Goal: Contribute content: Contribute content

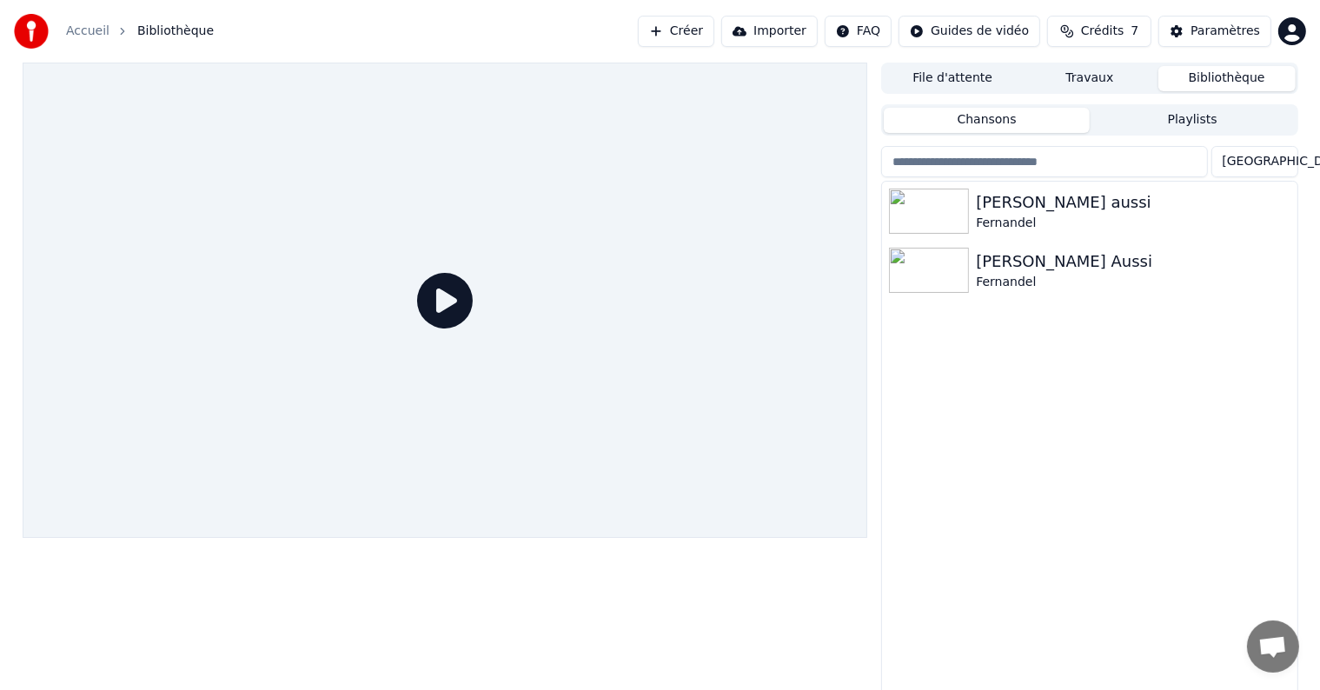
click at [697, 35] on button "Créer" at bounding box center [676, 31] width 76 height 31
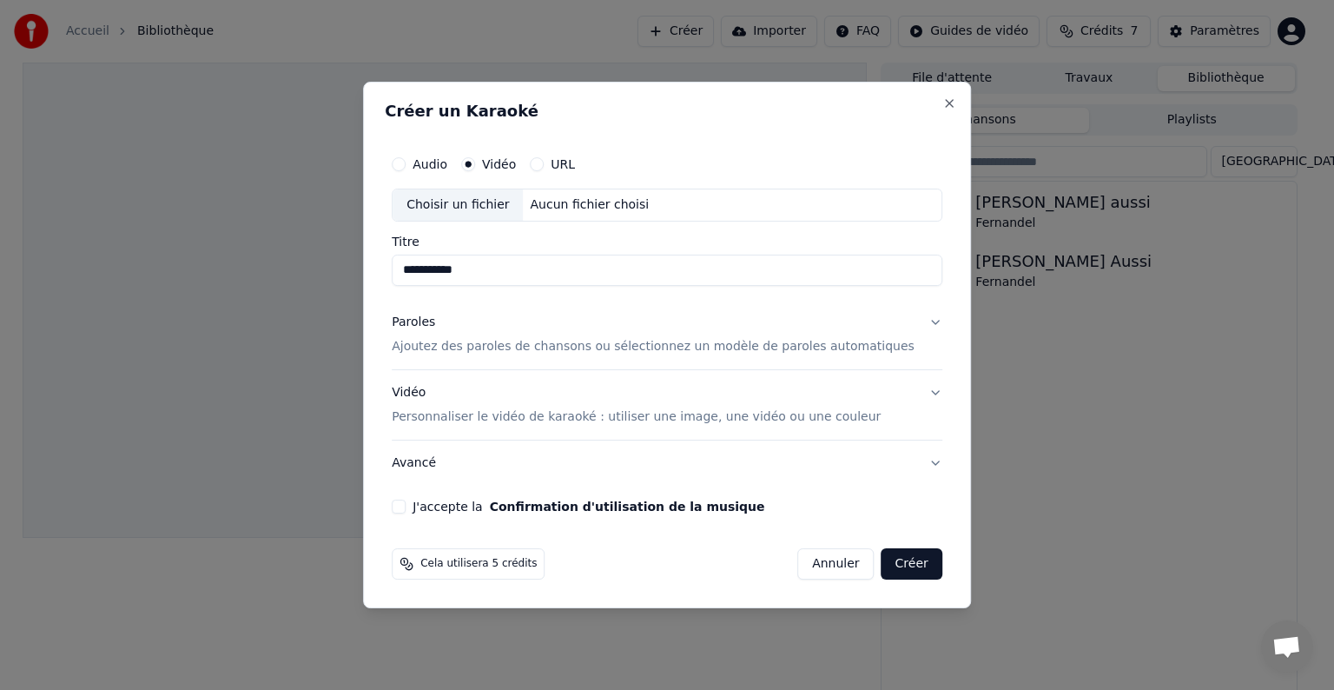
click at [486, 205] on div "Choisir un fichier" at bounding box center [458, 204] width 130 height 31
type input "**********"
click at [883, 564] on button "Créer" at bounding box center [912, 563] width 61 height 31
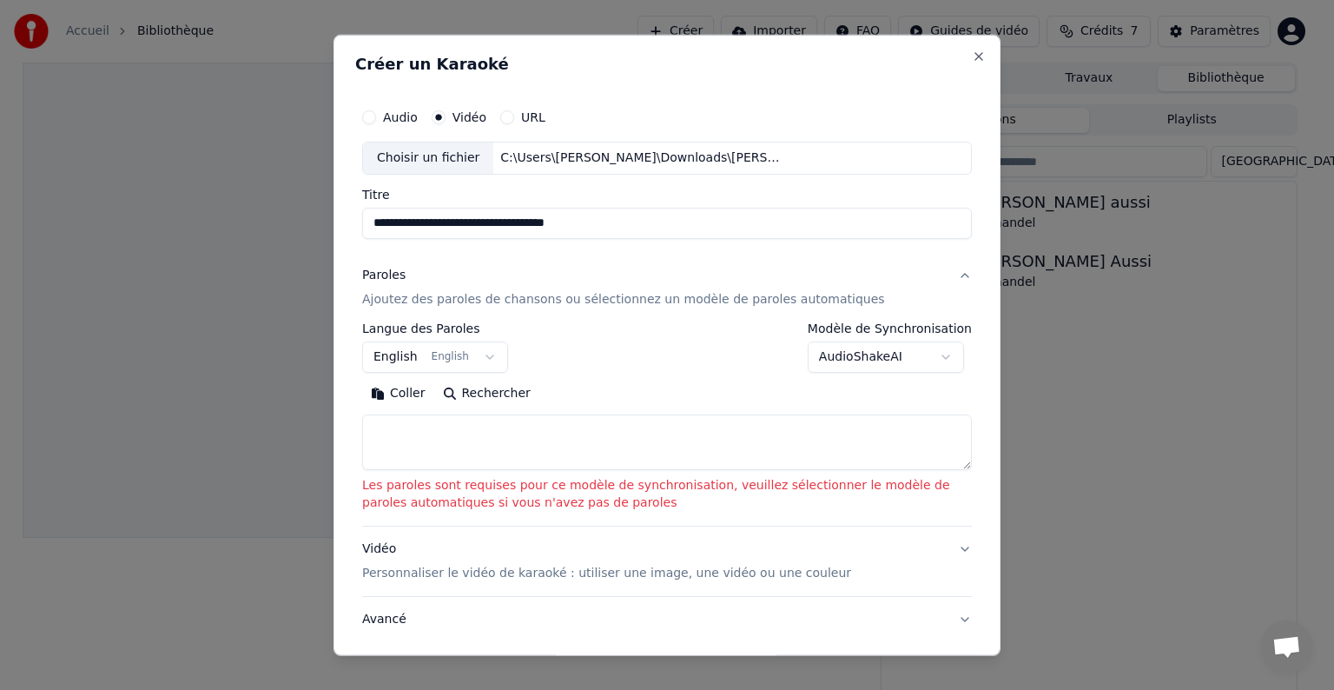
click at [560, 305] on p "Ajoutez des paroles de chansons ou sélectionnez un modèle de paroles automatiqu…" at bounding box center [623, 299] width 523 height 17
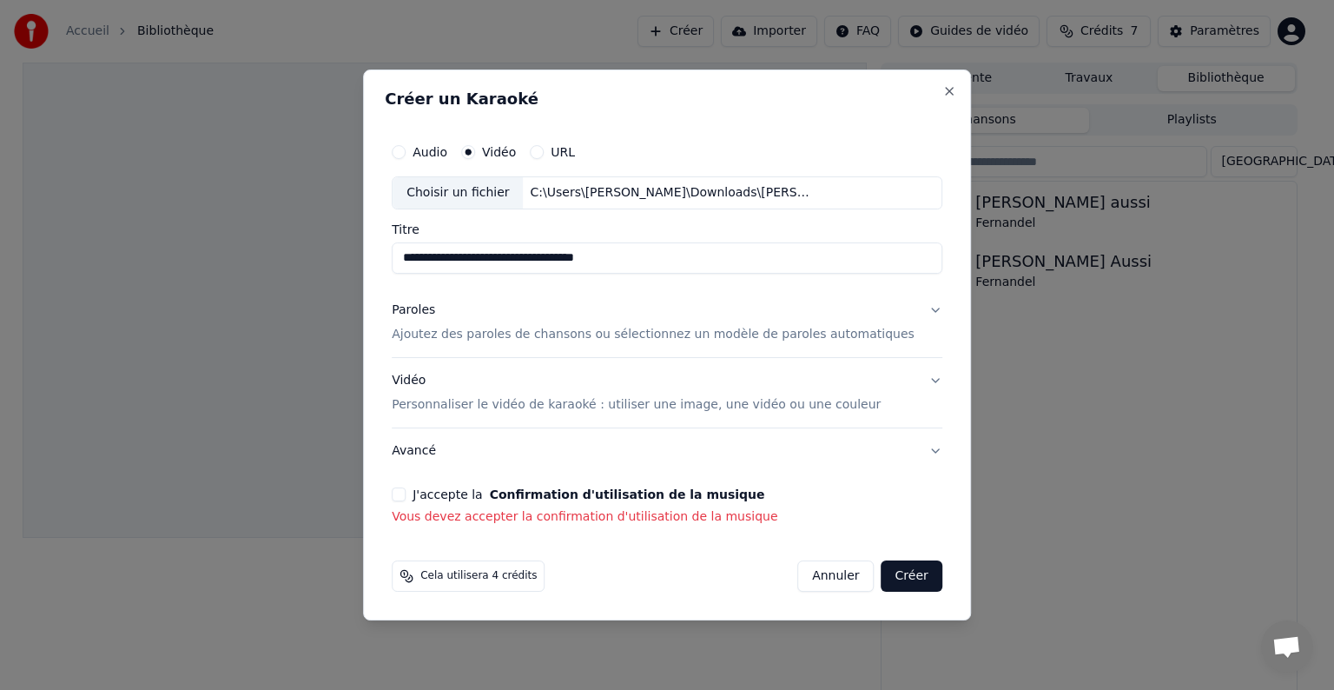
click at [563, 334] on p "Ajoutez des paroles de chansons ou sélectionnez un modèle de paroles automatiqu…" at bounding box center [653, 334] width 523 height 17
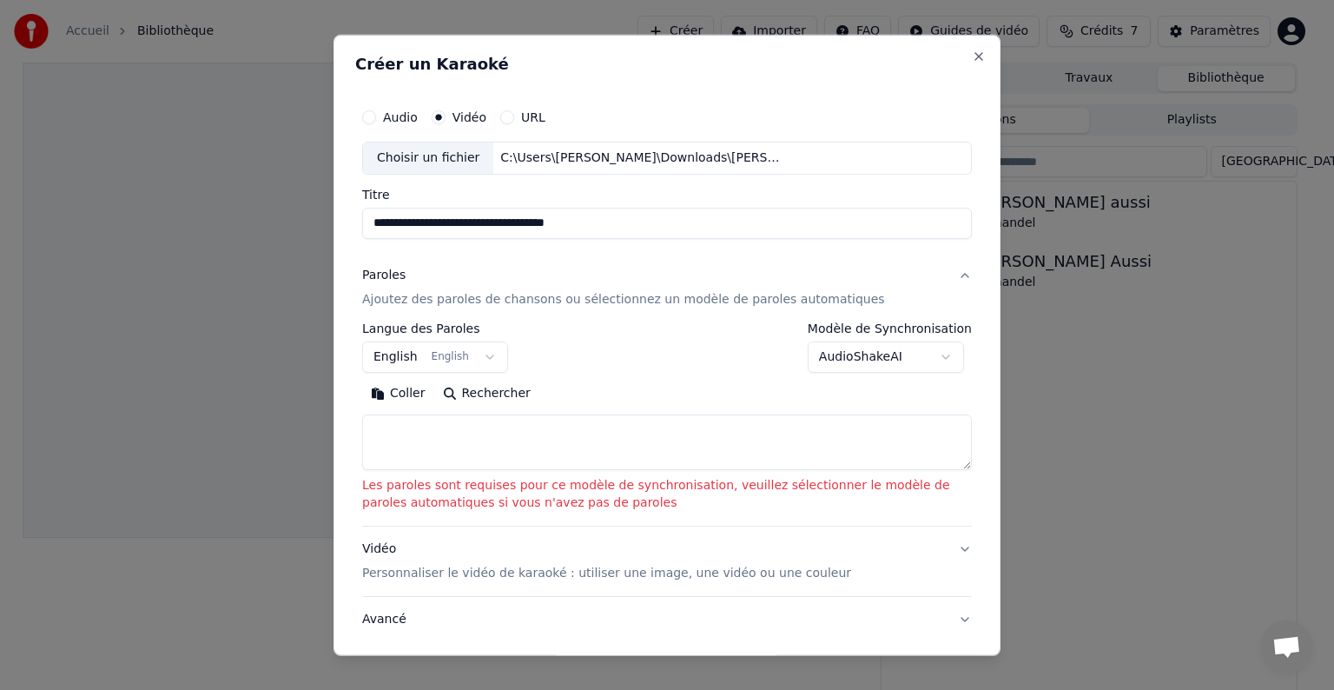
click at [563, 334] on div "**********" at bounding box center [667, 347] width 610 height 50
click at [563, 308] on button "Paroles Ajoutez des paroles de chansons ou sélectionnez un modèle de paroles au…" at bounding box center [667, 287] width 610 height 69
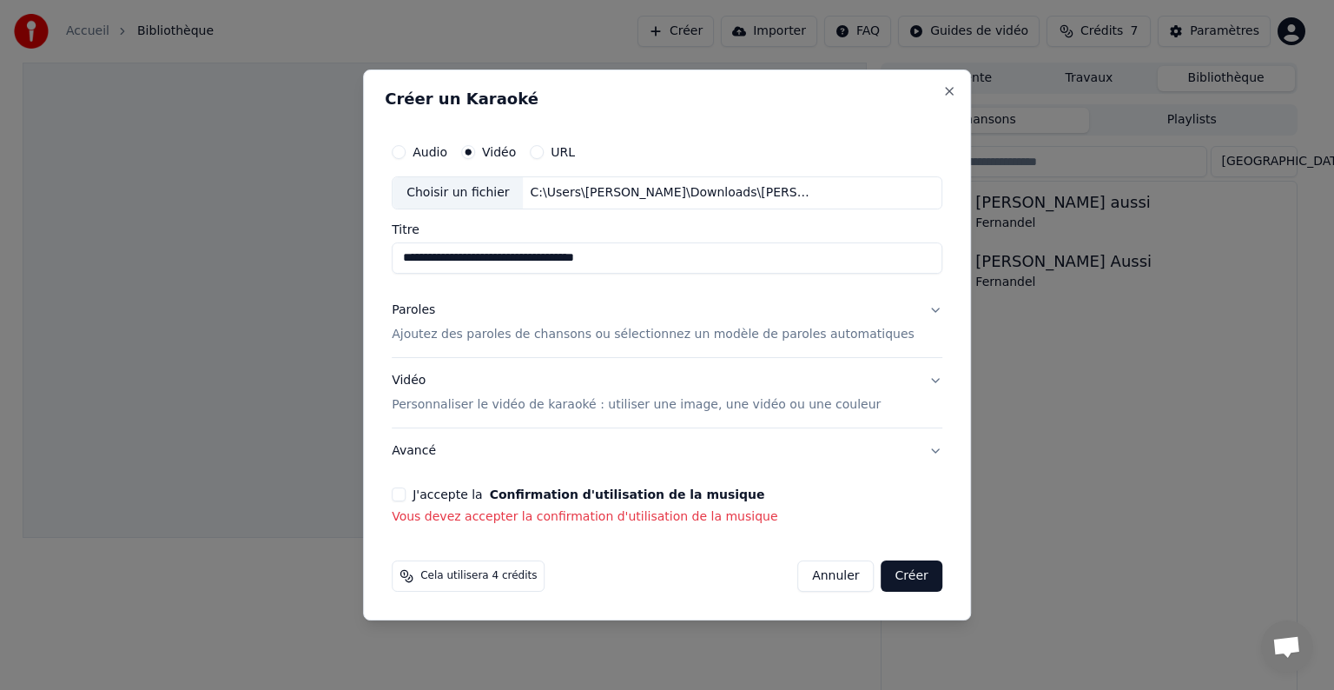
click at [406, 494] on button "J'accepte la Confirmation d'utilisation de la musique" at bounding box center [399, 494] width 14 height 14
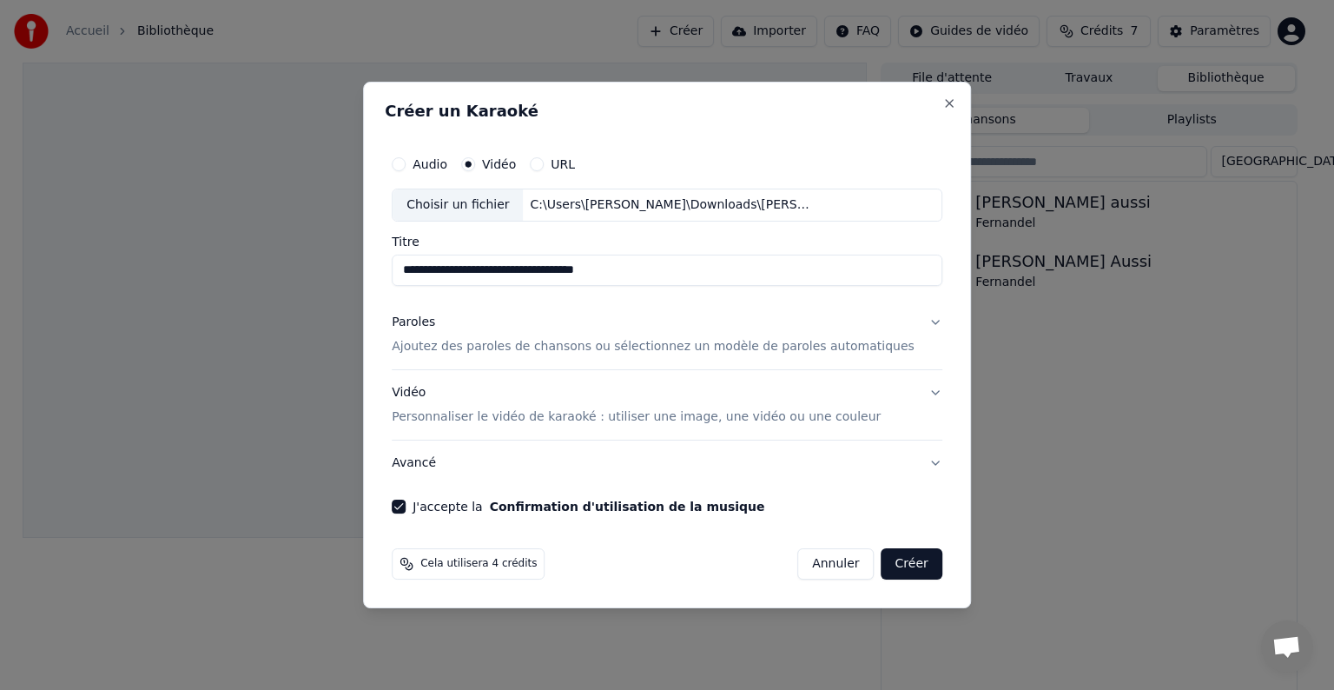
click at [883, 559] on button "Créer" at bounding box center [912, 563] width 61 height 31
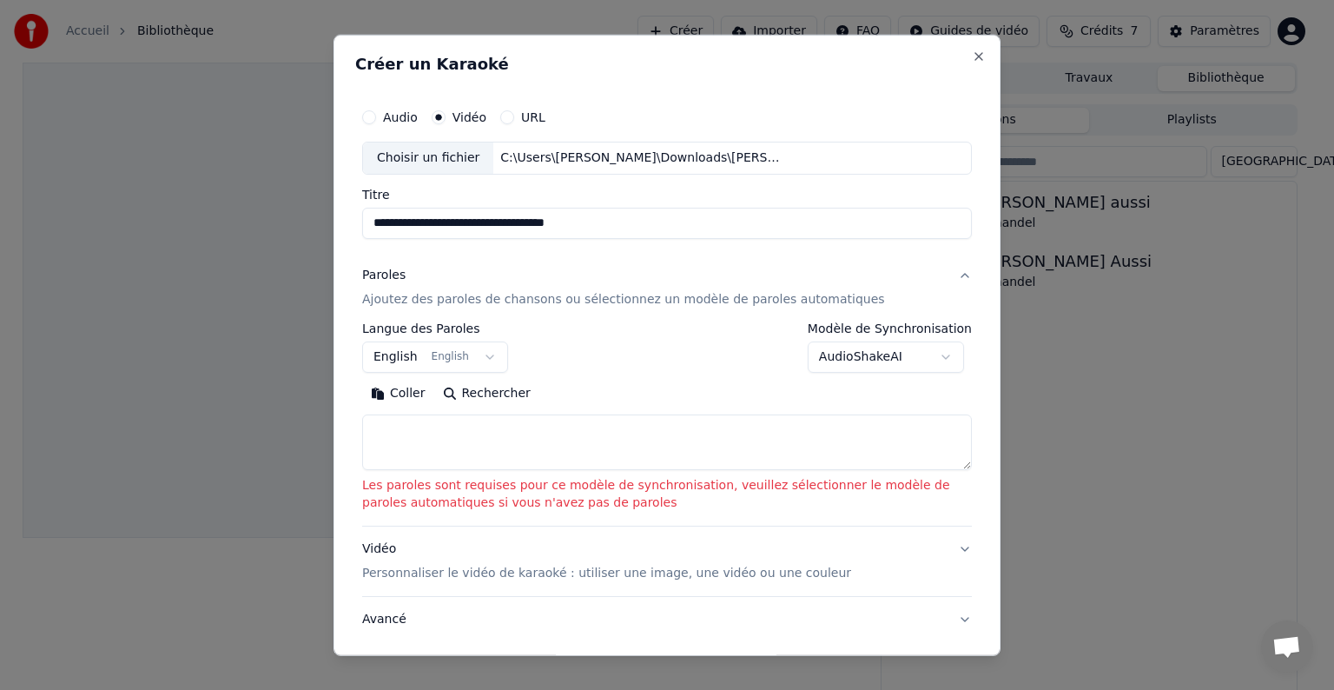
click at [667, 301] on p "Ajoutez des paroles de chansons ou sélectionnez un modèle de paroles automatiqu…" at bounding box center [623, 299] width 523 height 17
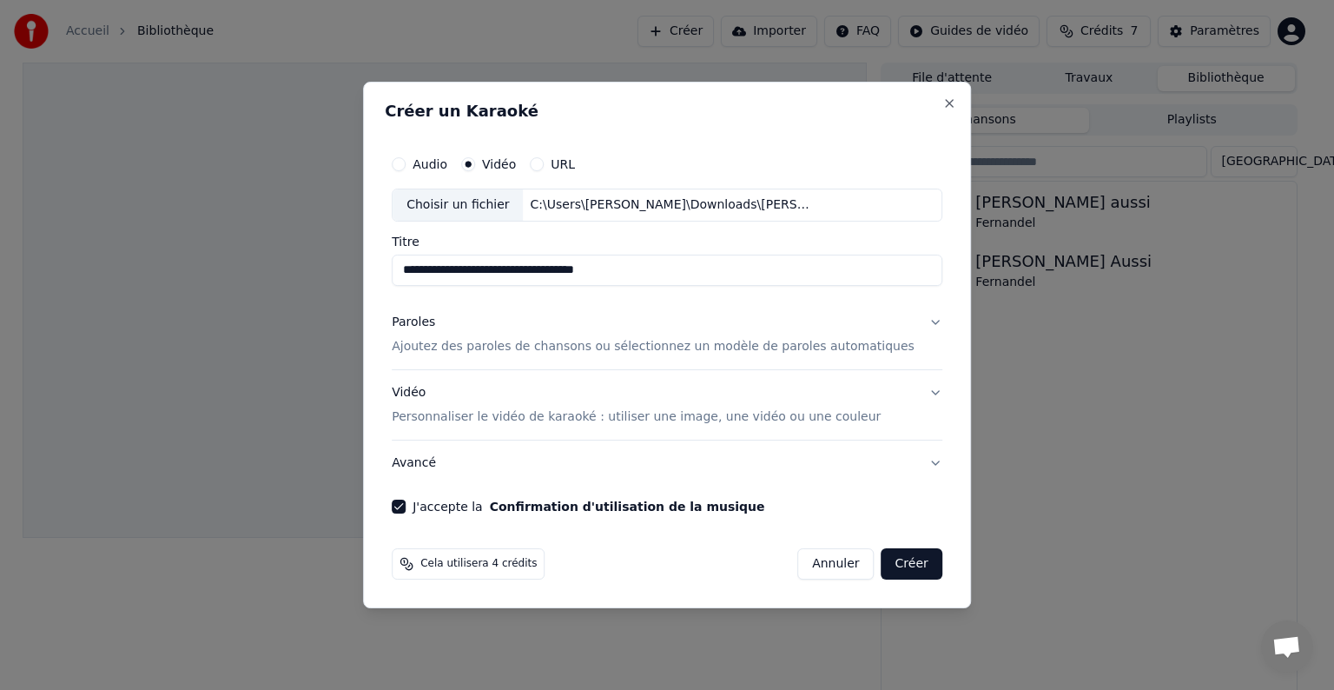
click at [882, 559] on button "Créer" at bounding box center [912, 563] width 61 height 31
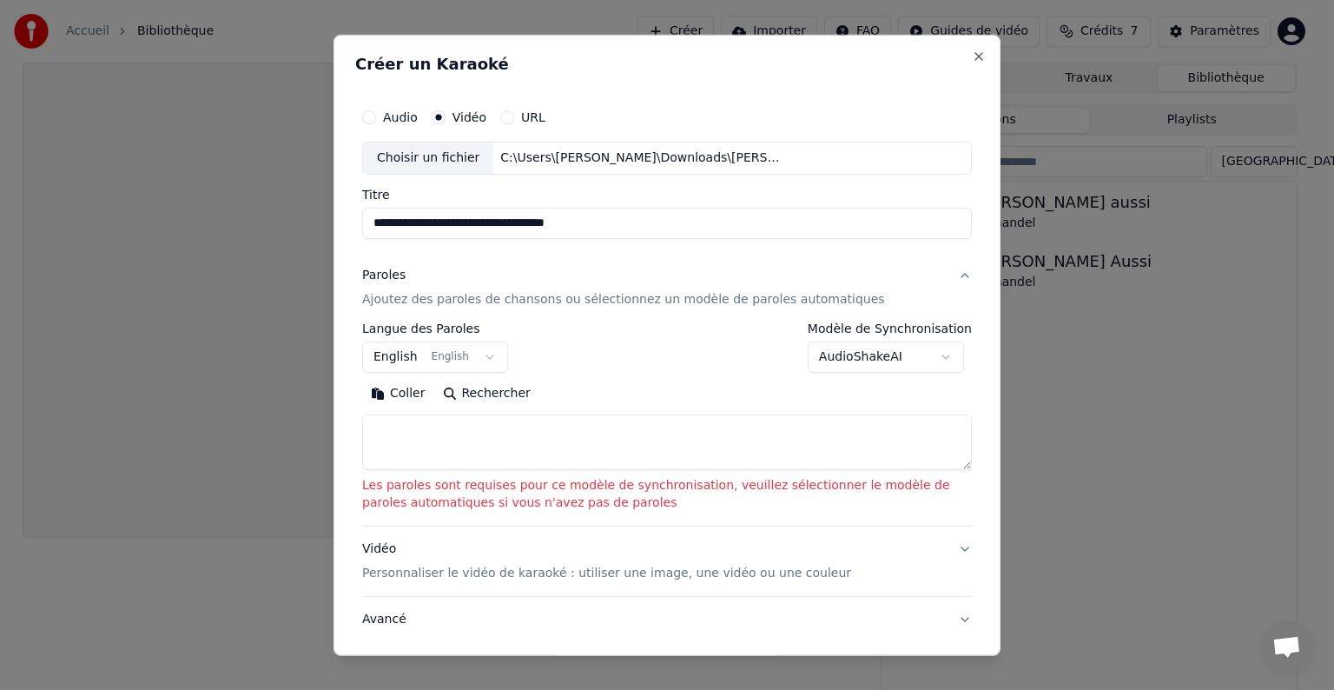
click at [685, 297] on p "Ajoutez des paroles de chansons ou sélectionnez un modèle de paroles automatiqu…" at bounding box center [623, 299] width 523 height 17
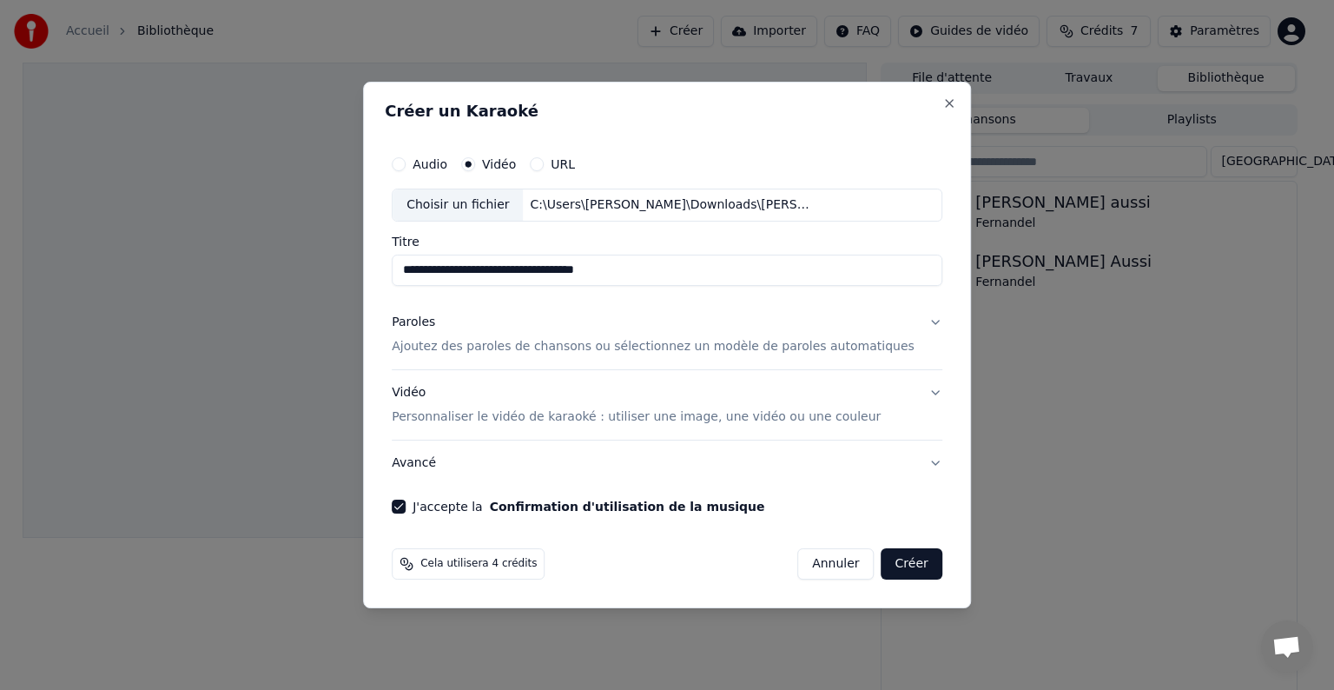
click at [658, 346] on p "Ajoutez des paroles de chansons ou sélectionnez un modèle de paroles automatiqu…" at bounding box center [653, 346] width 523 height 17
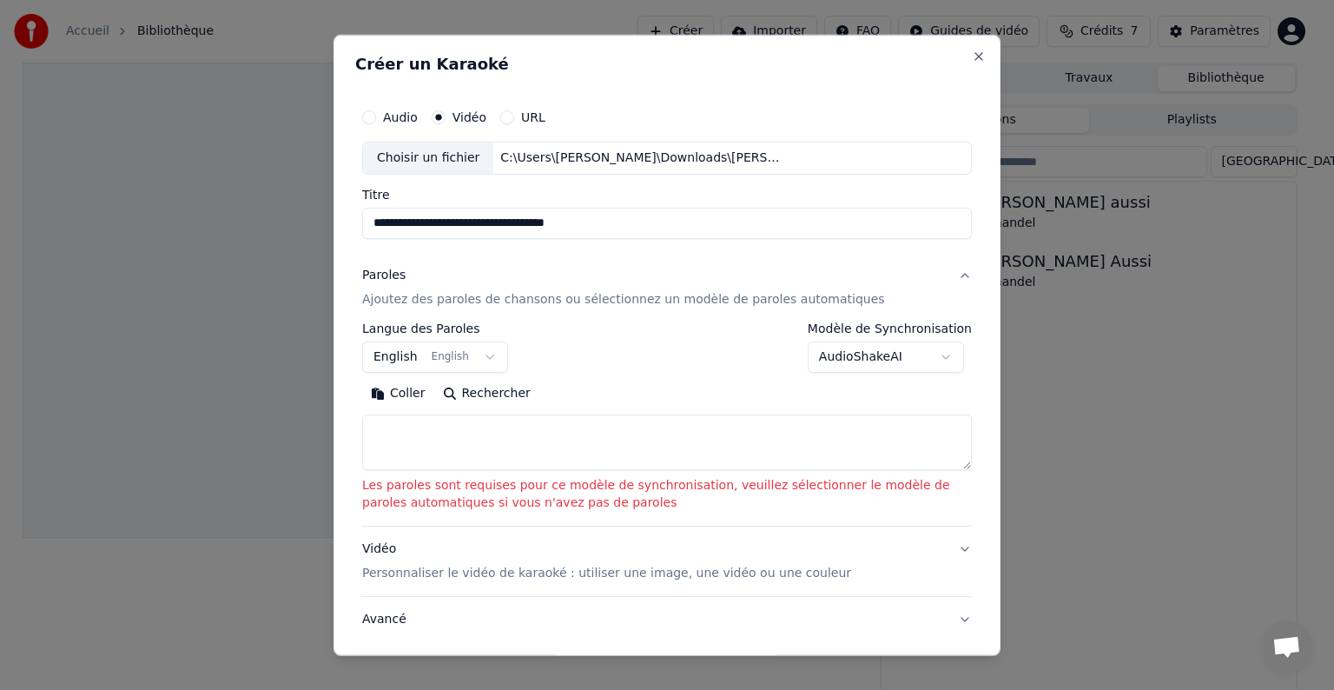
click at [476, 354] on button "English English" at bounding box center [435, 356] width 146 height 31
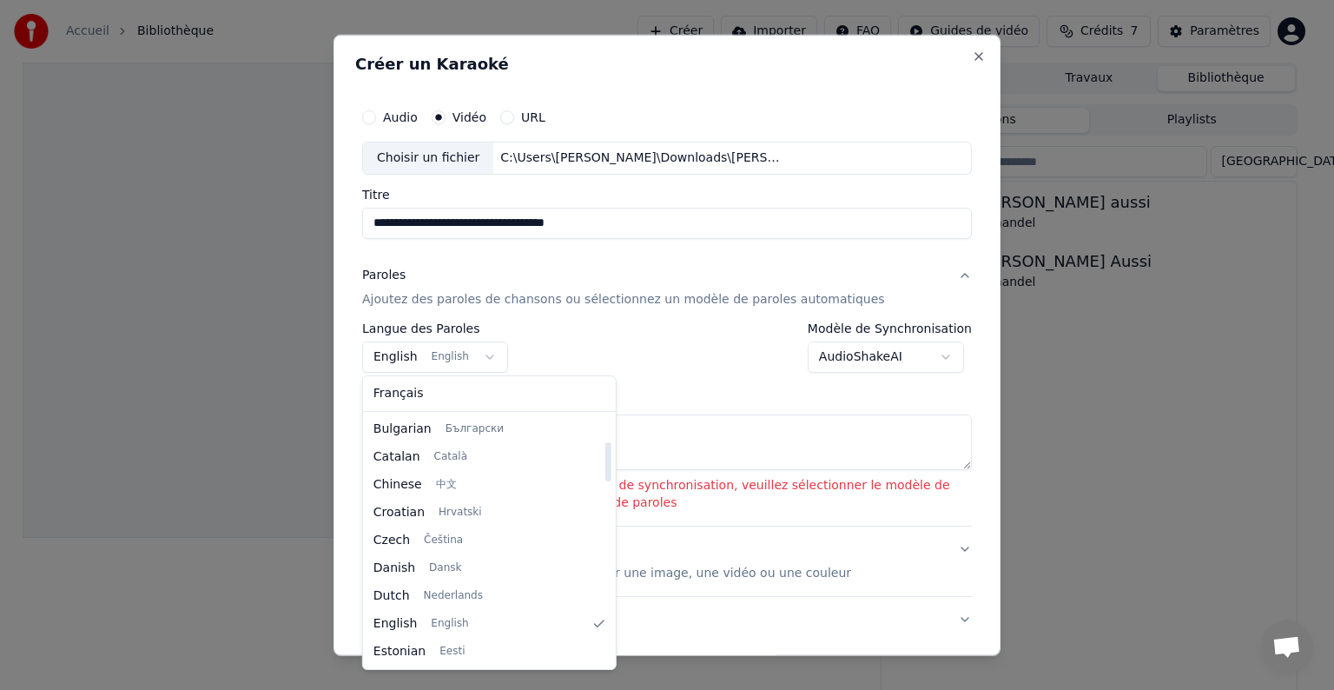
scroll to position [1111, 0]
select select "**"
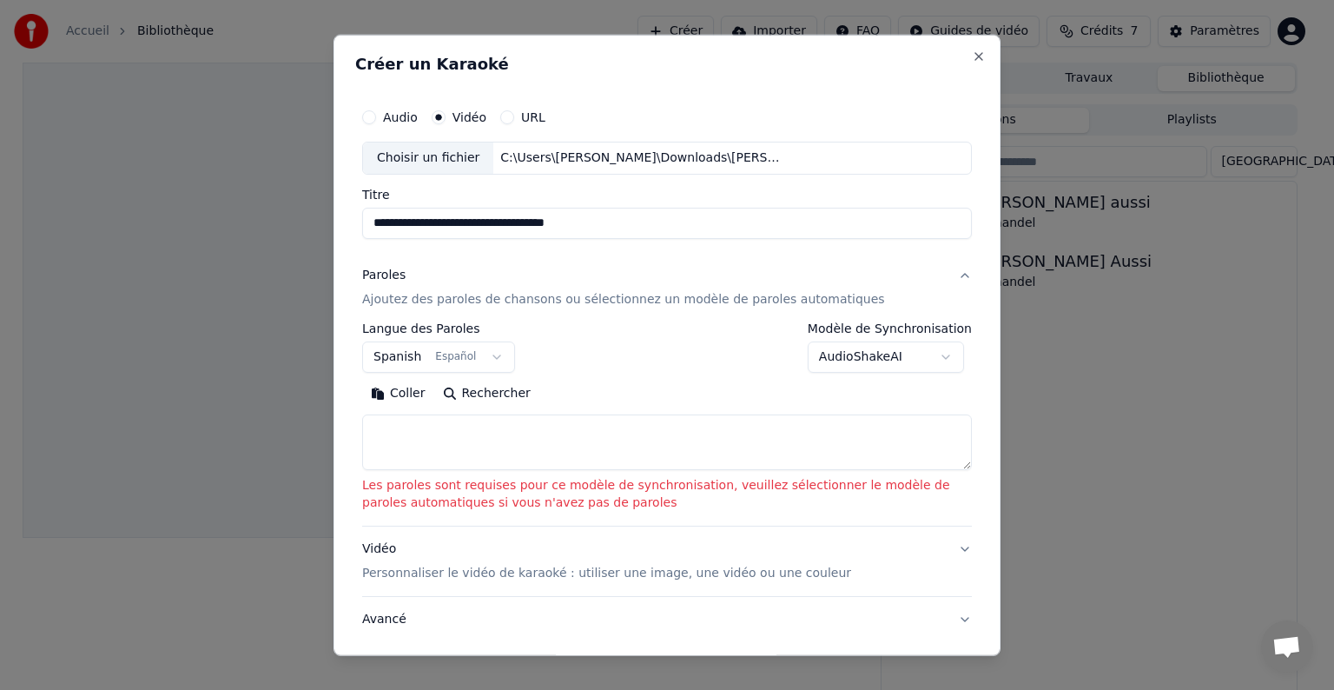
click at [424, 433] on textarea at bounding box center [667, 442] width 610 height 56
click at [399, 394] on button "Coller" at bounding box center [398, 394] width 72 height 28
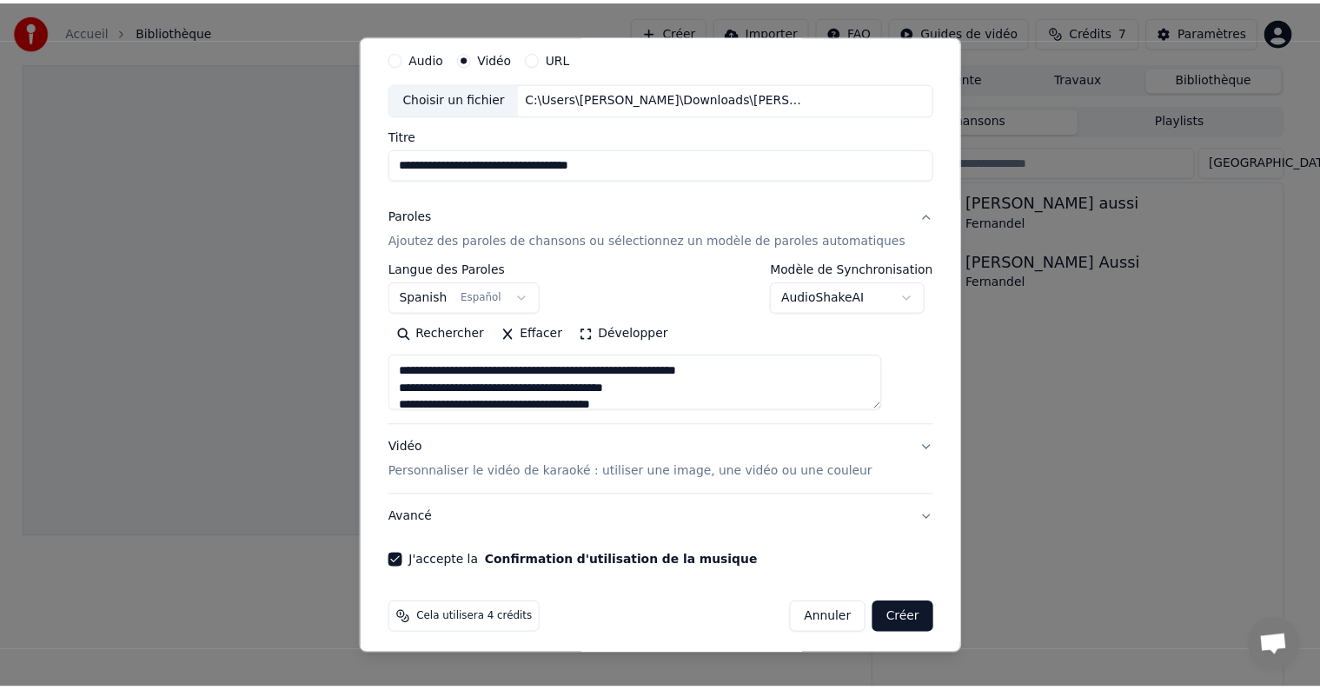
scroll to position [66, 0]
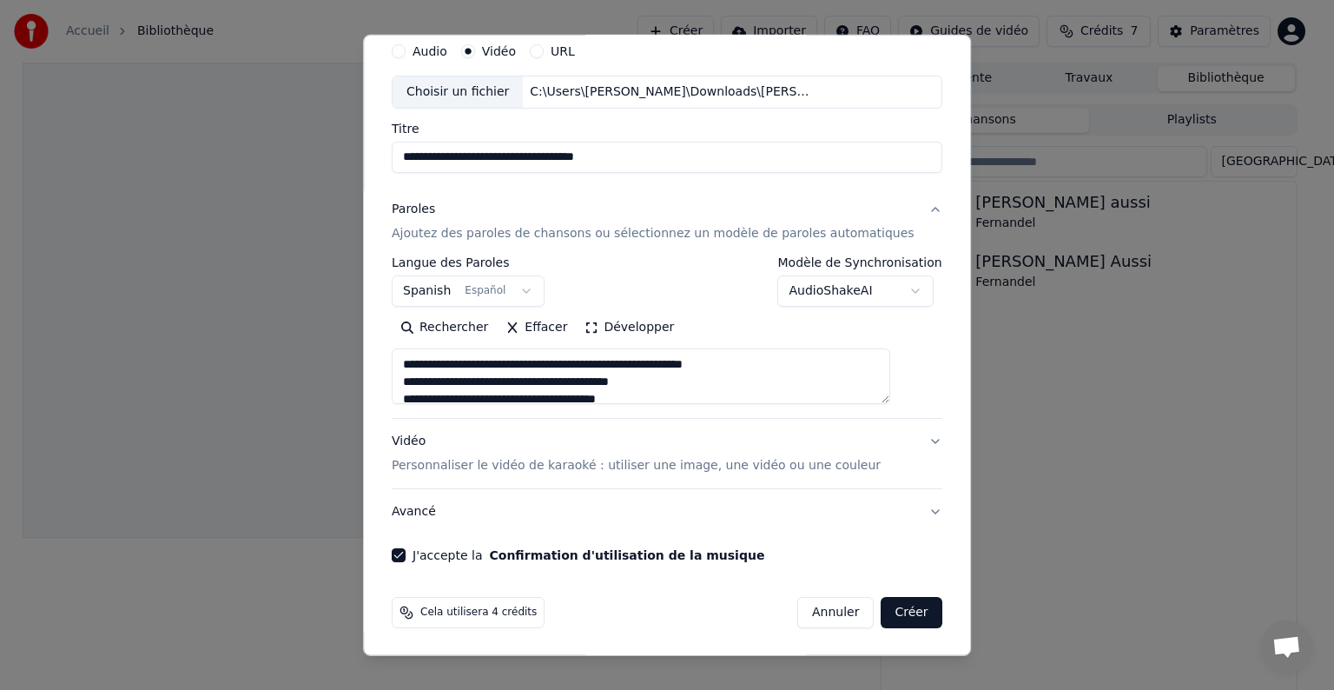
click at [884, 609] on button "Créer" at bounding box center [912, 612] width 61 height 31
type textarea "**********"
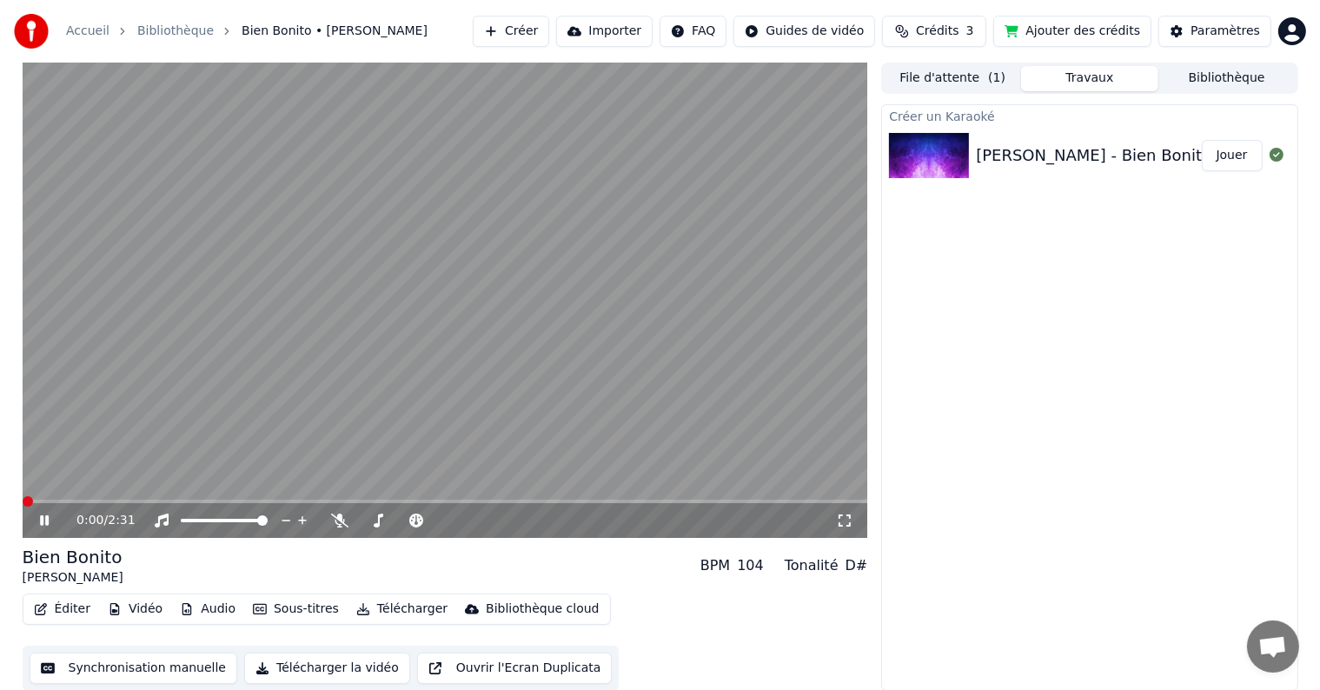
click at [23, 498] on span at bounding box center [28, 501] width 10 height 10
click at [23, 496] on span at bounding box center [28, 501] width 10 height 10
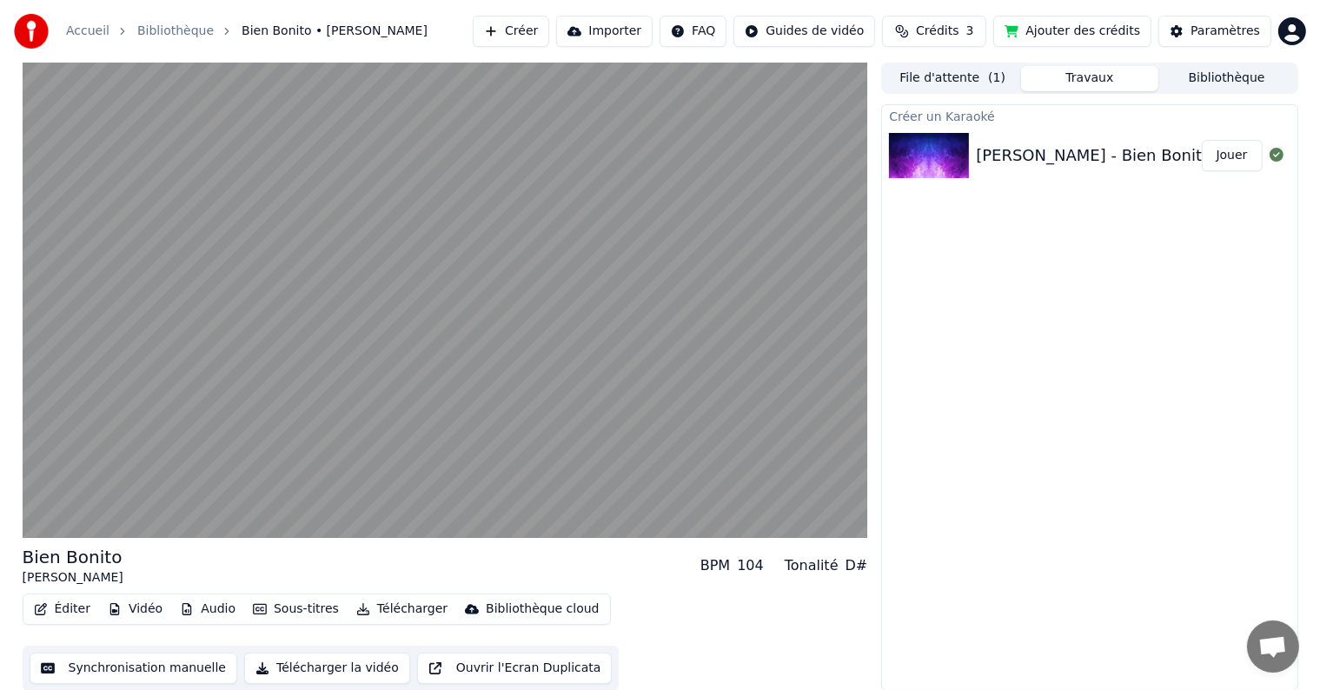
click at [897, 396] on div "Créer un Karaoké [PERSON_NAME] (Visualizer) Jouer" at bounding box center [1089, 397] width 416 height 586
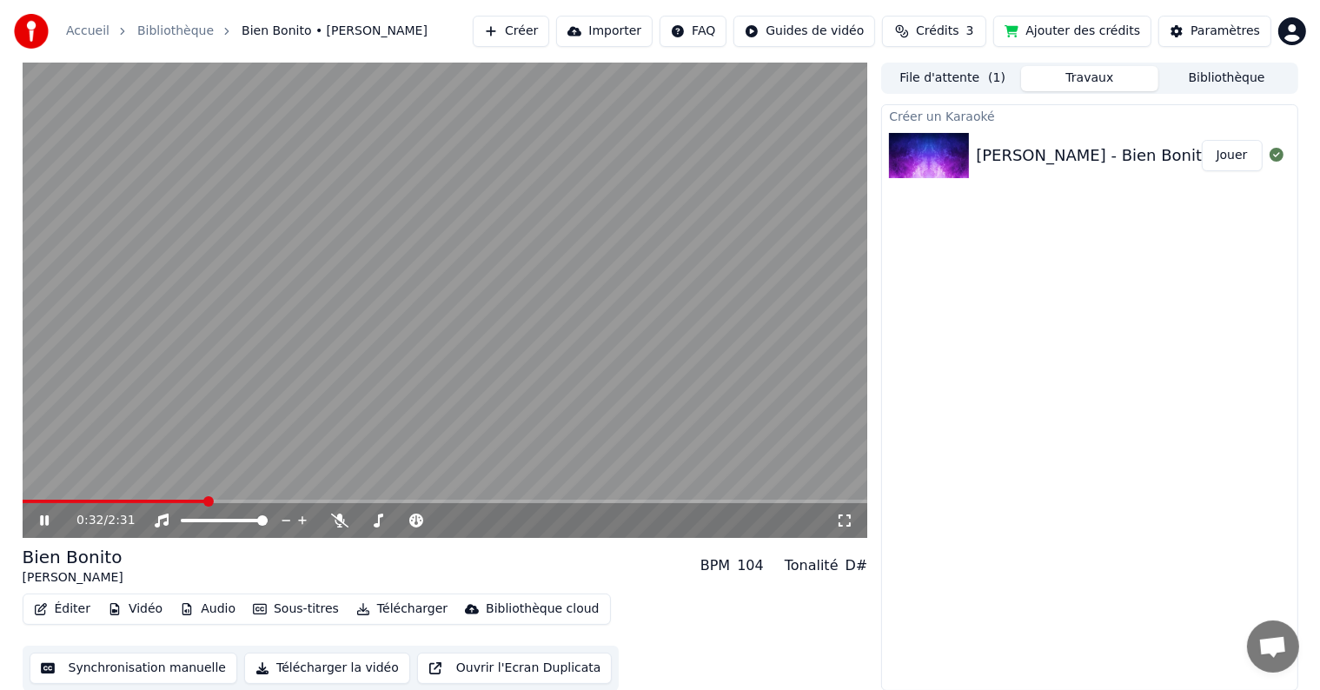
click at [45, 519] on icon at bounding box center [44, 520] width 9 height 10
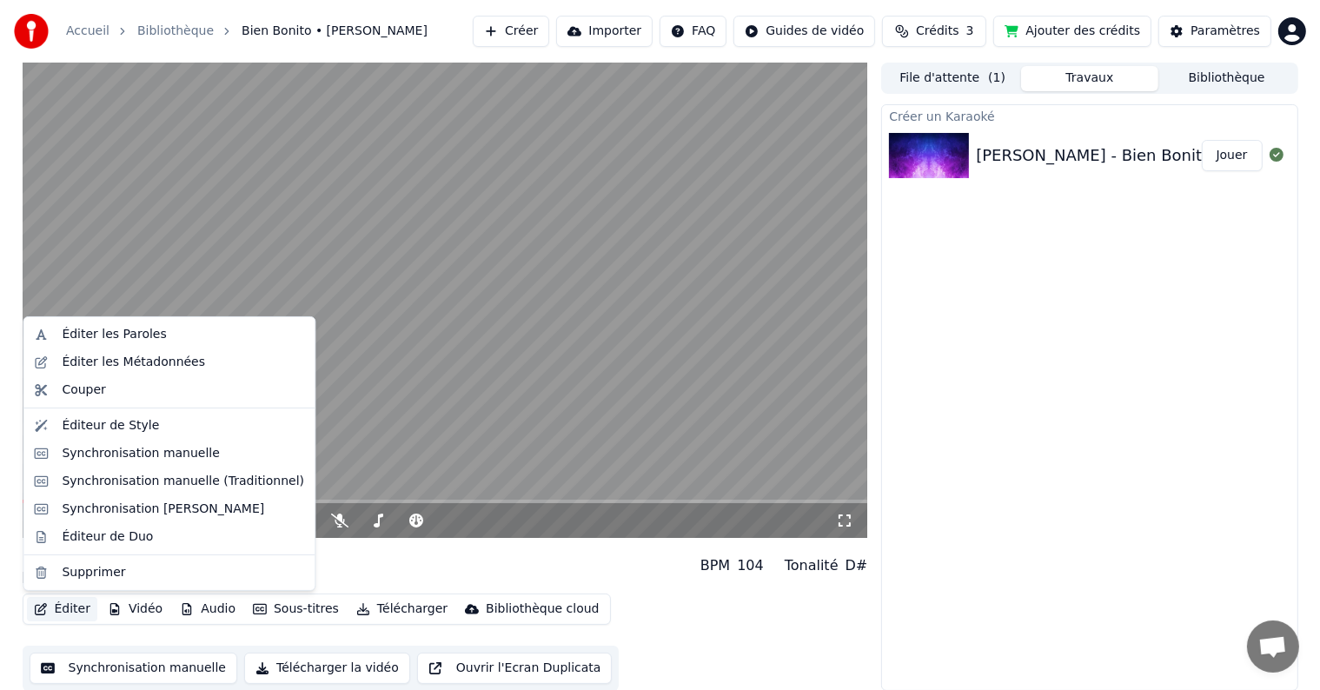
click at [69, 609] on button "Éditer" at bounding box center [62, 609] width 70 height 24
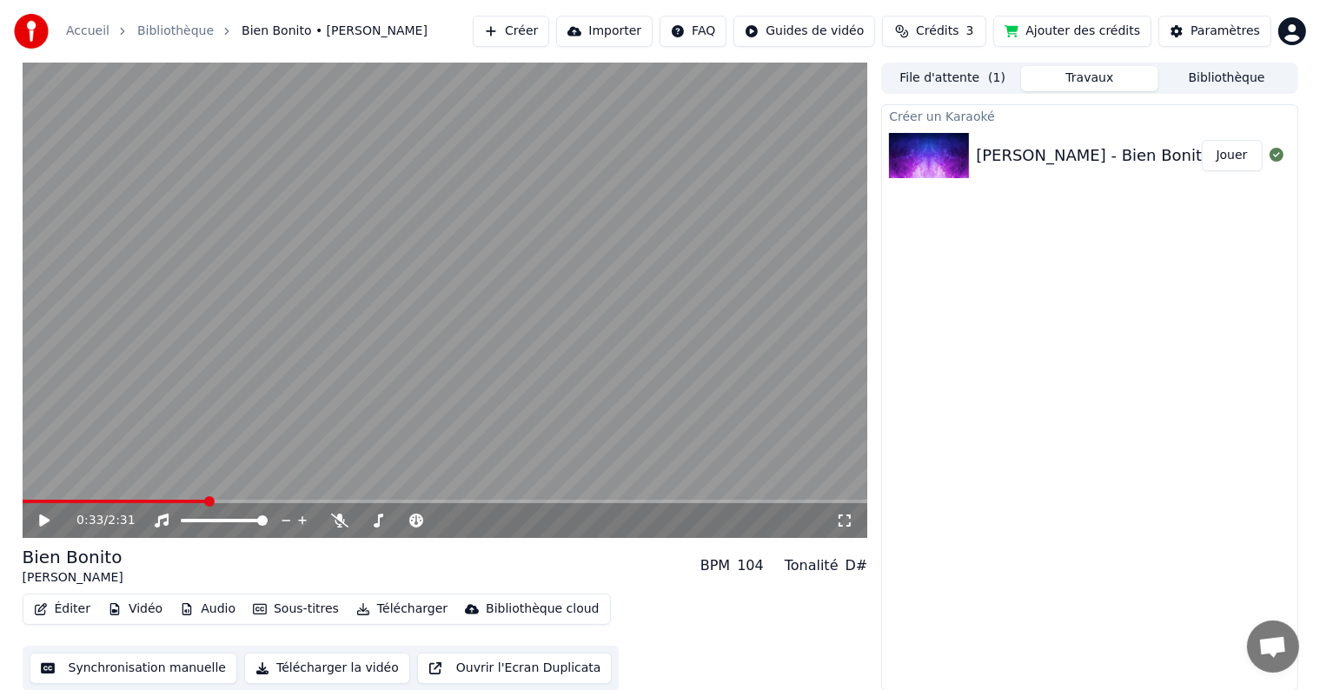
click at [162, 663] on button "Synchronisation manuelle" at bounding box center [134, 667] width 208 height 31
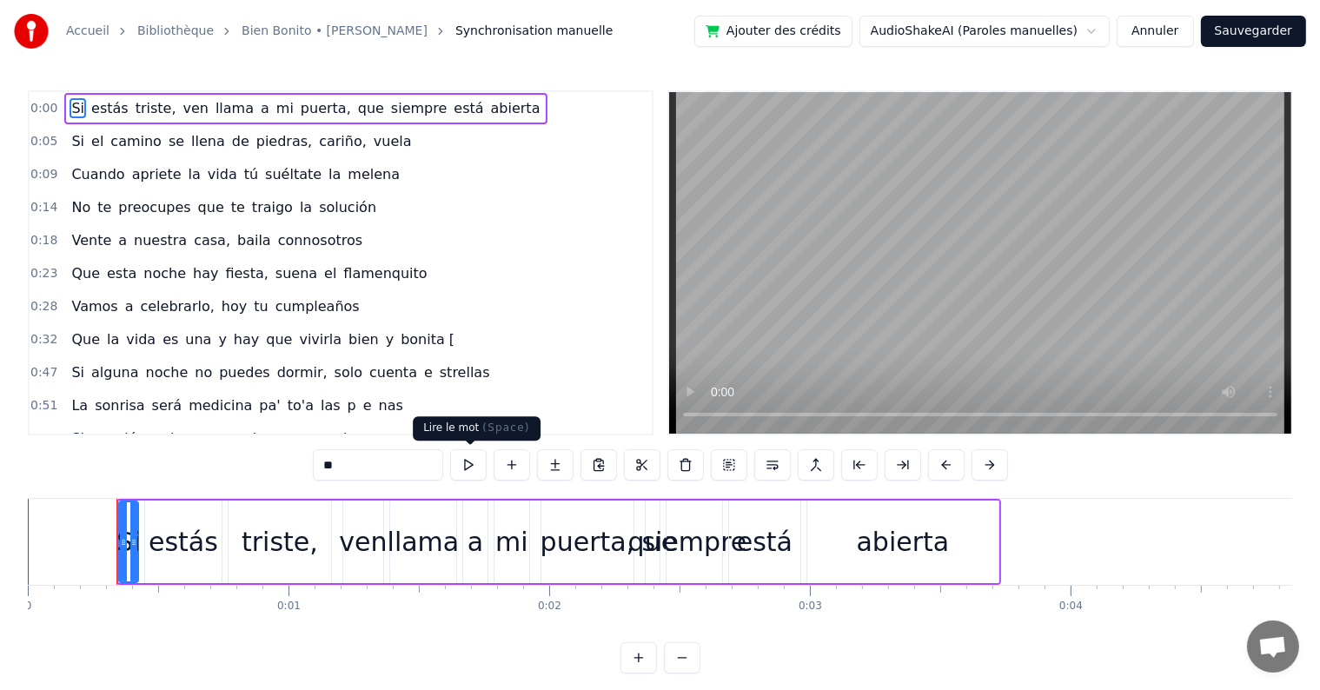
click at [469, 467] on button at bounding box center [468, 464] width 36 height 31
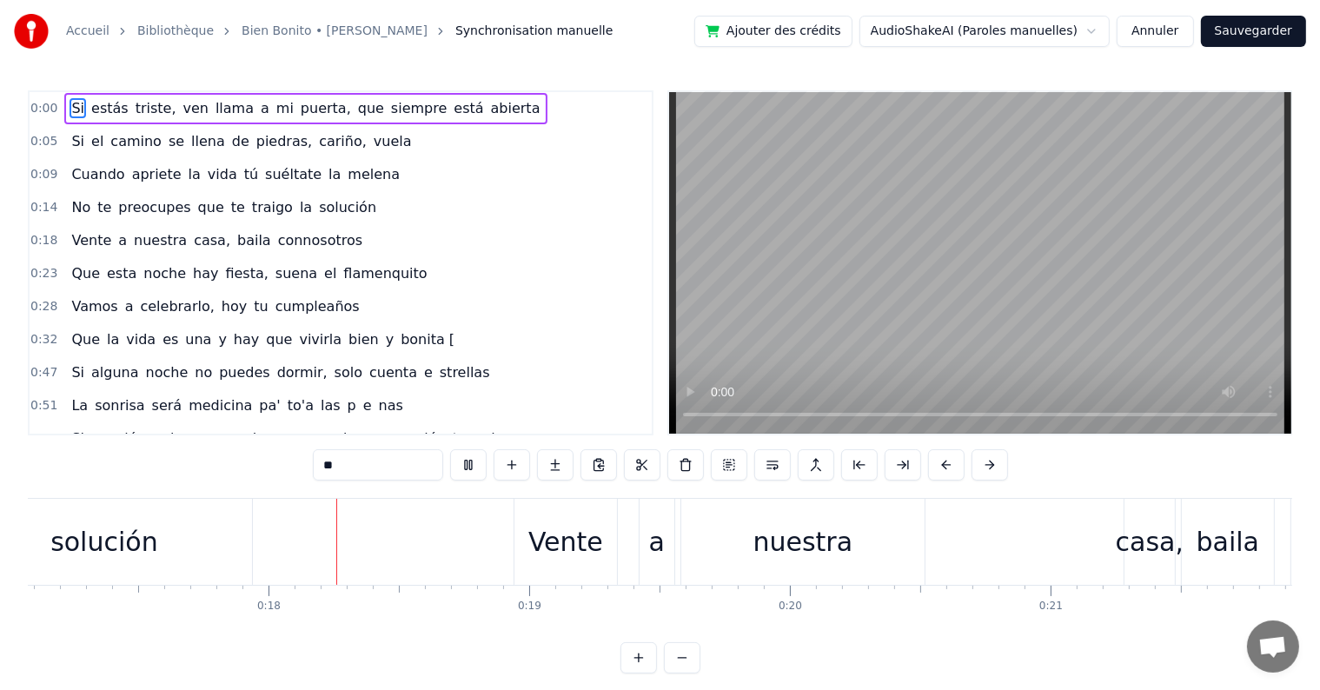
scroll to position [0, 4496]
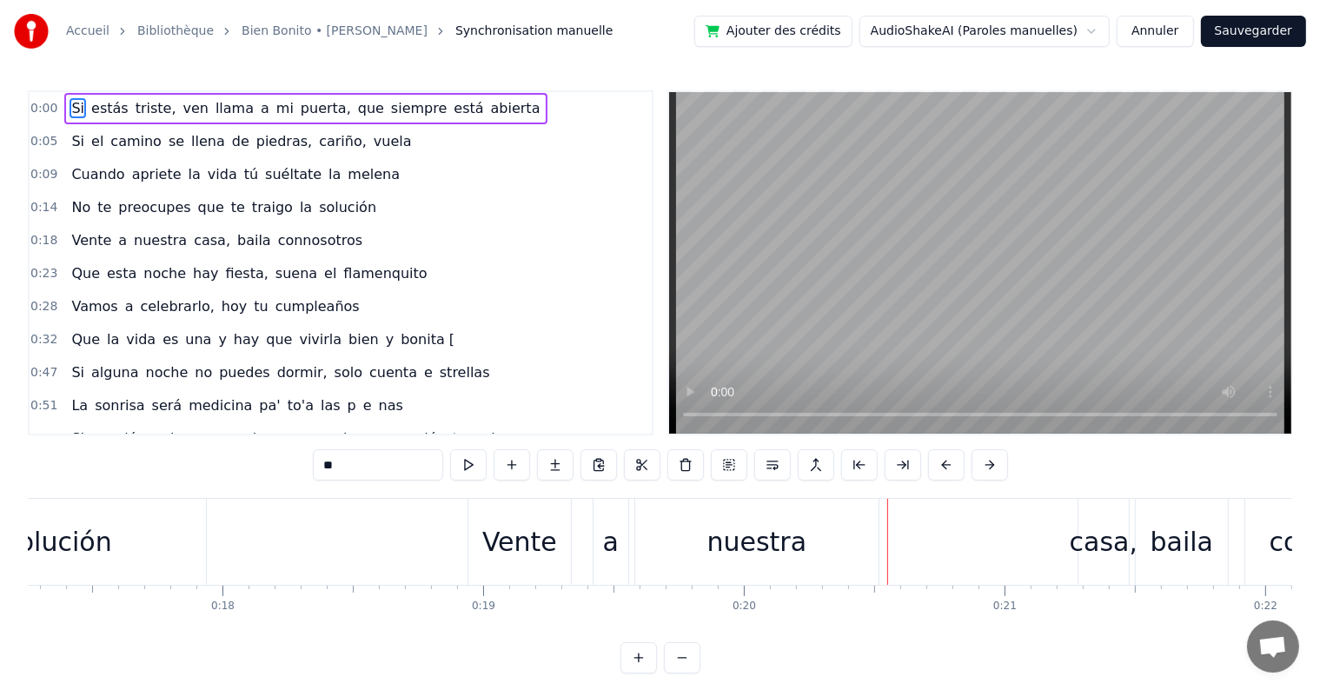
click at [78, 242] on span "Vente" at bounding box center [90, 240] width 43 height 20
type input "*****"
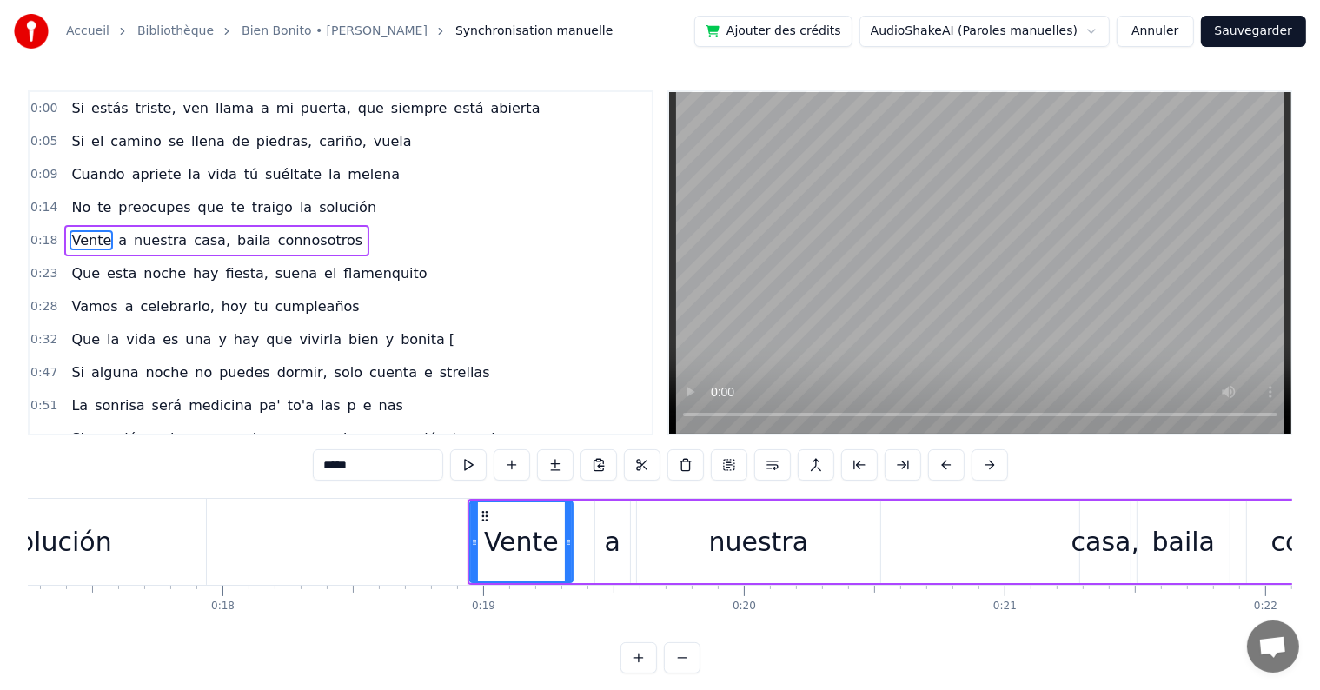
drag, startPoint x: 1090, startPoint y: 552, endPoint x: 873, endPoint y: 539, distance: 217.6
click at [873, 539] on div "Vente a nuestra casa, baila connosotros" at bounding box center [961, 542] width 989 height 86
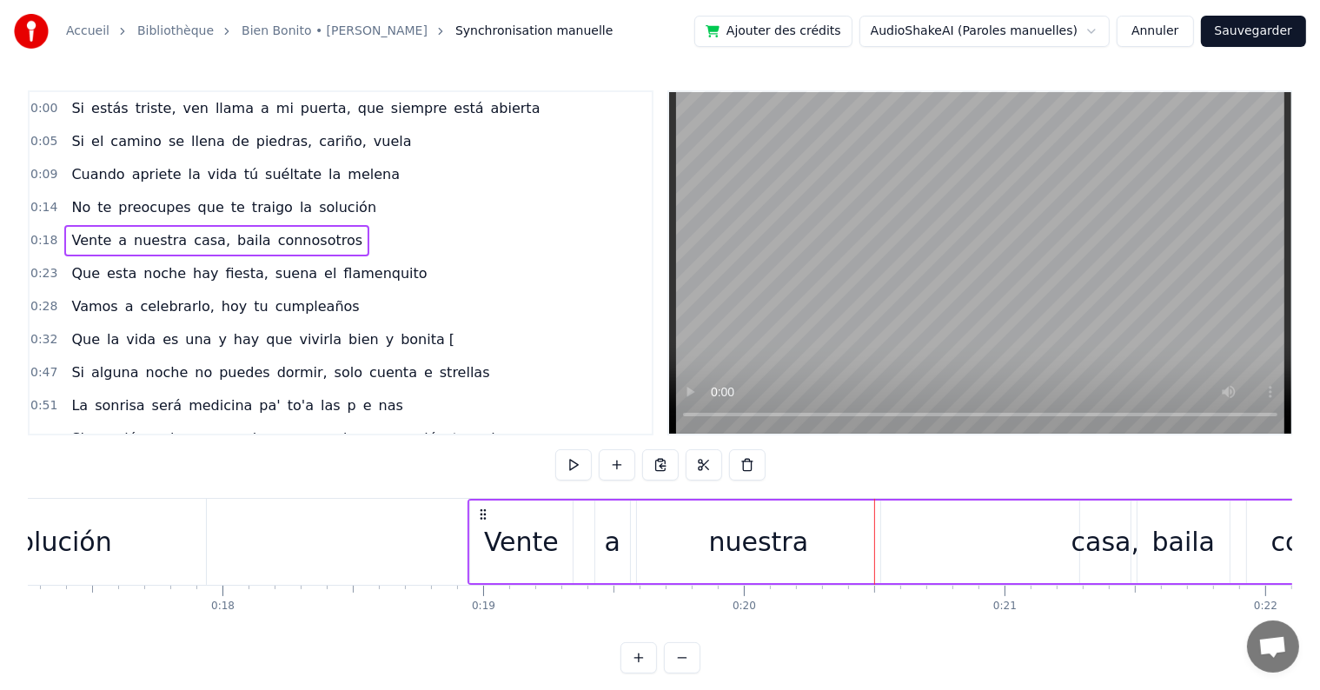
drag, startPoint x: 1102, startPoint y: 555, endPoint x: 915, endPoint y: 559, distance: 187.7
click at [915, 559] on div "Vente a nuestra casa, baila connosotros" at bounding box center [961, 542] width 989 height 86
click at [1095, 542] on div "casa," at bounding box center [1105, 541] width 68 height 39
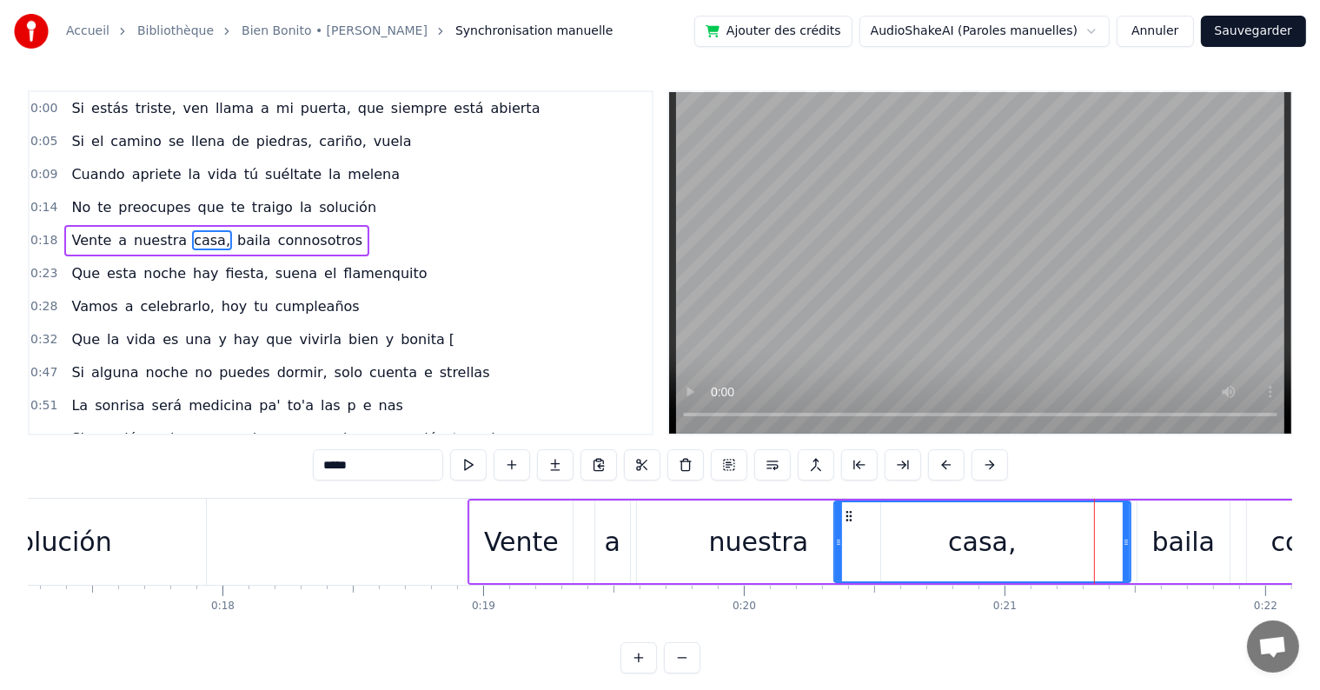
drag, startPoint x: 1081, startPoint y: 545, endPoint x: 835, endPoint y: 540, distance: 245.9
click at [835, 540] on icon at bounding box center [838, 542] width 7 height 14
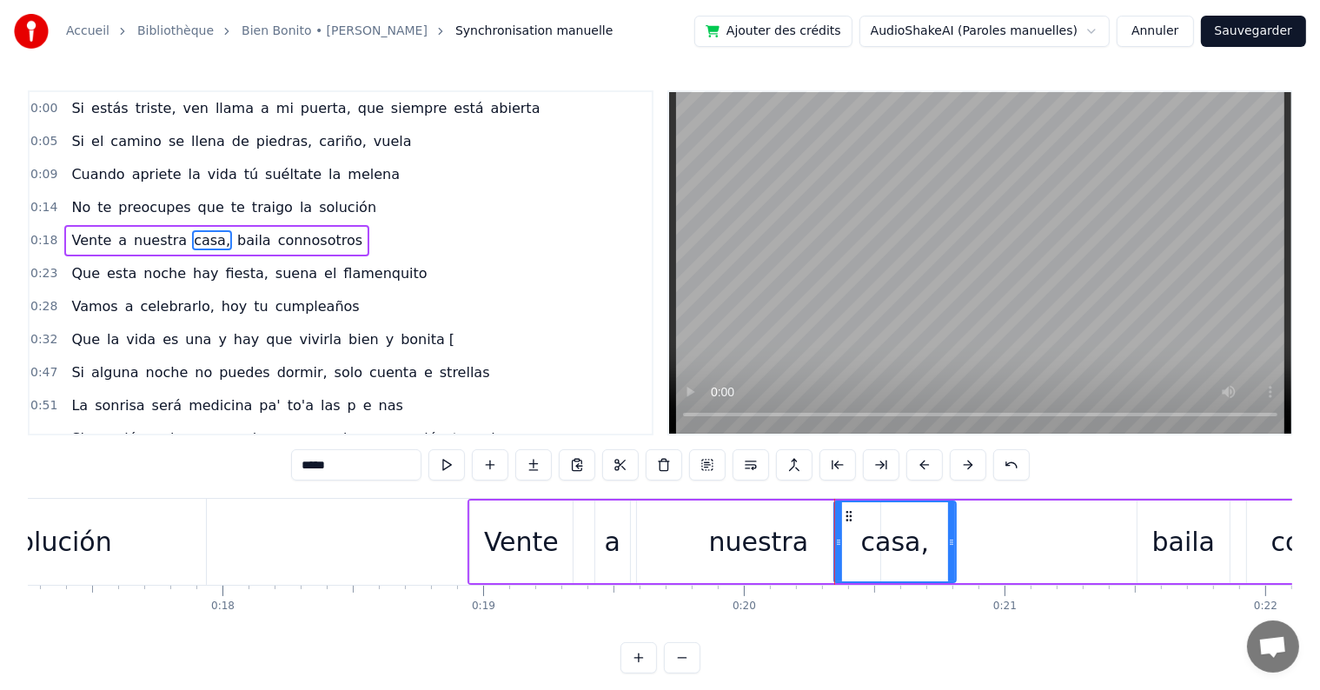
drag, startPoint x: 1125, startPoint y: 539, endPoint x: 950, endPoint y: 547, distance: 174.8
click at [950, 547] on icon at bounding box center [951, 542] width 7 height 14
click at [69, 197] on span "No" at bounding box center [80, 207] width 23 height 20
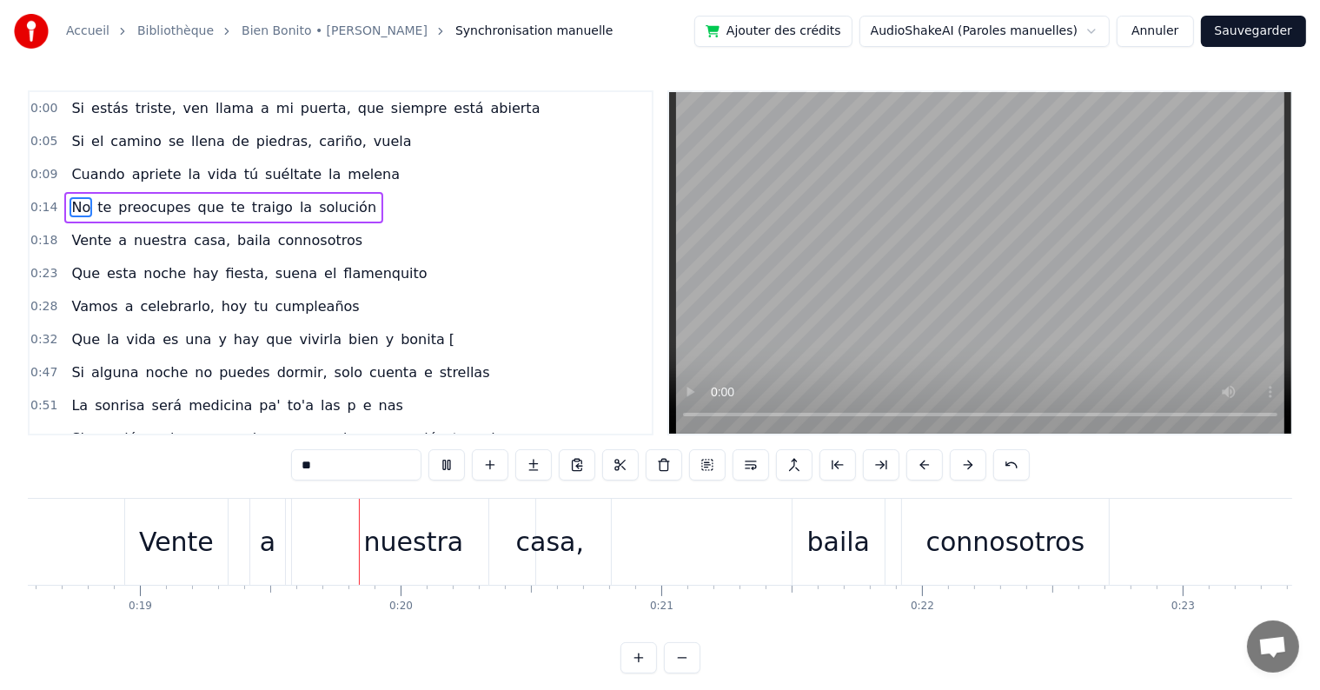
scroll to position [0, 4907]
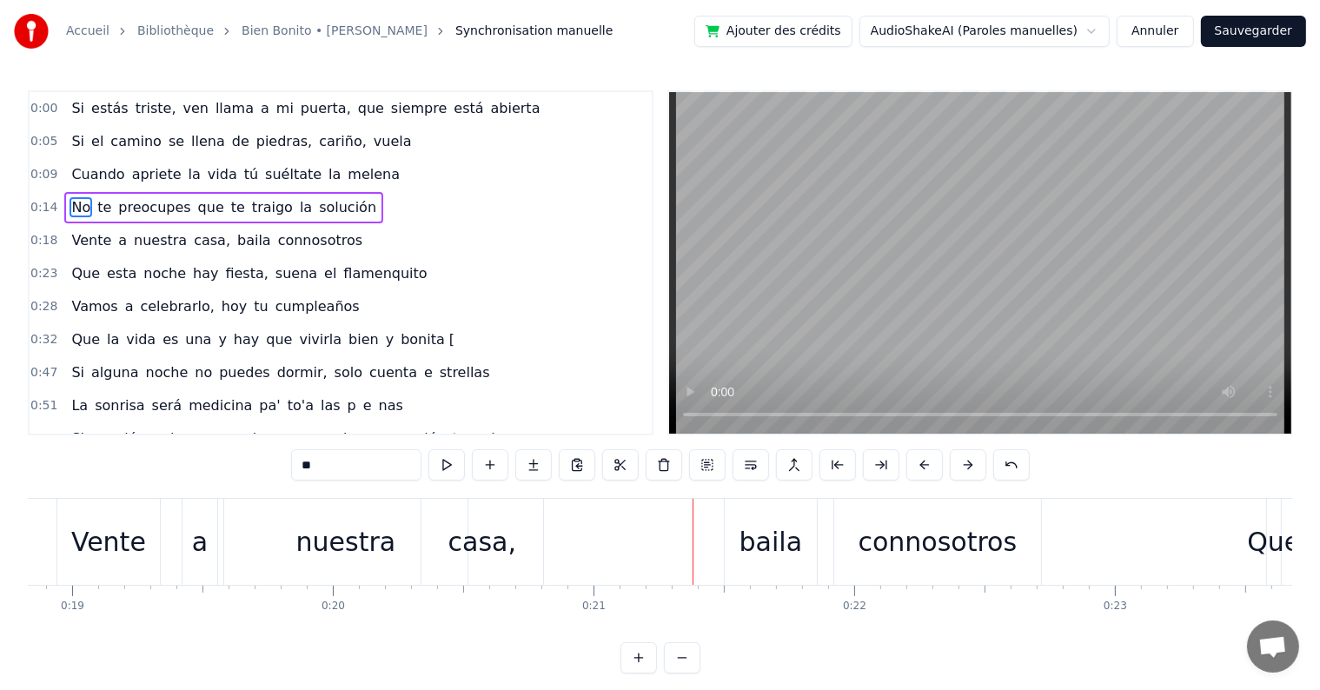
click at [380, 542] on div "nuestra" at bounding box center [346, 541] width 100 height 39
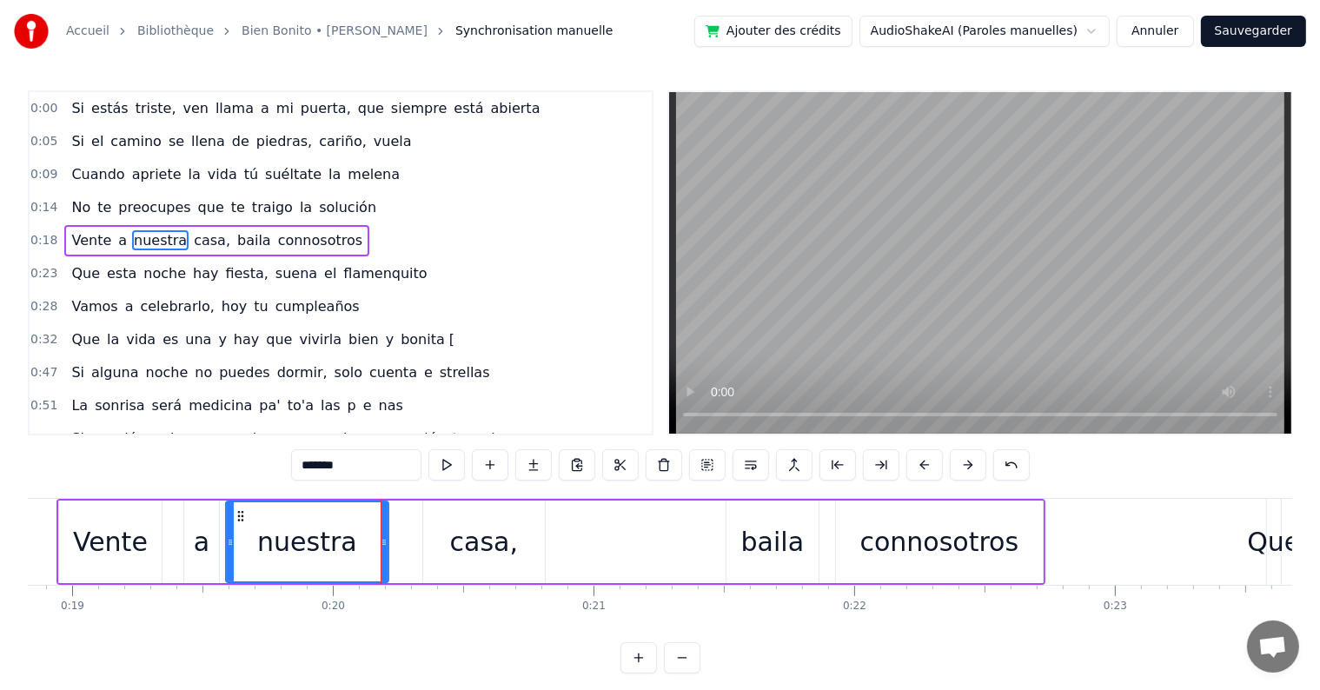
drag, startPoint x: 464, startPoint y: 547, endPoint x: 383, endPoint y: 544, distance: 80.9
click at [383, 544] on icon at bounding box center [383, 542] width 7 height 14
click at [473, 546] on div "casa," at bounding box center [484, 541] width 68 height 39
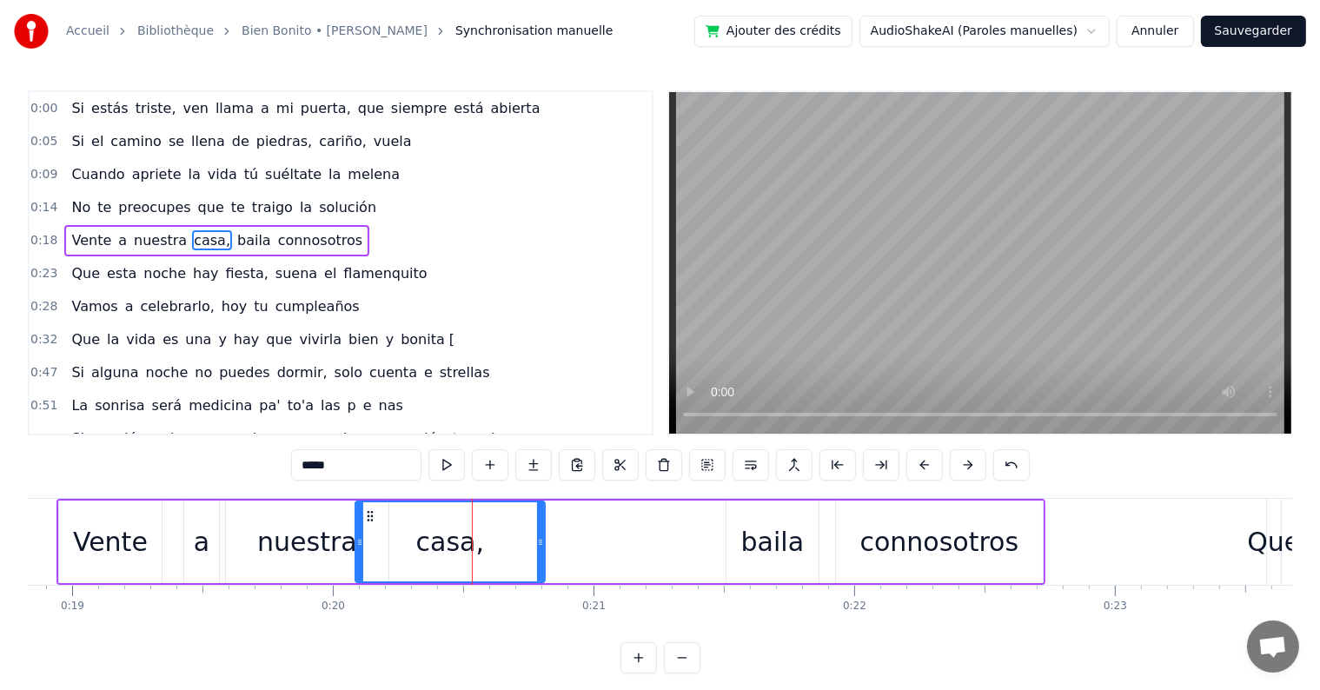
drag, startPoint x: 423, startPoint y: 540, endPoint x: 355, endPoint y: 540, distance: 67.8
click at [356, 540] on icon at bounding box center [359, 542] width 7 height 14
drag, startPoint x: 542, startPoint y: 541, endPoint x: 457, endPoint y: 541, distance: 85.1
click at [457, 541] on icon at bounding box center [455, 542] width 7 height 14
click at [75, 206] on span "No" at bounding box center [80, 207] width 23 height 20
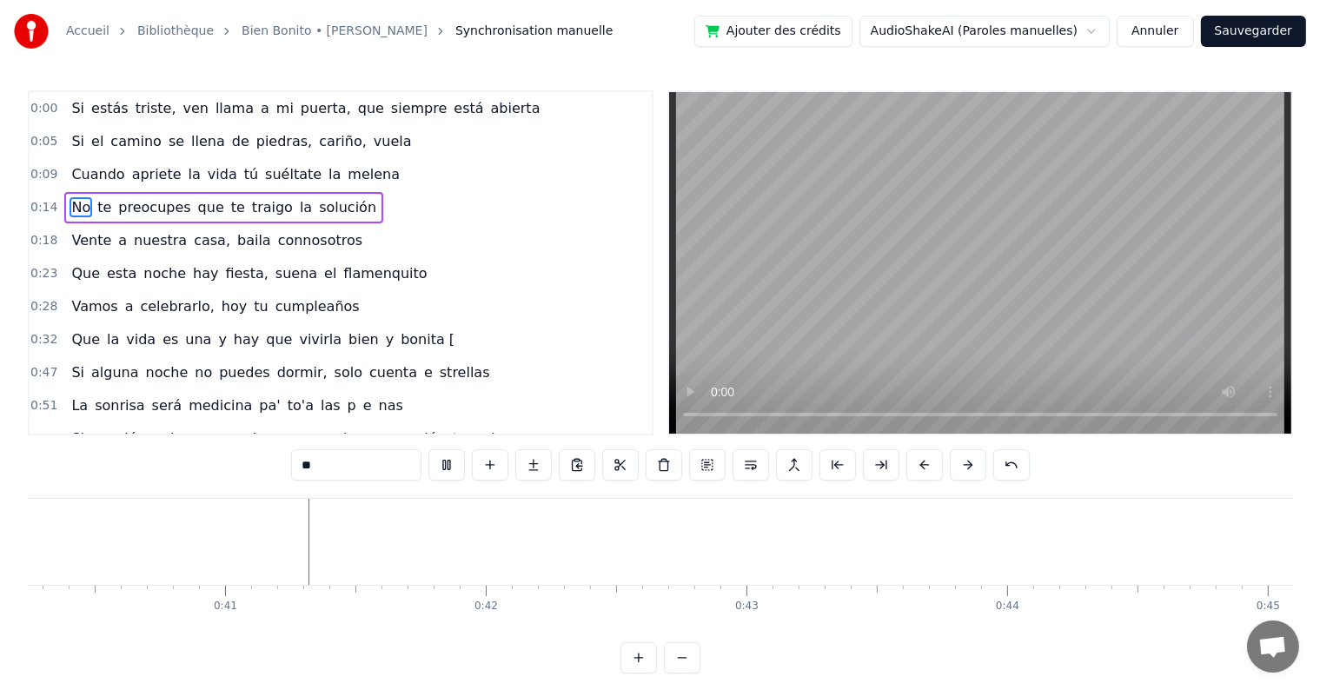
scroll to position [0, 10493]
click at [71, 142] on span "Si" at bounding box center [77, 141] width 17 height 20
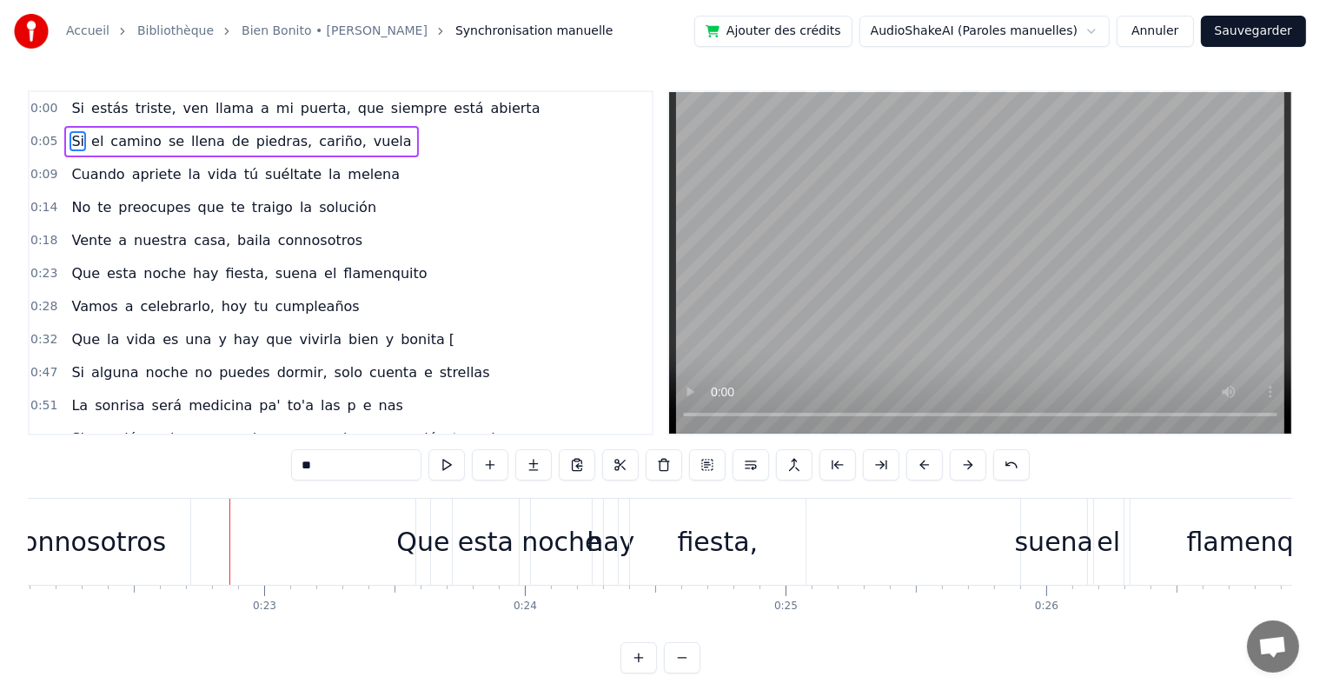
scroll to position [0, 5767]
click at [75, 235] on span "Vente" at bounding box center [90, 240] width 43 height 20
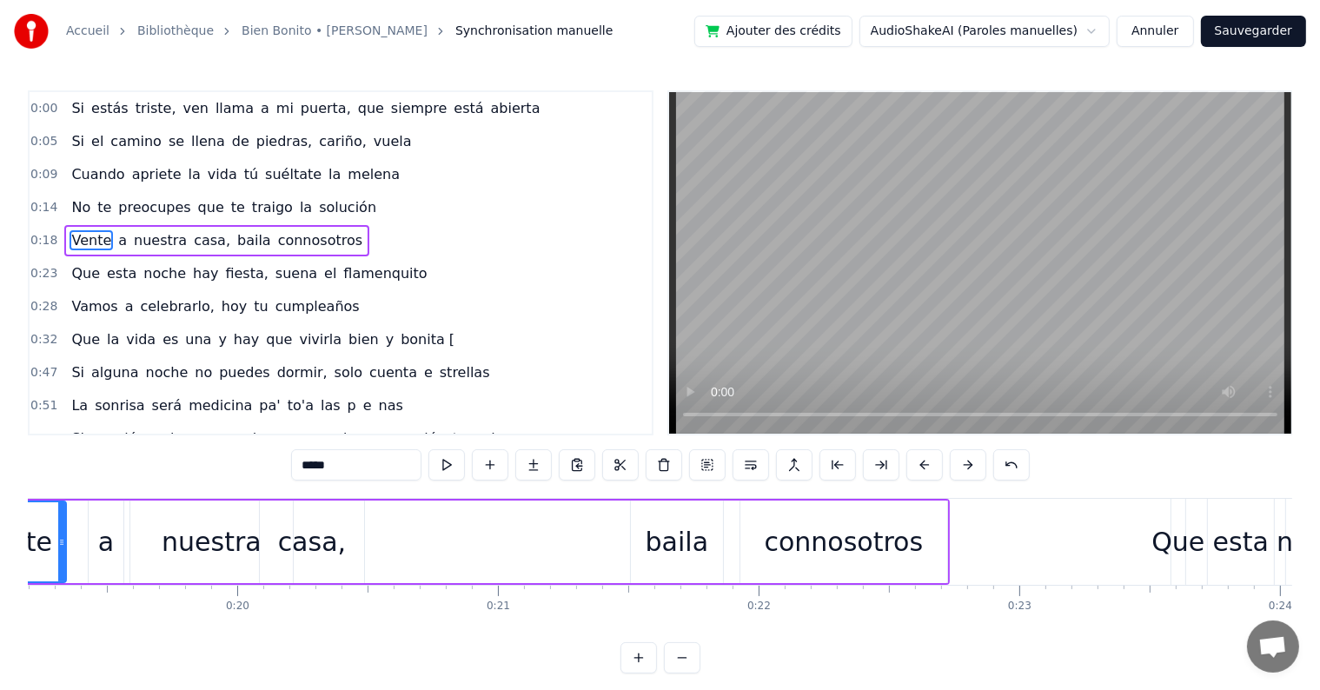
scroll to position [0, 4848]
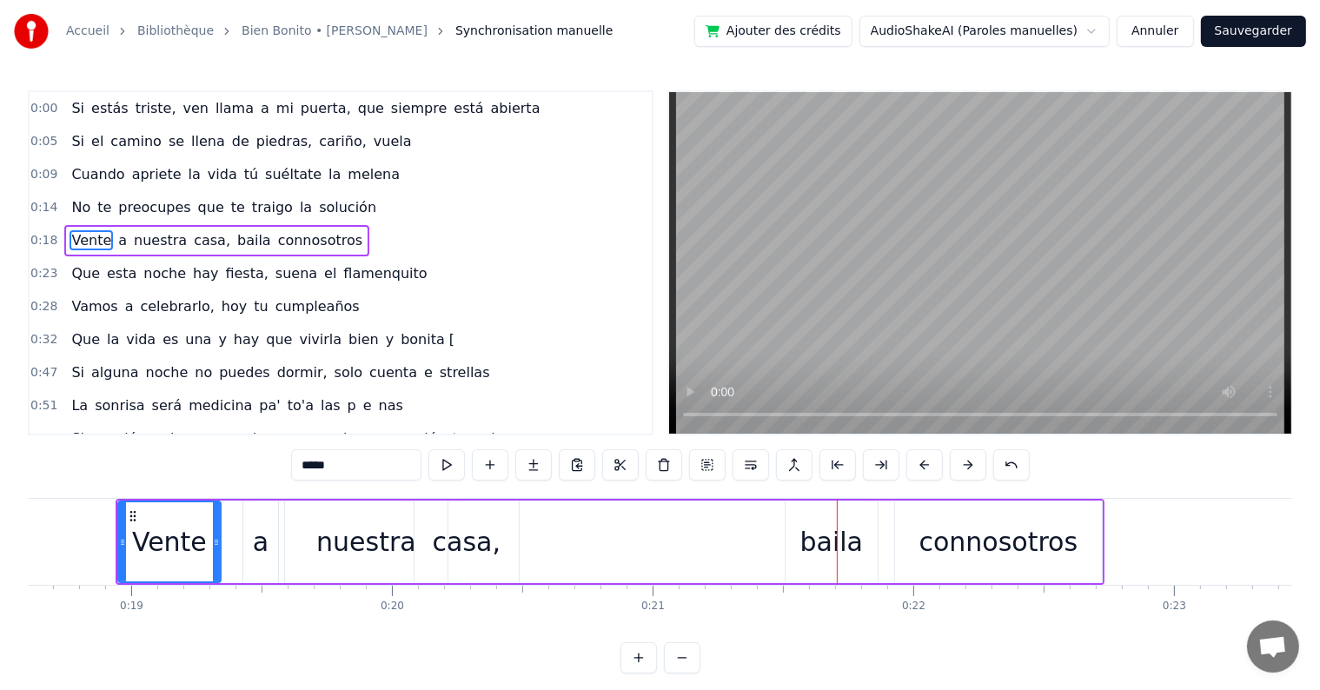
click at [825, 540] on div "baila" at bounding box center [831, 541] width 63 height 39
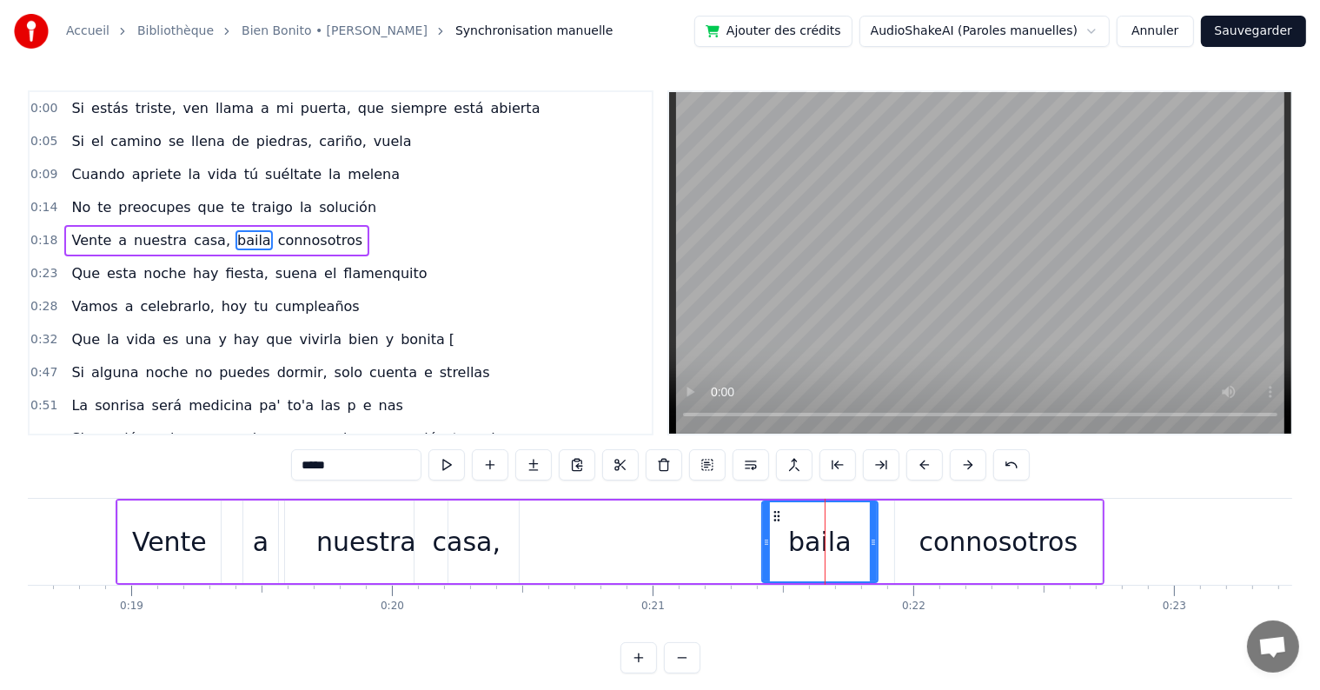
drag, startPoint x: 789, startPoint y: 542, endPoint x: 765, endPoint y: 543, distance: 23.5
click at [765, 543] on icon at bounding box center [766, 542] width 7 height 14
drag, startPoint x: 871, startPoint y: 543, endPoint x: 857, endPoint y: 543, distance: 14.8
click at [857, 544] on circle at bounding box center [857, 544] width 1 height 1
click at [946, 540] on div "connosotros" at bounding box center [998, 541] width 159 height 39
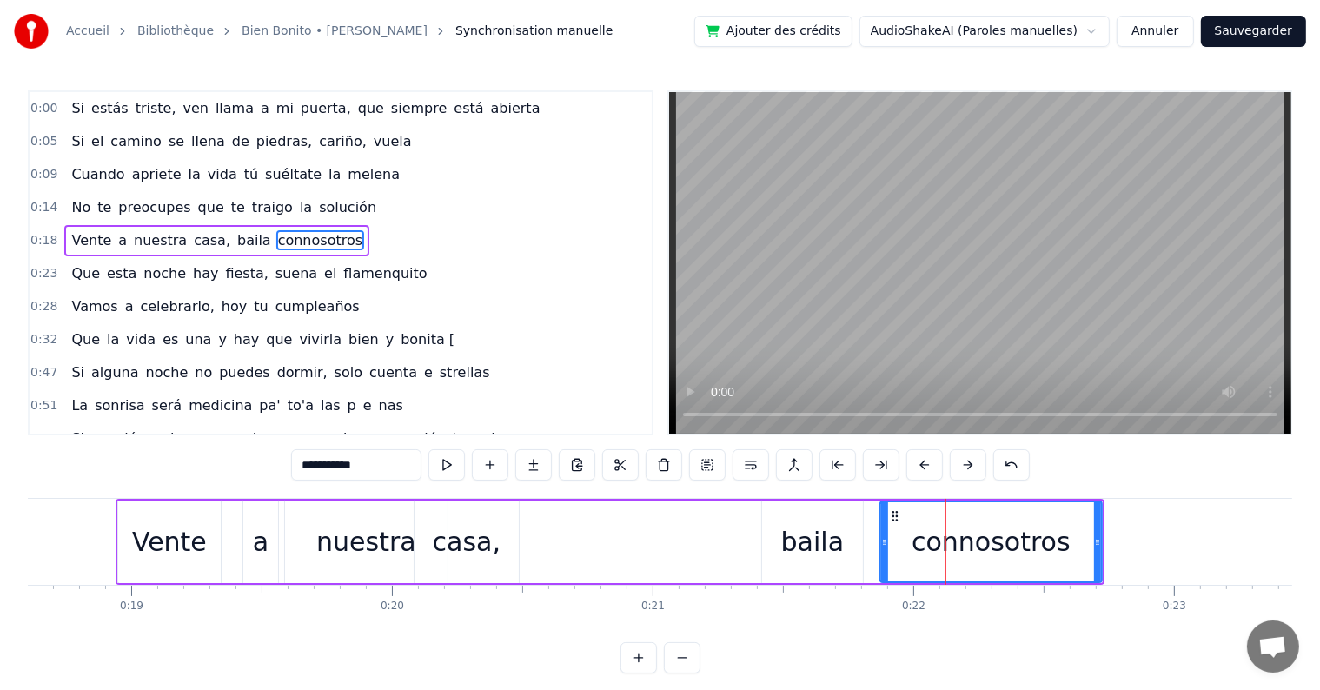
drag, startPoint x: 897, startPoint y: 543, endPoint x: 882, endPoint y: 543, distance: 14.8
click at [883, 544] on circle at bounding box center [883, 544] width 1 height 1
drag, startPoint x: 1096, startPoint y: 539, endPoint x: 1084, endPoint y: 539, distance: 12.2
click at [1084, 539] on icon at bounding box center [1085, 542] width 7 height 14
click at [72, 140] on span "Si" at bounding box center [77, 141] width 17 height 20
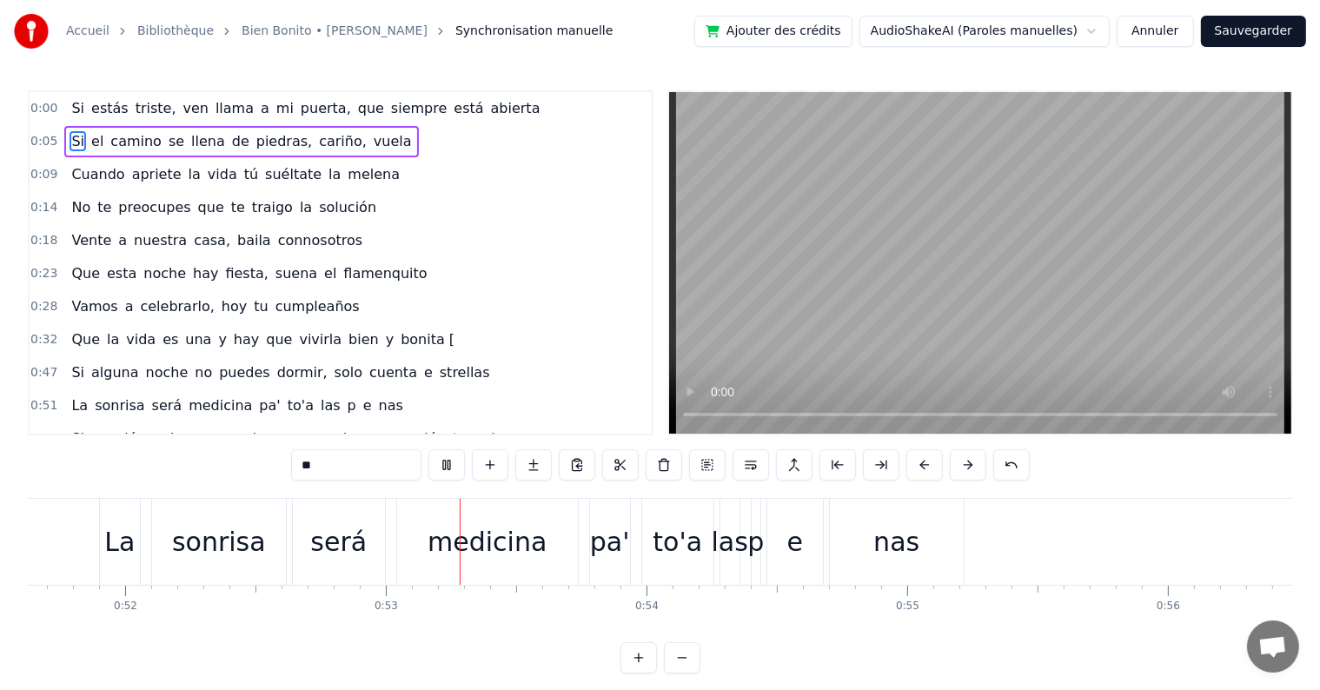
scroll to position [0, 13639]
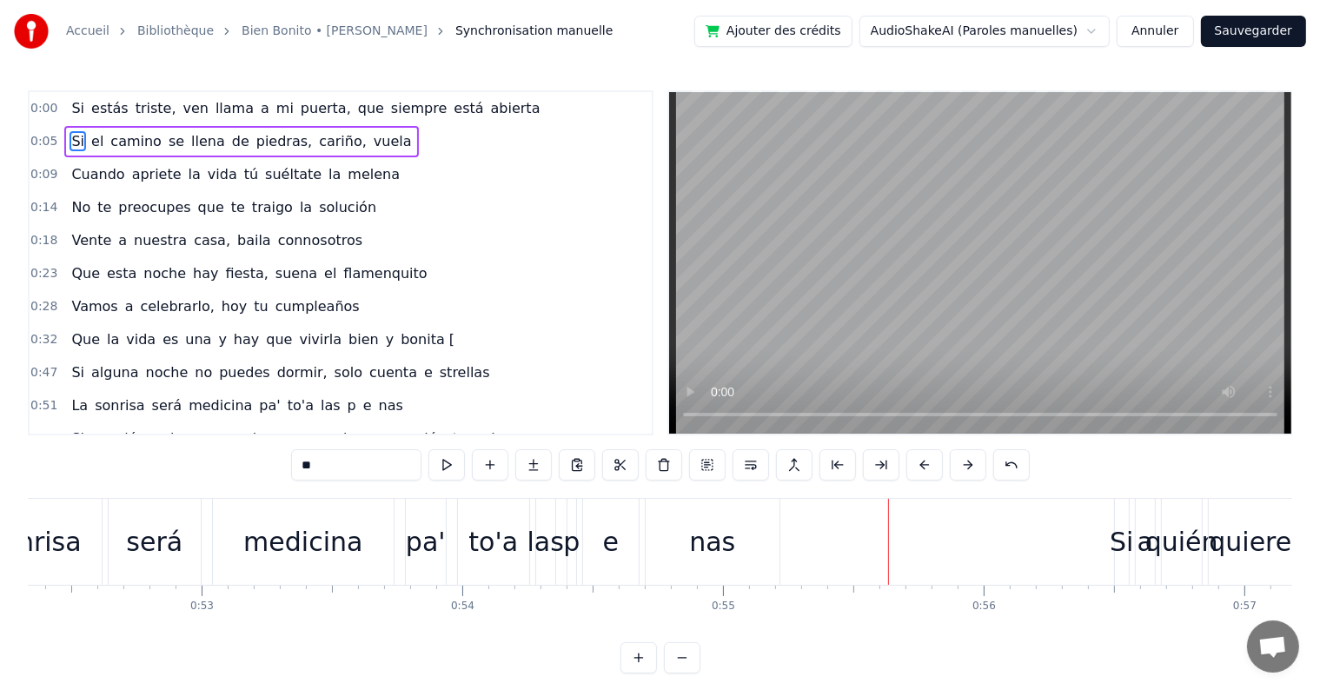
click at [69, 364] on span "Si" at bounding box center [77, 372] width 17 height 20
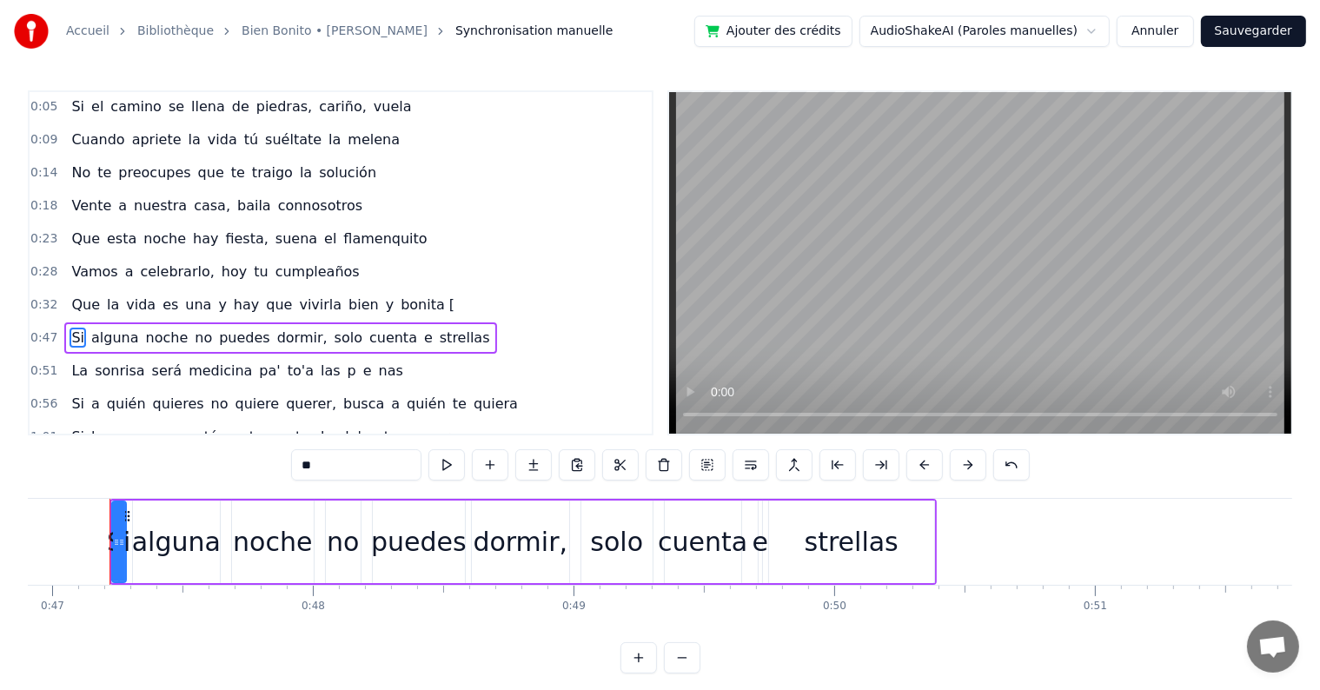
scroll to position [0, 12219]
click at [766, 547] on div "е" at bounding box center [766, 541] width 16 height 39
type input "*"
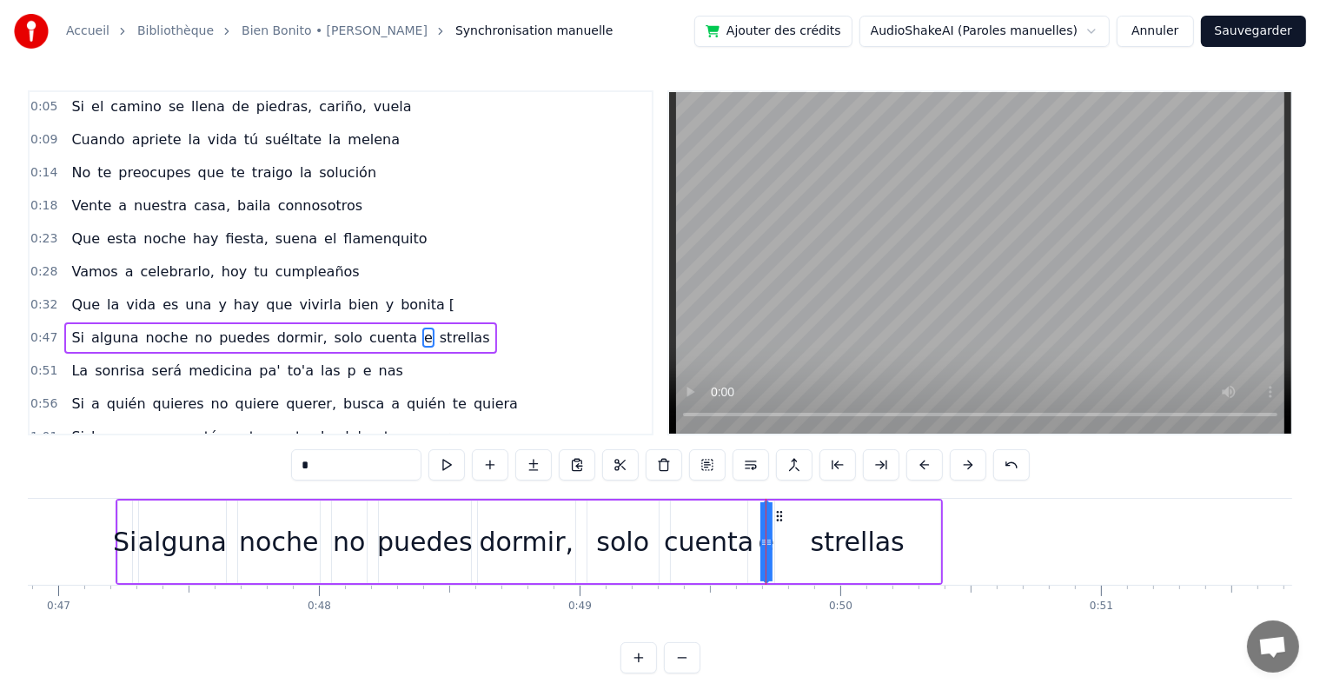
scroll to position [101, 0]
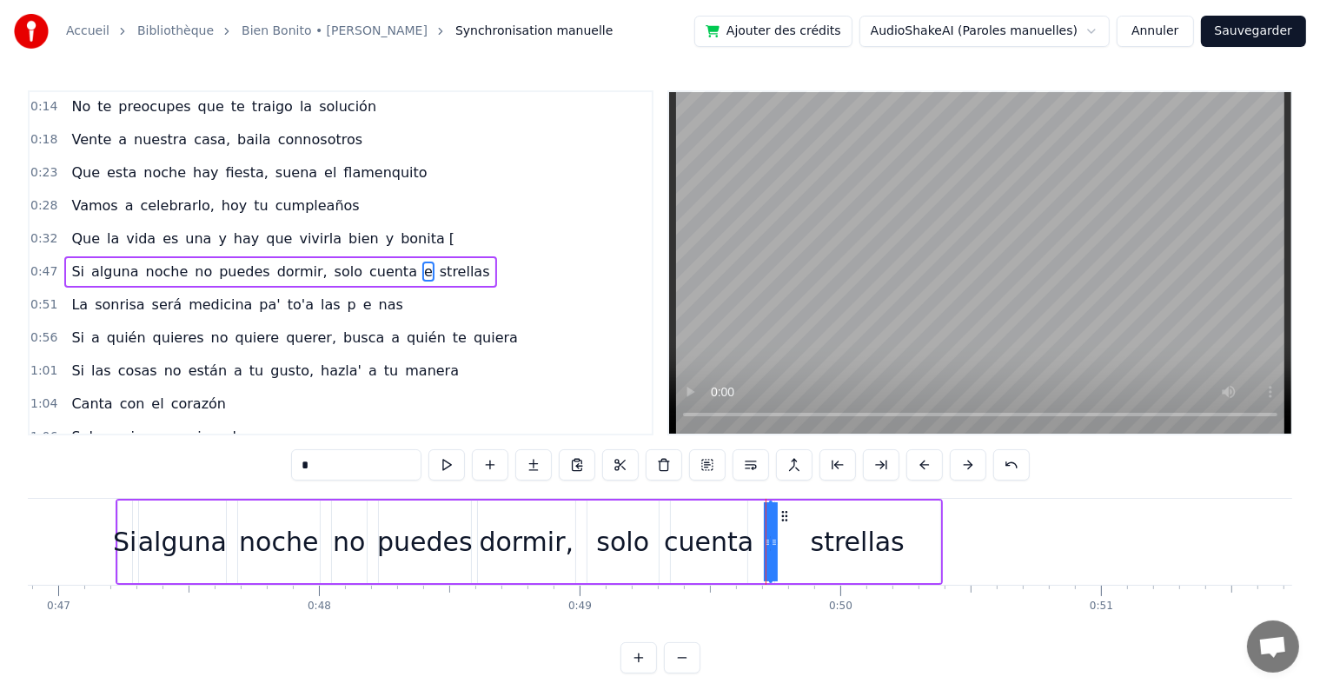
drag, startPoint x: 766, startPoint y: 547, endPoint x: 799, endPoint y: 547, distance: 33.0
click at [799, 547] on div "Si alguna noche no puedes dormir, solo cuenta е strellas" at bounding box center [529, 542] width 827 height 86
click at [824, 546] on div "strellas" at bounding box center [858, 541] width 94 height 39
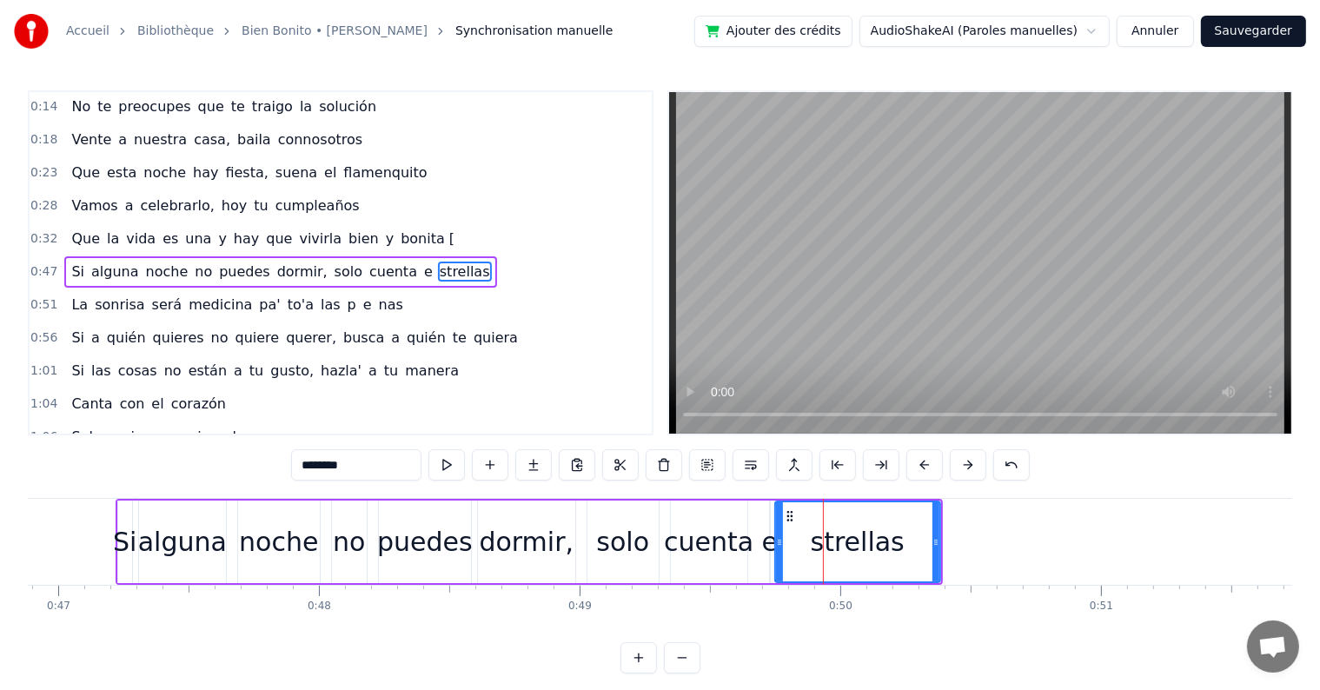
click at [818, 546] on div "strellas" at bounding box center [858, 541] width 94 height 39
click at [776, 546] on icon at bounding box center [779, 542] width 7 height 14
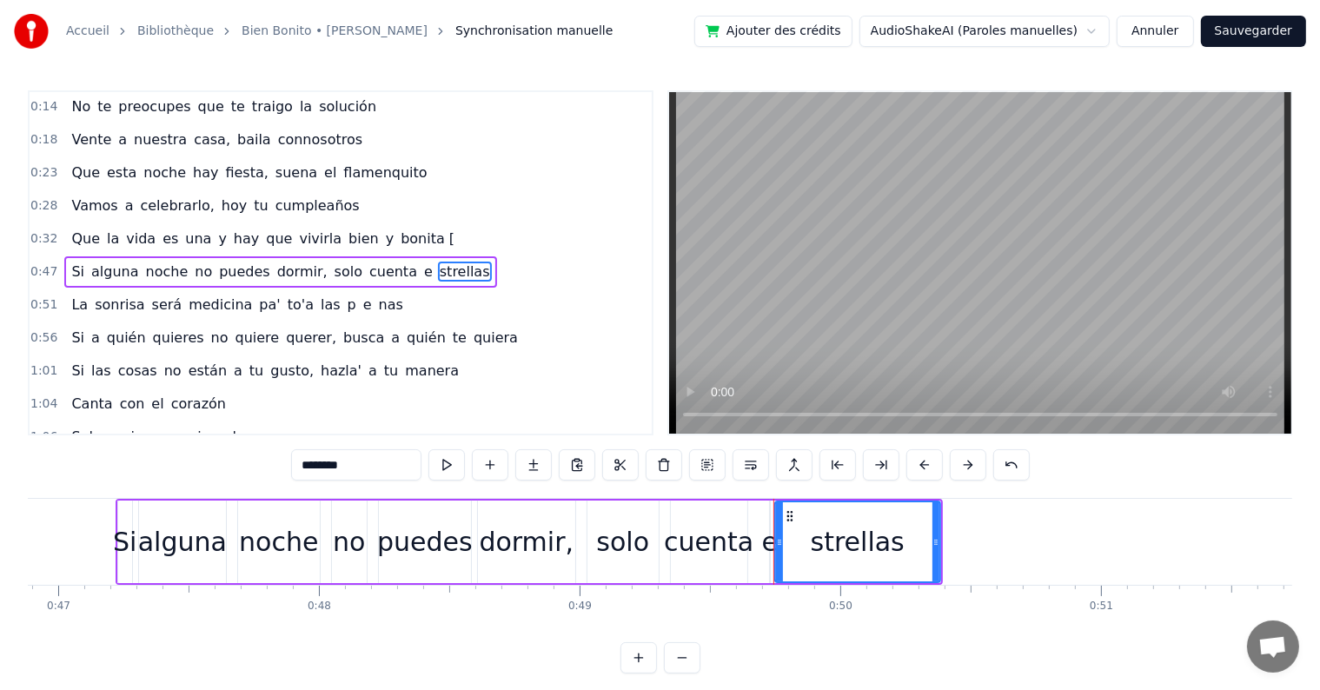
click at [764, 549] on div "е" at bounding box center [770, 541] width 16 height 39
type input "*"
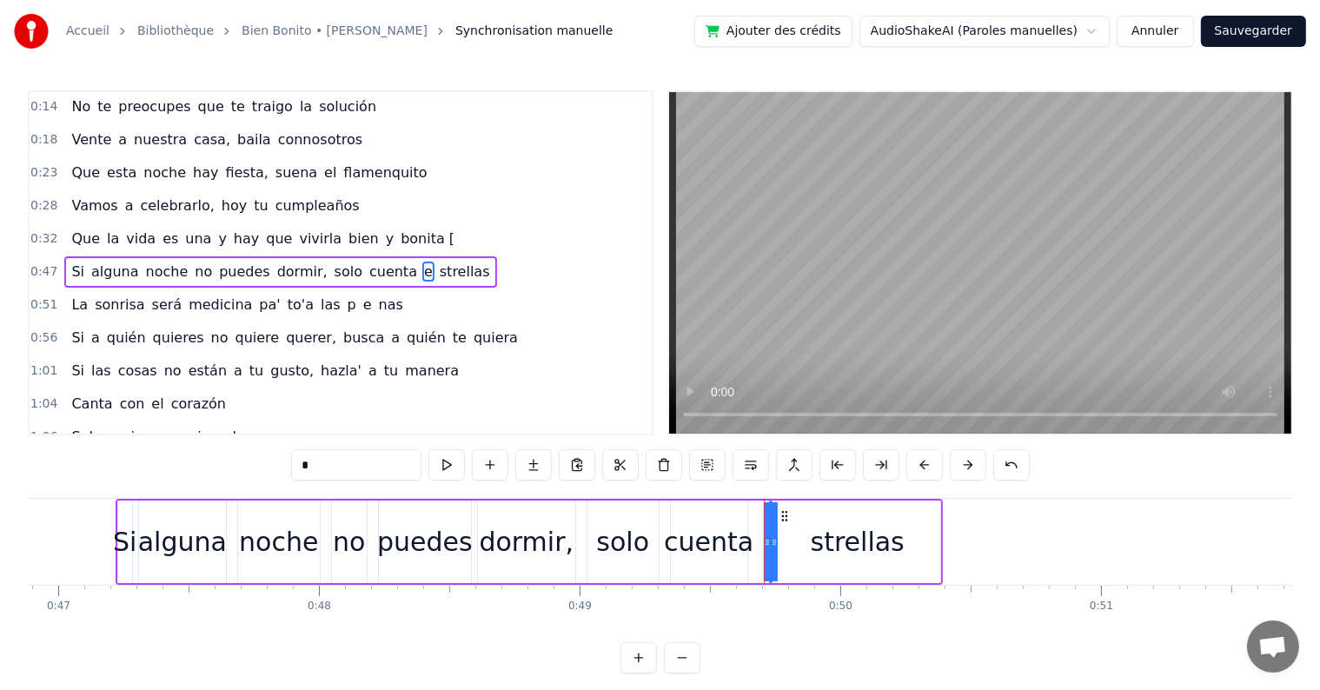
drag, startPoint x: 772, startPoint y: 542, endPoint x: 791, endPoint y: 542, distance: 18.2
click at [791, 542] on div "Si alguna noche no puedes dormir, solo cuenta е strellas" at bounding box center [529, 542] width 827 height 86
click at [763, 546] on div "е" at bounding box center [770, 541] width 16 height 39
drag, startPoint x: 764, startPoint y: 546, endPoint x: 744, endPoint y: 550, distance: 20.3
click at [744, 550] on div "Si alguna noche no puedes dormir, solo cuenta е strellas" at bounding box center [529, 542] width 827 height 86
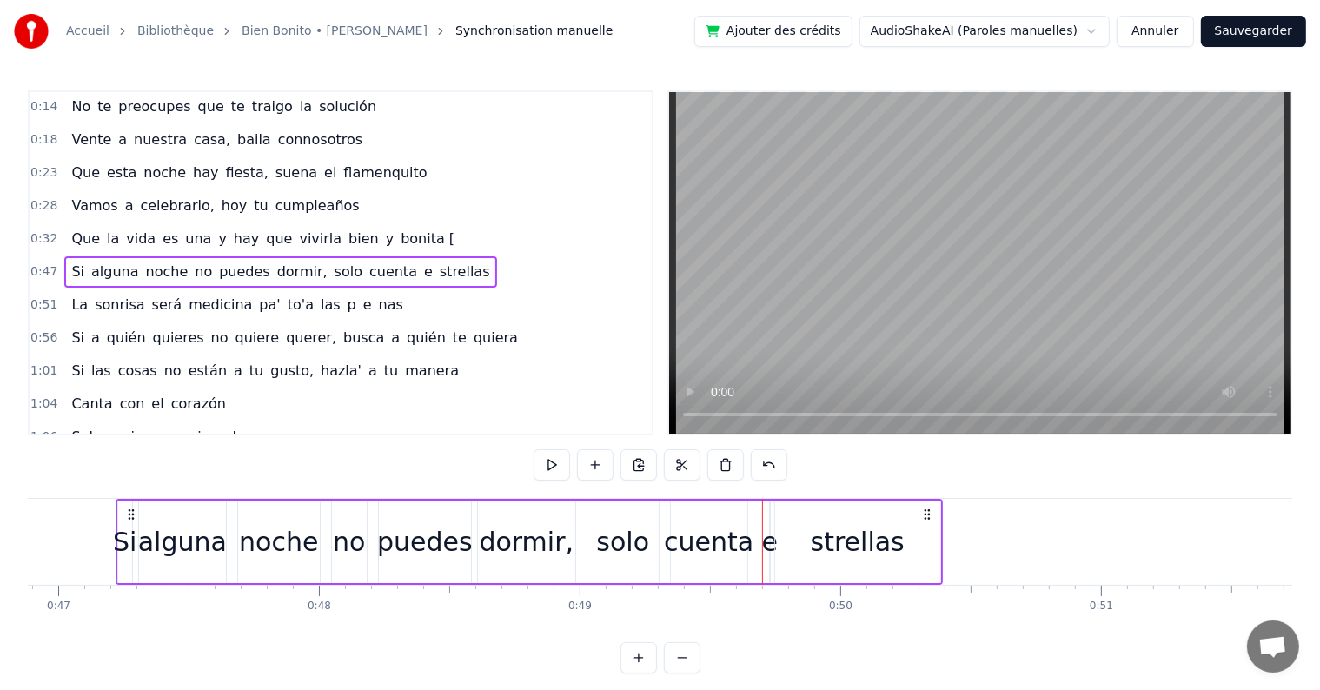
click at [768, 545] on div "е" at bounding box center [770, 541] width 16 height 39
drag, startPoint x: 768, startPoint y: 545, endPoint x: 753, endPoint y: 545, distance: 14.8
click at [753, 545] on div "Si alguna noche no puedes dormir, solo cuenta е strellas" at bounding box center [529, 542] width 827 height 86
click at [768, 543] on div "е" at bounding box center [770, 541] width 16 height 39
drag, startPoint x: 772, startPoint y: 543, endPoint x: 788, endPoint y: 542, distance: 15.7
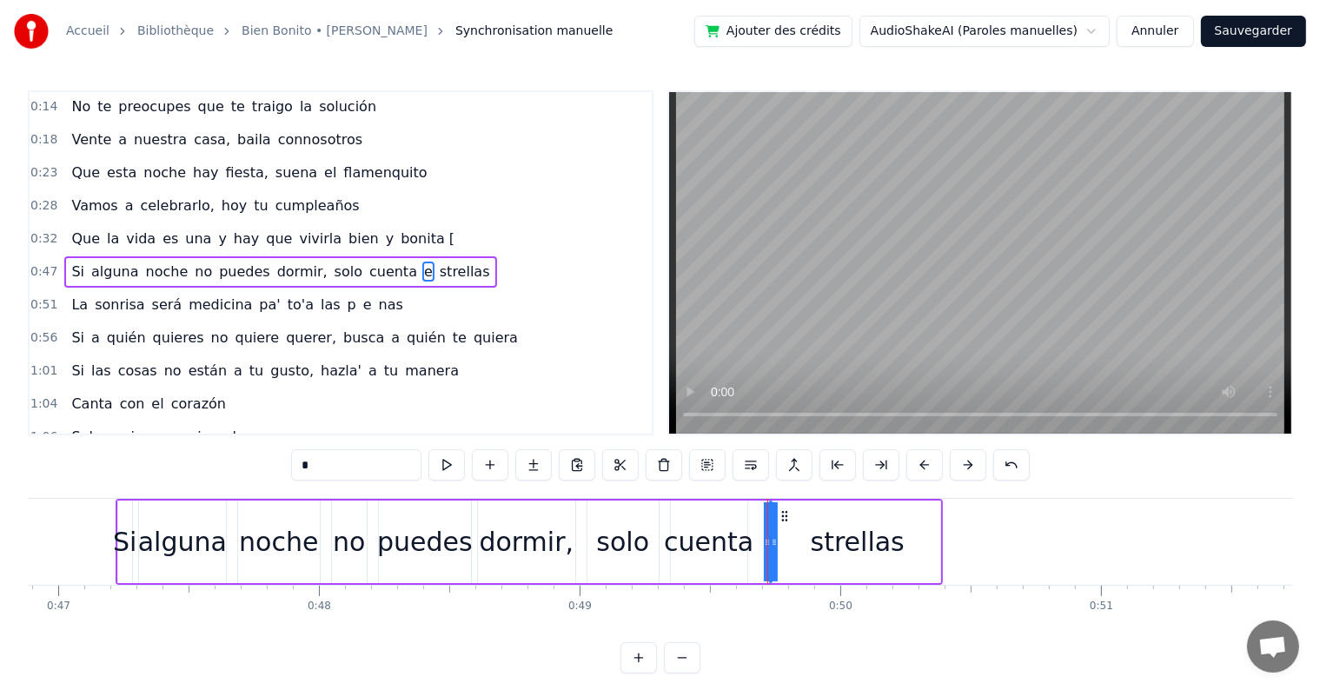
click at [788, 542] on div "Si alguna noche no puedes dormir, solo cuenta е strellas" at bounding box center [529, 542] width 827 height 86
click at [768, 542] on div "е" at bounding box center [770, 541] width 16 height 39
drag, startPoint x: 765, startPoint y: 541, endPoint x: 726, endPoint y: 542, distance: 39.1
click at [726, 542] on div "Si alguna noche no puedes dormir, solo cuenta е strellas" at bounding box center [529, 542] width 827 height 86
click at [768, 543] on div "е" at bounding box center [770, 541] width 16 height 39
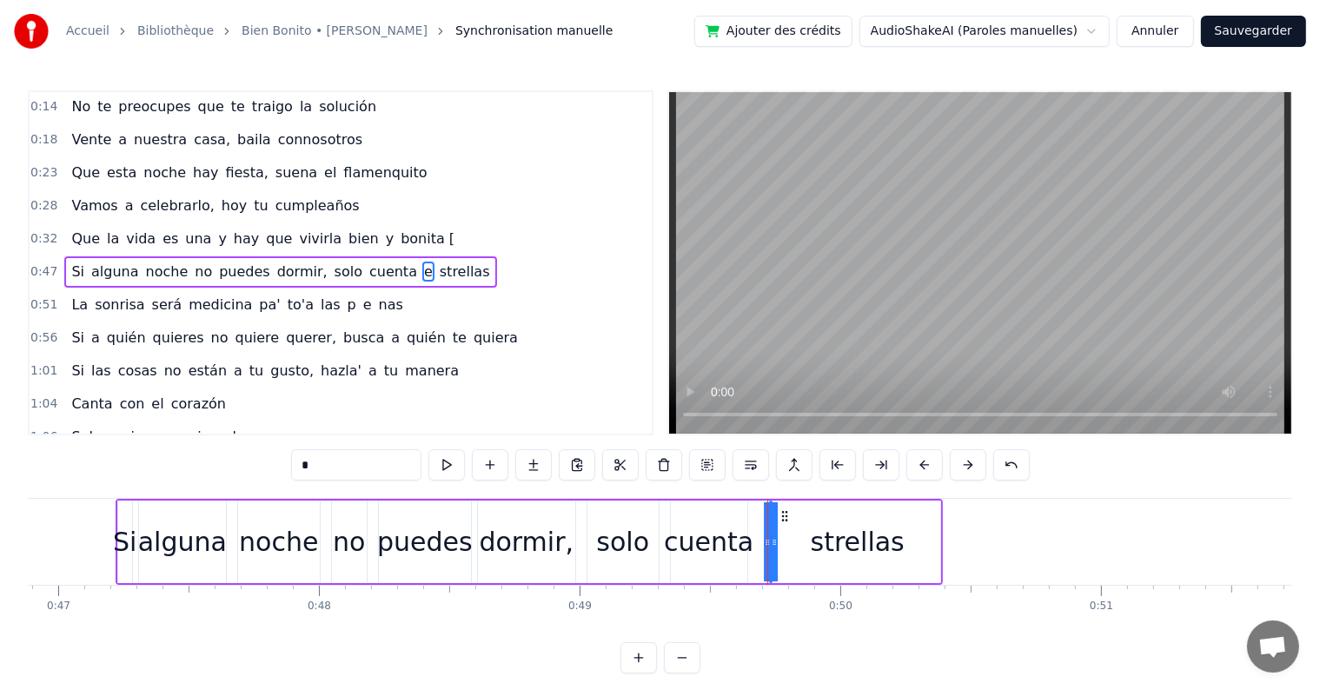
click at [782, 516] on icon at bounding box center [785, 516] width 14 height 14
click at [704, 518] on div "cuenta" at bounding box center [709, 541] width 76 height 83
click at [862, 525] on div "strellas" at bounding box center [858, 541] width 94 height 39
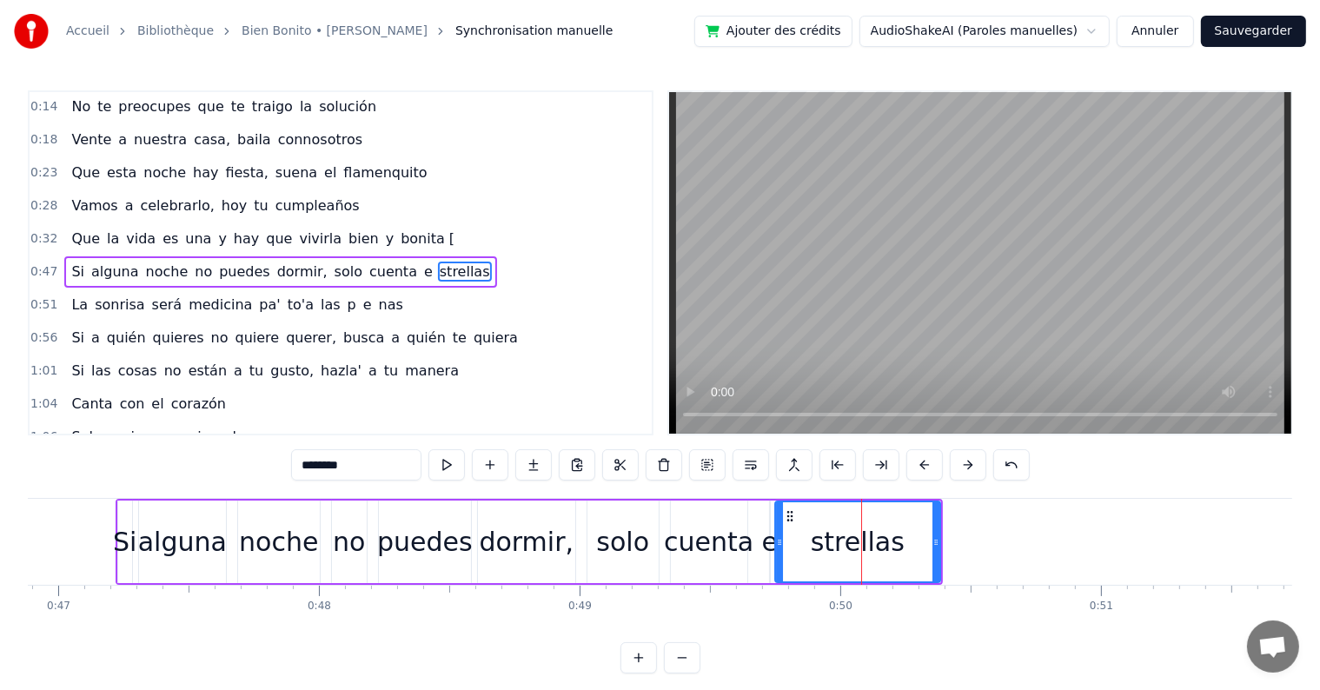
click at [789, 514] on icon at bounding box center [790, 516] width 14 height 14
click at [787, 515] on circle at bounding box center [787, 515] width 1 height 1
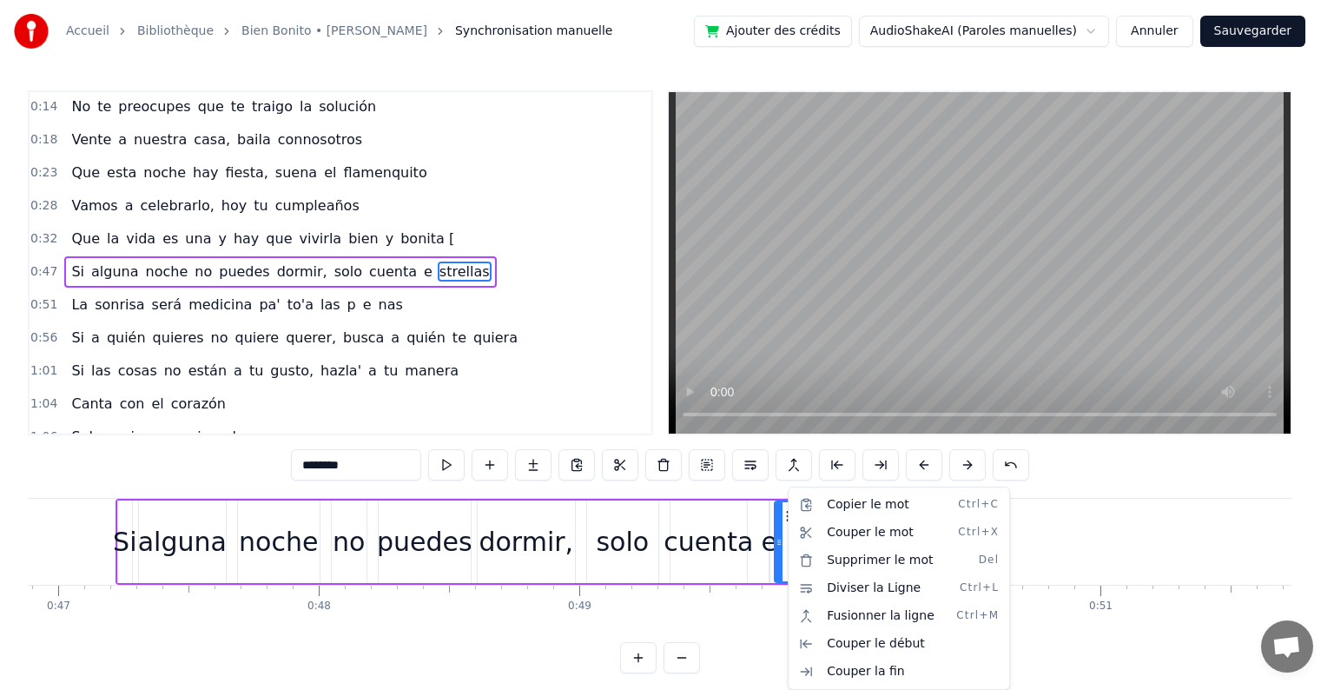
click at [736, 615] on html "Accueil Bibliothèque Bien Bonito • [PERSON_NAME] Synchronisation manuelle Ajout…" at bounding box center [667, 350] width 1334 height 701
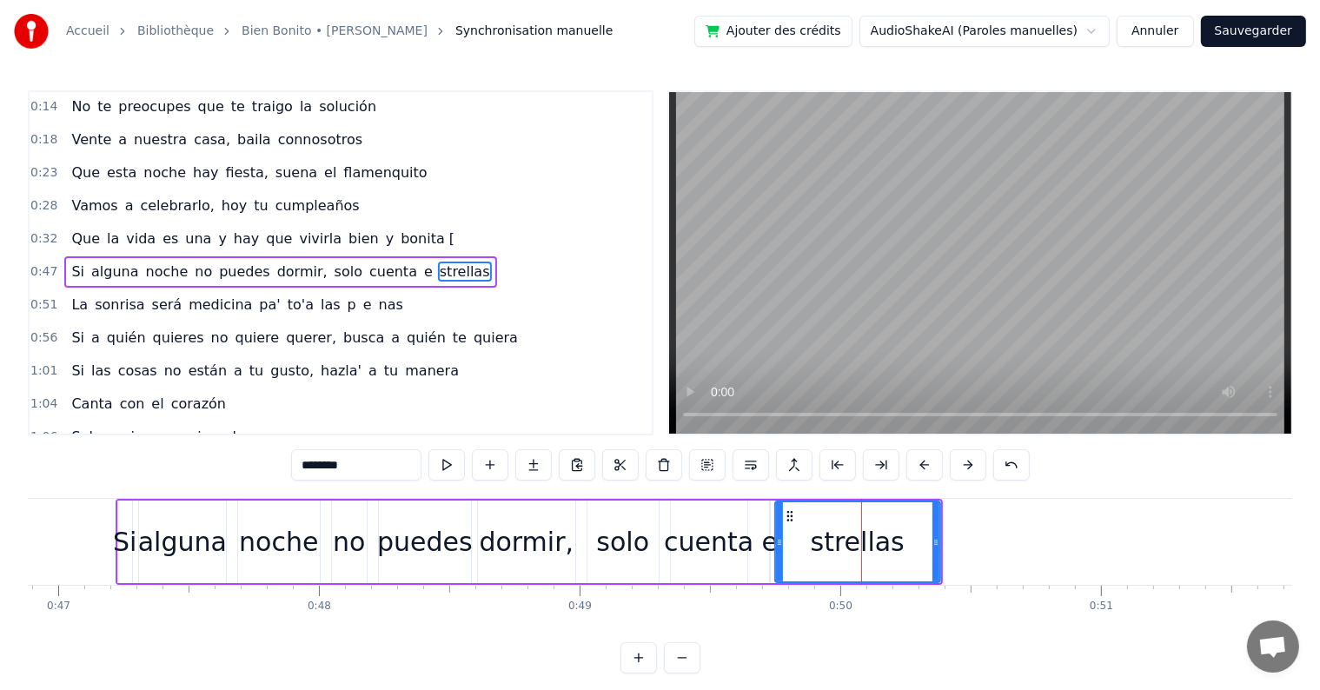
click at [422, 263] on span "е" at bounding box center [428, 271] width 12 height 20
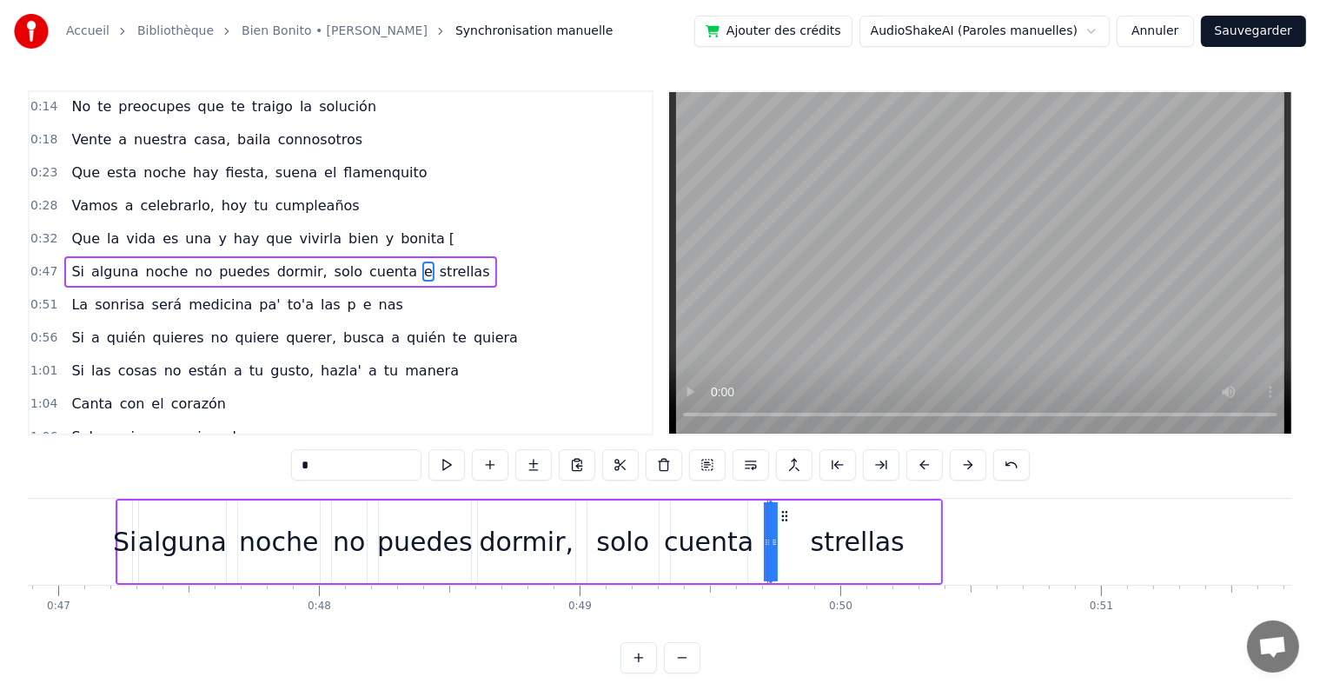
click at [438, 261] on span "strellas" at bounding box center [465, 271] width 54 height 20
type input "********"
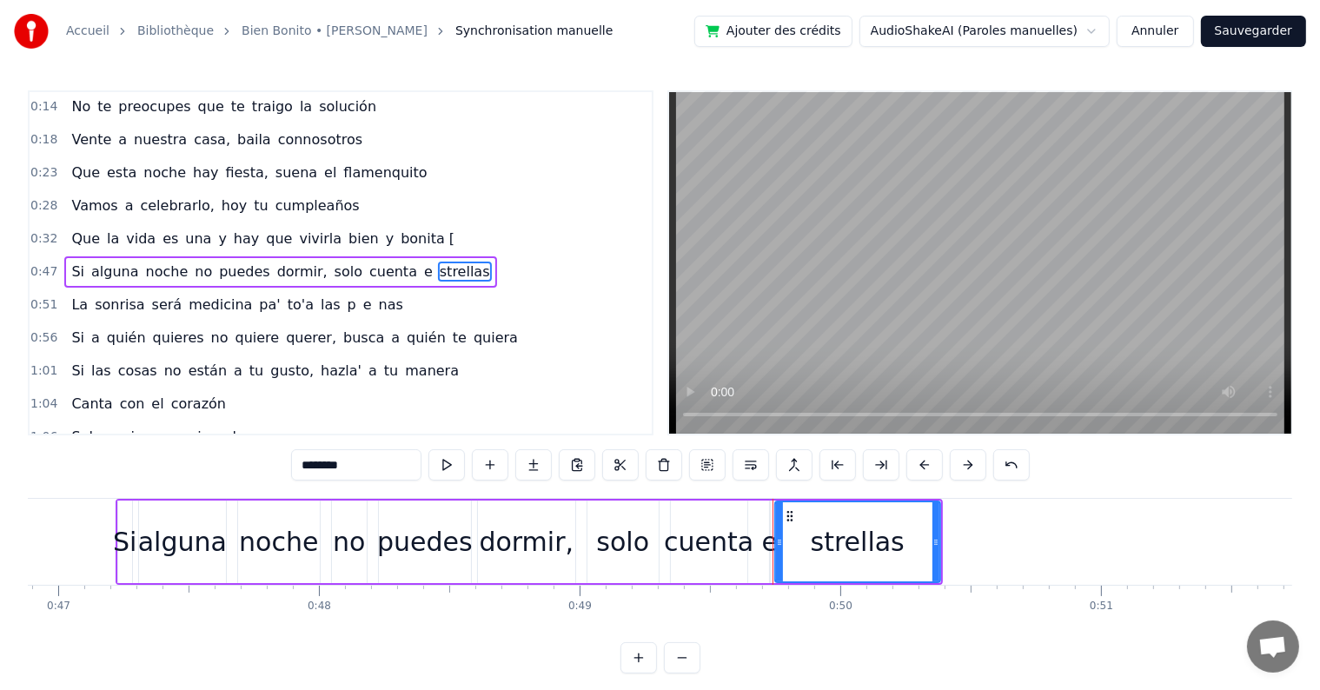
click at [438, 261] on span "strellas" at bounding box center [465, 271] width 54 height 20
drag, startPoint x: 379, startPoint y: 261, endPoint x: 404, endPoint y: 261, distance: 25.2
click at [404, 261] on div "Si alguna noche no puedes dormir, solo cuenta е strellas" at bounding box center [280, 271] width 432 height 31
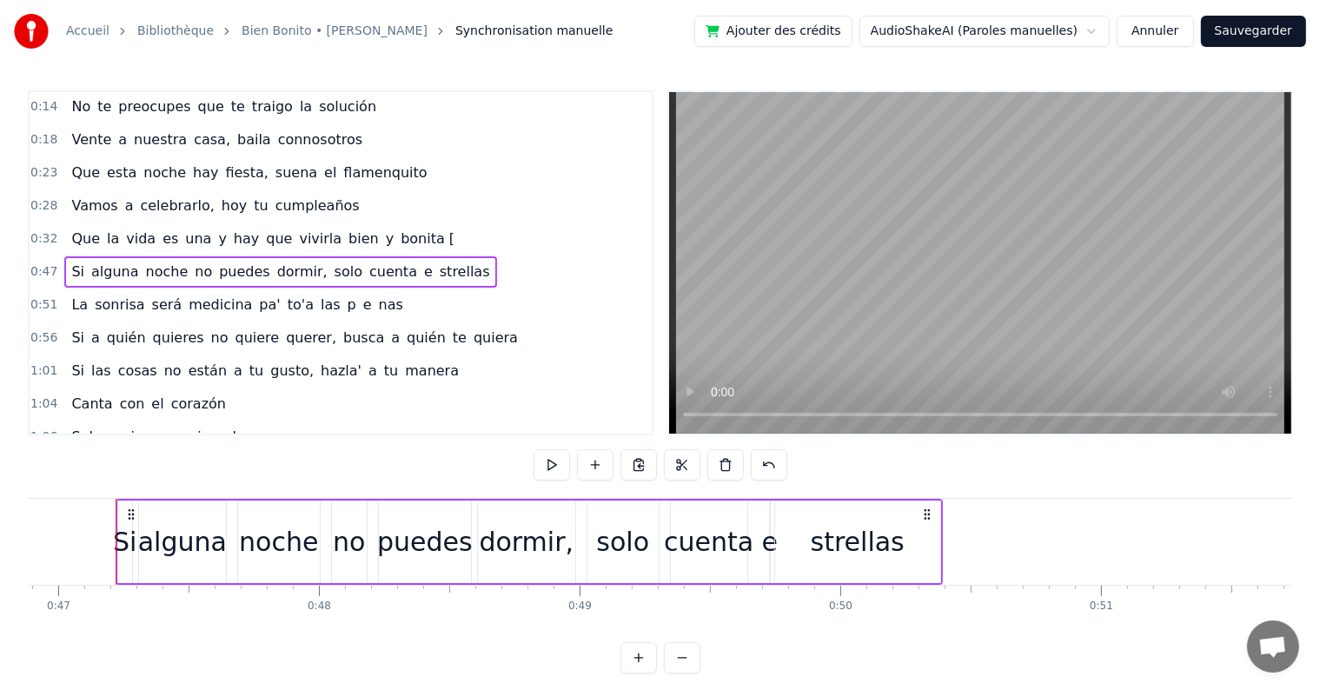
click at [438, 261] on span "strellas" at bounding box center [465, 271] width 54 height 20
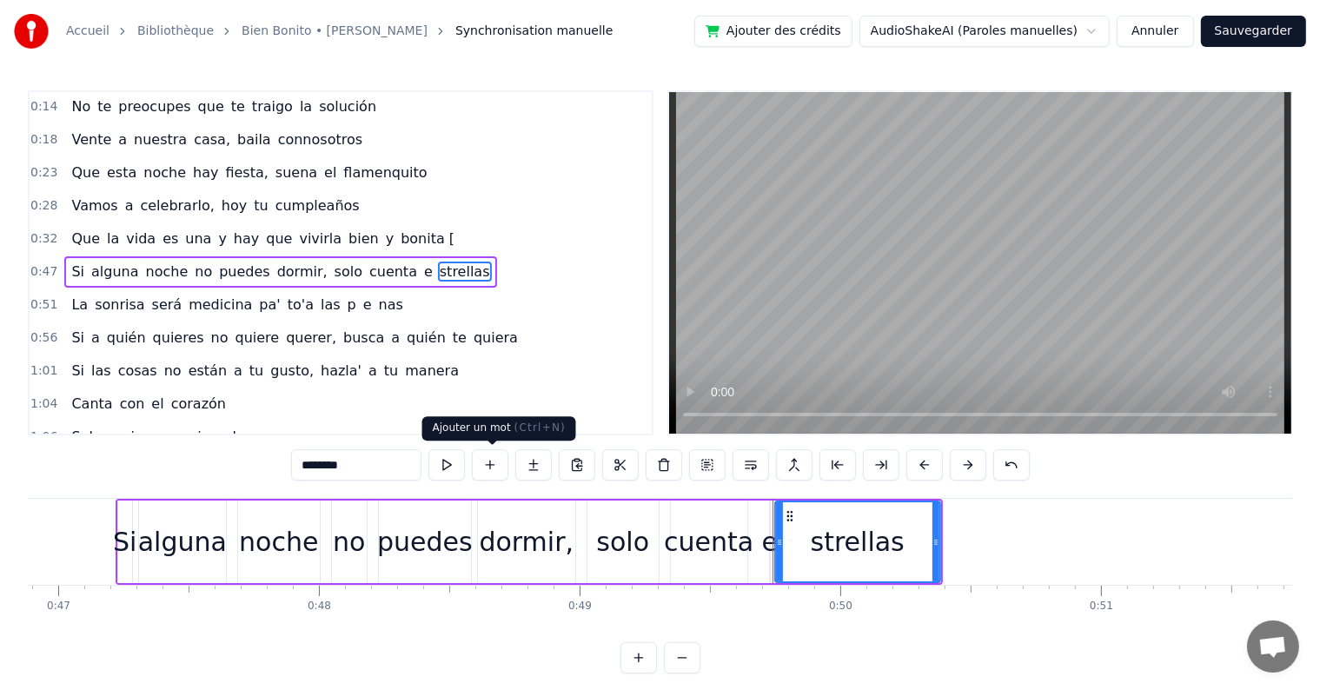
click at [487, 464] on button at bounding box center [490, 464] width 36 height 31
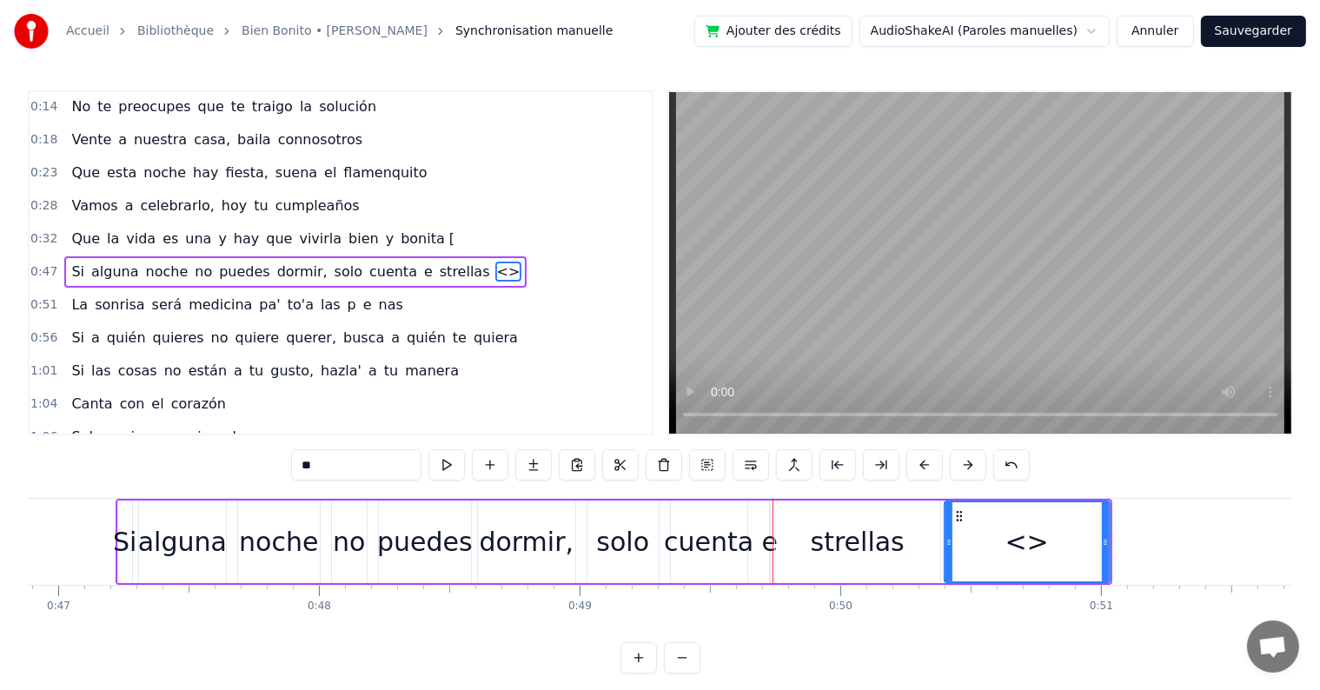
click at [1027, 538] on div "<>" at bounding box center [1026, 541] width 43 height 39
click at [1022, 545] on div "<>" at bounding box center [1026, 541] width 43 height 39
click at [664, 464] on button at bounding box center [663, 464] width 36 height 31
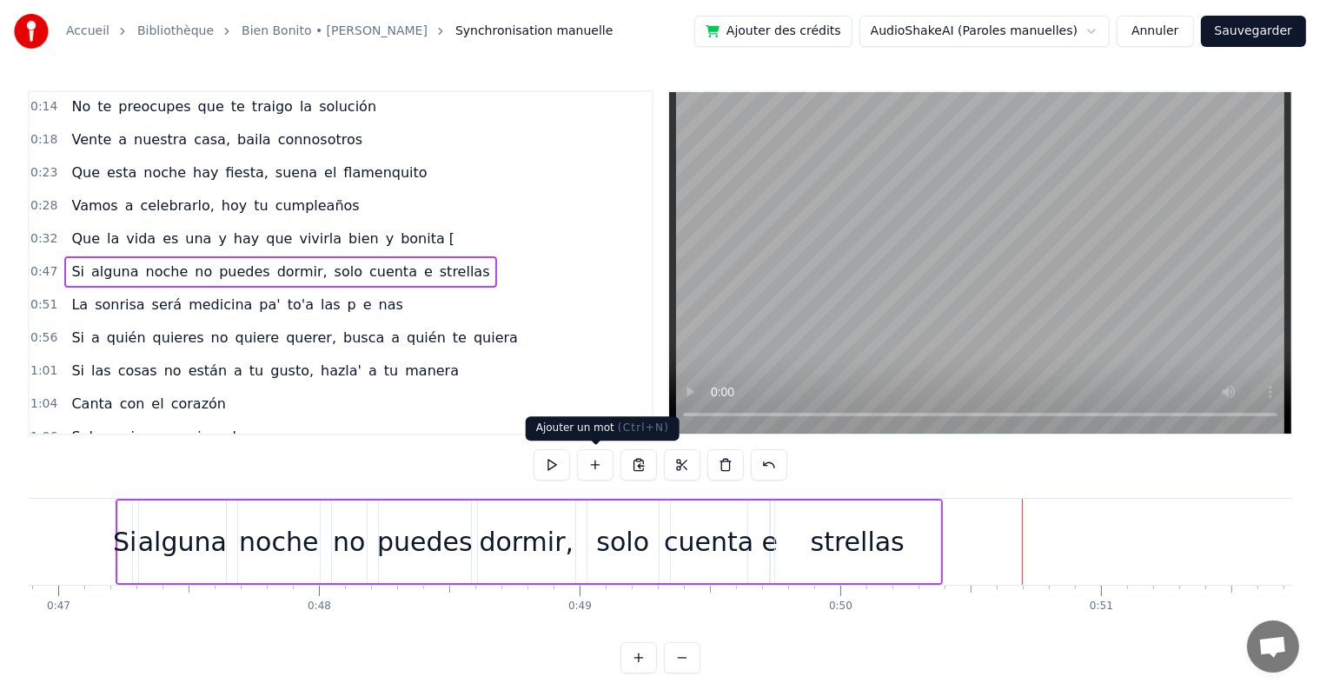
click at [596, 464] on button at bounding box center [595, 464] width 36 height 31
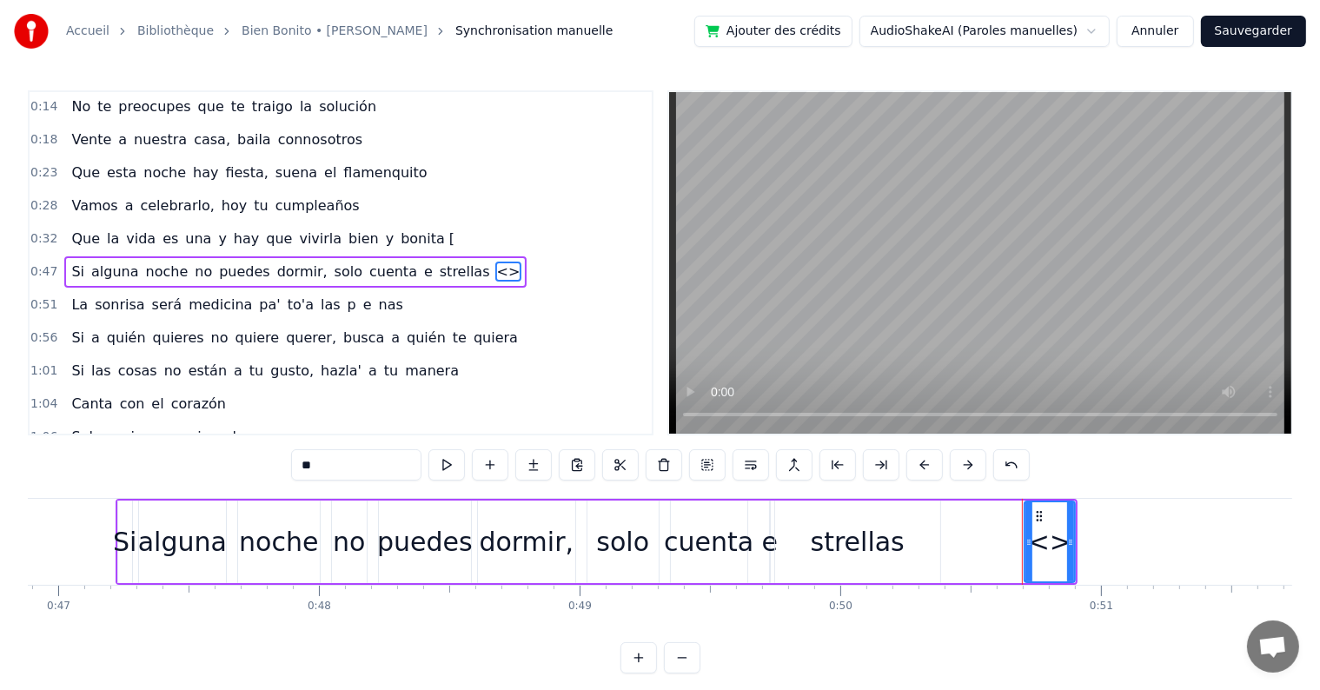
click at [495, 265] on span "<>" at bounding box center [508, 271] width 27 height 20
click at [1049, 542] on div "<>" at bounding box center [1049, 541] width 43 height 39
click at [667, 467] on button at bounding box center [663, 464] width 36 height 31
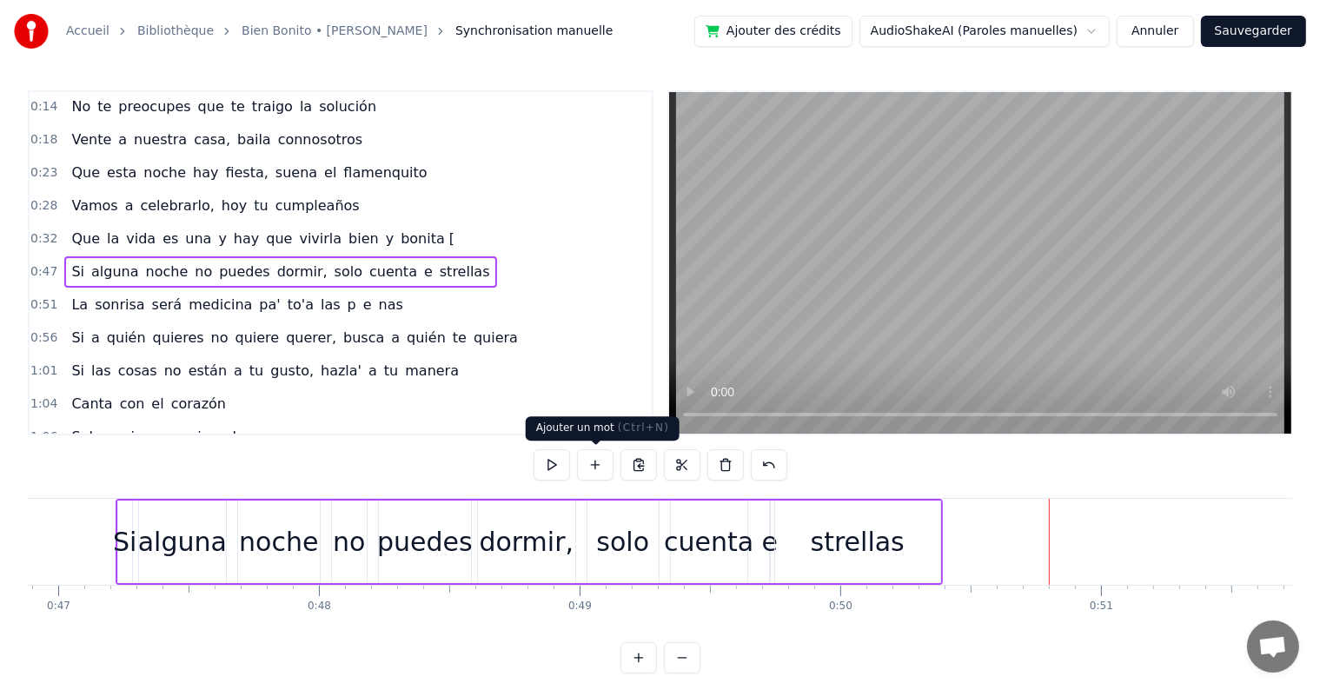
click at [598, 467] on button at bounding box center [595, 464] width 36 height 31
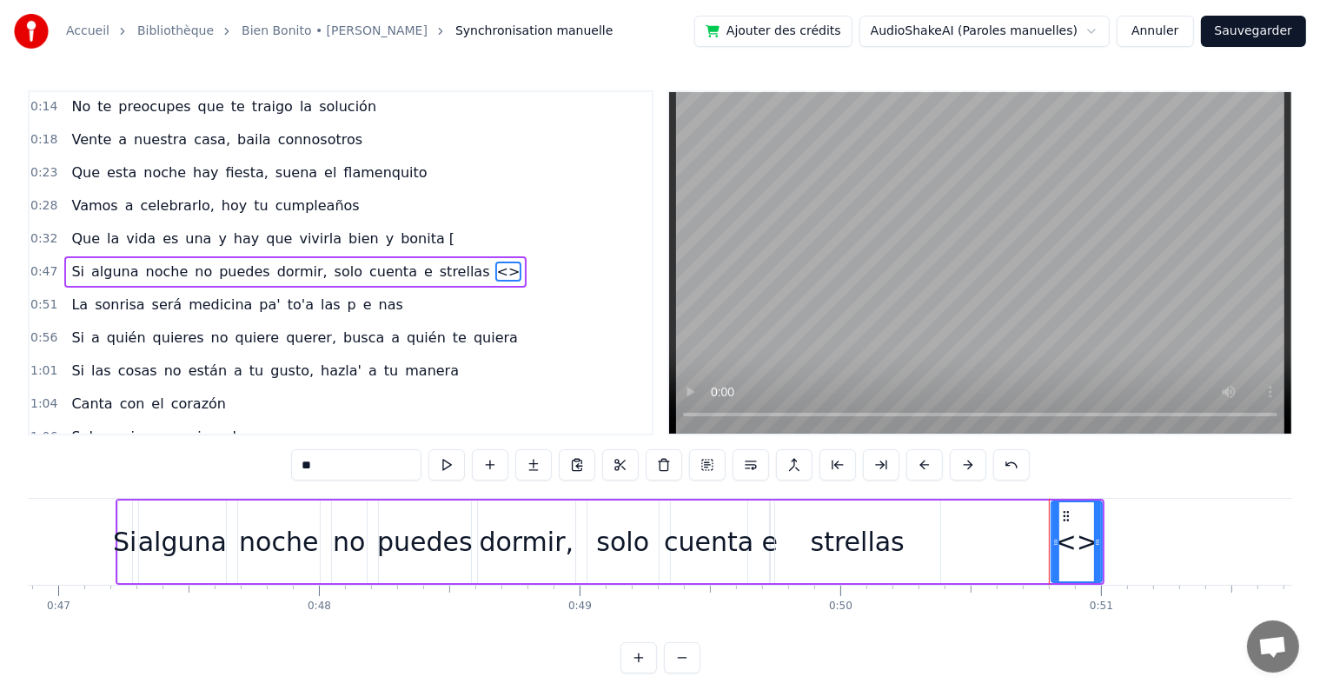
click at [438, 261] on span "strellas" at bounding box center [465, 271] width 54 height 20
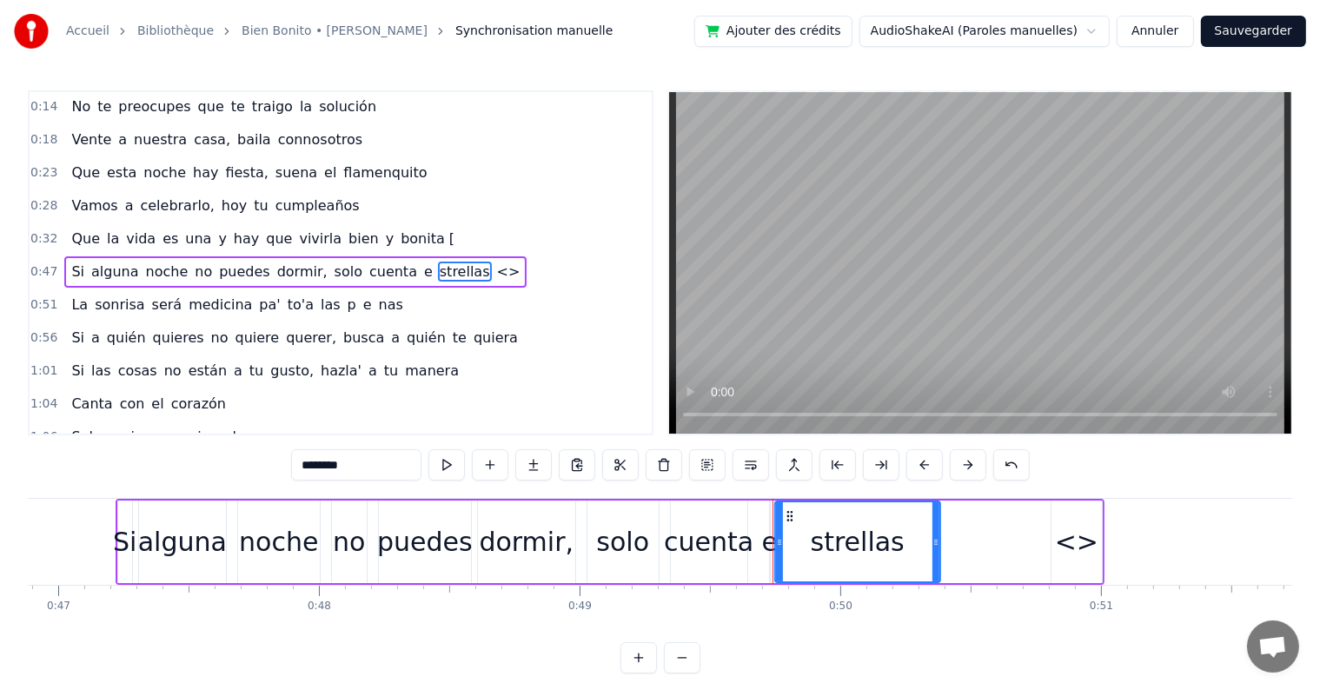
click at [495, 263] on span "<>" at bounding box center [508, 271] width 27 height 20
type input "**"
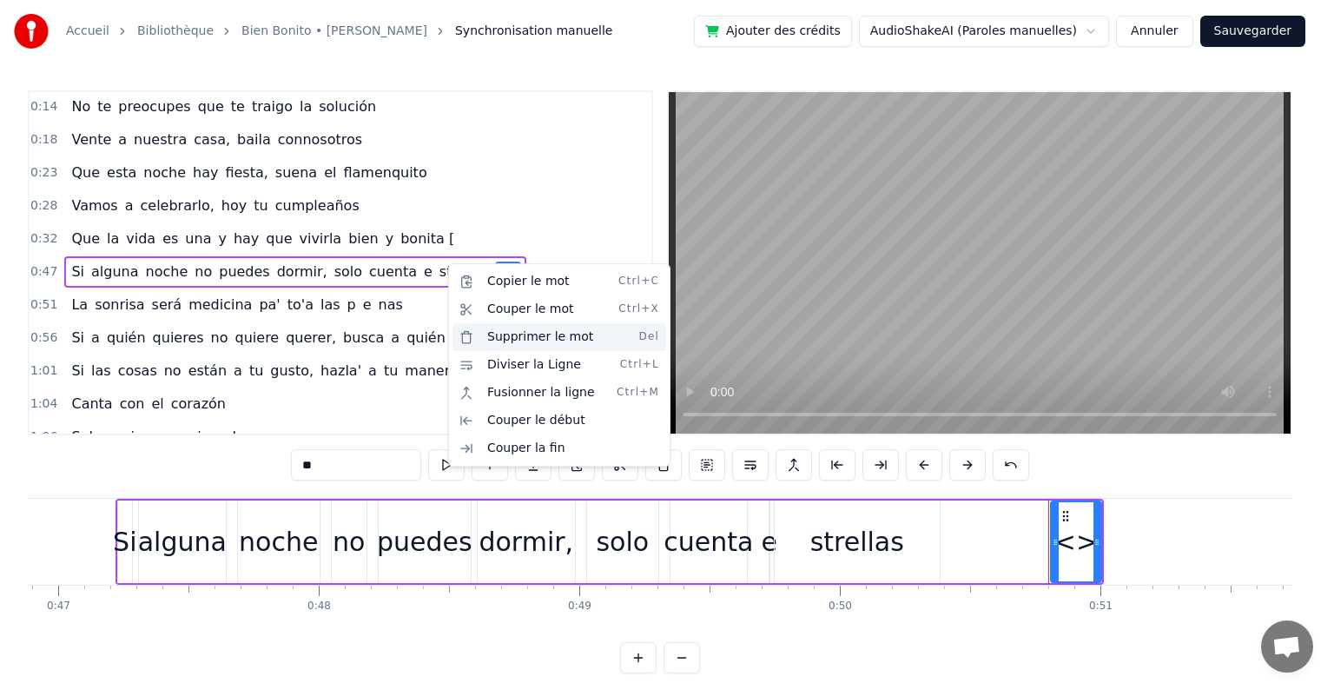
click at [499, 338] on div "Supprimer le mot Del" at bounding box center [560, 337] width 214 height 28
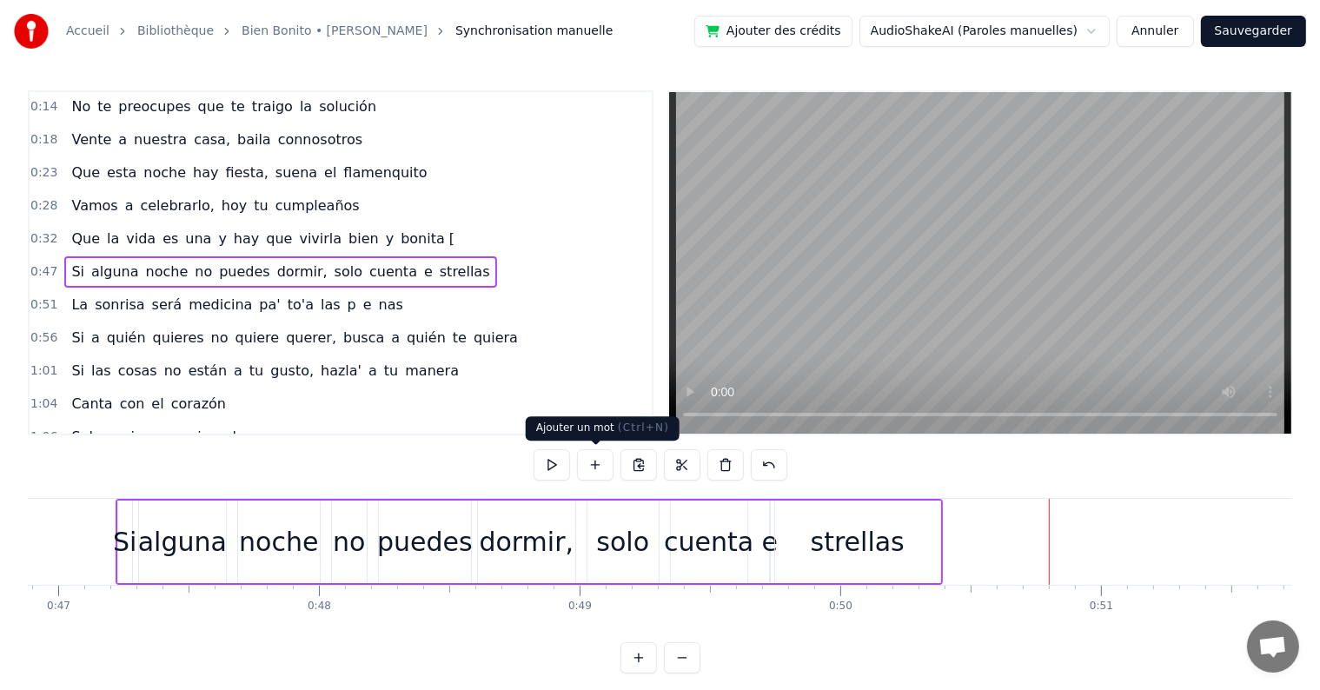
click at [596, 461] on button at bounding box center [595, 464] width 36 height 31
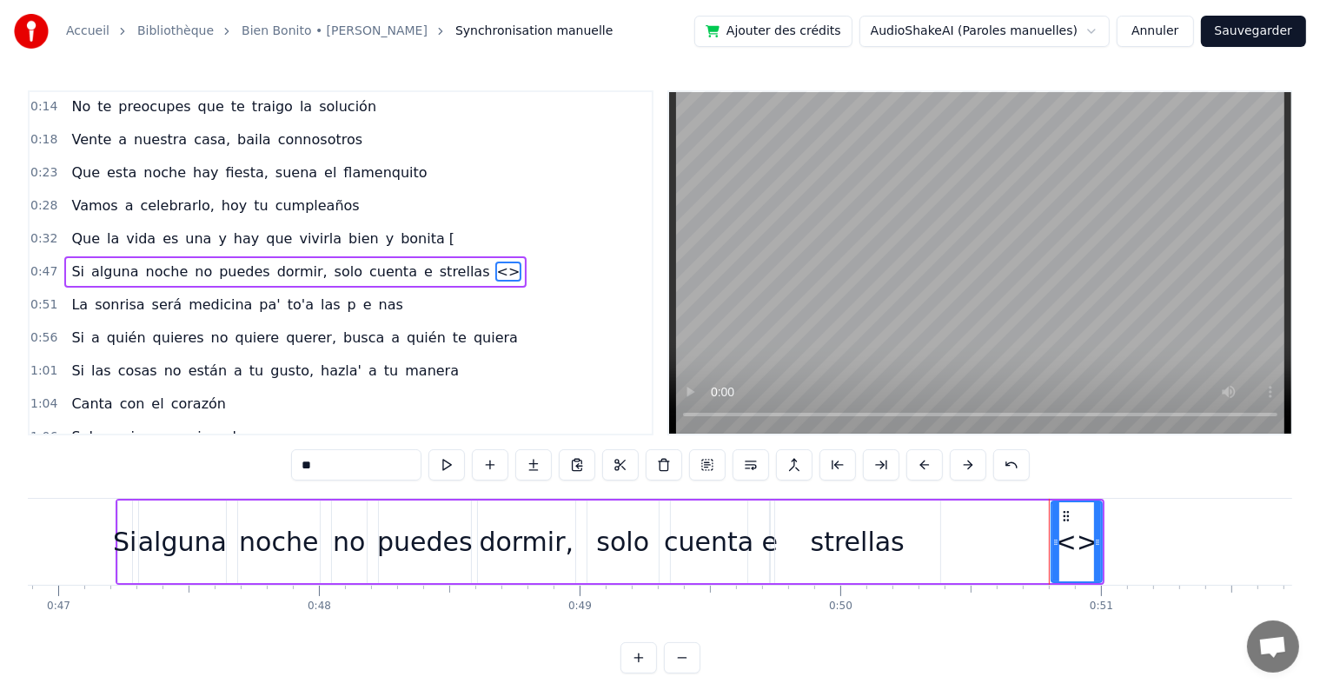
click at [1075, 544] on div "<>" at bounding box center [1076, 541] width 43 height 39
click at [1076, 547] on div "<>" at bounding box center [1076, 541] width 43 height 39
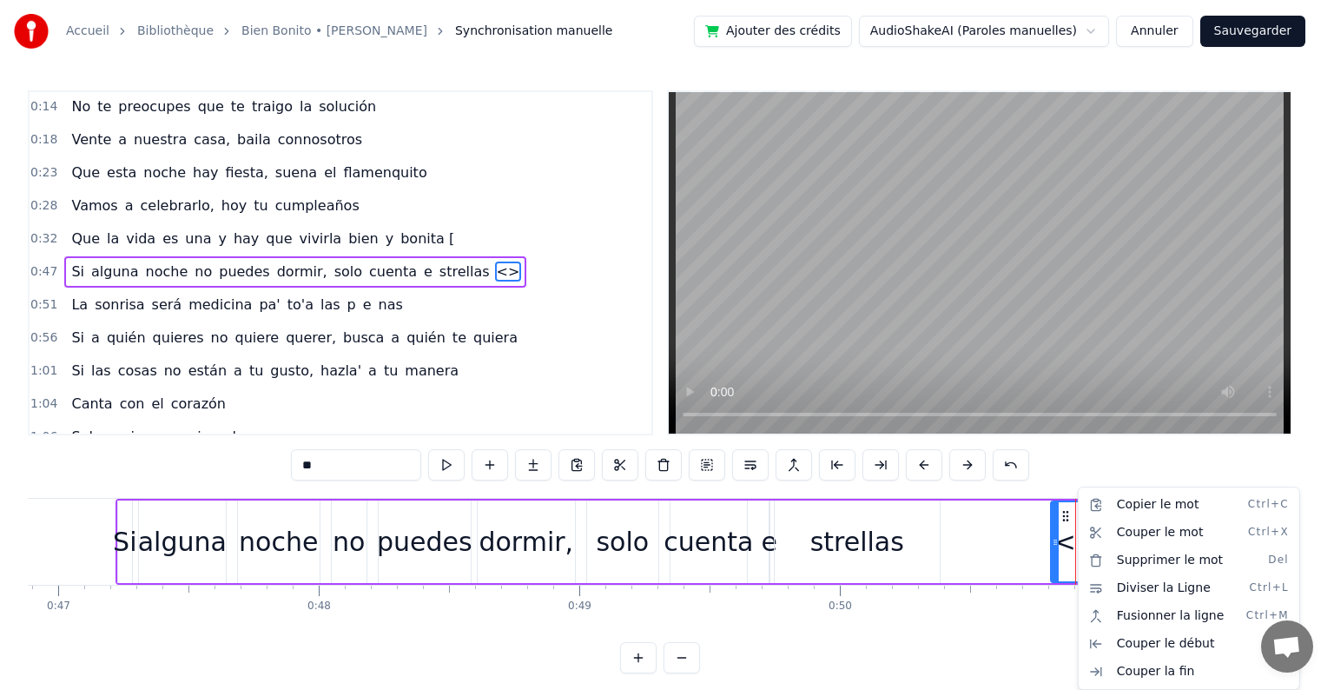
click at [873, 539] on html "Accueil Bibliothèque Bien Bonito • [PERSON_NAME] Synchronisation manuelle Ajout…" at bounding box center [667, 350] width 1334 height 701
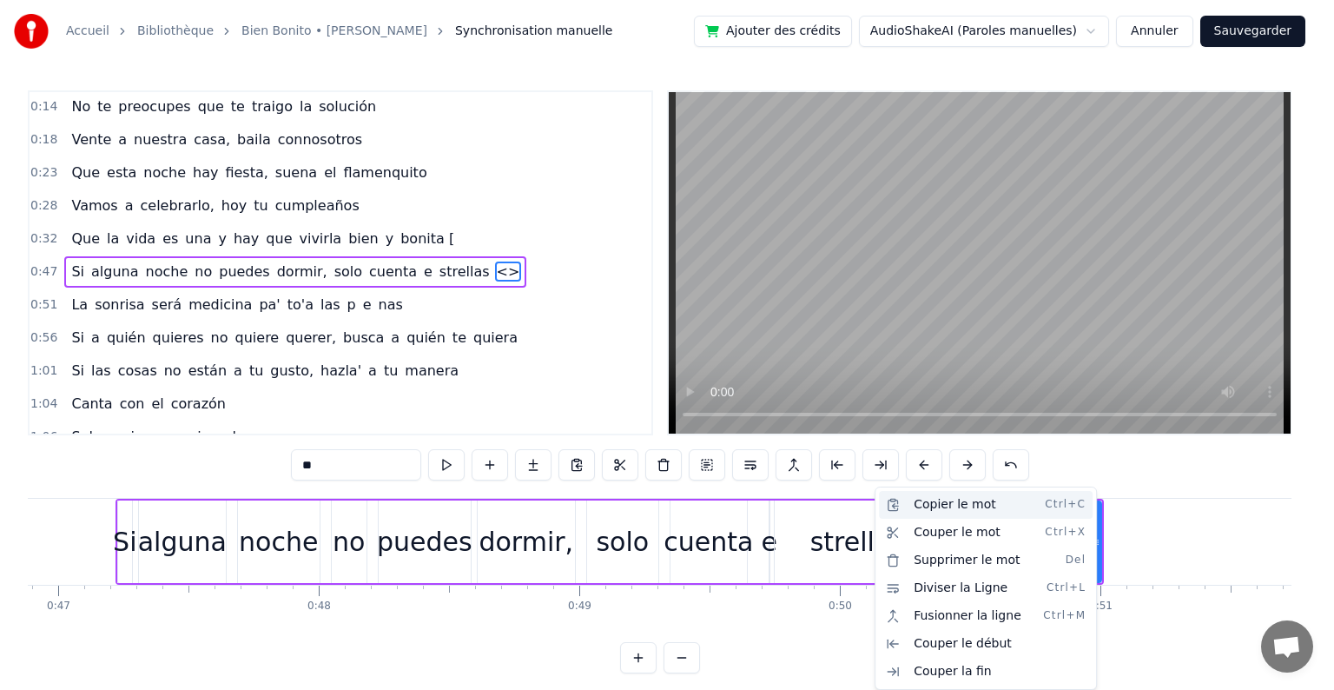
click at [930, 507] on div "Copier le mot Ctrl+C" at bounding box center [986, 505] width 214 height 28
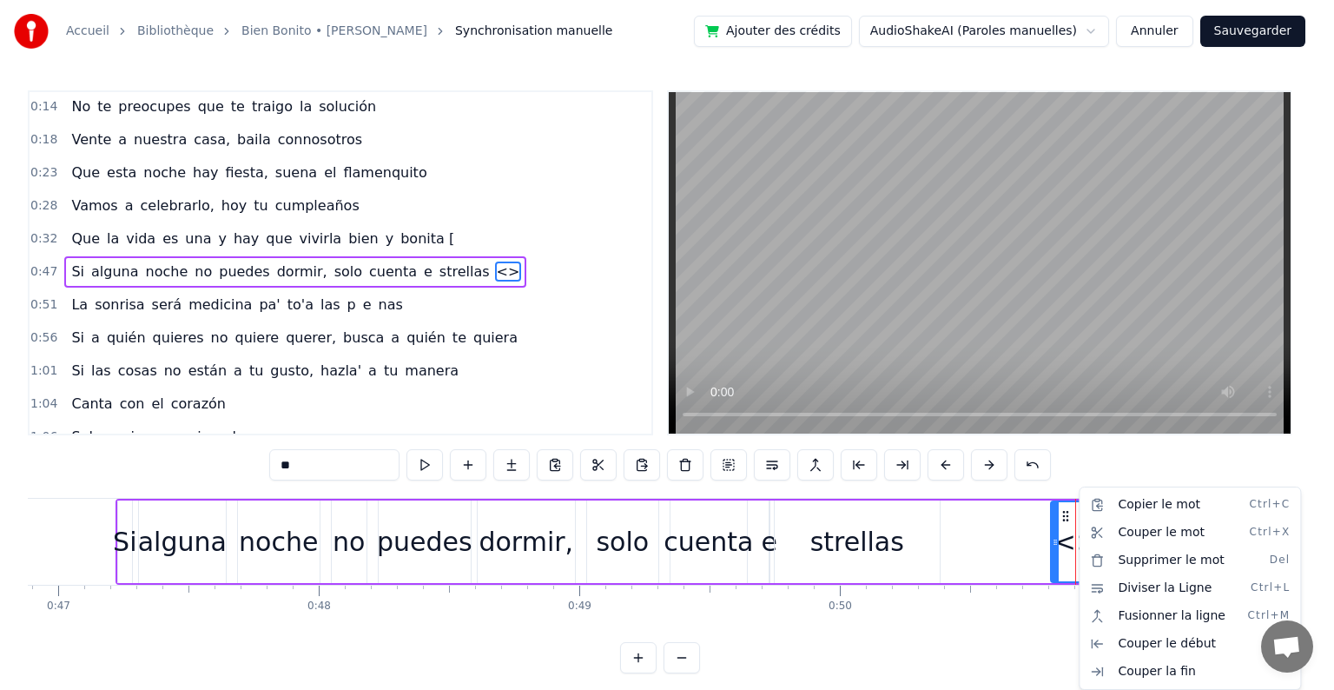
click at [472, 462] on html "Accueil Bibliothèque Bien Bonito • [PERSON_NAME] Synchronisation manuelle Ajout…" at bounding box center [667, 350] width 1334 height 701
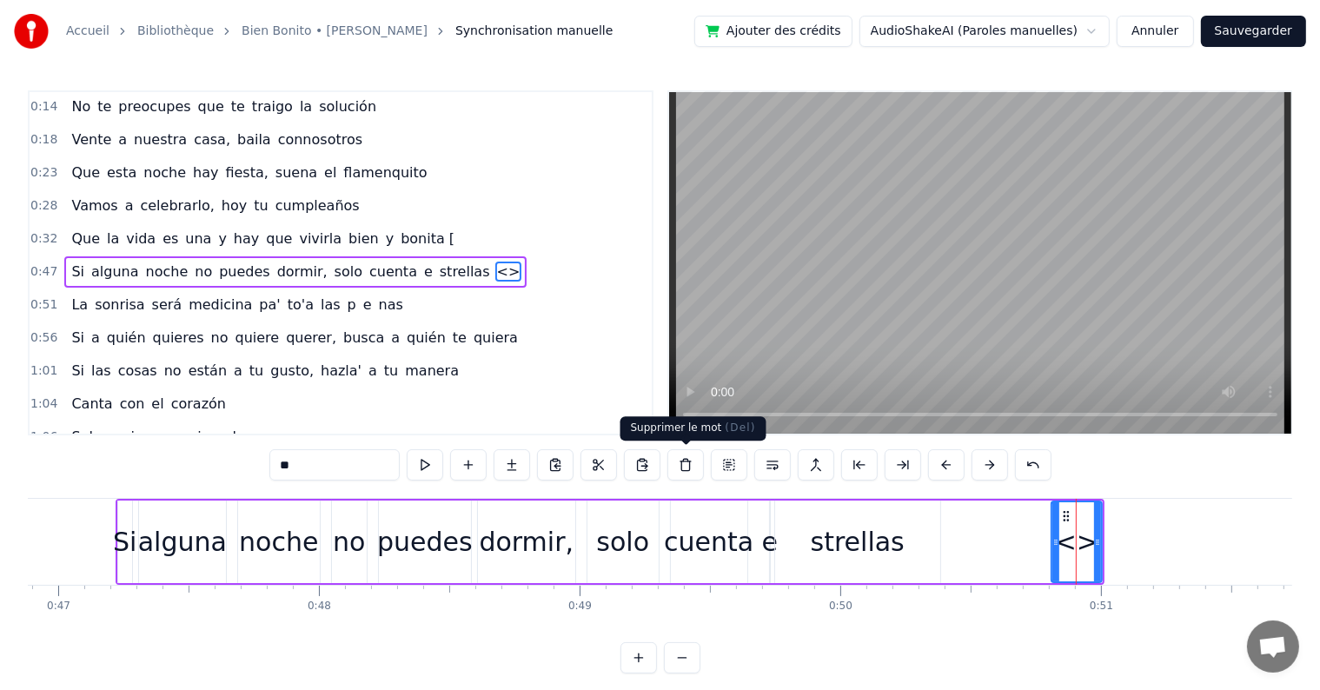
click at [683, 462] on button at bounding box center [685, 464] width 36 height 31
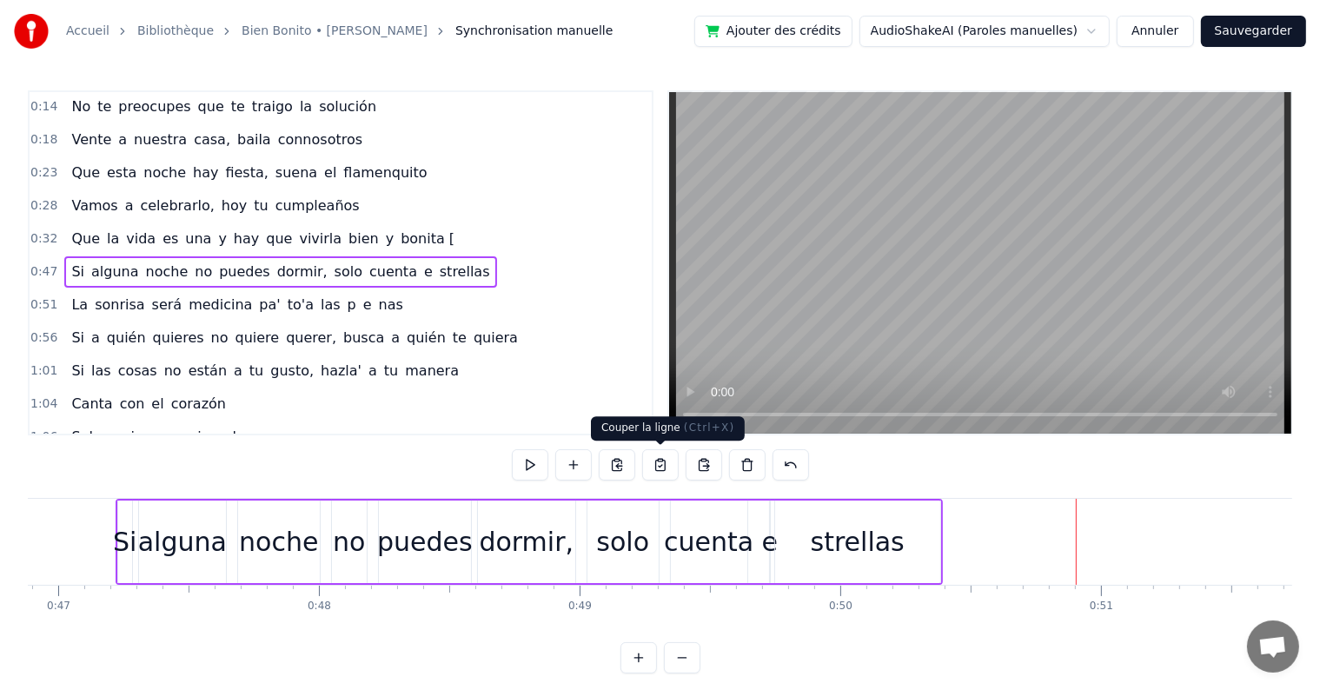
click at [677, 462] on button at bounding box center [660, 464] width 36 height 31
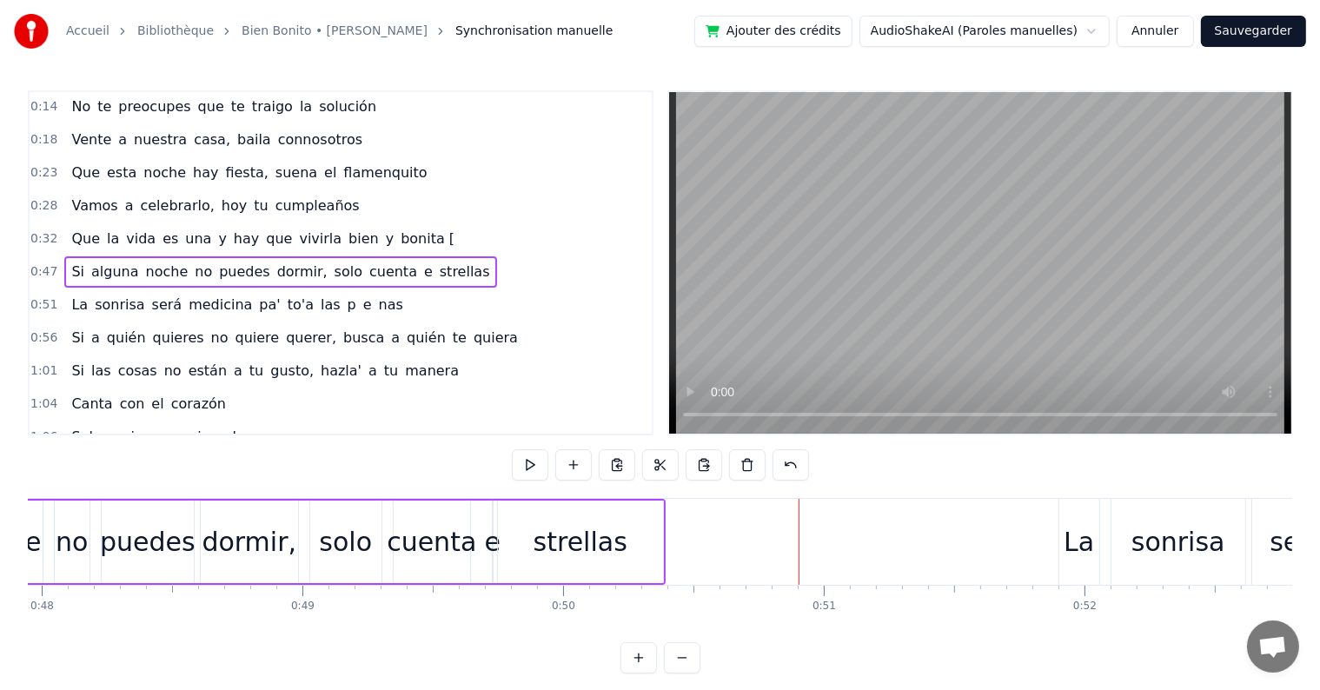
scroll to position [0, 12451]
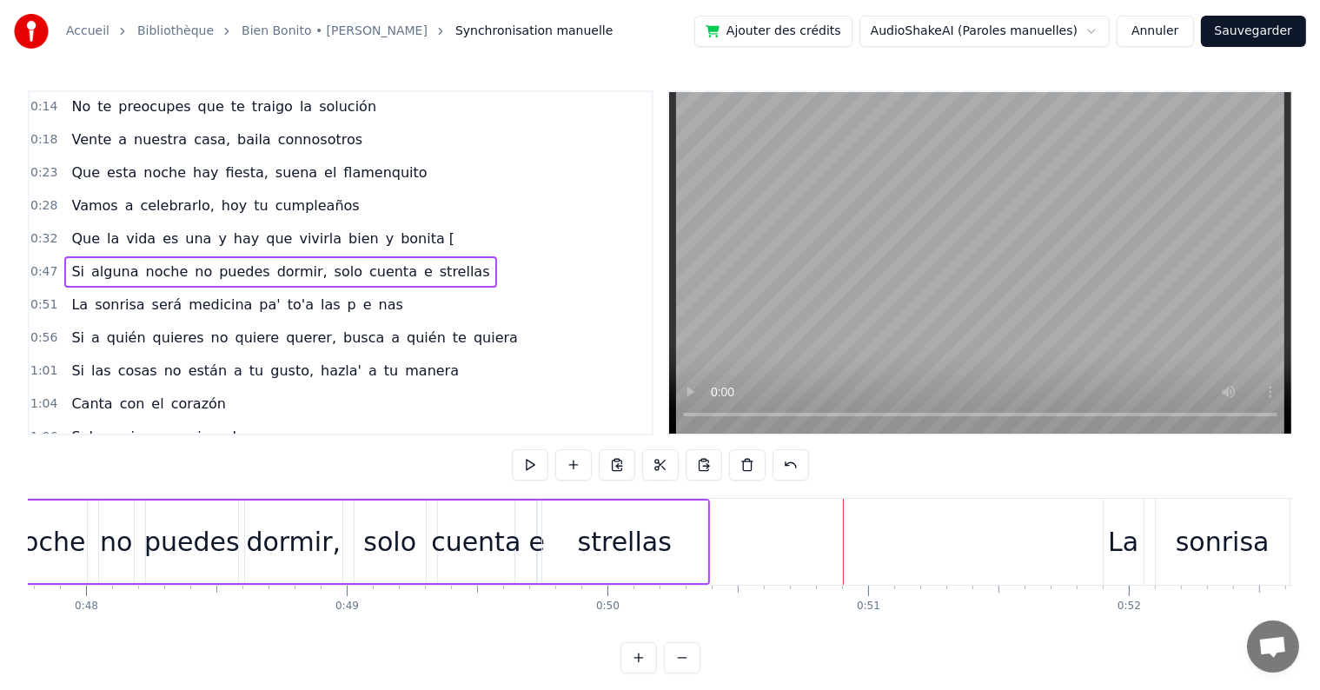
click at [613, 539] on div "strellas" at bounding box center [625, 541] width 94 height 39
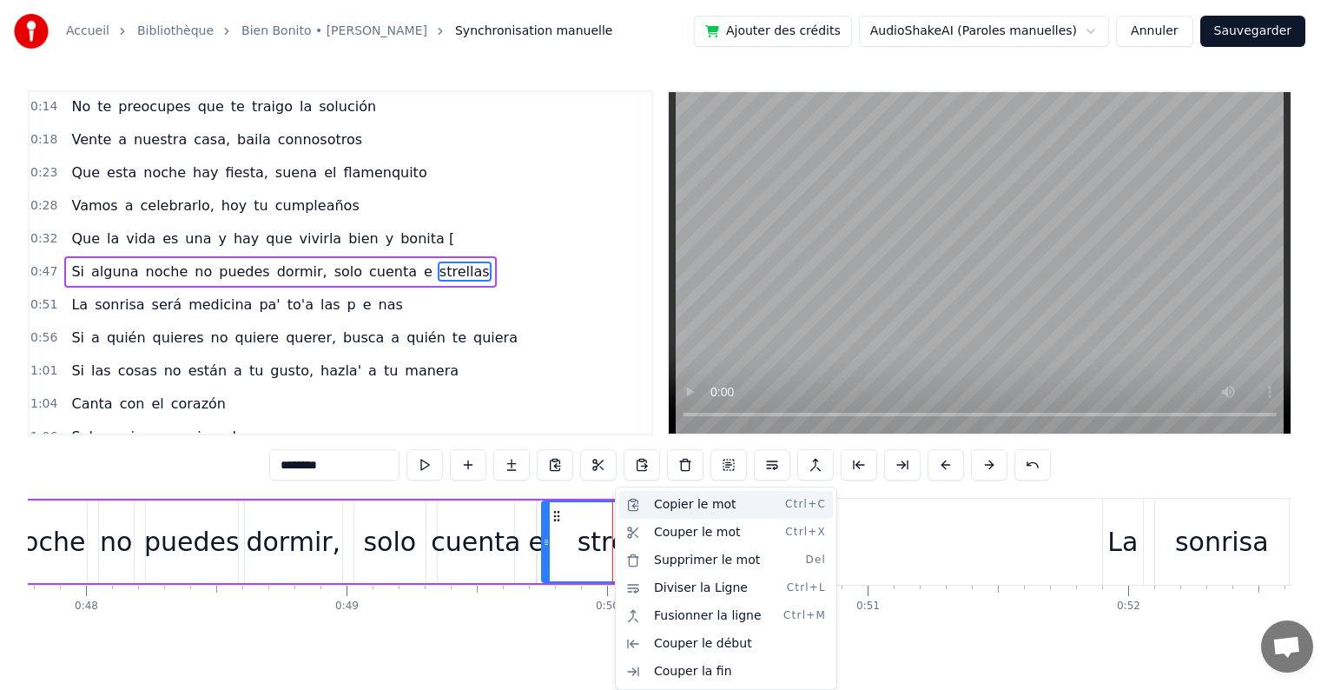
click at [668, 502] on div "Copier le mot Ctrl+C" at bounding box center [726, 505] width 214 height 28
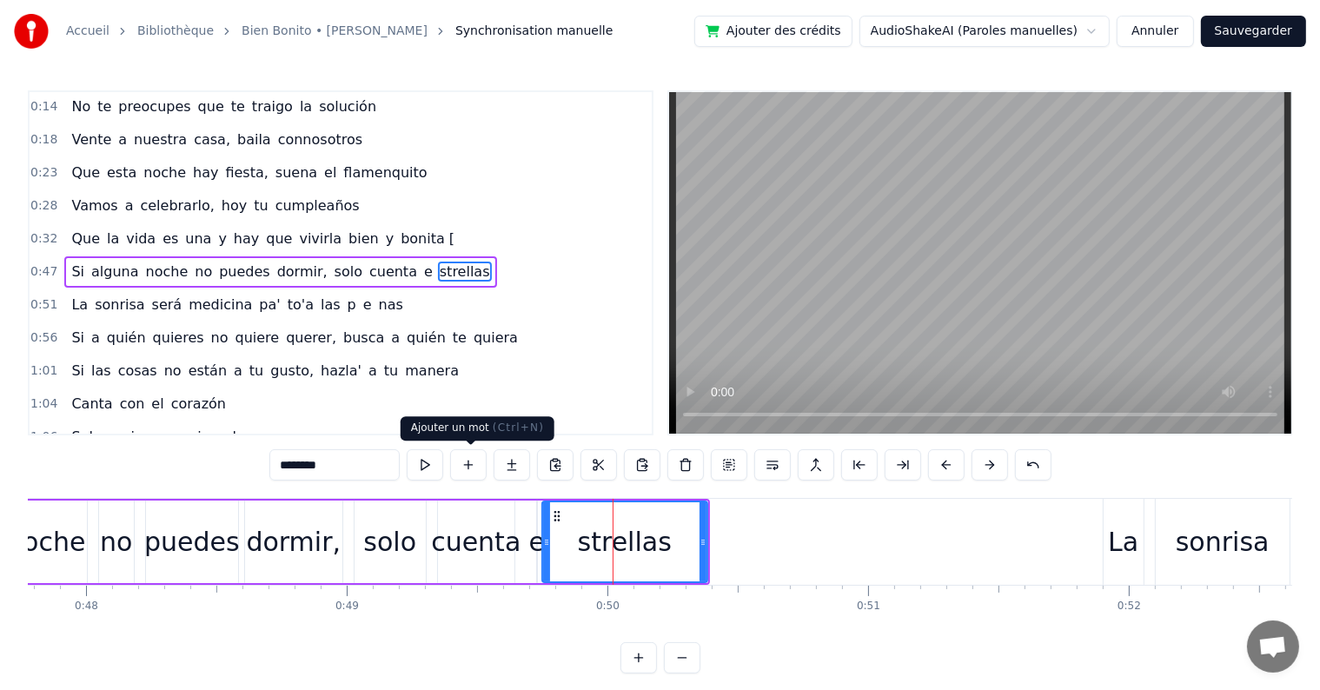
click at [471, 466] on button at bounding box center [468, 464] width 36 height 31
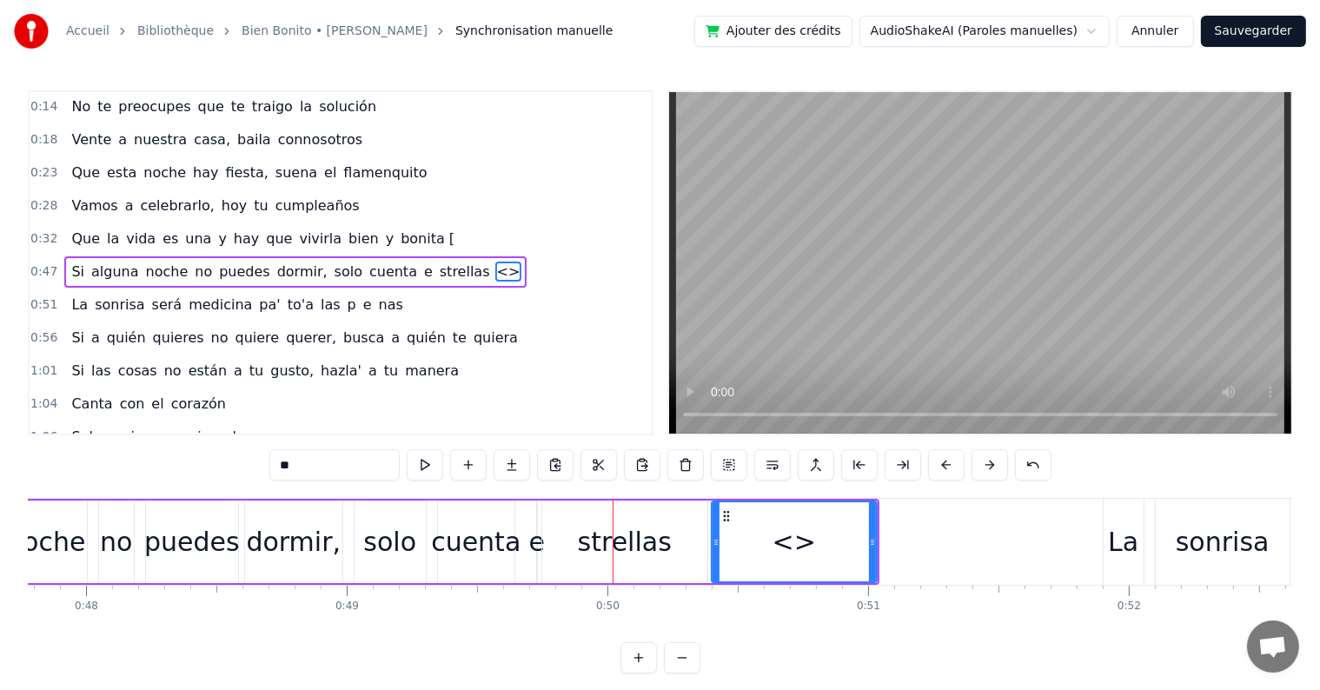
click at [684, 462] on button at bounding box center [685, 464] width 36 height 31
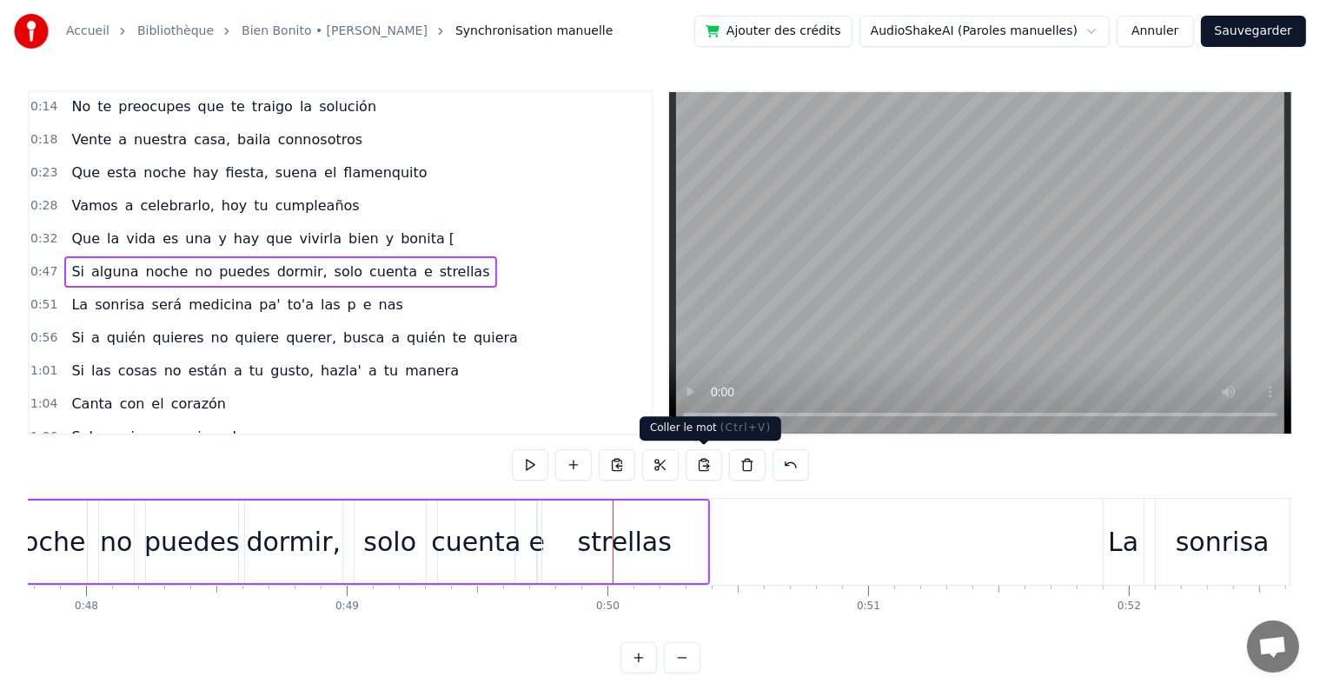
click at [700, 462] on button at bounding box center [703, 464] width 36 height 31
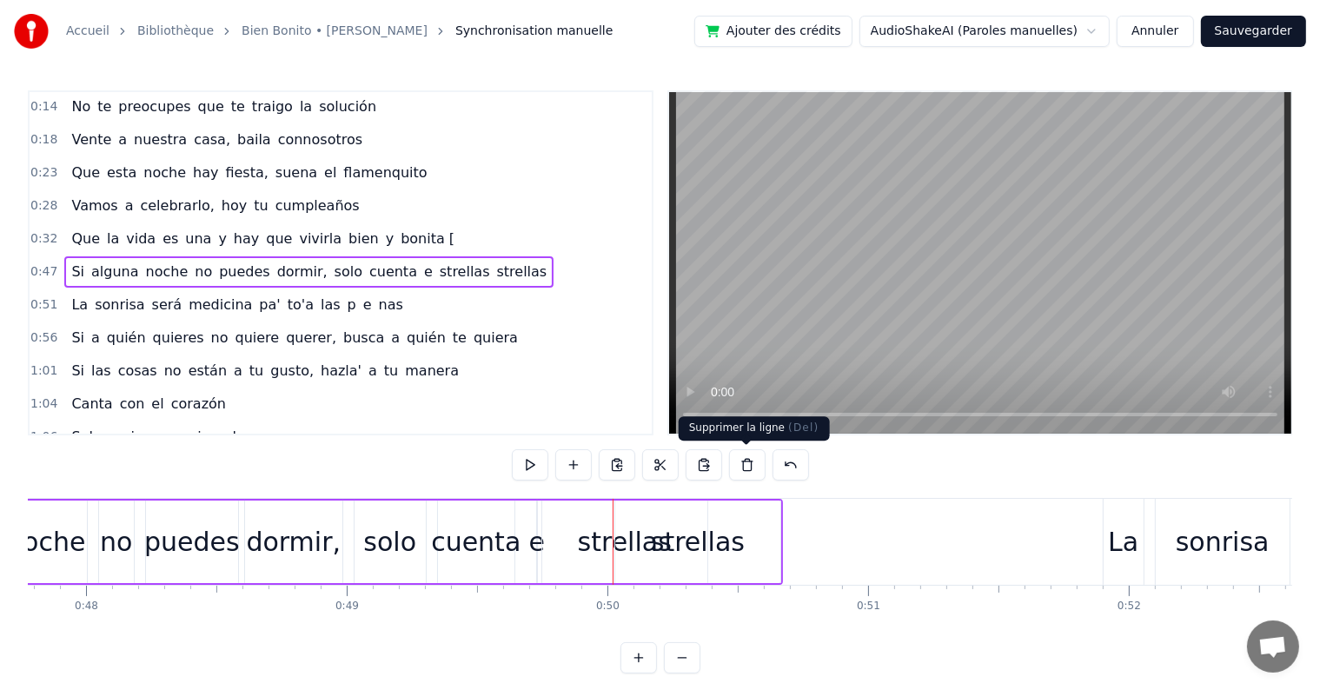
click at [747, 462] on button at bounding box center [747, 464] width 36 height 31
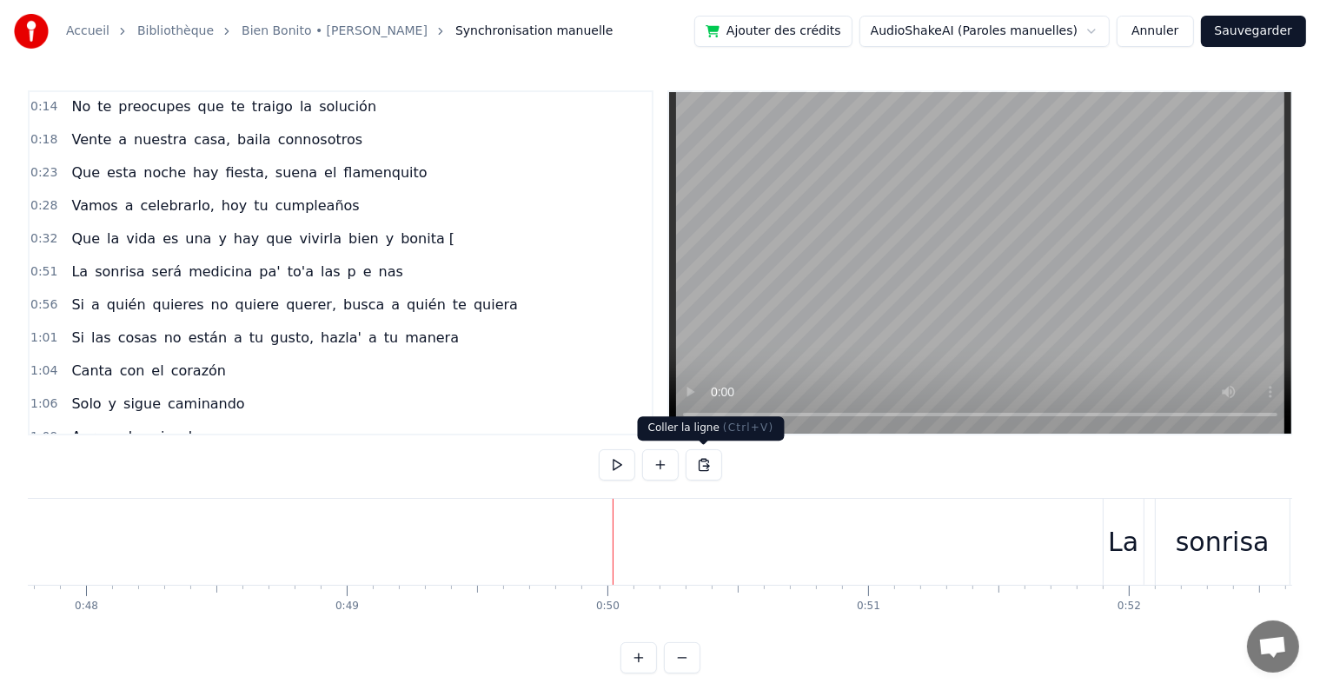
click at [699, 466] on button at bounding box center [703, 464] width 36 height 31
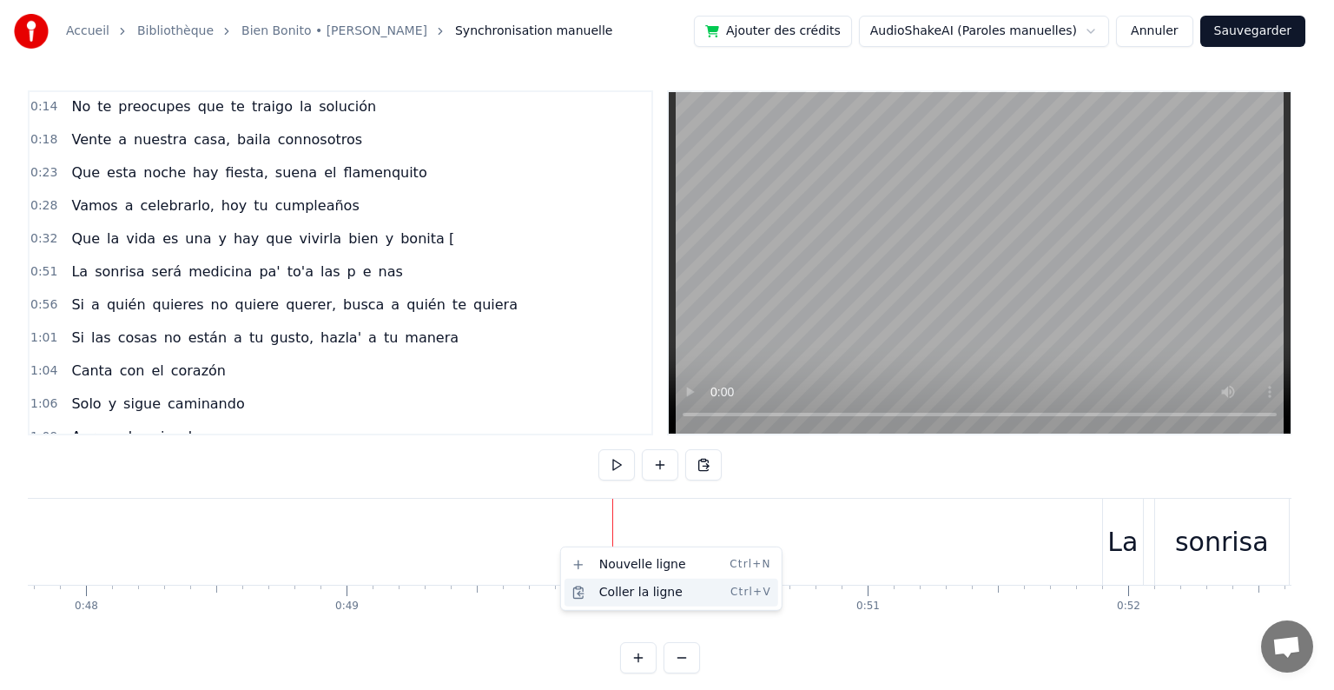
click at [621, 592] on div "[PERSON_NAME] la ligne Ctrl+V" at bounding box center [672, 593] width 214 height 28
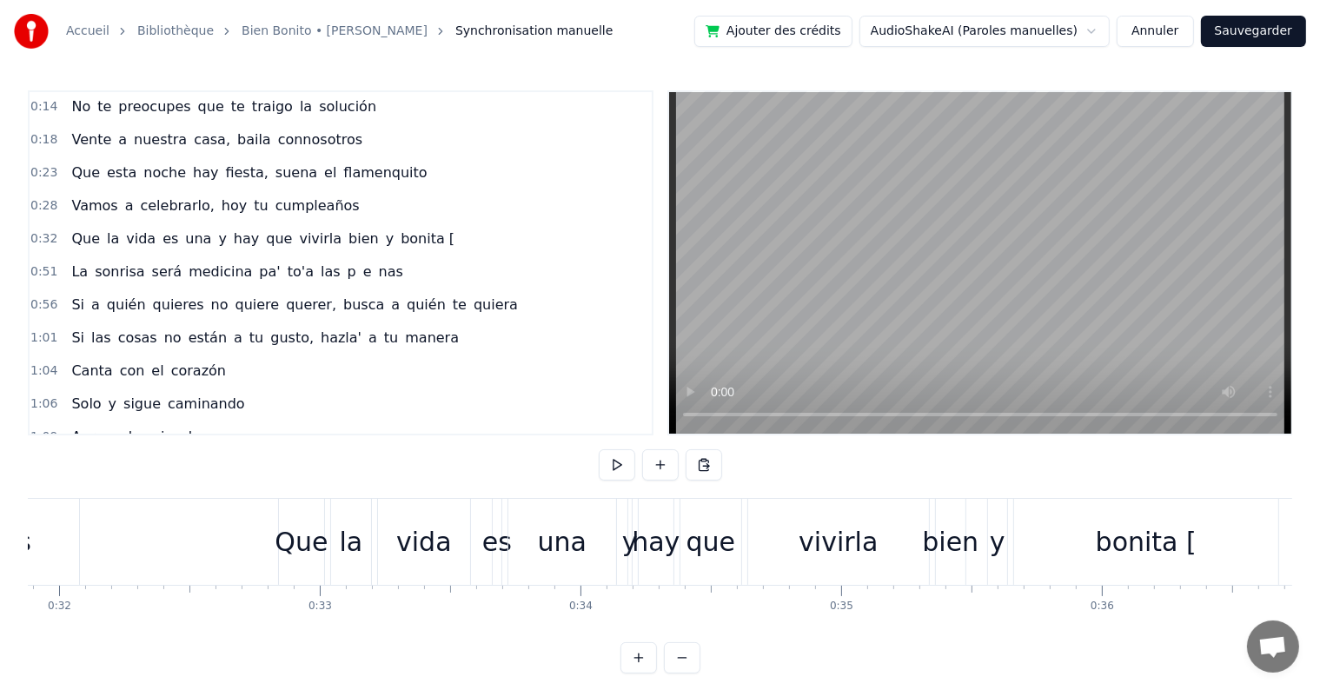
scroll to position [0, 8242]
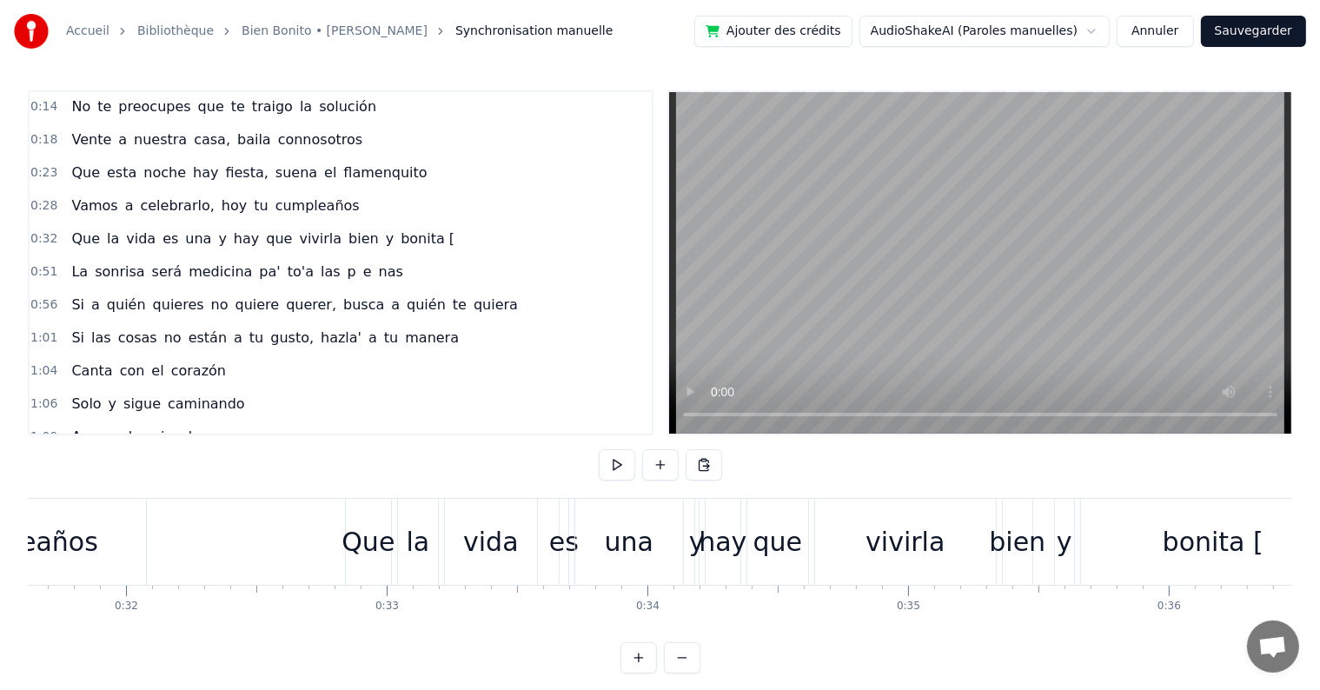
click at [1164, 33] on button "Annuler" at bounding box center [1154, 31] width 76 height 31
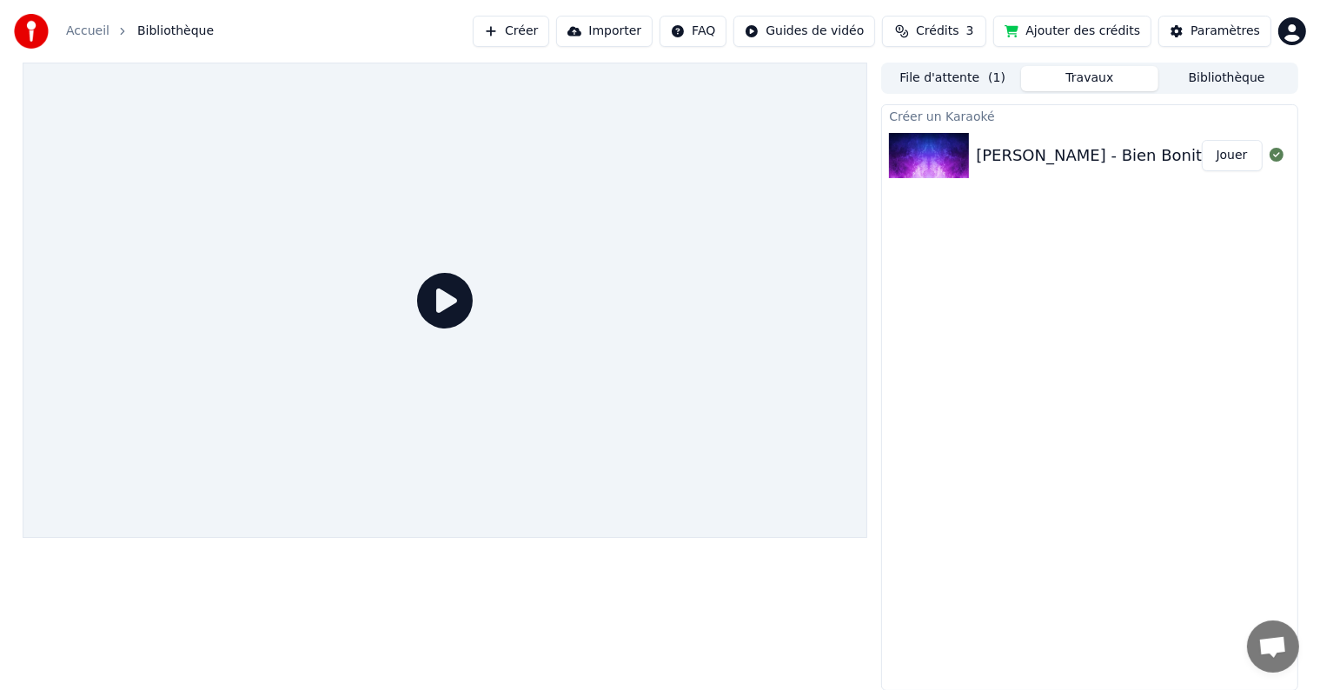
click at [1059, 161] on div "[PERSON_NAME] - Bien Bonito (Visualizer)" at bounding box center [1140, 155] width 328 height 24
click at [1234, 163] on button "Jouer" at bounding box center [1231, 155] width 61 height 31
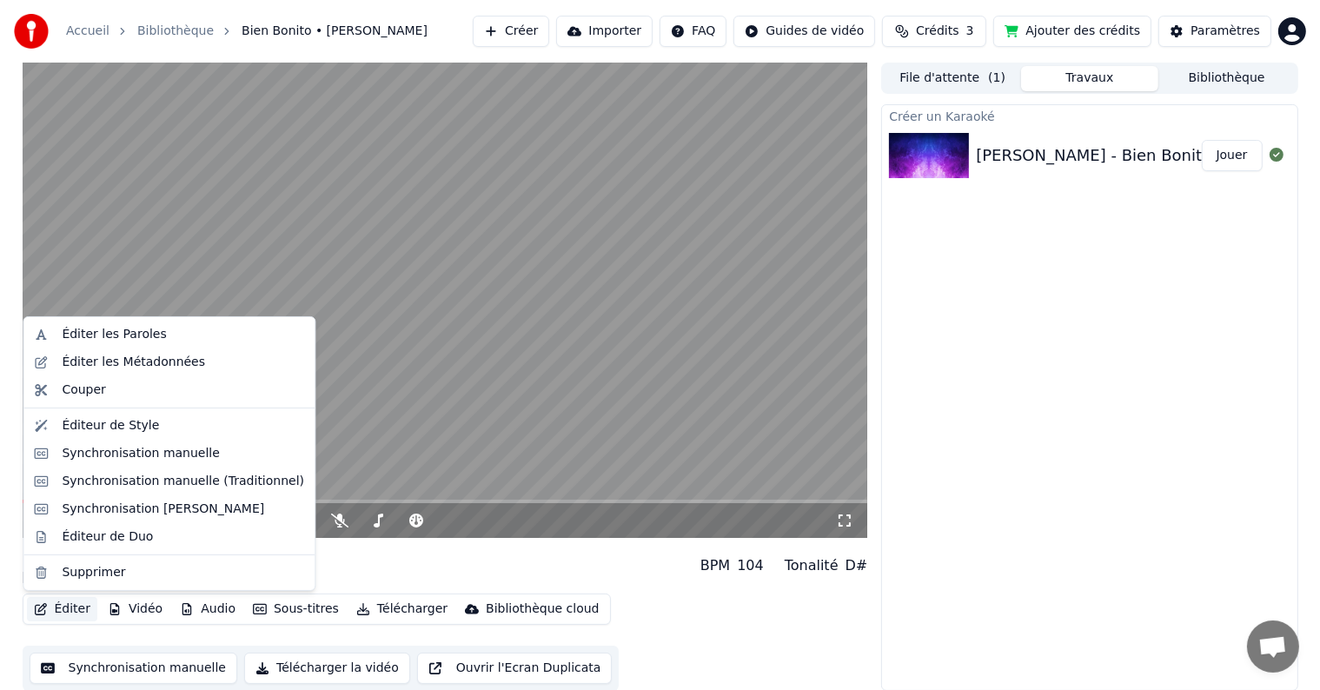
click at [69, 609] on button "Éditer" at bounding box center [62, 609] width 70 height 24
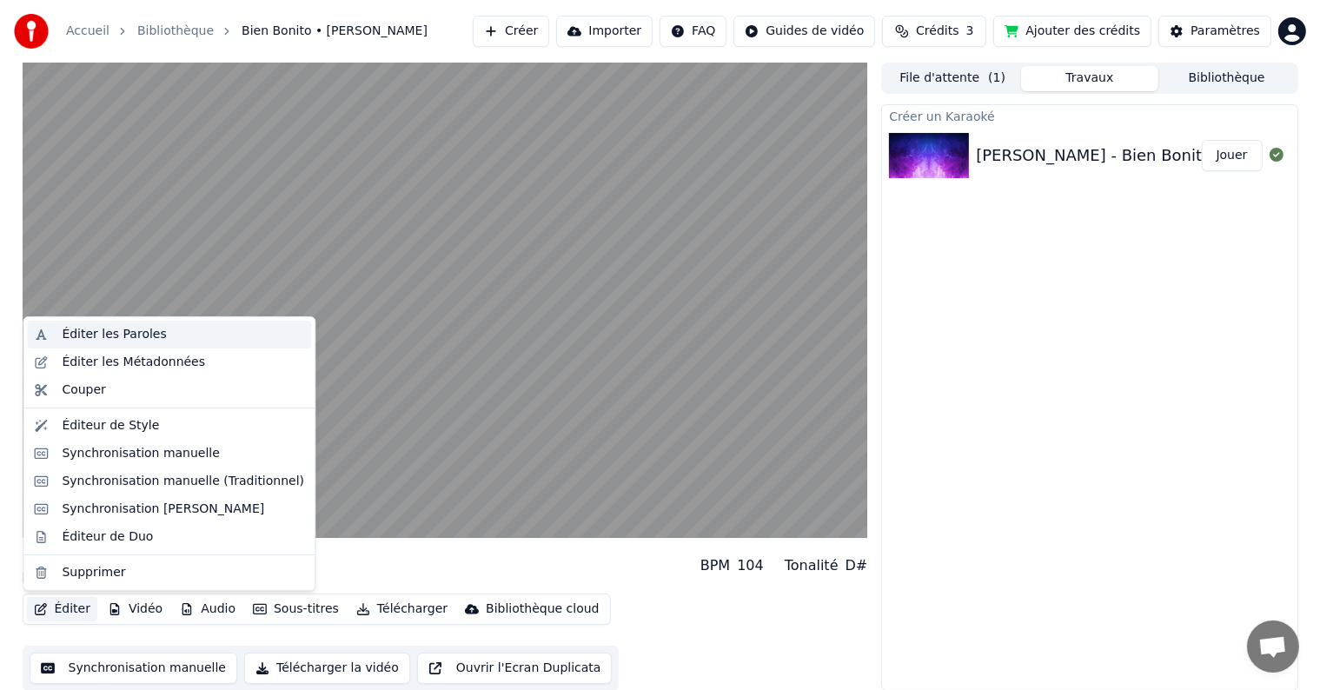
click at [119, 333] on div "Éditer les Paroles" at bounding box center [114, 334] width 104 height 17
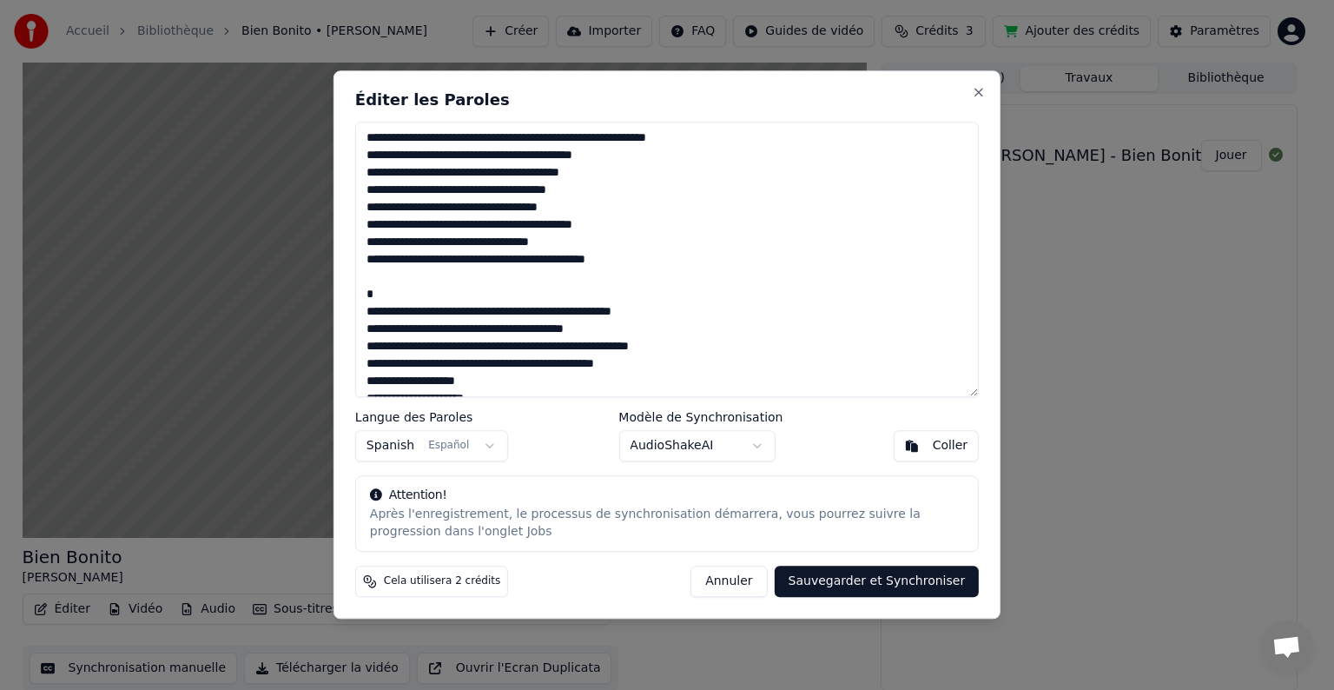
click at [632, 310] on textarea at bounding box center [667, 259] width 624 height 275
type textarea "**********"
click at [831, 580] on button "Sauvegarder et Synchroniser" at bounding box center [877, 581] width 205 height 31
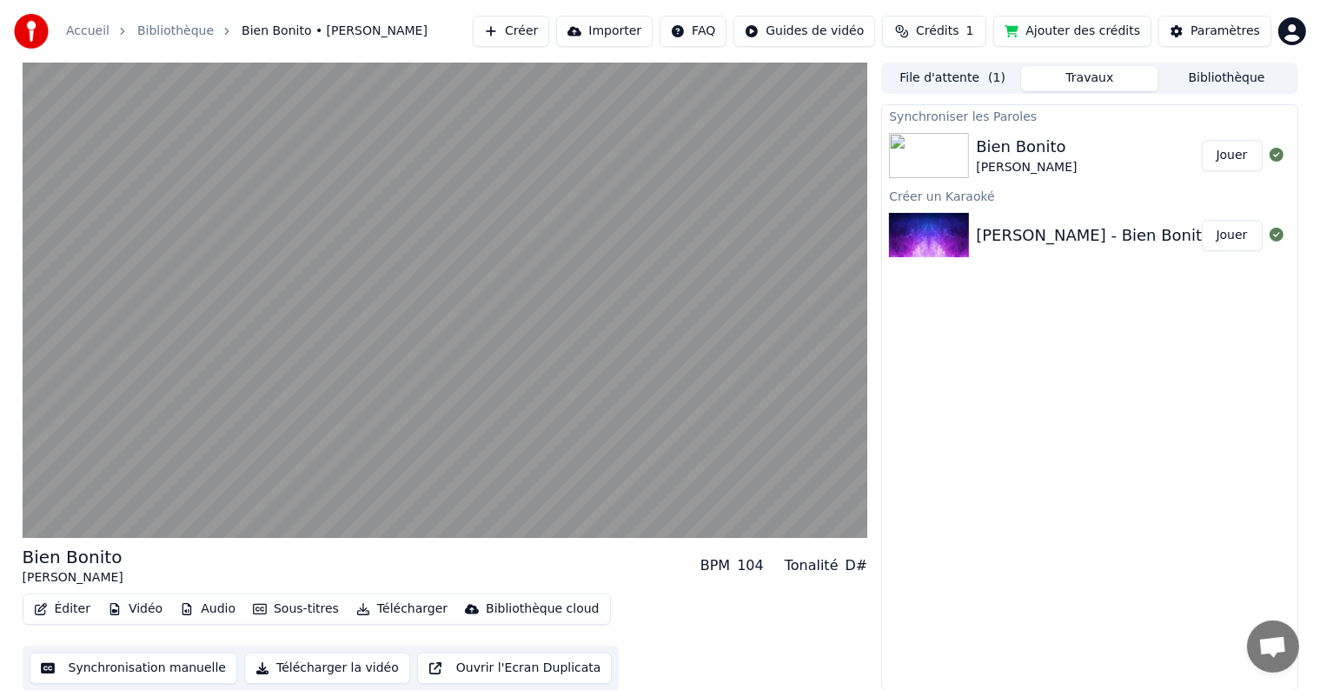
click at [154, 667] on button "Synchronisation manuelle" at bounding box center [134, 667] width 208 height 31
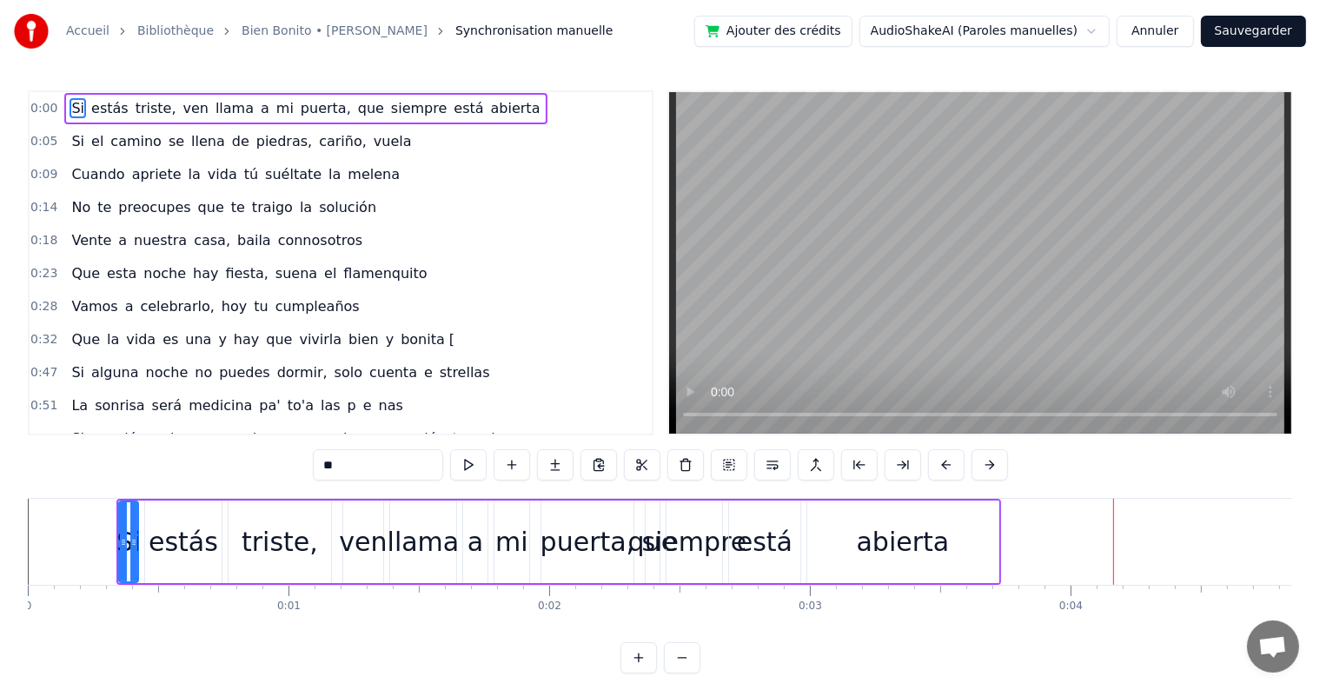
click at [744, 539] on div "está" at bounding box center [765, 541] width 56 height 39
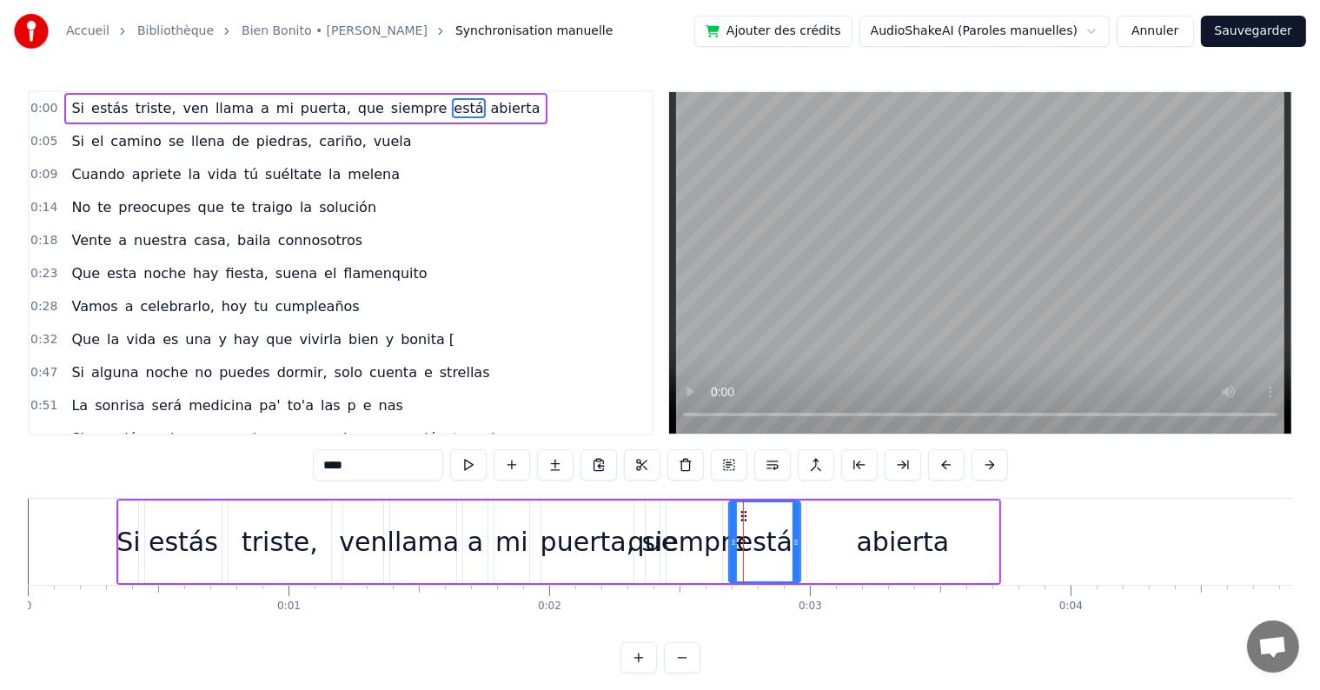
drag, startPoint x: 758, startPoint y: 540, endPoint x: 789, endPoint y: 542, distance: 30.5
click at [789, 542] on div "está" at bounding box center [764, 541] width 69 height 79
drag, startPoint x: 797, startPoint y: 539, endPoint x: 844, endPoint y: 539, distance: 47.8
click at [844, 539] on icon at bounding box center [843, 542] width 7 height 14
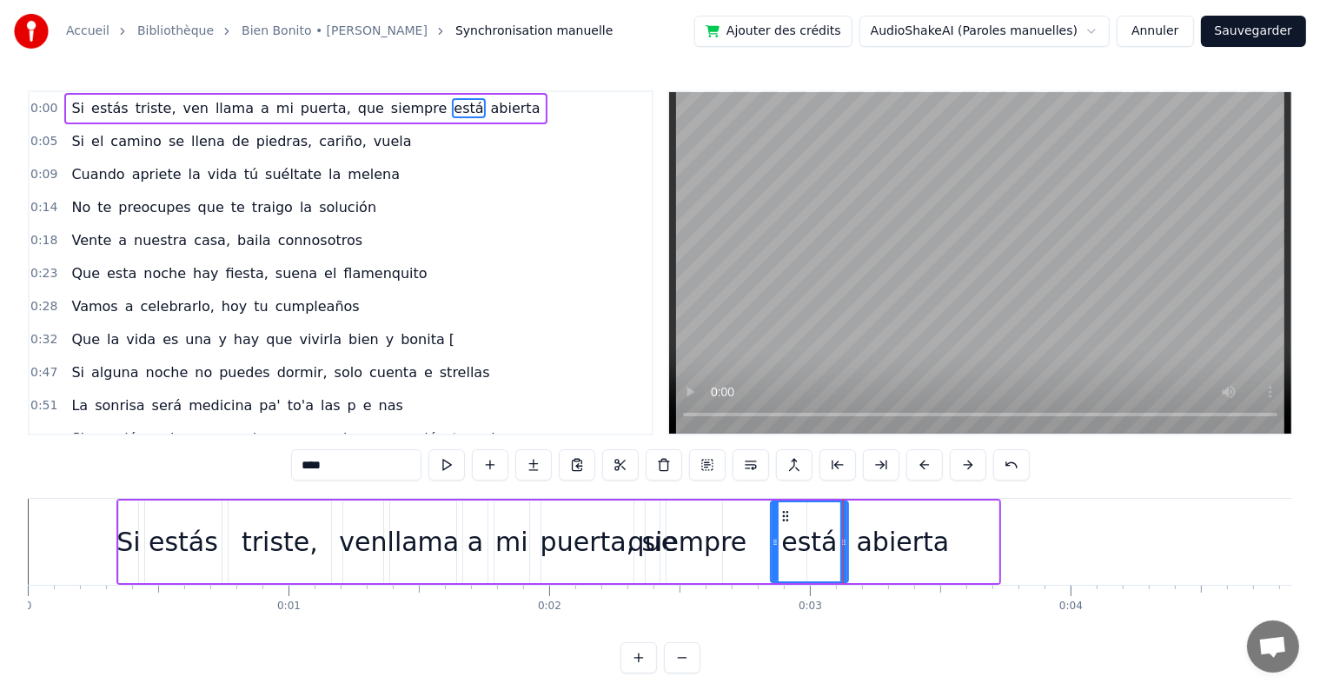
drag, startPoint x: 731, startPoint y: 542, endPoint x: 772, endPoint y: 541, distance: 41.7
click at [772, 541] on icon at bounding box center [774, 542] width 7 height 14
click at [709, 542] on div "siempre" at bounding box center [694, 541] width 105 height 39
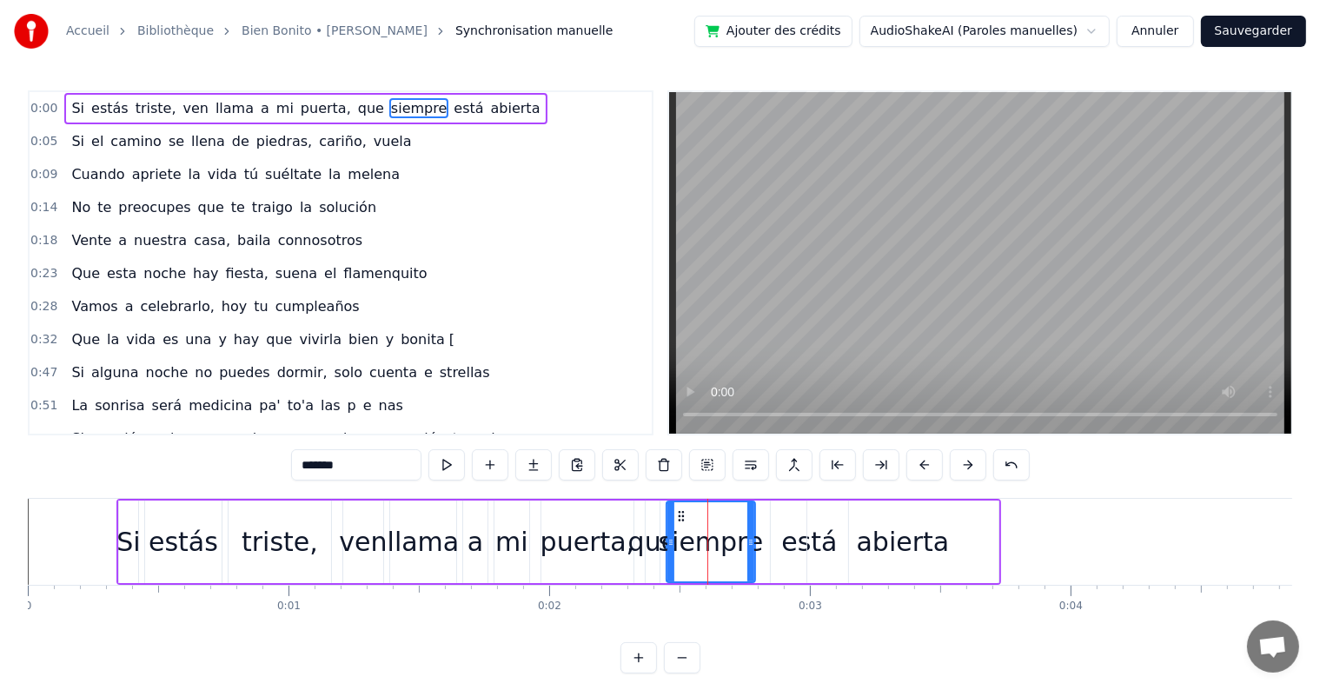
drag, startPoint x: 719, startPoint y: 543, endPoint x: 752, endPoint y: 545, distance: 33.1
click at [752, 545] on icon at bounding box center [750, 542] width 7 height 14
drag, startPoint x: 671, startPoint y: 542, endPoint x: 701, endPoint y: 539, distance: 30.6
click at [701, 539] on icon at bounding box center [701, 542] width 7 height 14
click at [69, 109] on span "Si" at bounding box center [77, 108] width 17 height 20
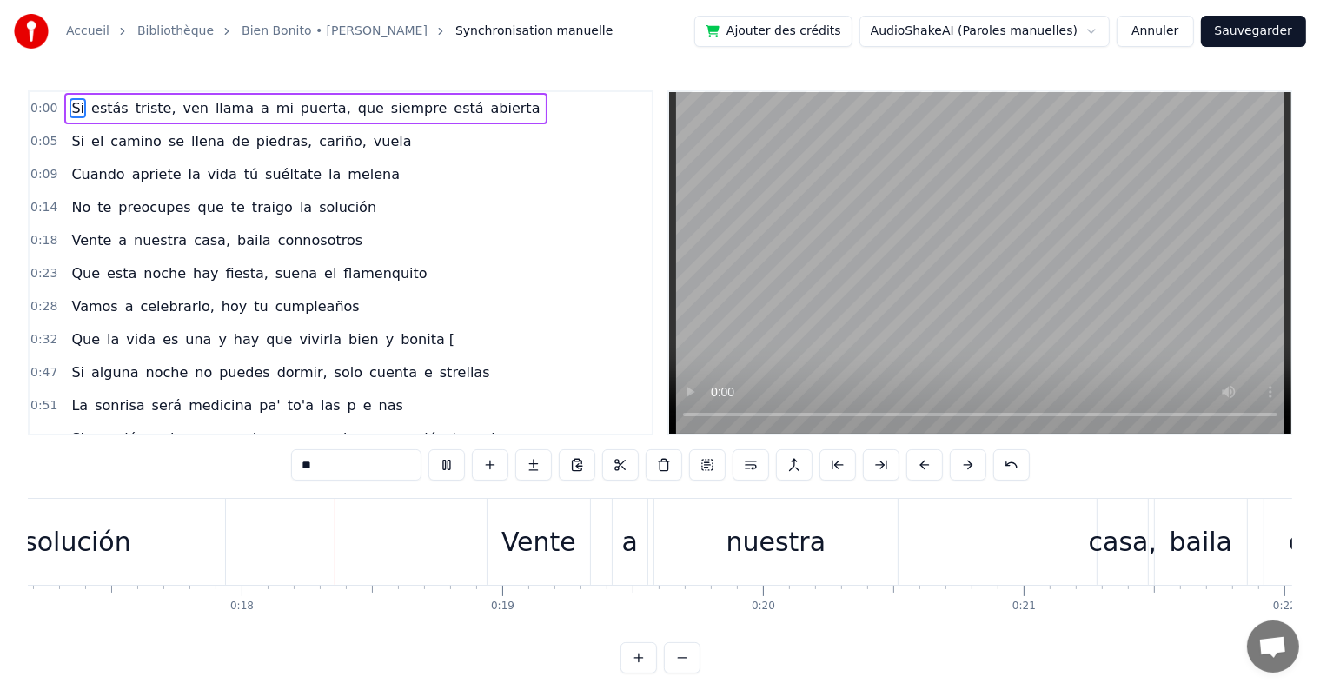
scroll to position [0, 4493]
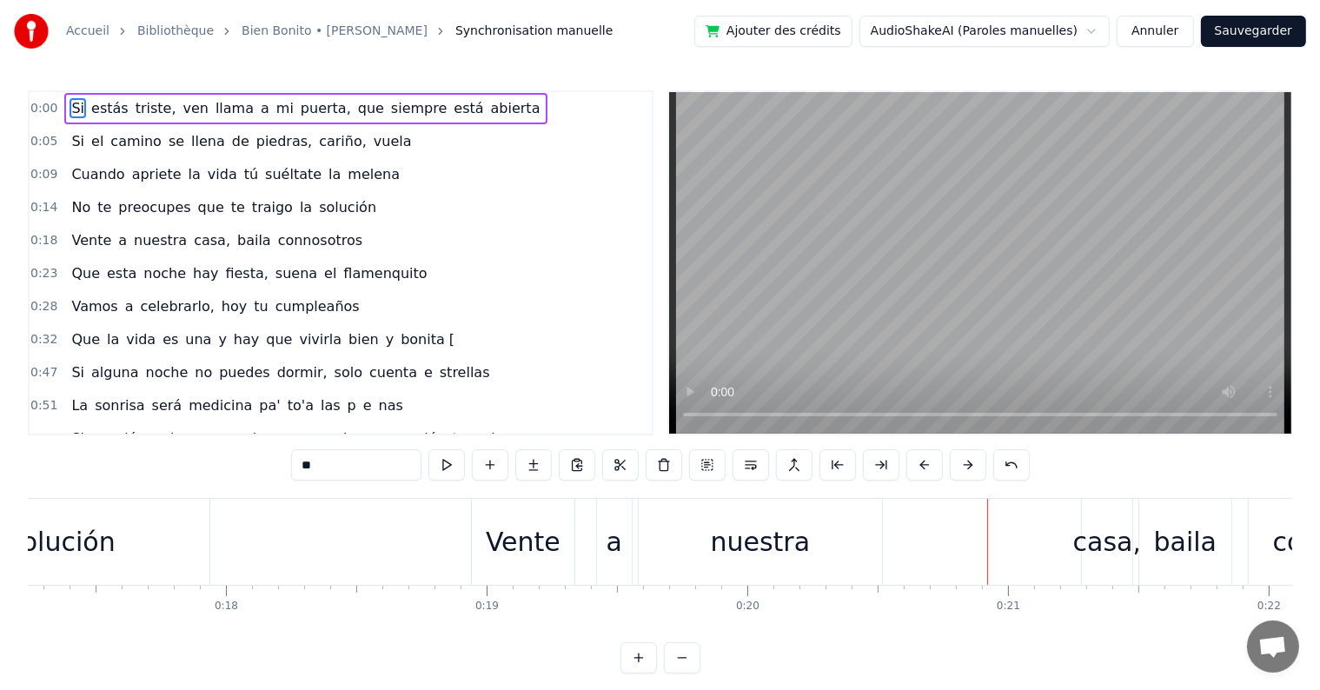
click at [1083, 546] on div "casa," at bounding box center [1107, 541] width 68 height 39
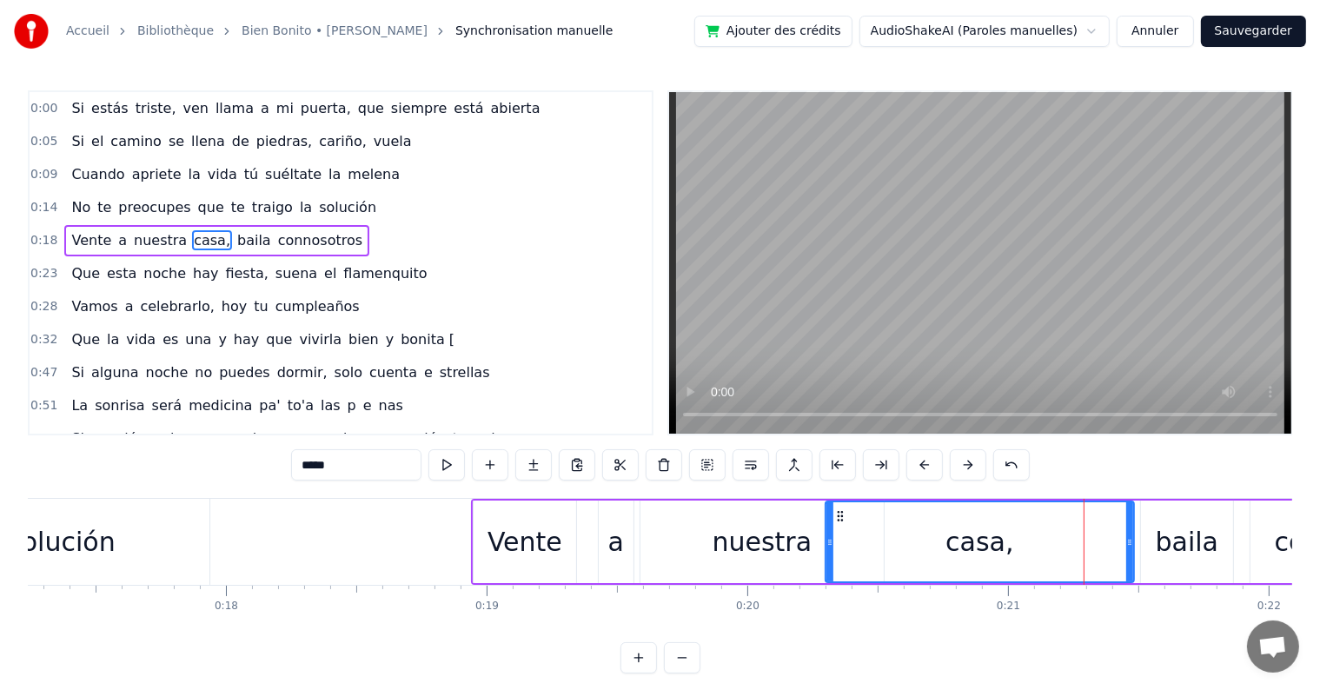
drag, startPoint x: 1087, startPoint y: 546, endPoint x: 829, endPoint y: 561, distance: 258.5
click at [829, 561] on div at bounding box center [829, 541] width 7 height 79
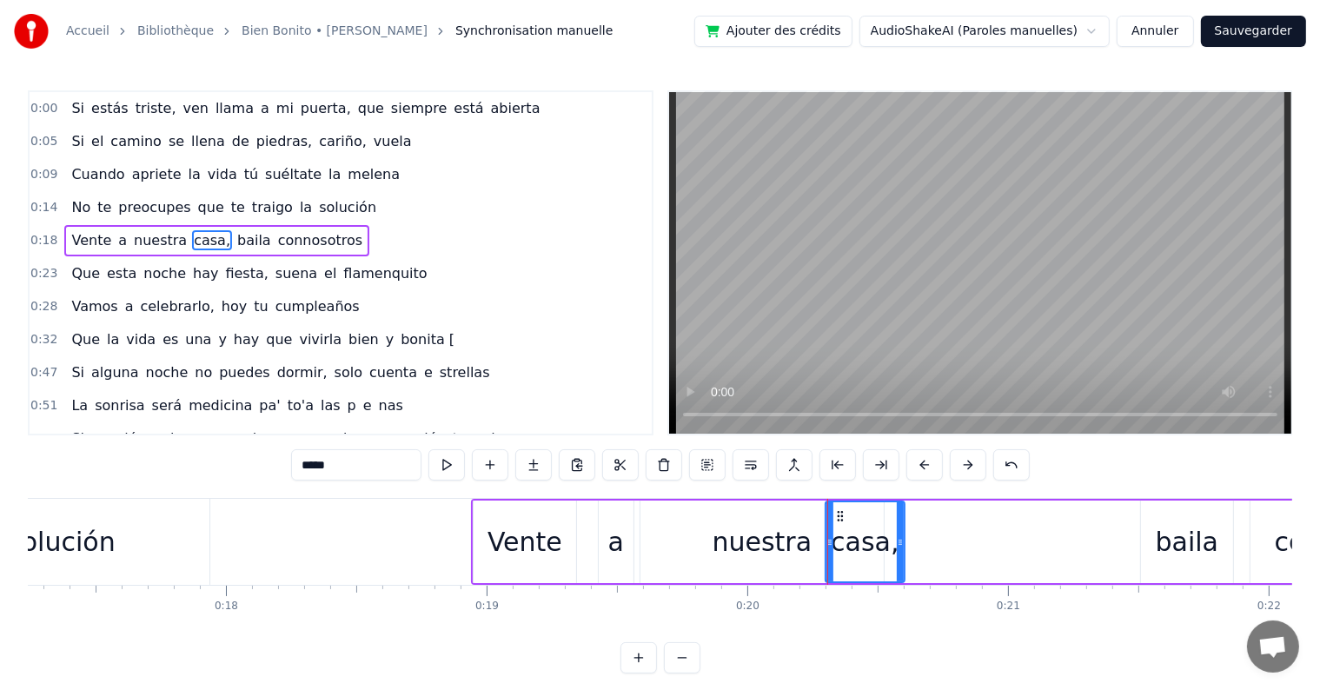
drag, startPoint x: 1077, startPoint y: 540, endPoint x: 900, endPoint y: 545, distance: 177.3
click at [900, 545] on icon at bounding box center [900, 542] width 7 height 14
click at [761, 545] on div "nuestra" at bounding box center [762, 541] width 100 height 39
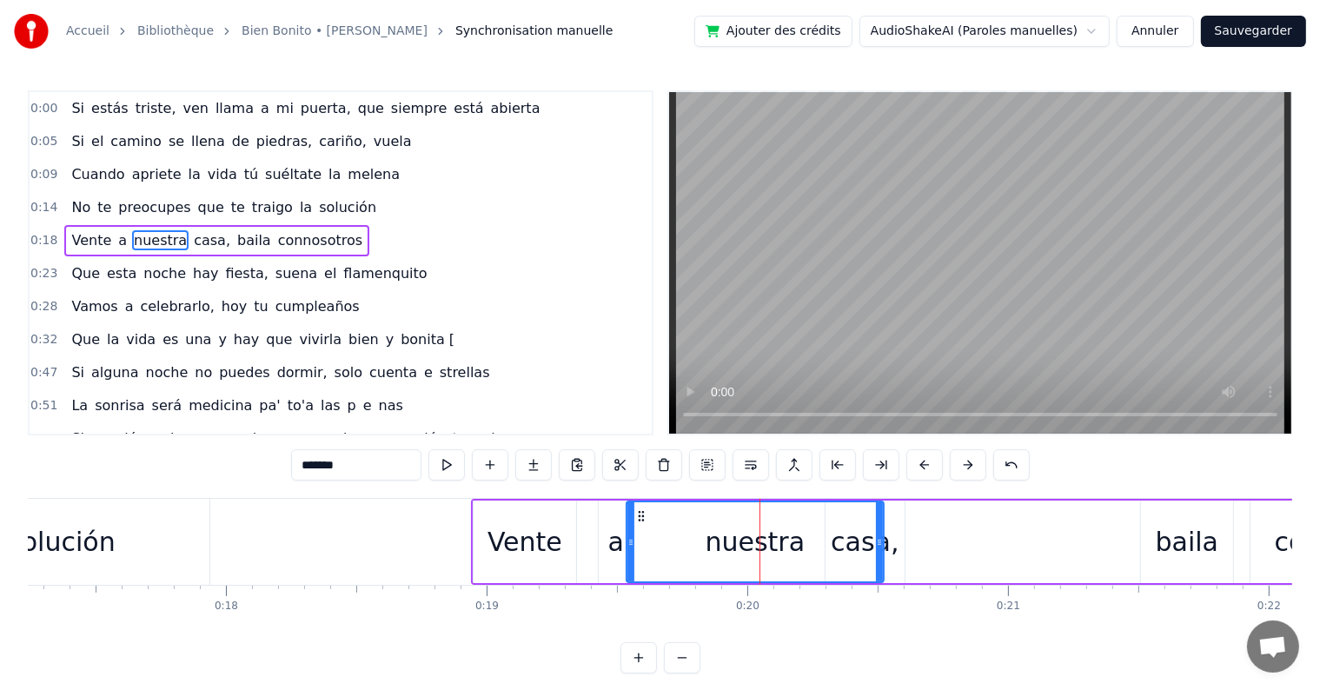
drag, startPoint x: 641, startPoint y: 548, endPoint x: 627, endPoint y: 548, distance: 13.9
click at [627, 548] on div at bounding box center [630, 541] width 7 height 79
drag, startPoint x: 878, startPoint y: 541, endPoint x: 845, endPoint y: 544, distance: 33.1
click at [845, 544] on icon at bounding box center [846, 542] width 7 height 14
click at [73, 205] on span "No" at bounding box center [80, 207] width 23 height 20
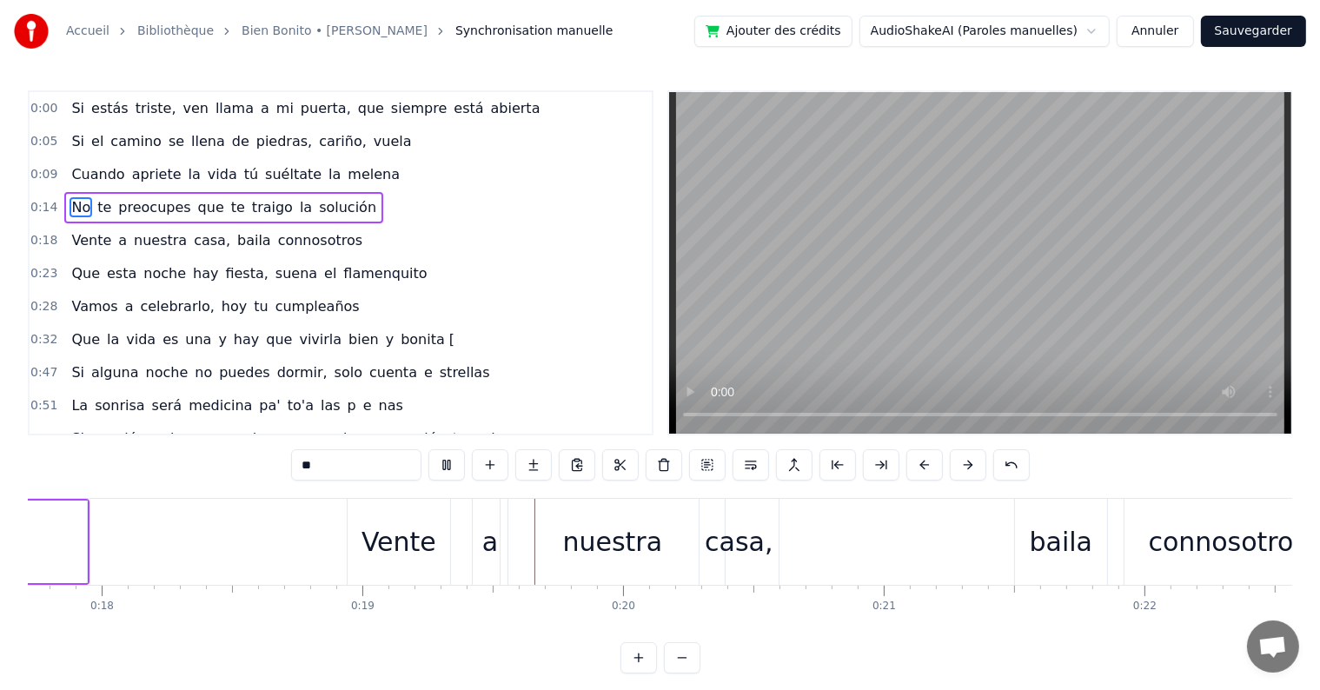
scroll to position [0, 4875]
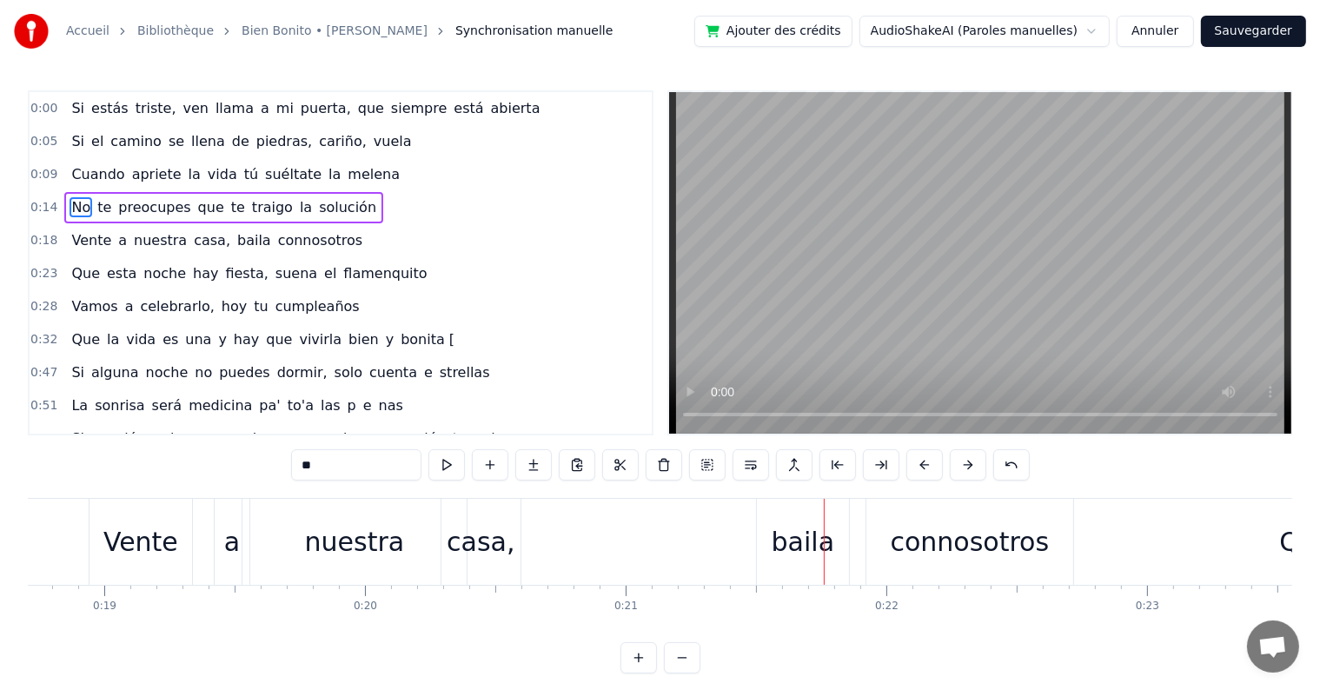
click at [477, 546] on div "casa," at bounding box center [481, 541] width 68 height 39
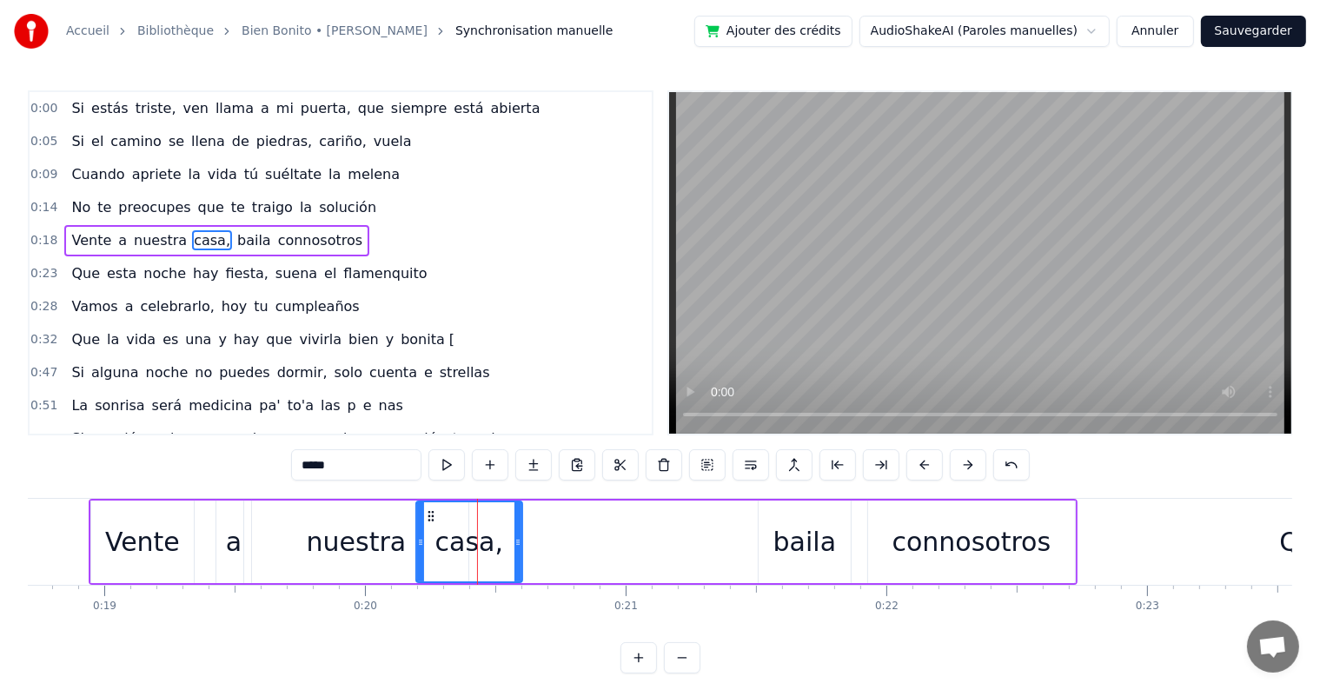
drag, startPoint x: 443, startPoint y: 546, endPoint x: 416, endPoint y: 546, distance: 26.9
click at [417, 546] on icon at bounding box center [420, 542] width 7 height 14
drag, startPoint x: 518, startPoint y: 539, endPoint x: 490, endPoint y: 539, distance: 27.8
click at [490, 539] on icon at bounding box center [489, 542] width 7 height 14
click at [396, 542] on div "nuestra" at bounding box center [357, 541] width 100 height 39
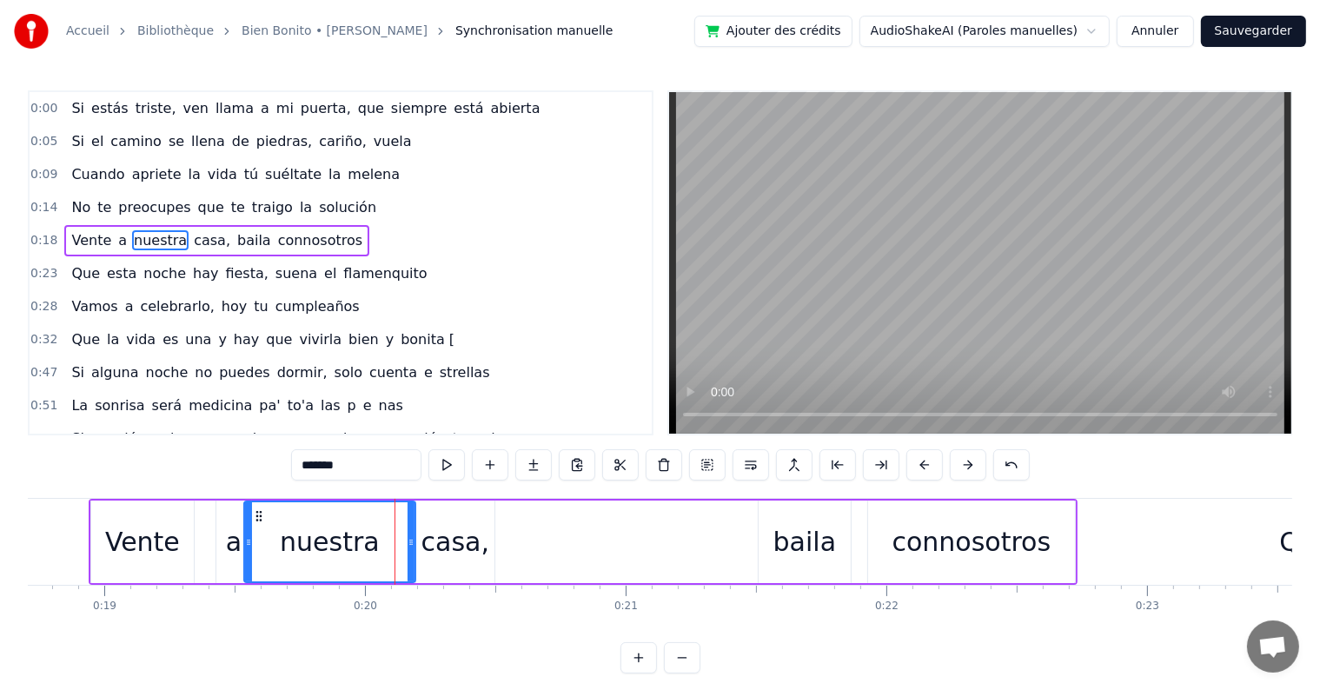
drag, startPoint x: 461, startPoint y: 547, endPoint x: 408, endPoint y: 548, distance: 53.0
click at [408, 548] on div at bounding box center [410, 541] width 7 height 79
click at [75, 208] on span "No" at bounding box center [80, 207] width 23 height 20
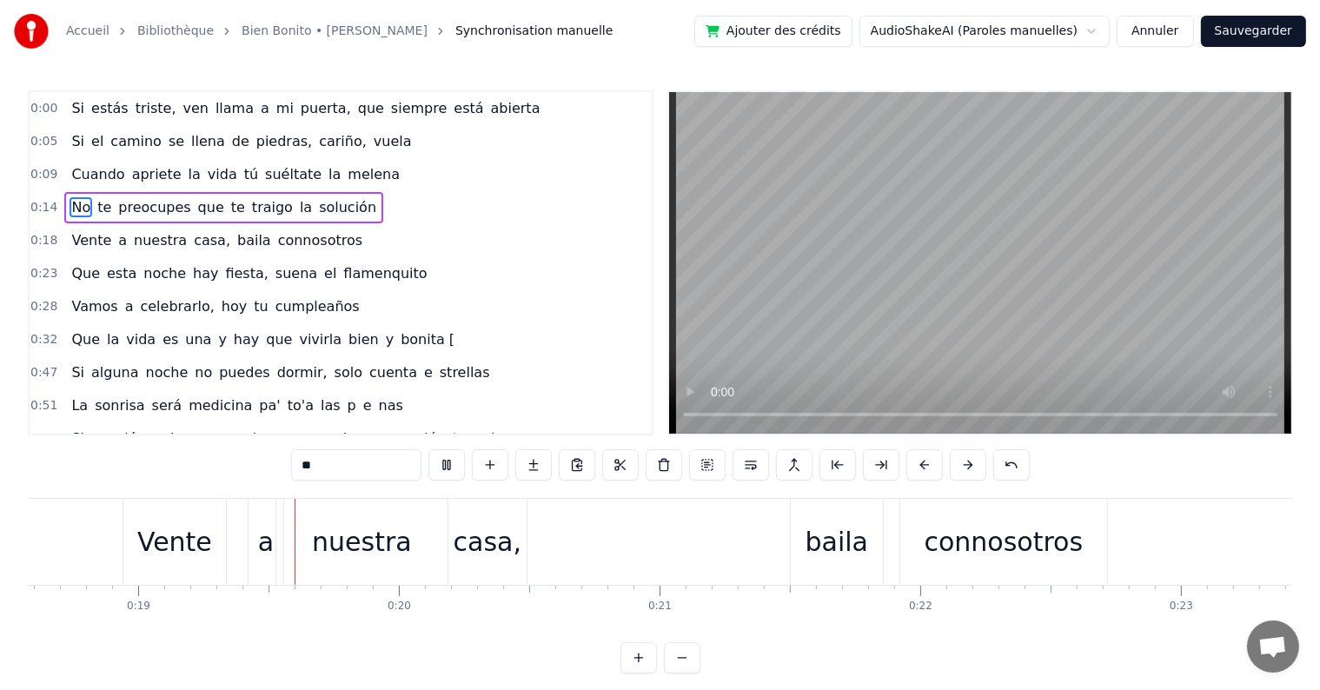
scroll to position [0, 4854]
click at [184, 546] on div "Vente" at bounding box center [162, 541] width 75 height 39
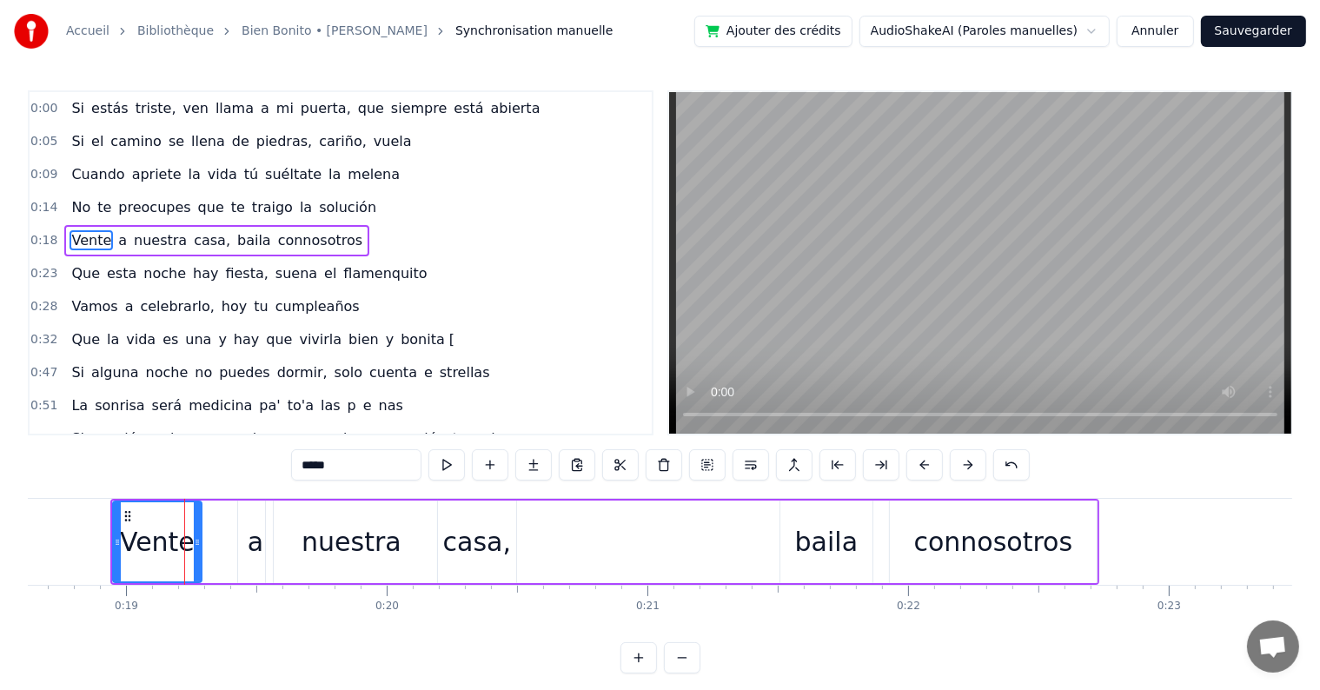
drag, startPoint x: 212, startPoint y: 543, endPoint x: 198, endPoint y: 543, distance: 13.9
click at [198, 544] on circle at bounding box center [198, 544] width 1 height 1
click at [255, 546] on div "a" at bounding box center [256, 541] width 16 height 39
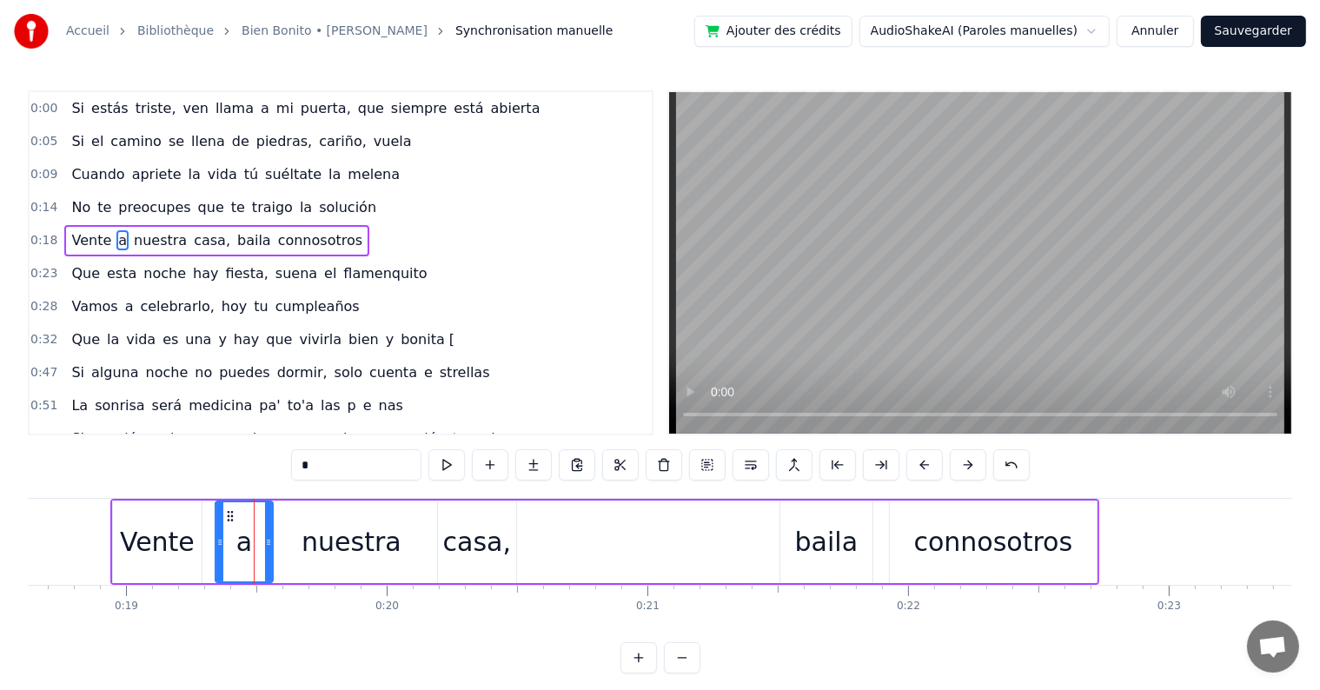
drag, startPoint x: 242, startPoint y: 542, endPoint x: 219, endPoint y: 542, distance: 22.6
click at [219, 542] on icon at bounding box center [219, 542] width 7 height 14
drag, startPoint x: 268, startPoint y: 539, endPoint x: 249, endPoint y: 539, distance: 19.1
click at [249, 539] on icon at bounding box center [249, 542] width 7 height 14
click at [324, 546] on div "nuestra" at bounding box center [351, 541] width 100 height 39
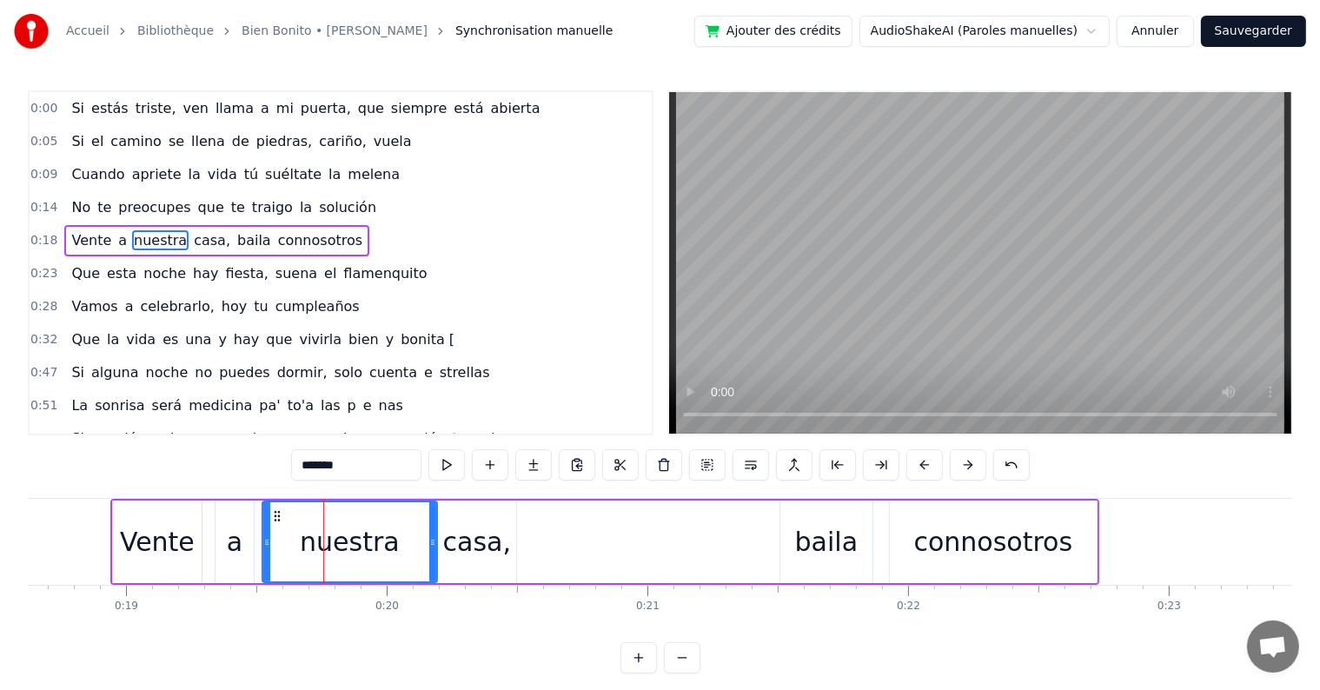
click at [264, 538] on icon at bounding box center [266, 542] width 7 height 14
drag, startPoint x: 430, startPoint y: 539, endPoint x: 389, endPoint y: 542, distance: 41.0
click at [389, 542] on icon at bounding box center [391, 542] width 7 height 14
click at [462, 545] on div "casa," at bounding box center [477, 541] width 68 height 39
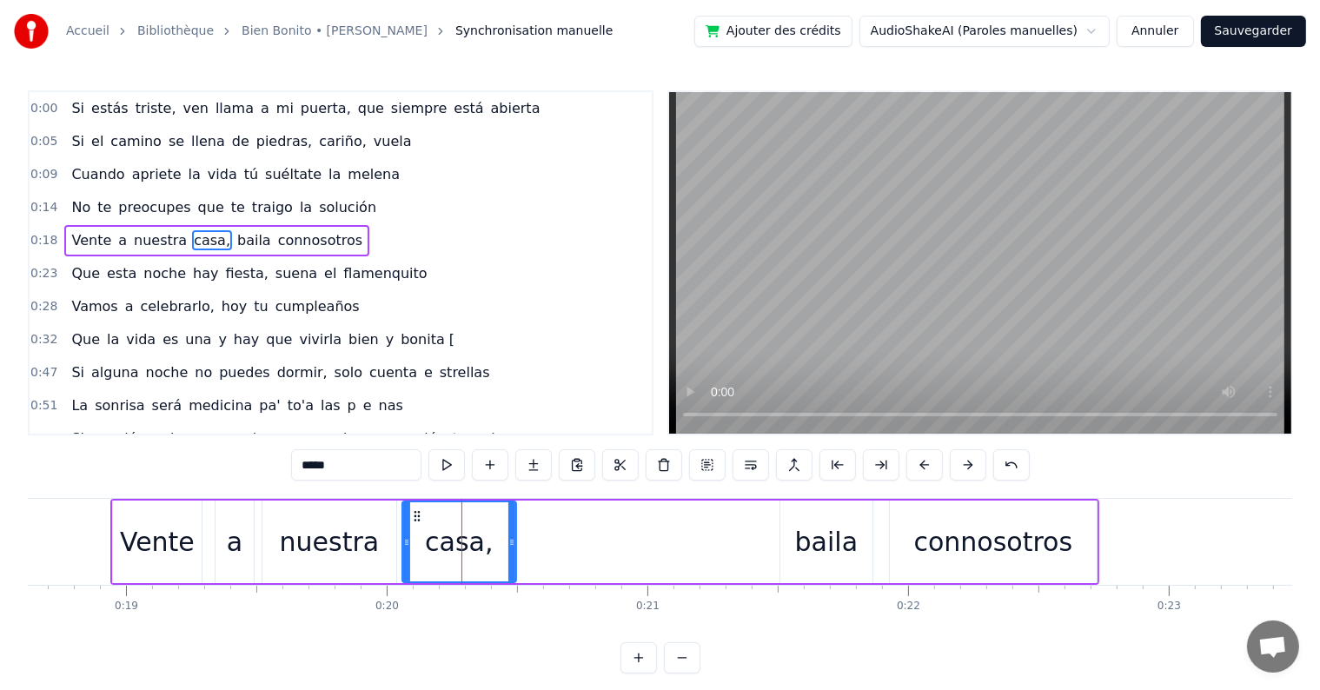
drag, startPoint x: 439, startPoint y: 540, endPoint x: 403, endPoint y: 540, distance: 35.6
click at [403, 540] on icon at bounding box center [406, 542] width 7 height 14
drag, startPoint x: 510, startPoint y: 536, endPoint x: 496, endPoint y: 536, distance: 13.9
click at [496, 536] on icon at bounding box center [497, 542] width 7 height 14
click at [69, 208] on span "No" at bounding box center [80, 207] width 23 height 20
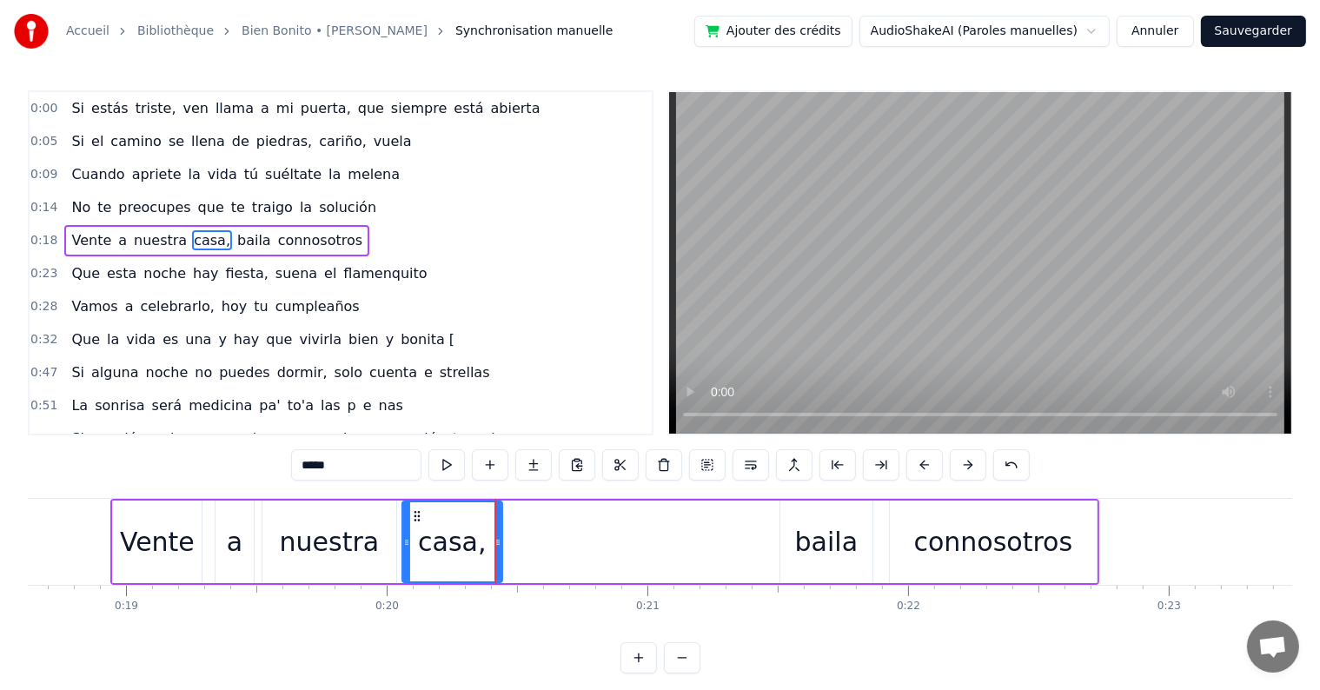
type input "**"
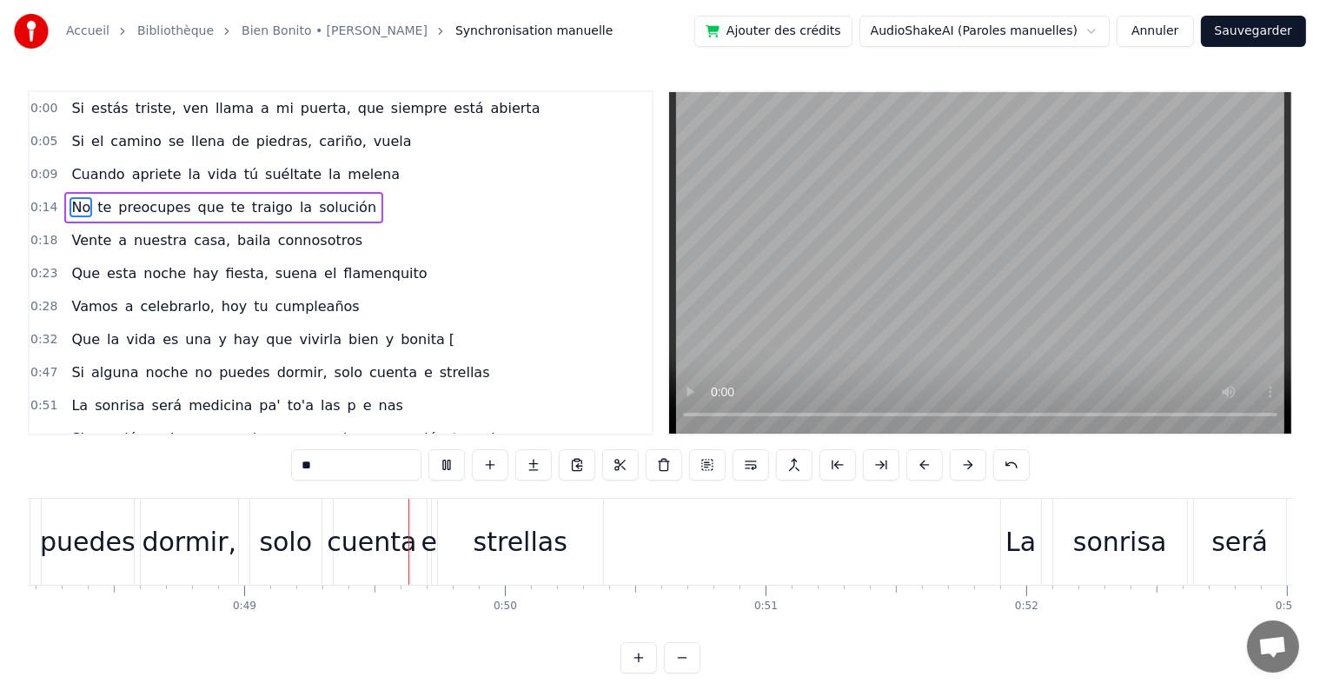
scroll to position [0, 12675]
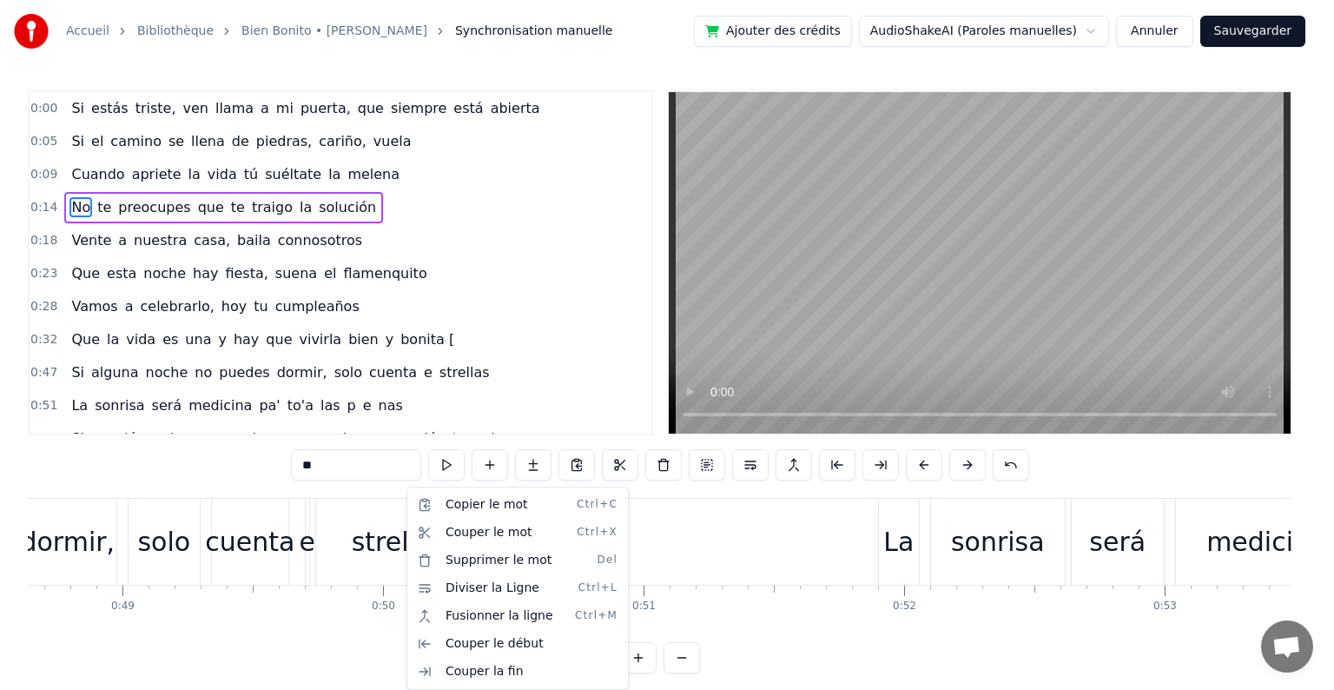
click at [386, 549] on html "Accueil Bibliothèque Bien Bonito • [PERSON_NAME] Synchronisation manuelle Ajout…" at bounding box center [667, 350] width 1334 height 701
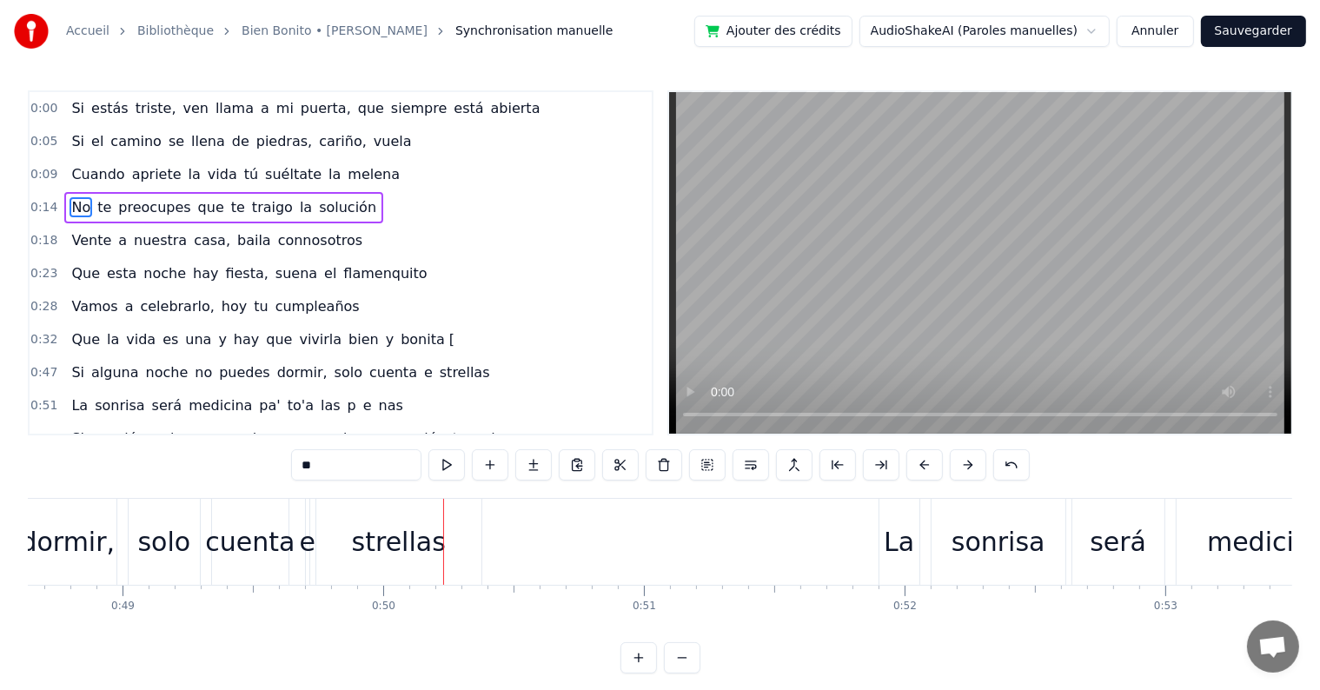
click at [1273, 25] on button "Sauvegarder" at bounding box center [1253, 31] width 105 height 31
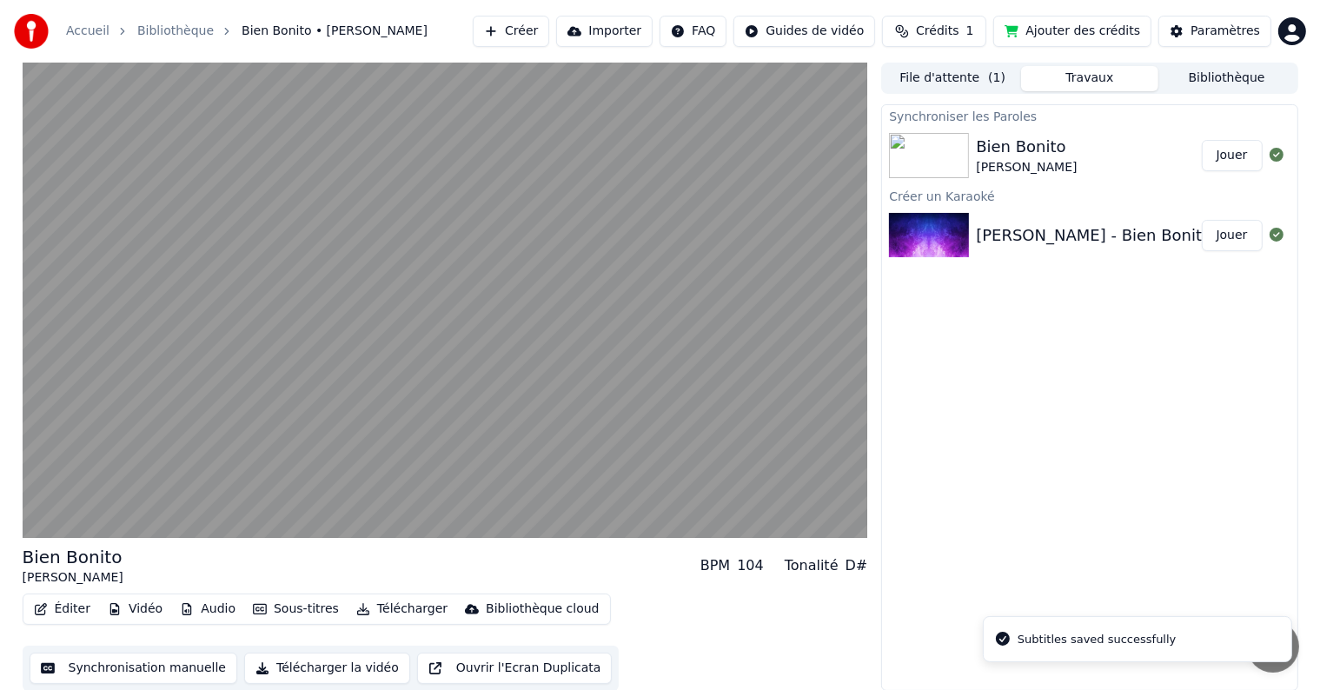
click at [1029, 160] on div "[PERSON_NAME]" at bounding box center [1026, 167] width 101 height 17
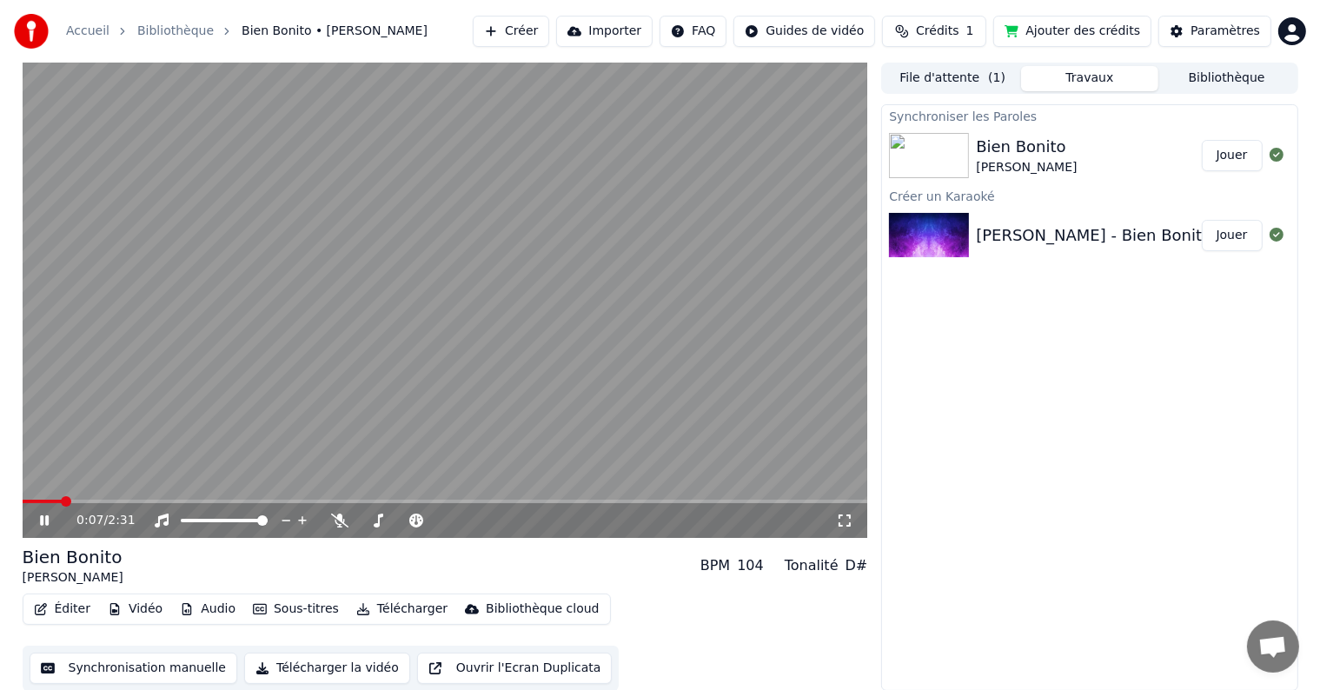
click at [163, 671] on button "Synchronisation manuelle" at bounding box center [134, 667] width 208 height 31
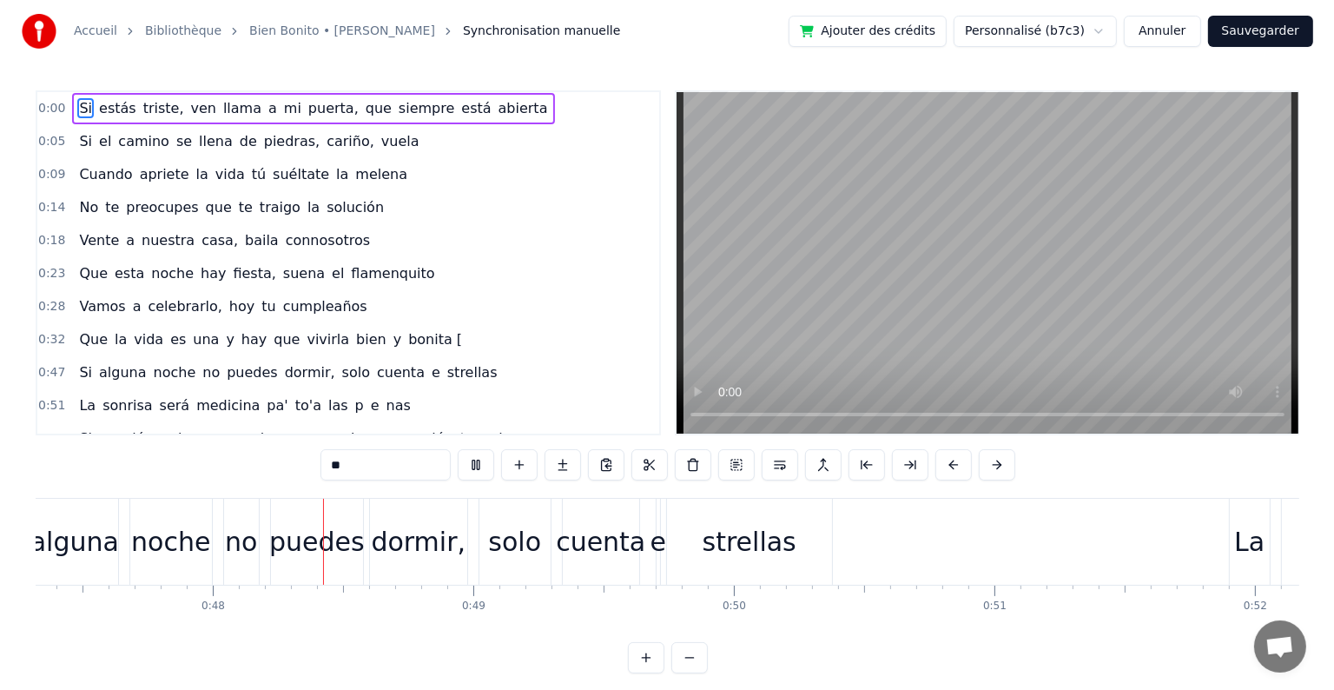
scroll to position [0, 12346]
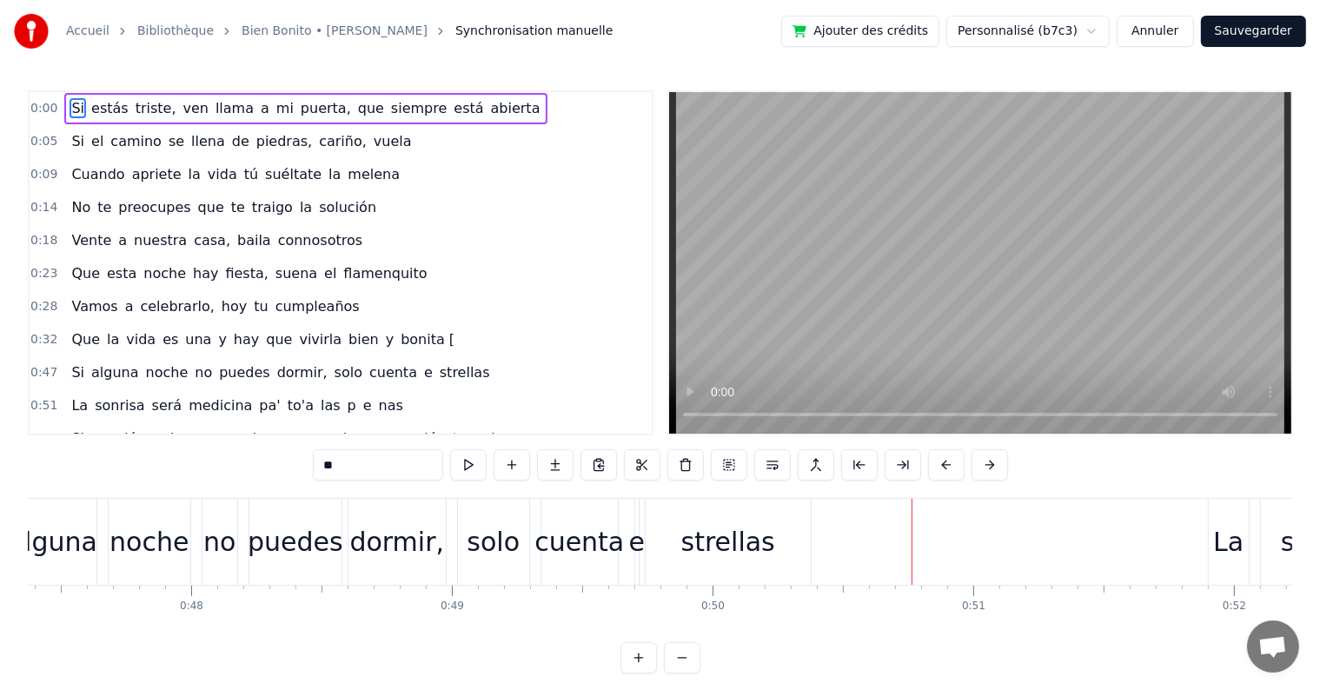
click at [1185, 34] on button "Annuler" at bounding box center [1154, 31] width 76 height 31
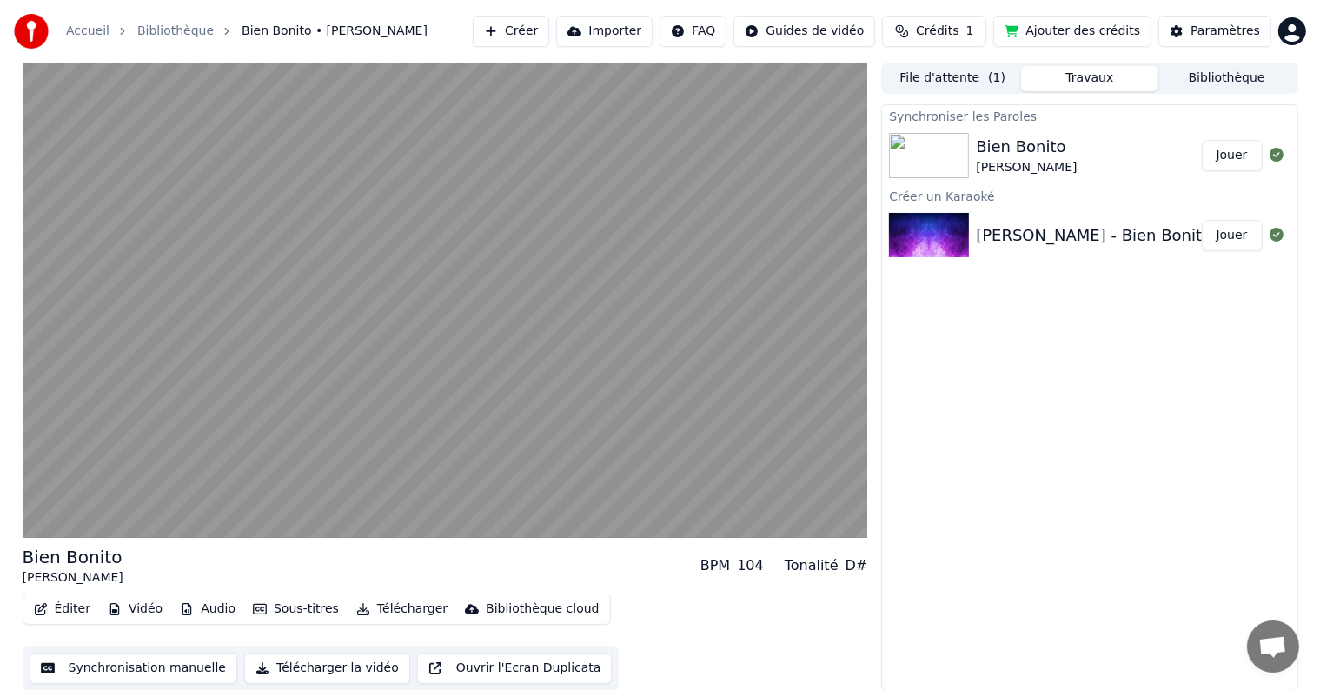
click at [1081, 234] on div "[PERSON_NAME] - Bien Bonito (Visualizer)" at bounding box center [1140, 235] width 328 height 24
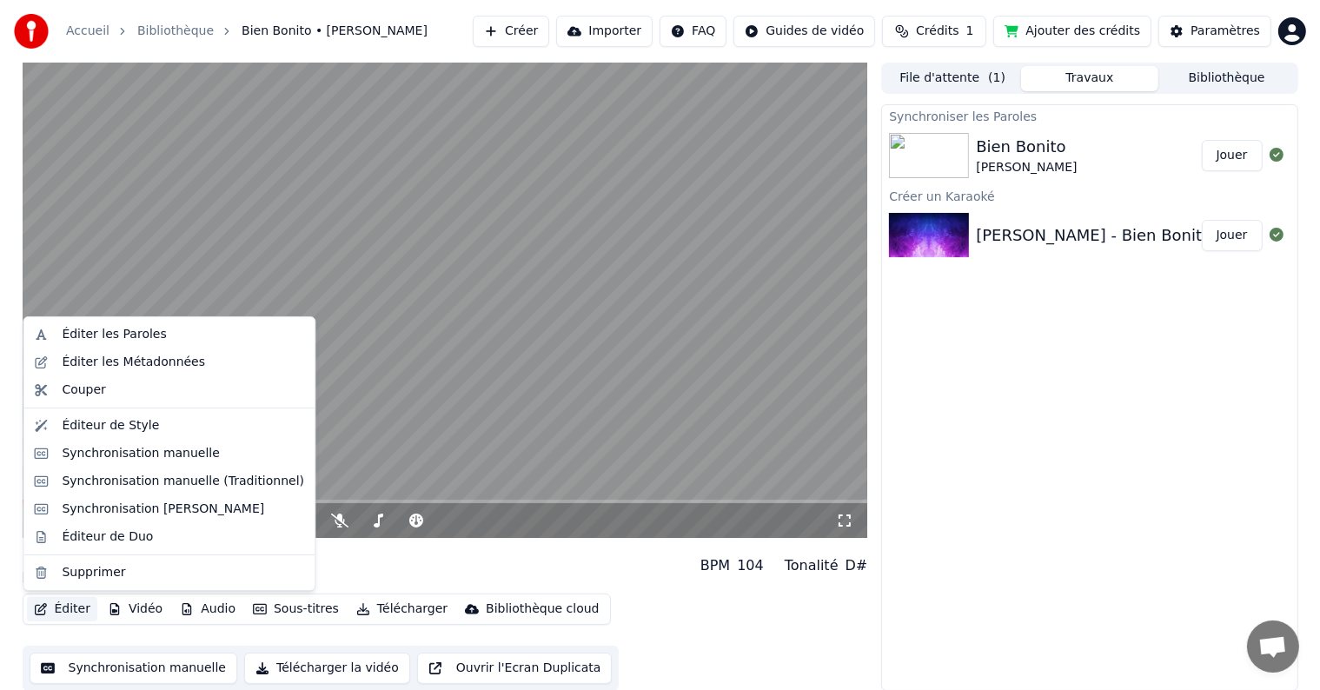
click at [72, 611] on button "Éditer" at bounding box center [62, 609] width 70 height 24
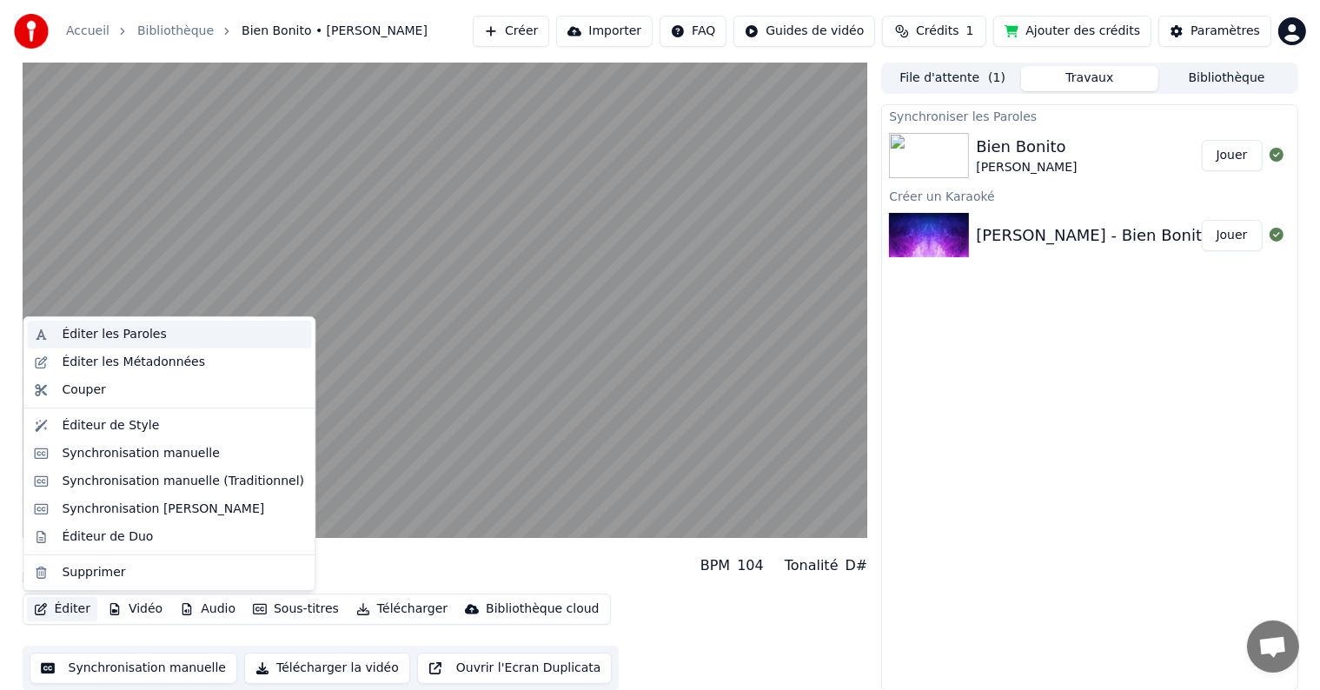
click at [116, 335] on div "Éditer les Paroles" at bounding box center [114, 334] width 104 height 17
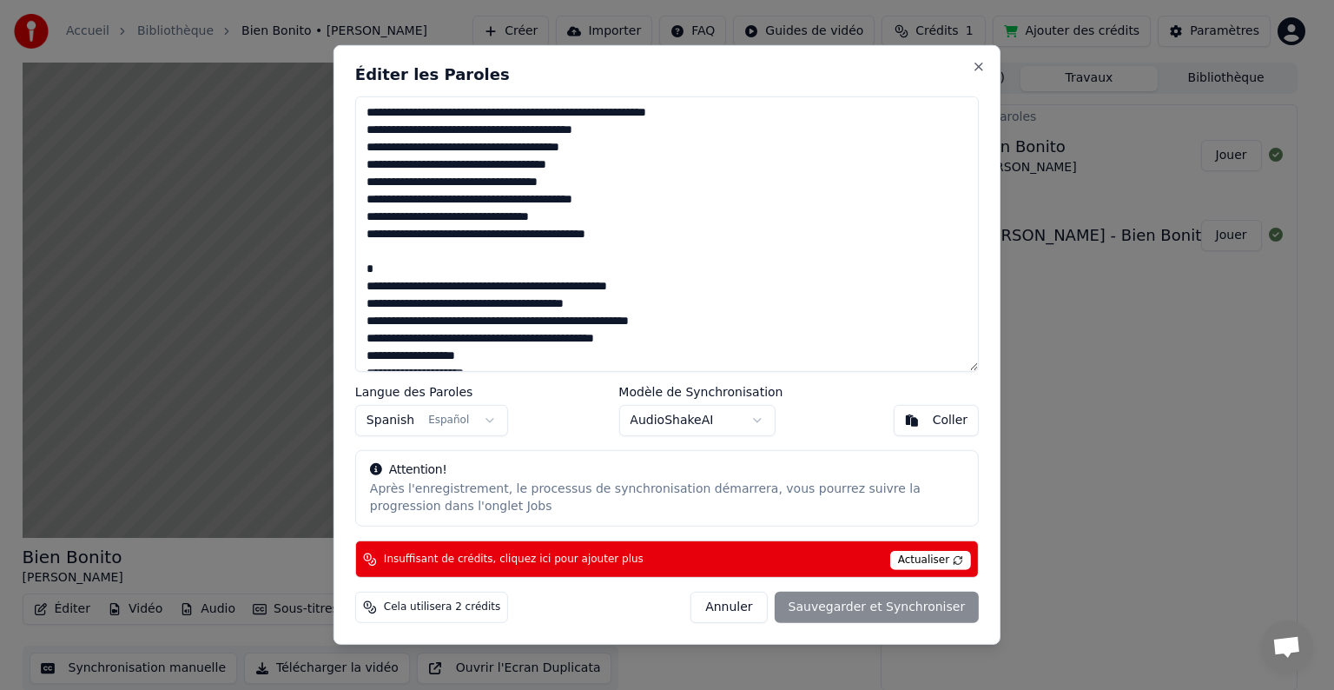
click at [580, 304] on textarea at bounding box center [667, 233] width 624 height 275
click at [629, 286] on textarea at bounding box center [667, 233] width 624 height 275
click at [856, 610] on div "Annuler Sauvegarder et Synchroniser" at bounding box center [835, 607] width 288 height 31
click at [977, 66] on button "Close" at bounding box center [979, 67] width 14 height 14
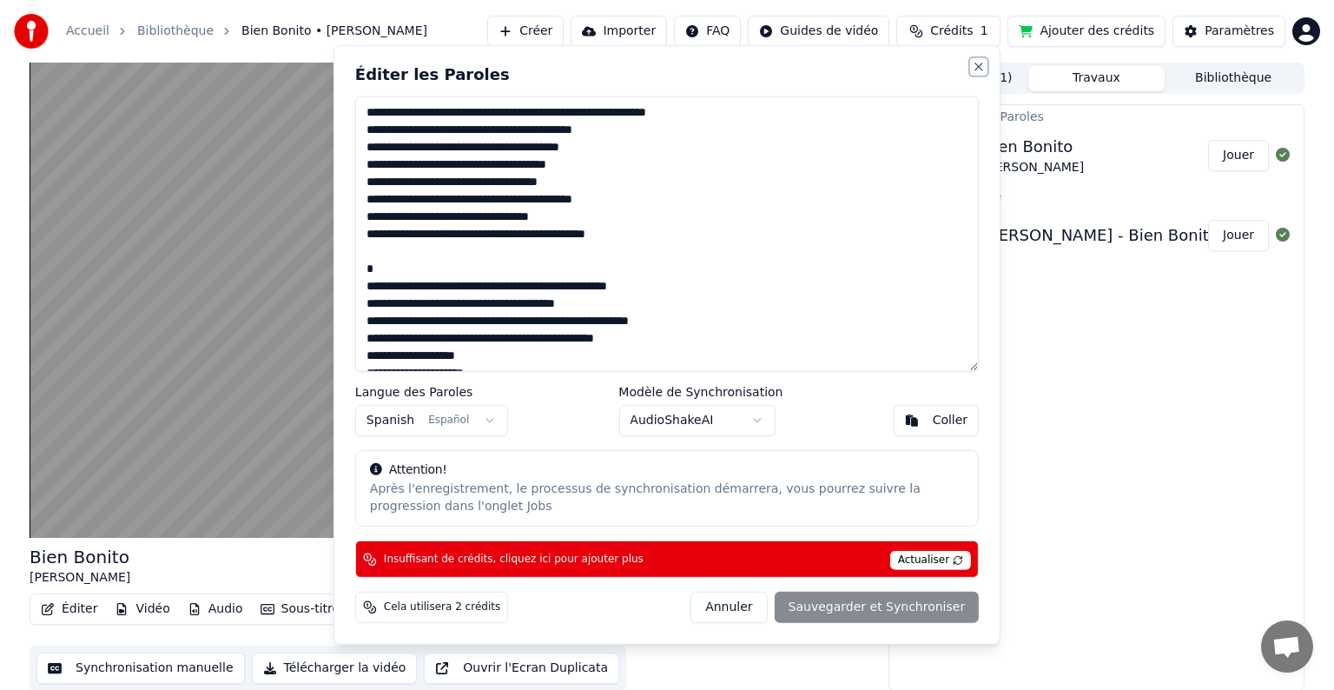
type textarea "**********"
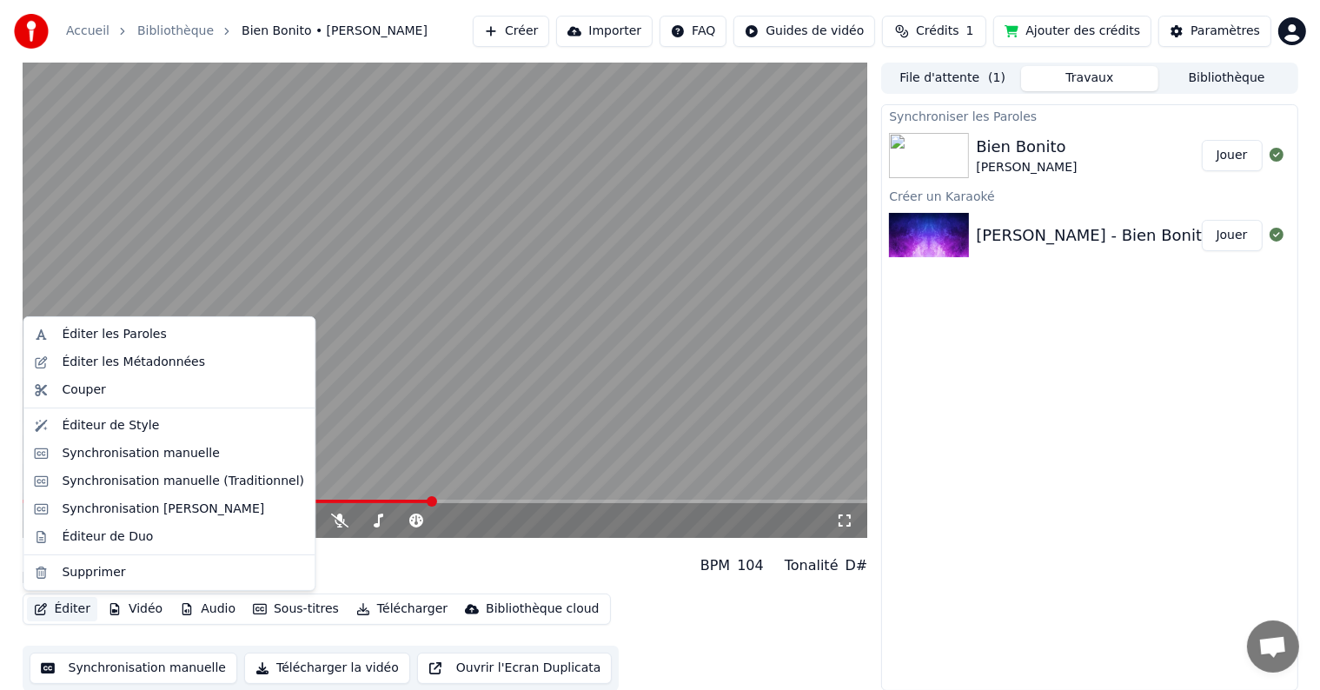
click at [71, 606] on button "Éditer" at bounding box center [62, 609] width 70 height 24
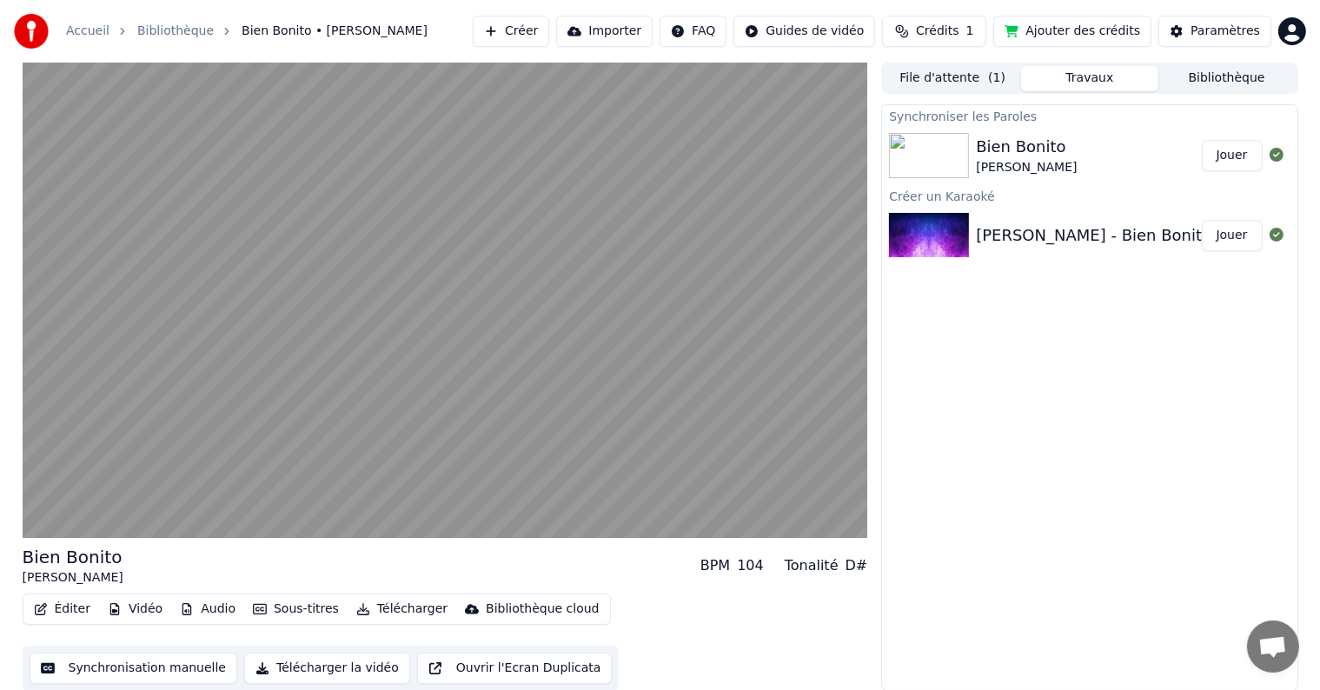
click at [118, 678] on button "Synchronisation manuelle" at bounding box center [134, 667] width 208 height 31
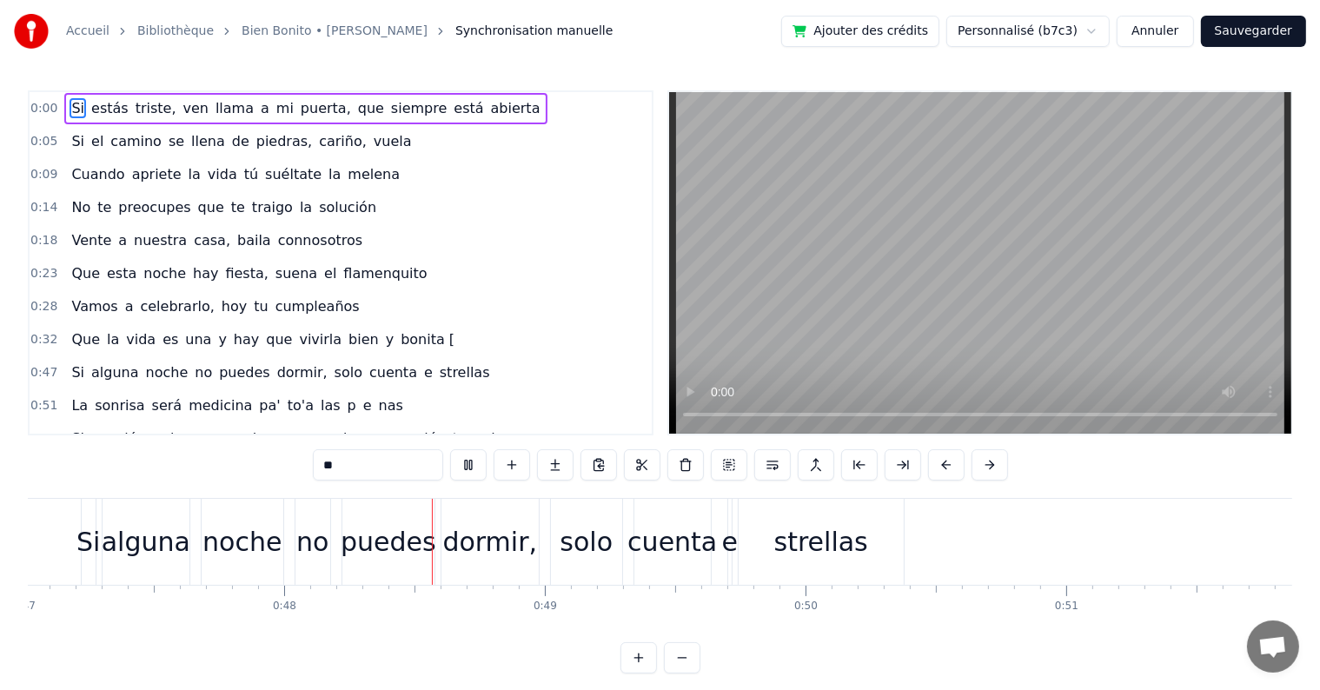
scroll to position [0, 12417]
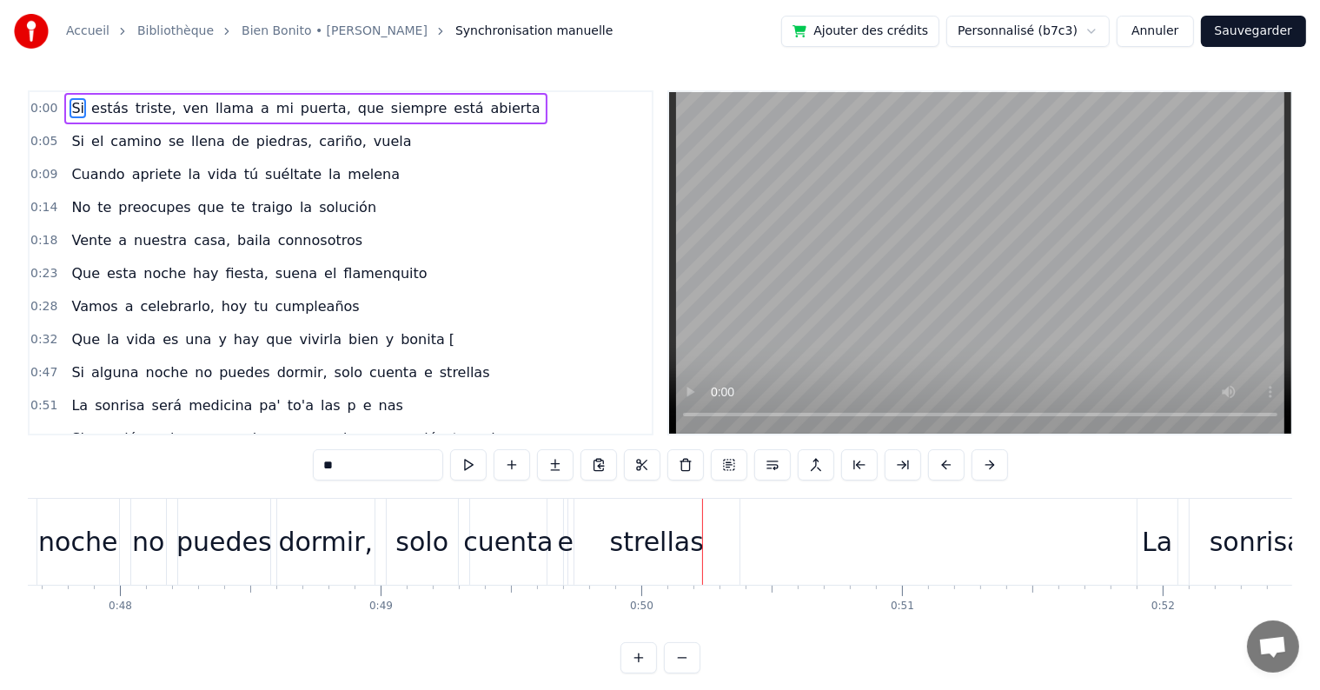
click at [633, 546] on div "strellas" at bounding box center [657, 541] width 94 height 39
type input "********"
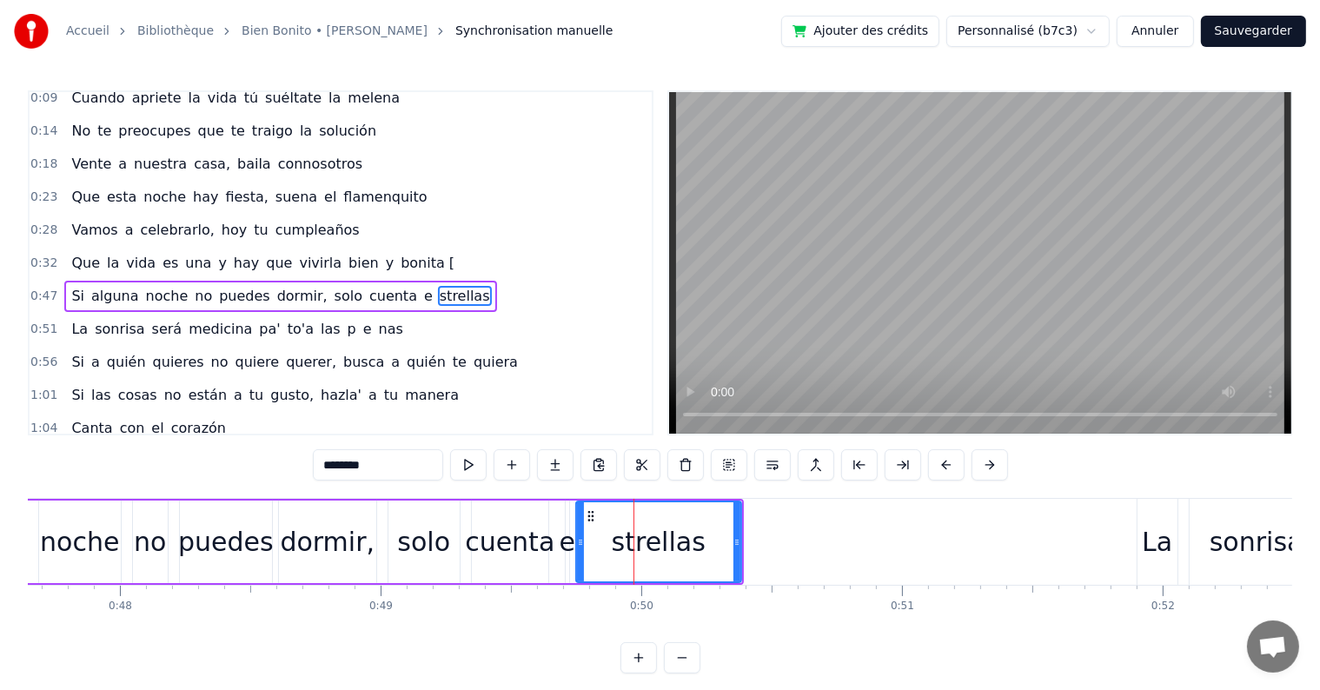
scroll to position [101, 0]
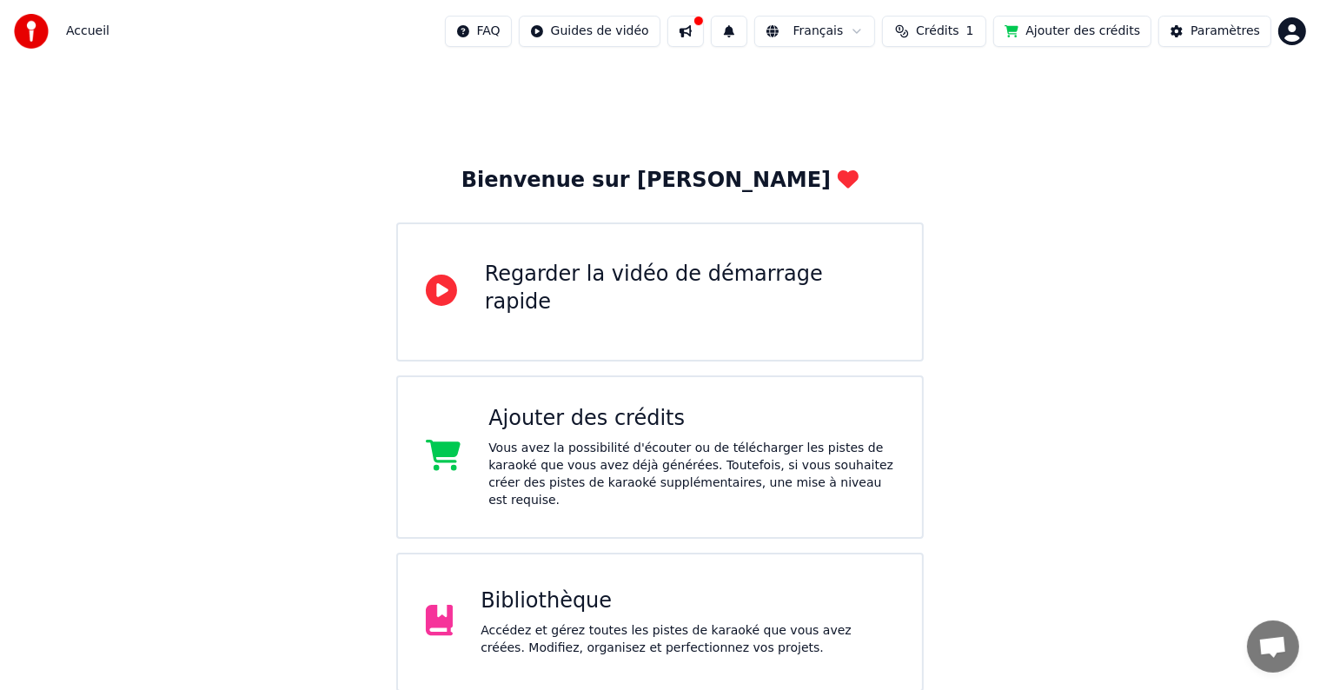
click at [535, 590] on div "Bibliothèque" at bounding box center [687, 601] width 414 height 28
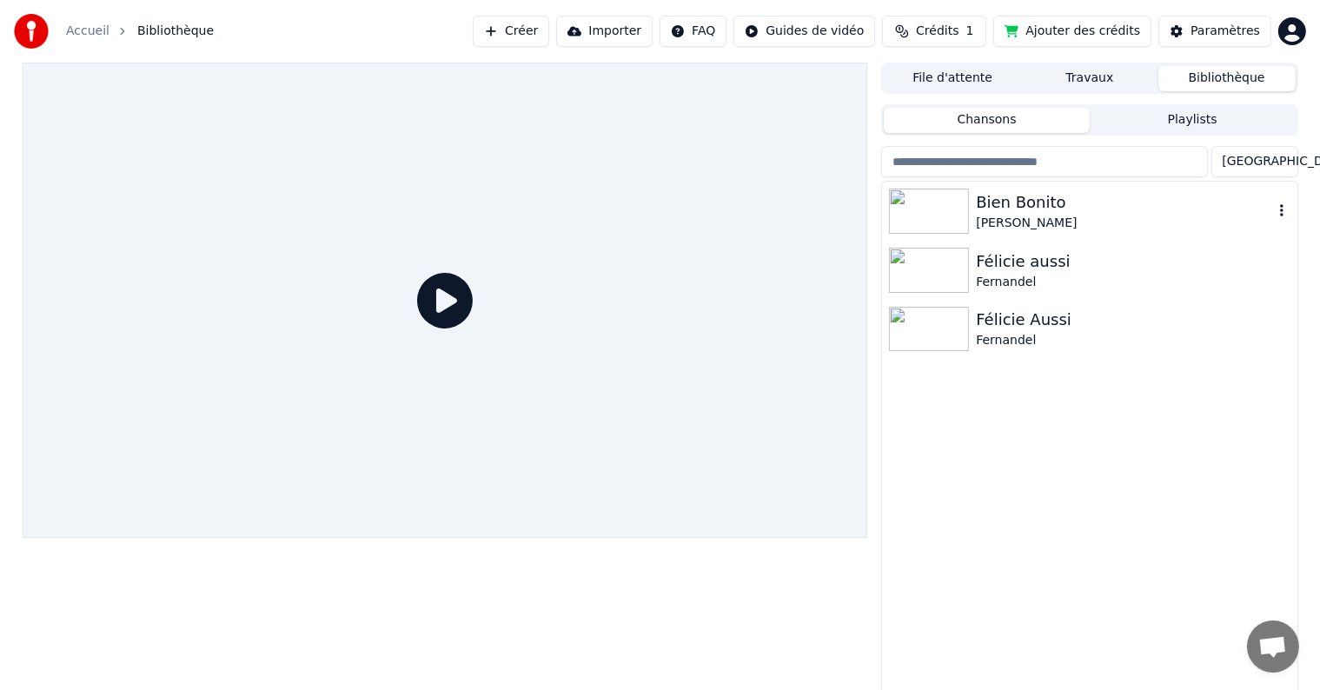
click at [997, 205] on div "Bien Bonito" at bounding box center [1124, 202] width 296 height 24
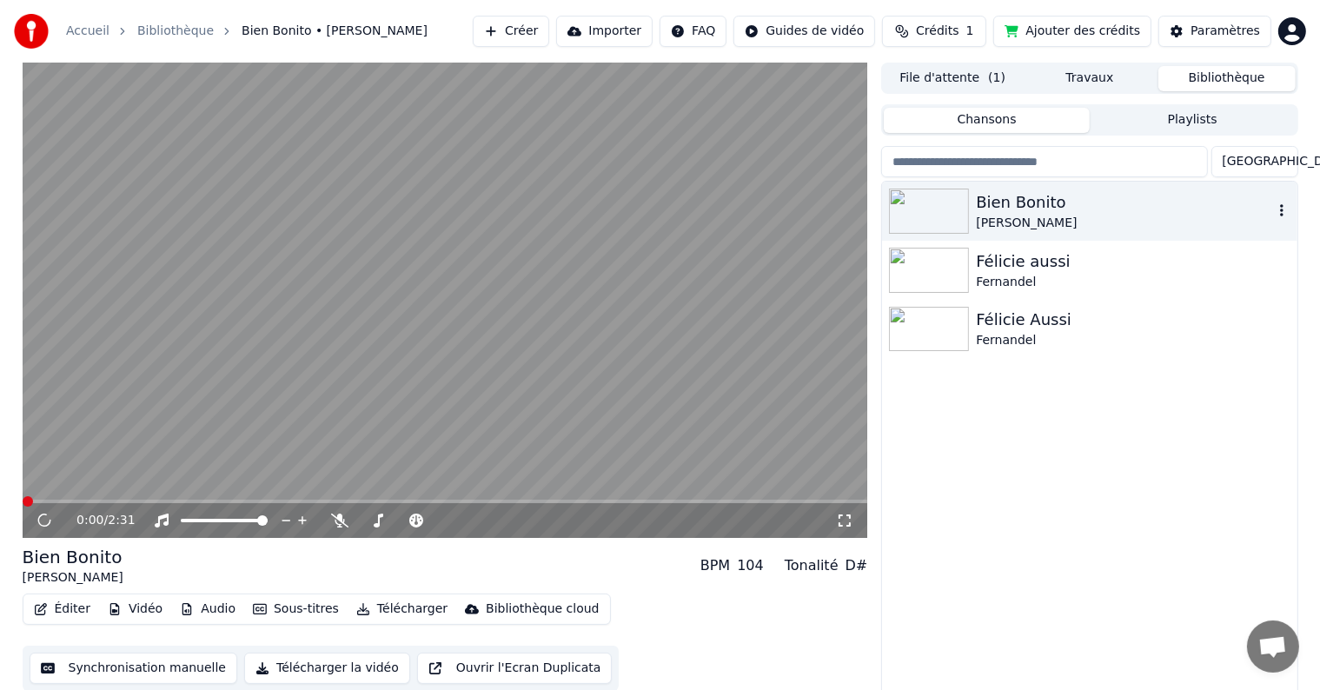
click at [1283, 208] on icon "button" at bounding box center [1281, 210] width 17 height 14
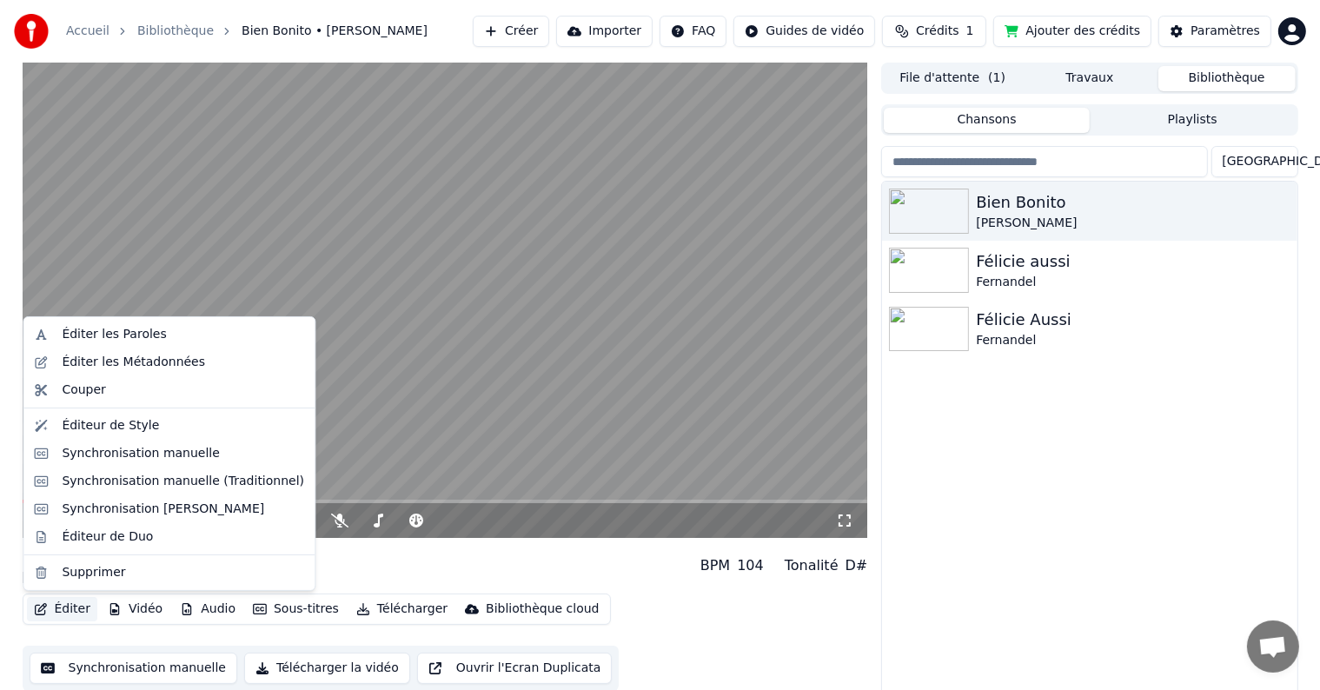
click at [62, 610] on button "Éditer" at bounding box center [62, 609] width 70 height 24
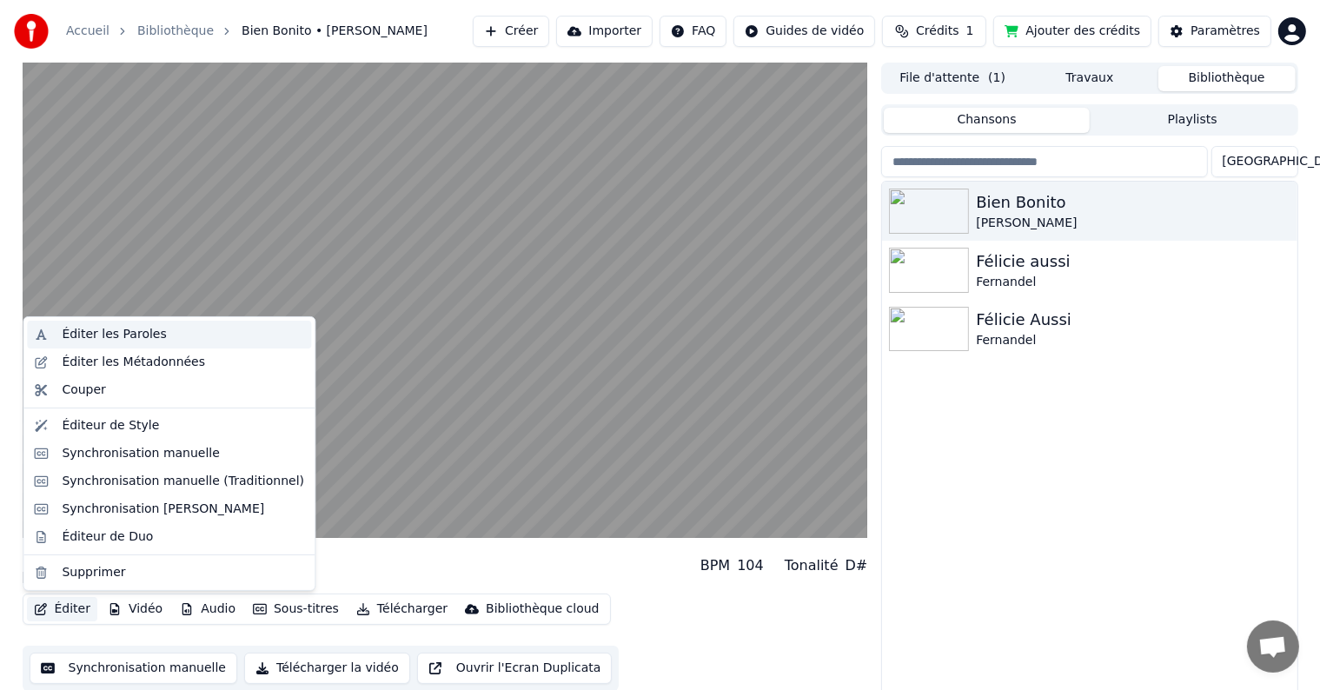
click at [108, 340] on div "Éditer les Paroles" at bounding box center [114, 334] width 104 height 17
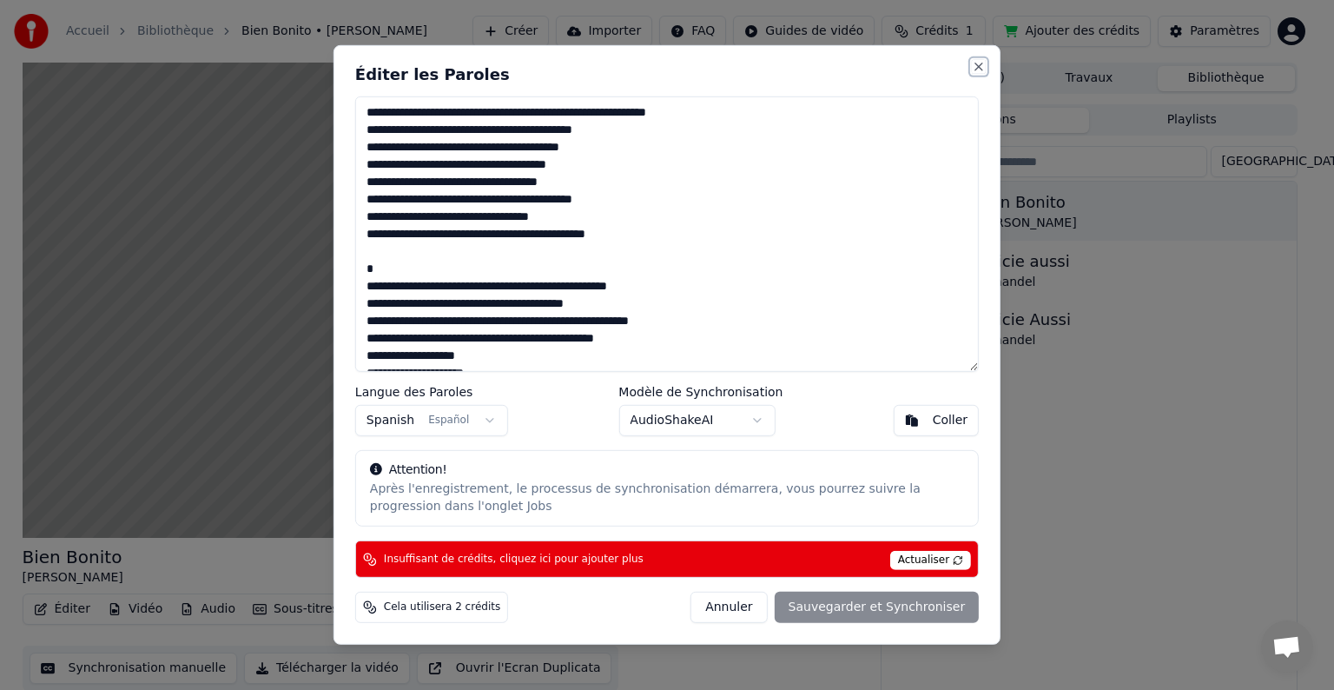
click at [981, 69] on button "Close" at bounding box center [979, 67] width 14 height 14
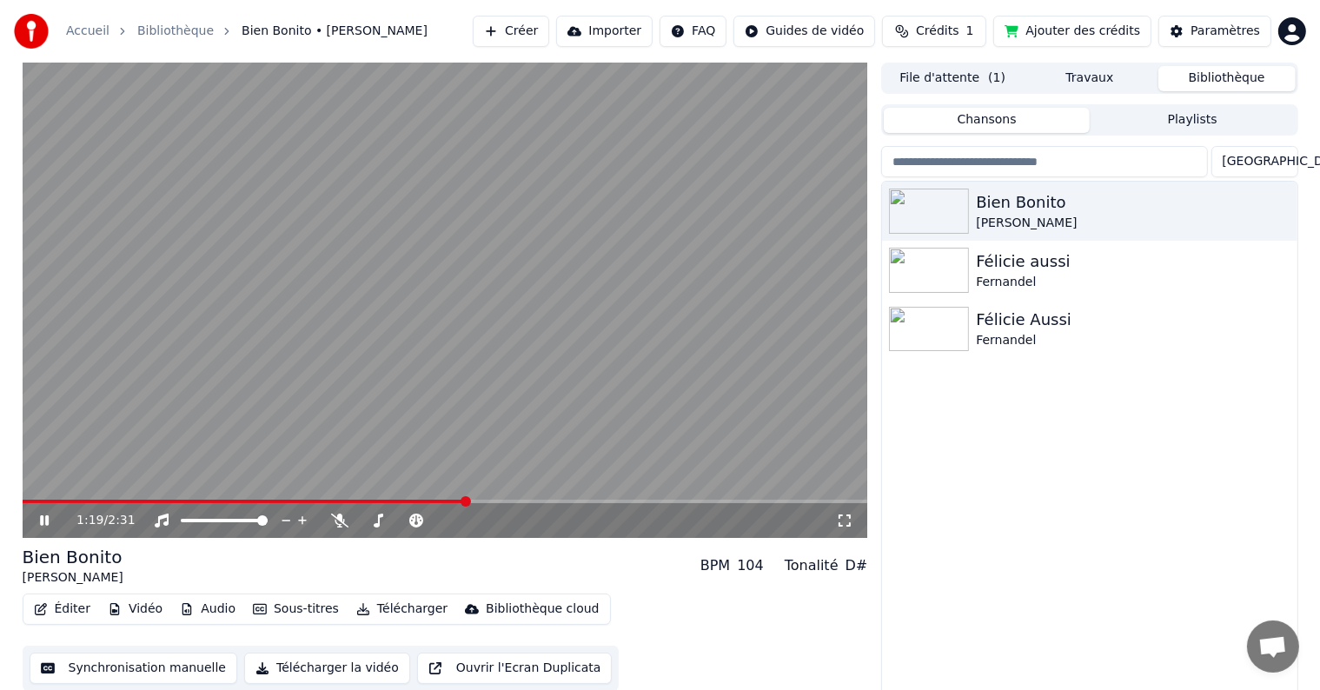
click at [153, 667] on button "Synchronisation manuelle" at bounding box center [134, 667] width 208 height 31
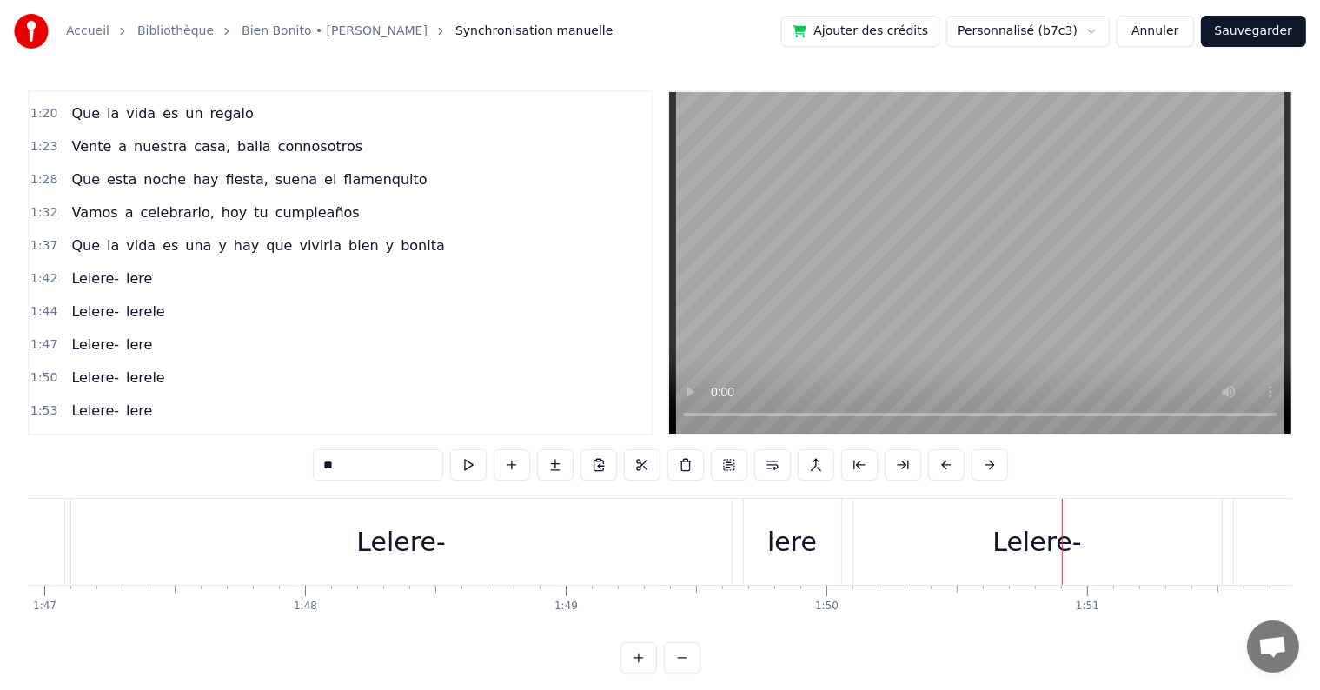
scroll to position [650, 0]
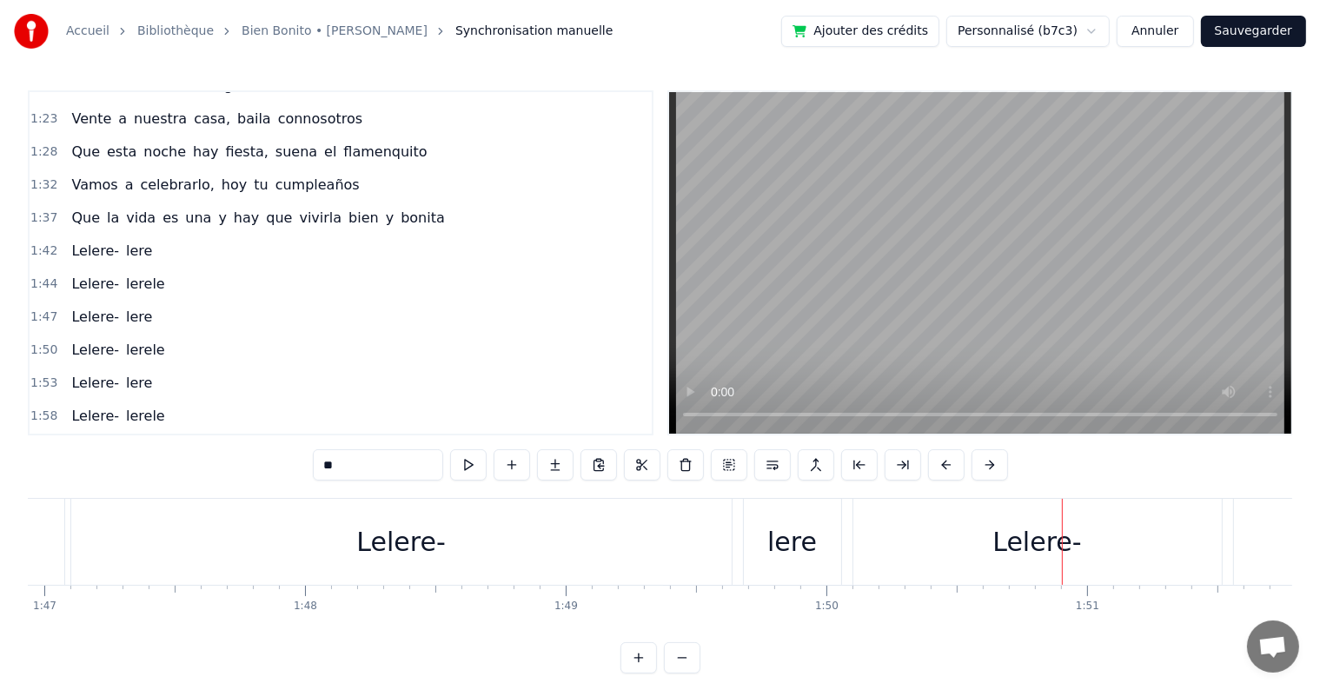
click at [73, 208] on span "Que" at bounding box center [85, 218] width 32 height 20
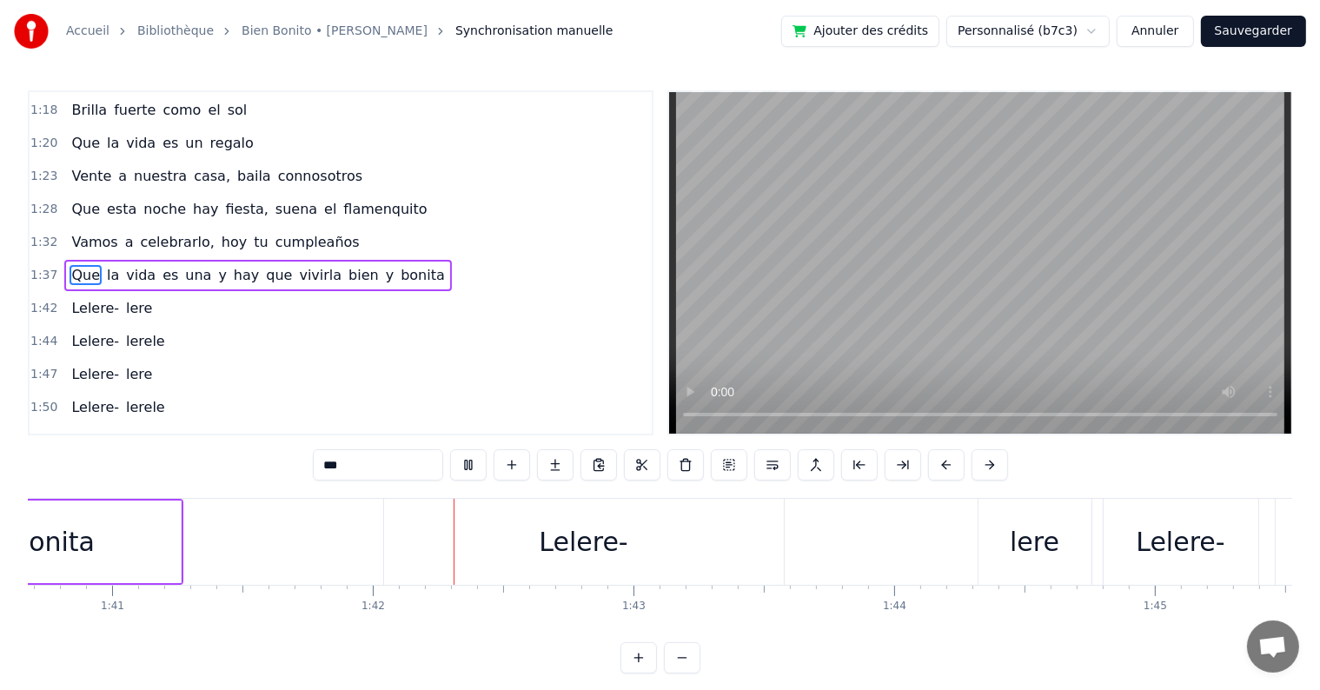
scroll to position [0, 26405]
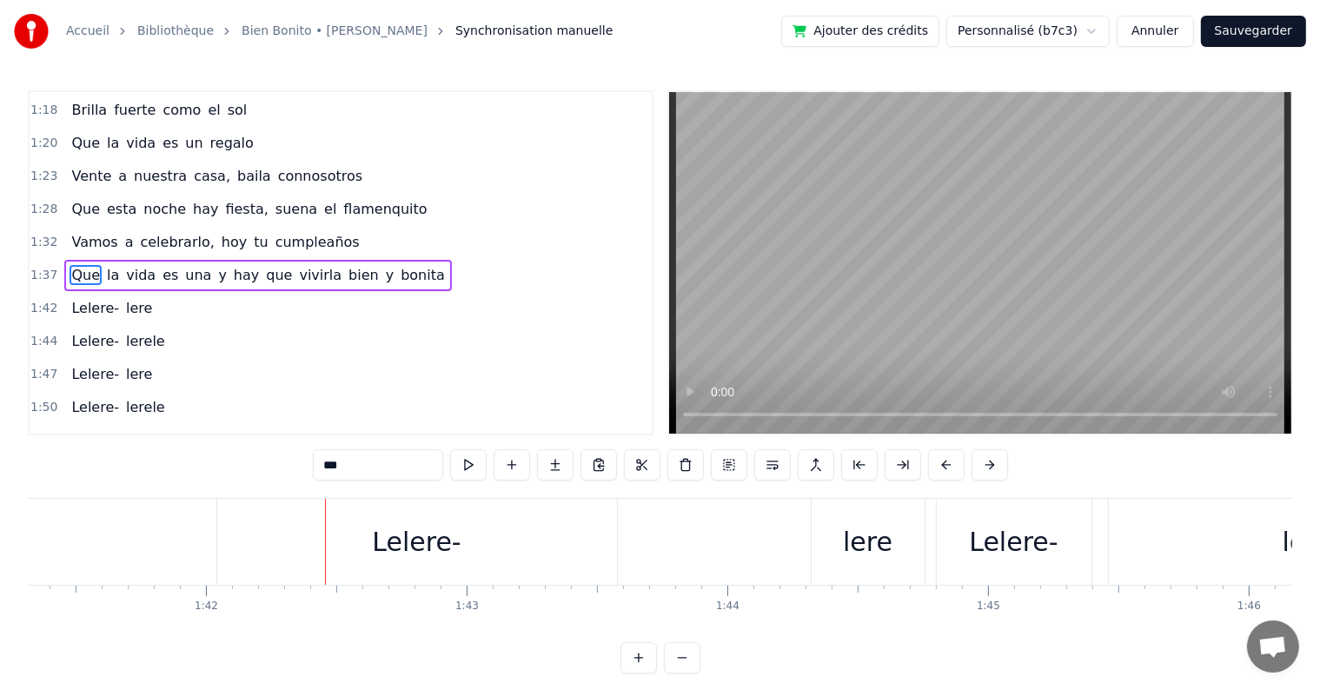
click at [403, 538] on div "Lelere-" at bounding box center [416, 541] width 89 height 39
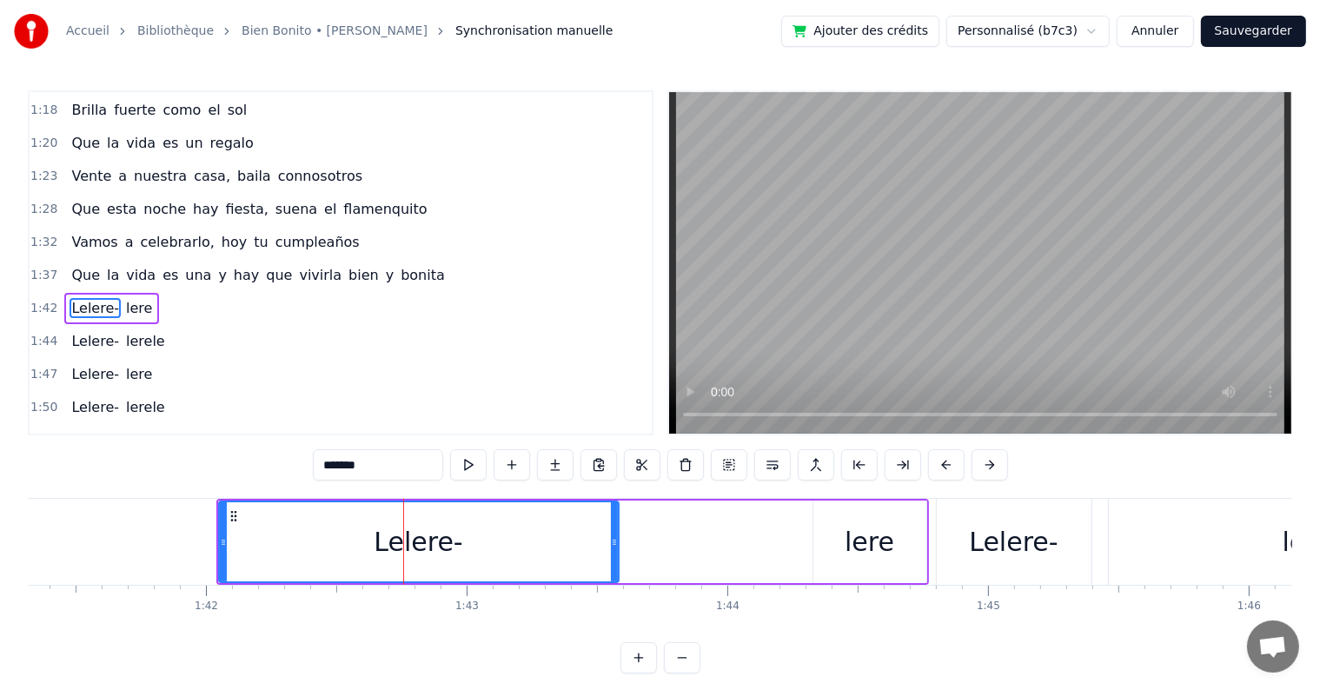
scroll to position [612, 0]
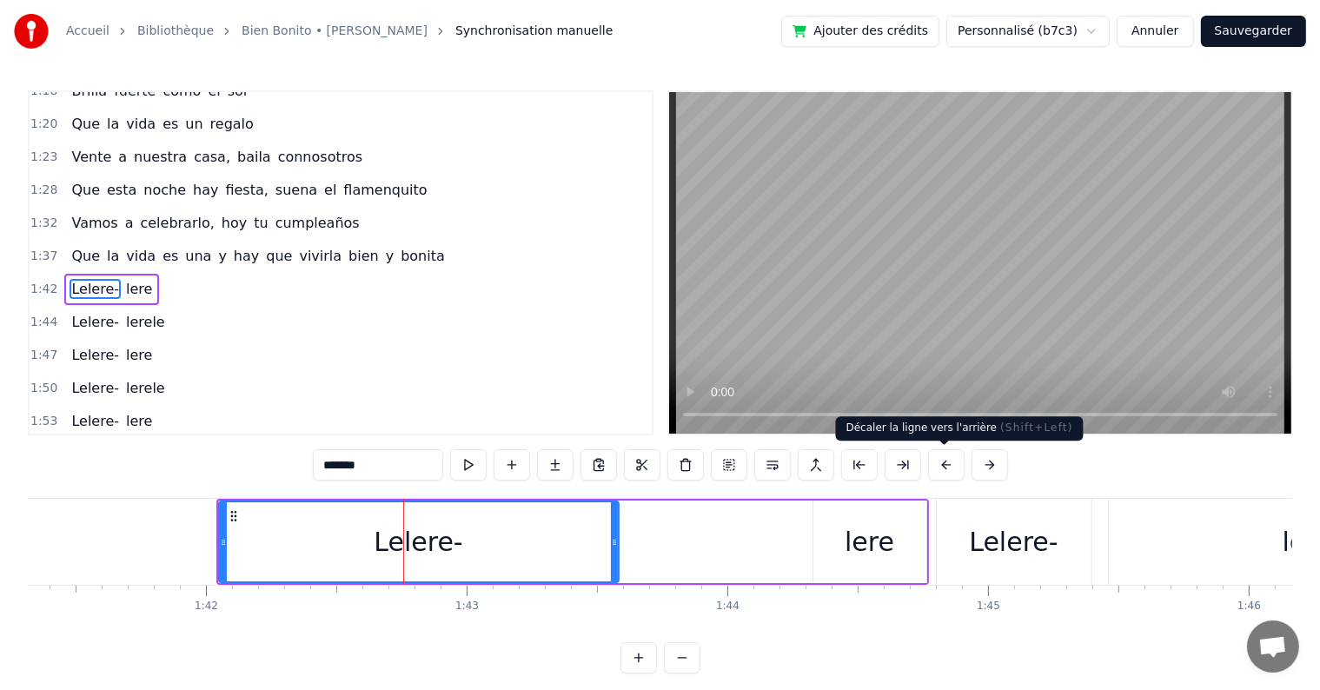
click at [934, 466] on button at bounding box center [946, 464] width 36 height 31
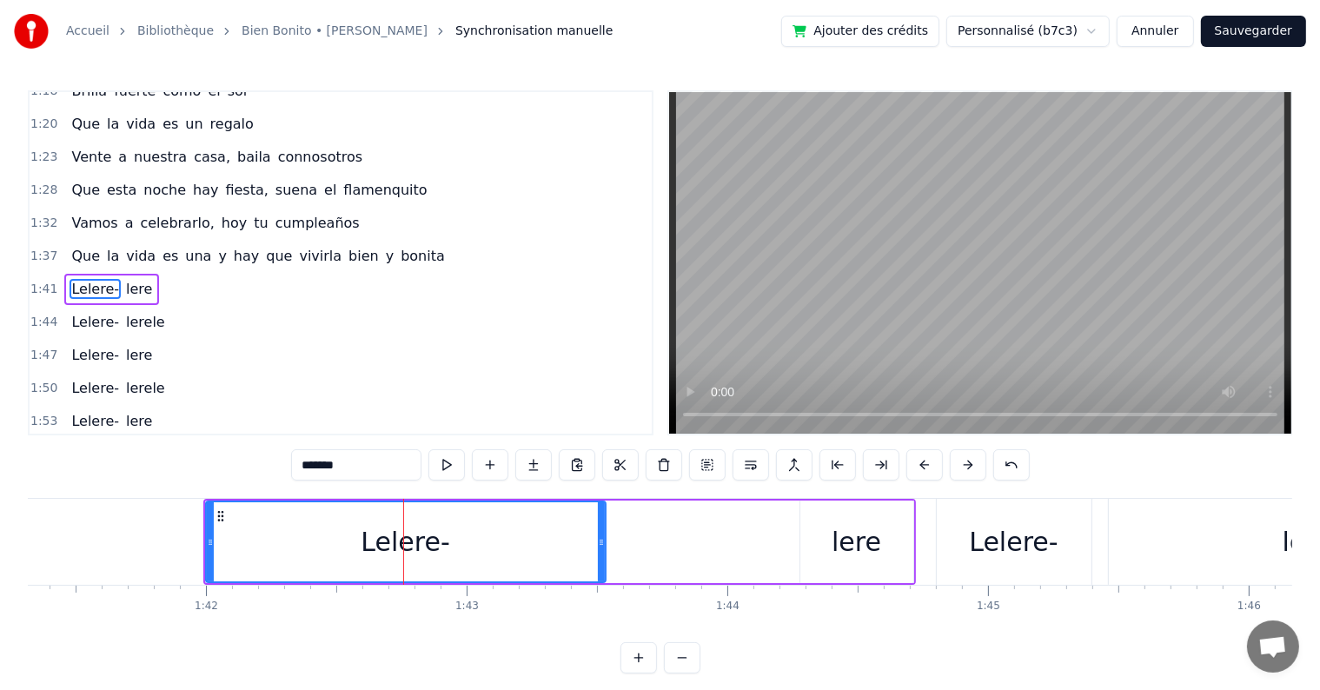
click at [934, 466] on button at bounding box center [924, 464] width 36 height 31
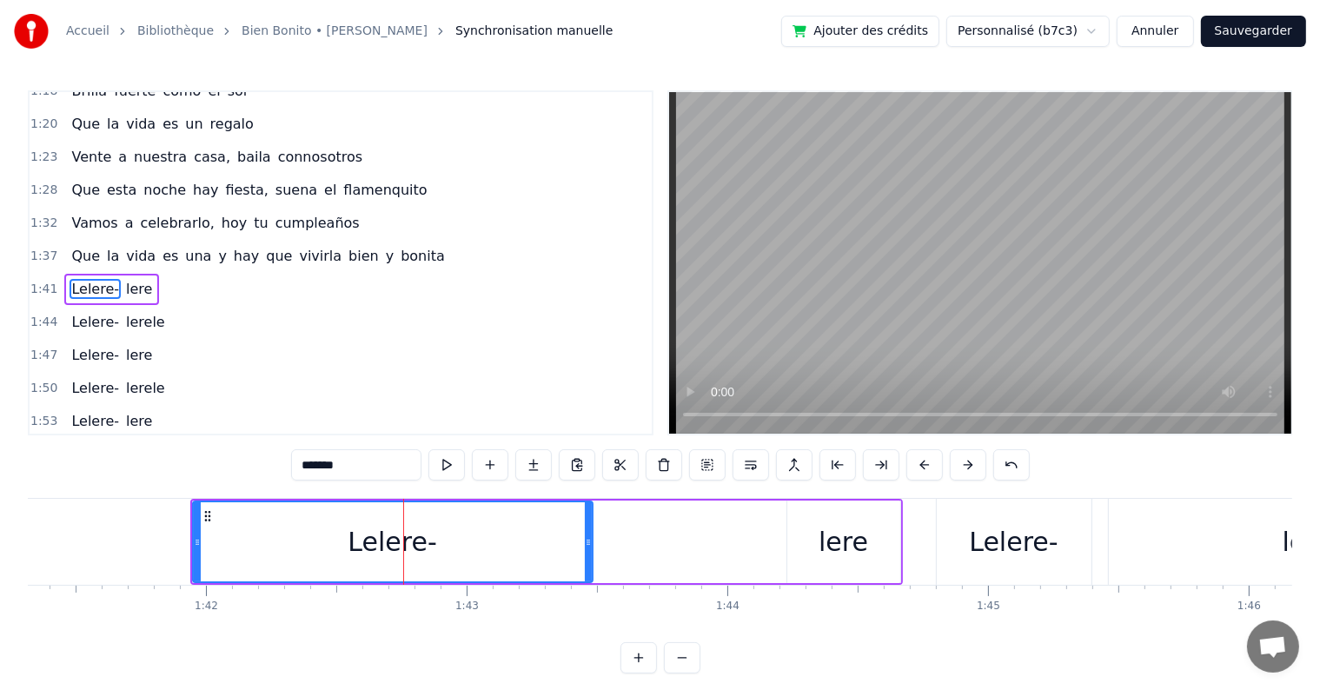
click at [934, 466] on button at bounding box center [924, 464] width 36 height 31
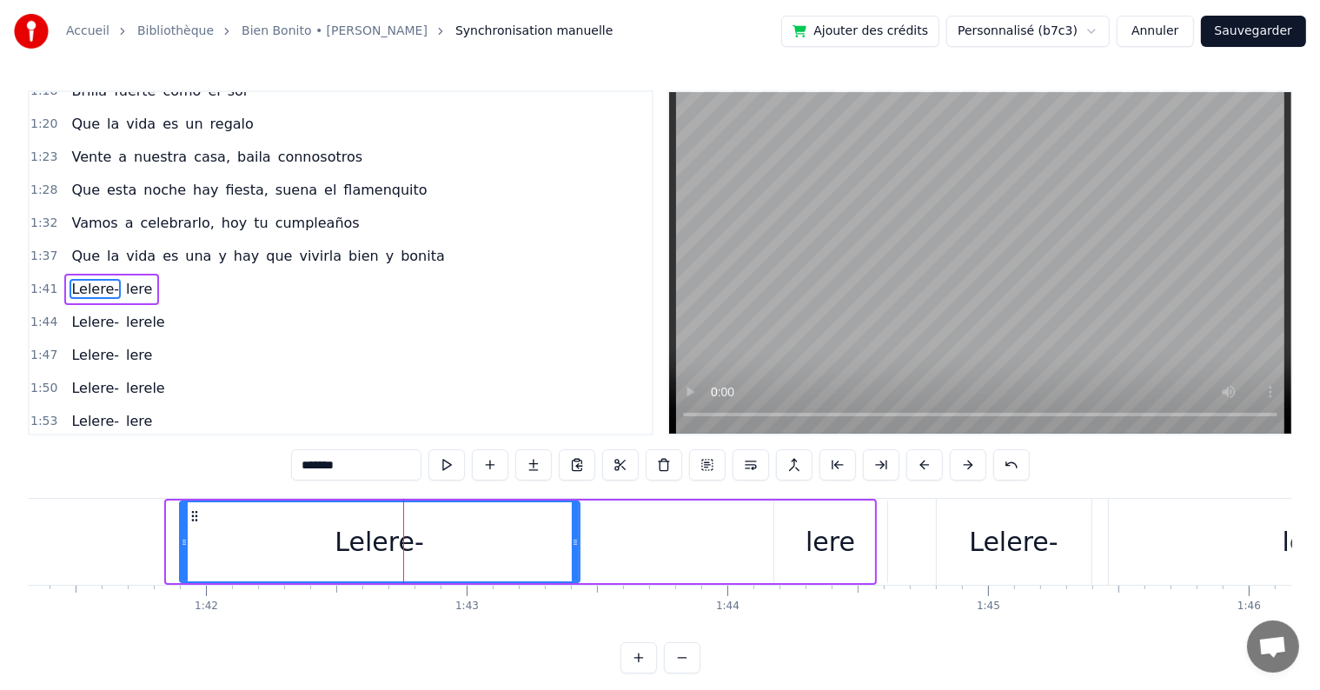
click at [934, 466] on button at bounding box center [924, 464] width 36 height 31
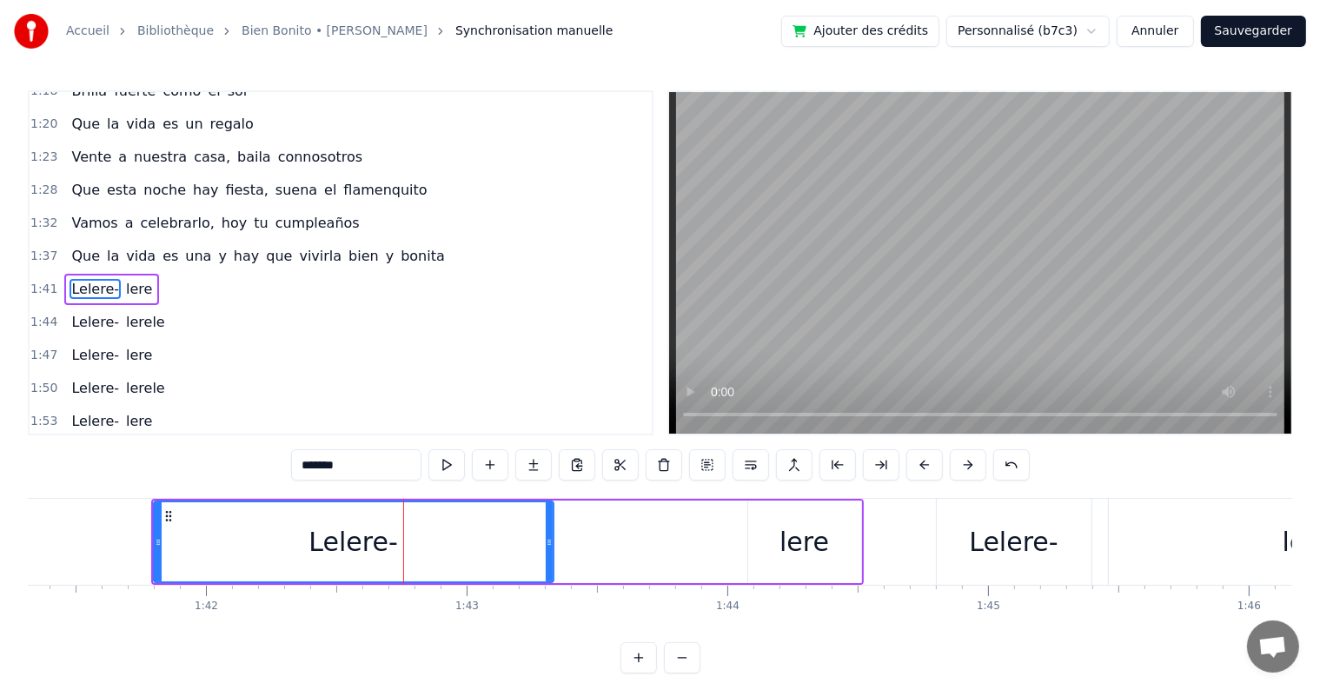
click at [934, 466] on button at bounding box center [924, 464] width 36 height 31
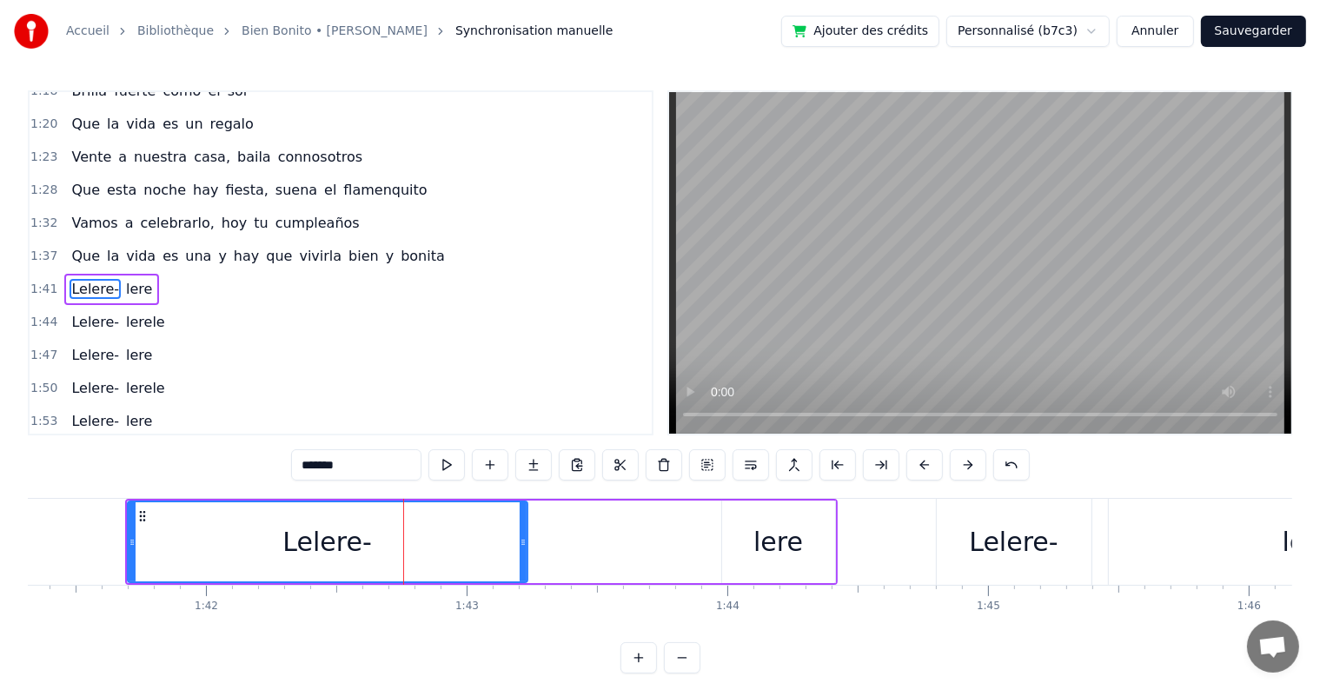
click at [934, 466] on button at bounding box center [924, 464] width 36 height 31
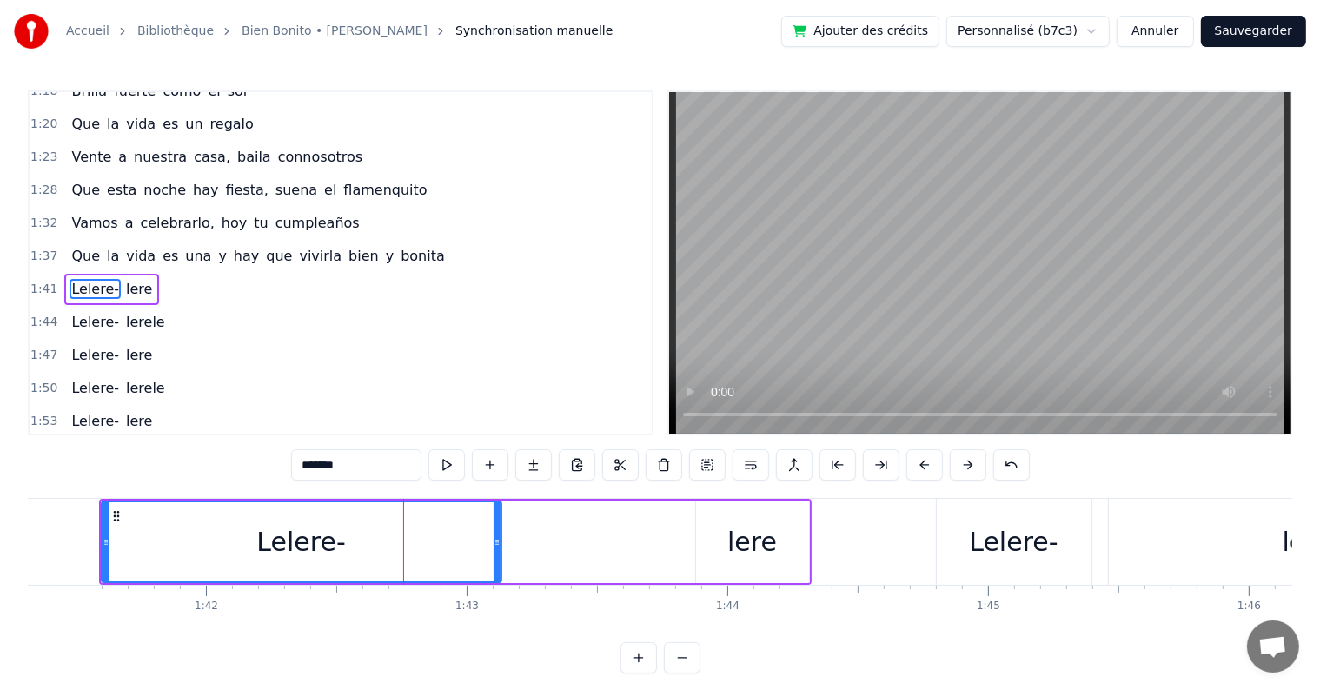
click at [934, 466] on button at bounding box center [924, 464] width 36 height 31
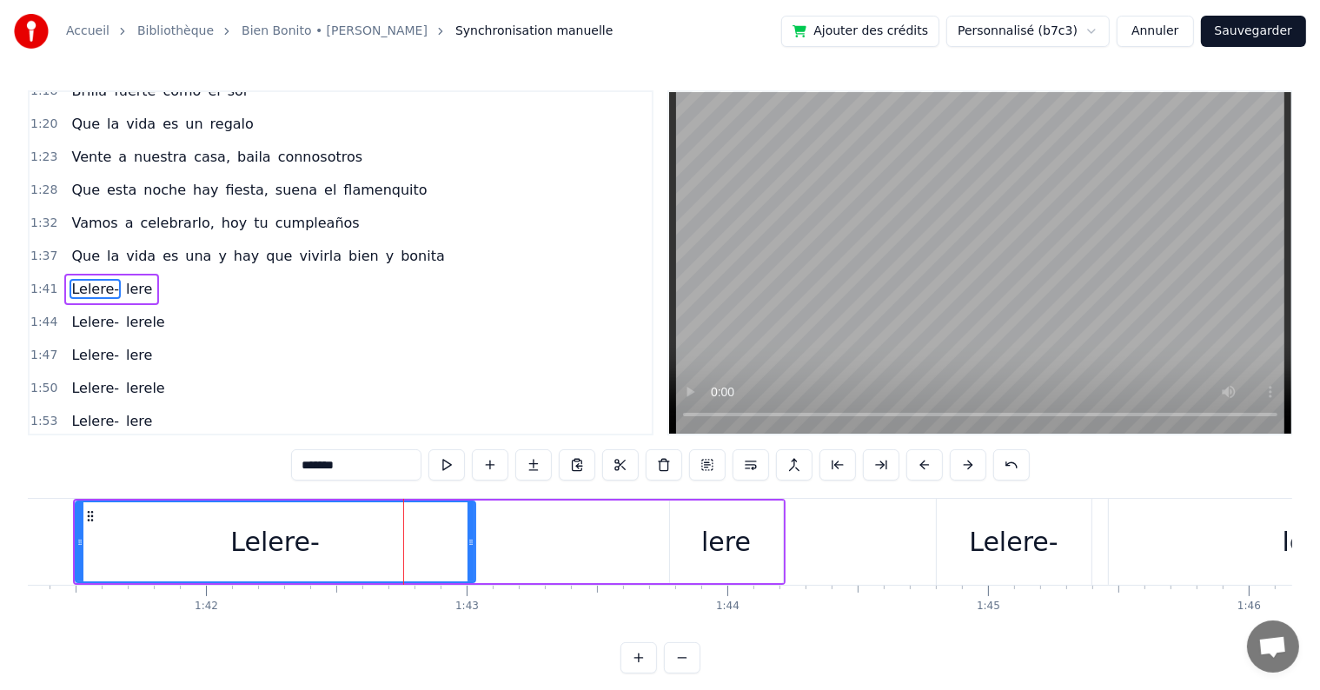
click at [934, 466] on button at bounding box center [924, 464] width 36 height 31
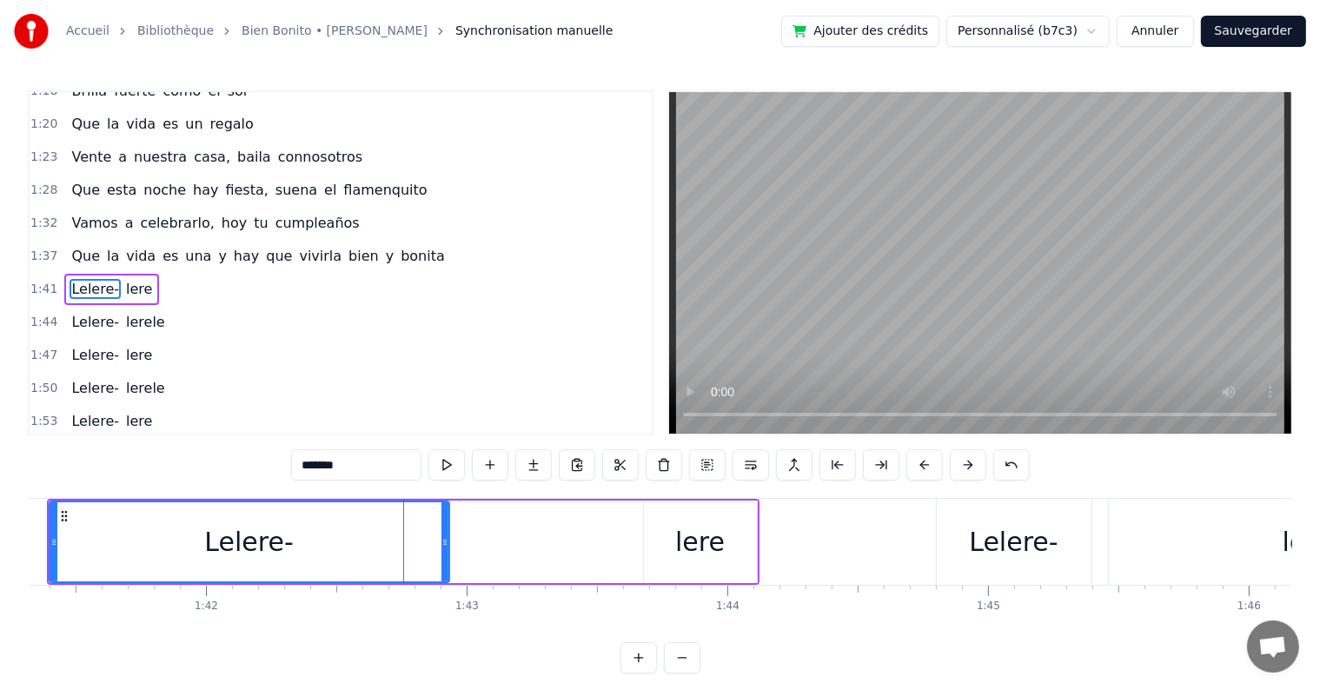
click at [80, 246] on span "Que" at bounding box center [85, 256] width 32 height 20
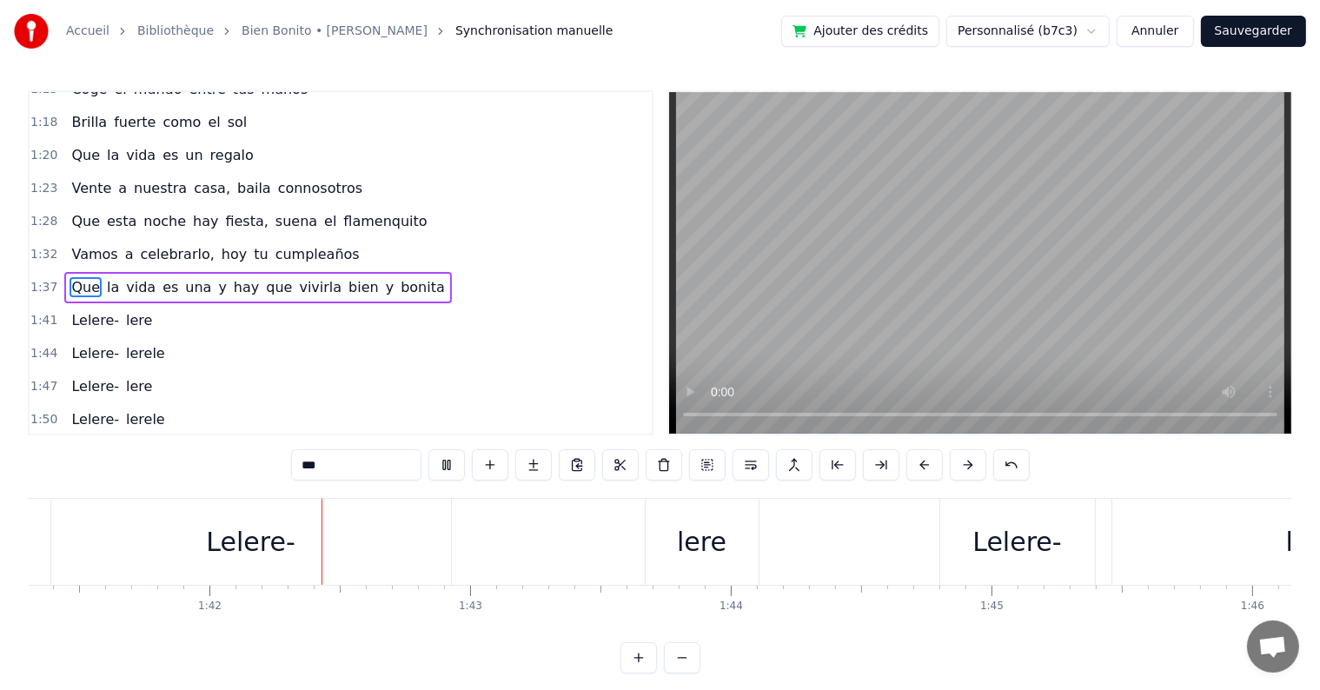
scroll to position [0, 26424]
click at [235, 526] on div "Lelere-" at bounding box center [227, 541] width 89 height 39
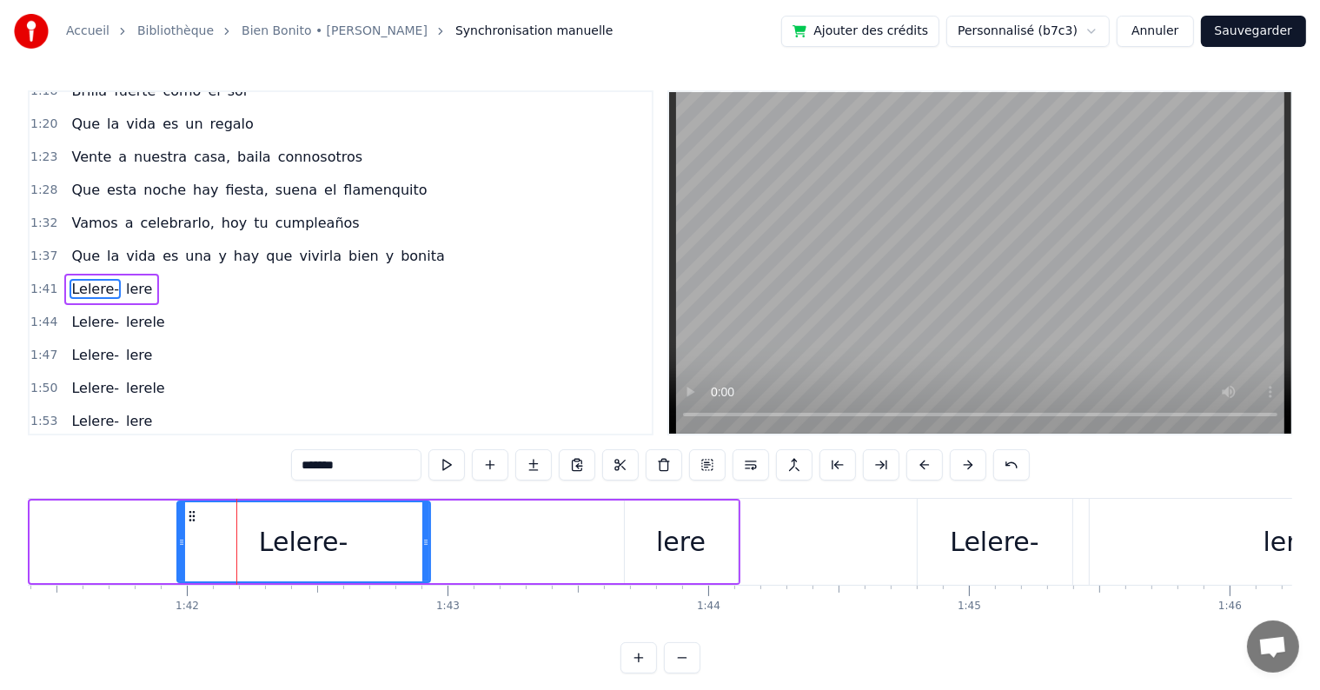
drag, startPoint x: 31, startPoint y: 539, endPoint x: 178, endPoint y: 549, distance: 147.1
click at [178, 549] on div at bounding box center [181, 541] width 7 height 79
click at [82, 246] on span "Que" at bounding box center [85, 256] width 32 height 20
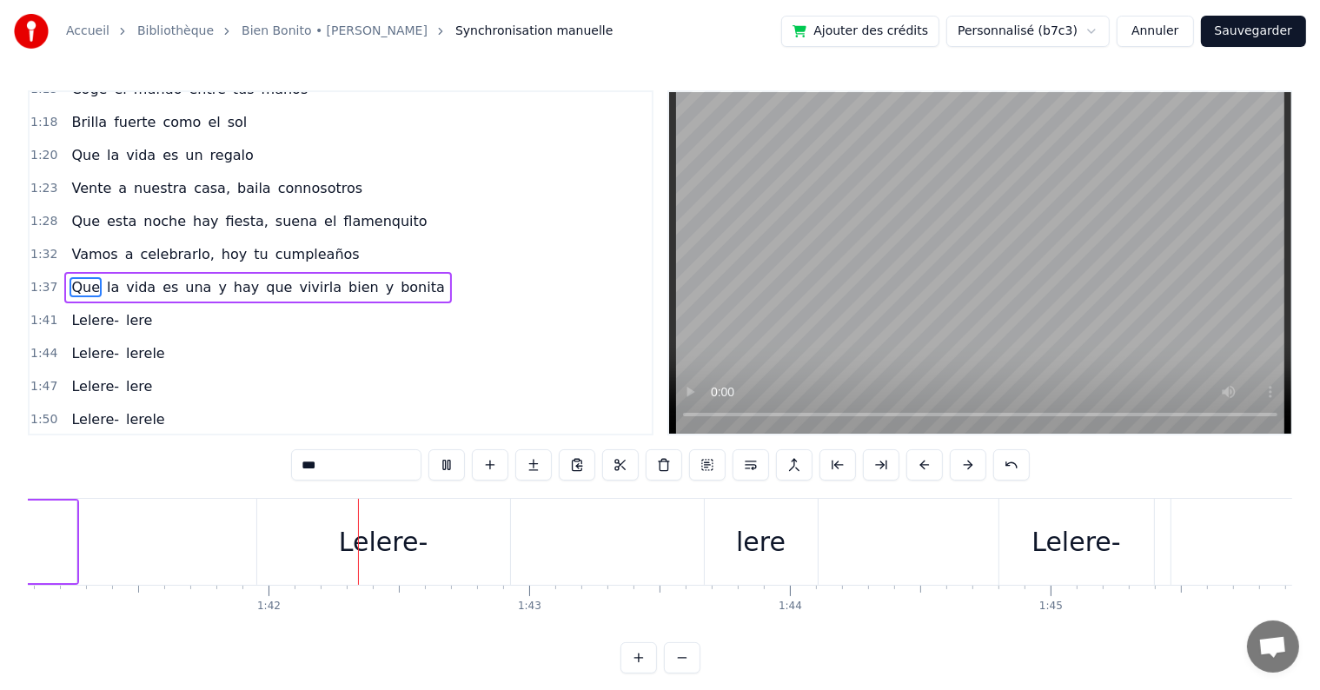
scroll to position [0, 26408]
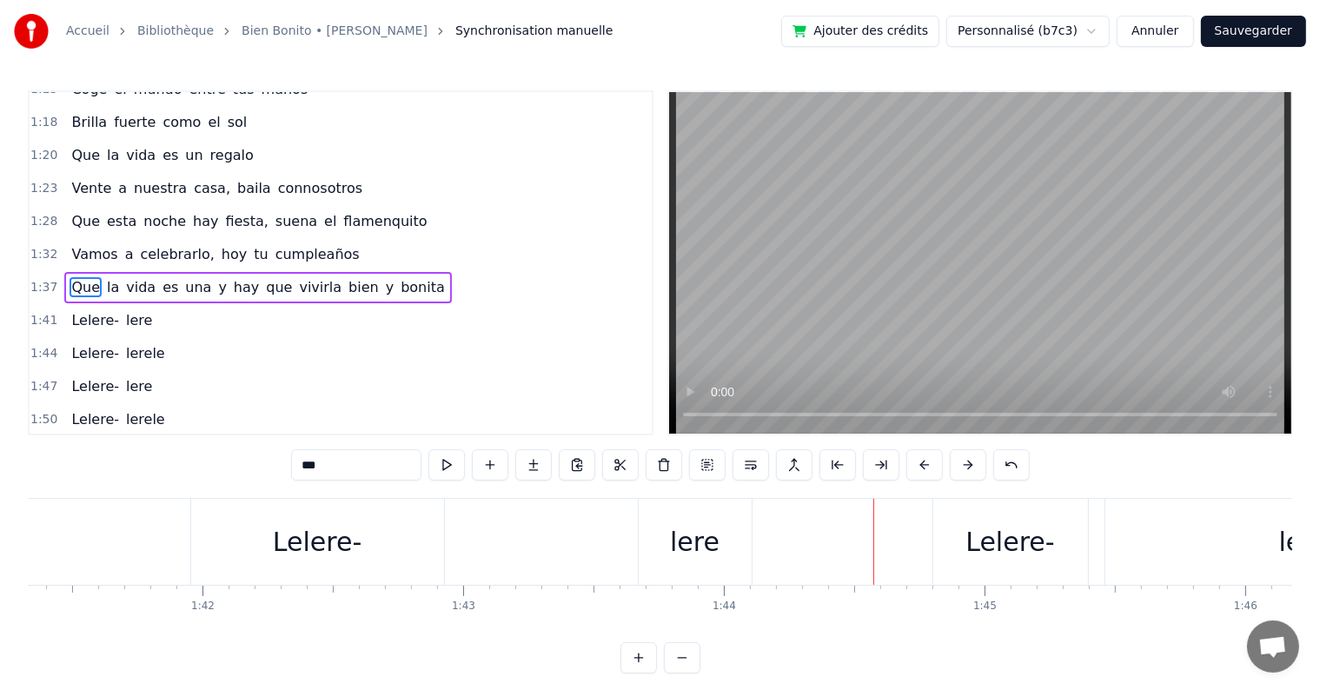
click at [680, 546] on div "lere" at bounding box center [695, 541] width 50 height 39
type input "****"
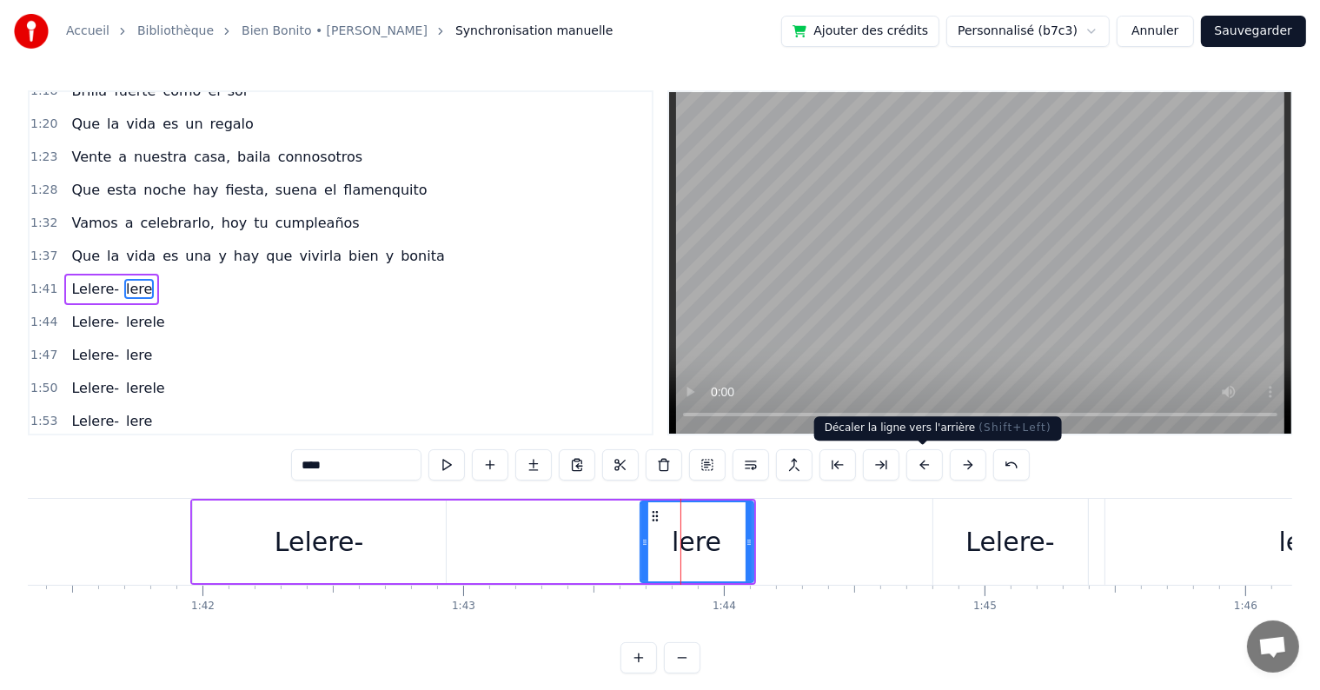
click at [922, 464] on button at bounding box center [924, 464] width 36 height 31
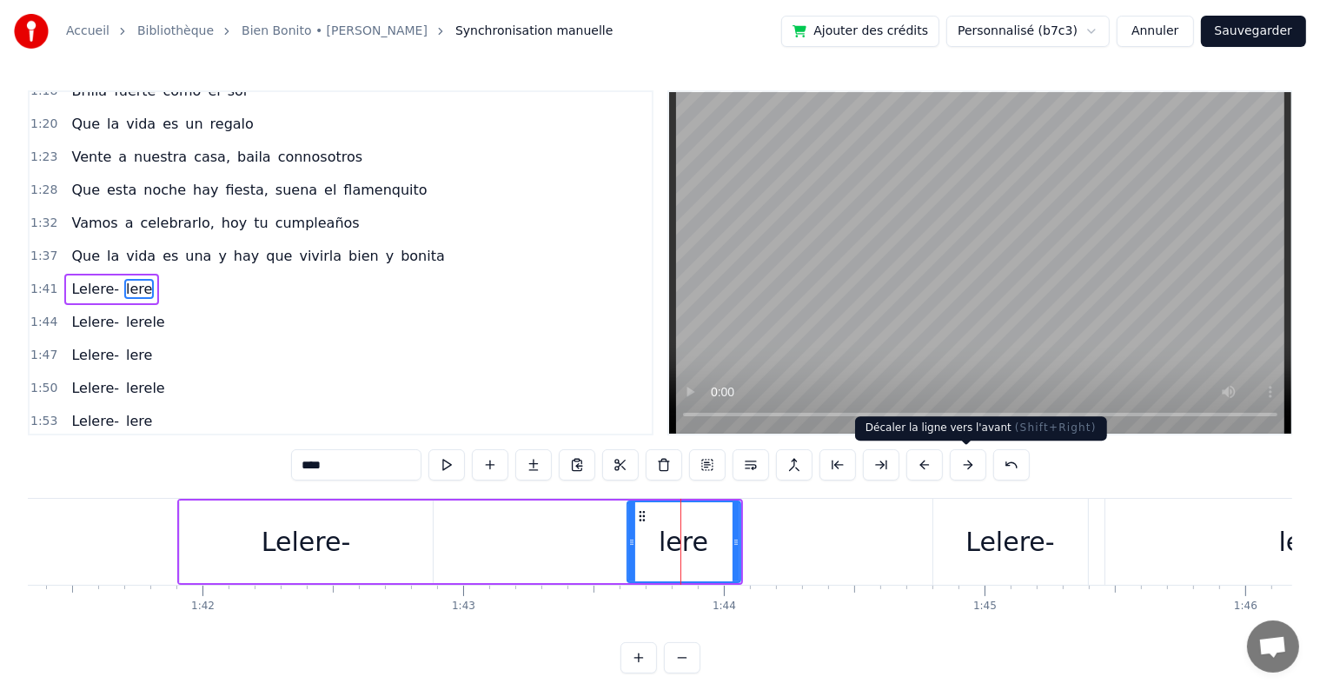
click at [960, 463] on button at bounding box center [968, 464] width 36 height 31
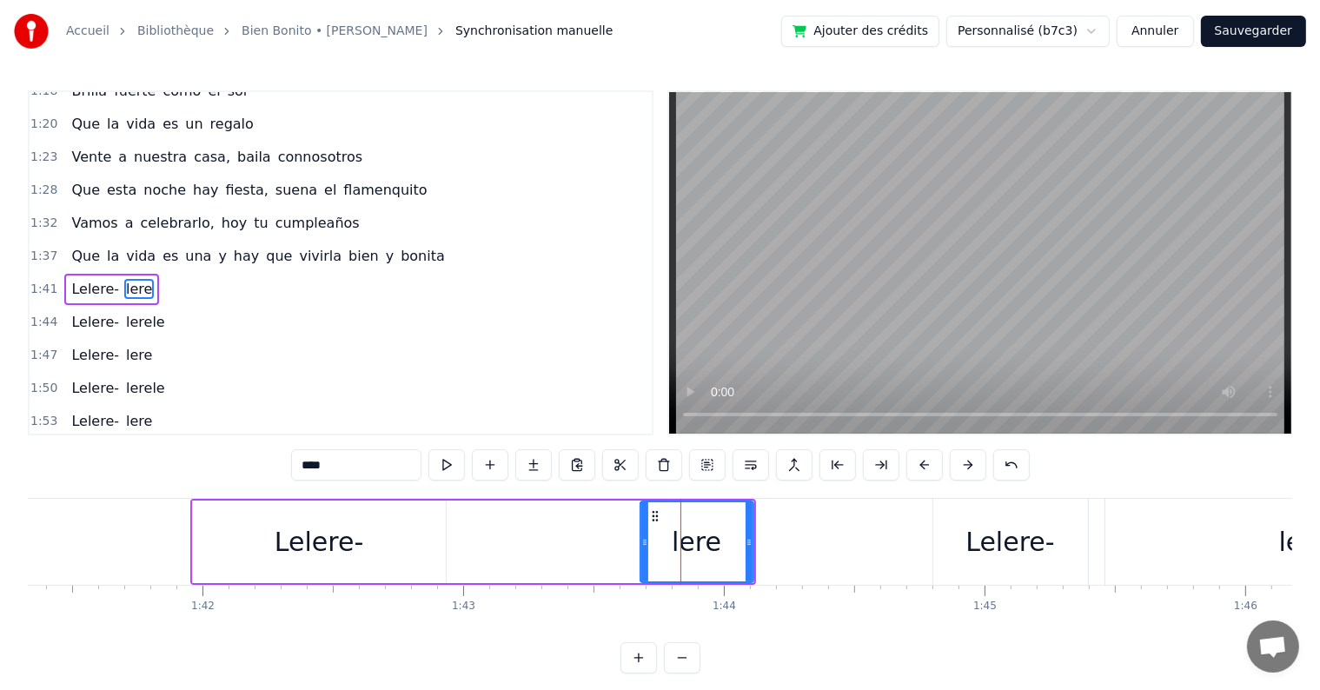
click at [737, 539] on div "lere" at bounding box center [696, 541] width 111 height 79
click at [591, 540] on div "Lelere- lere" at bounding box center [473, 542] width 566 height 86
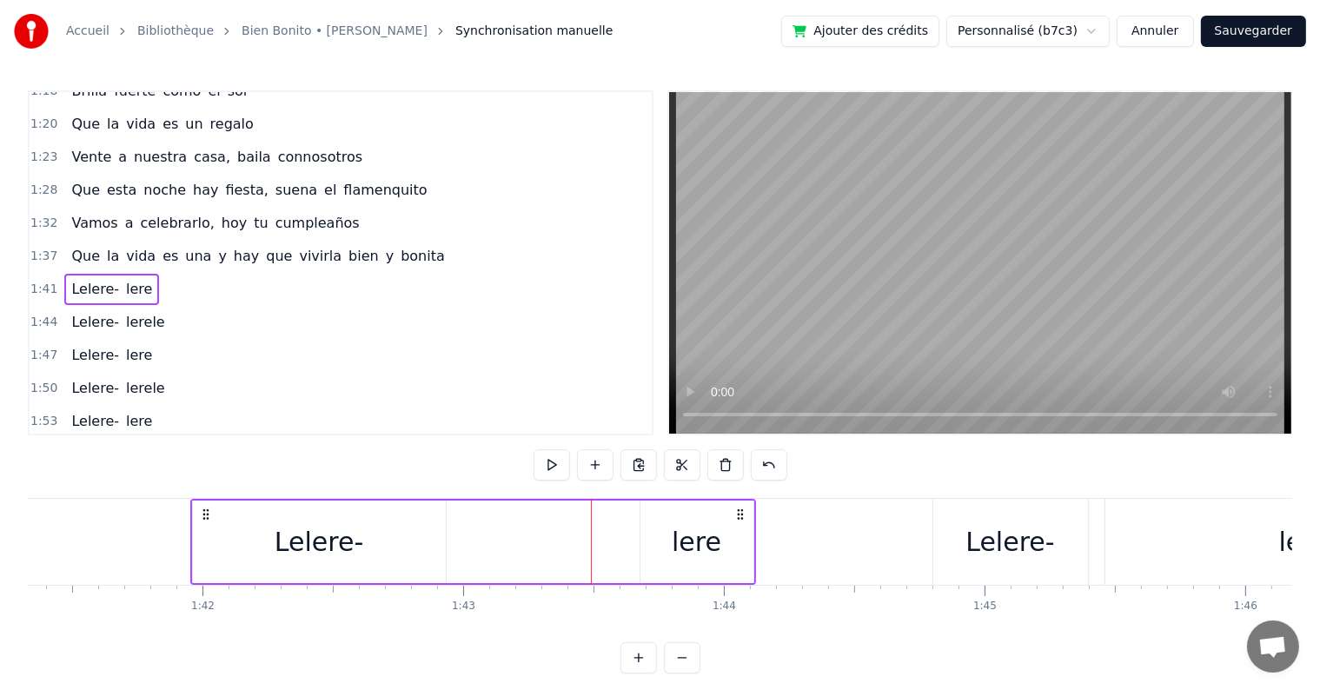
click at [124, 279] on span "lere" at bounding box center [139, 289] width 30 height 20
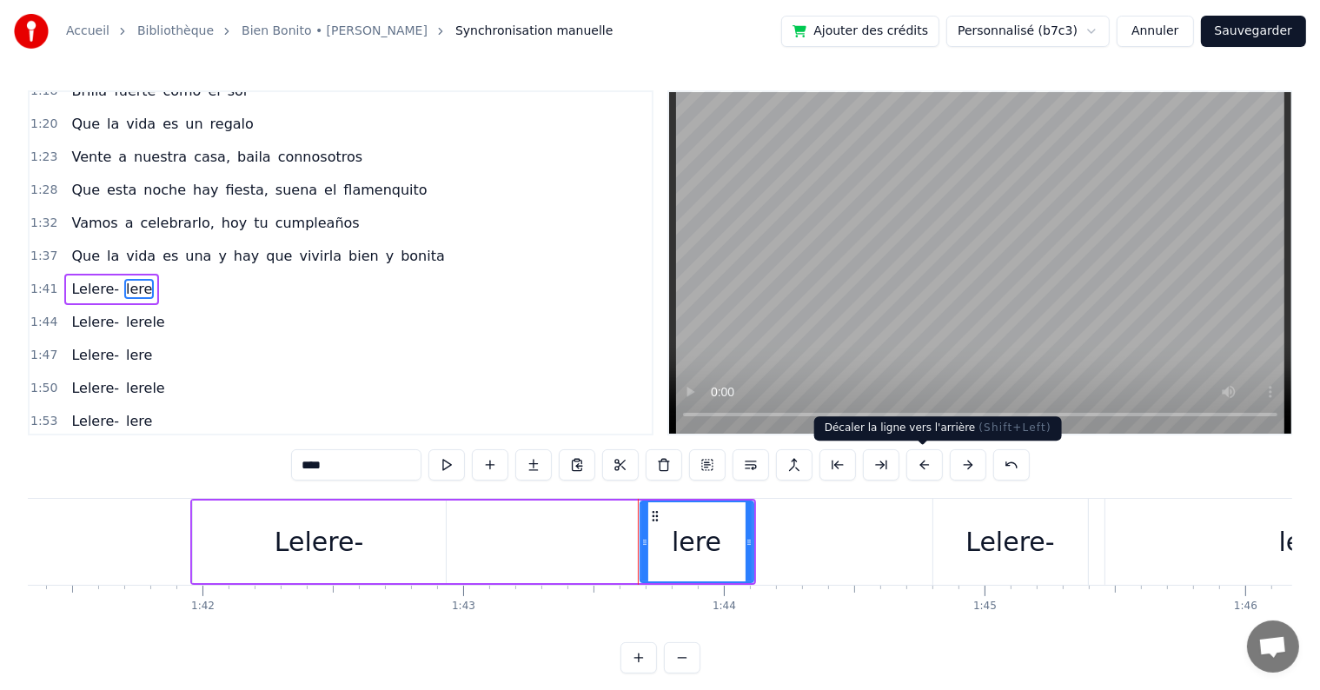
click at [922, 468] on button at bounding box center [924, 464] width 36 height 31
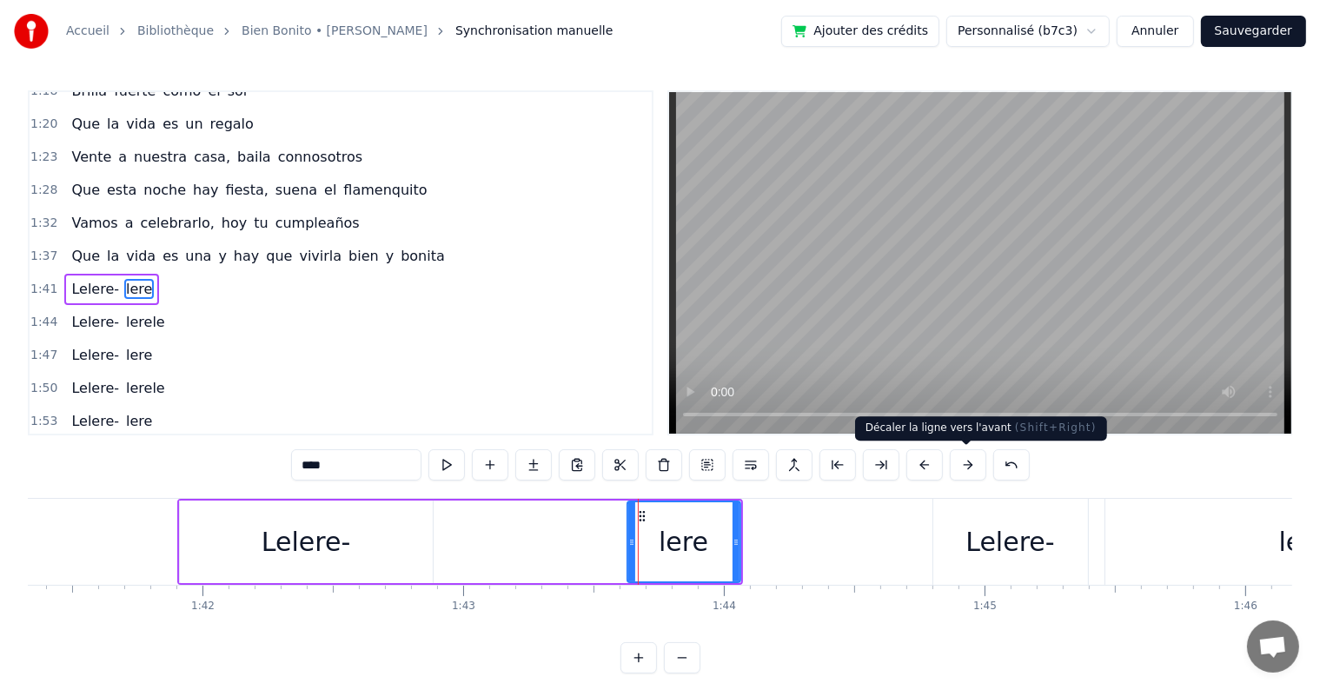
click at [963, 468] on button at bounding box center [968, 464] width 36 height 31
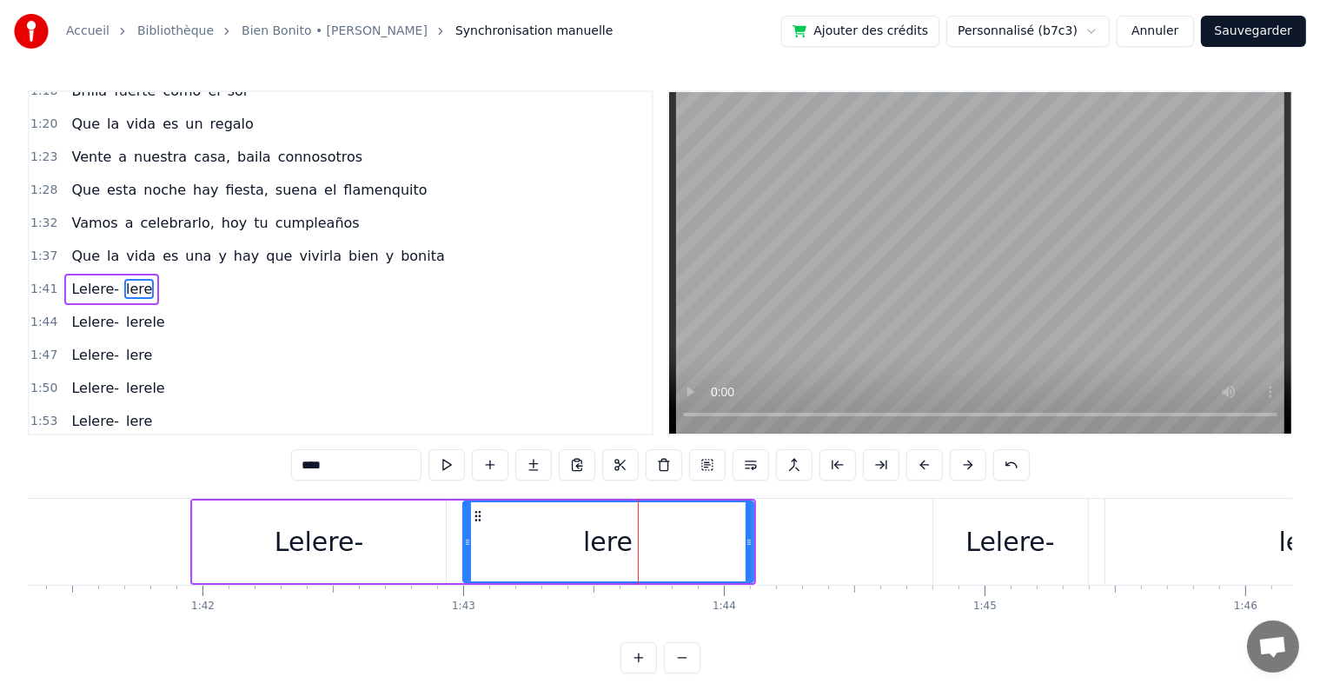
drag, startPoint x: 642, startPoint y: 540, endPoint x: 465, endPoint y: 539, distance: 177.2
click at [465, 539] on icon at bounding box center [467, 542] width 7 height 14
drag, startPoint x: 750, startPoint y: 539, endPoint x: 654, endPoint y: 539, distance: 95.6
click at [654, 539] on icon at bounding box center [653, 542] width 7 height 14
click at [297, 246] on span "vivirla" at bounding box center [320, 256] width 46 height 20
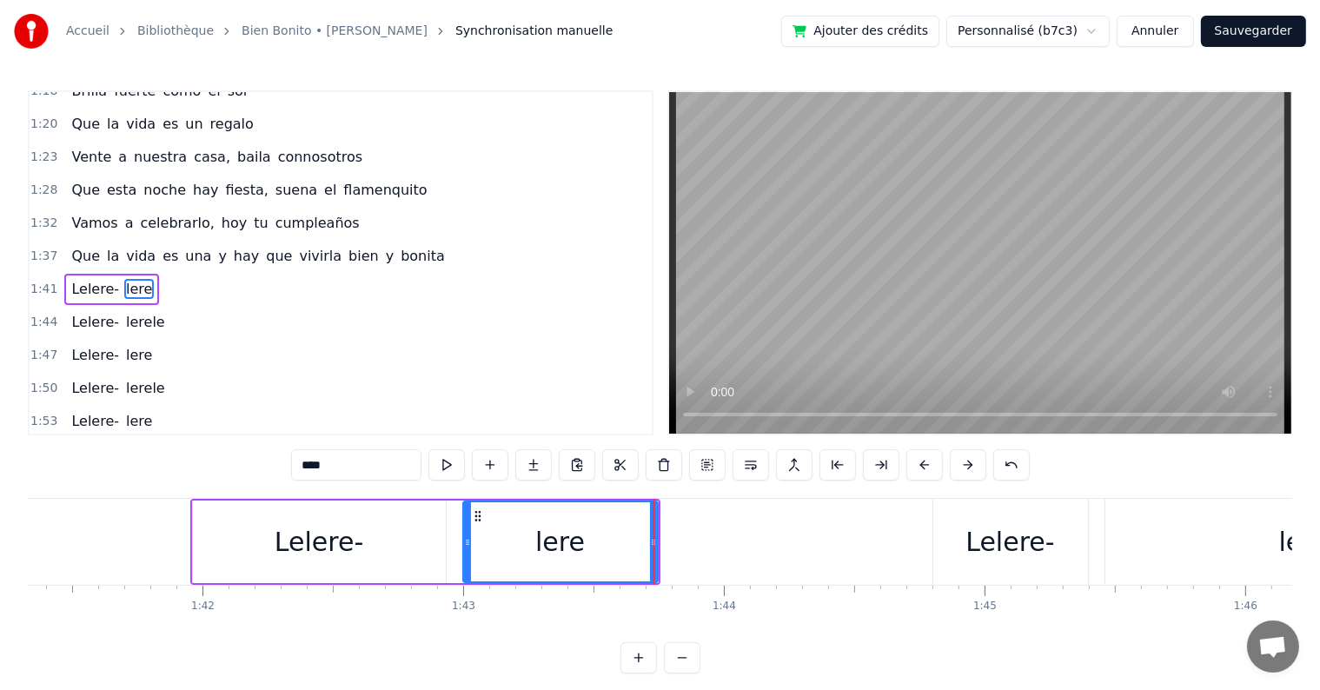
type input "*******"
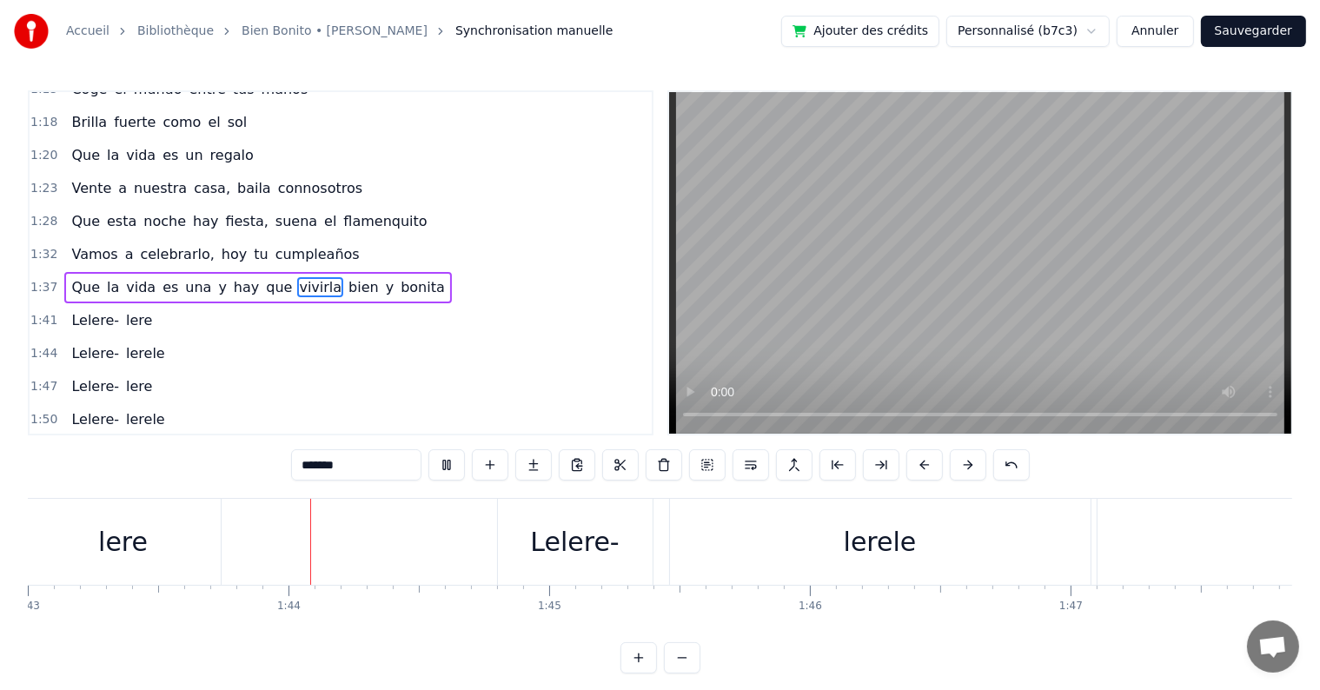
scroll to position [0, 26873]
click at [626, 516] on div "Lelere- lerele" at bounding box center [766, 542] width 598 height 86
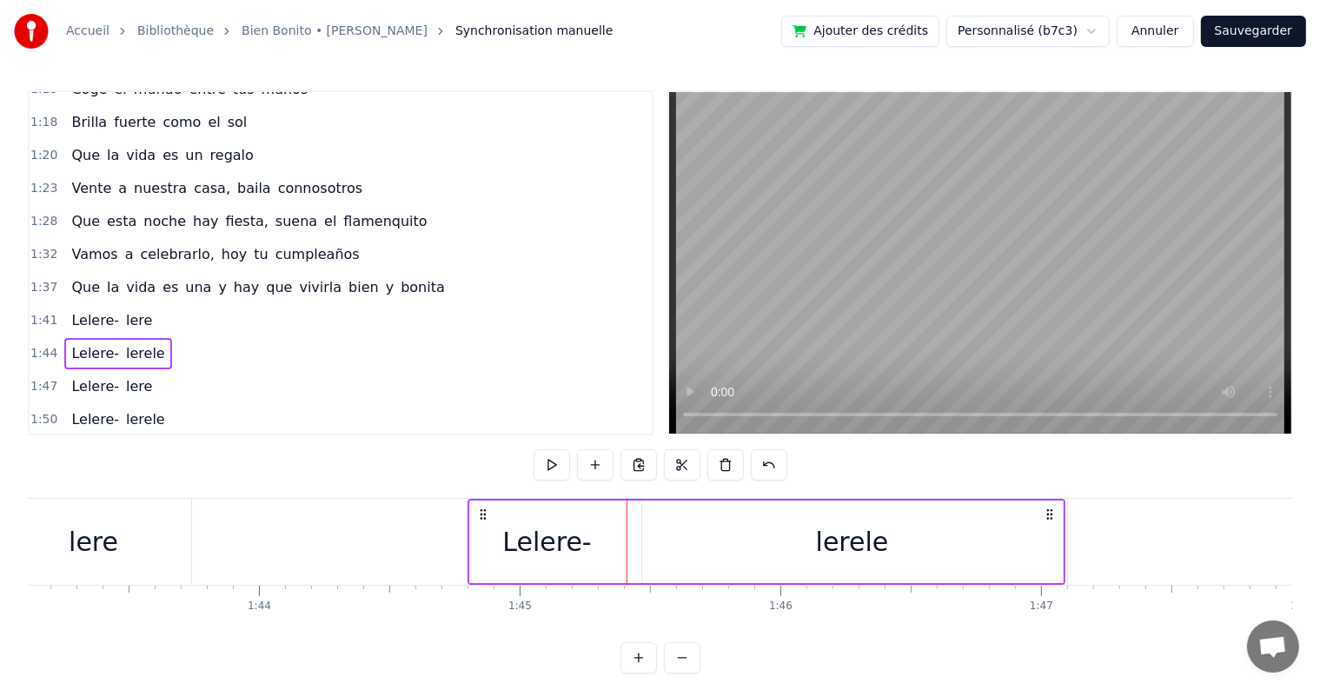
click at [563, 557] on div "Lelere-" at bounding box center [546, 541] width 89 height 39
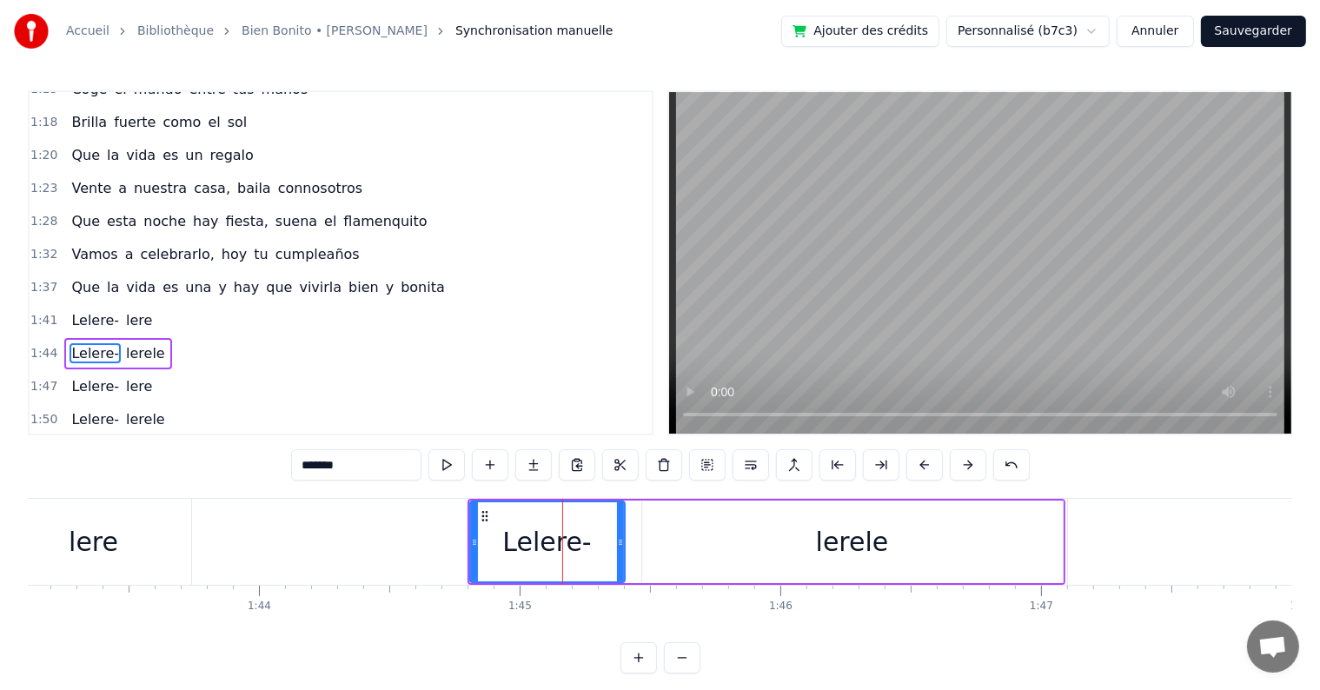
scroll to position [644, 0]
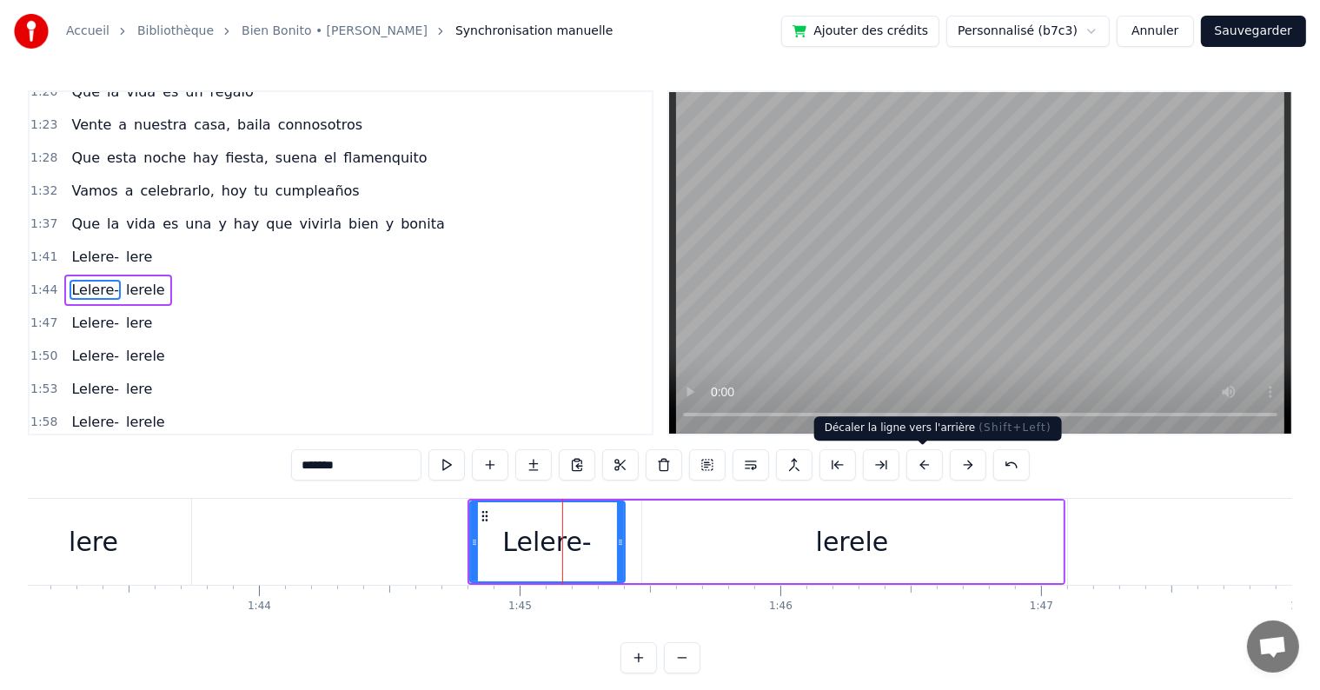
click at [921, 465] on button at bounding box center [924, 464] width 36 height 31
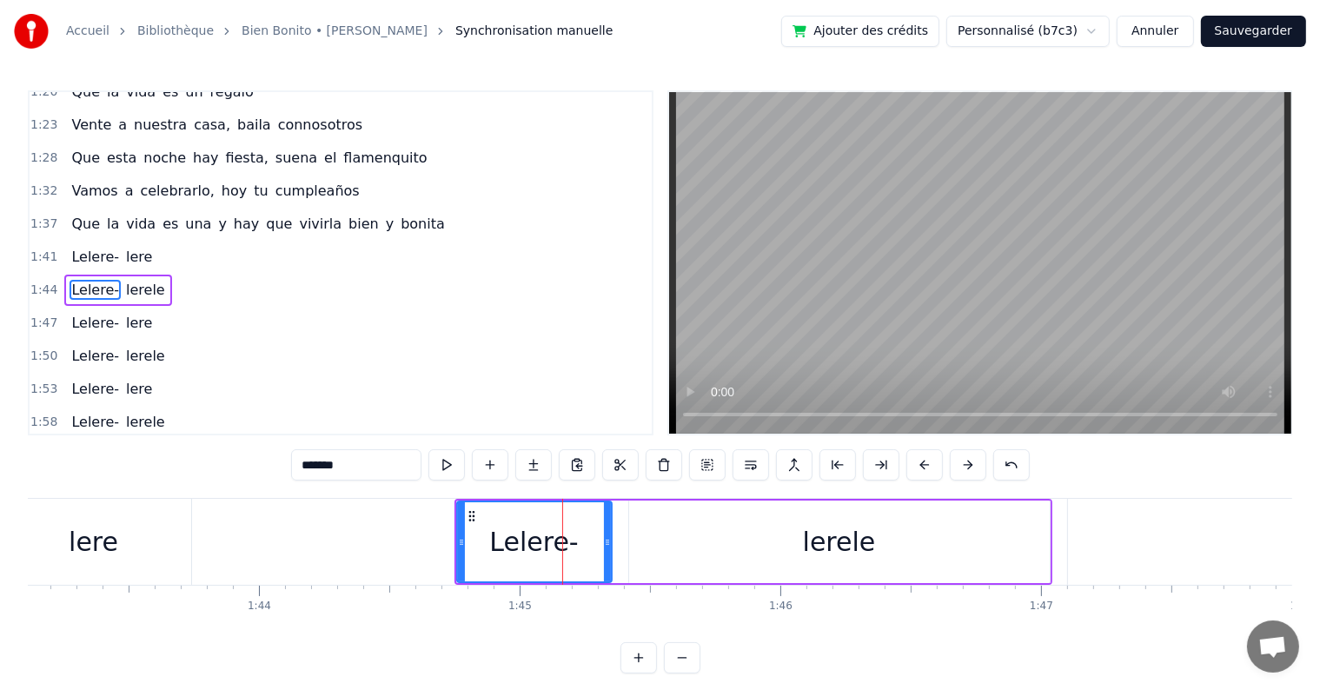
click at [921, 465] on button at bounding box center [924, 464] width 36 height 31
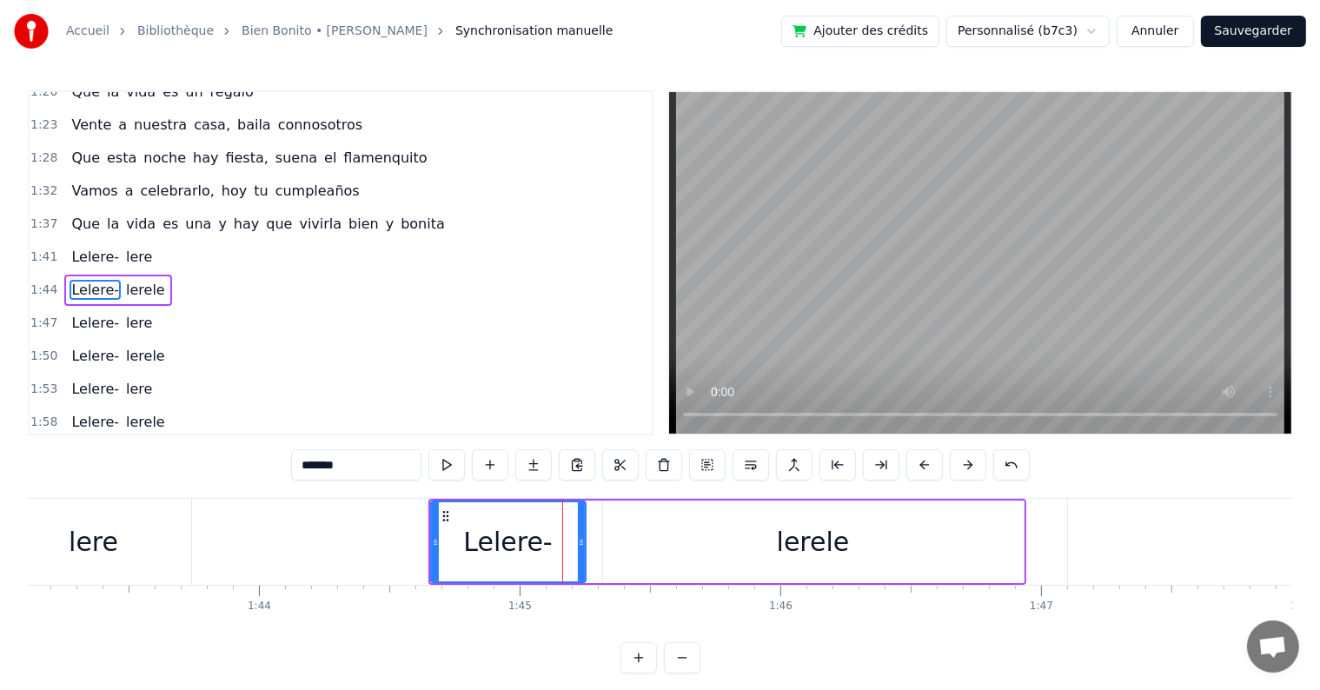
click at [921, 465] on button at bounding box center [924, 464] width 36 height 31
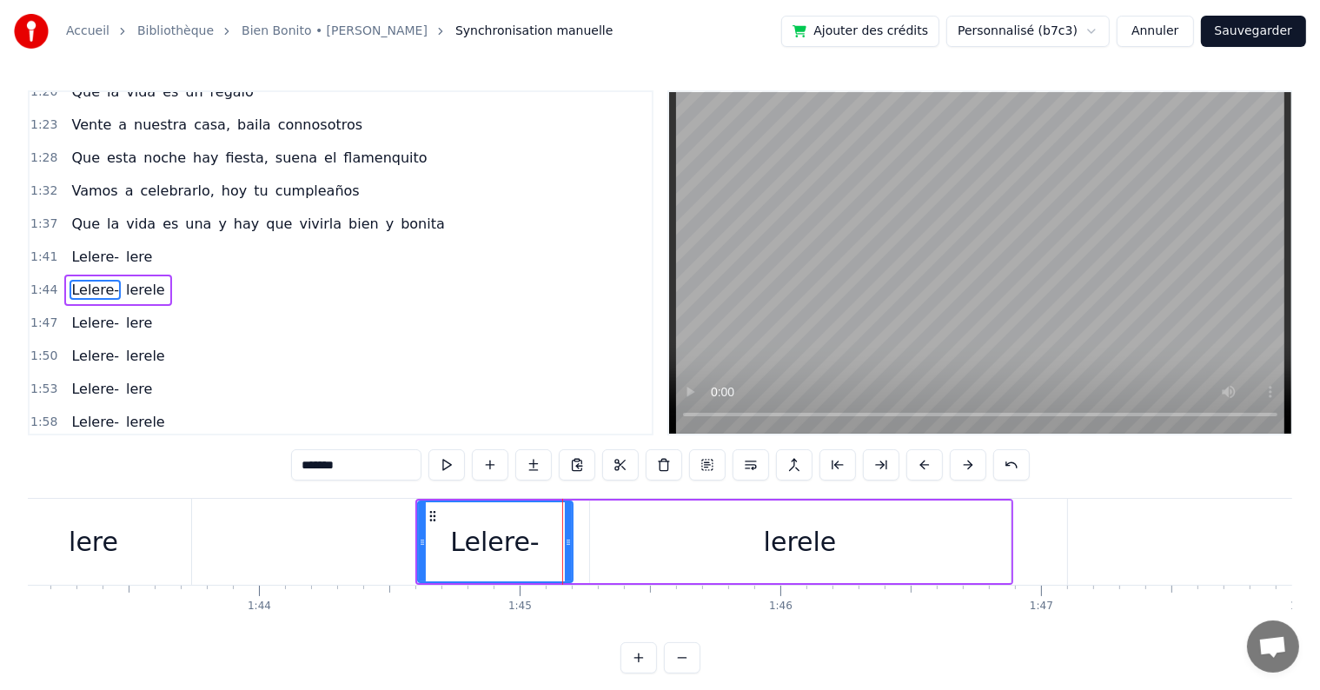
click at [921, 465] on button at bounding box center [924, 464] width 36 height 31
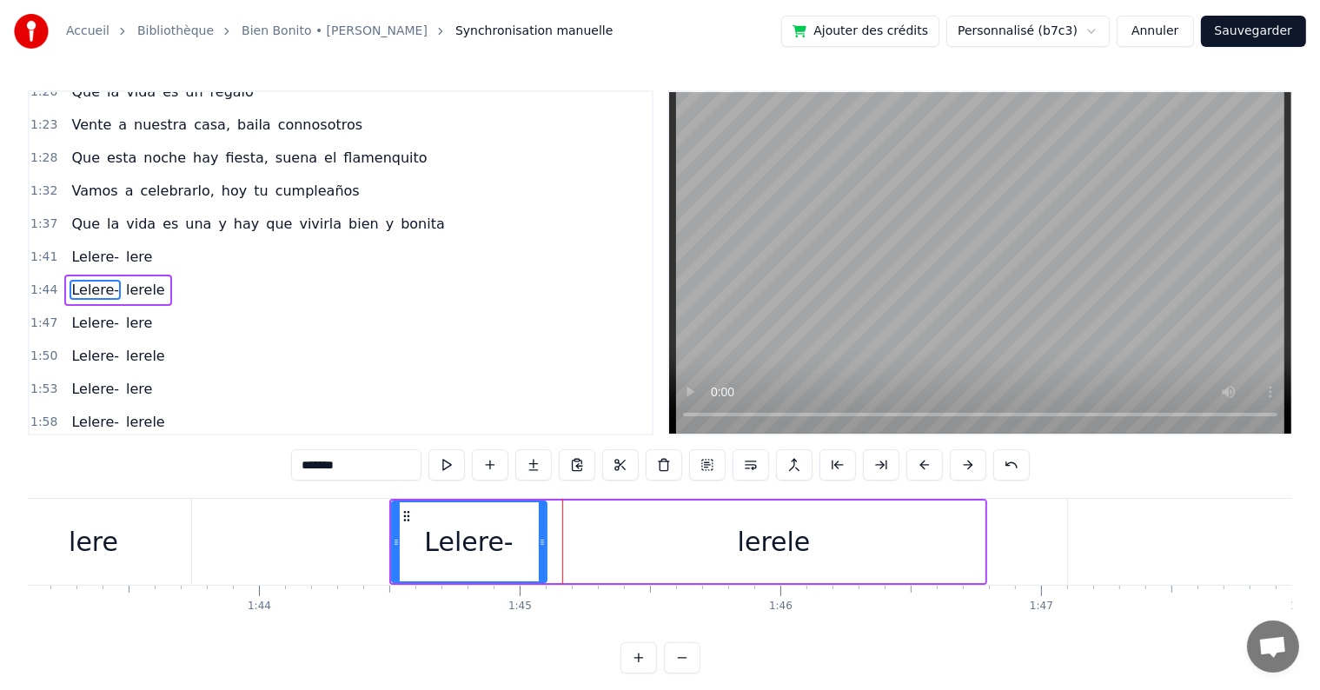
click at [921, 465] on button at bounding box center [924, 464] width 36 height 31
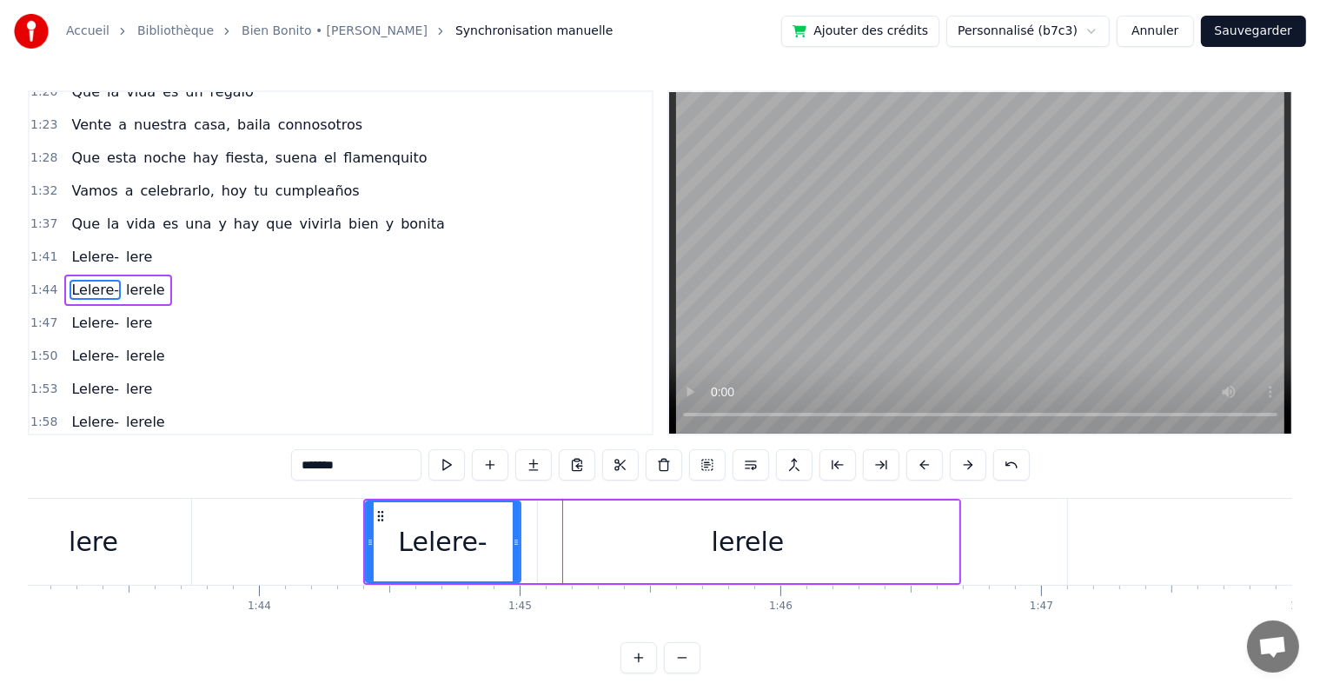
click at [921, 465] on button at bounding box center [924, 464] width 36 height 31
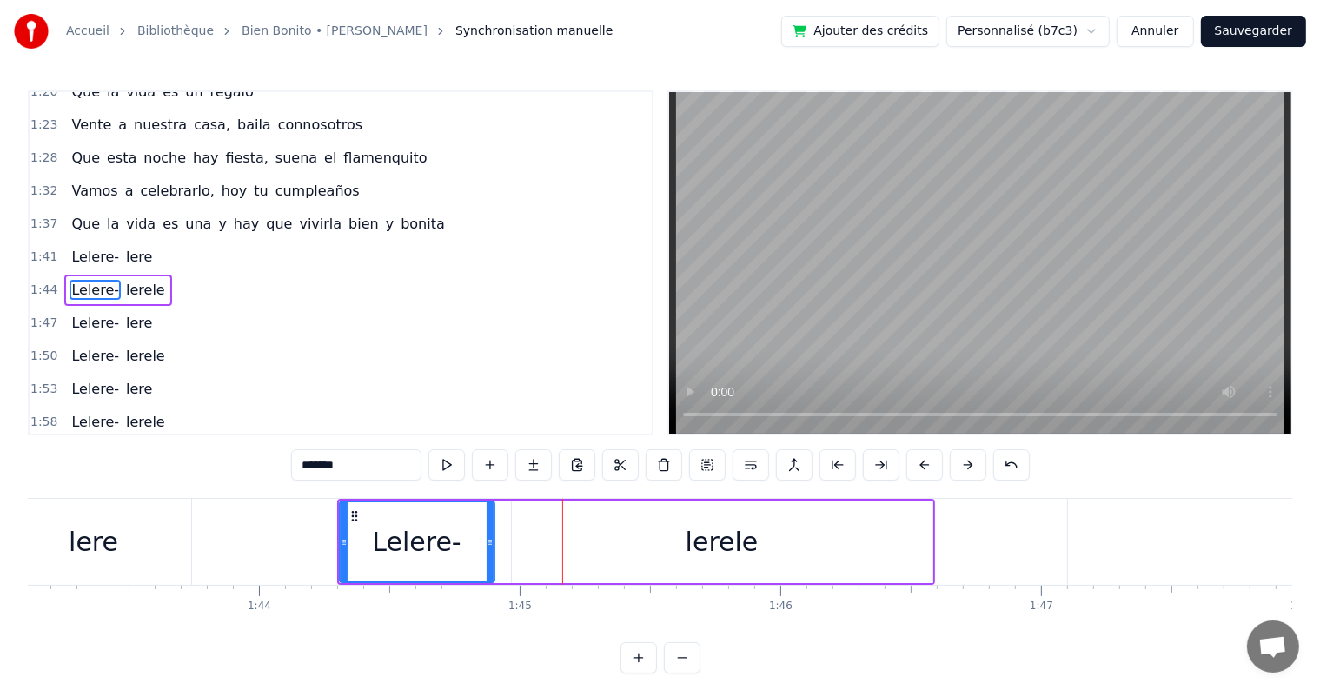
click at [921, 465] on button at bounding box center [924, 464] width 36 height 31
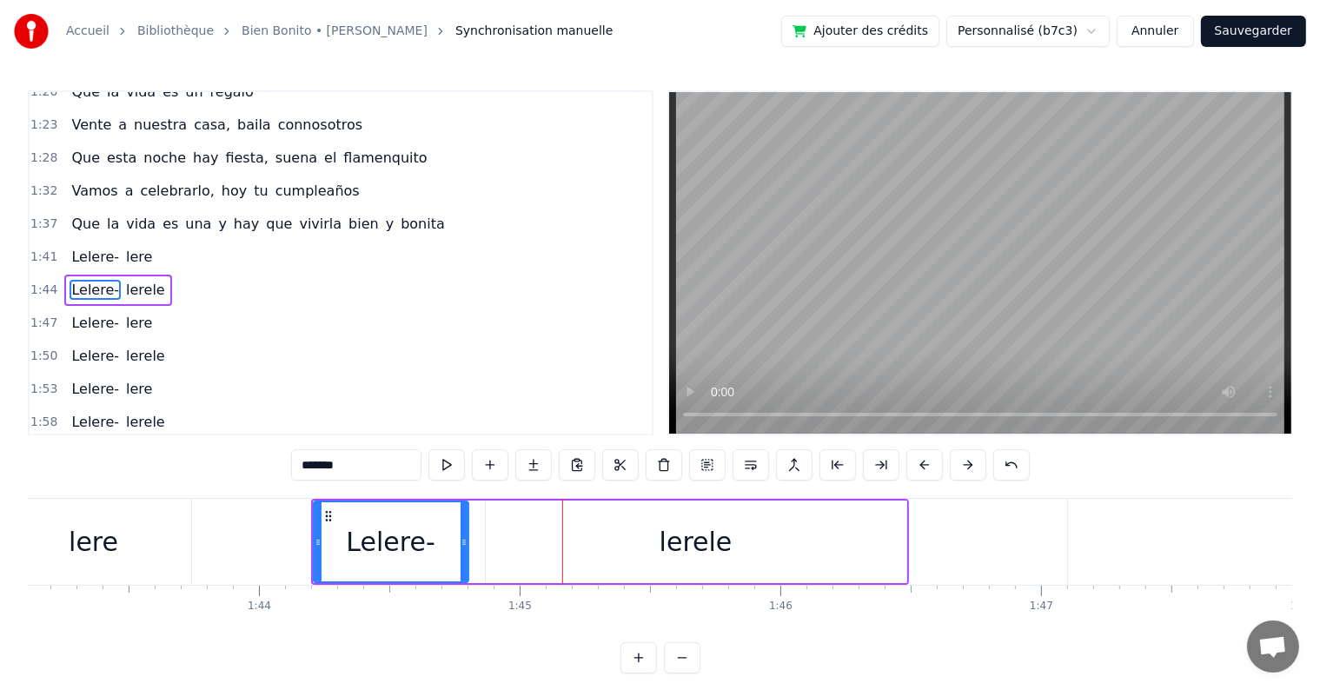
click at [76, 214] on span "Que" at bounding box center [85, 224] width 32 height 20
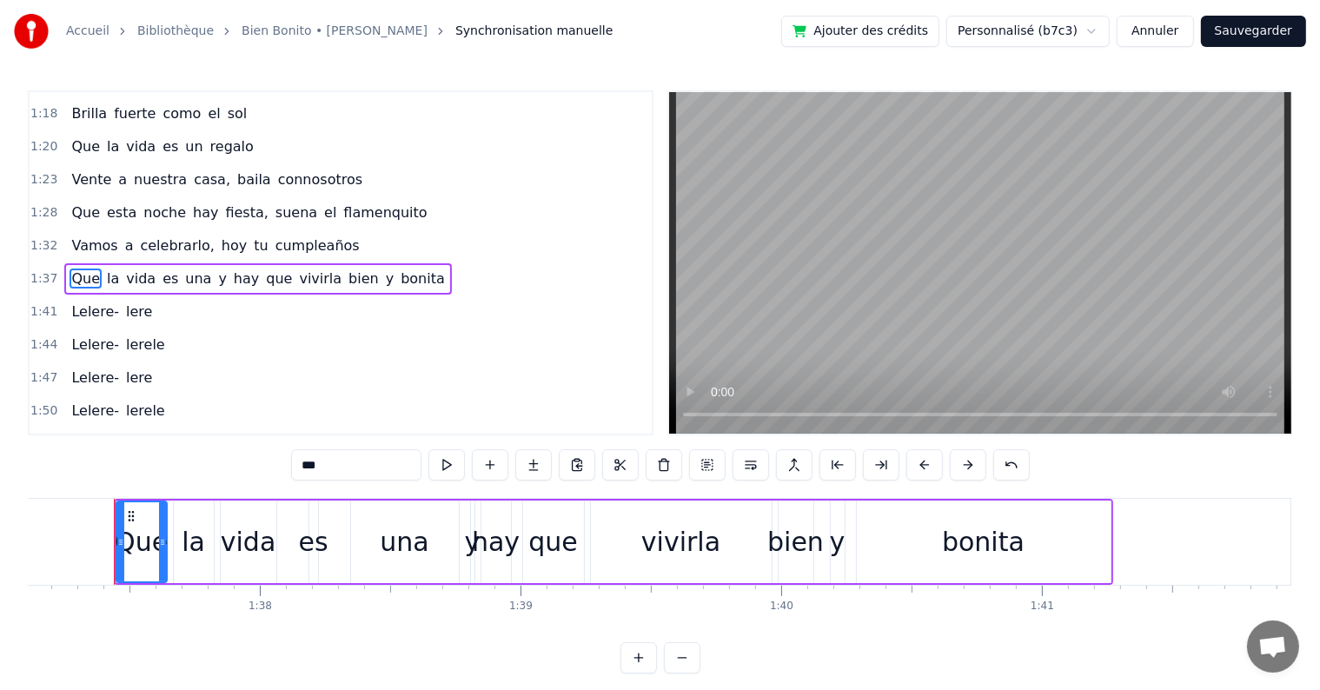
scroll to position [0, 25307]
click at [297, 268] on span "vivirla" at bounding box center [320, 278] width 46 height 20
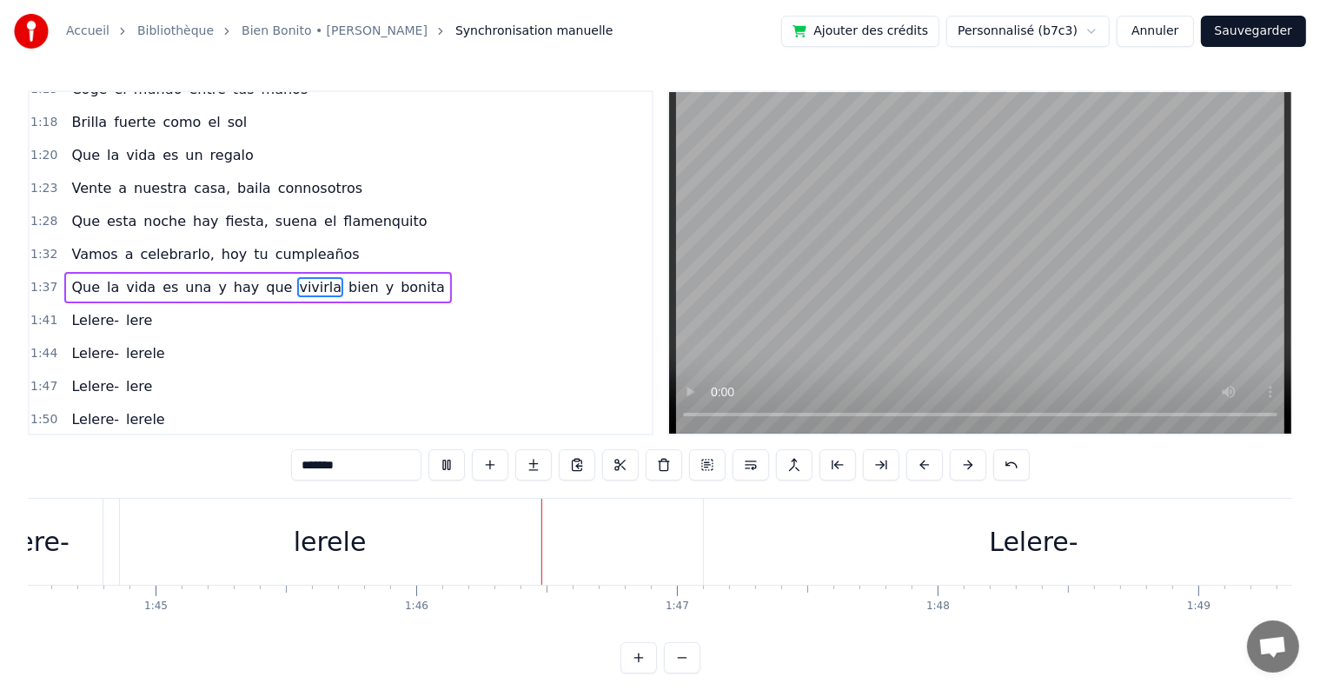
scroll to position [0, 27519]
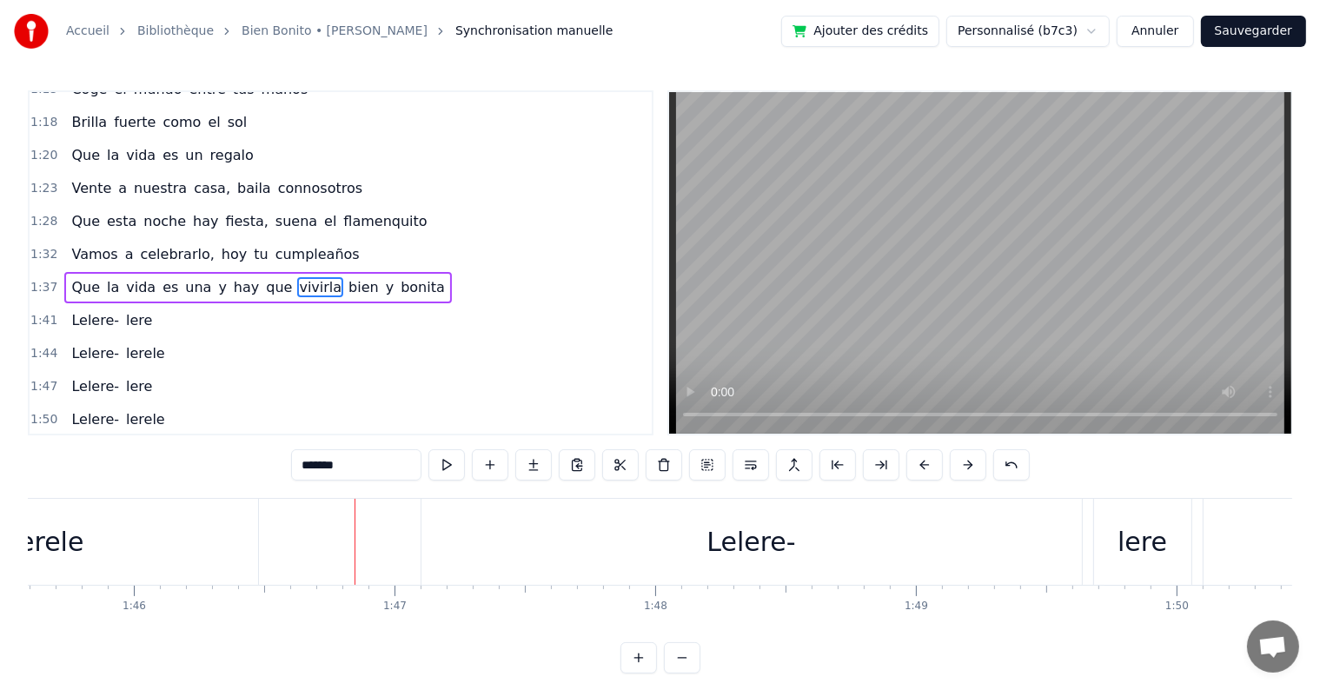
click at [730, 540] on div "Lelere-" at bounding box center [750, 541] width 89 height 39
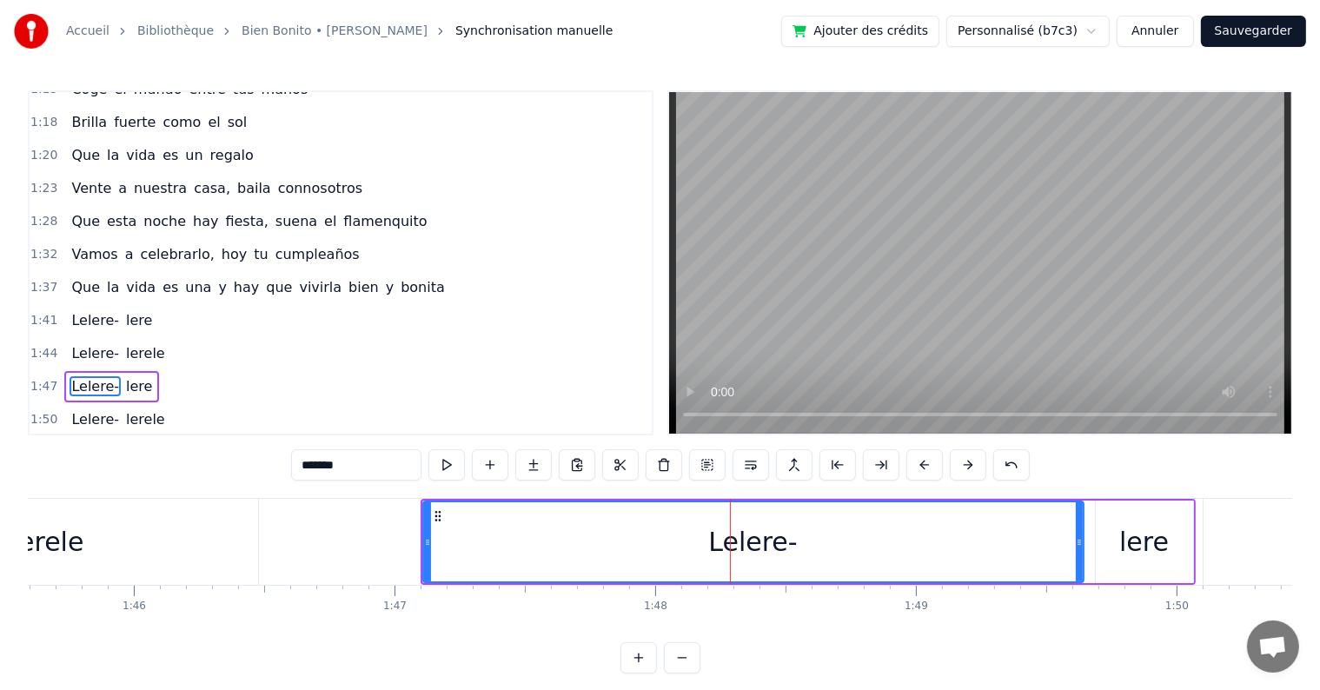
scroll to position [676, 0]
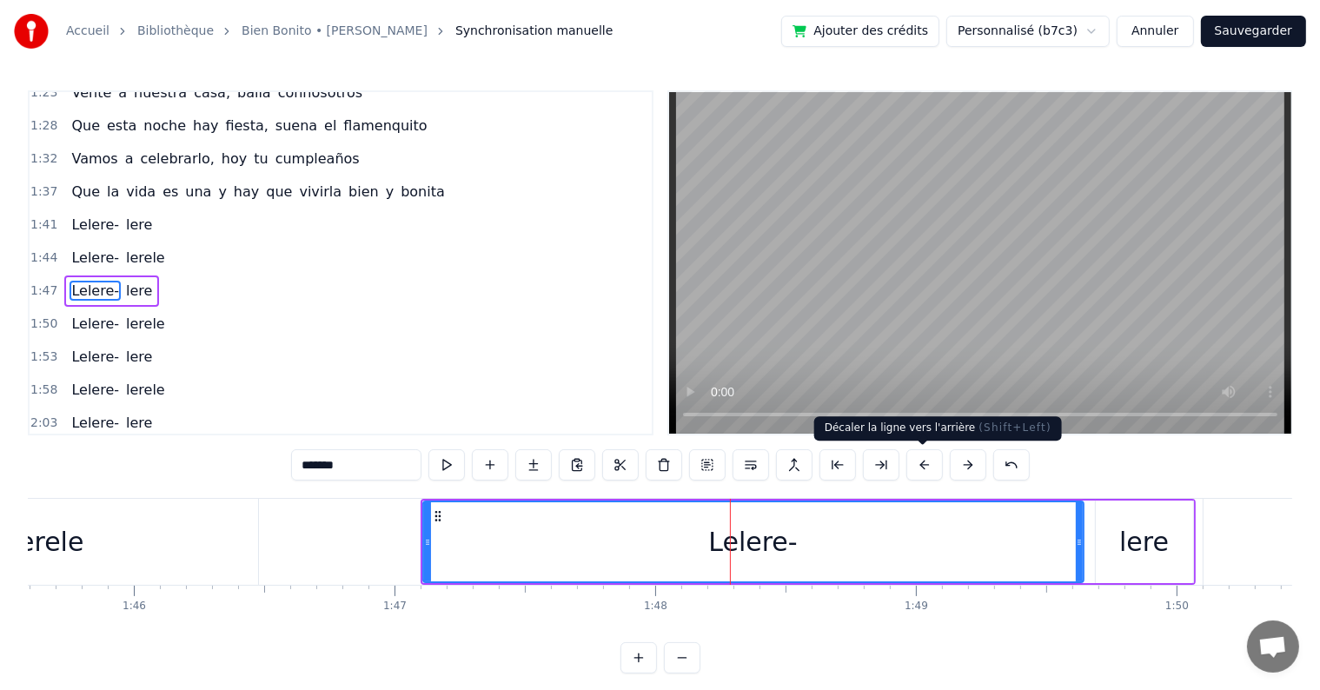
click at [922, 463] on button at bounding box center [924, 464] width 36 height 31
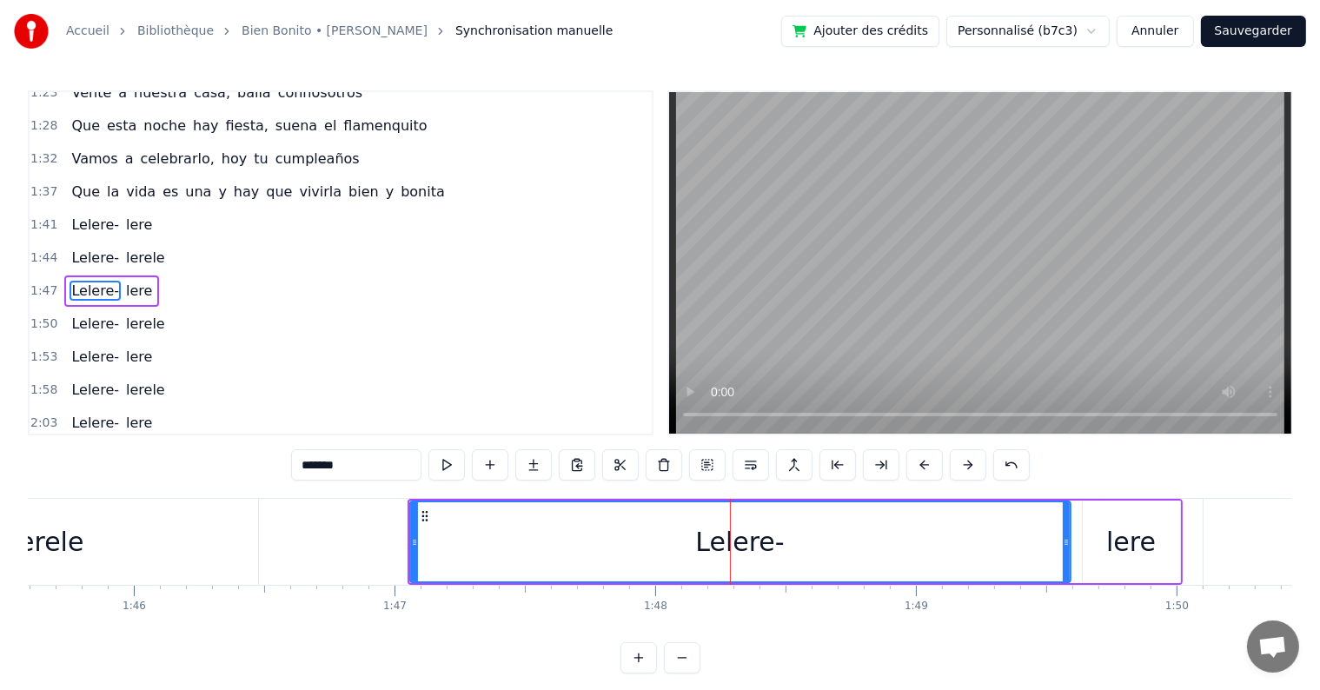
click at [922, 463] on button at bounding box center [924, 464] width 36 height 31
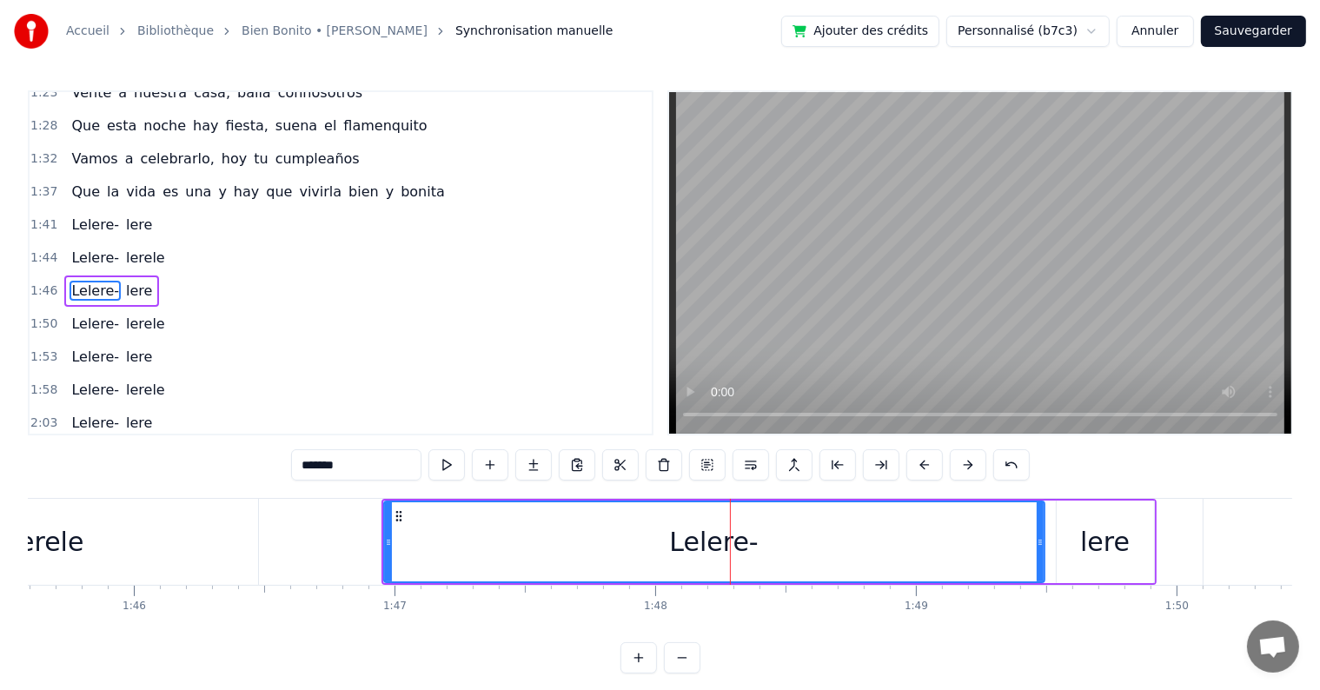
click at [922, 463] on button at bounding box center [924, 464] width 36 height 31
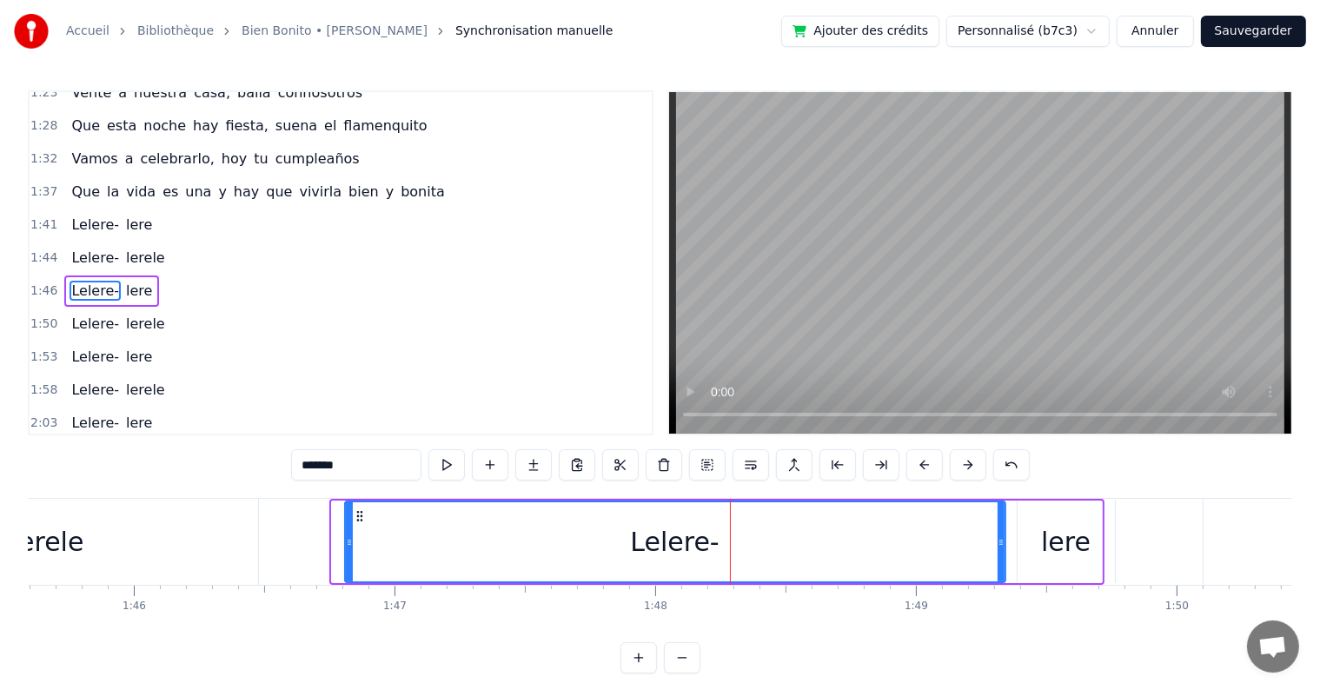
click at [922, 463] on button at bounding box center [924, 464] width 36 height 31
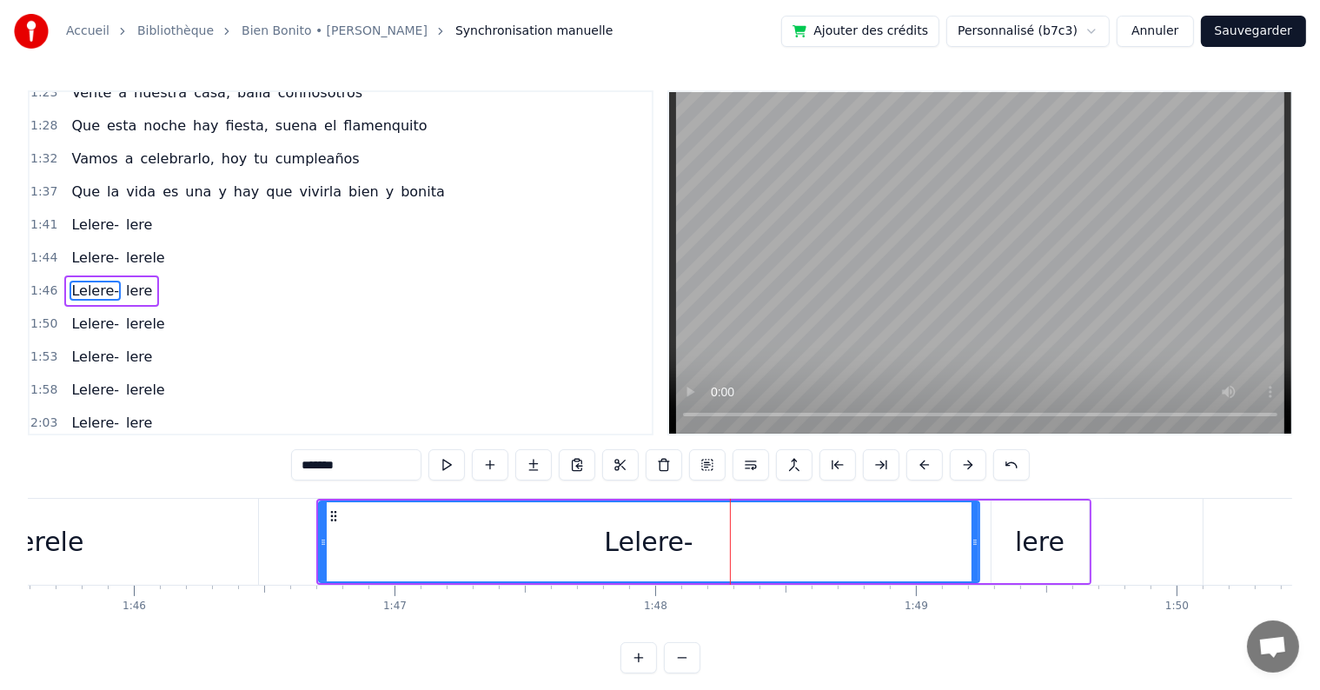
click at [922, 463] on button at bounding box center [924, 464] width 36 height 31
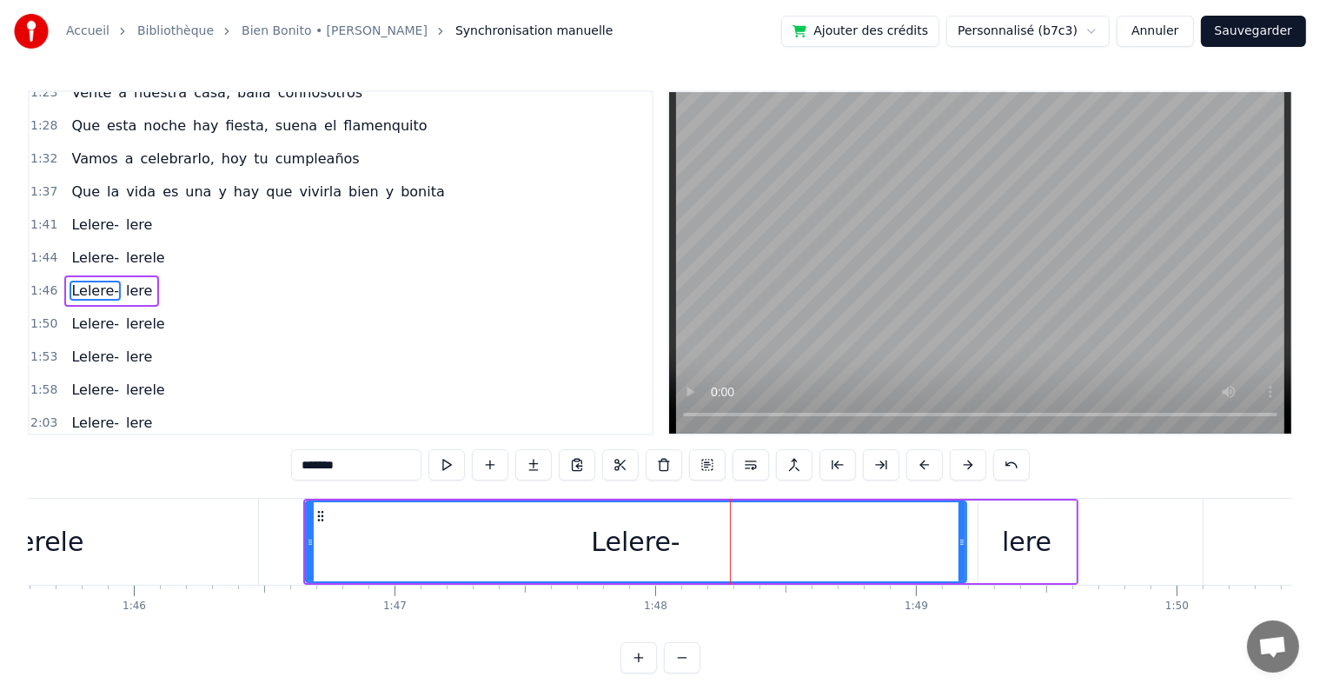
click at [922, 463] on button at bounding box center [924, 464] width 36 height 31
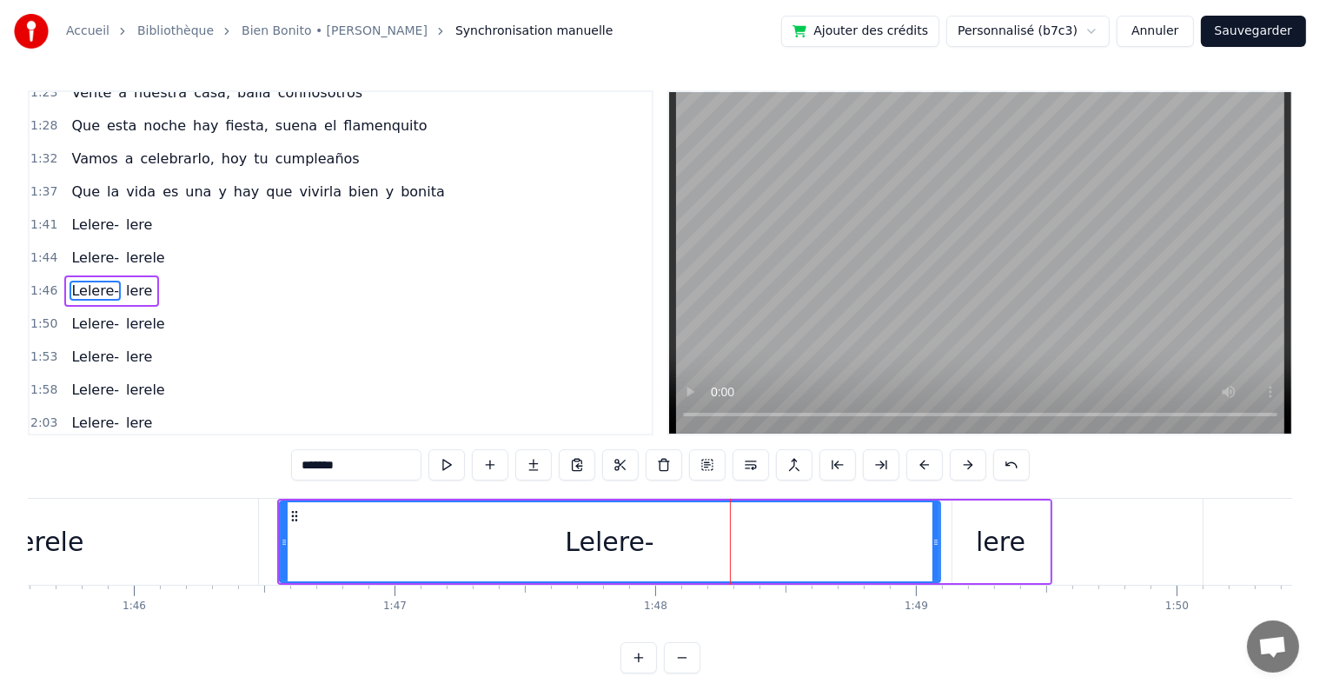
click at [922, 463] on button at bounding box center [924, 464] width 36 height 31
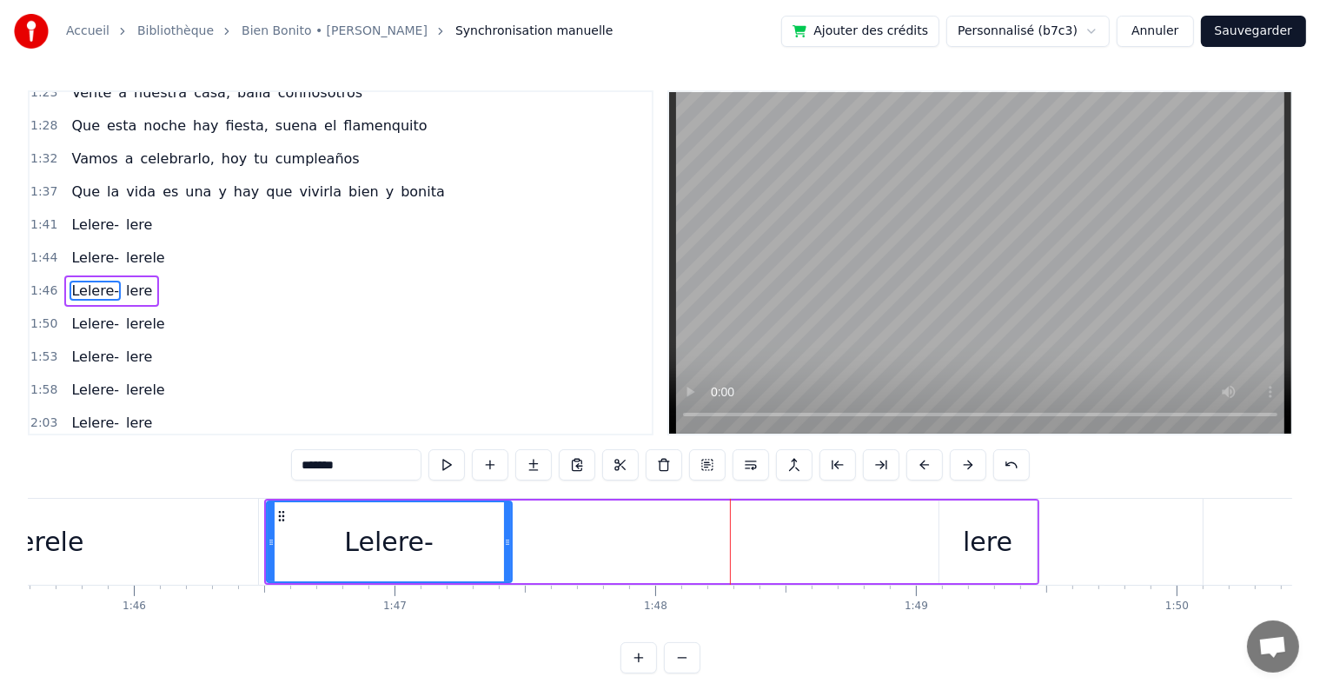
drag, startPoint x: 921, startPoint y: 541, endPoint x: 506, endPoint y: 546, distance: 415.3
click at [506, 546] on icon at bounding box center [507, 542] width 7 height 14
click at [956, 548] on div "lere" at bounding box center [987, 541] width 97 height 83
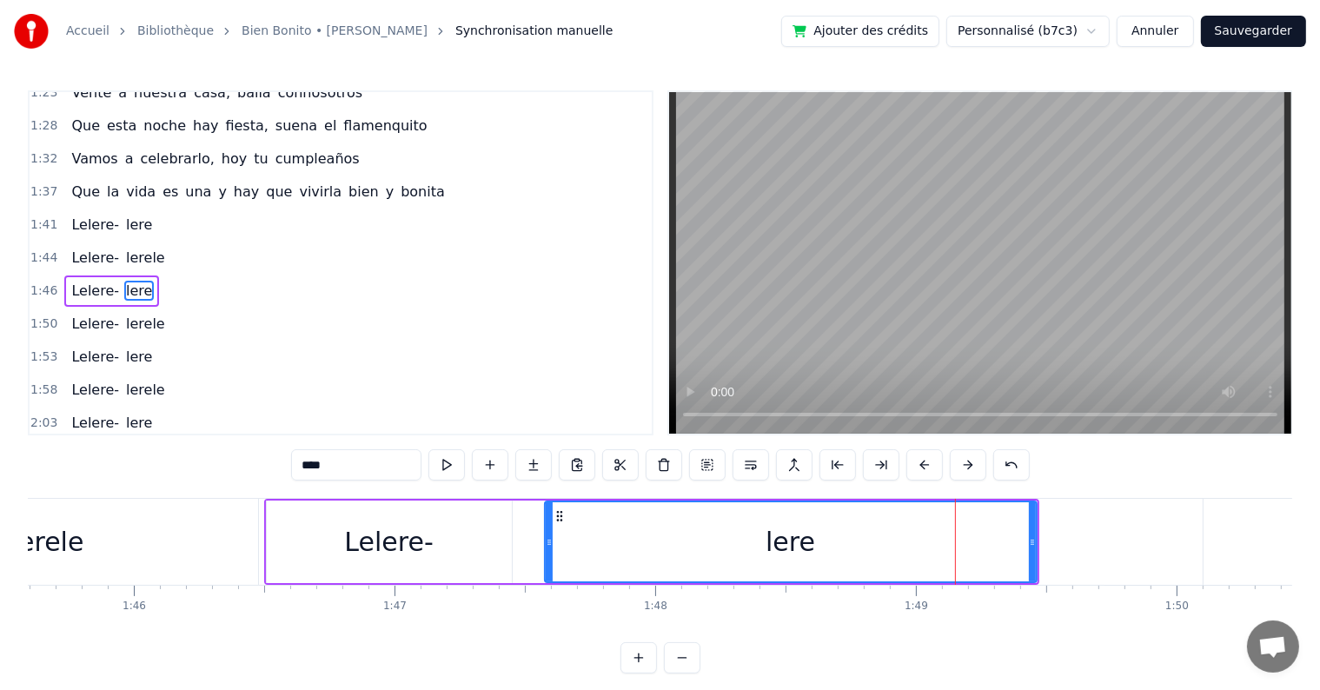
drag, startPoint x: 941, startPoint y: 541, endPoint x: 546, endPoint y: 537, distance: 394.4
click at [546, 537] on icon at bounding box center [549, 542] width 7 height 14
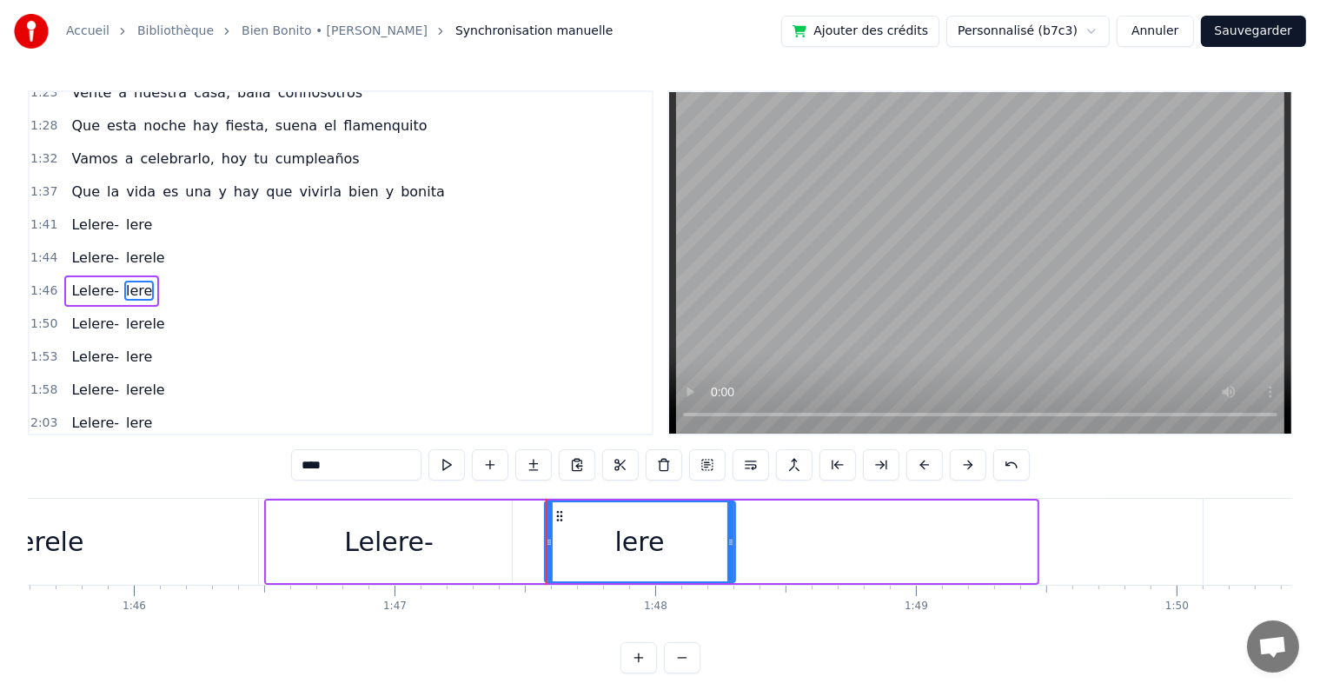
drag, startPoint x: 1029, startPoint y: 539, endPoint x: 727, endPoint y: 553, distance: 301.8
click at [727, 553] on div at bounding box center [730, 541] width 7 height 79
click at [86, 215] on span "Lelere-" at bounding box center [94, 225] width 51 height 20
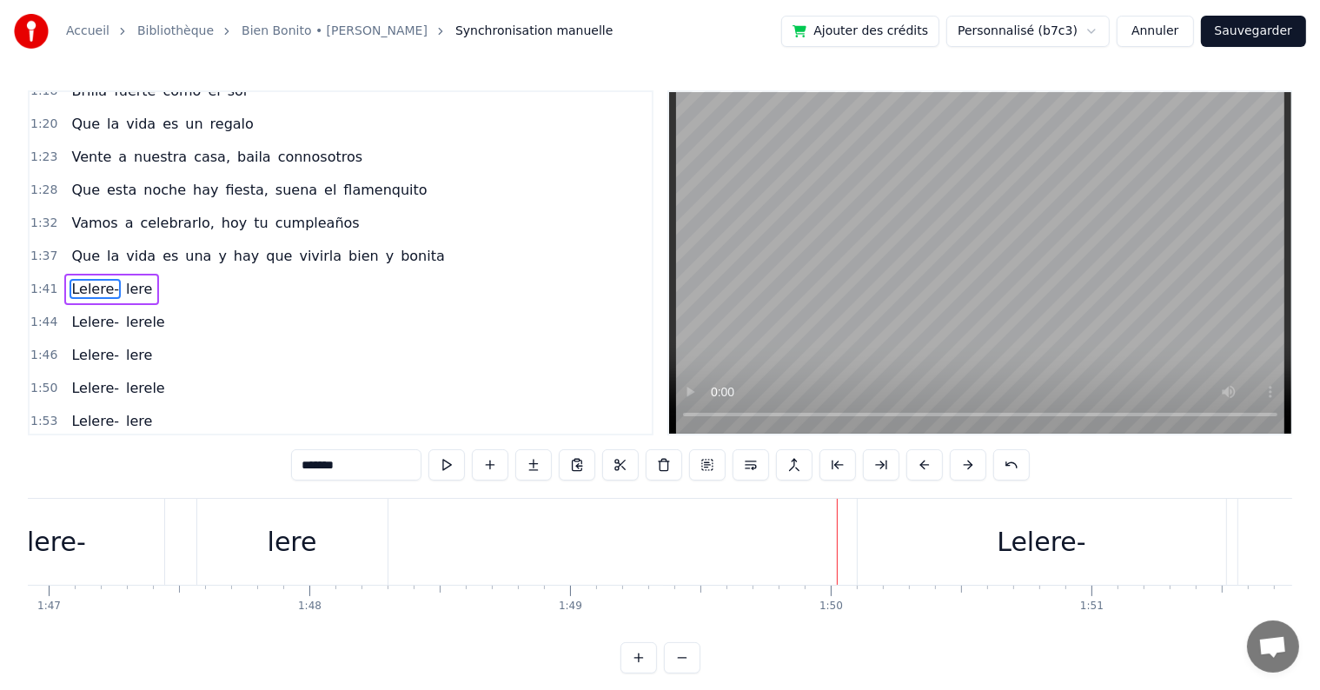
scroll to position [0, 27888]
click at [994, 540] on div "Lelere-" at bounding box center [1018, 541] width 89 height 39
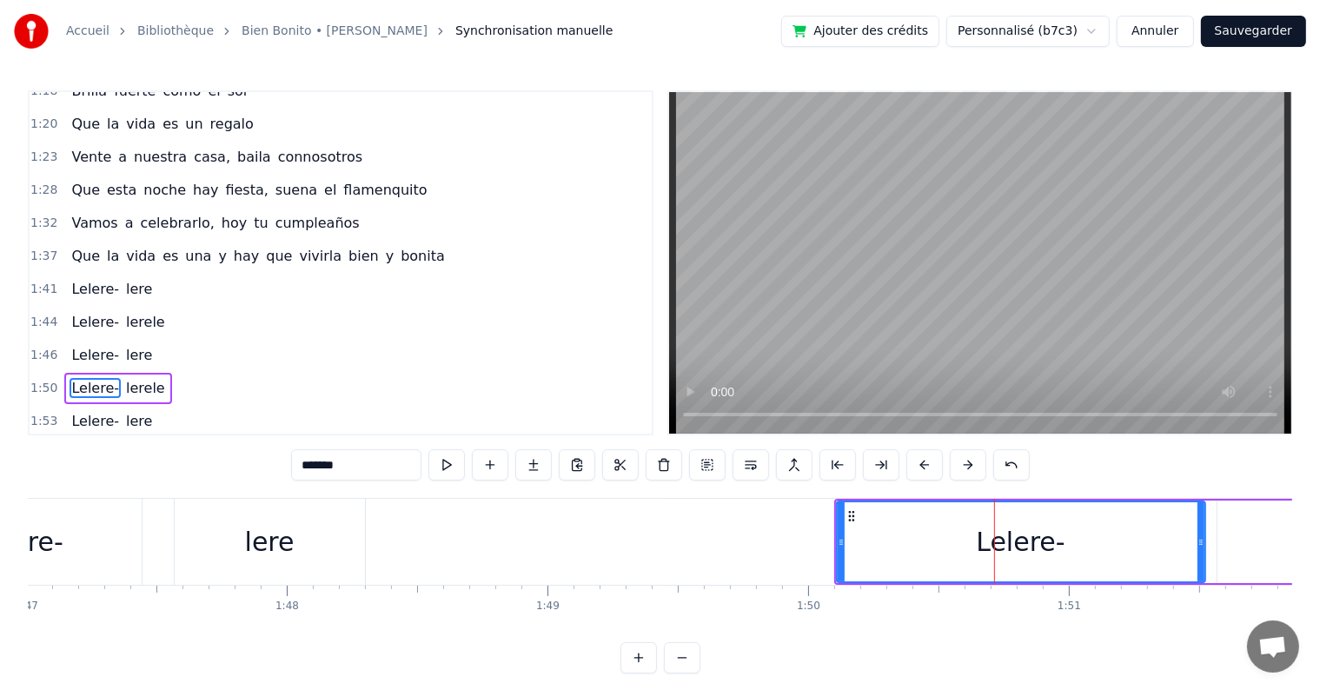
scroll to position [681, 0]
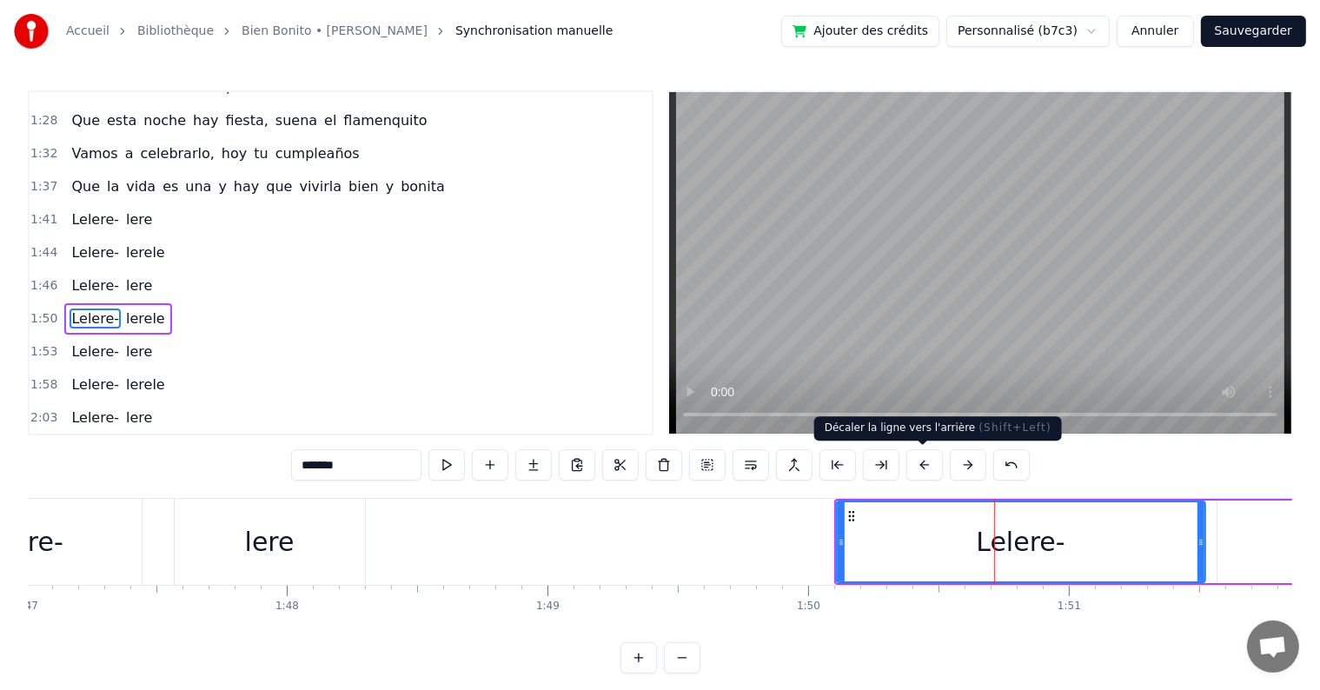
click at [926, 461] on button at bounding box center [924, 464] width 36 height 31
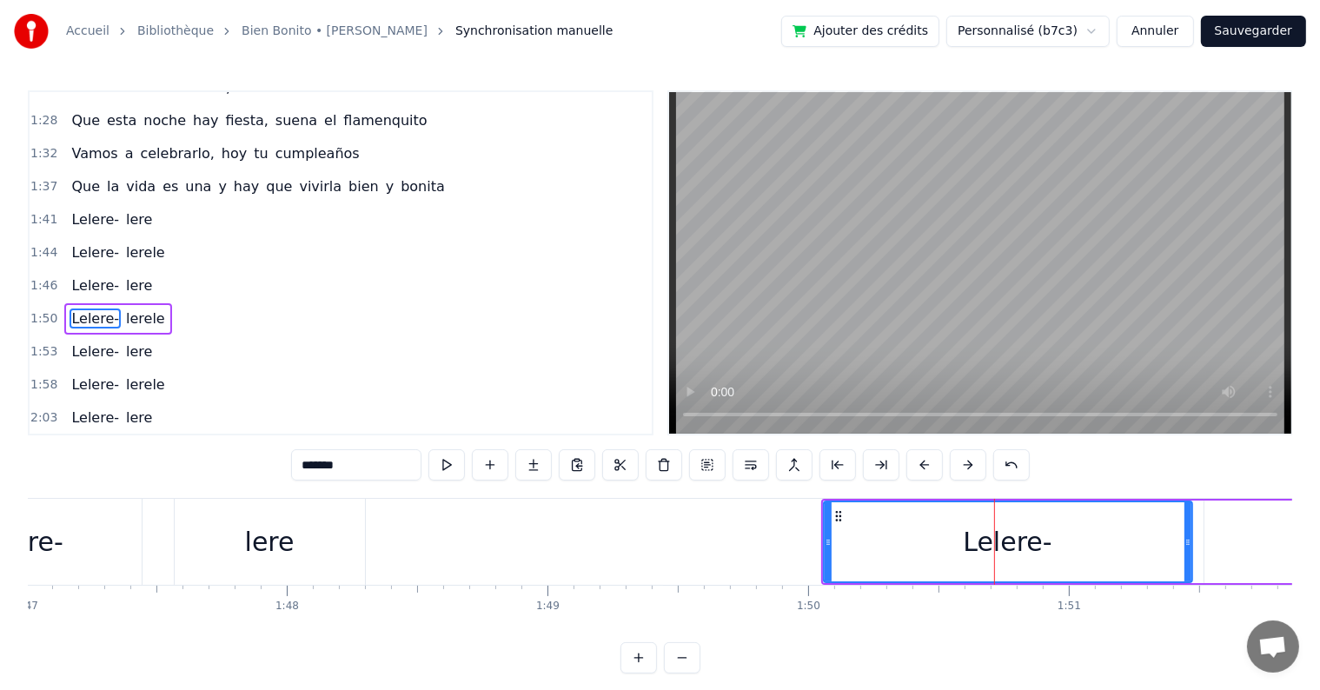
click at [926, 461] on button at bounding box center [924, 464] width 36 height 31
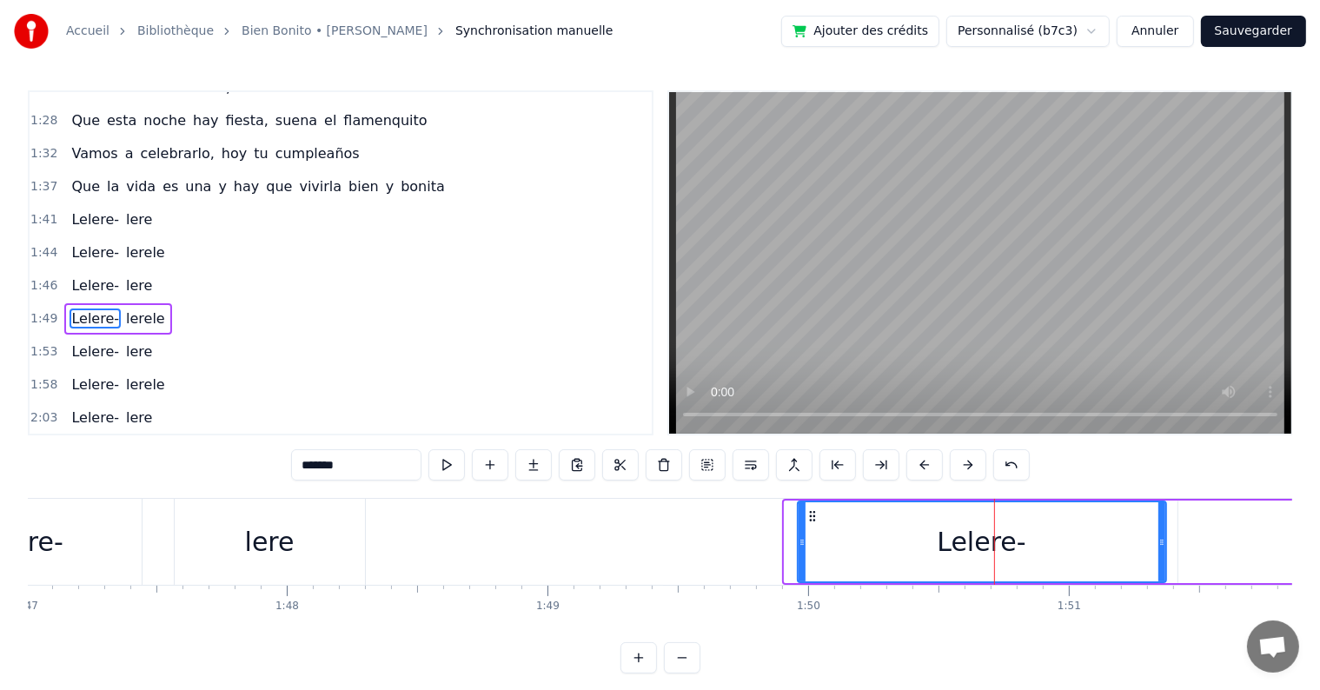
click at [926, 461] on button at bounding box center [924, 464] width 36 height 31
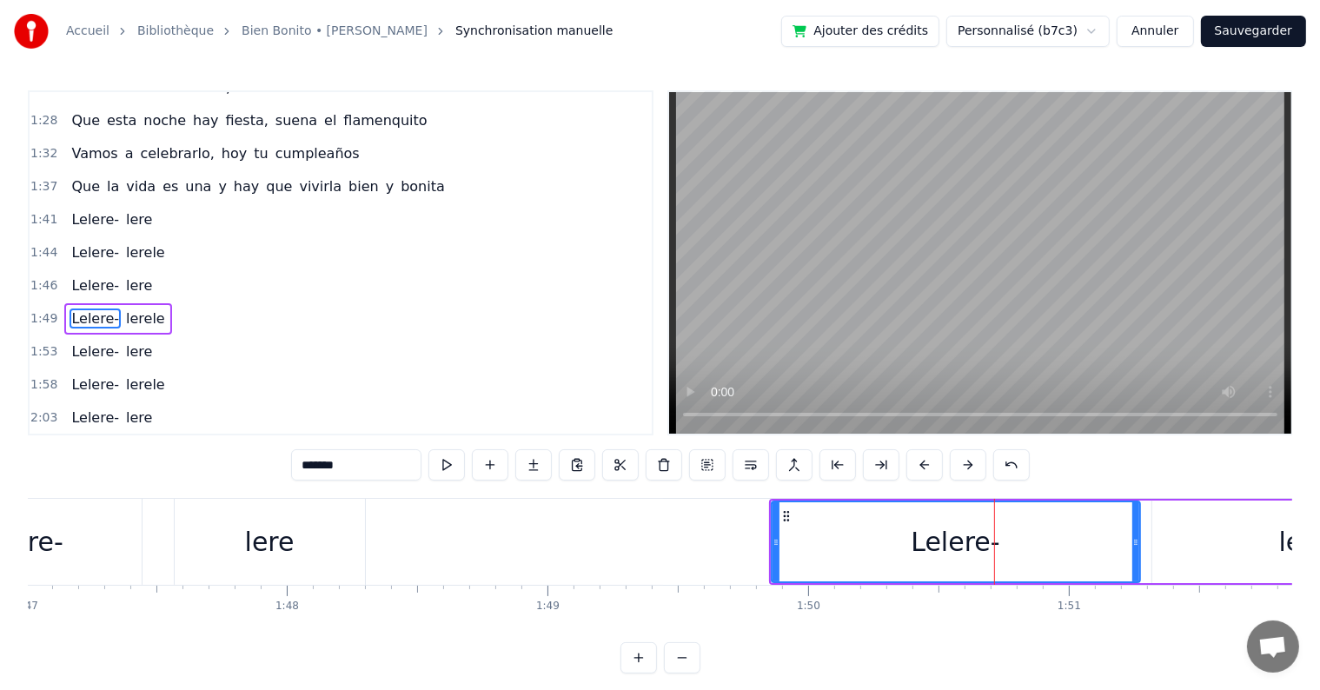
click at [926, 461] on button at bounding box center [924, 464] width 36 height 31
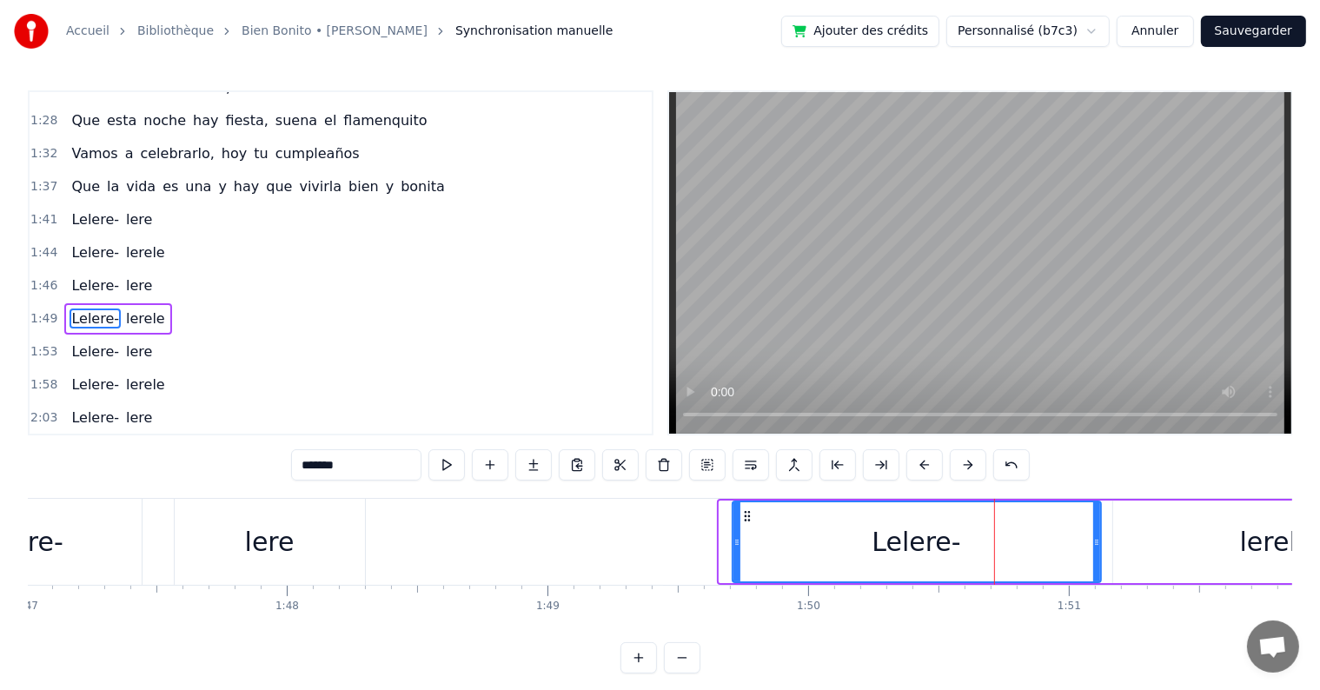
click at [926, 461] on button at bounding box center [924, 464] width 36 height 31
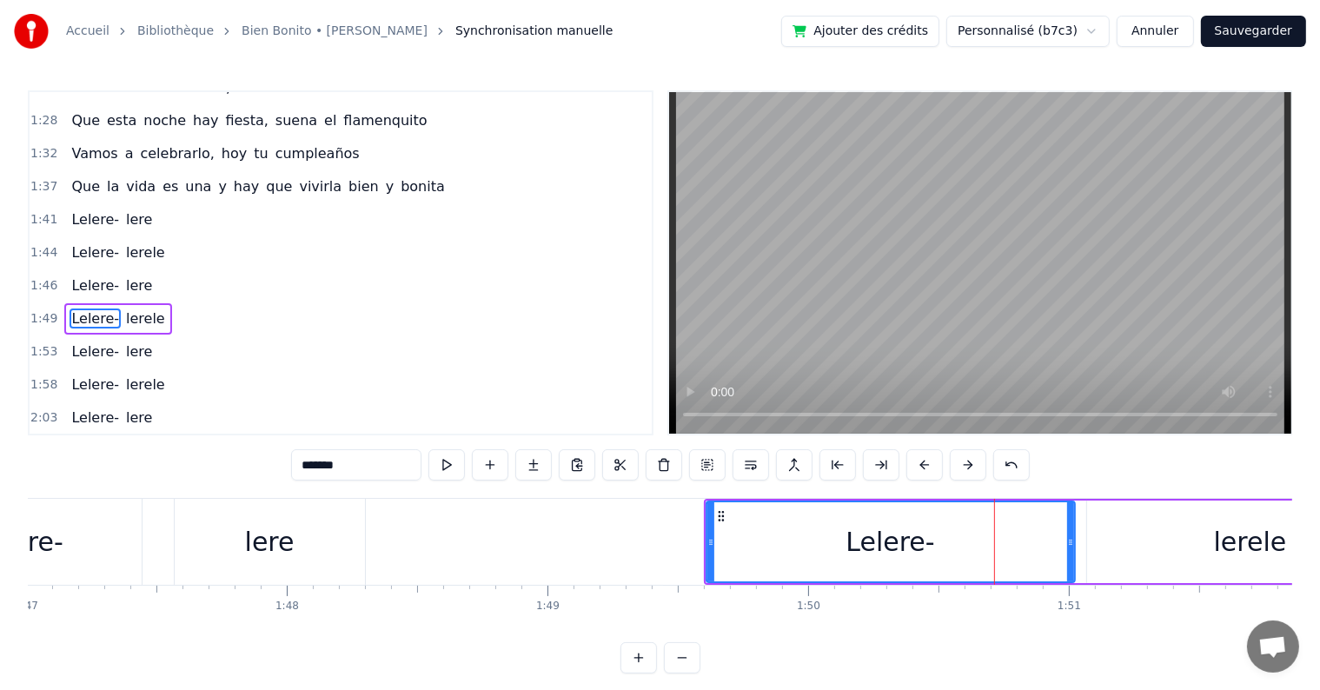
click at [926, 461] on button at bounding box center [924, 464] width 36 height 31
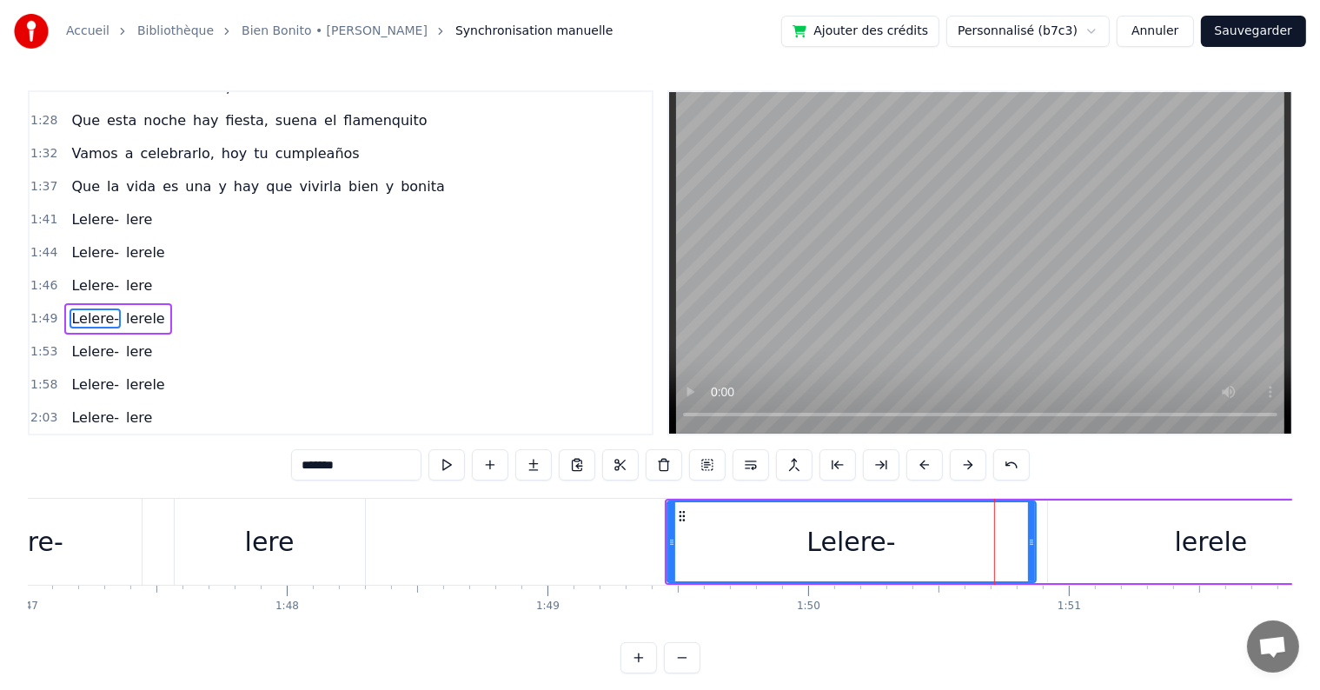
click at [926, 461] on button at bounding box center [924, 464] width 36 height 31
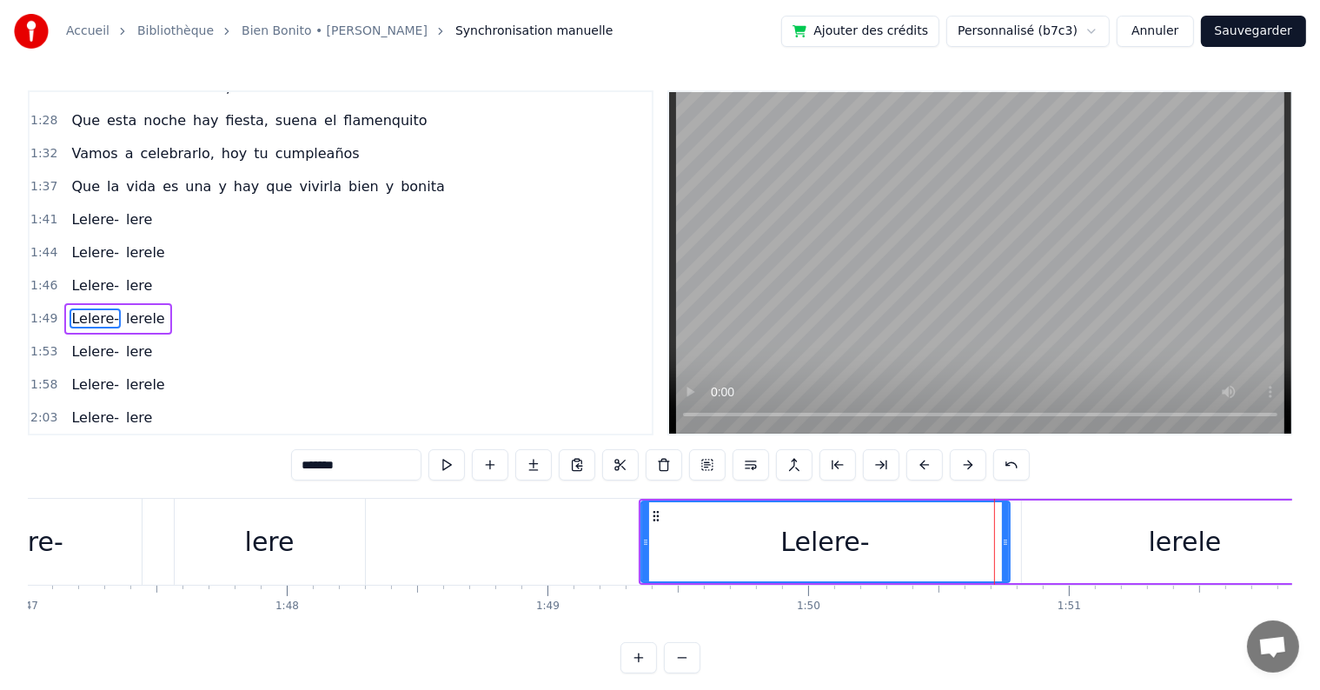
click at [926, 461] on button at bounding box center [924, 464] width 36 height 31
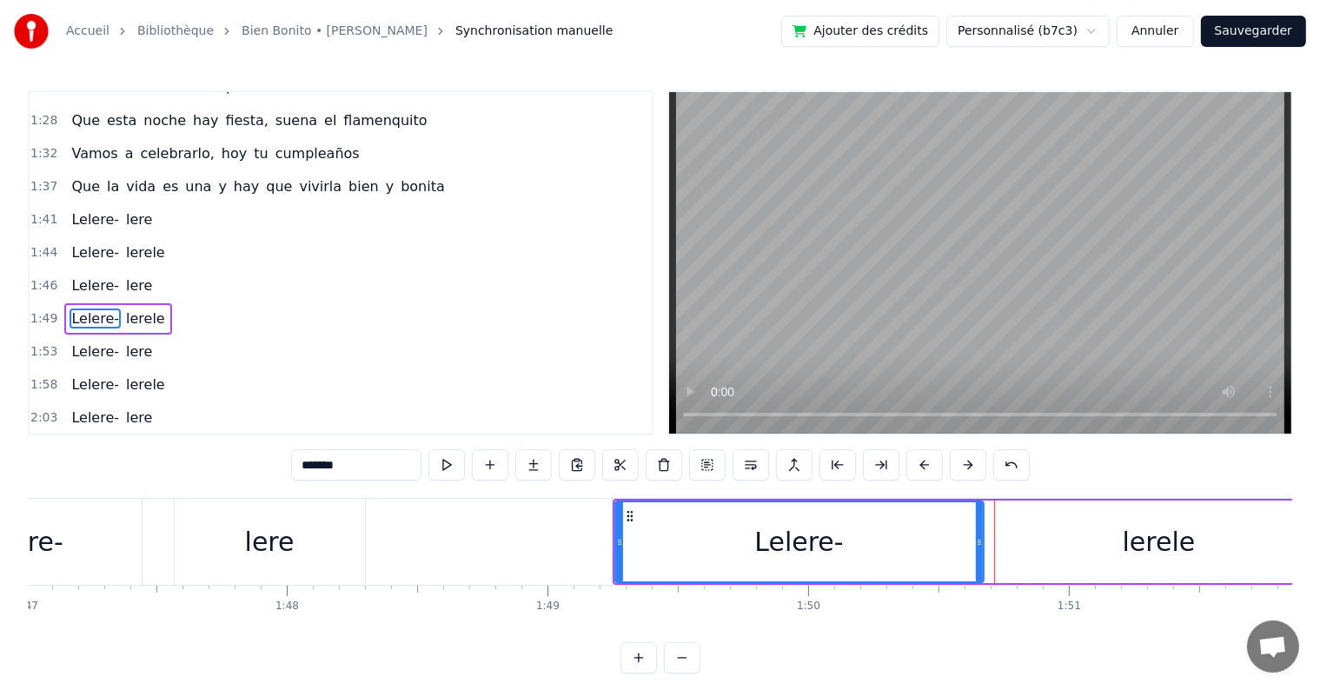
click at [926, 461] on button at bounding box center [924, 464] width 36 height 31
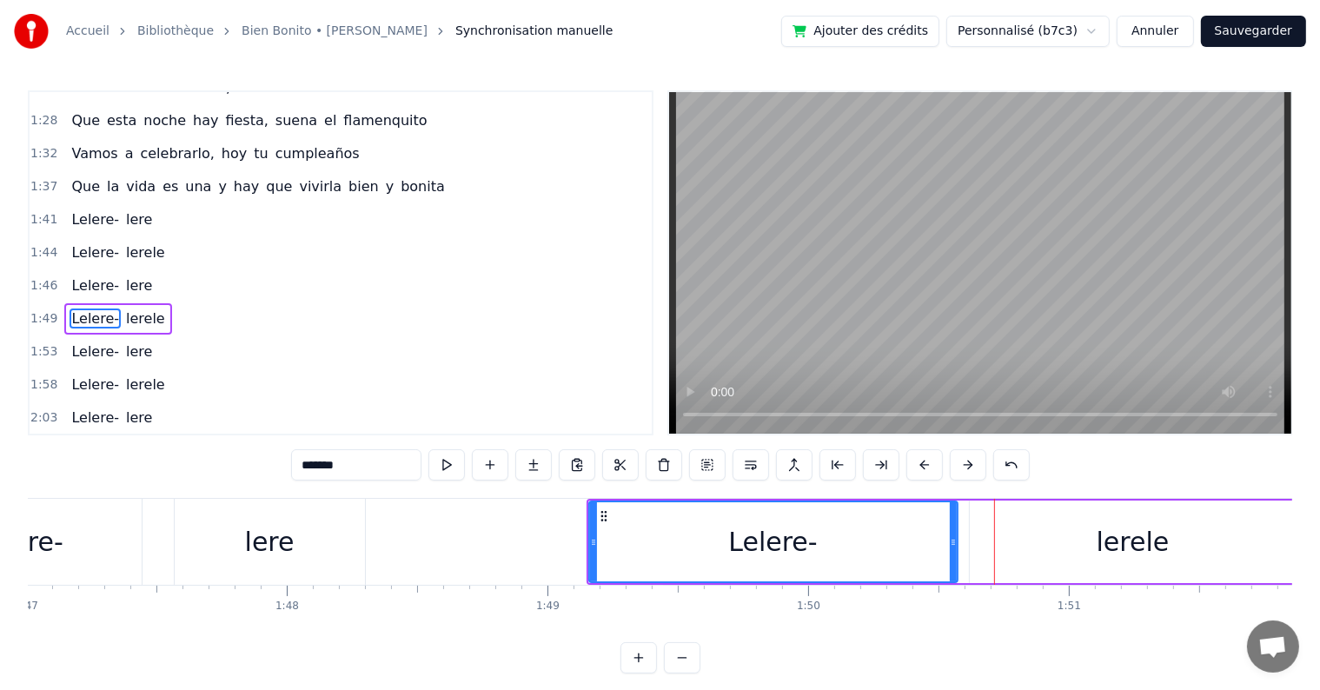
click at [926, 461] on button at bounding box center [924, 464] width 36 height 31
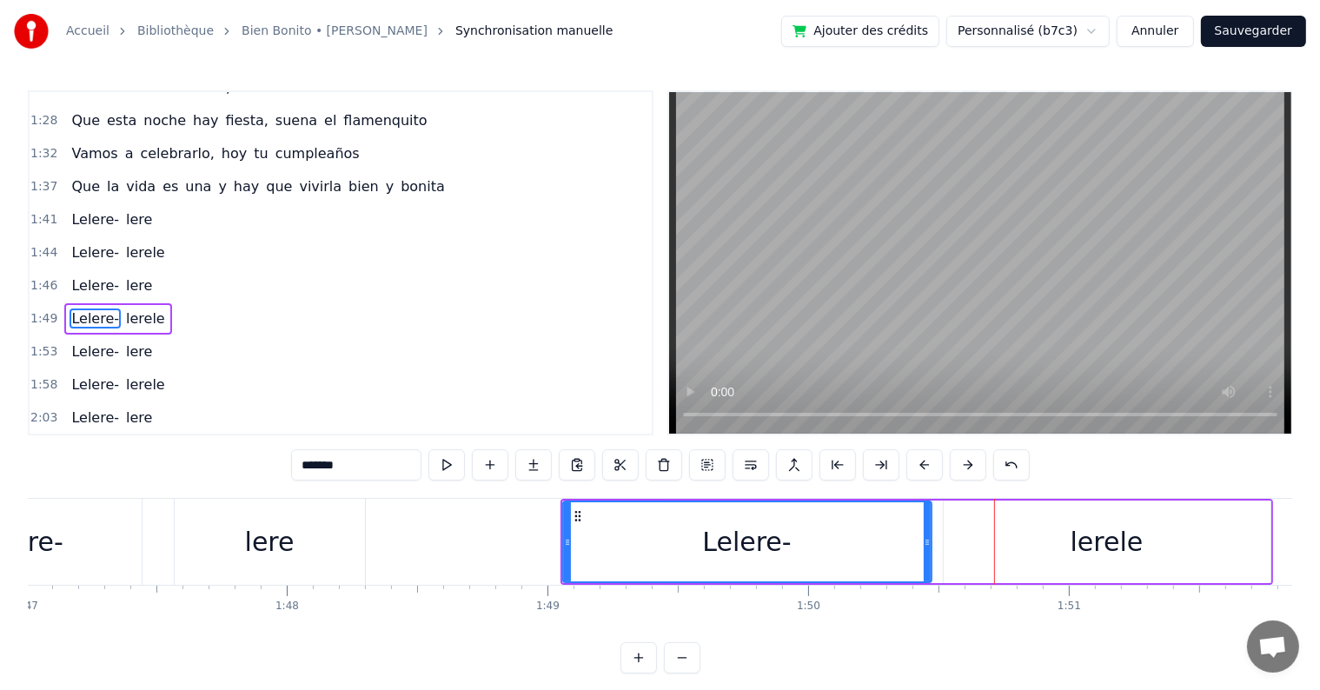
click at [926, 461] on button at bounding box center [924, 464] width 36 height 31
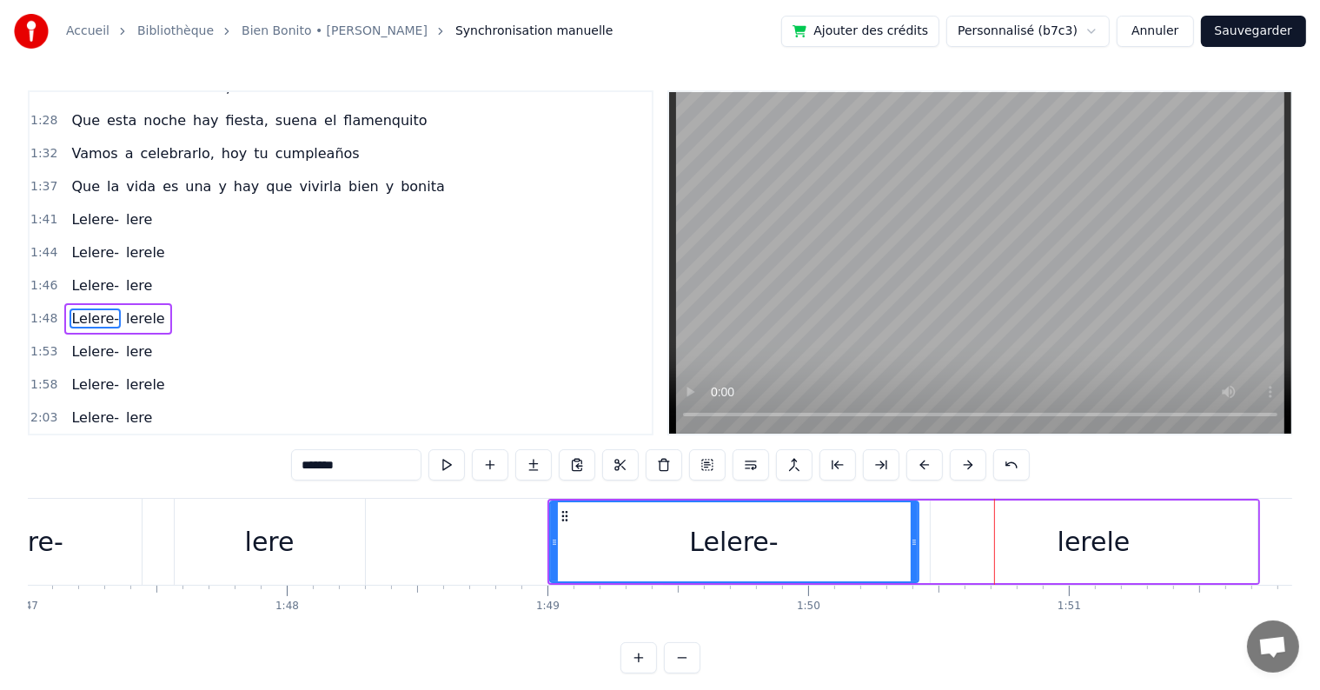
click at [926, 461] on button at bounding box center [924, 464] width 36 height 31
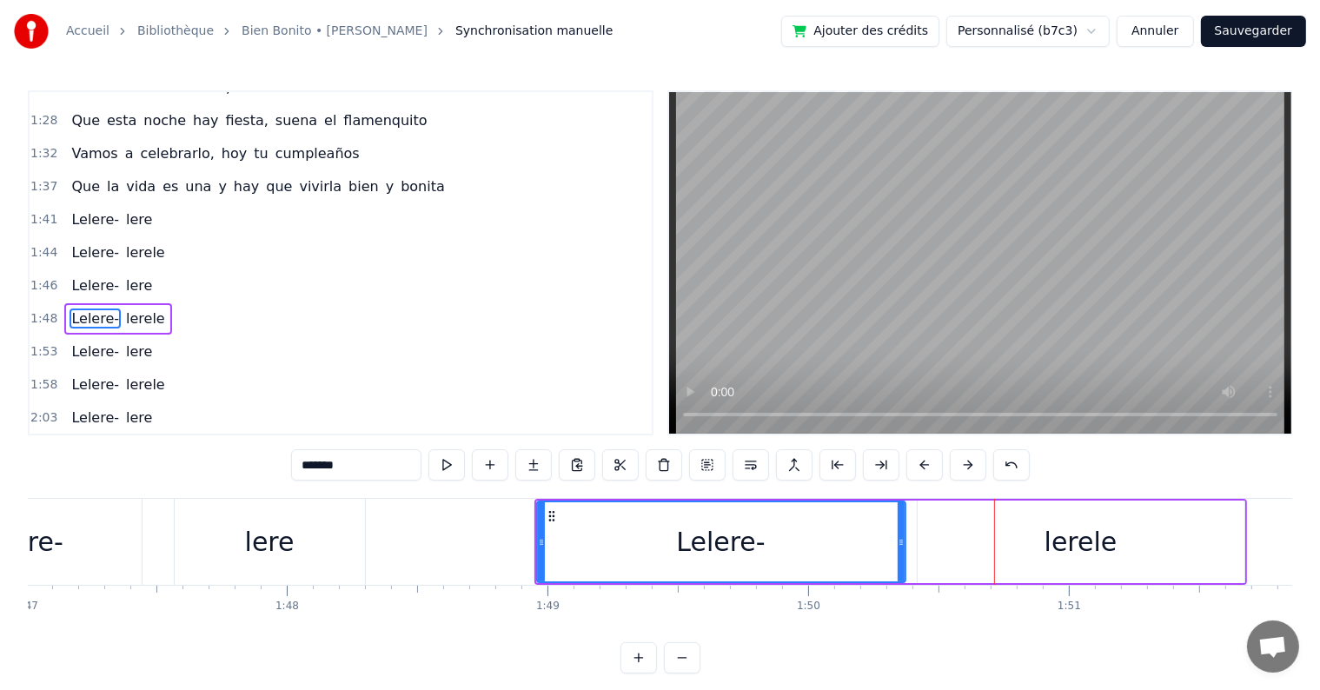
click at [926, 461] on button at bounding box center [924, 464] width 36 height 31
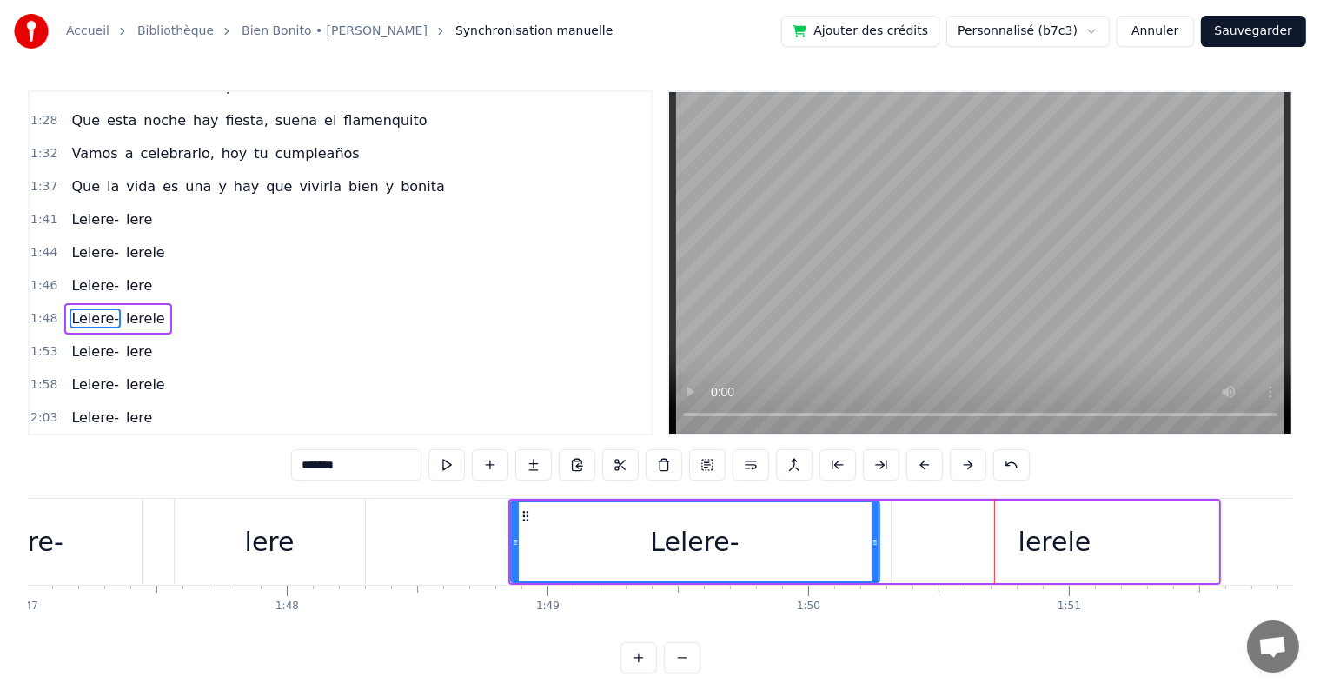
click at [926, 461] on button at bounding box center [924, 464] width 36 height 31
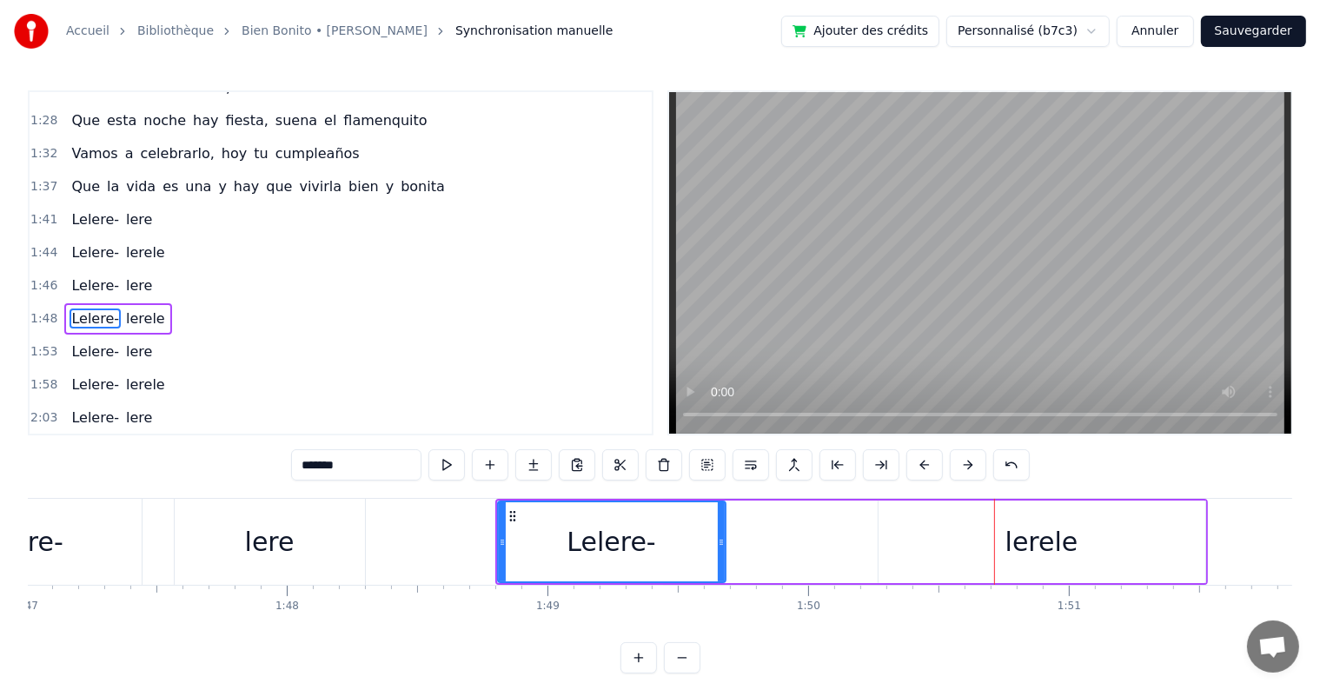
drag, startPoint x: 862, startPoint y: 546, endPoint x: 721, endPoint y: 549, distance: 140.8
click at [721, 549] on div at bounding box center [721, 541] width 7 height 79
click at [1105, 558] on div "lerele" at bounding box center [1041, 541] width 327 height 83
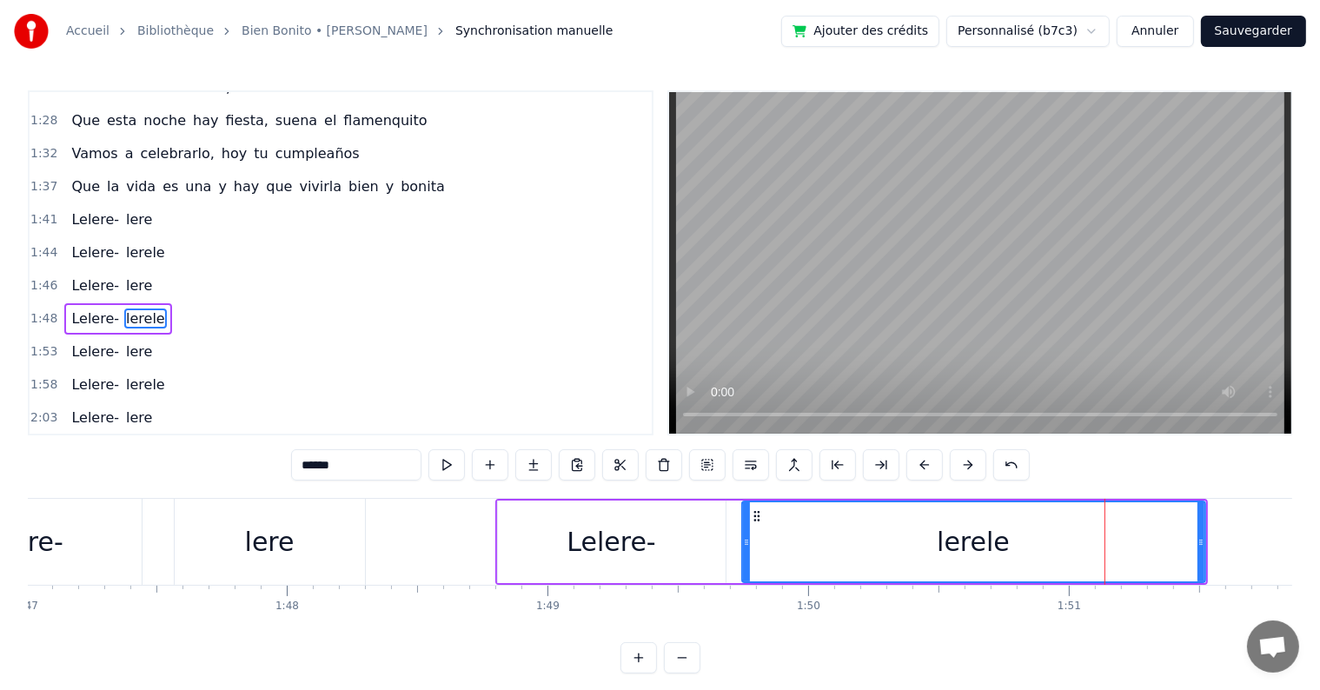
drag, startPoint x: 879, startPoint y: 541, endPoint x: 743, endPoint y: 546, distance: 136.5
click at [743, 546] on icon at bounding box center [746, 542] width 7 height 14
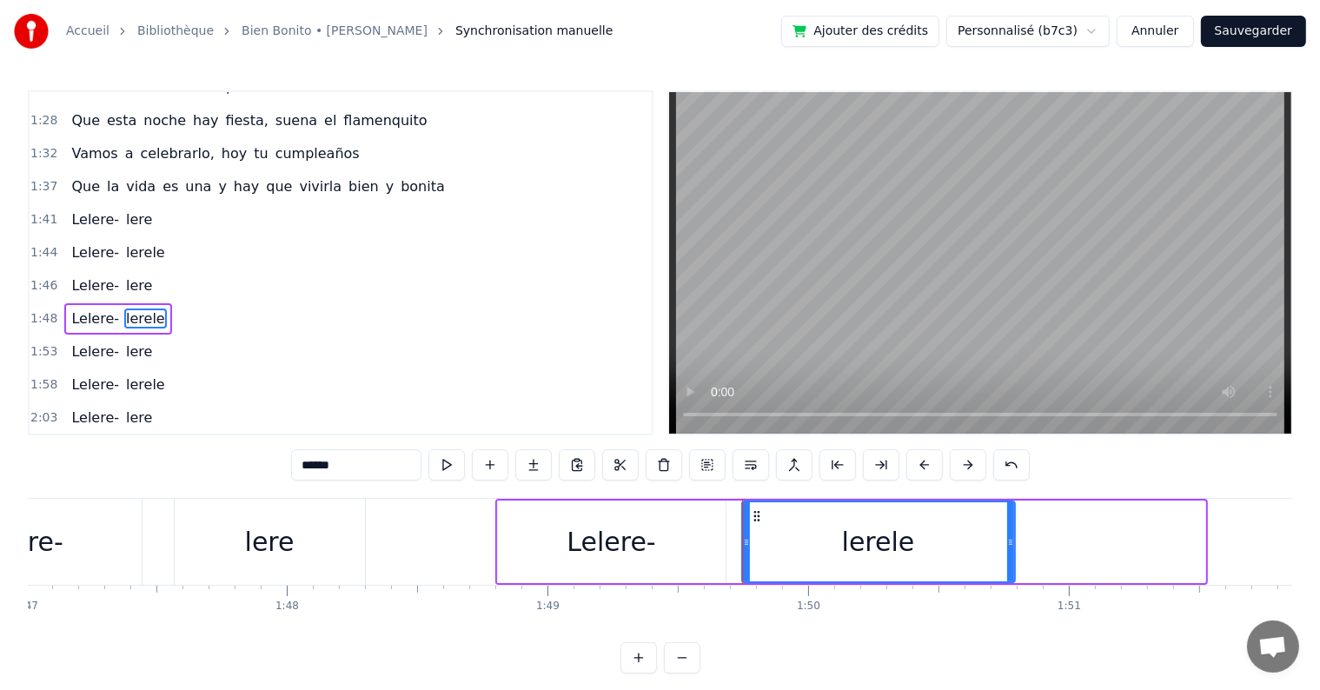
drag, startPoint x: 1199, startPoint y: 544, endPoint x: 1009, endPoint y: 552, distance: 190.4
click at [1009, 552] on div at bounding box center [1010, 541] width 7 height 79
click at [79, 209] on span "Lelere-" at bounding box center [94, 219] width 51 height 20
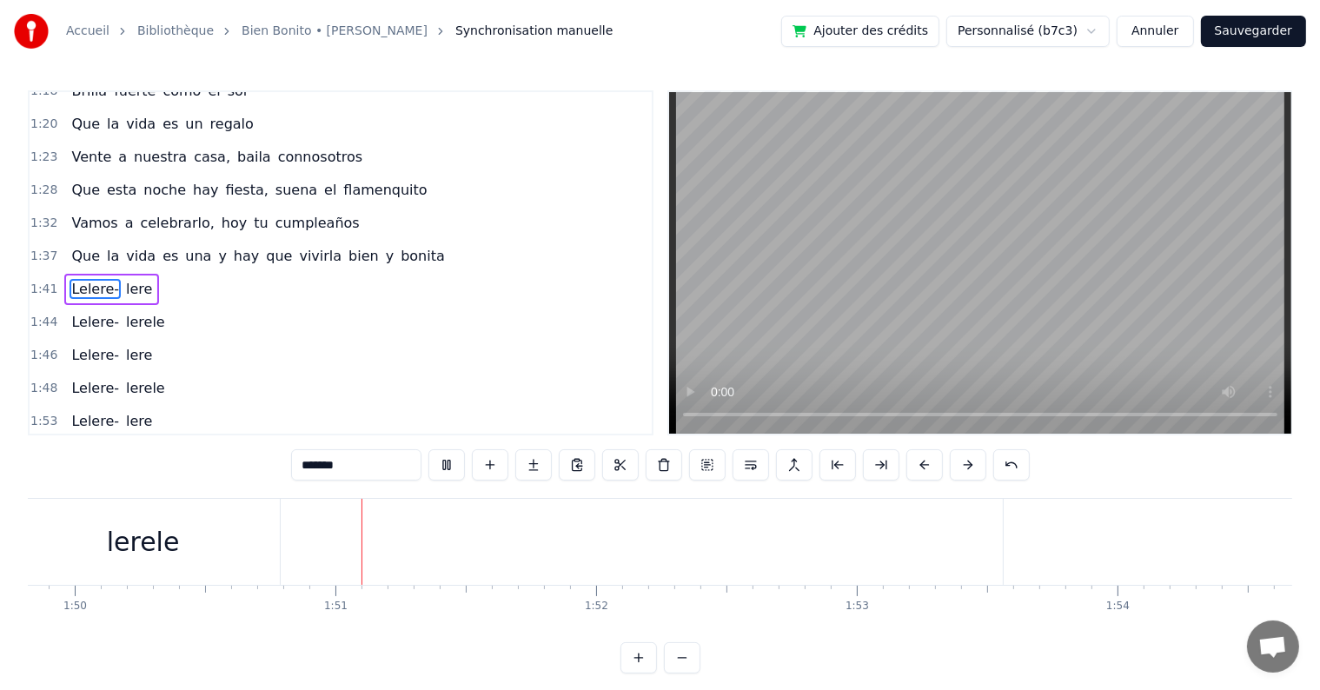
scroll to position [0, 28691]
click at [1232, 566] on div "Lelere-" at bounding box center [1292, 542] width 718 height 86
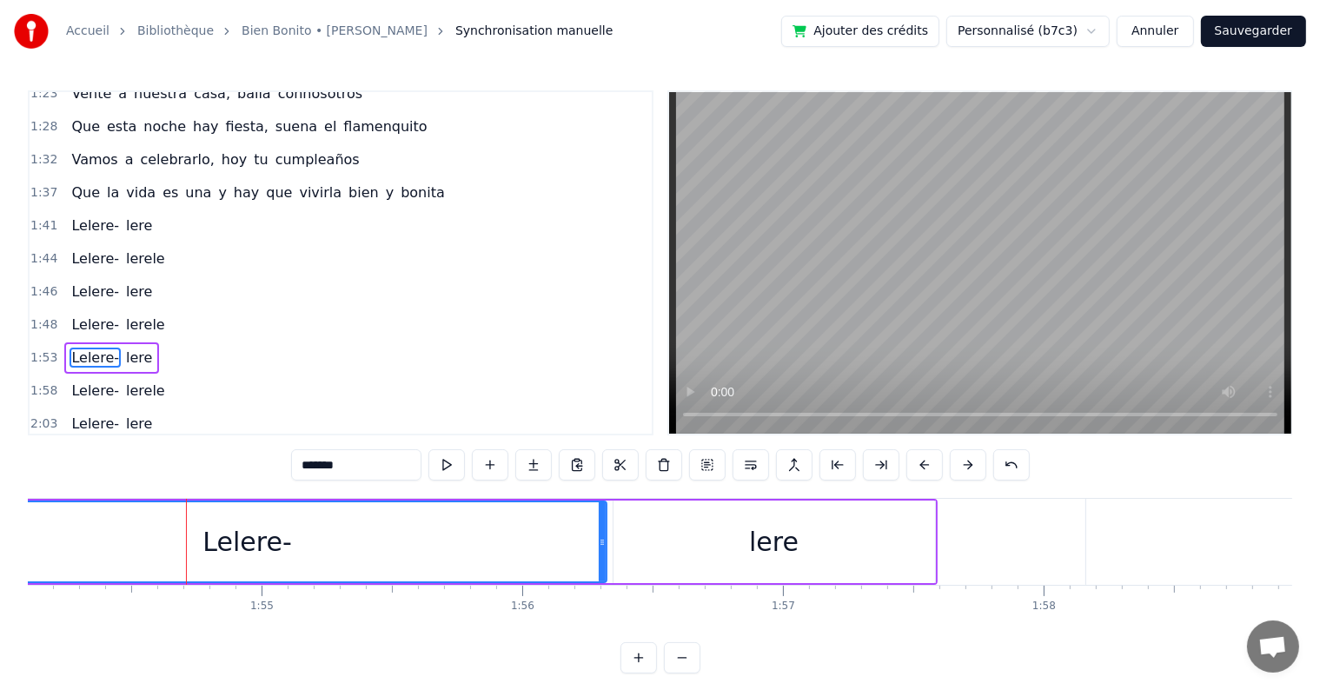
scroll to position [0, 29808]
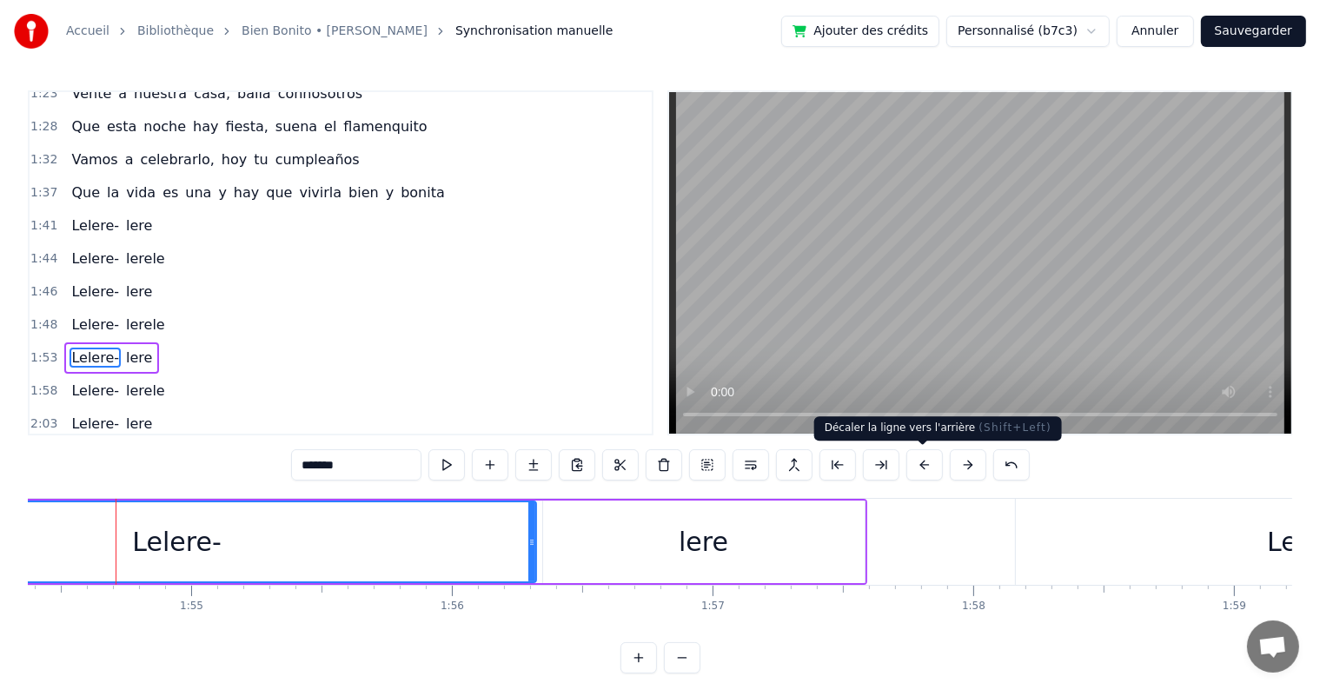
click at [919, 463] on button at bounding box center [924, 464] width 36 height 31
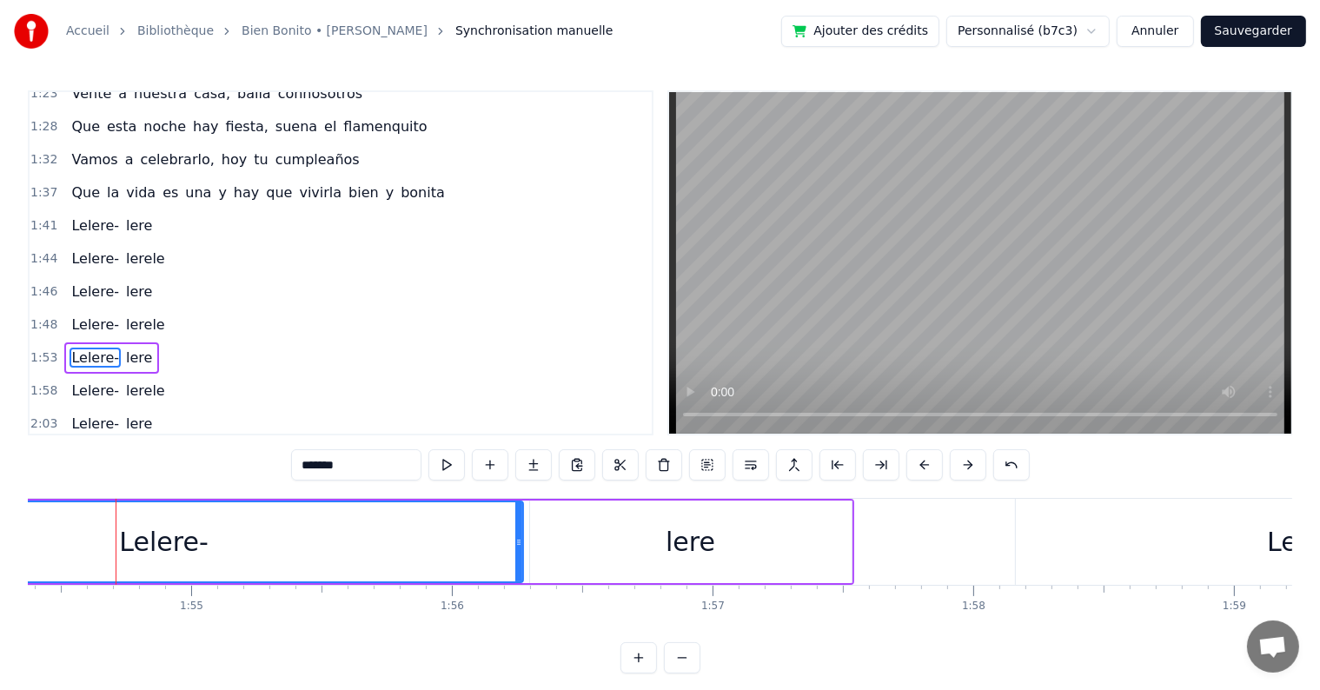
click at [919, 463] on button at bounding box center [924, 464] width 36 height 31
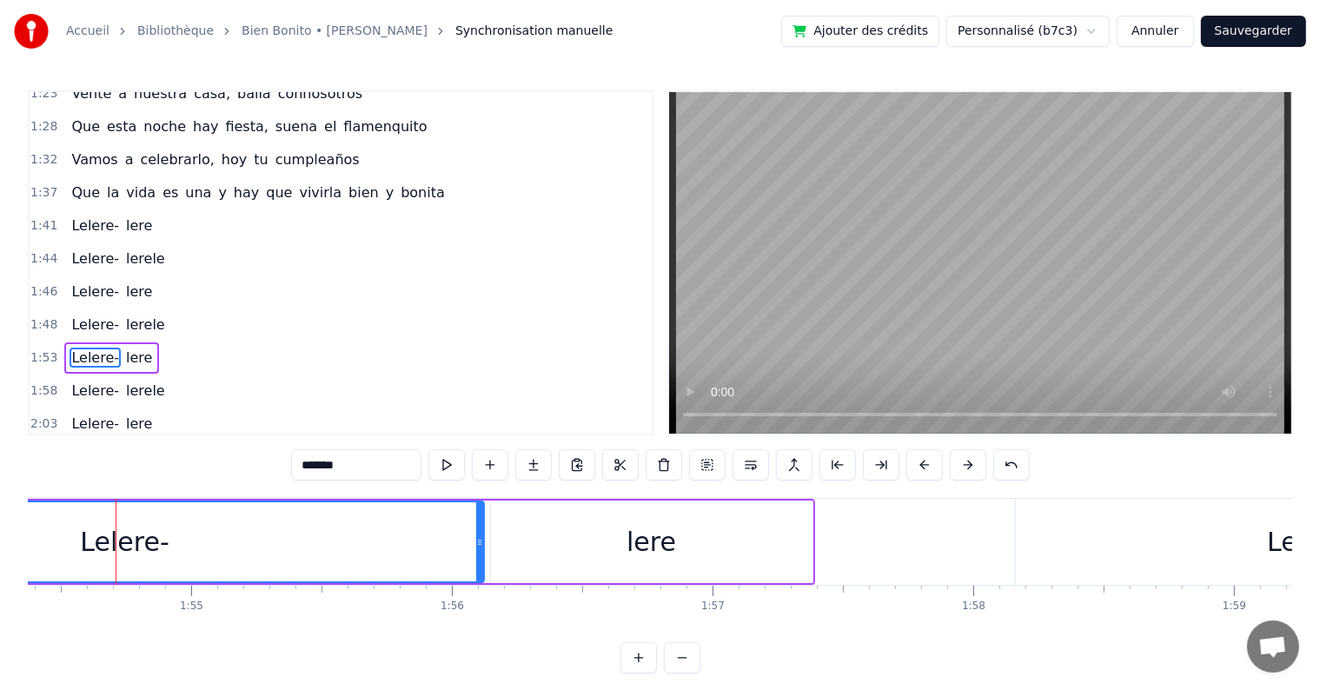
click at [919, 463] on button at bounding box center [924, 464] width 36 height 31
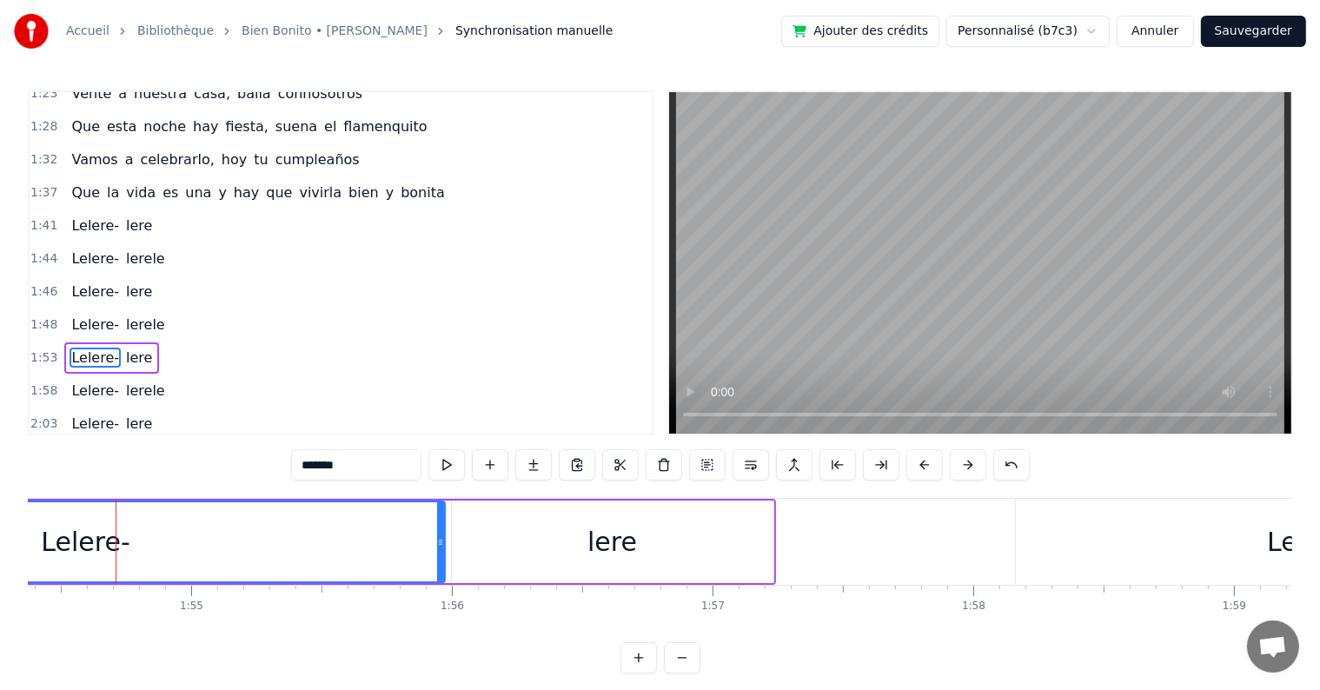
click at [919, 463] on button at bounding box center [924, 464] width 36 height 31
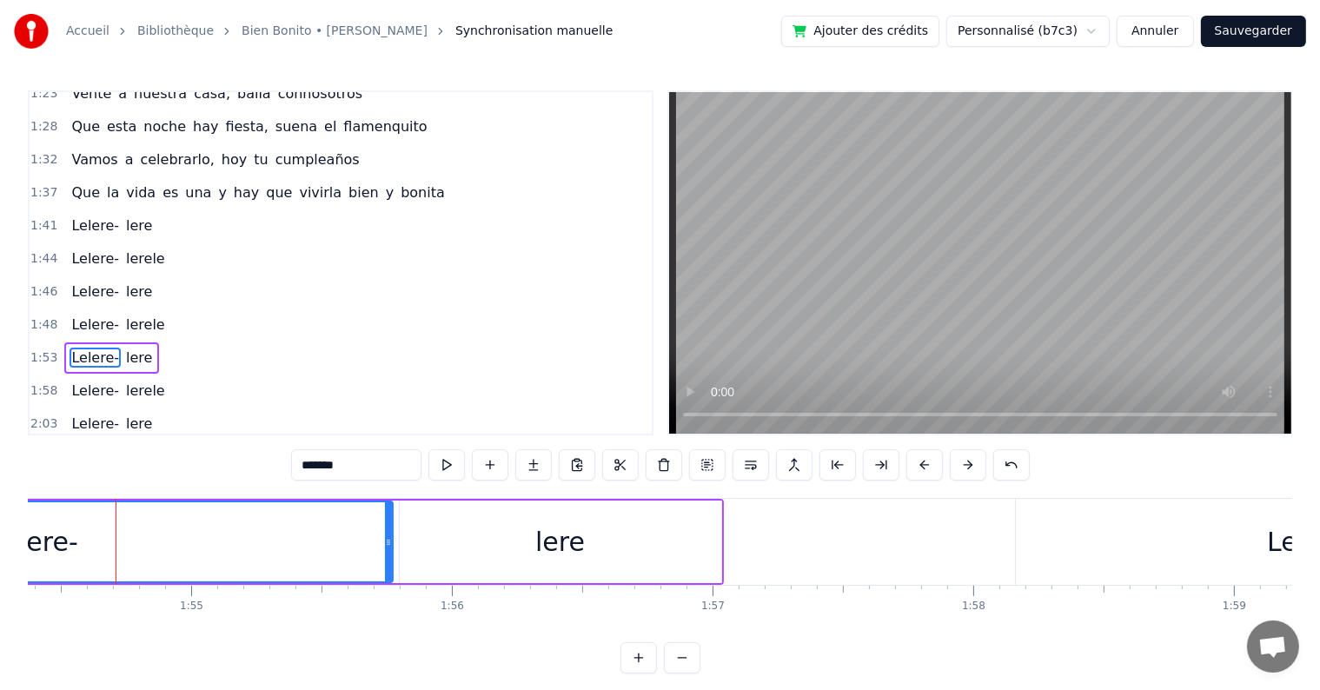
click at [919, 463] on button at bounding box center [924, 464] width 36 height 31
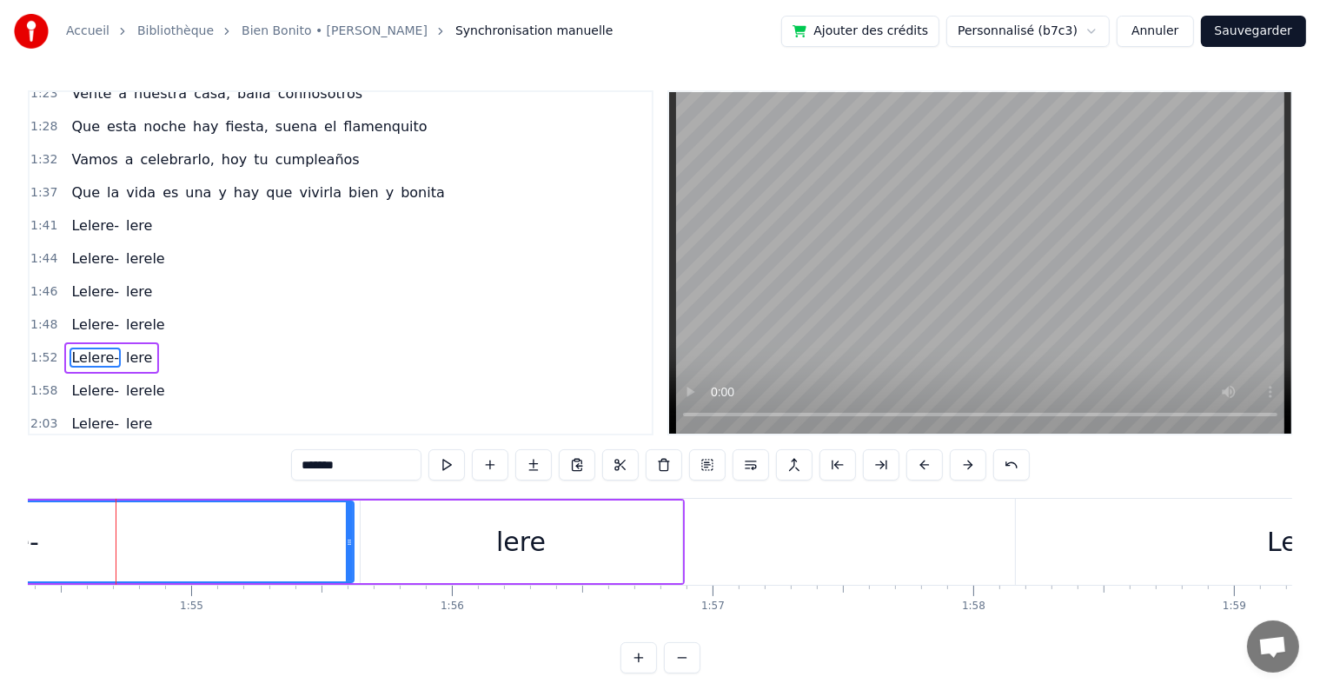
click at [919, 463] on button at bounding box center [924, 464] width 36 height 31
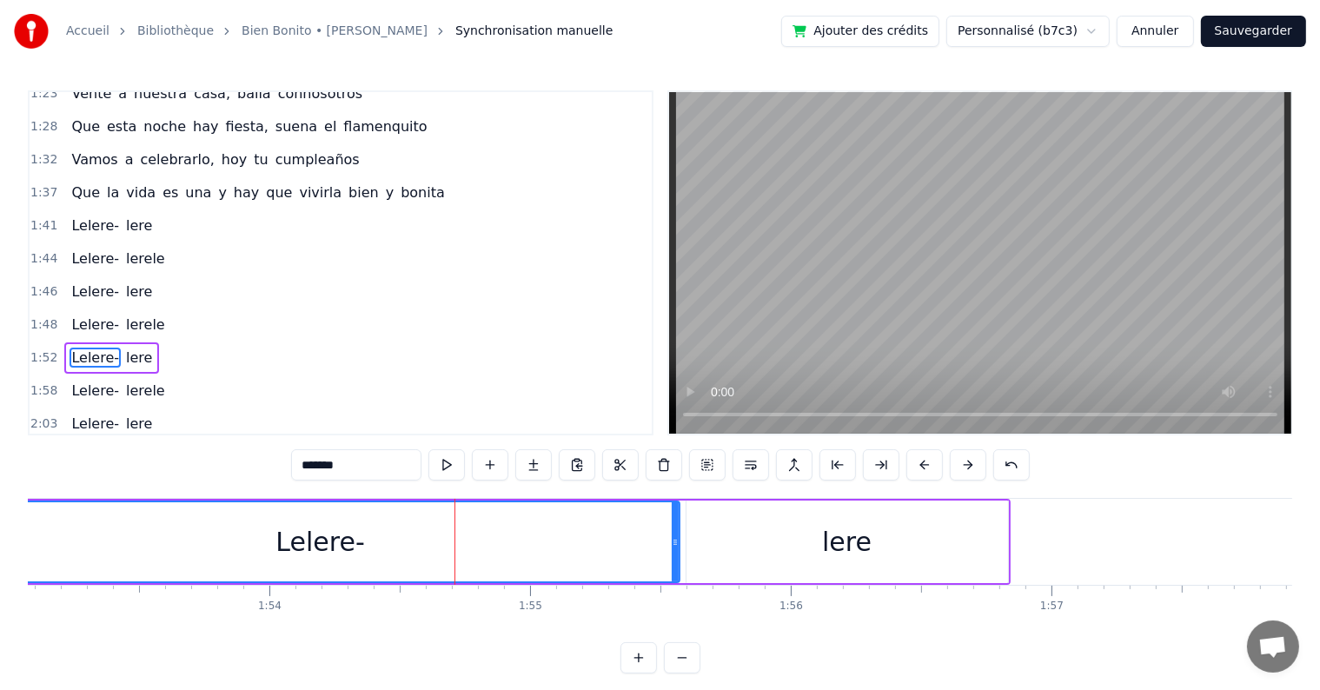
scroll to position [0, 29402]
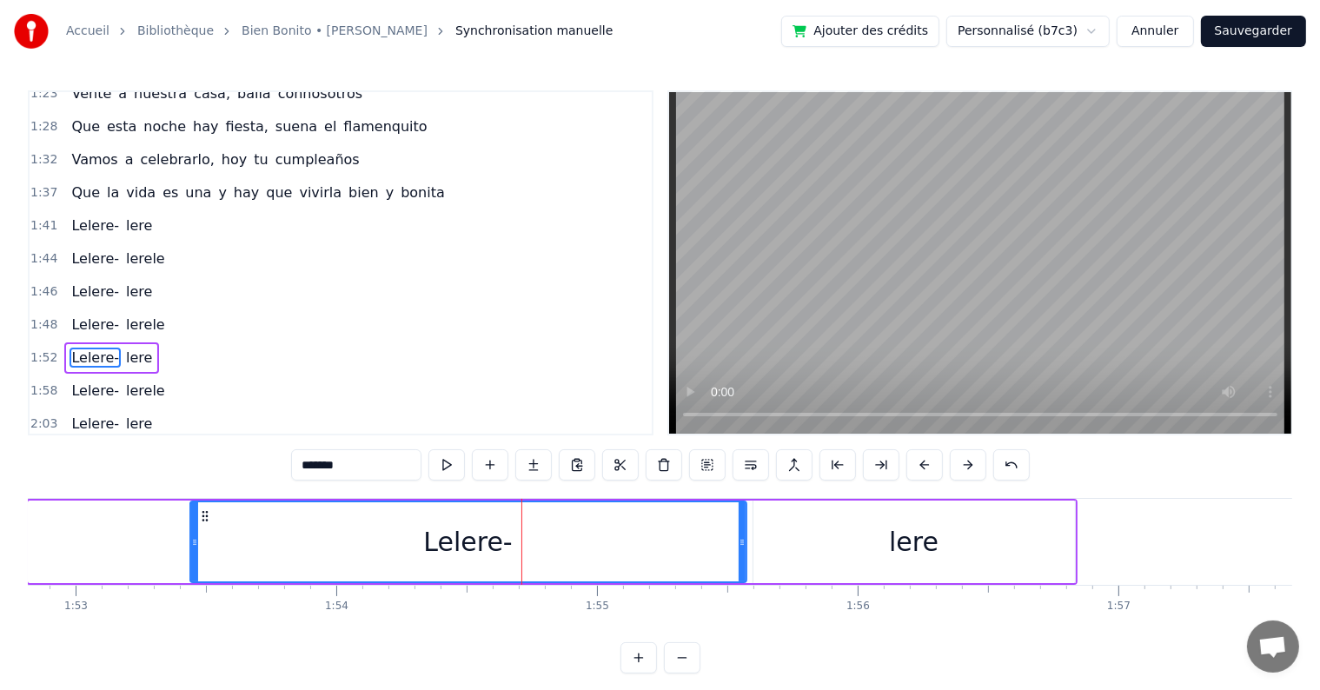
drag, startPoint x: 30, startPoint y: 540, endPoint x: 191, endPoint y: 546, distance: 161.7
click at [191, 546] on icon at bounding box center [194, 542] width 7 height 14
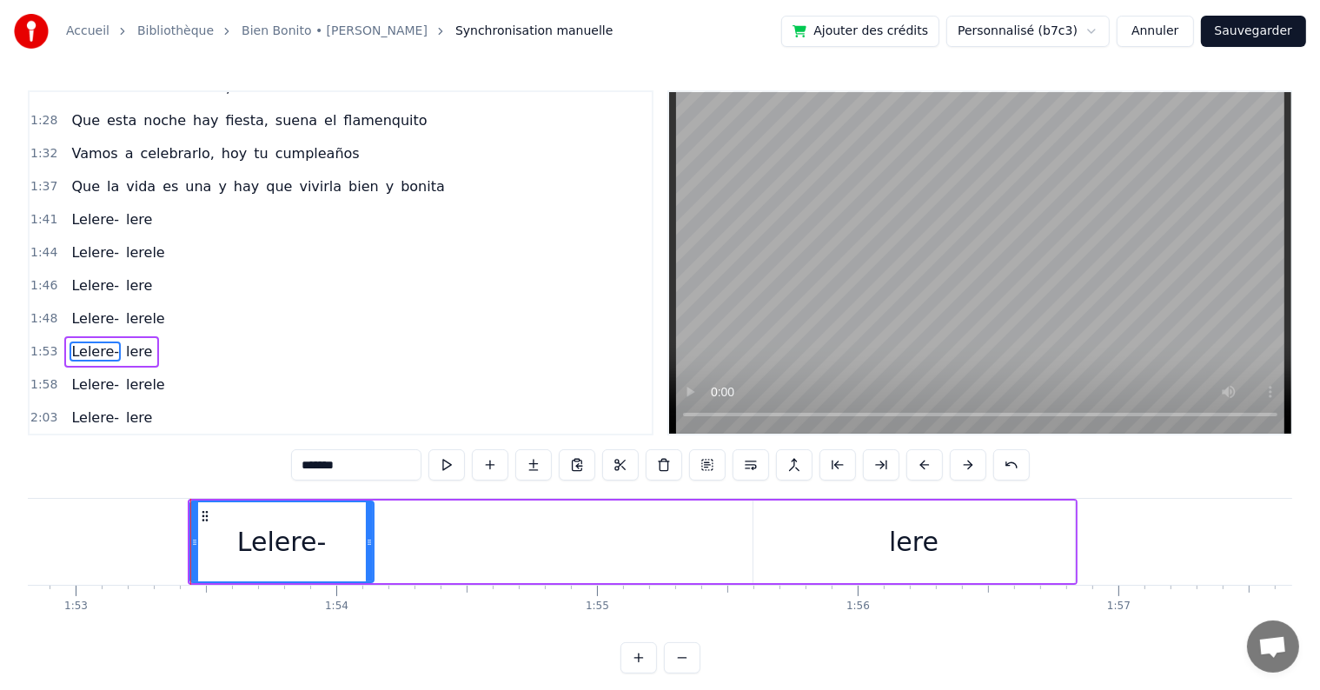
drag, startPoint x: 741, startPoint y: 546, endPoint x: 368, endPoint y: 542, distance: 372.7
click at [368, 542] on icon at bounding box center [369, 542] width 7 height 14
click at [945, 540] on div "lere" at bounding box center [913, 541] width 321 height 83
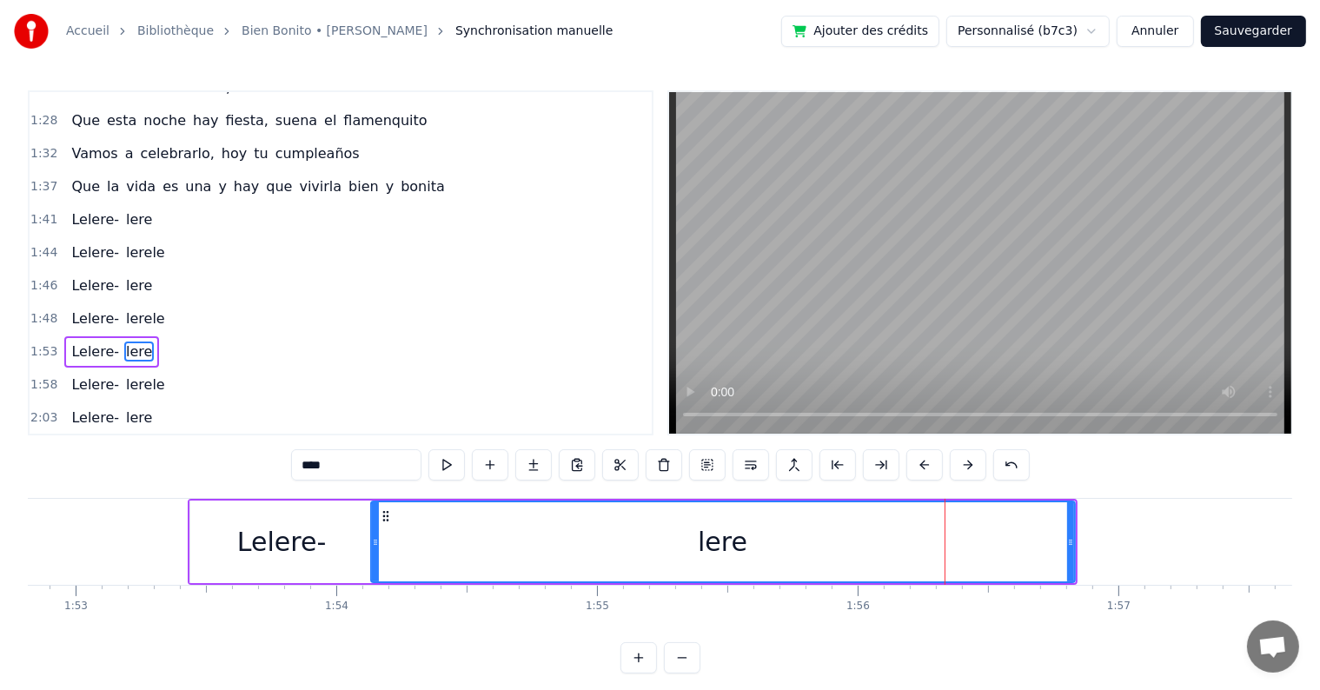
drag, startPoint x: 758, startPoint y: 542, endPoint x: 375, endPoint y: 538, distance: 382.3
click at [375, 538] on icon at bounding box center [375, 542] width 7 height 14
drag, startPoint x: 1073, startPoint y: 548, endPoint x: 782, endPoint y: 563, distance: 291.4
click at [782, 563] on div "lere" at bounding box center [722, 541] width 705 height 83
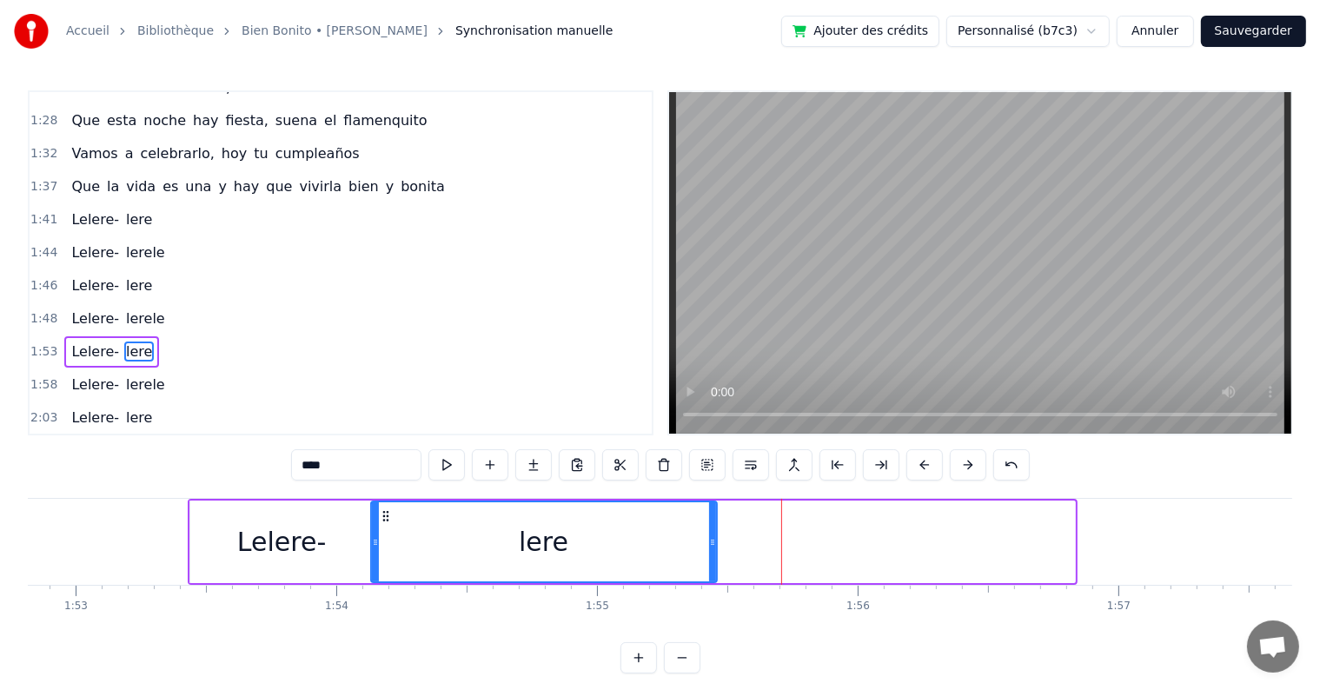
drag, startPoint x: 1067, startPoint y: 536, endPoint x: 709, endPoint y: 537, distance: 357.9
click at [709, 537] on icon at bounding box center [712, 542] width 7 height 14
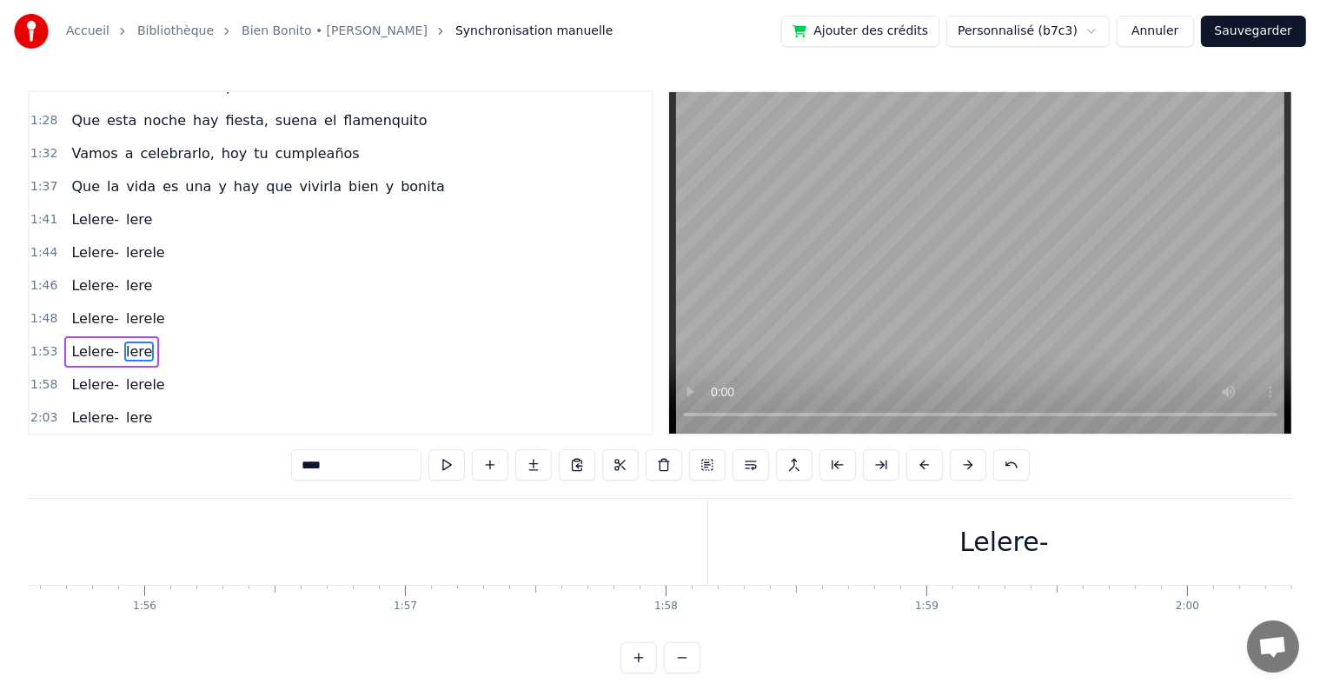
scroll to position [0, 30138]
click at [1009, 549] on div "Lelere-" at bounding box center [980, 541] width 89 height 39
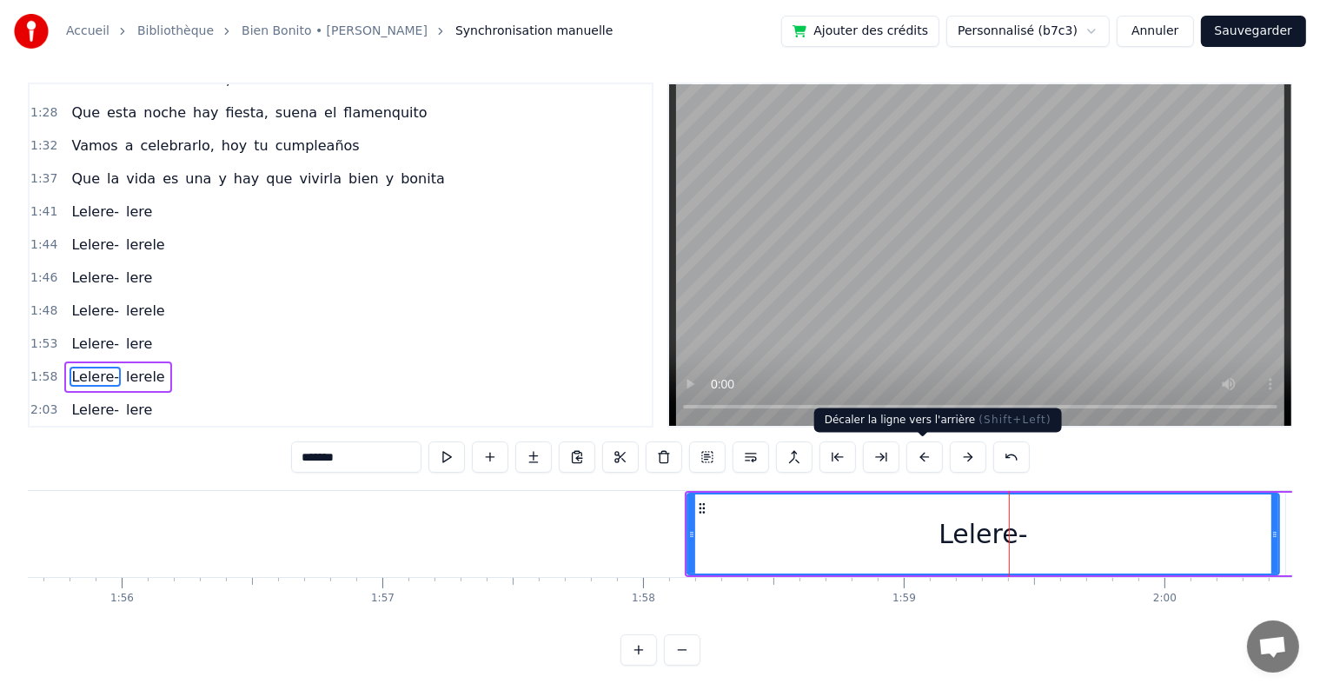
click at [924, 453] on button at bounding box center [924, 456] width 36 height 31
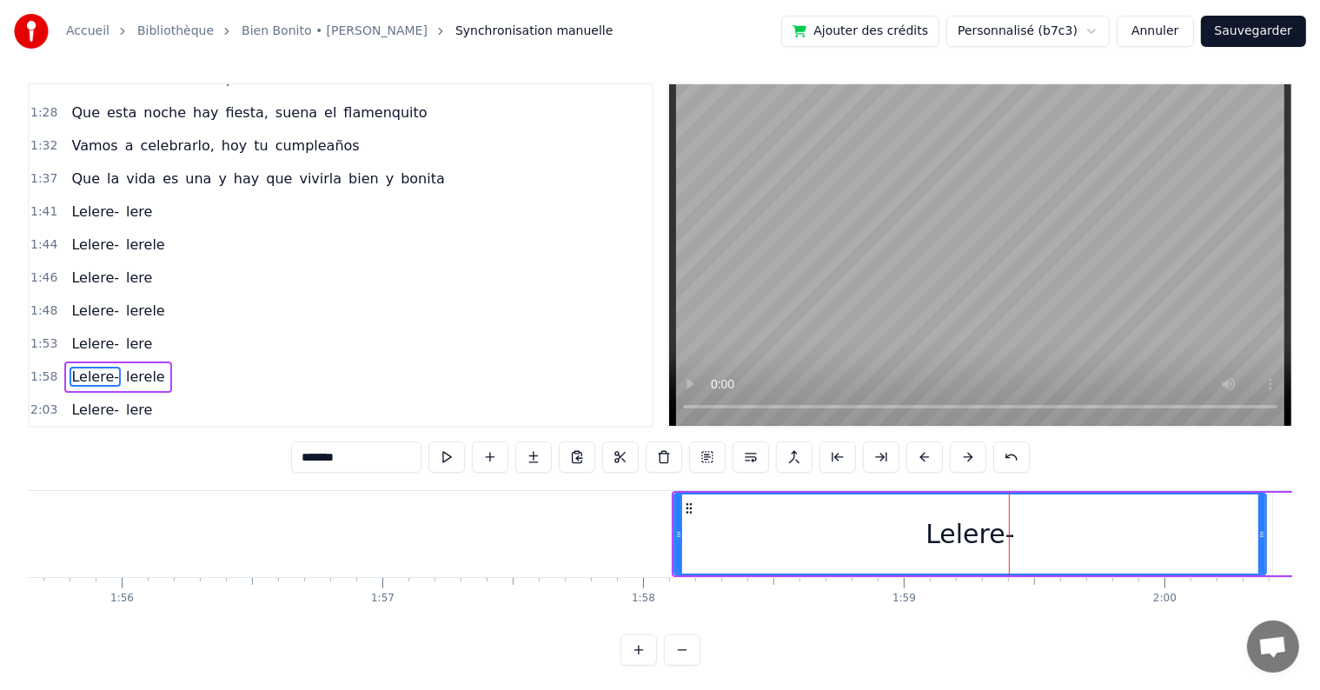
click at [924, 453] on button at bounding box center [924, 456] width 36 height 31
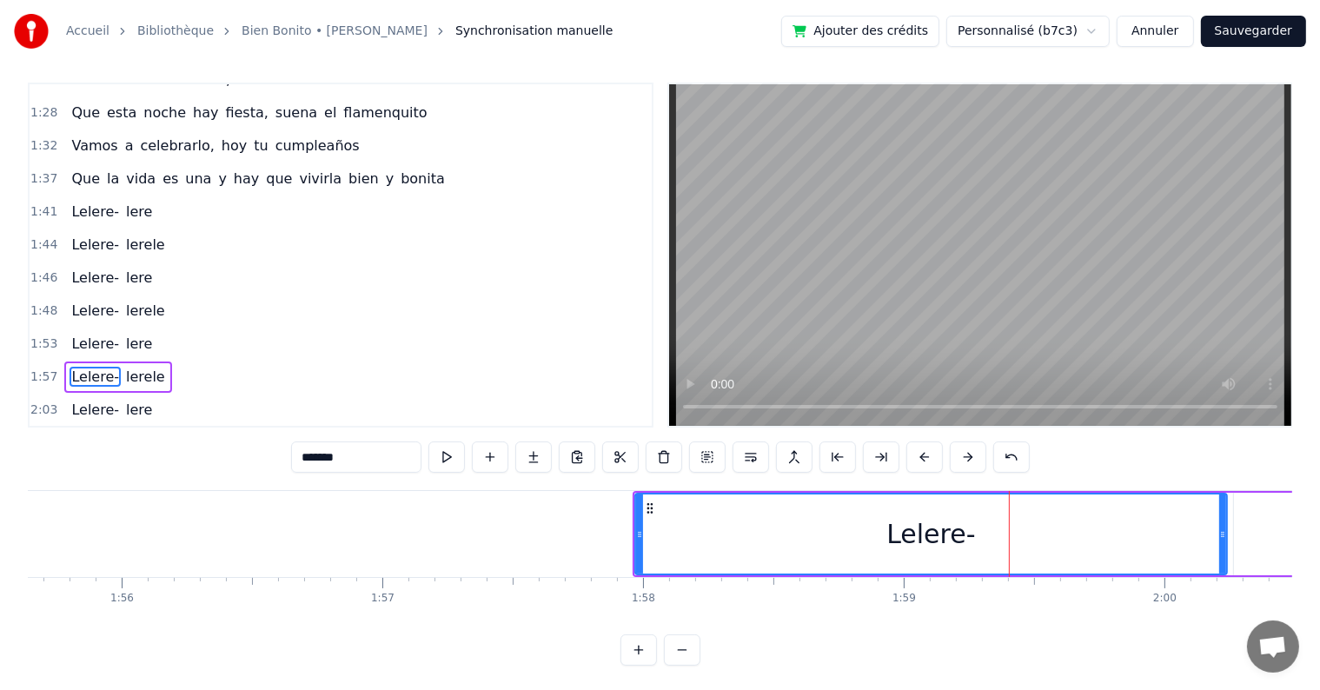
click at [924, 453] on button at bounding box center [924, 456] width 36 height 31
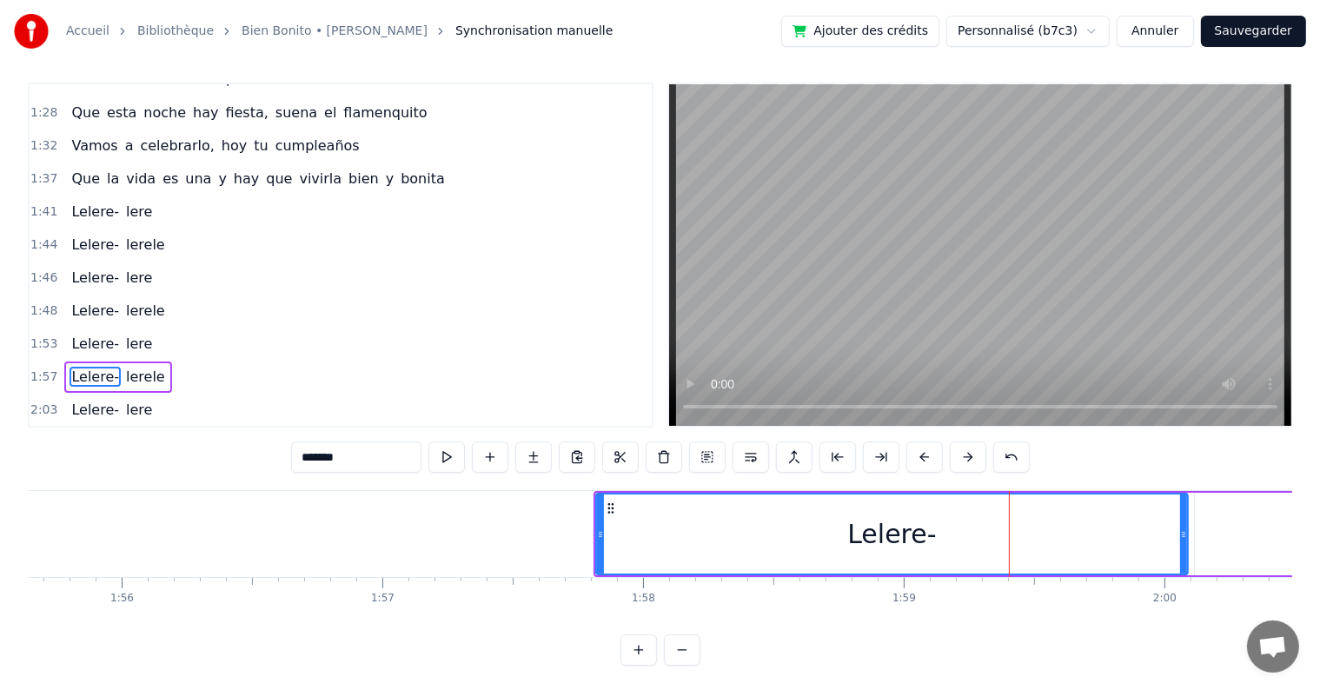
click at [924, 453] on button at bounding box center [924, 456] width 36 height 31
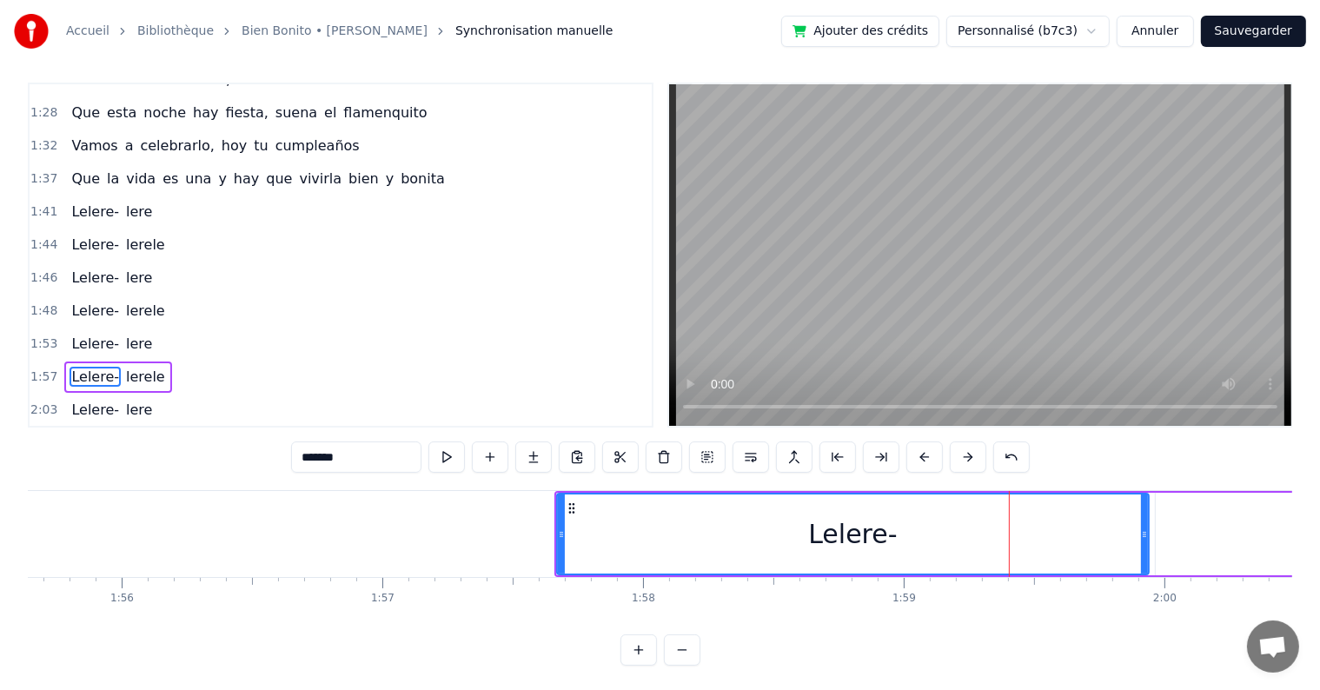
click at [924, 453] on button at bounding box center [924, 456] width 36 height 31
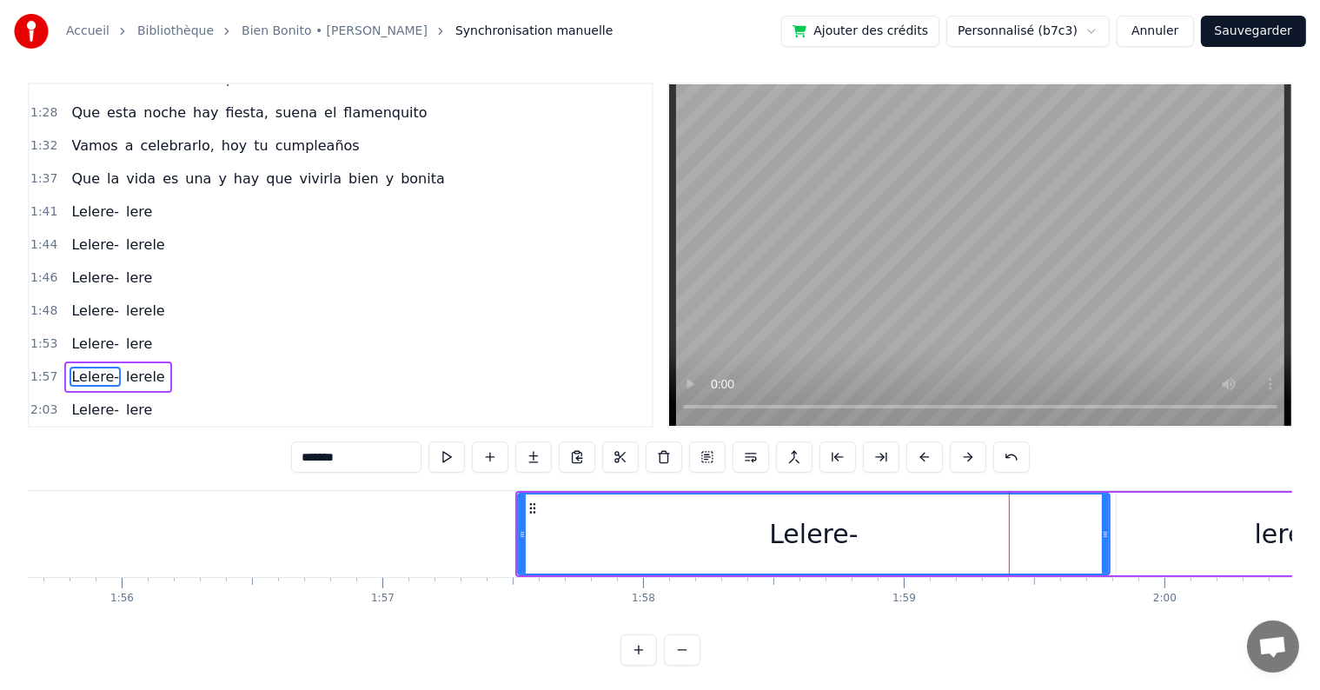
click at [924, 453] on button at bounding box center [924, 456] width 36 height 31
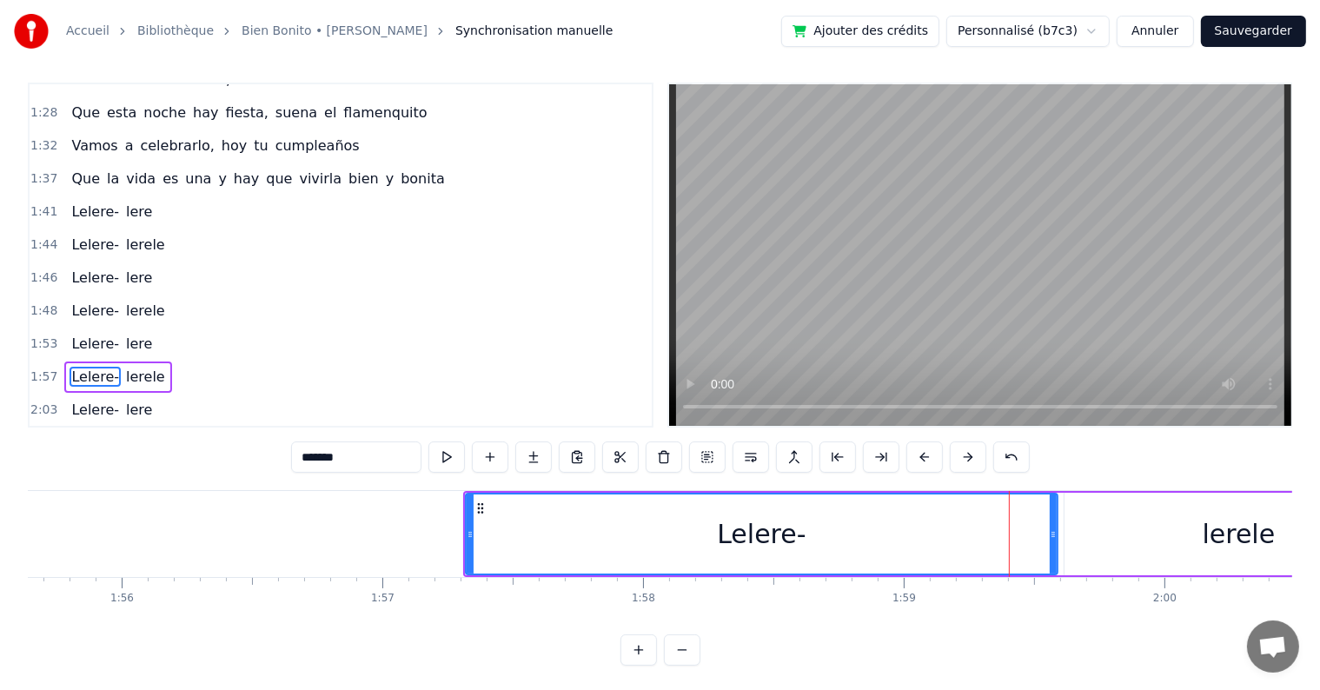
click at [924, 453] on button at bounding box center [924, 456] width 36 height 31
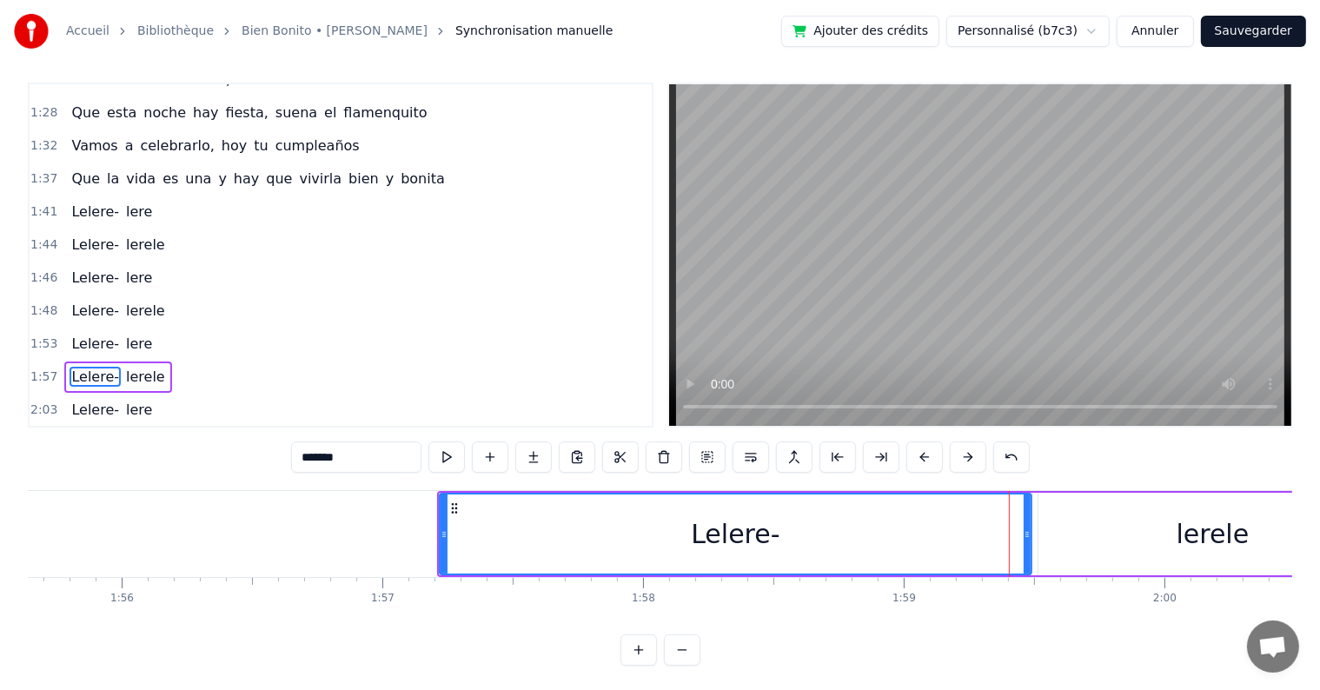
click at [924, 453] on button at bounding box center [924, 456] width 36 height 31
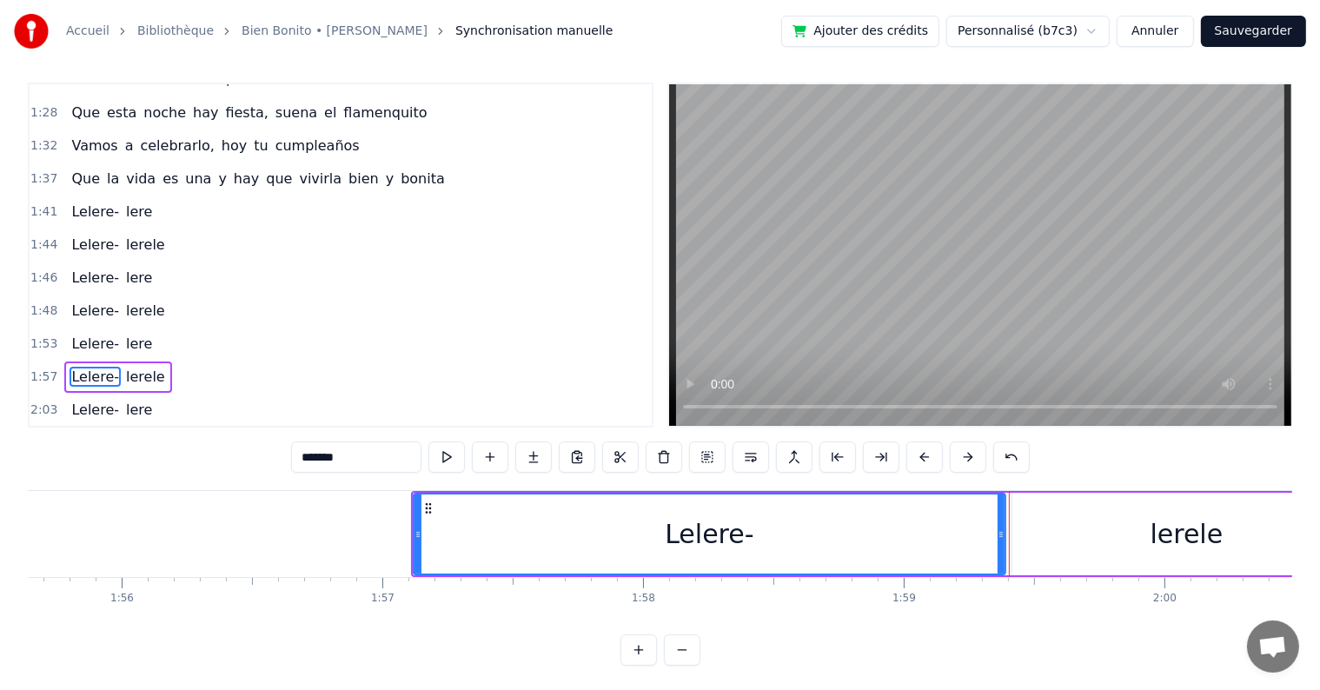
click at [924, 453] on button at bounding box center [924, 456] width 36 height 31
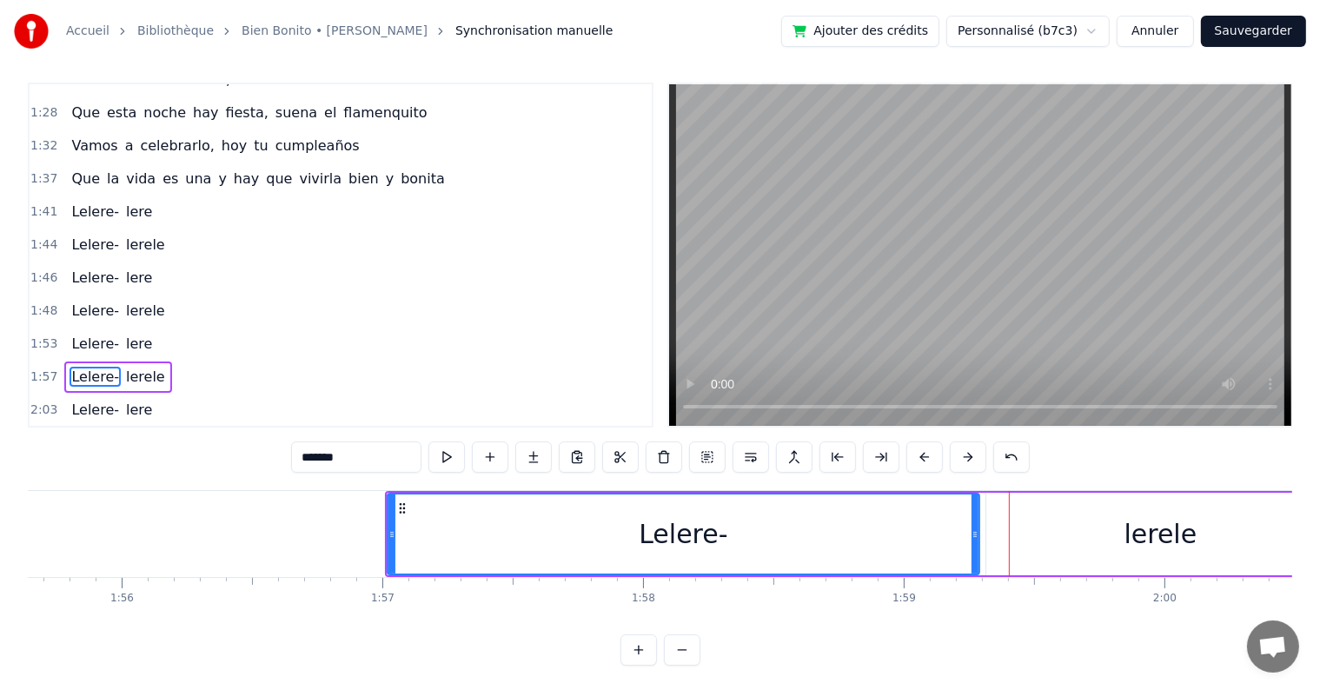
click at [924, 453] on button at bounding box center [924, 456] width 36 height 31
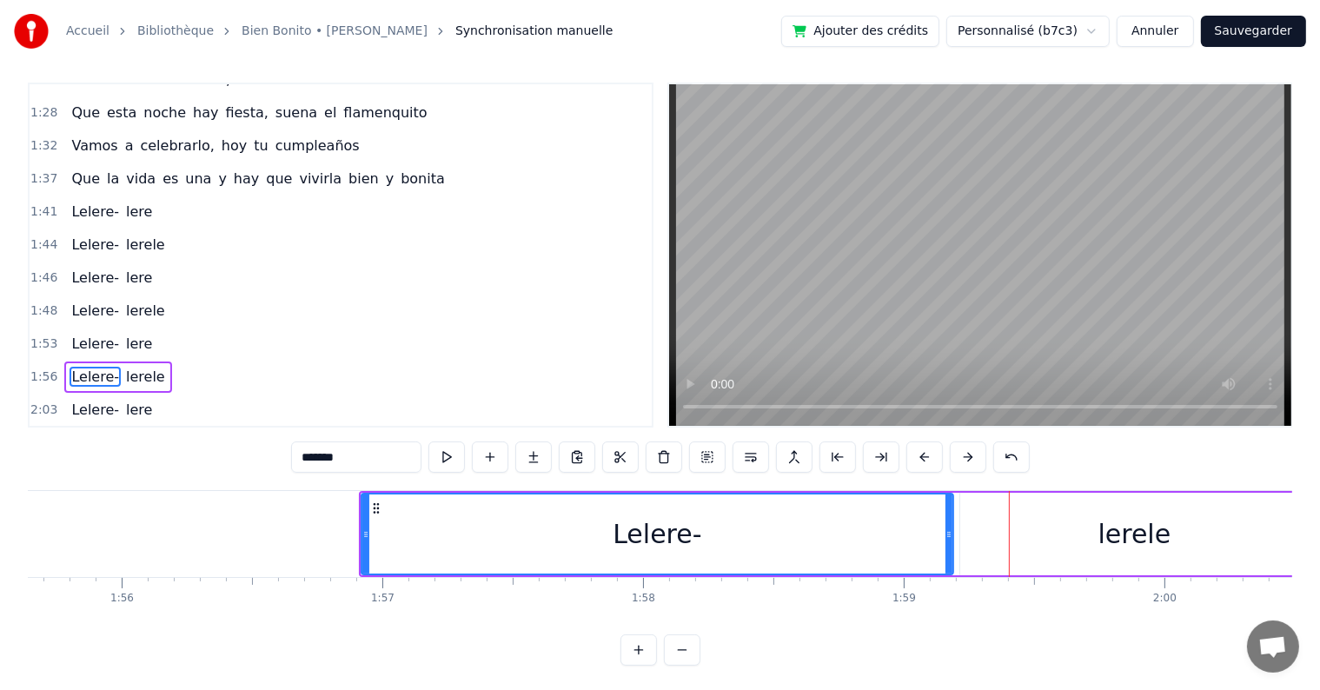
click at [924, 453] on button at bounding box center [924, 456] width 36 height 31
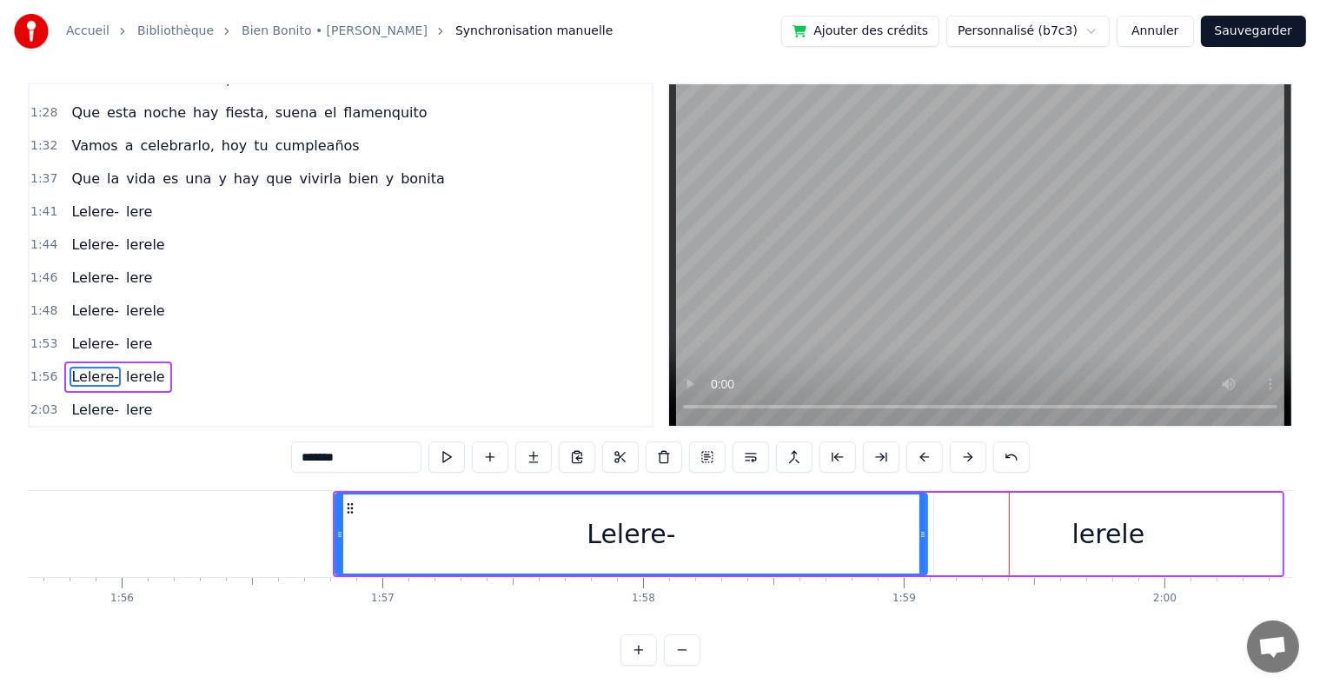
click at [924, 453] on button at bounding box center [924, 456] width 36 height 31
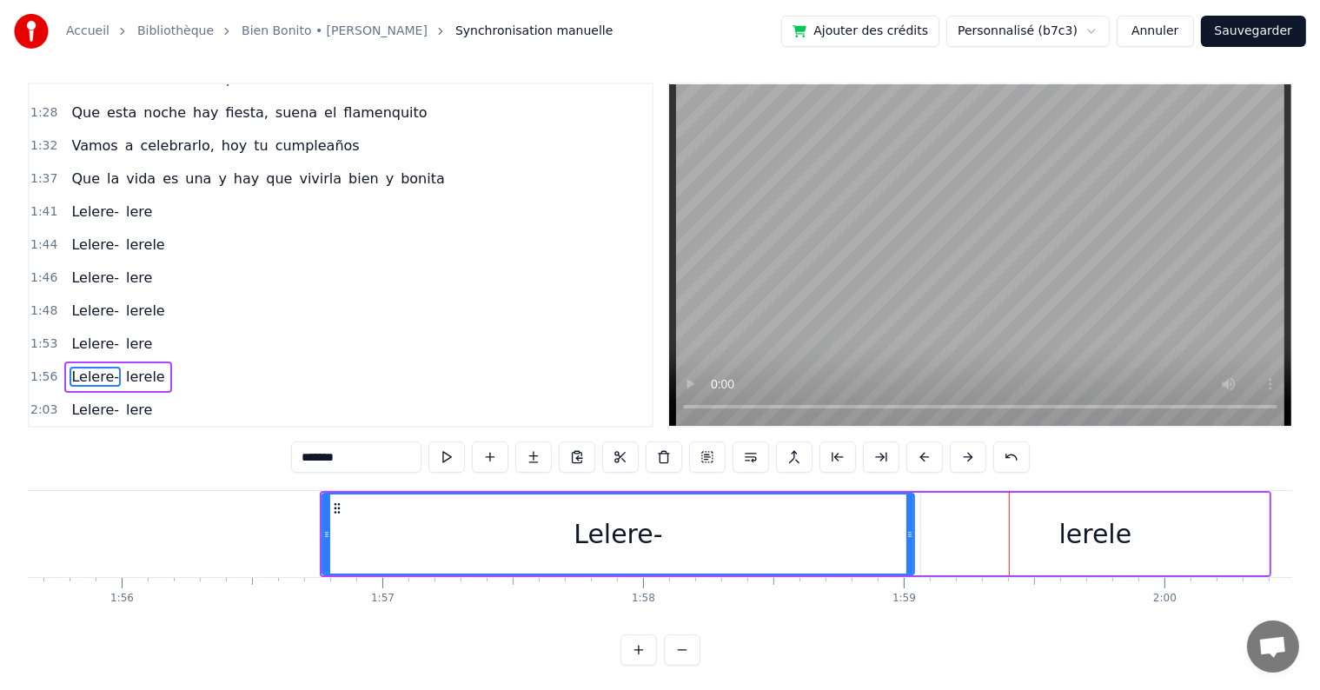
click at [924, 453] on button at bounding box center [924, 456] width 36 height 31
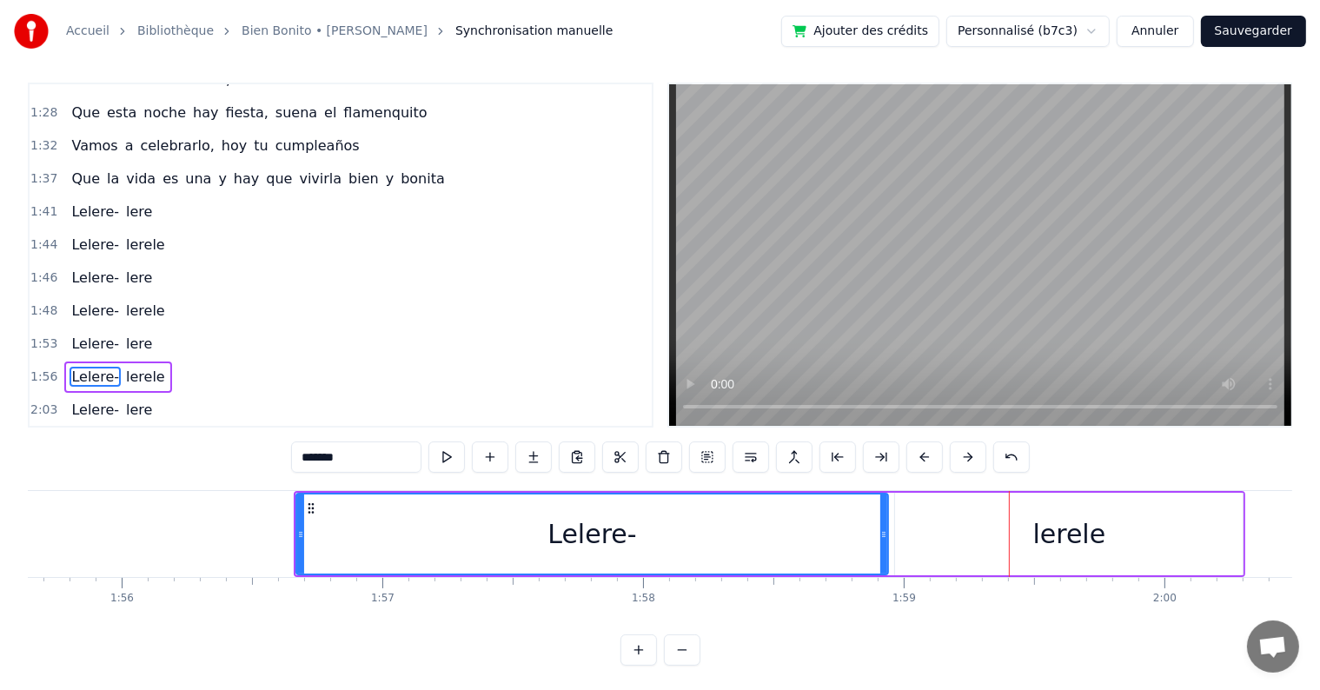
click at [924, 453] on button at bounding box center [924, 456] width 36 height 31
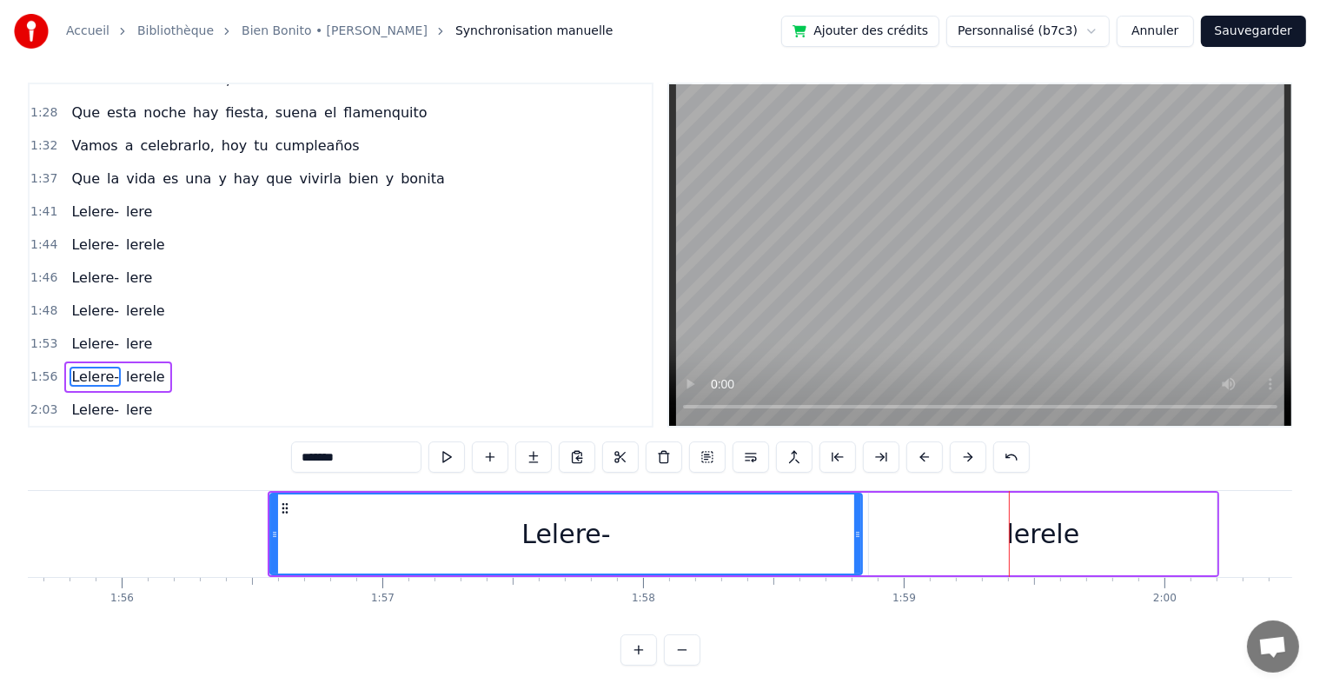
click at [924, 453] on button at bounding box center [924, 456] width 36 height 31
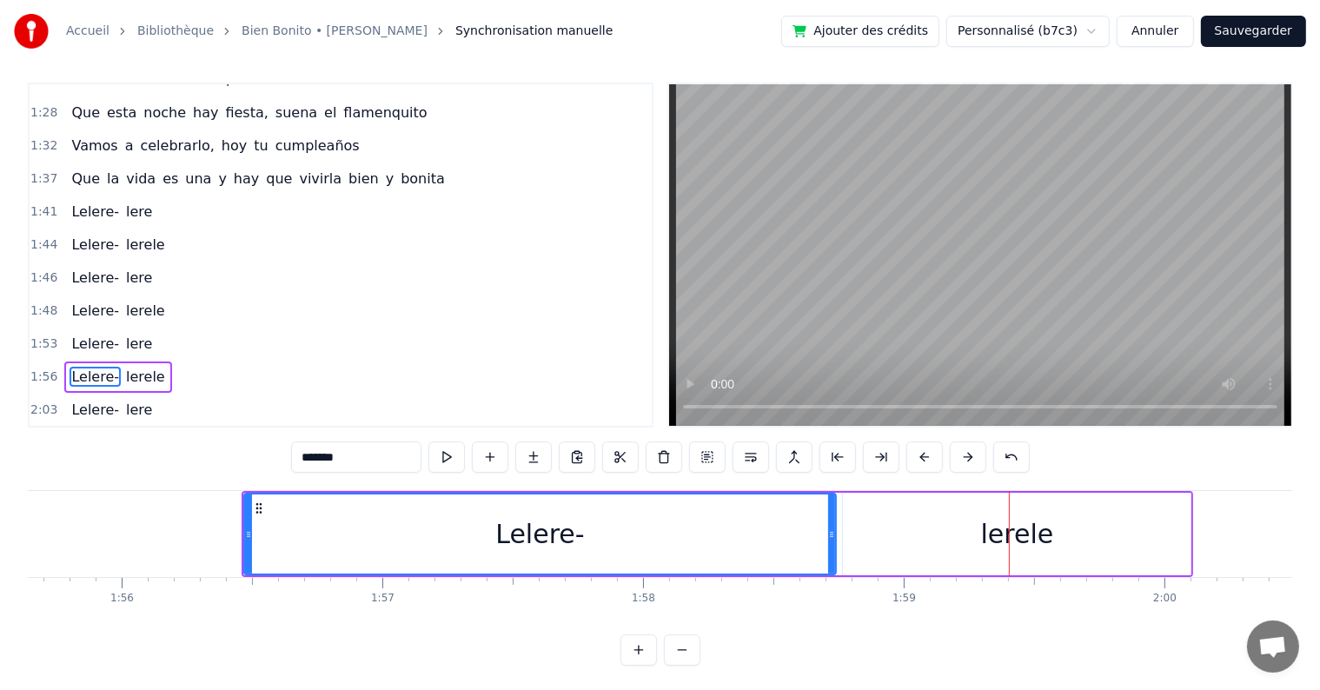
click at [924, 453] on button at bounding box center [924, 456] width 36 height 31
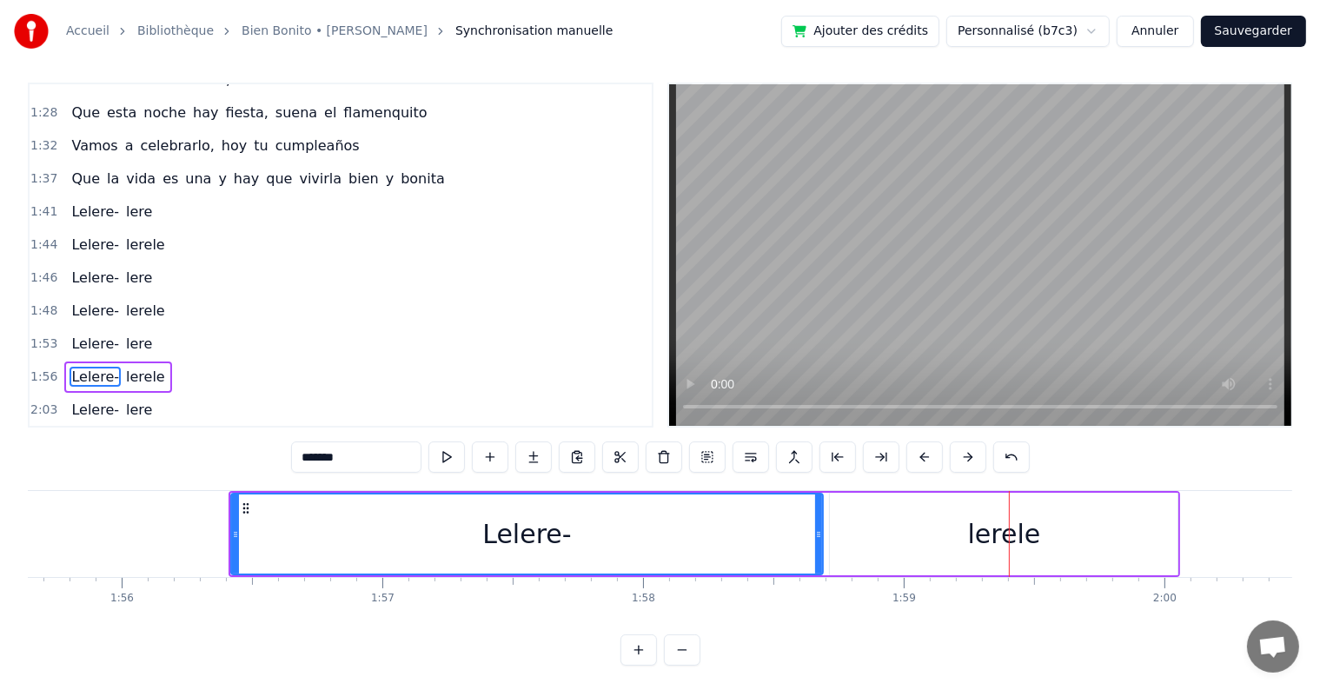
click at [924, 453] on button at bounding box center [924, 456] width 36 height 31
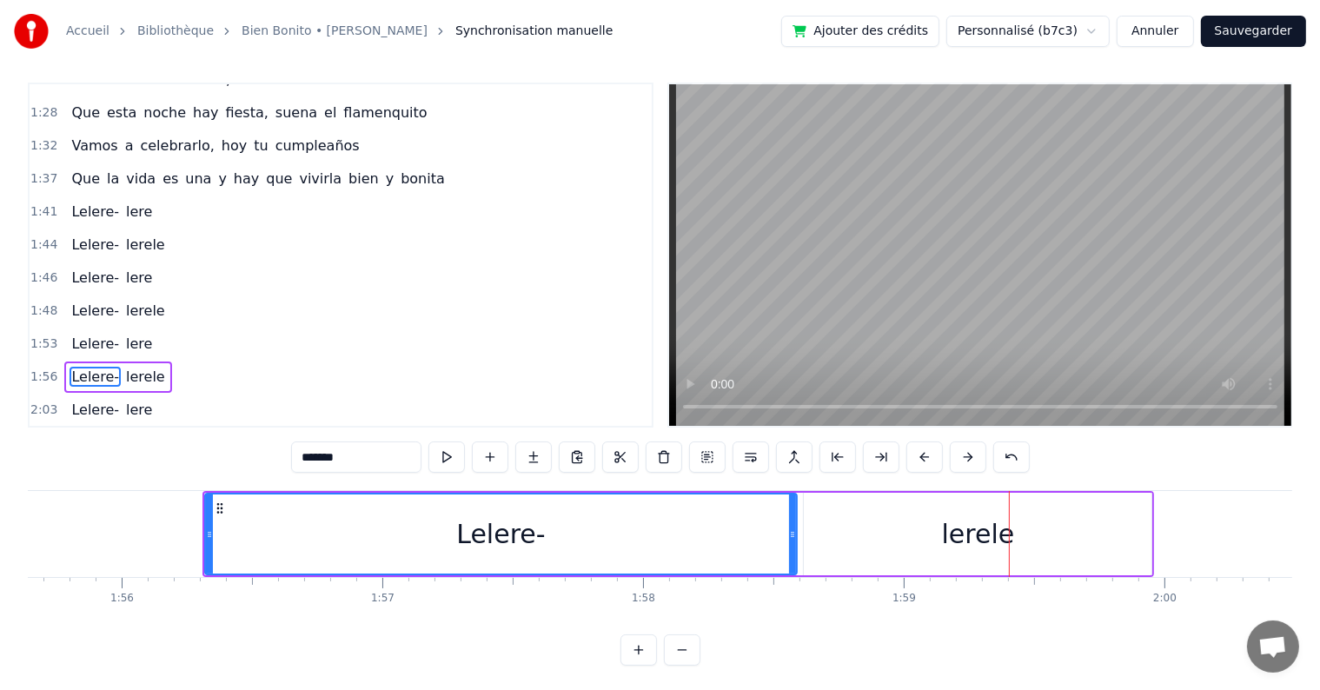
click at [924, 453] on button at bounding box center [924, 456] width 36 height 31
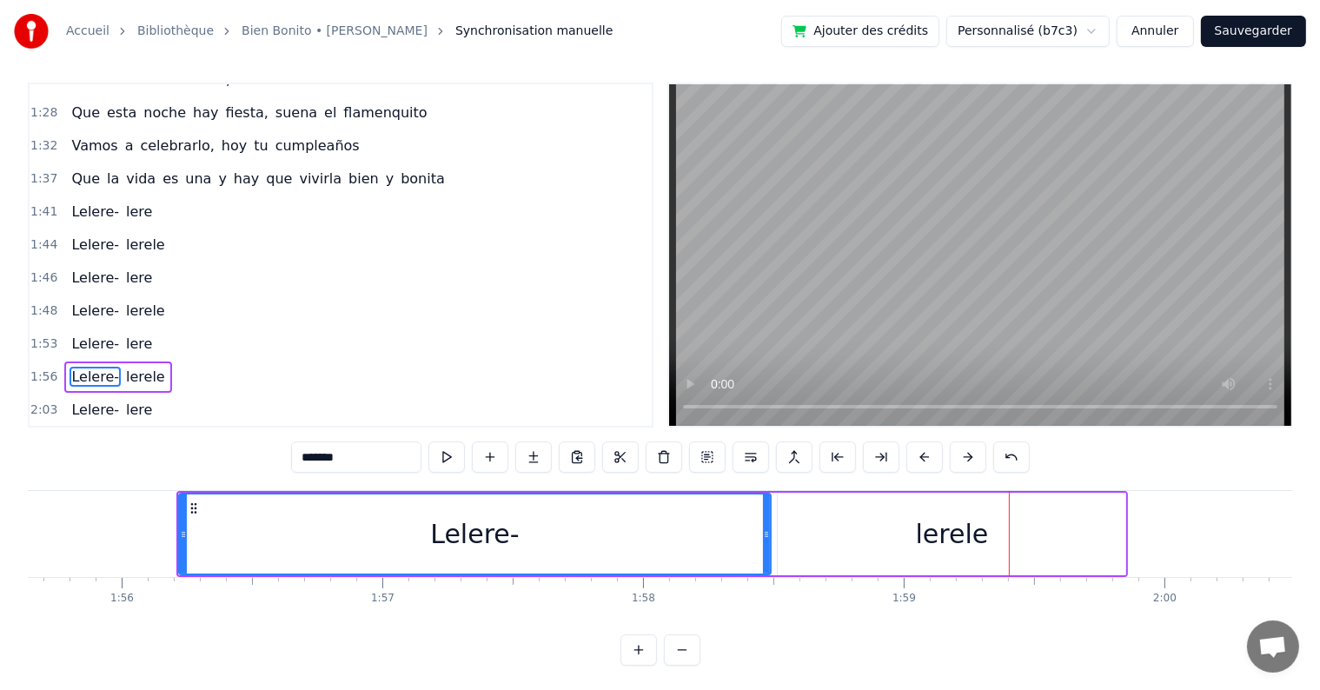
click at [924, 453] on button at bounding box center [924, 456] width 36 height 31
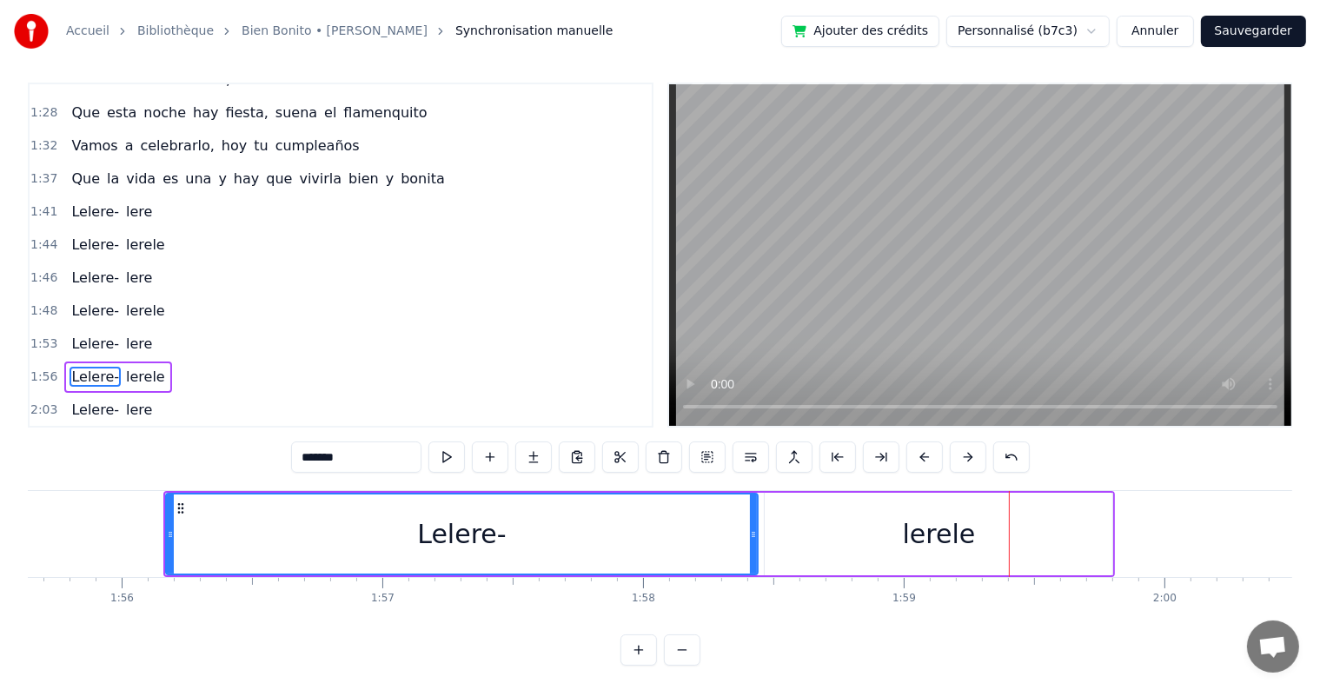
click at [924, 453] on button at bounding box center [924, 456] width 36 height 31
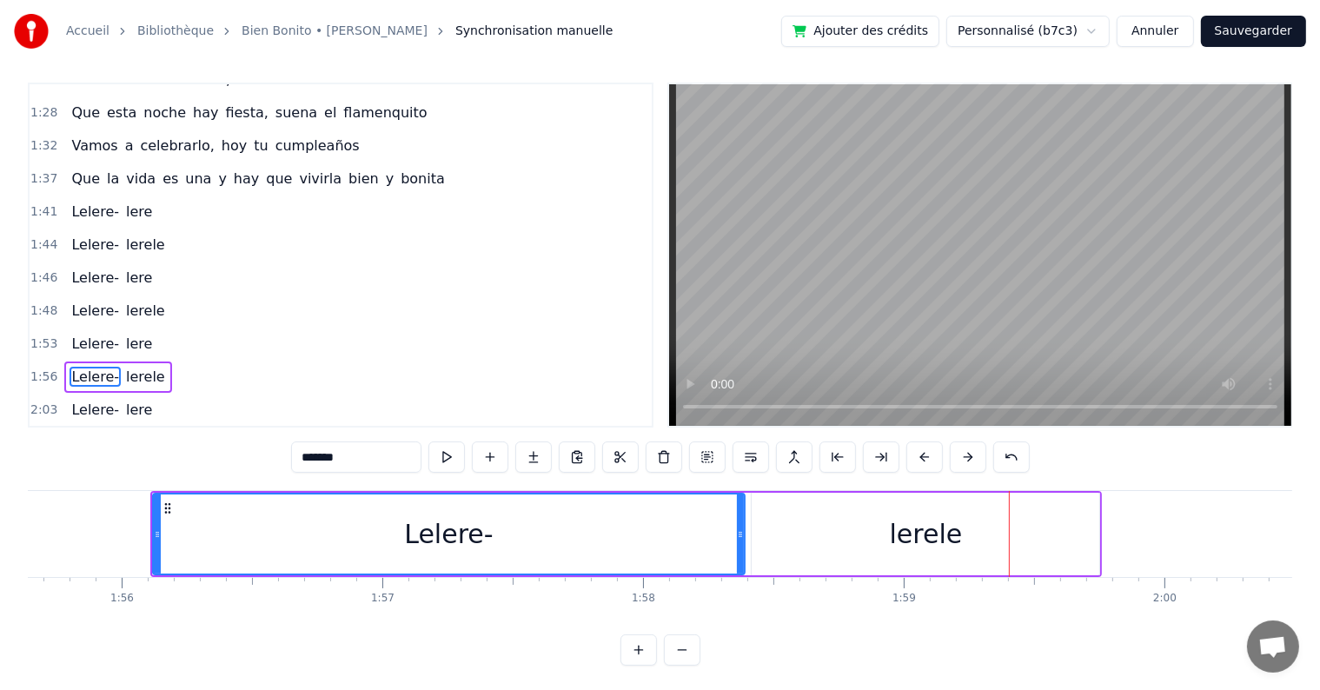
click at [924, 453] on button at bounding box center [924, 456] width 36 height 31
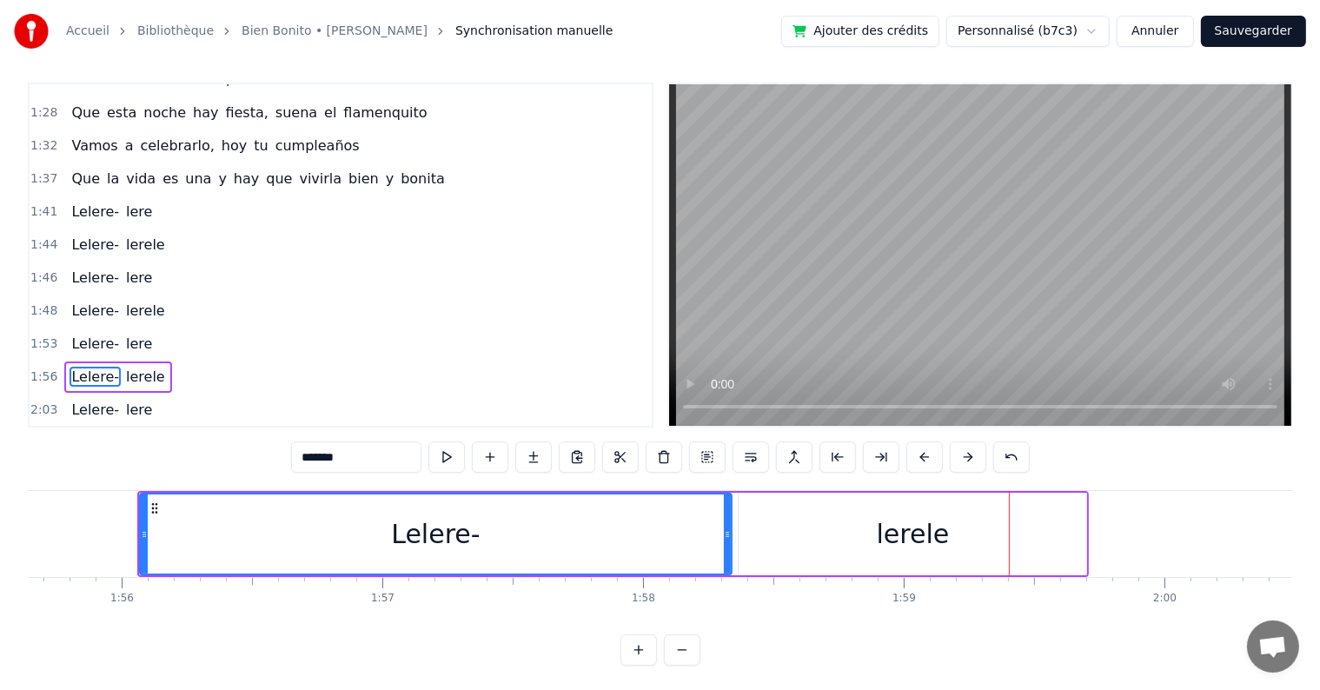
click at [924, 453] on button at bounding box center [924, 456] width 36 height 31
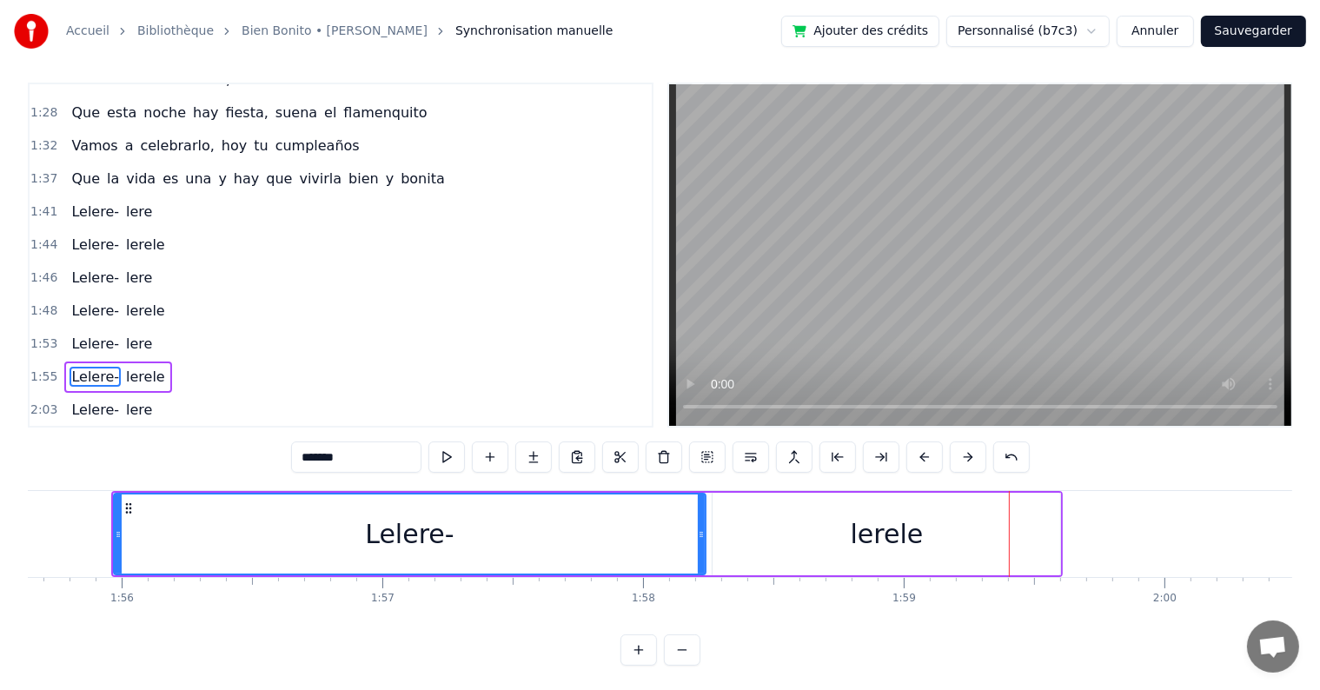
click at [924, 453] on button at bounding box center [924, 456] width 36 height 31
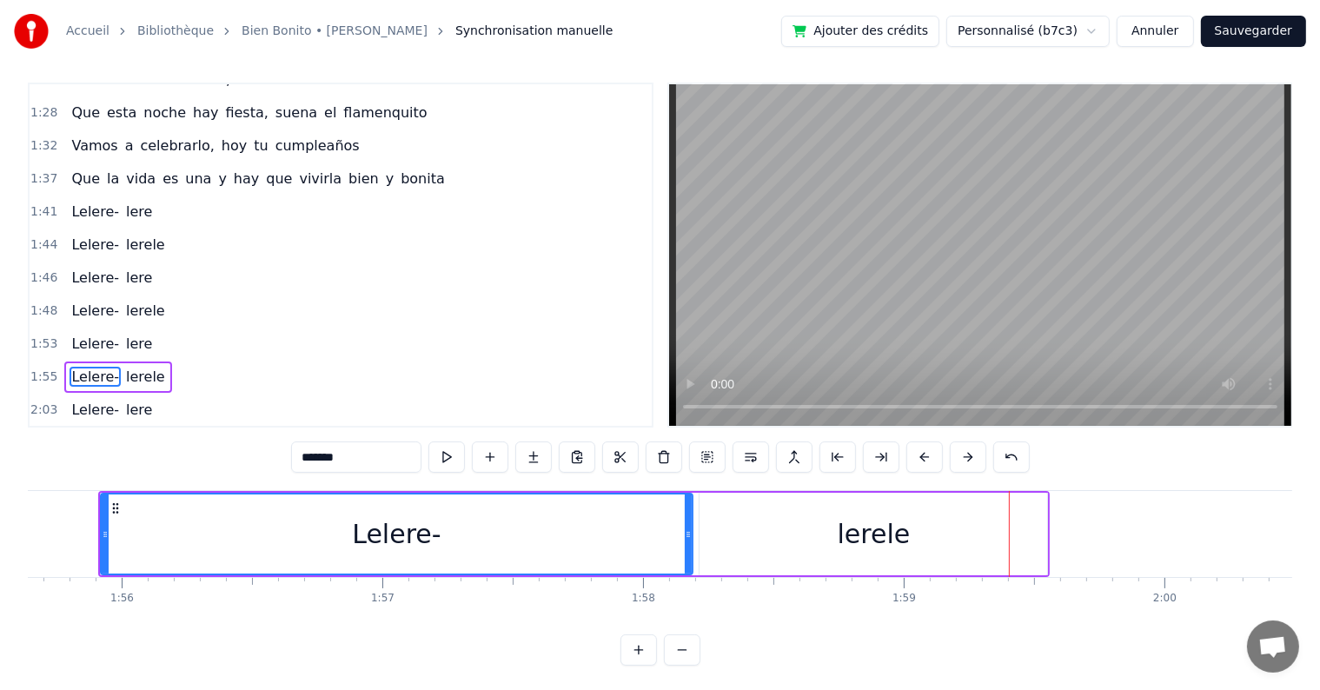
click at [924, 453] on button at bounding box center [924, 456] width 36 height 31
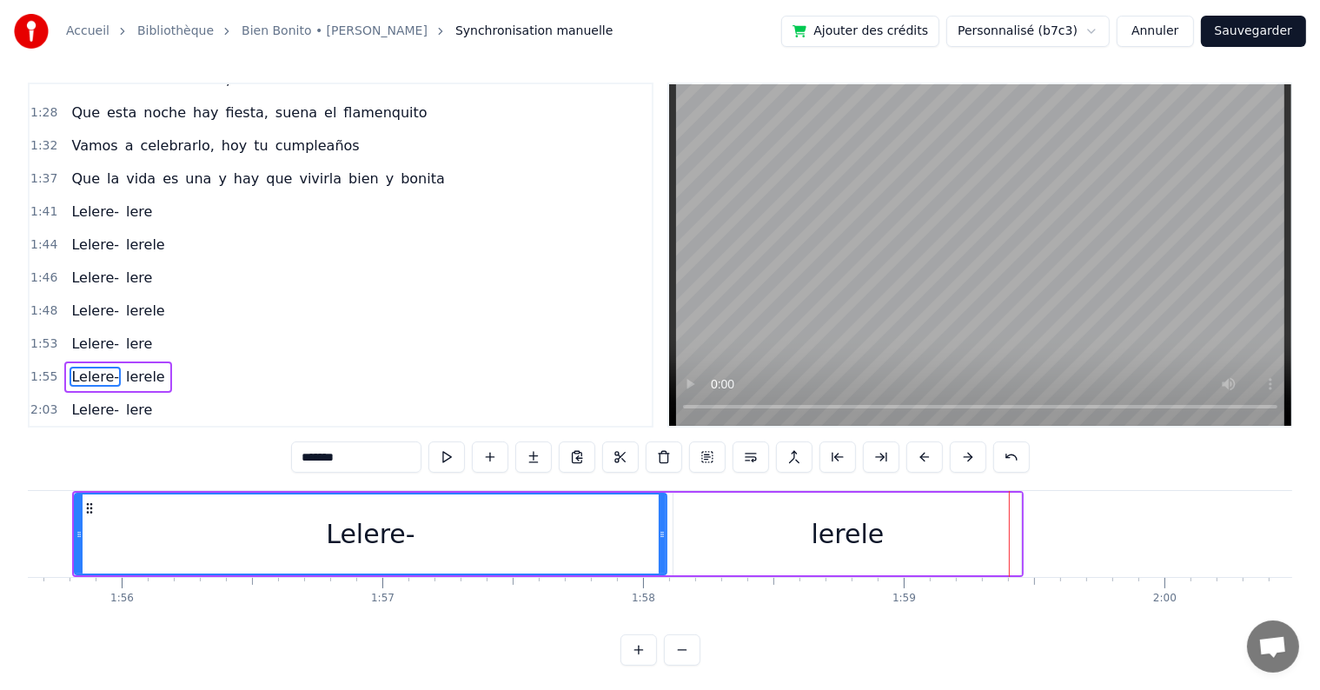
click at [924, 453] on button at bounding box center [924, 456] width 36 height 31
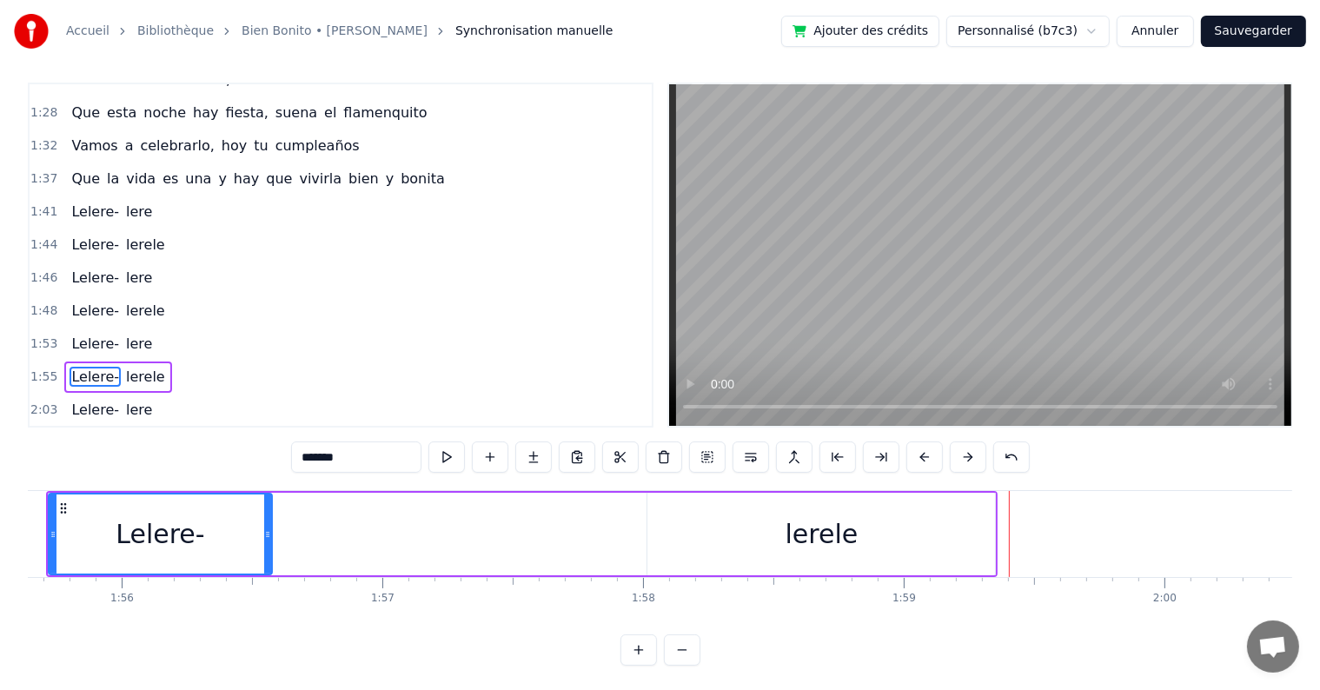
drag, startPoint x: 632, startPoint y: 528, endPoint x: 264, endPoint y: 521, distance: 368.4
click at [264, 521] on div at bounding box center [267, 533] width 7 height 79
click at [806, 524] on div "lerele" at bounding box center [821, 533] width 73 height 39
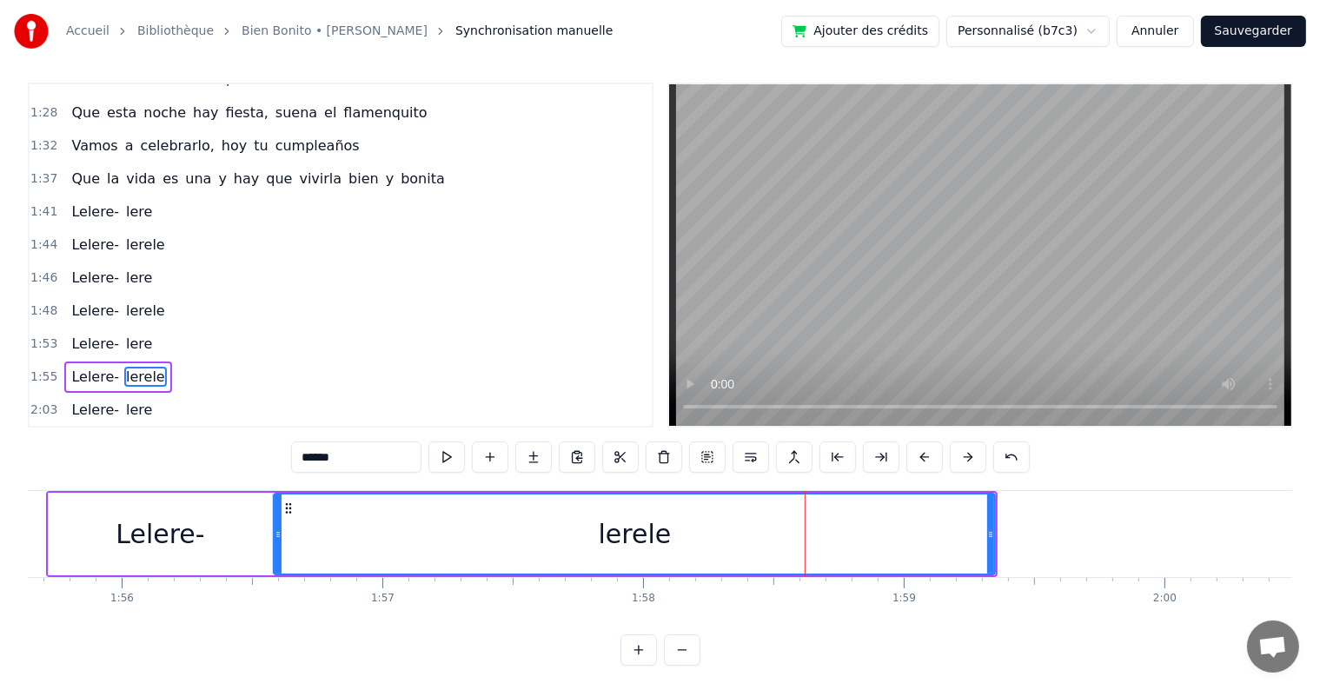
drag, startPoint x: 648, startPoint y: 528, endPoint x: 275, endPoint y: 518, distance: 373.7
click at [275, 518] on div at bounding box center [278, 533] width 7 height 79
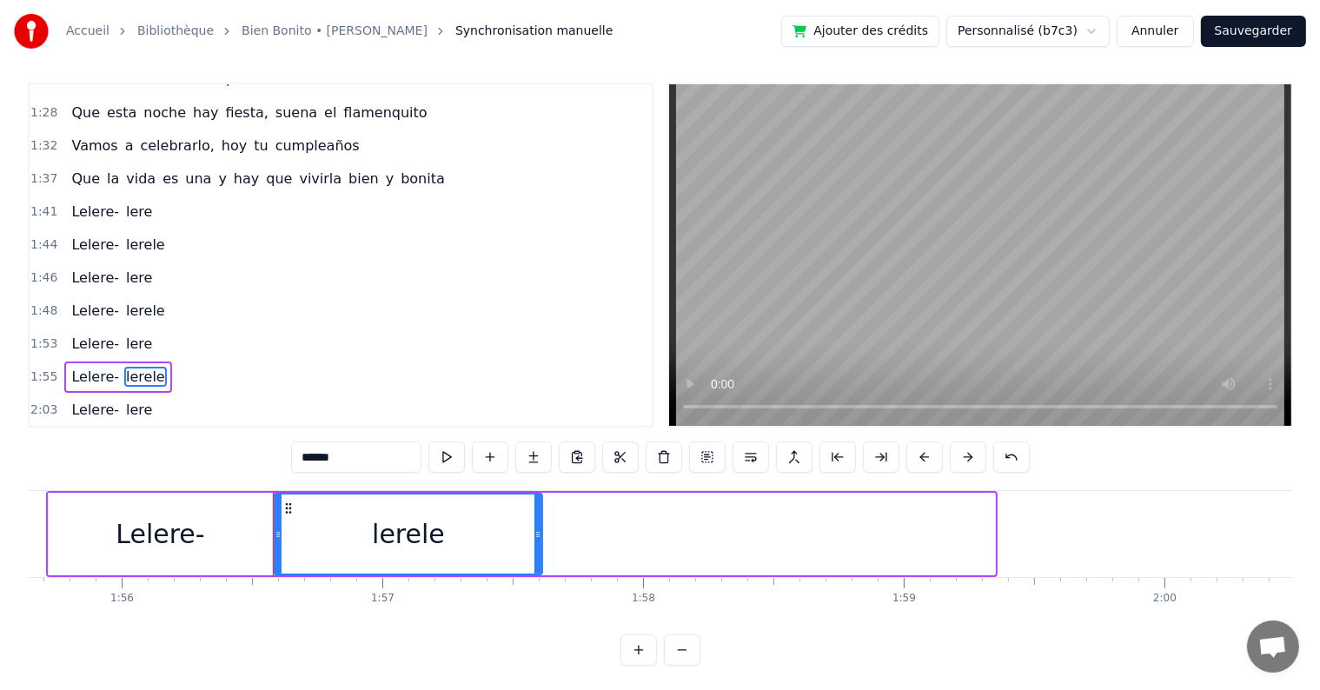
drag, startPoint x: 994, startPoint y: 533, endPoint x: 541, endPoint y: 541, distance: 452.7
click at [541, 541] on div at bounding box center [537, 533] width 7 height 79
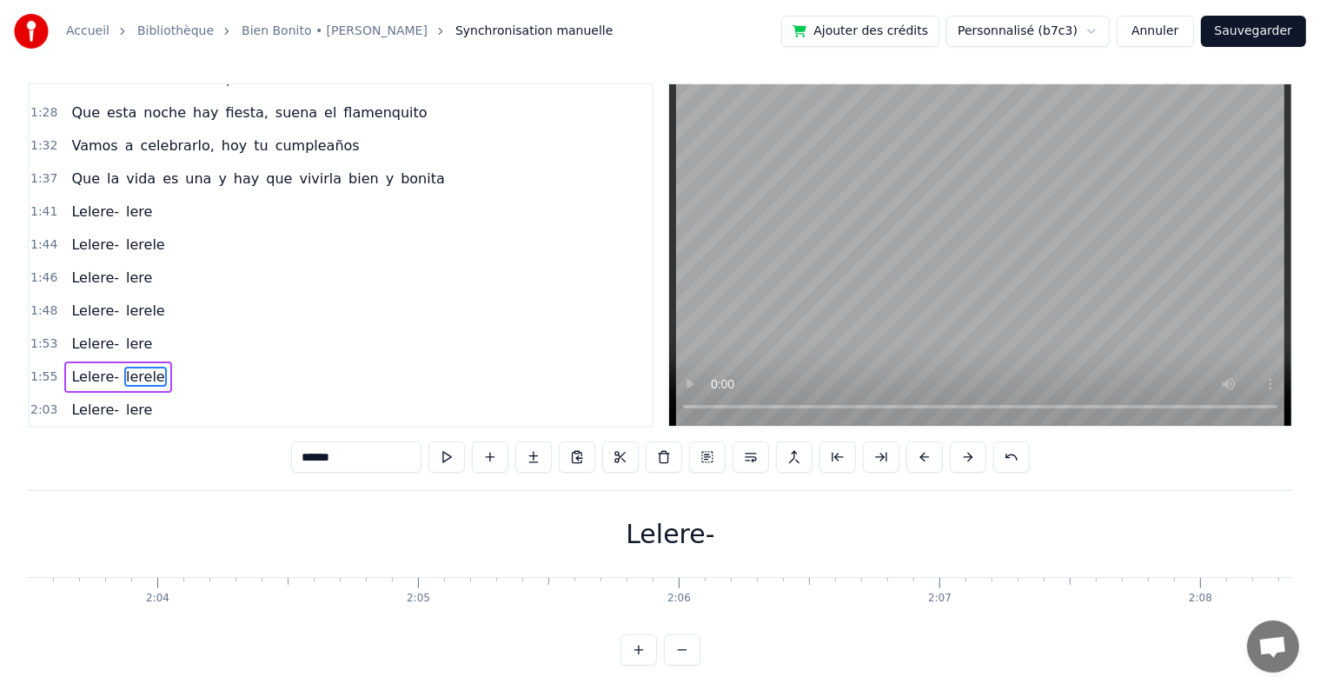
scroll to position [0, 32031]
click at [842, 526] on div "Lelere-" at bounding box center [826, 533] width 89 height 39
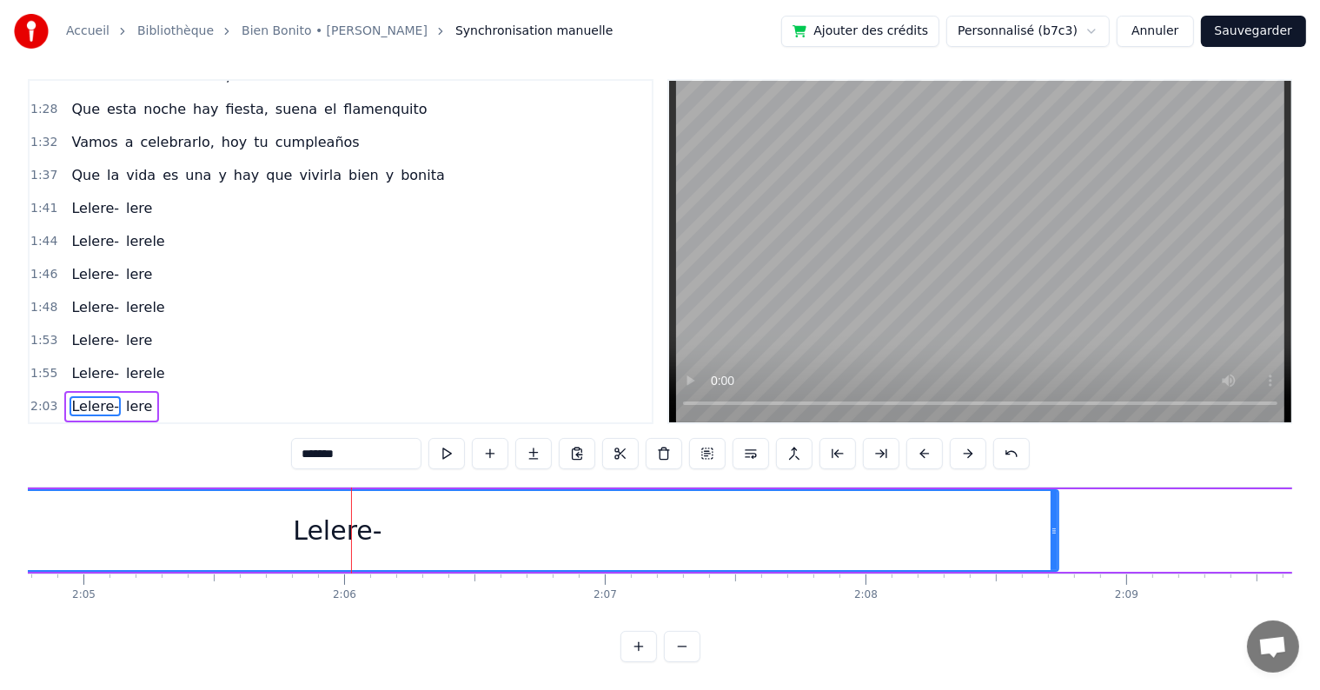
scroll to position [0, 32542]
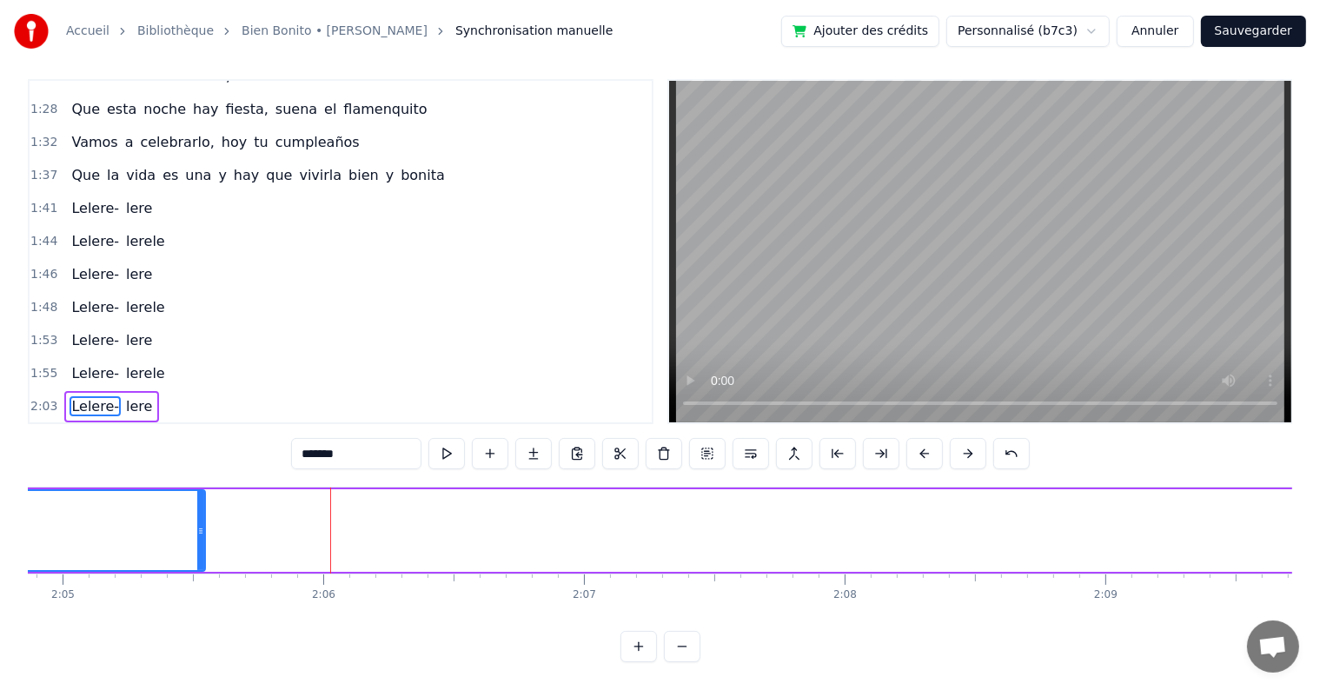
drag, startPoint x: 1032, startPoint y: 519, endPoint x: 200, endPoint y: 512, distance: 832.3
click at [200, 524] on icon at bounding box center [200, 531] width 7 height 14
click at [1013, 518] on div "lere" at bounding box center [1007, 530] width 50 height 39
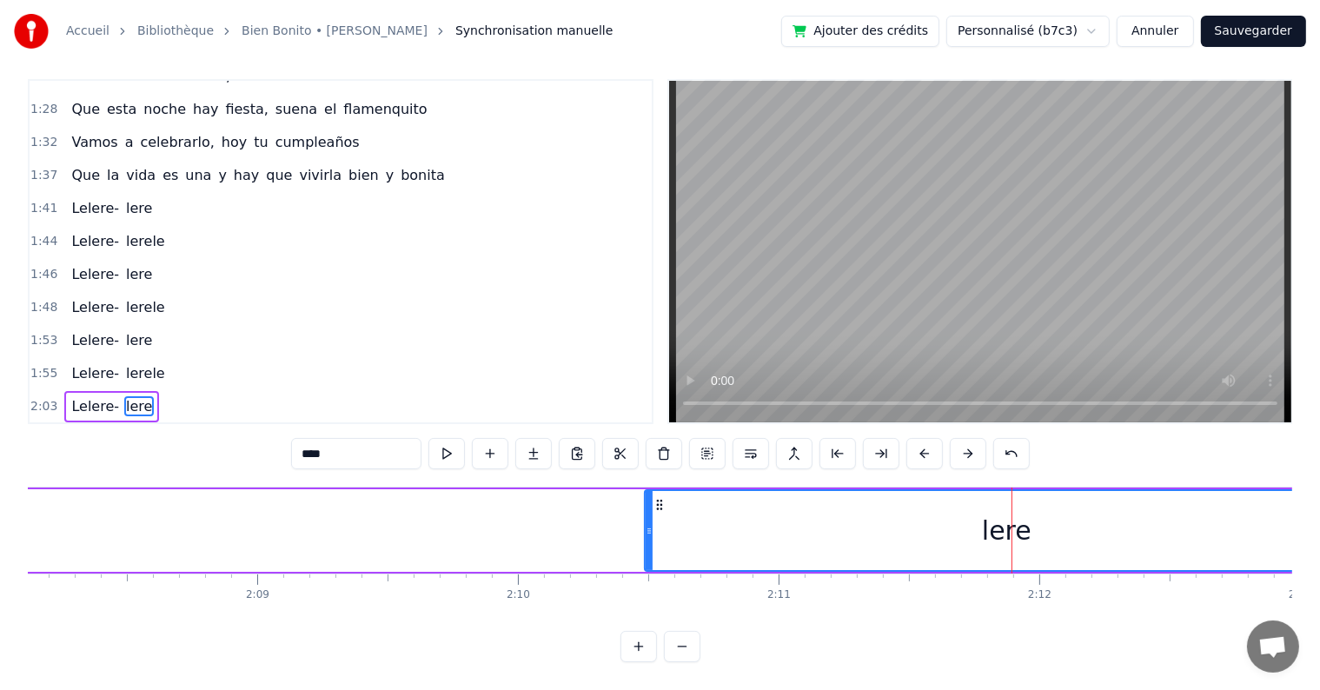
click at [925, 438] on button at bounding box center [924, 453] width 36 height 31
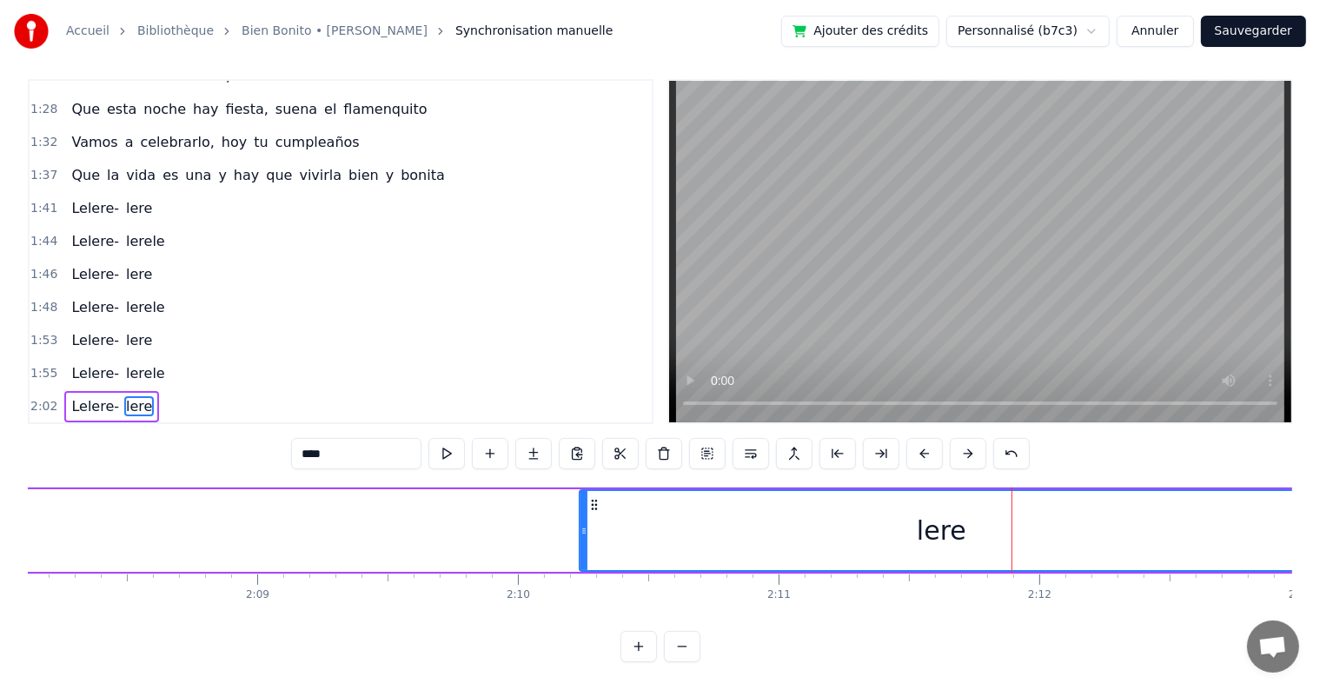
click at [925, 438] on button at bounding box center [924, 453] width 36 height 31
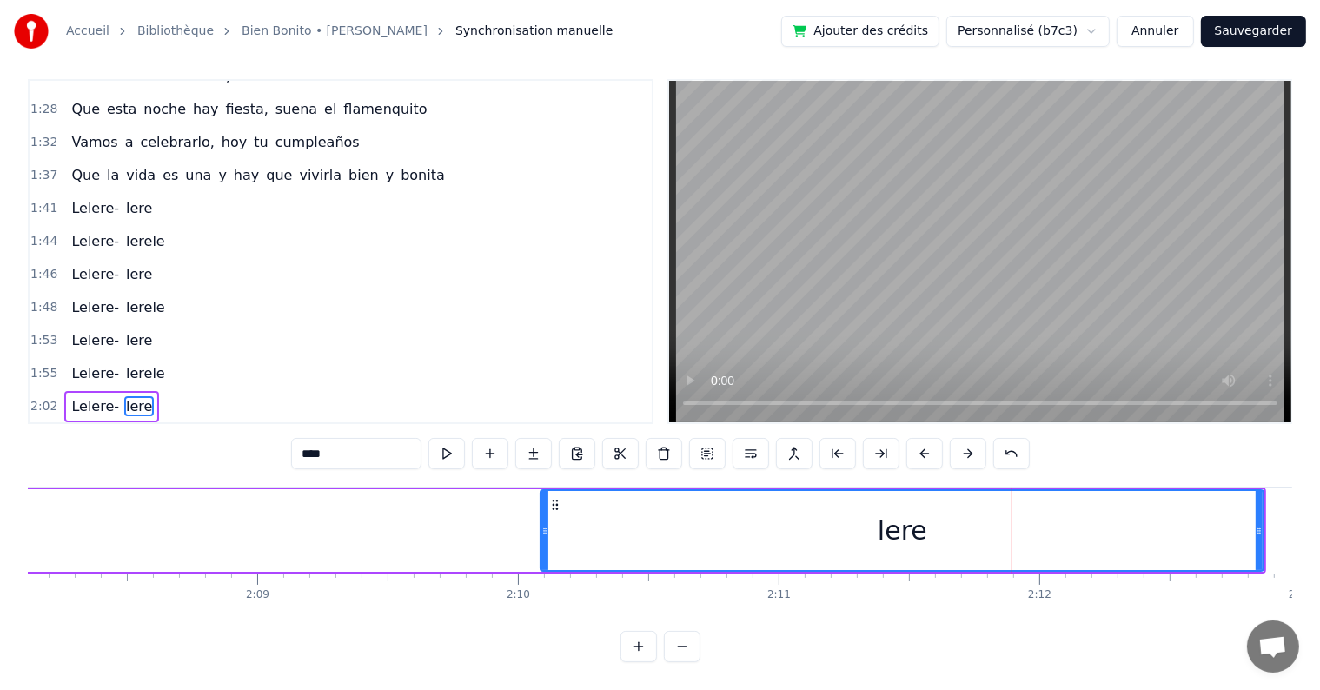
click at [925, 438] on button at bounding box center [924, 453] width 36 height 31
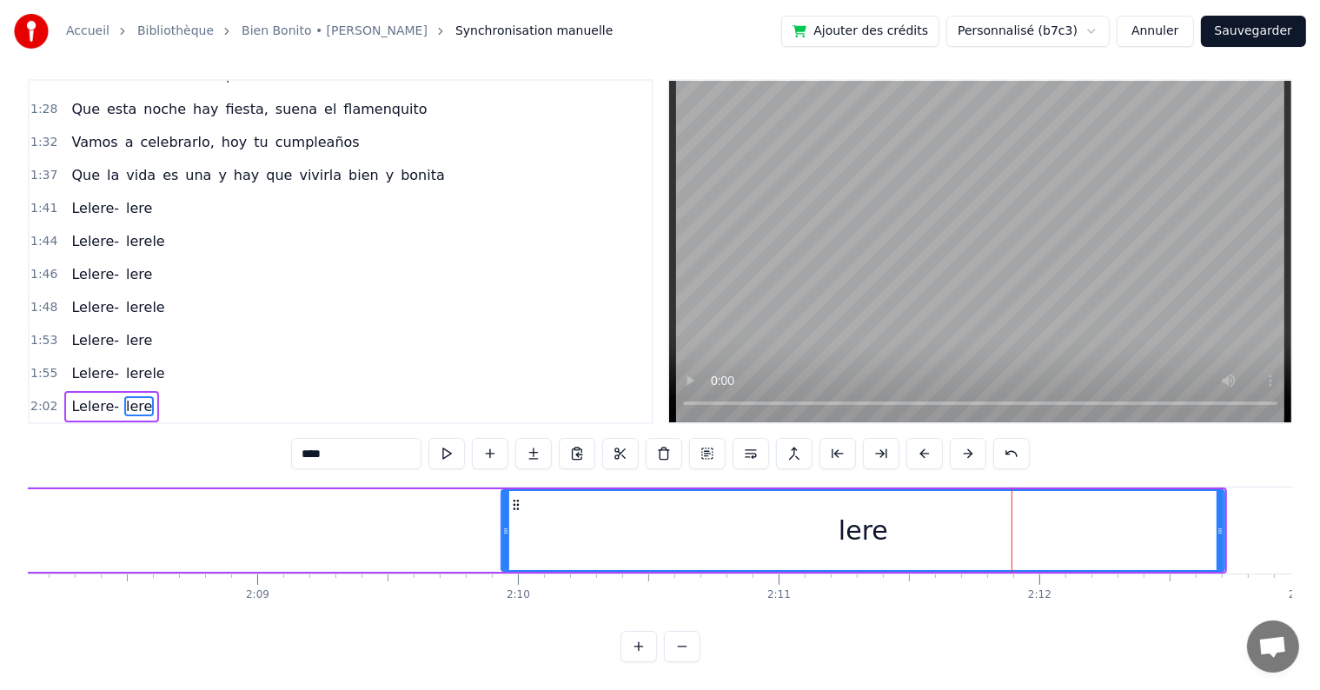
click at [925, 438] on button at bounding box center [924, 453] width 36 height 31
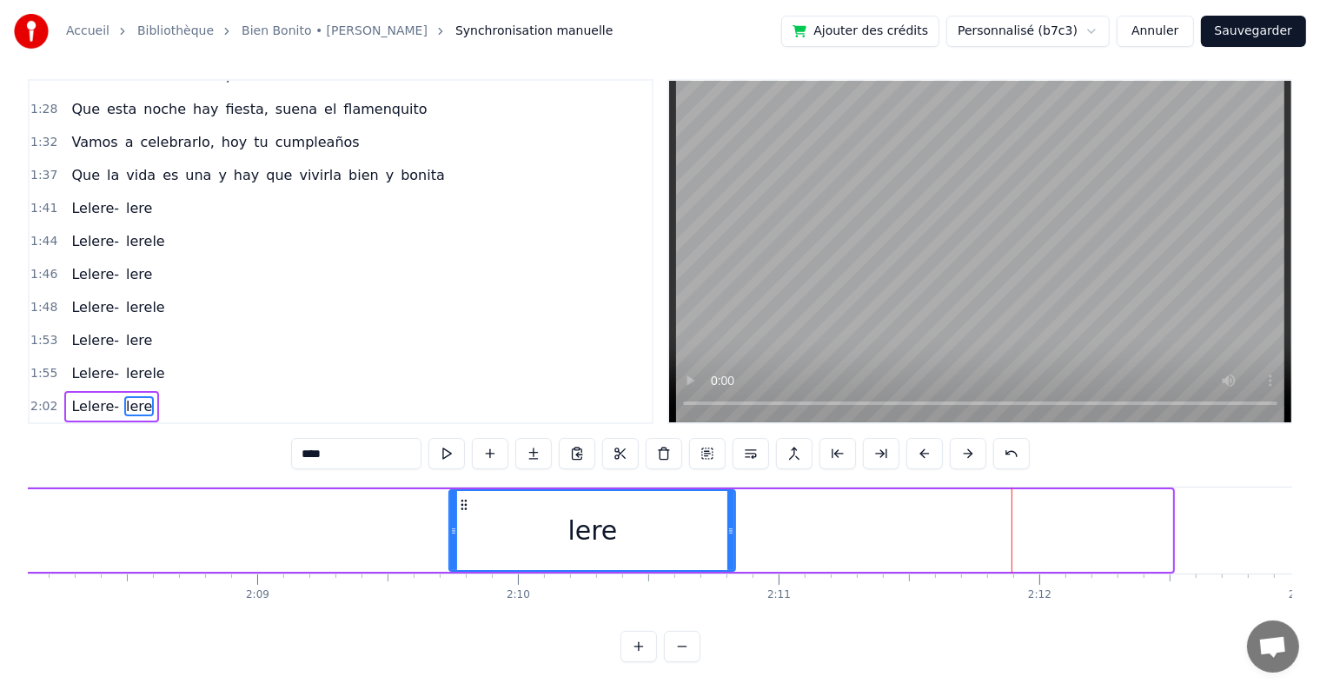
drag, startPoint x: 1165, startPoint y: 515, endPoint x: 728, endPoint y: 519, distance: 437.0
click at [728, 524] on icon at bounding box center [730, 531] width 7 height 14
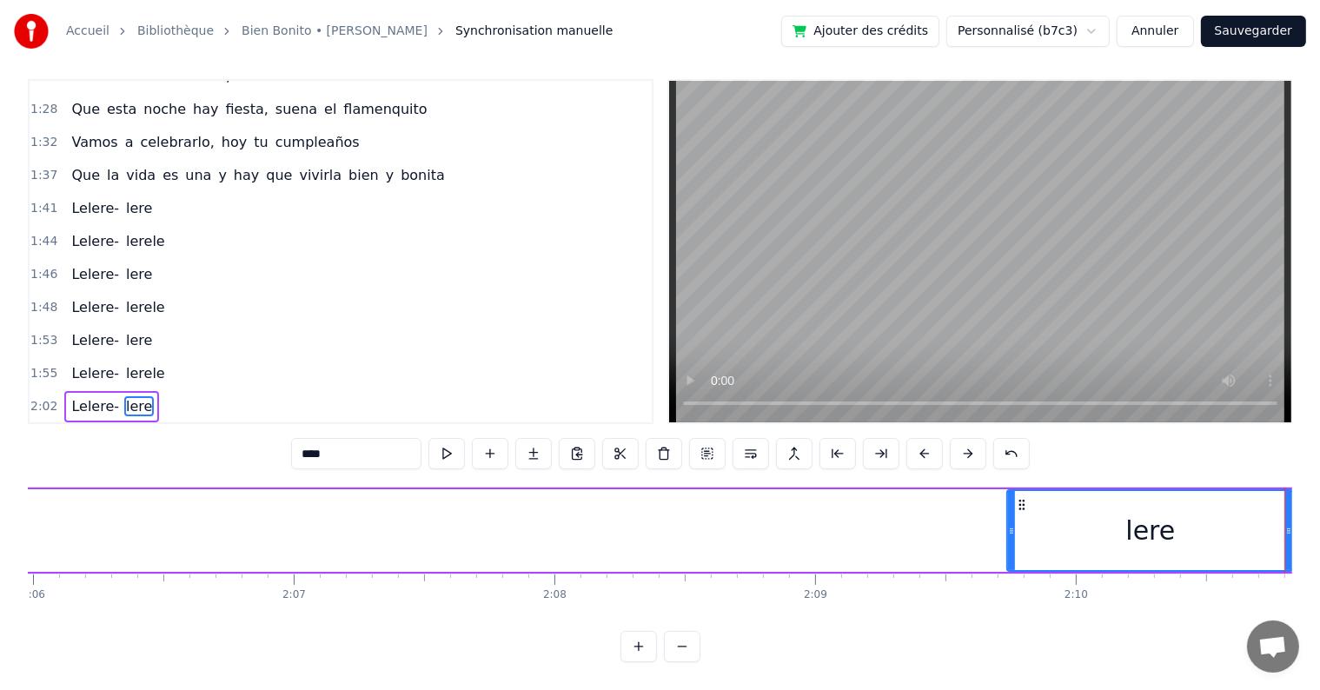
scroll to position [0, 32788]
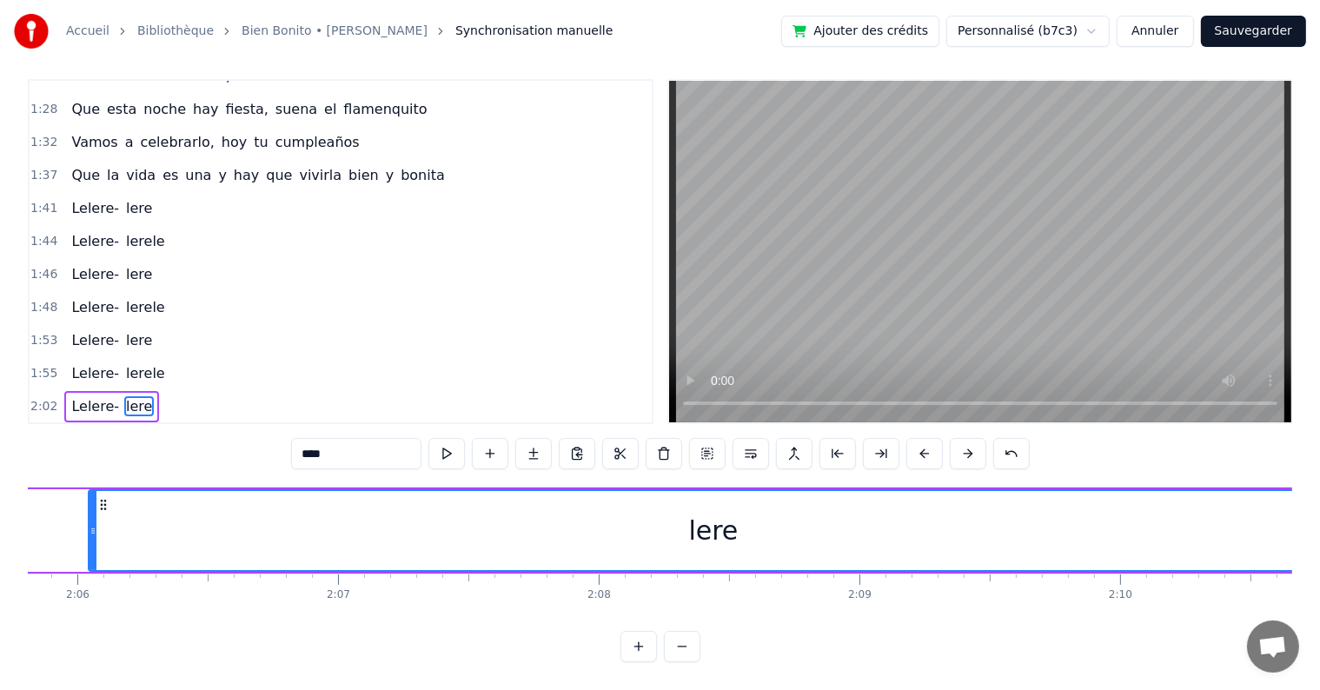
drag, startPoint x: 1055, startPoint y: 518, endPoint x: 92, endPoint y: 492, distance: 962.9
click at [92, 492] on div at bounding box center [92, 530] width 7 height 79
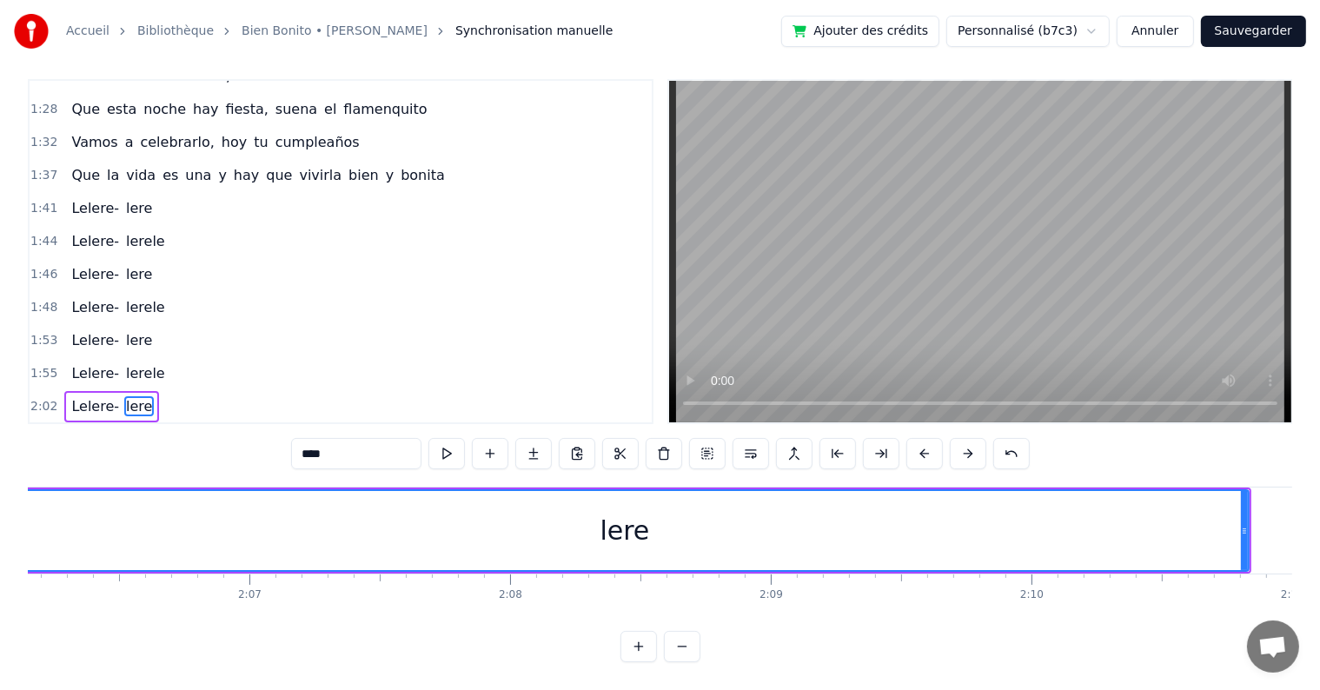
scroll to position [0, 32921]
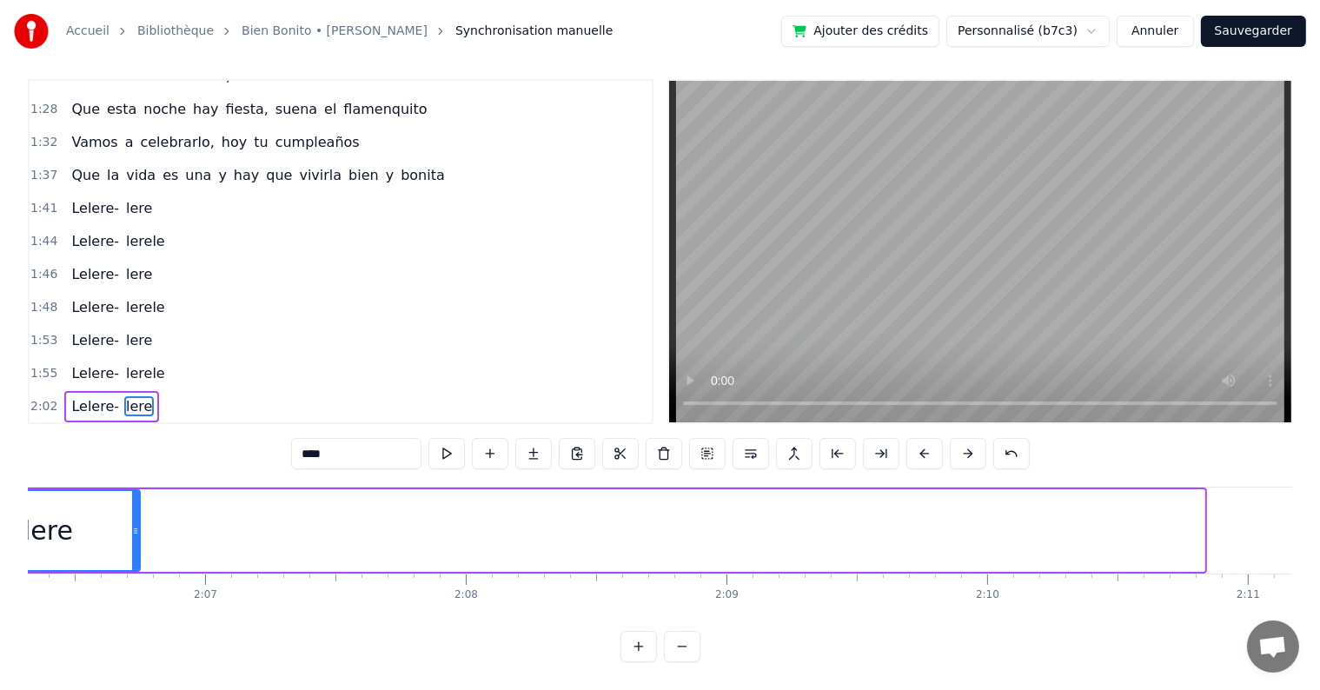
drag, startPoint x: 1200, startPoint y: 512, endPoint x: 136, endPoint y: 500, distance: 1064.2
click at [136, 500] on div at bounding box center [135, 530] width 7 height 79
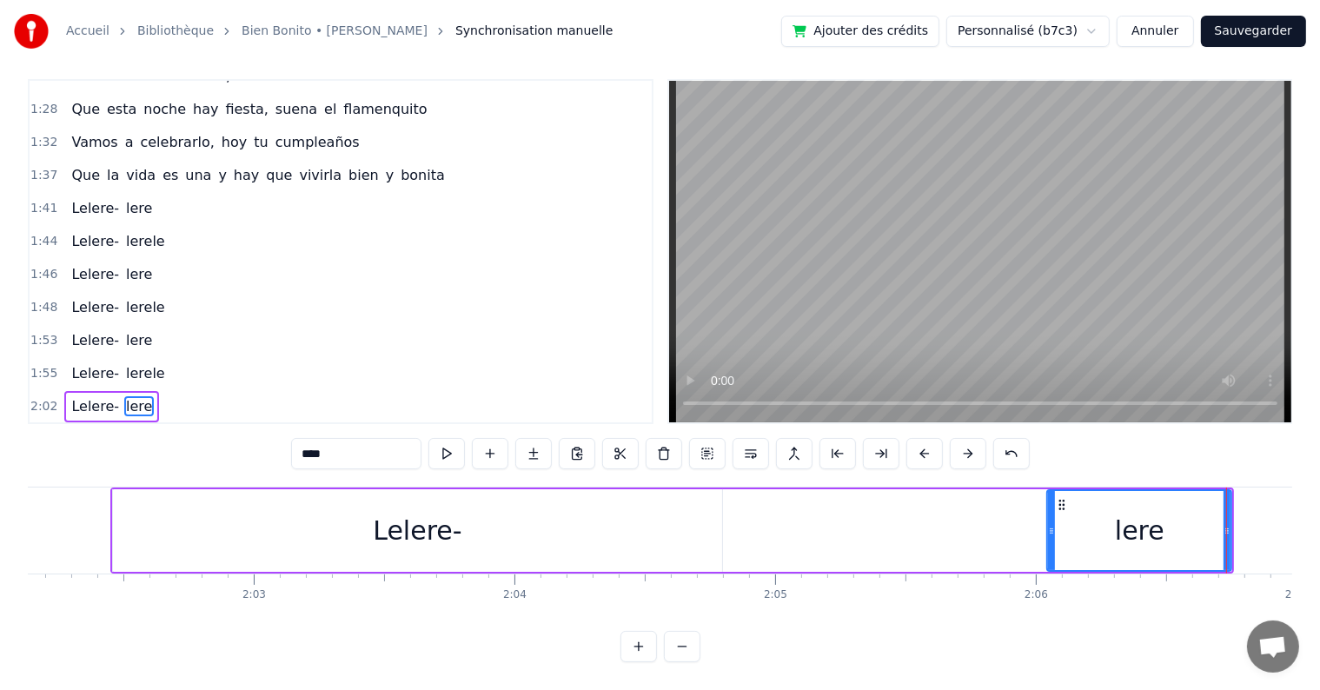
scroll to position [0, 31786]
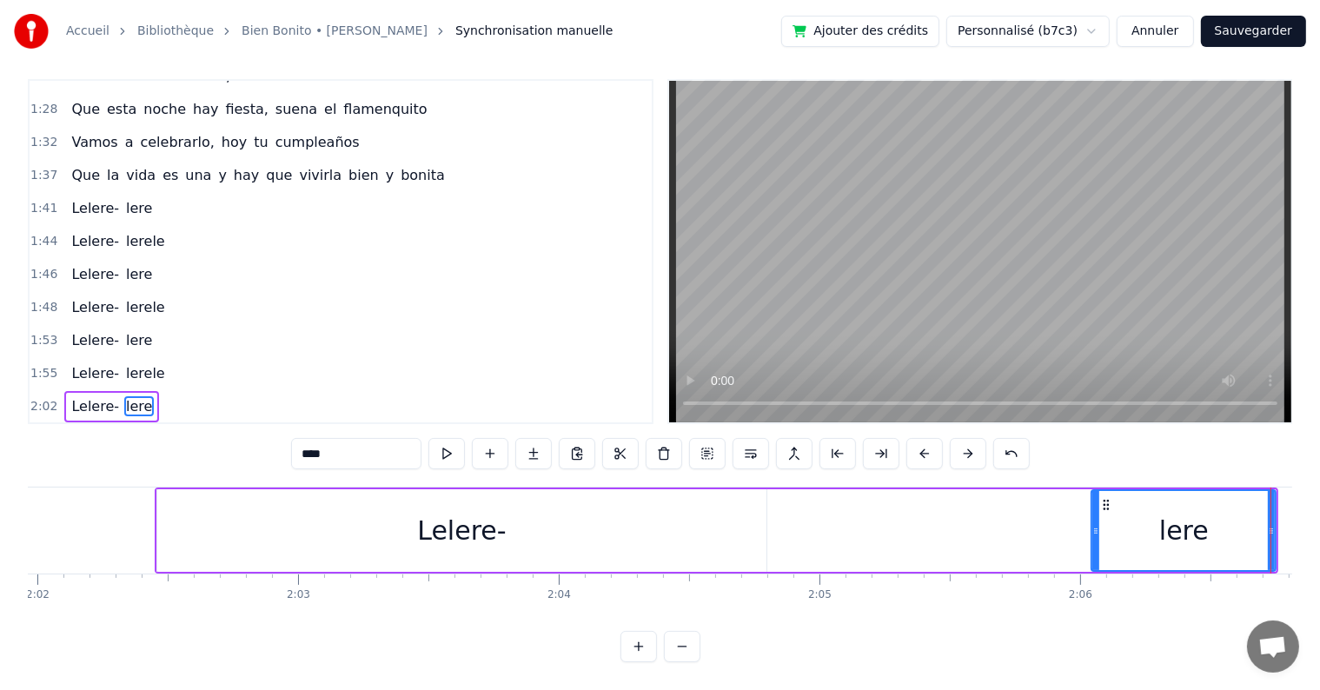
click at [188, 514] on div "Lelere-" at bounding box center [462, 530] width 610 height 83
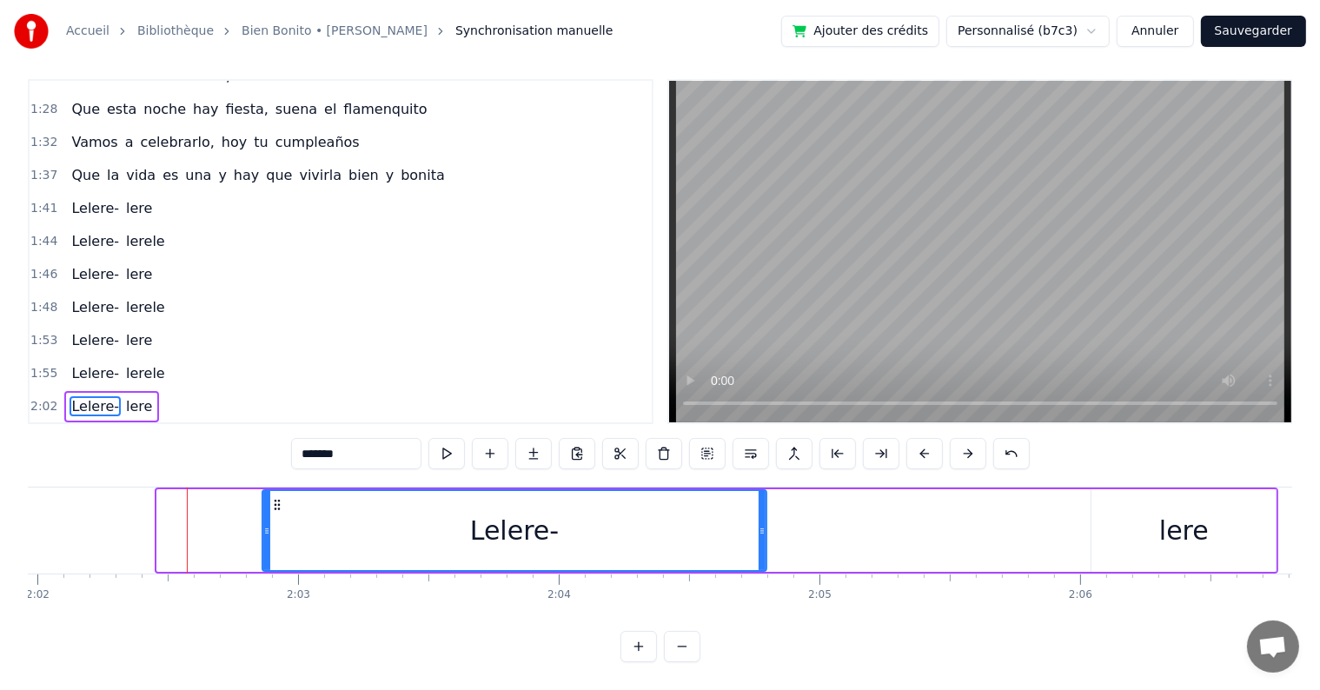
drag, startPoint x: 157, startPoint y: 514, endPoint x: 262, endPoint y: 514, distance: 105.1
click at [263, 524] on icon at bounding box center [266, 531] width 7 height 14
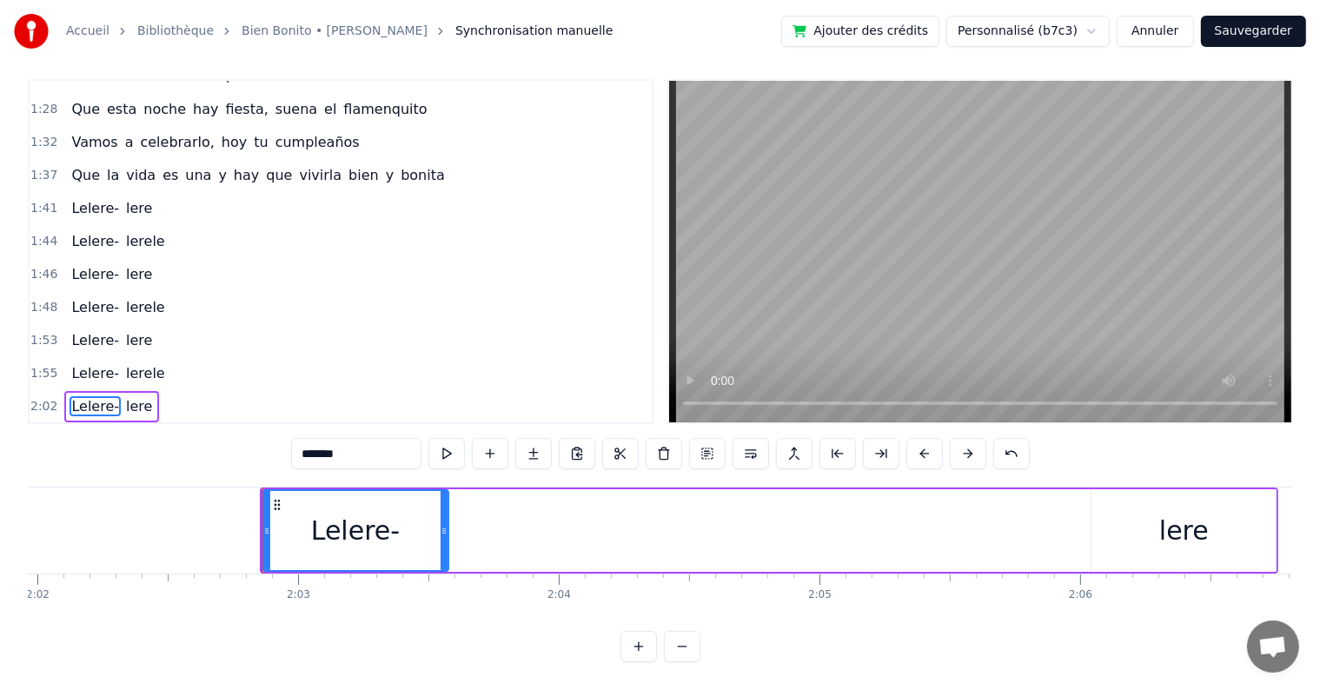
drag, startPoint x: 761, startPoint y: 517, endPoint x: 443, endPoint y: 519, distance: 318.0
click at [443, 524] on icon at bounding box center [443, 531] width 7 height 14
click at [1166, 518] on div "lere" at bounding box center [1184, 530] width 50 height 39
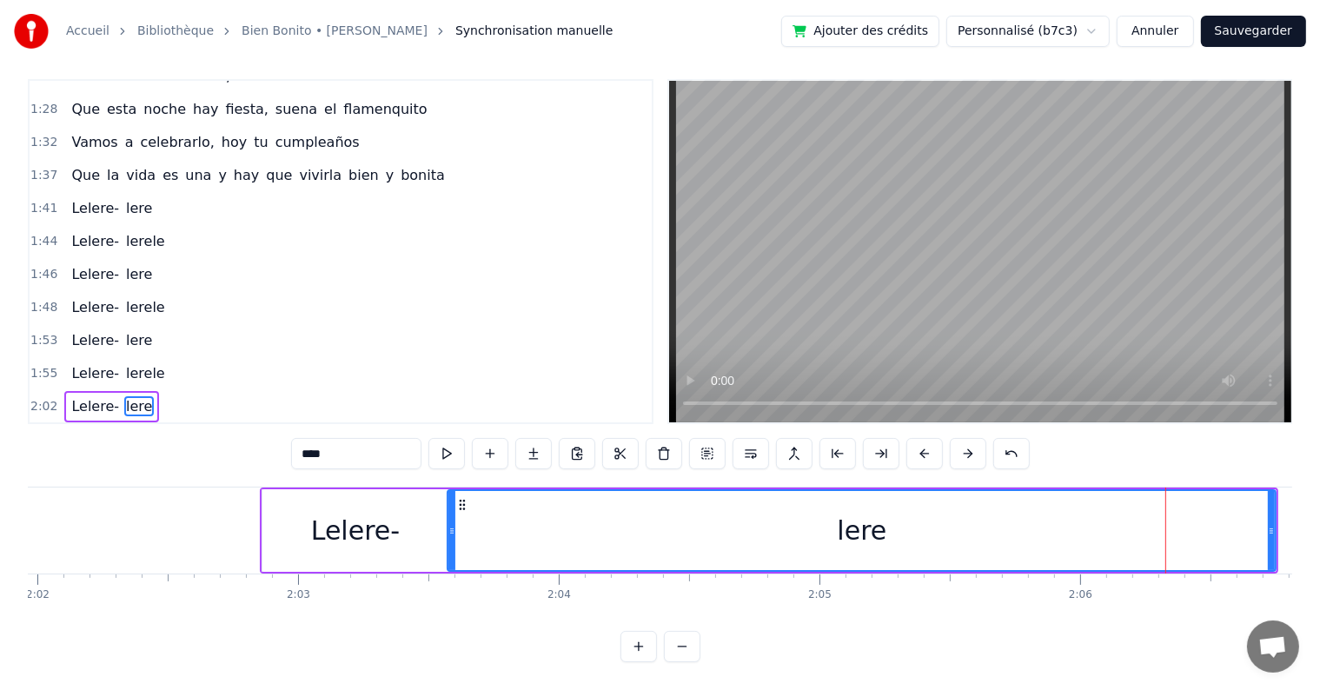
drag, startPoint x: 1092, startPoint y: 518, endPoint x: 448, endPoint y: 526, distance: 643.8
click at [448, 526] on div at bounding box center [451, 530] width 7 height 79
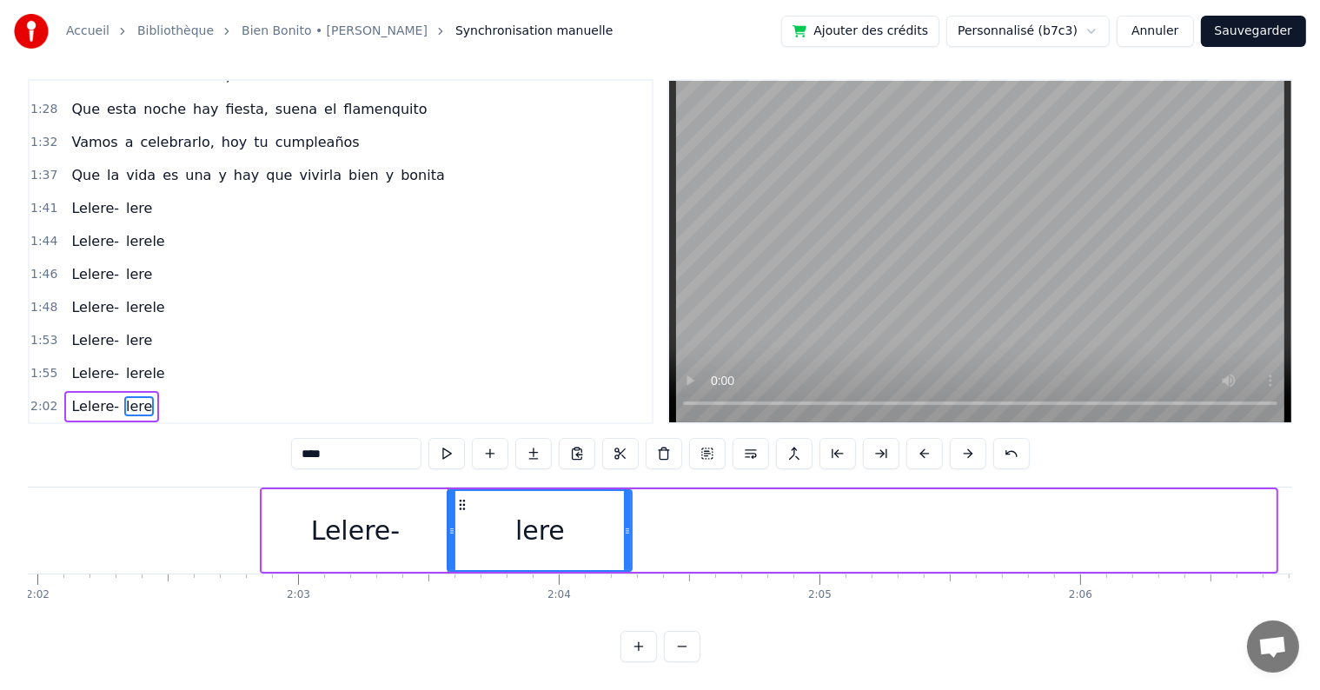
drag, startPoint x: 1272, startPoint y: 517, endPoint x: 628, endPoint y: 537, distance: 644.0
click at [628, 537] on div at bounding box center [627, 530] width 7 height 79
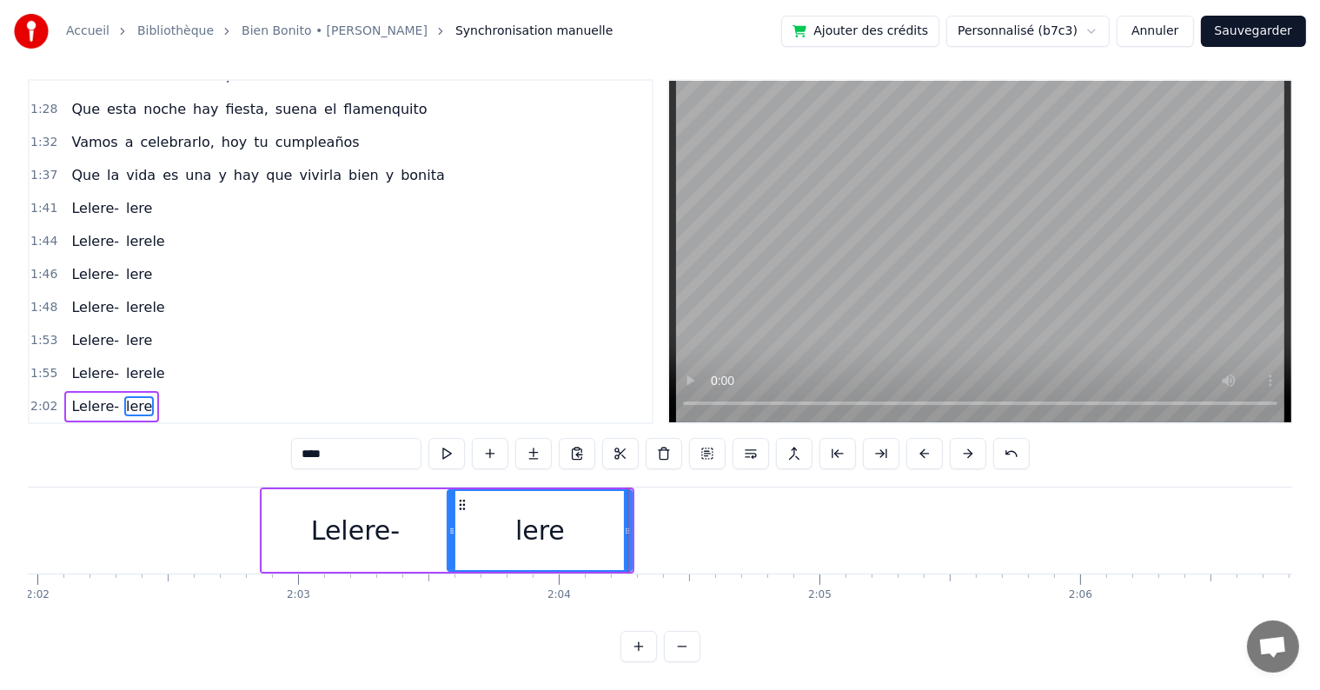
click at [85, 198] on span "Lelere-" at bounding box center [94, 208] width 51 height 20
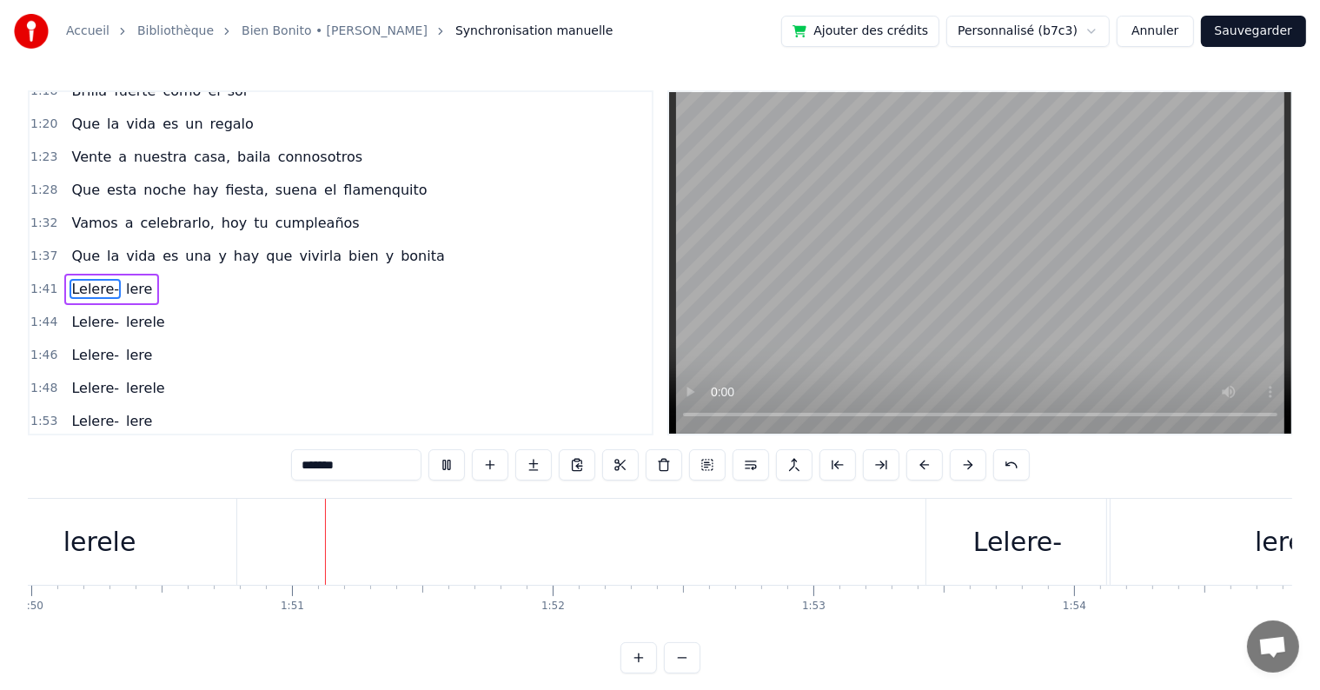
scroll to position [0, 28703]
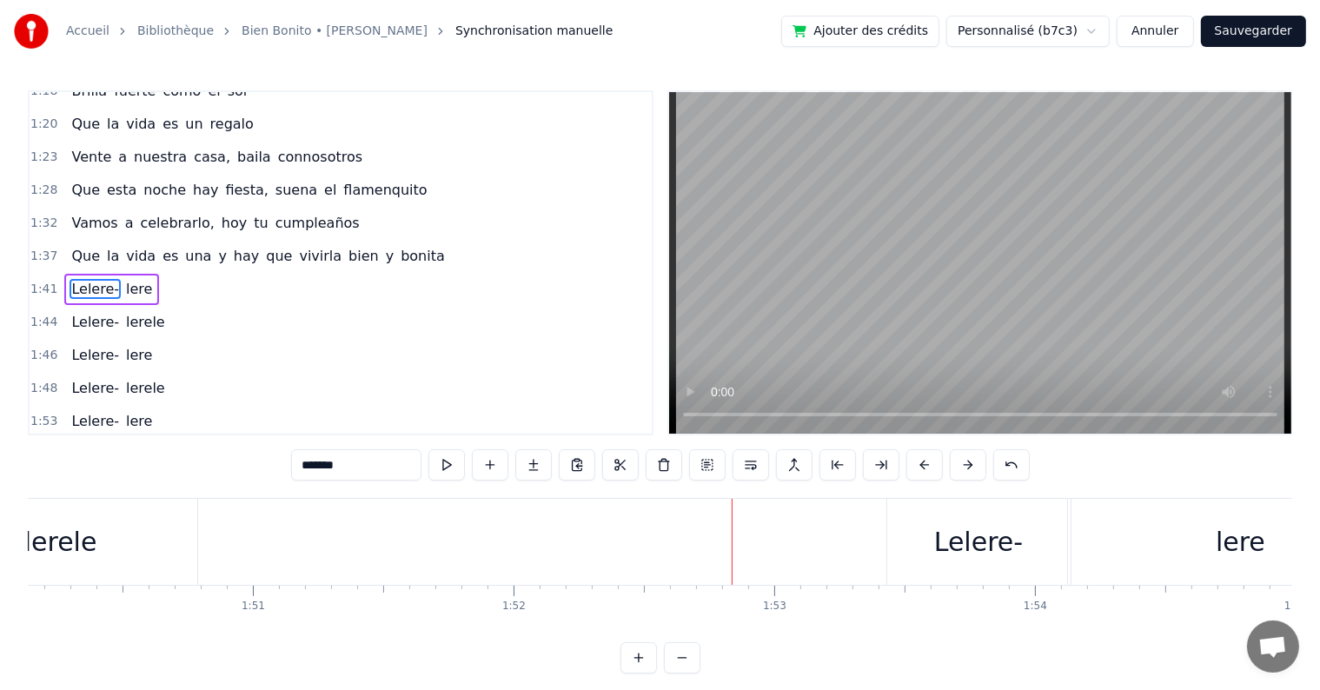
click at [969, 542] on div "Lelere-" at bounding box center [978, 541] width 89 height 39
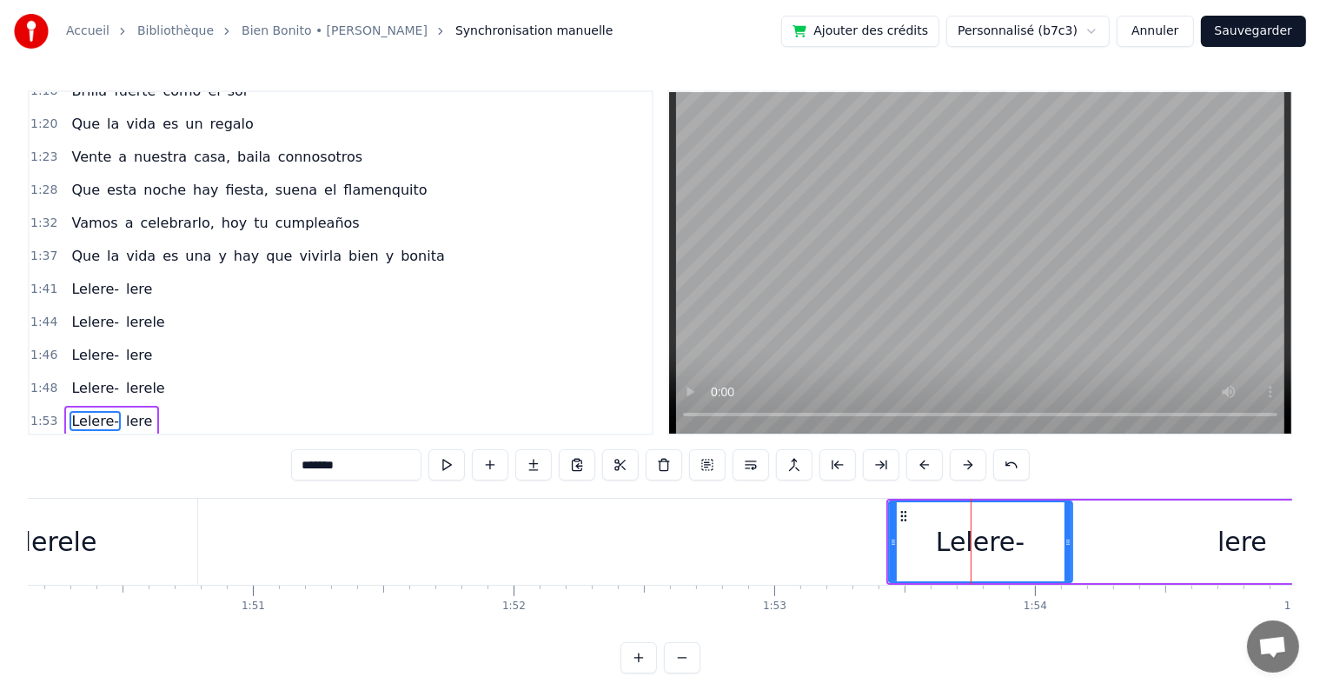
scroll to position [681, 0]
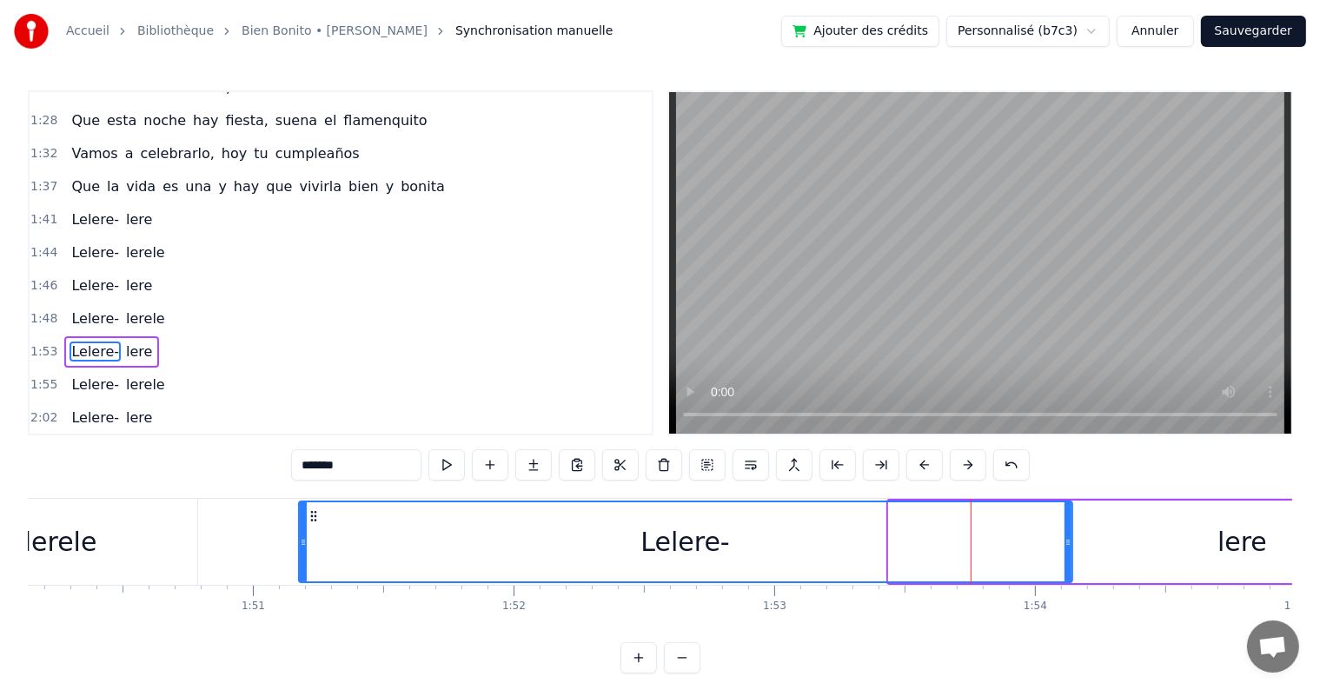
drag, startPoint x: 890, startPoint y: 543, endPoint x: 300, endPoint y: 539, distance: 589.9
click at [300, 539] on icon at bounding box center [303, 542] width 7 height 14
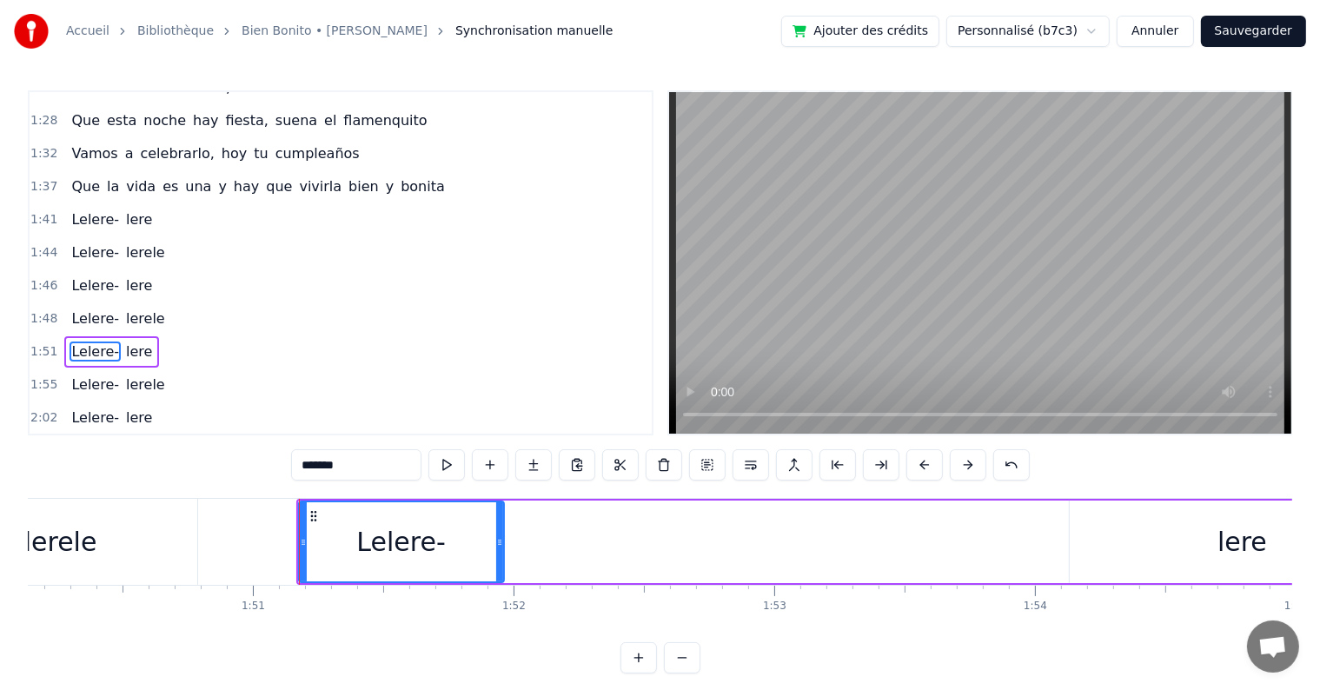
drag, startPoint x: 1067, startPoint y: 544, endPoint x: 499, endPoint y: 542, distance: 568.1
click at [499, 542] on icon at bounding box center [499, 542] width 7 height 14
click at [1248, 545] on div "lere" at bounding box center [1242, 541] width 50 height 39
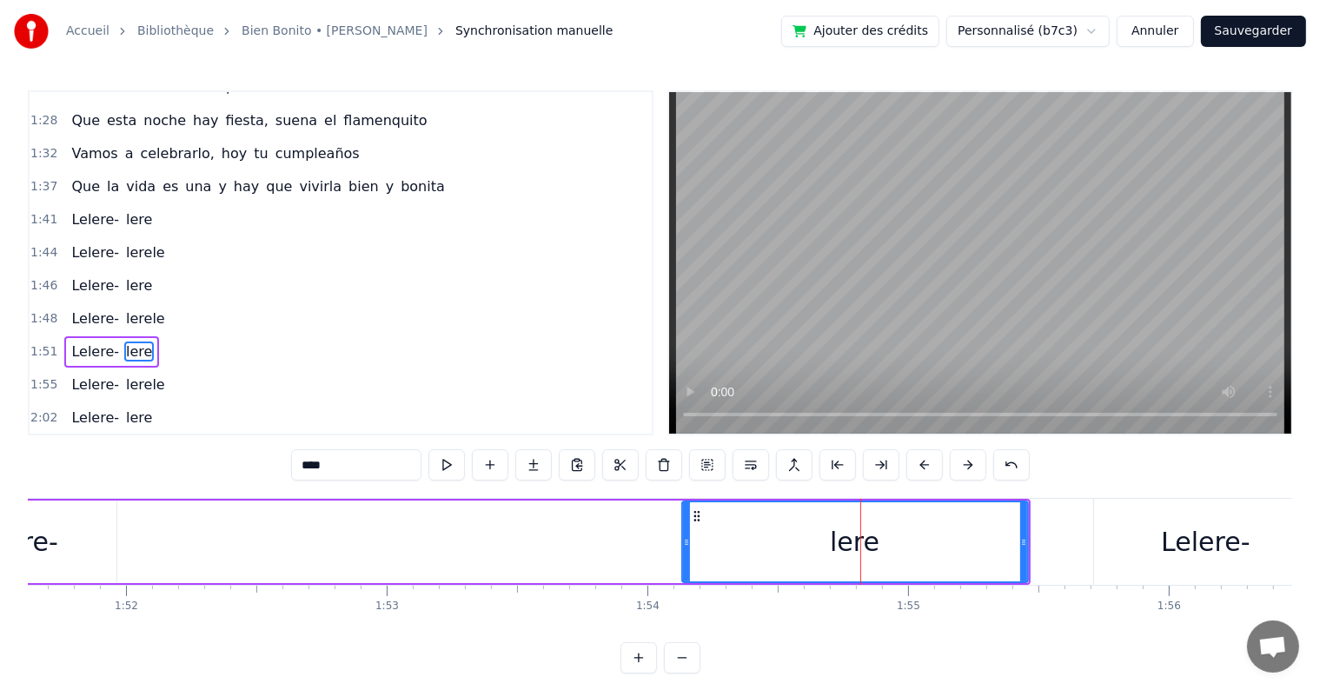
scroll to position [0, 29046]
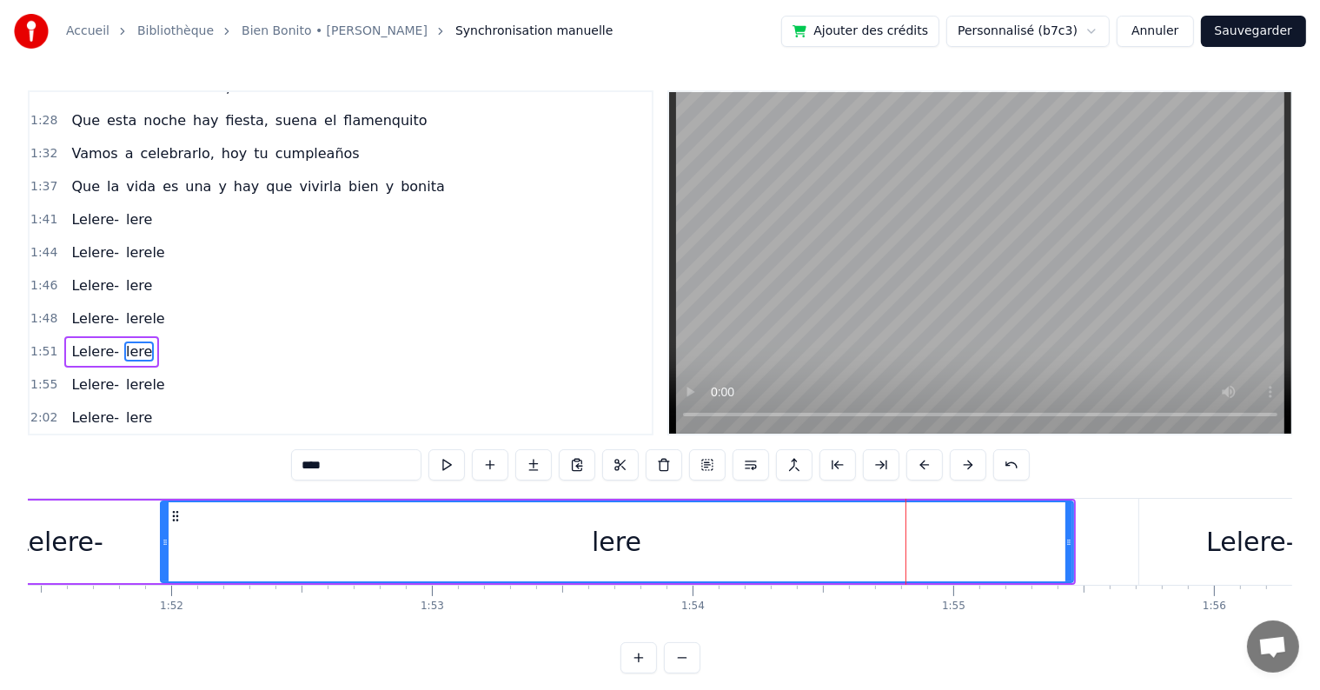
drag, startPoint x: 729, startPoint y: 537, endPoint x: 162, endPoint y: 527, distance: 566.5
click at [162, 527] on div at bounding box center [165, 541] width 7 height 79
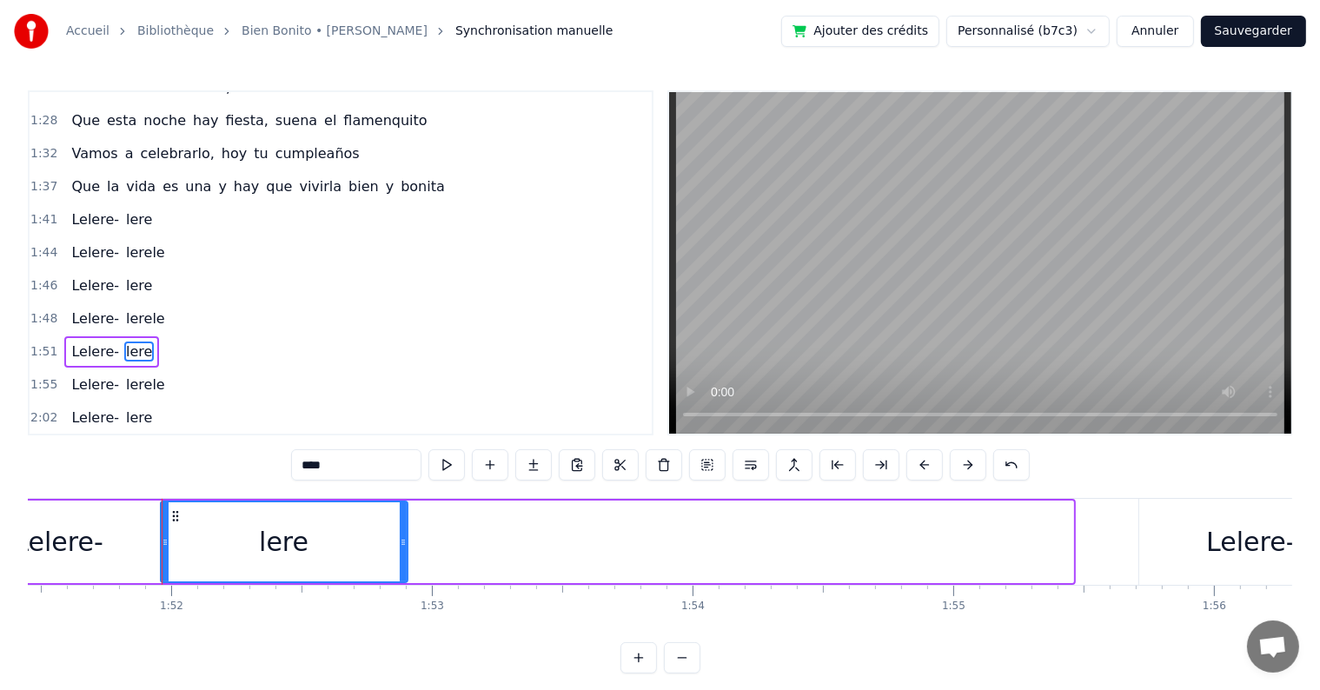
drag, startPoint x: 1069, startPoint y: 547, endPoint x: 404, endPoint y: 579, distance: 666.2
click at [404, 579] on div at bounding box center [403, 541] width 7 height 79
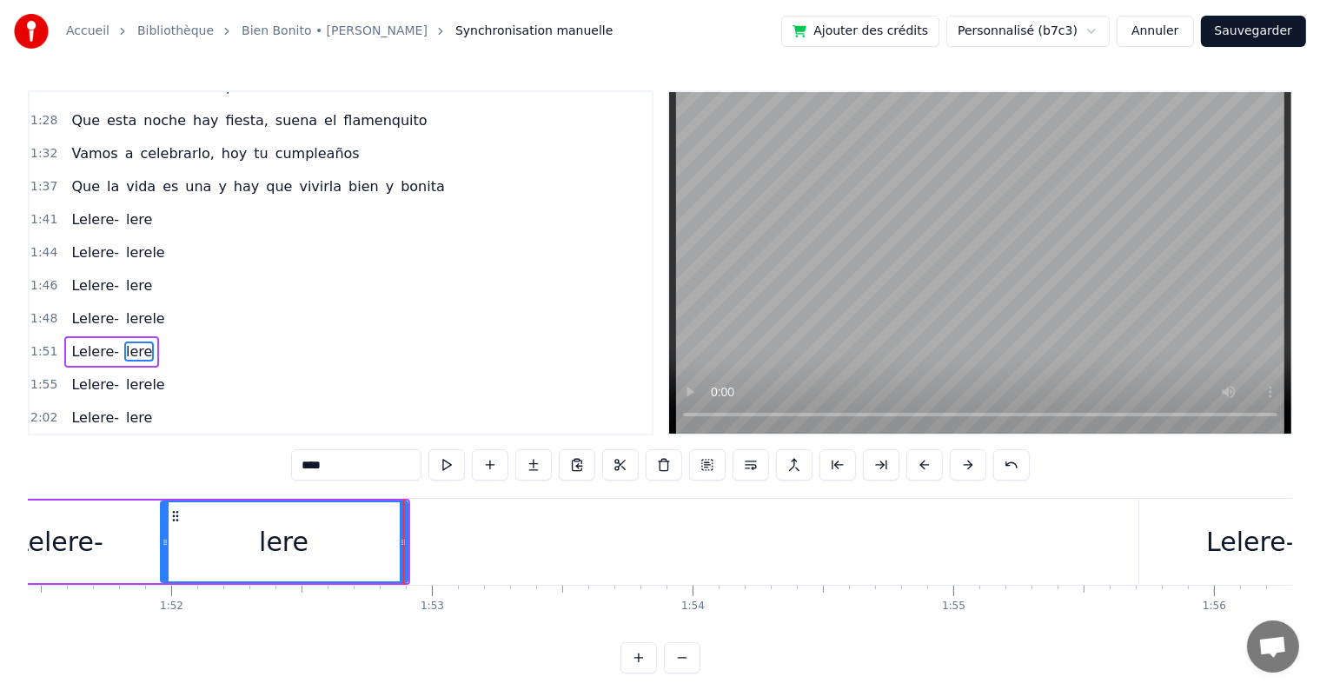
click at [1227, 549] on div "Lelere-" at bounding box center [1250, 541] width 89 height 39
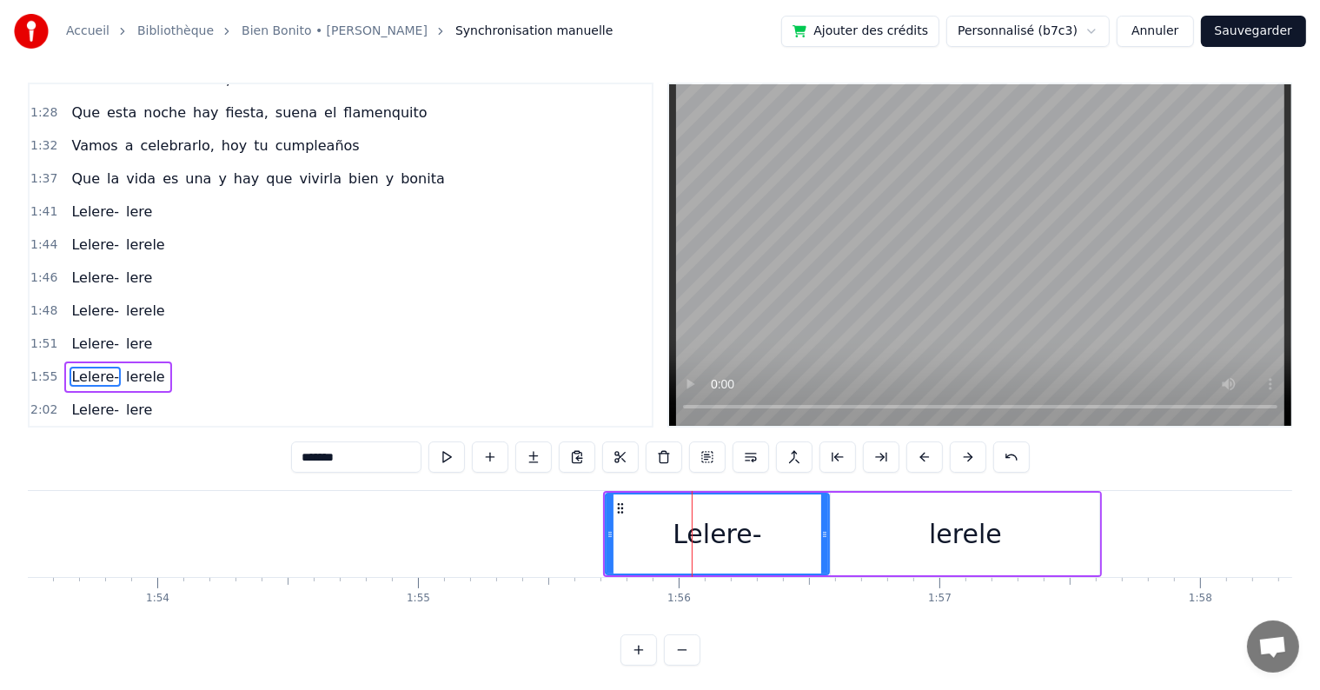
scroll to position [0, 29514]
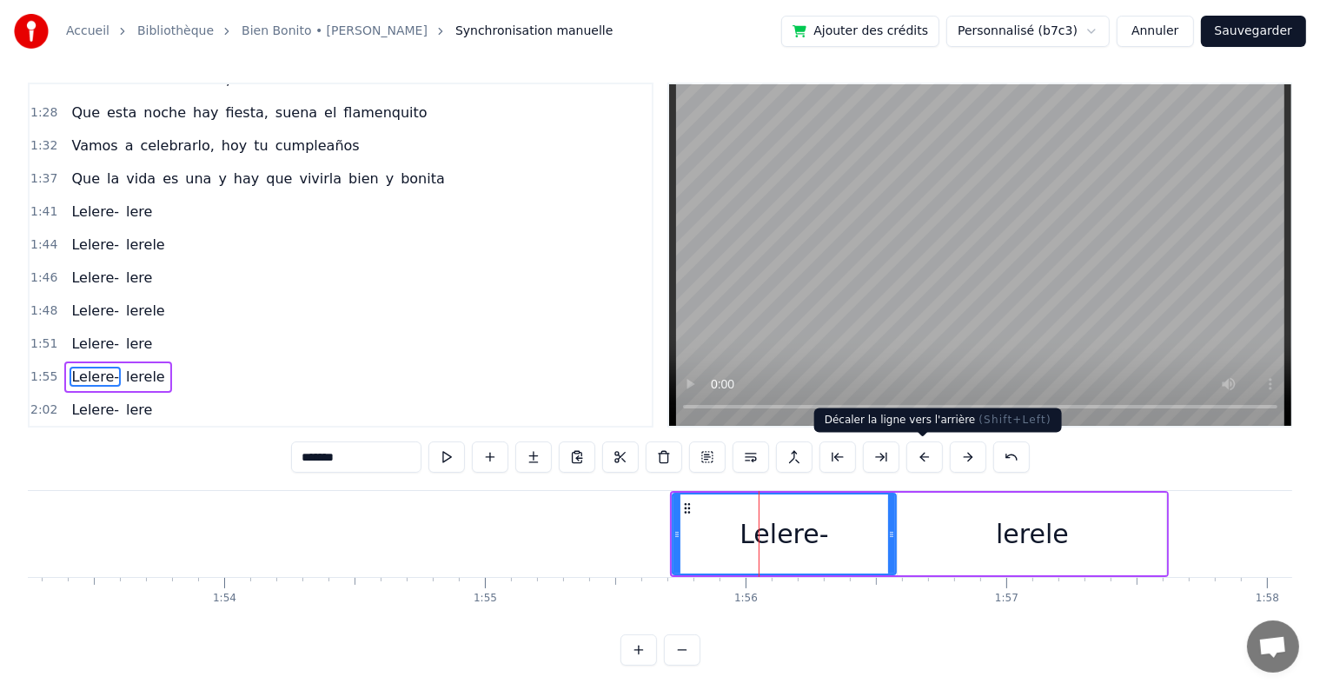
click at [925, 456] on button at bounding box center [924, 456] width 36 height 31
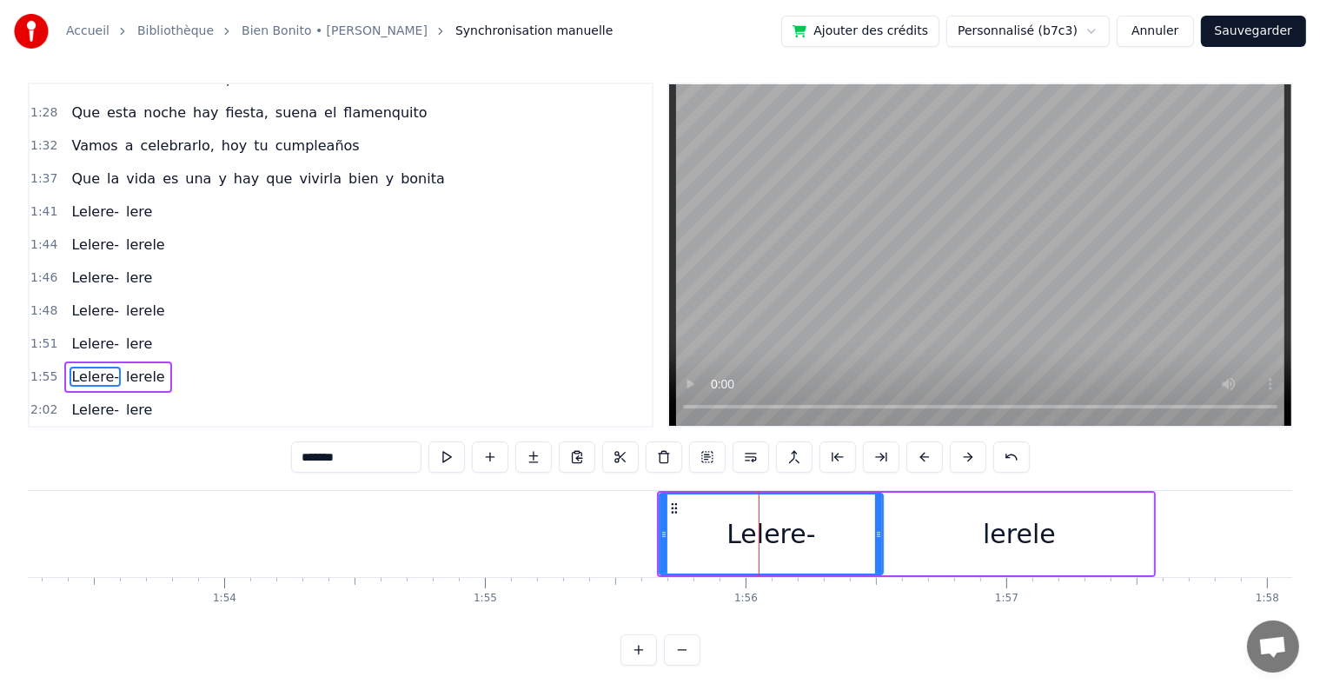
click at [925, 456] on button at bounding box center [924, 456] width 36 height 31
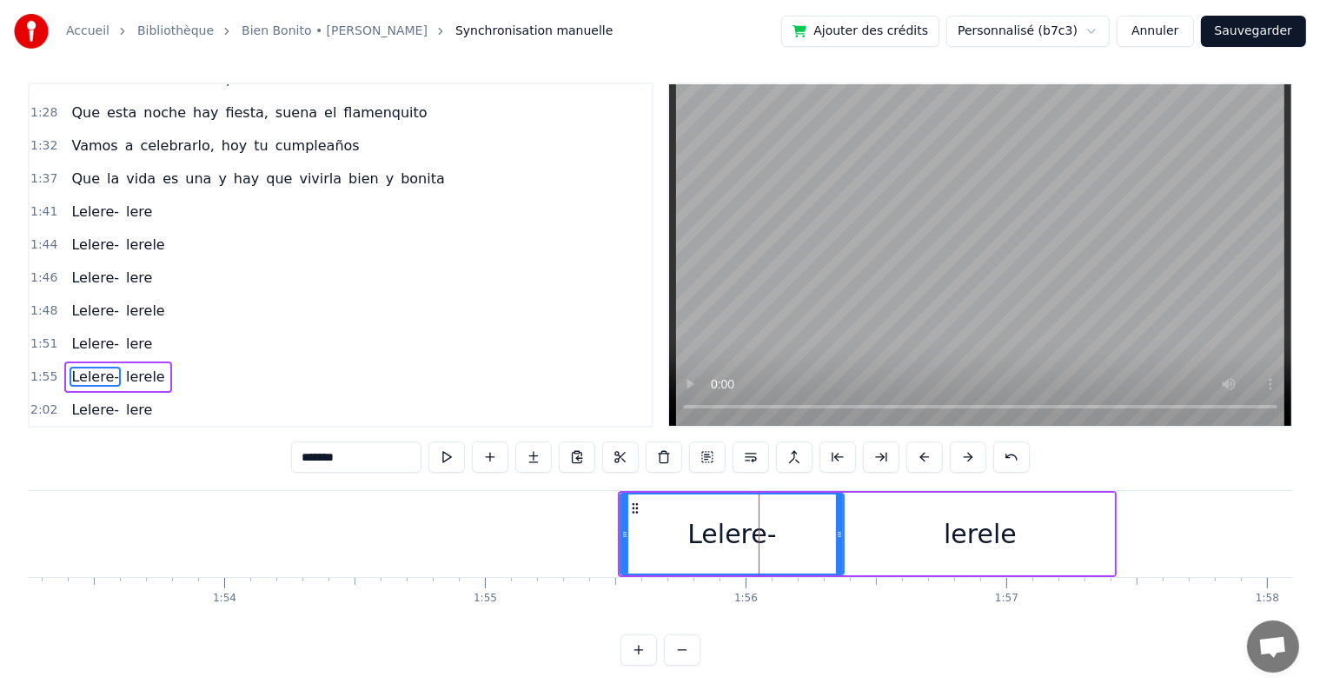
click at [925, 456] on button at bounding box center [924, 456] width 36 height 31
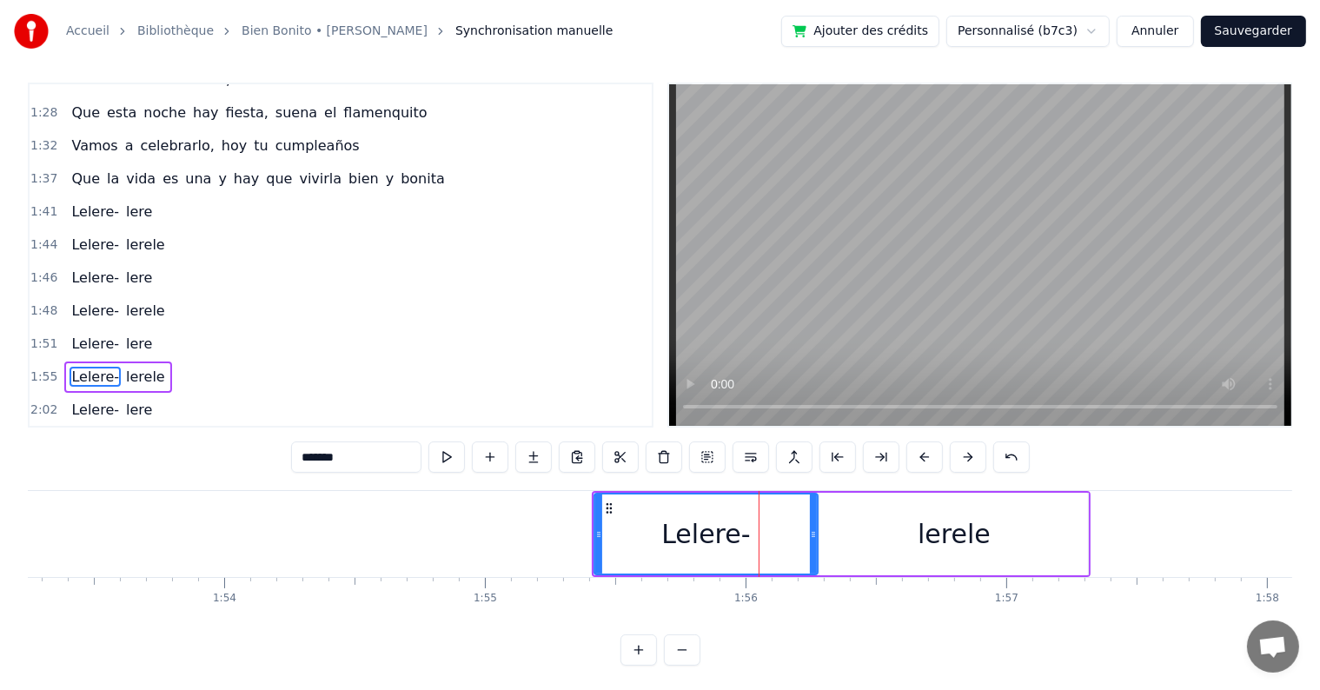
click at [925, 456] on button at bounding box center [924, 456] width 36 height 31
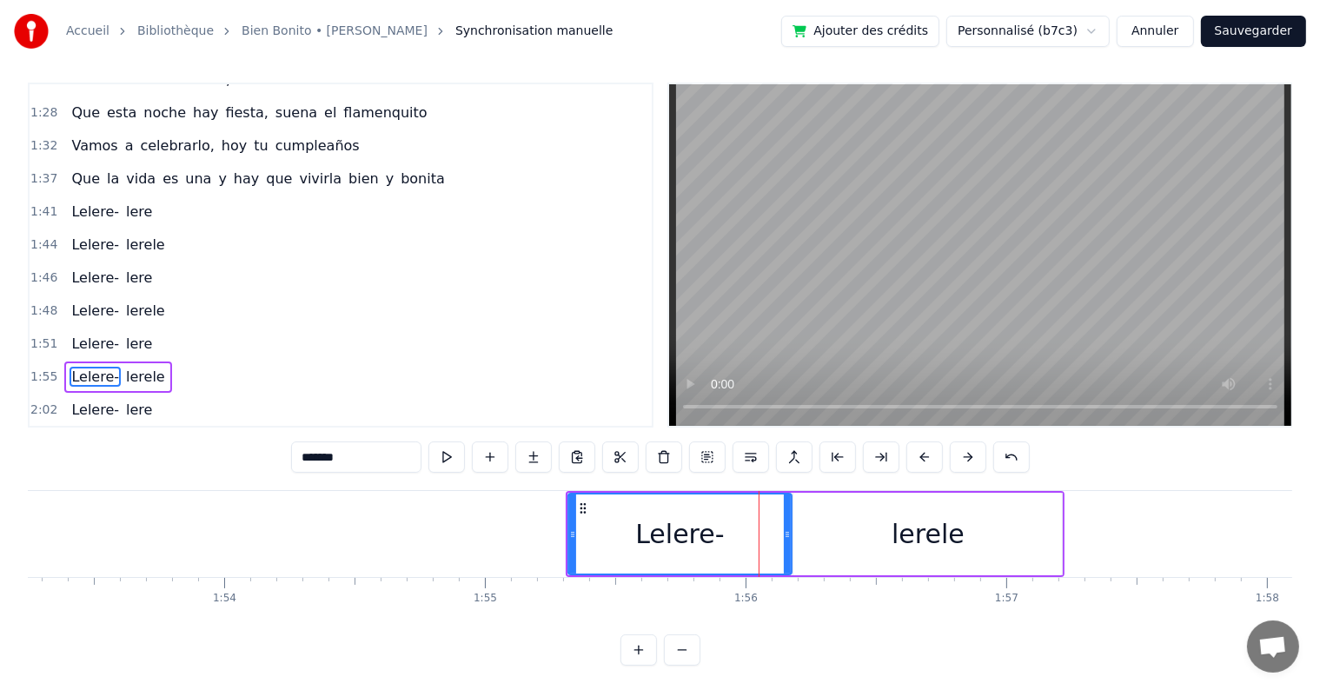
click at [925, 456] on button at bounding box center [924, 456] width 36 height 31
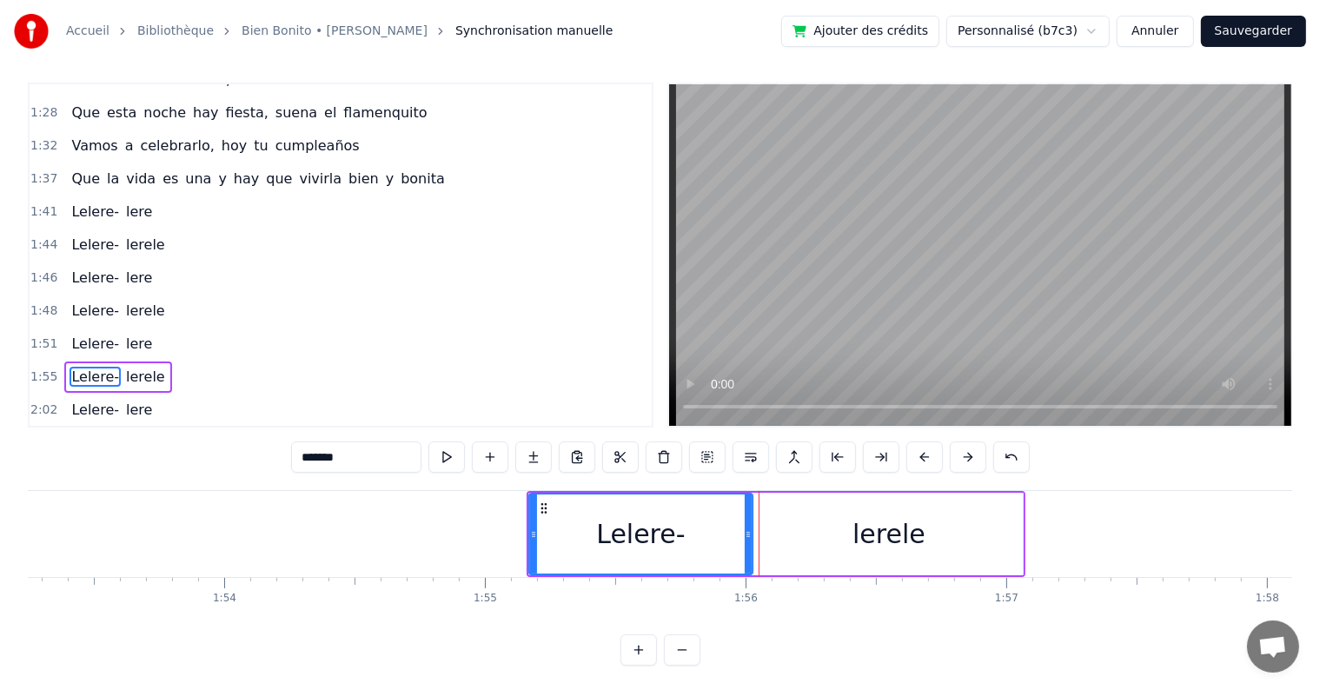
click at [925, 456] on button at bounding box center [924, 456] width 36 height 31
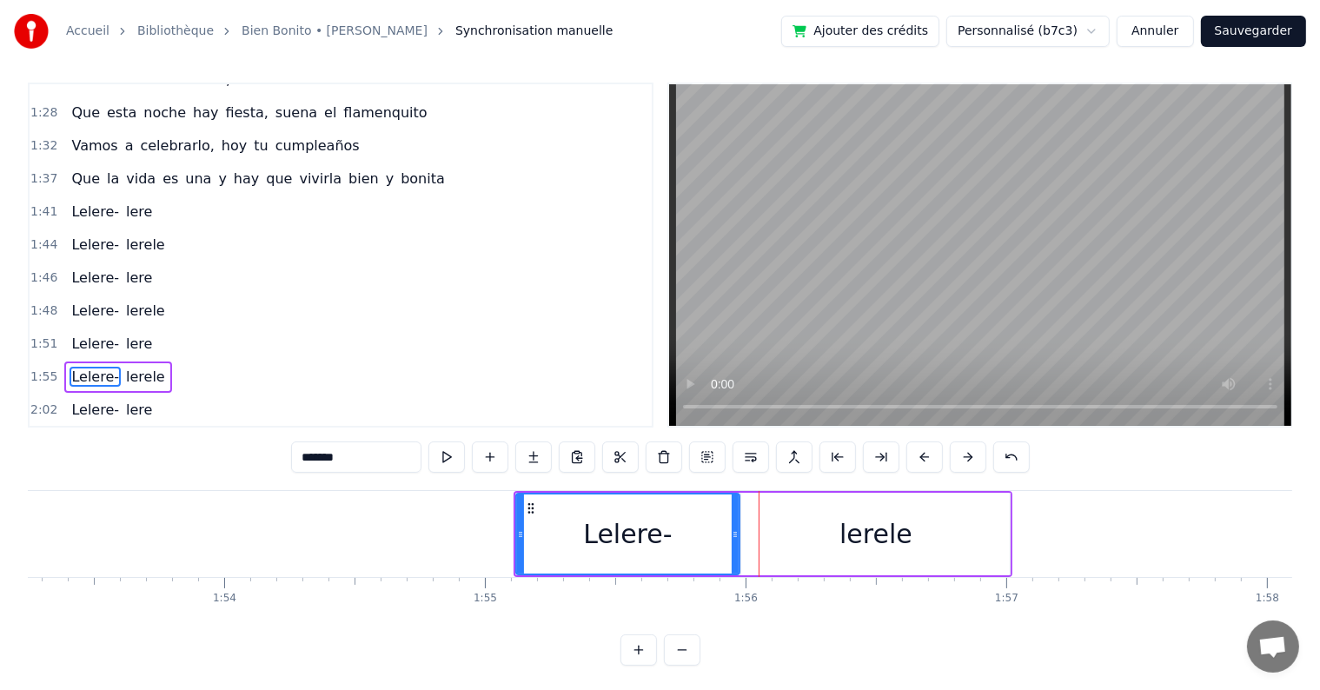
click at [925, 456] on button at bounding box center [924, 456] width 36 height 31
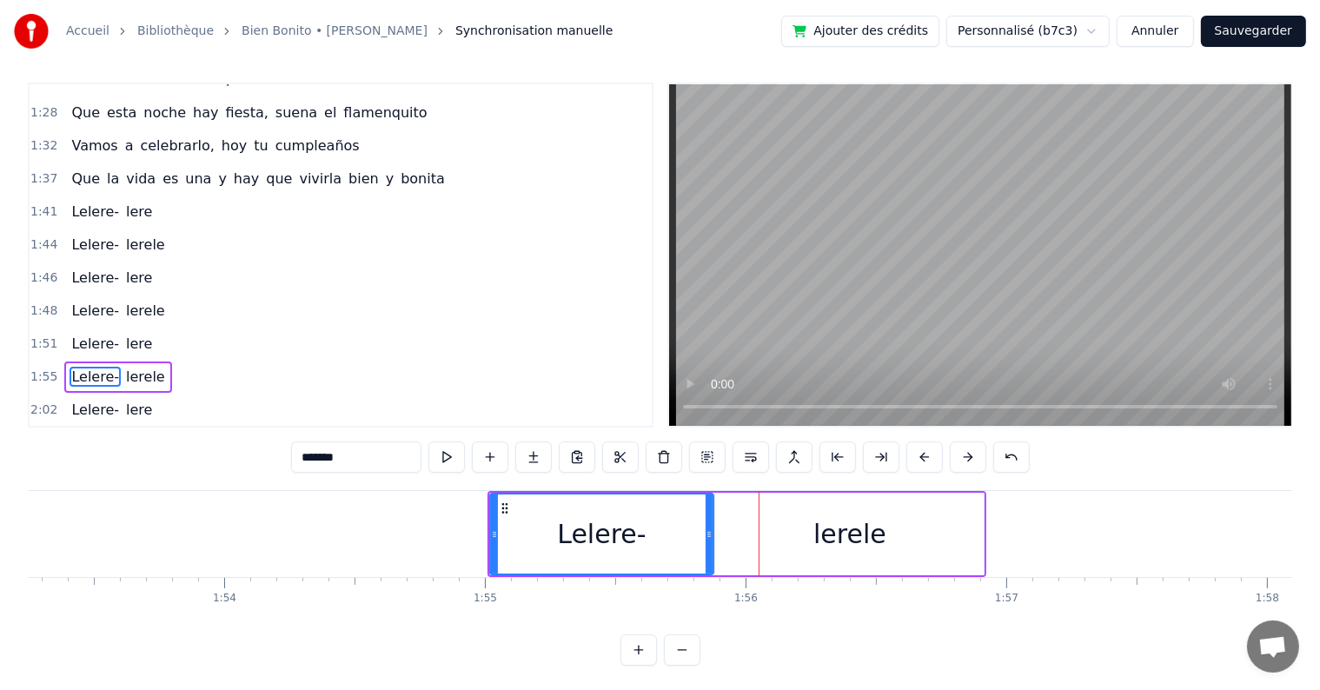
click at [925, 456] on button at bounding box center [924, 456] width 36 height 31
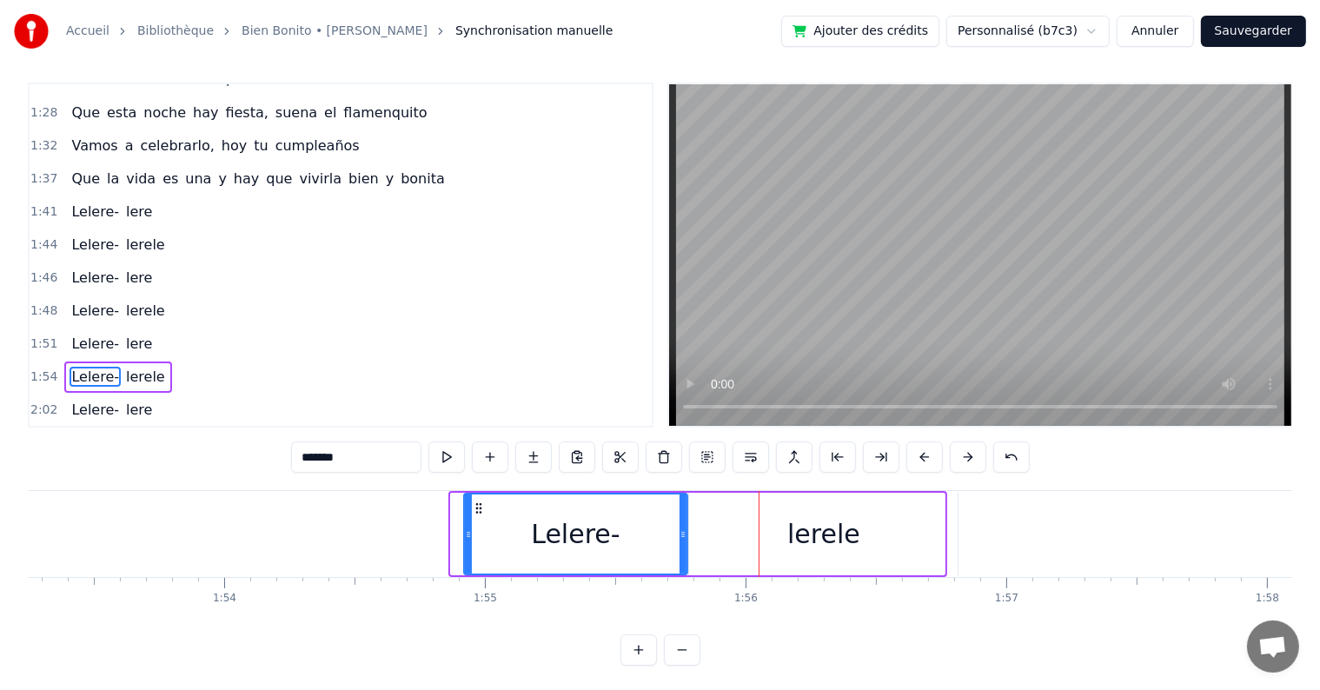
click at [925, 456] on button at bounding box center [924, 456] width 36 height 31
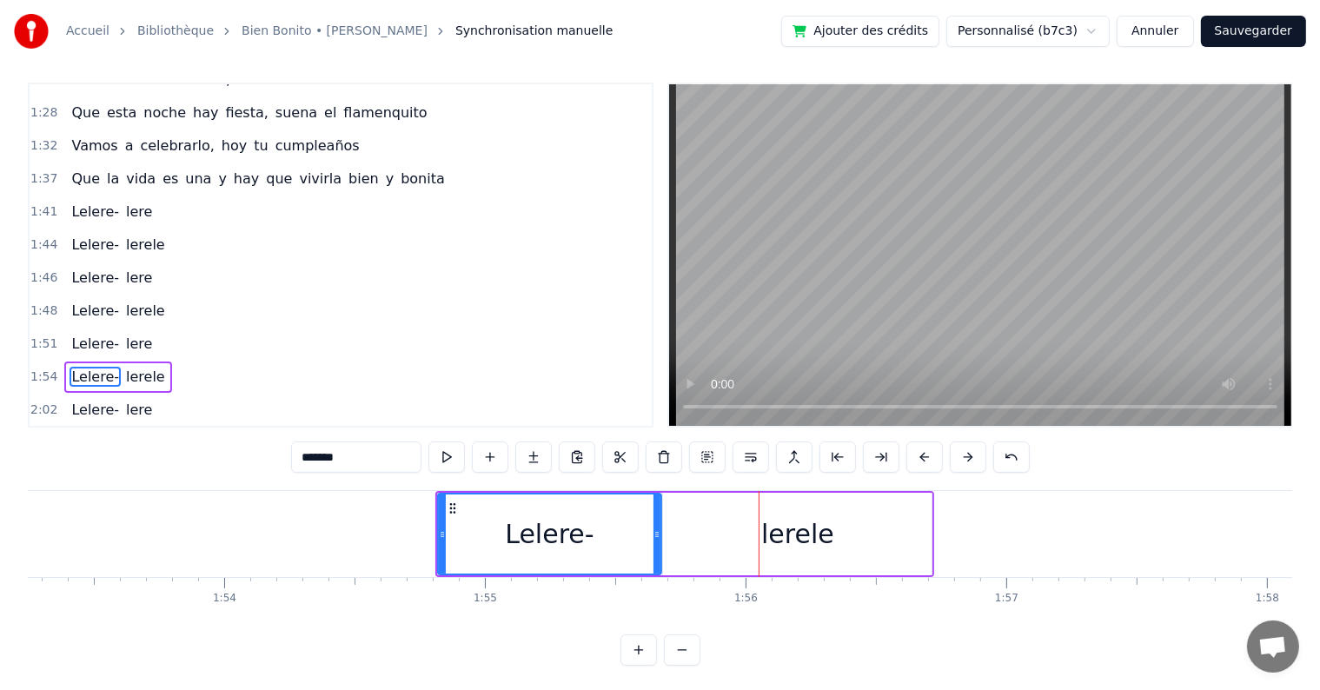
click at [925, 456] on button at bounding box center [924, 456] width 36 height 31
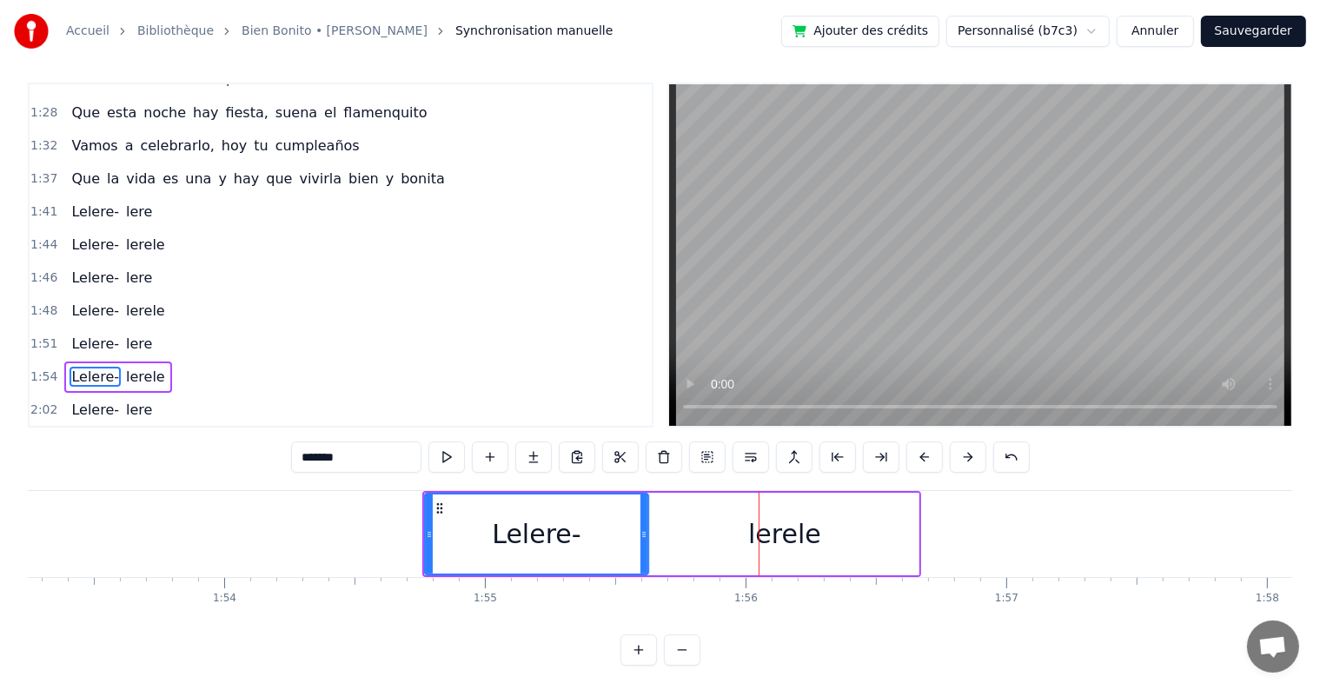
click at [925, 456] on button at bounding box center [924, 456] width 36 height 31
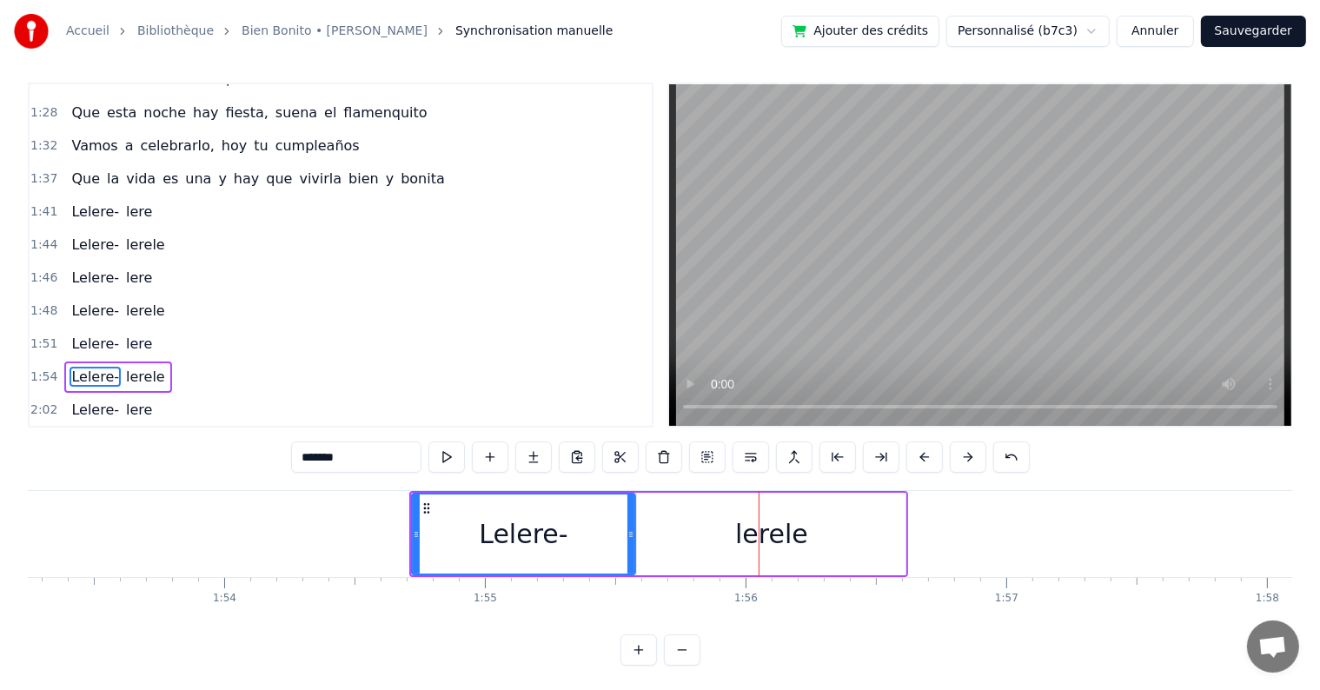
click at [925, 456] on button at bounding box center [924, 456] width 36 height 31
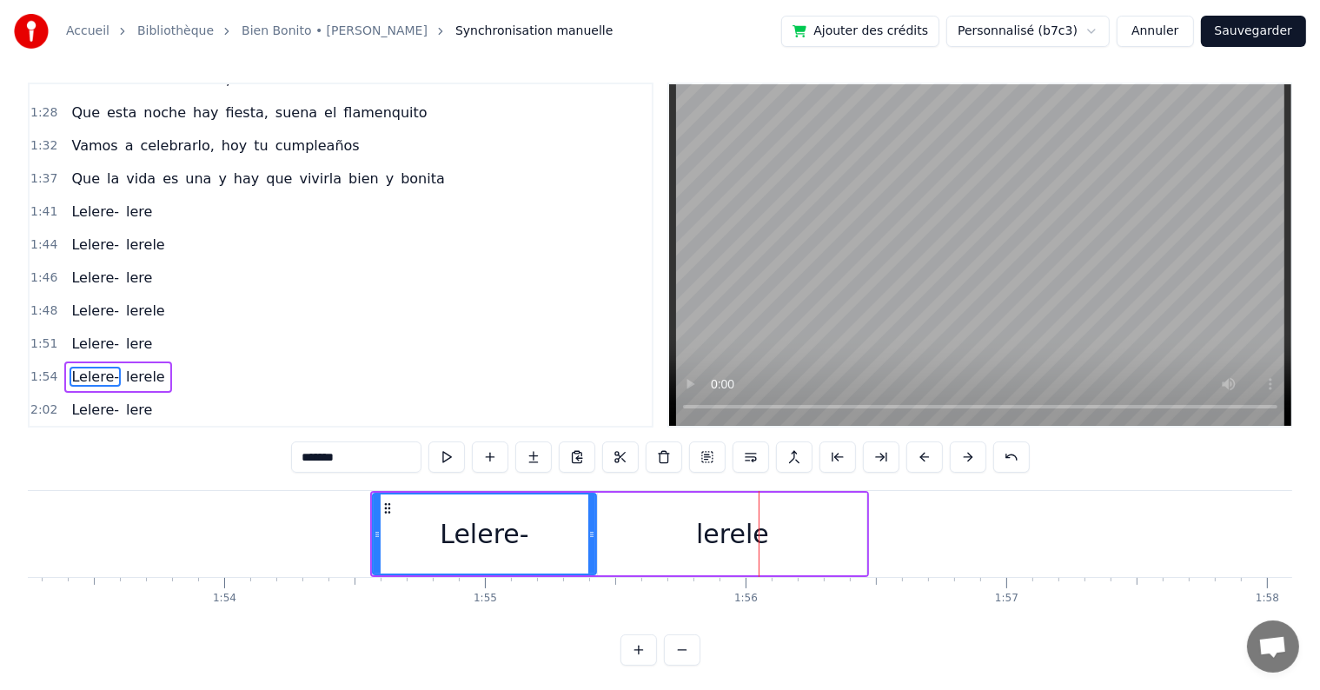
click at [925, 456] on button at bounding box center [924, 456] width 36 height 31
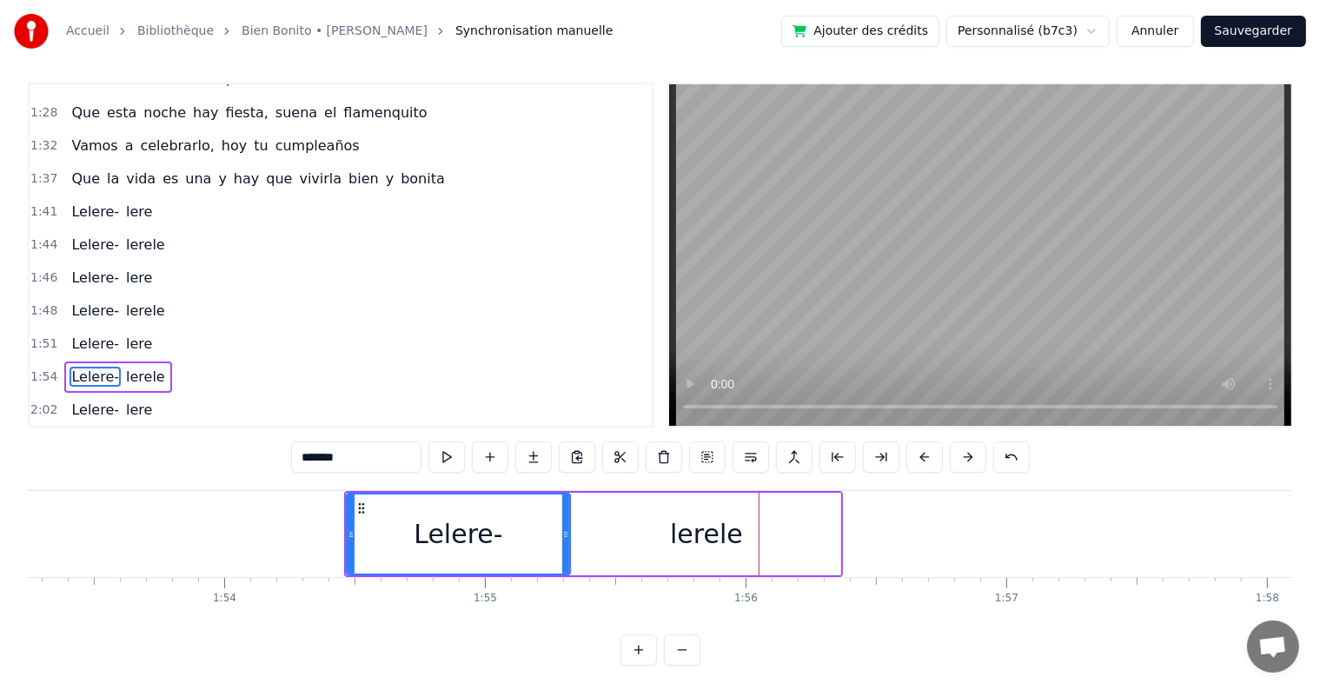
click at [925, 456] on button at bounding box center [924, 456] width 36 height 31
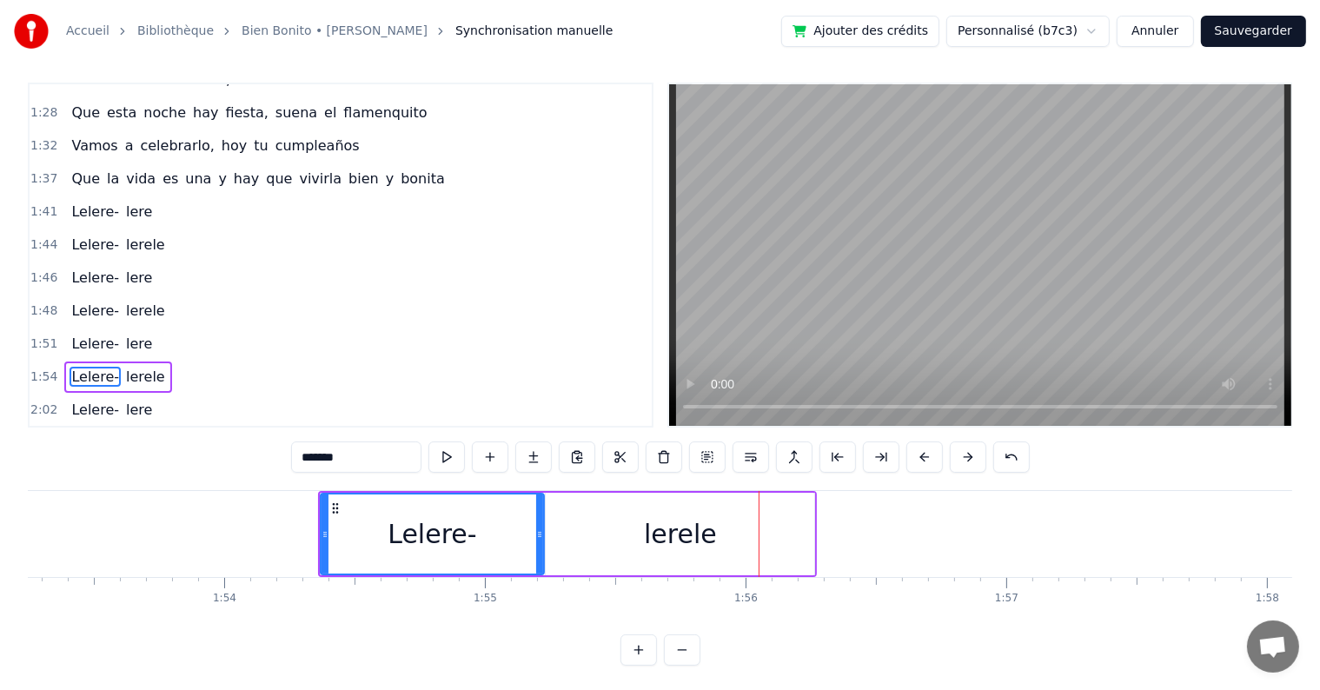
click at [925, 456] on button at bounding box center [924, 456] width 36 height 31
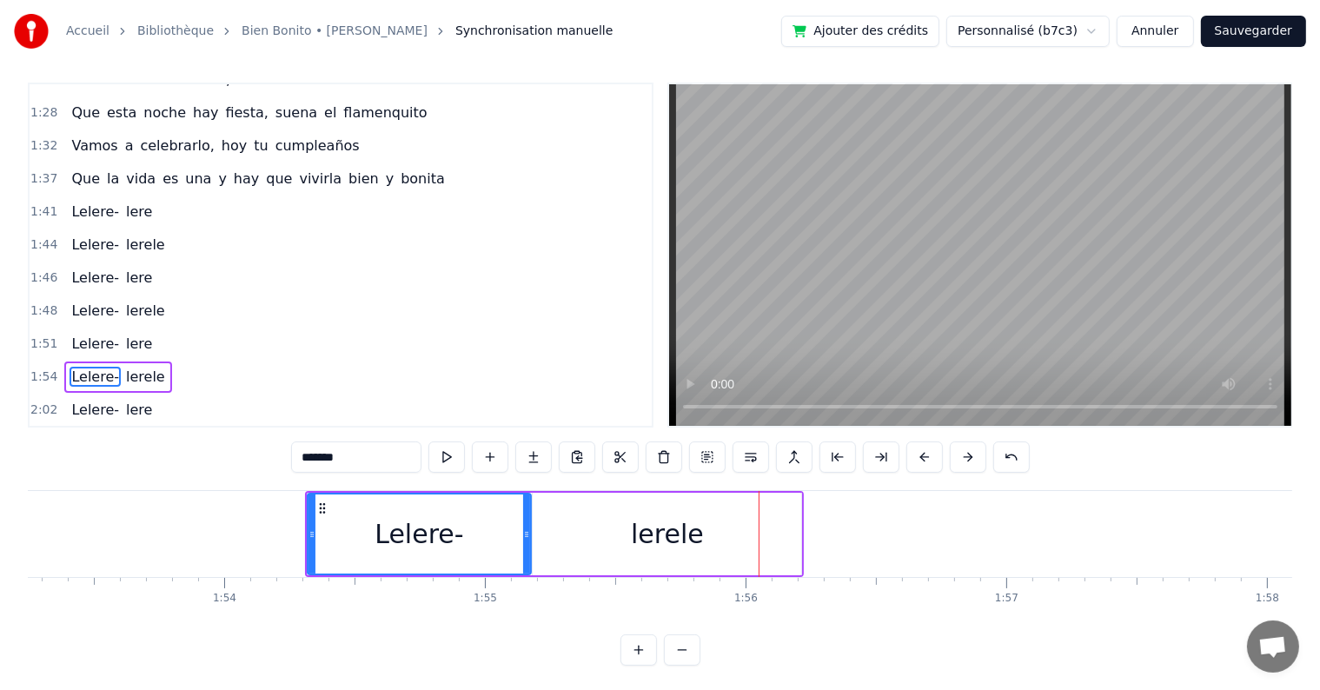
click at [925, 456] on button at bounding box center [924, 456] width 36 height 31
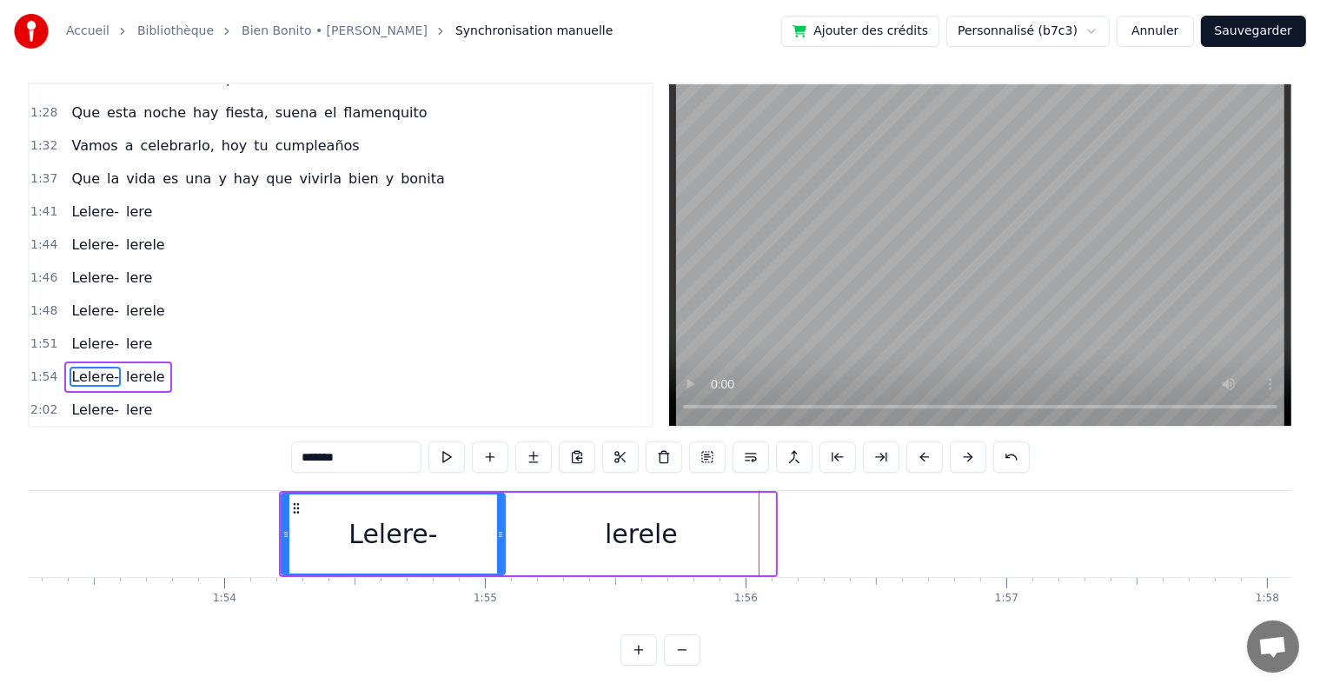
click at [925, 456] on button at bounding box center [924, 456] width 36 height 31
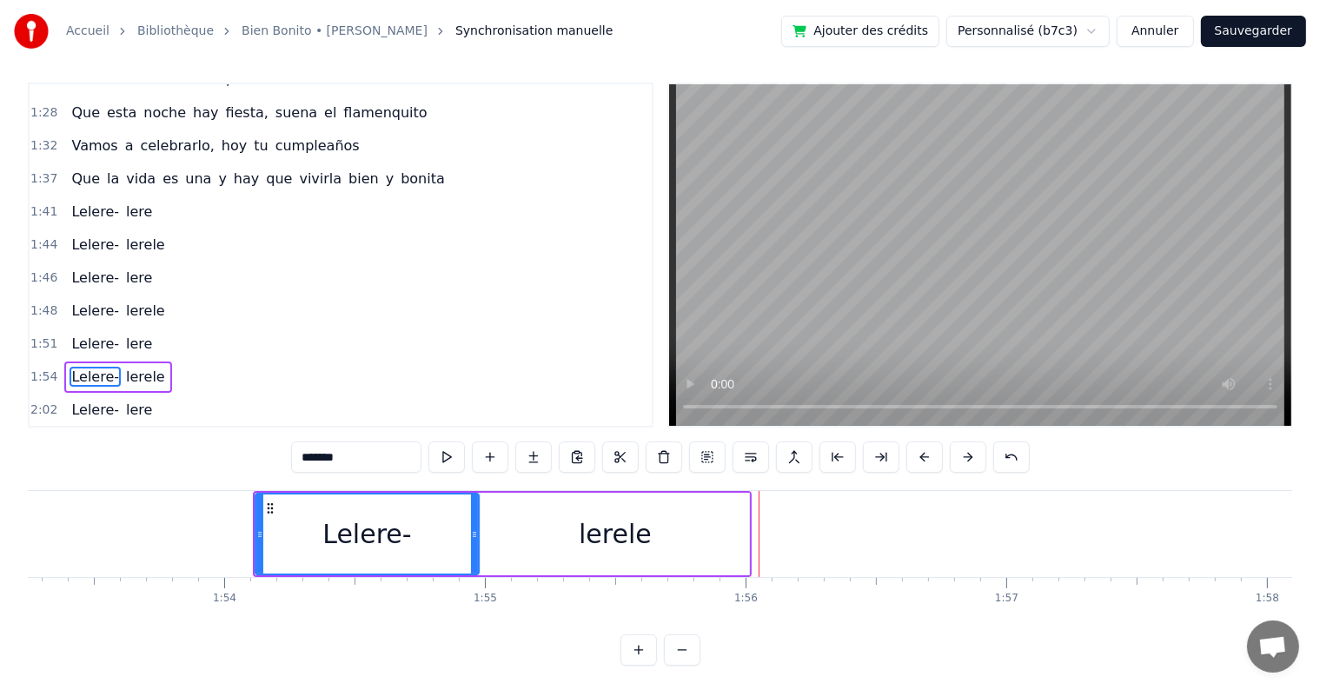
click at [925, 456] on button at bounding box center [924, 456] width 36 height 31
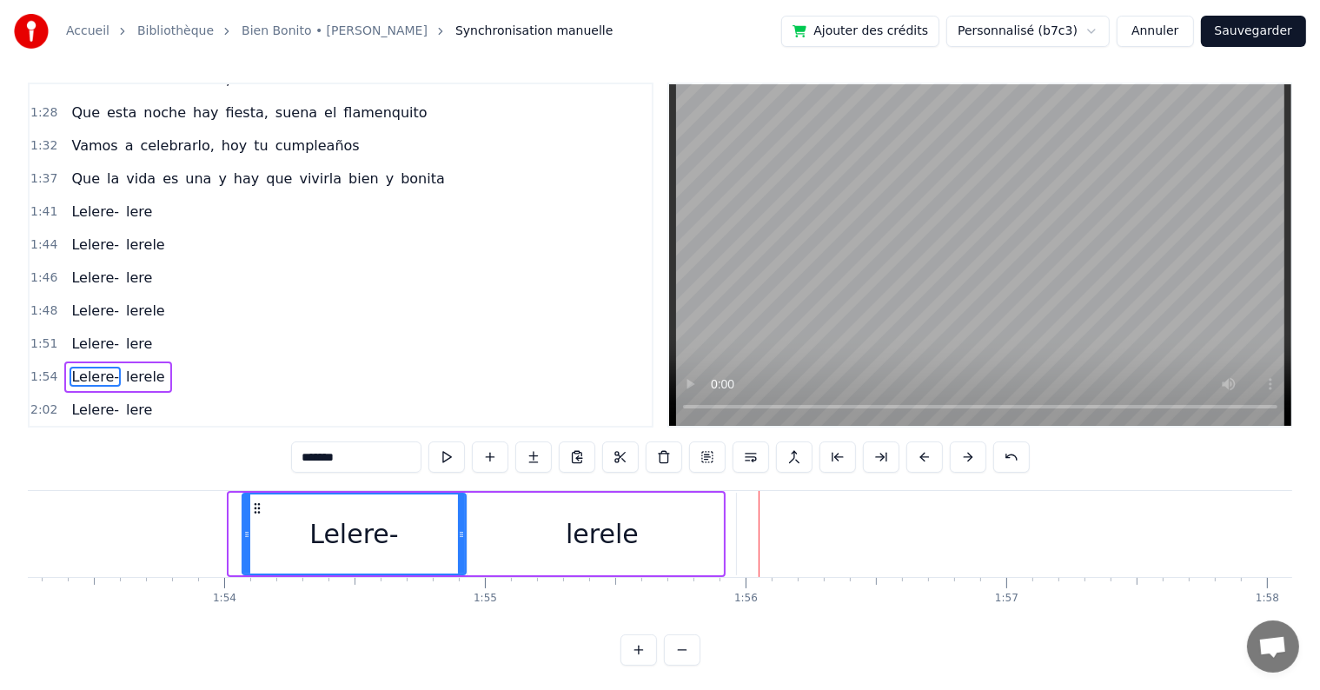
click at [925, 456] on button at bounding box center [924, 456] width 36 height 31
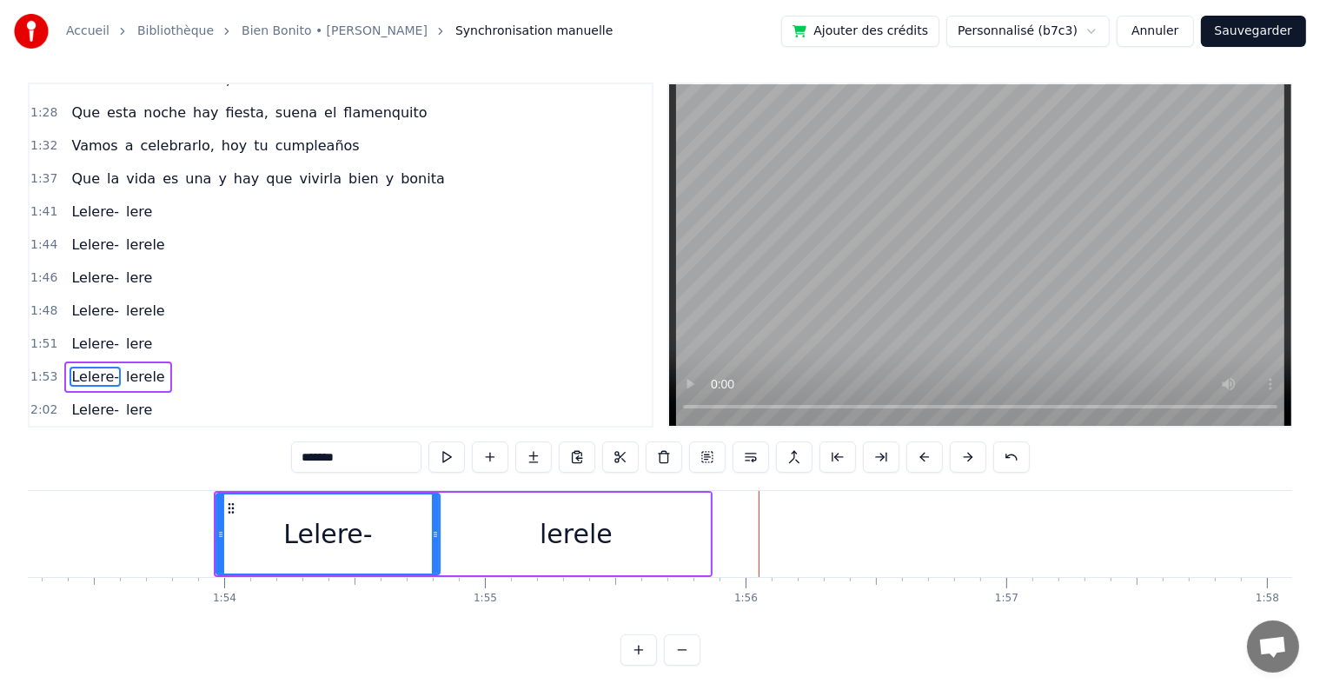
click at [925, 456] on button at bounding box center [924, 456] width 36 height 31
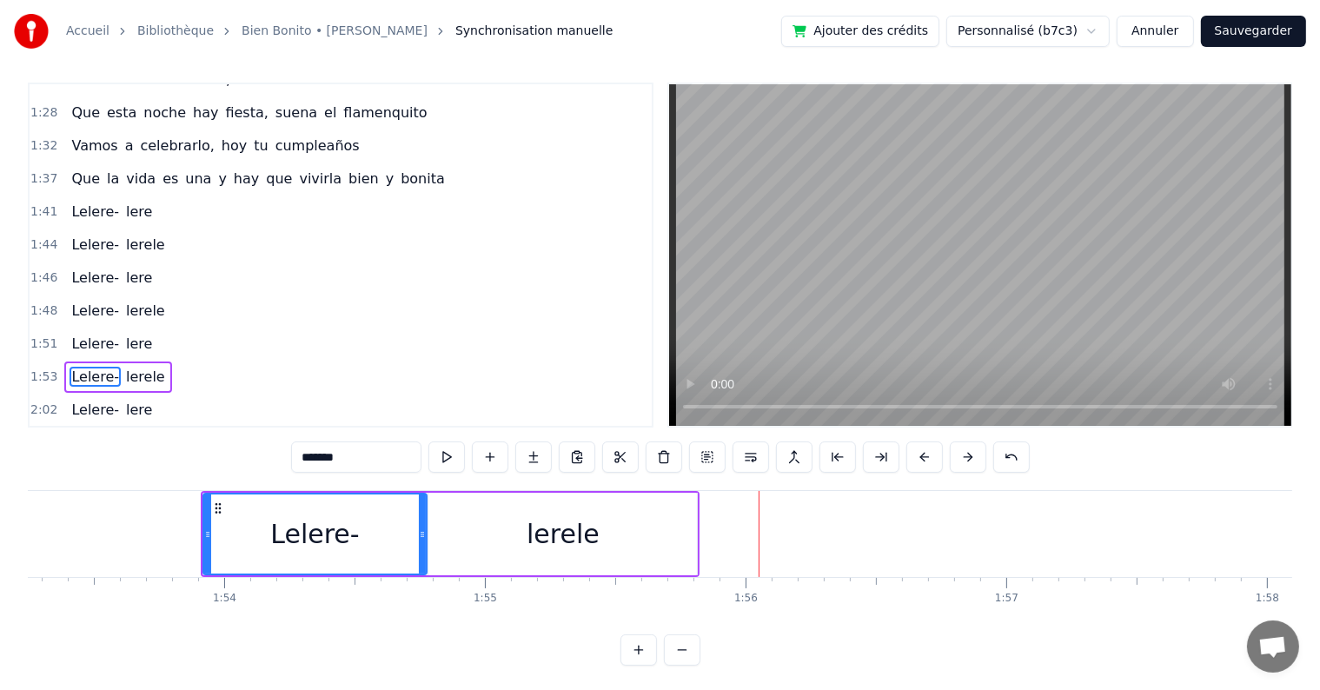
click at [925, 456] on button at bounding box center [924, 456] width 36 height 31
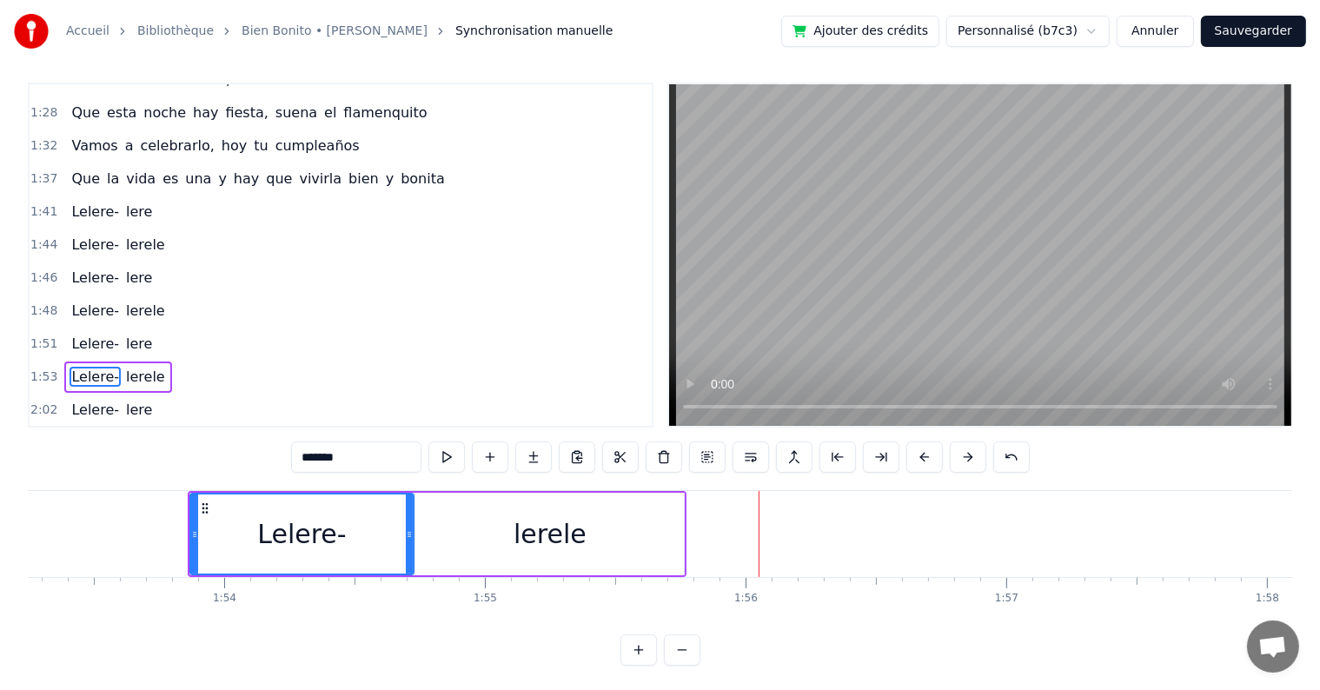
click at [925, 456] on button at bounding box center [924, 456] width 36 height 31
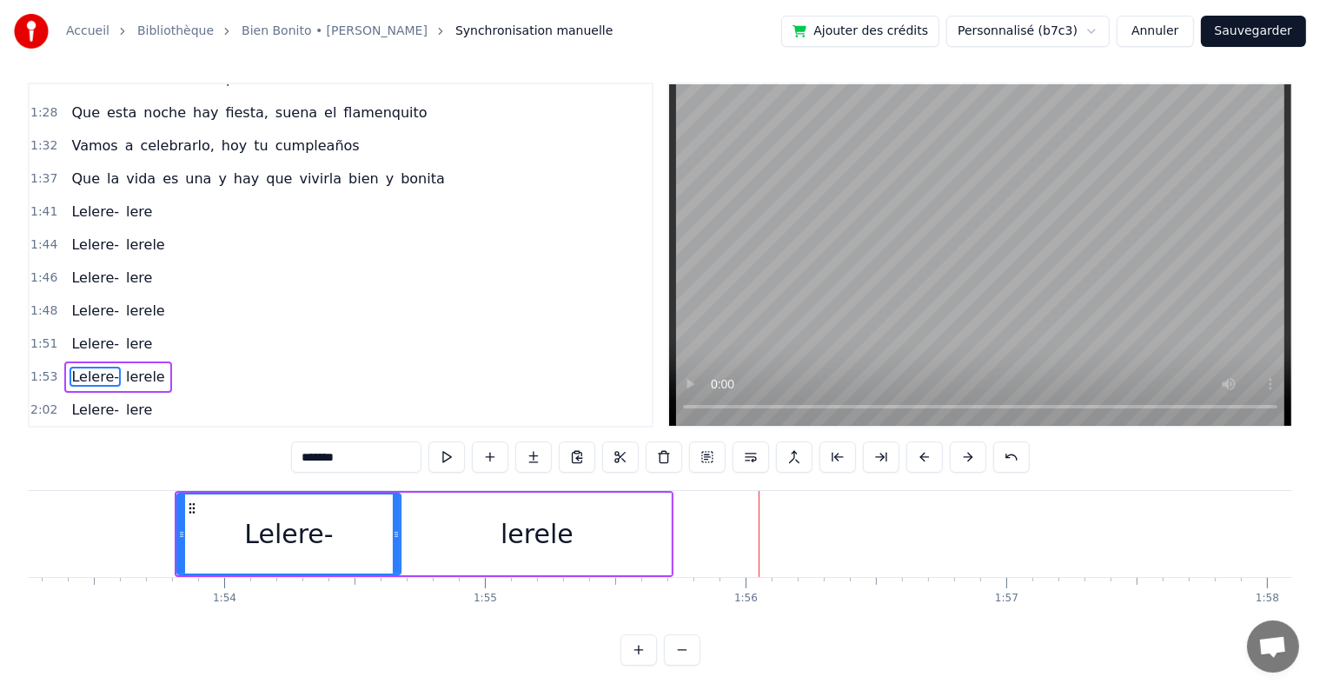
click at [925, 456] on button at bounding box center [924, 456] width 36 height 31
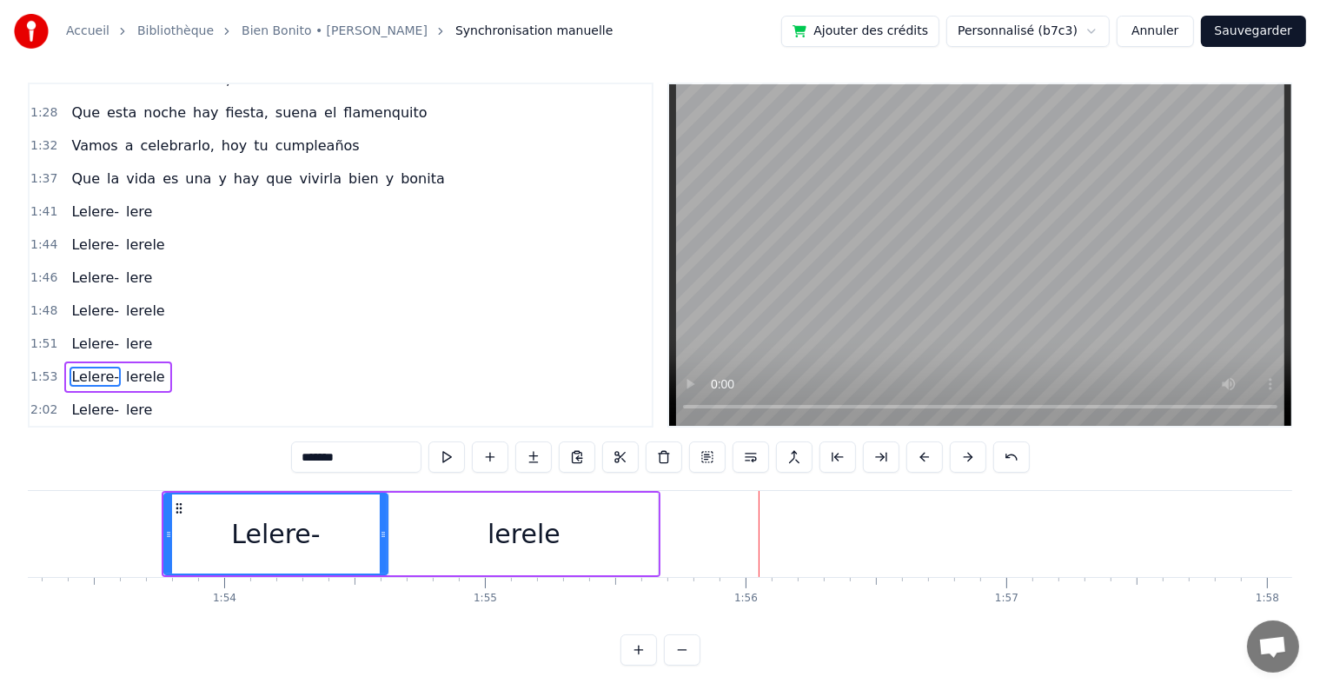
click at [925, 456] on button at bounding box center [924, 456] width 36 height 31
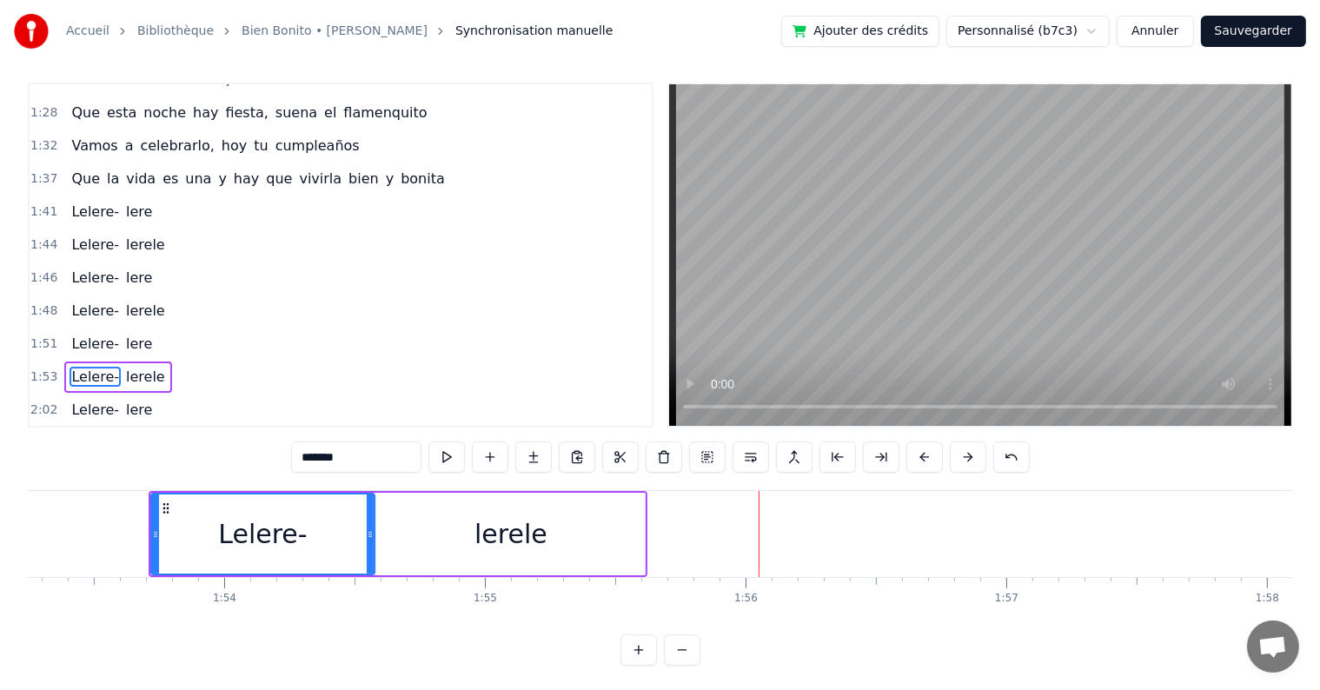
click at [925, 456] on button at bounding box center [924, 456] width 36 height 31
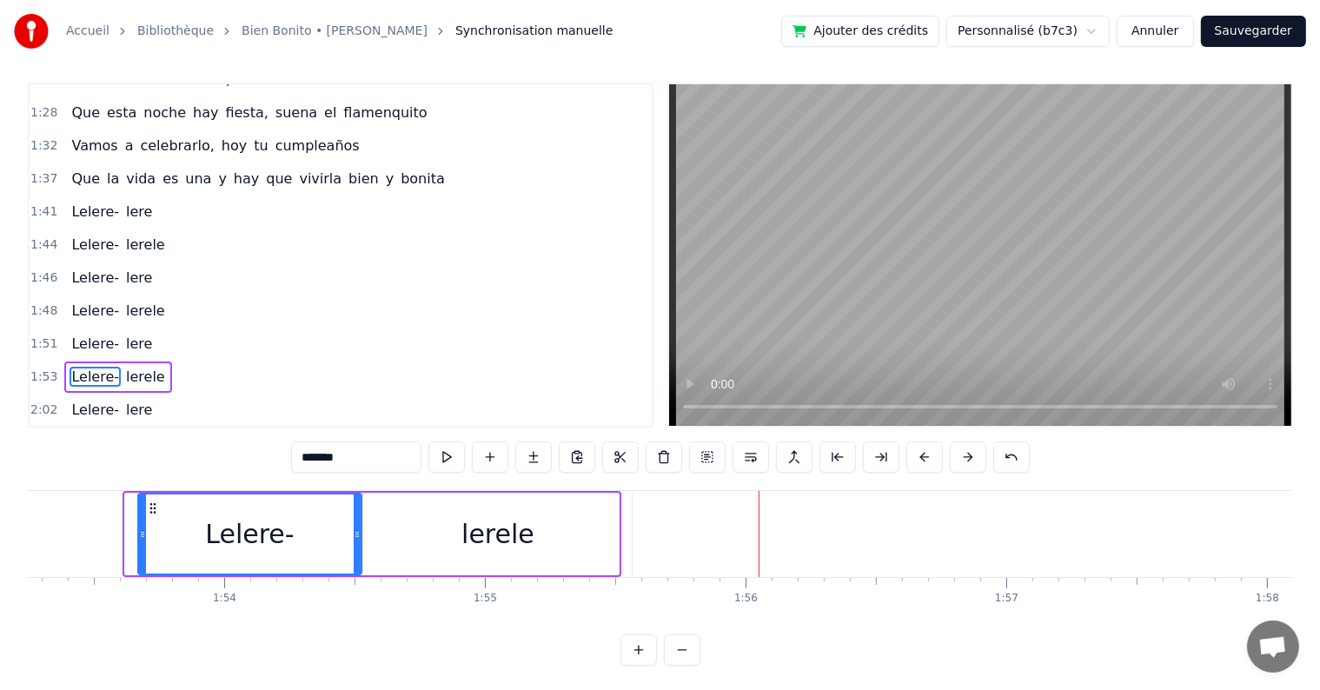
click at [925, 456] on button at bounding box center [924, 456] width 36 height 31
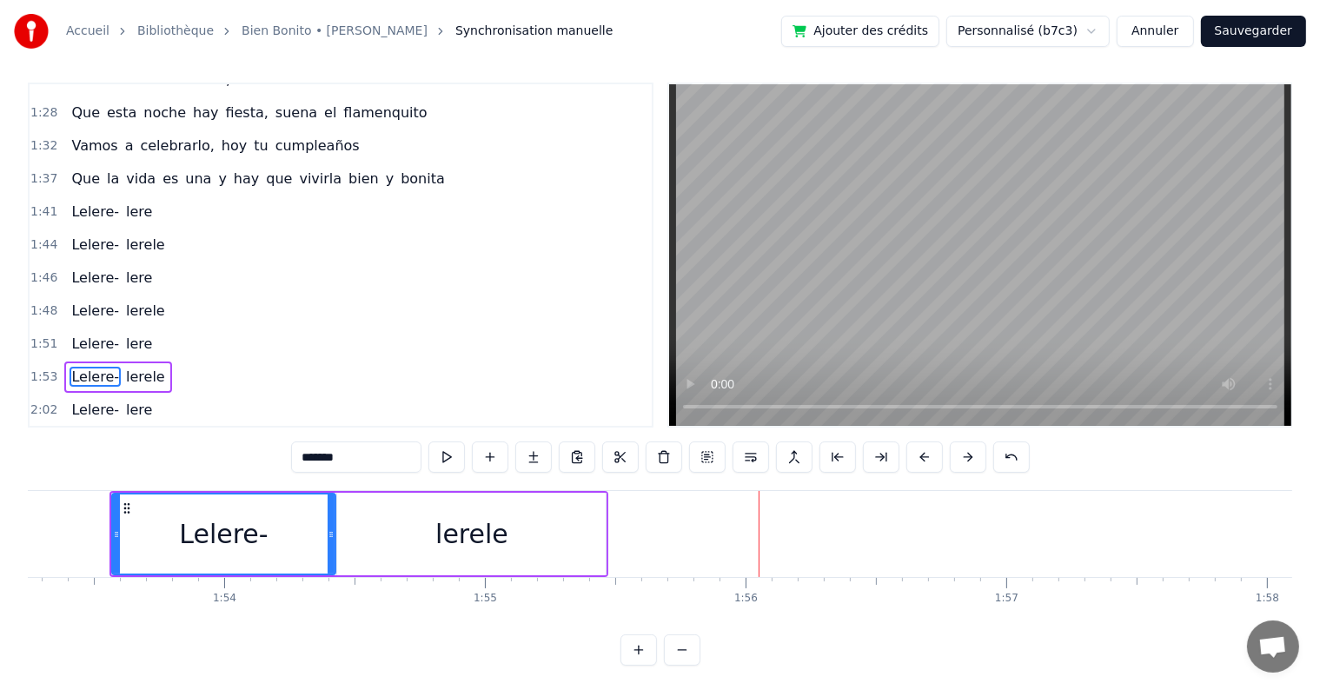
click at [925, 456] on button at bounding box center [924, 456] width 36 height 31
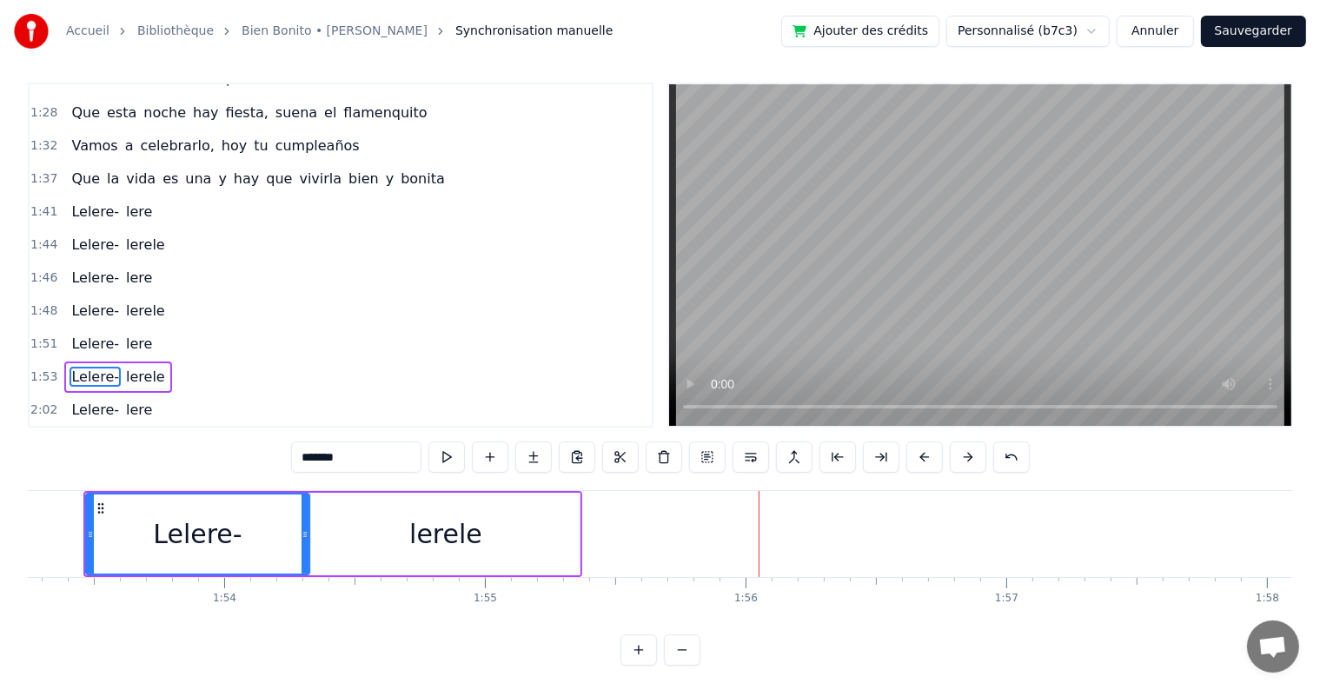
click at [73, 202] on span "Lelere-" at bounding box center [94, 212] width 51 height 20
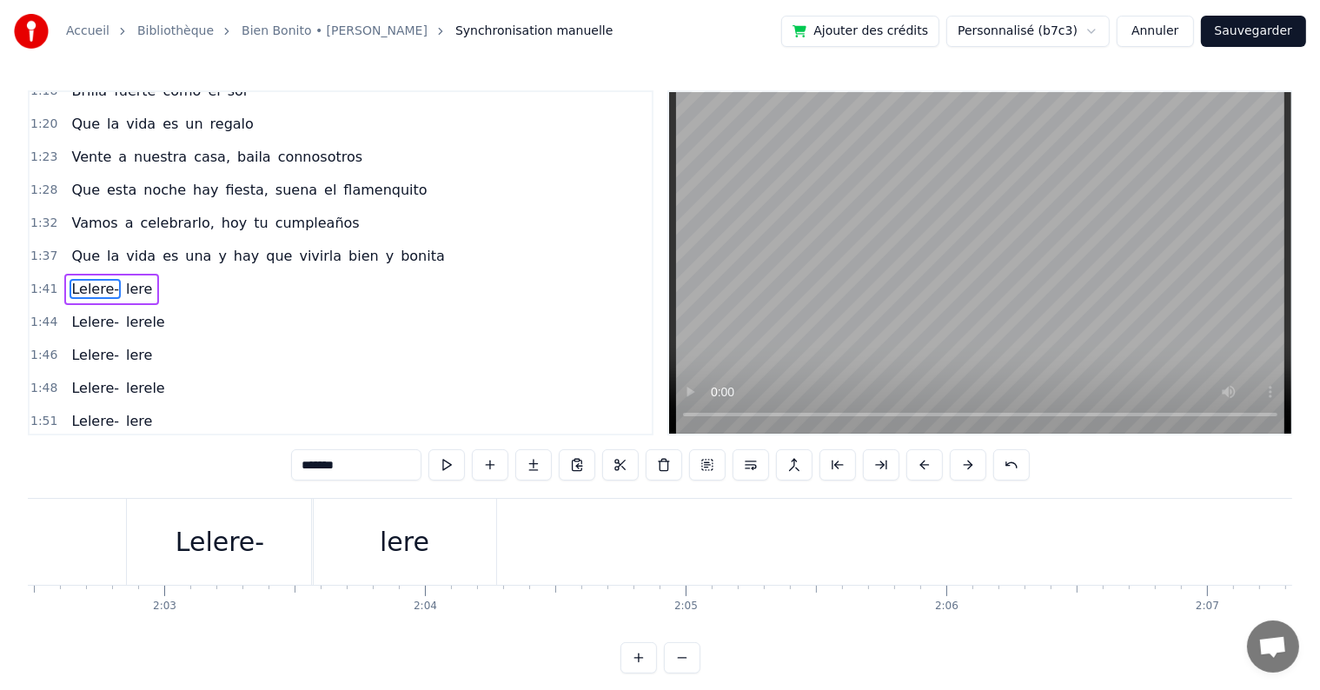
scroll to position [0, 31786]
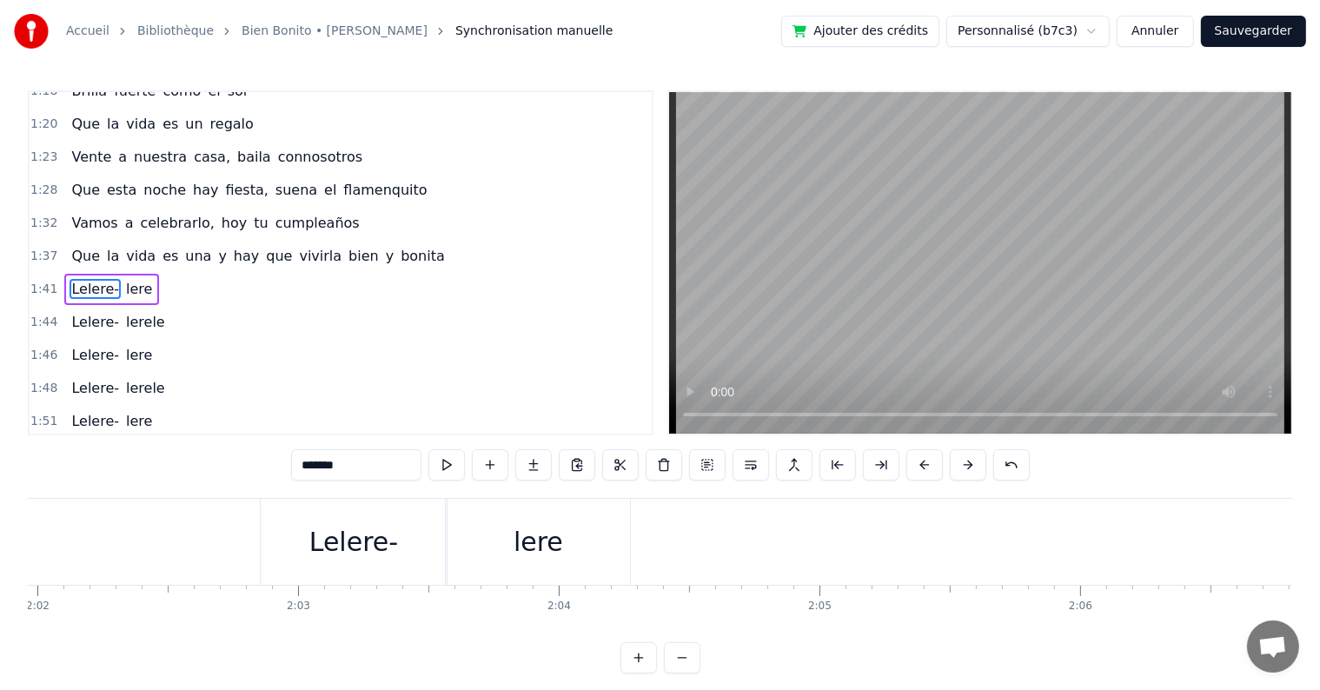
click at [380, 539] on div "Lelere-" at bounding box center [353, 541] width 89 height 39
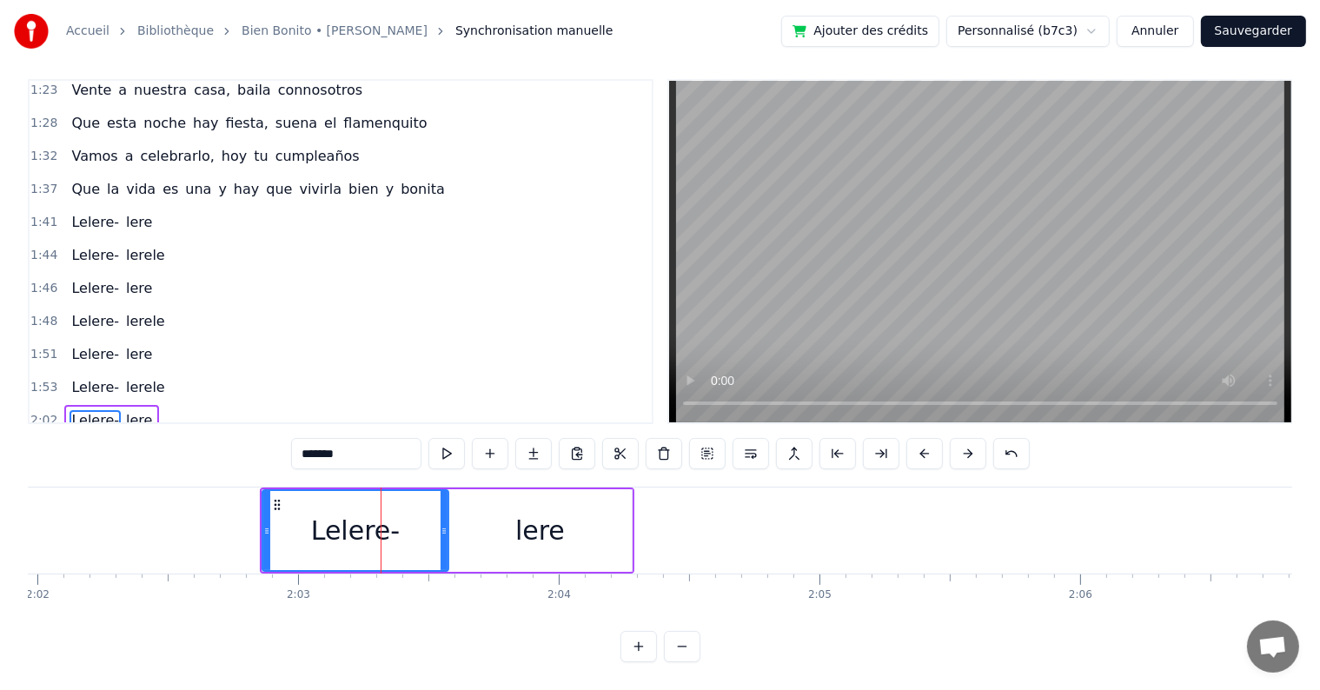
scroll to position [681, 0]
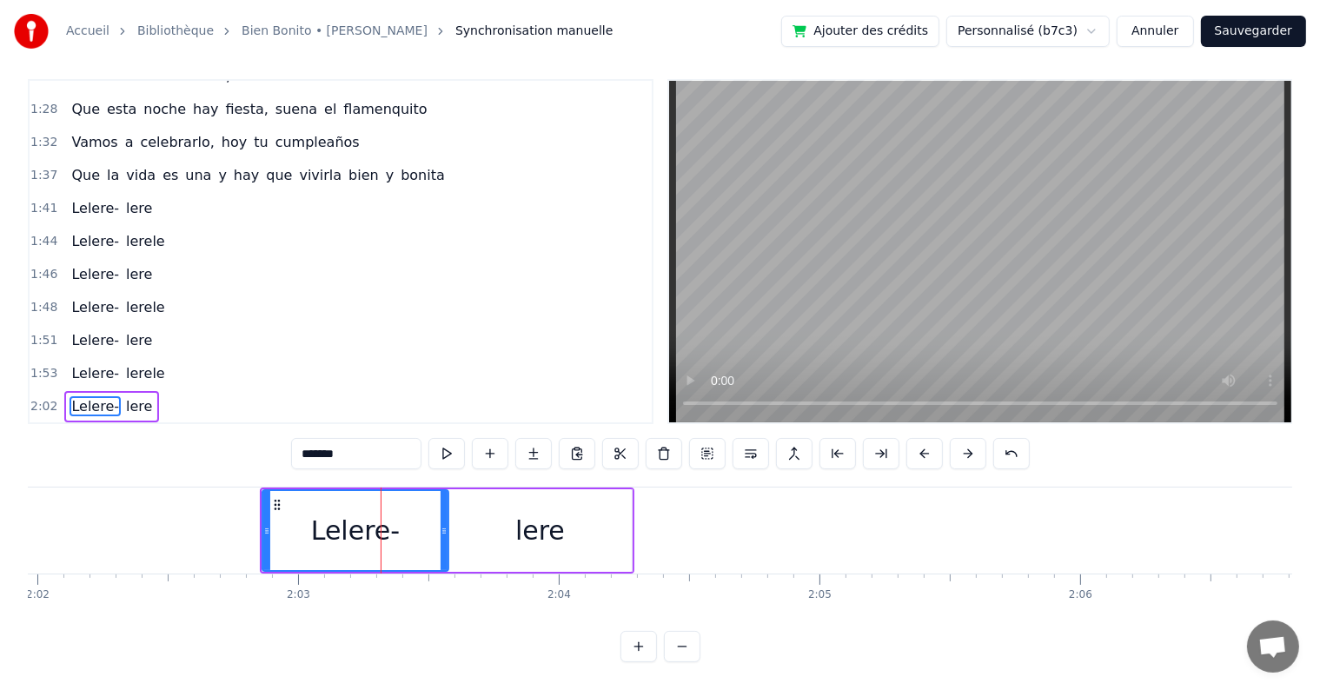
click at [136, 363] on span "lerele" at bounding box center [145, 373] width 43 height 20
type input "******"
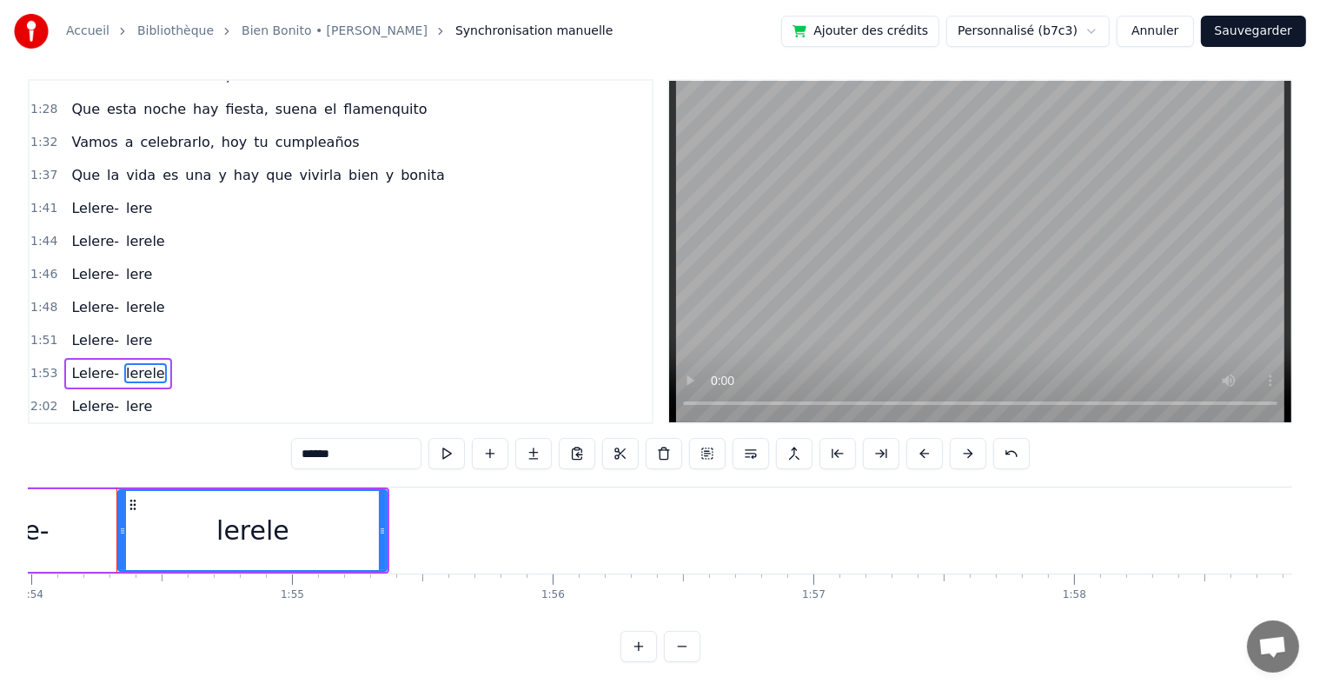
click at [110, 391] on div "Lelere- lere" at bounding box center [111, 406] width 95 height 31
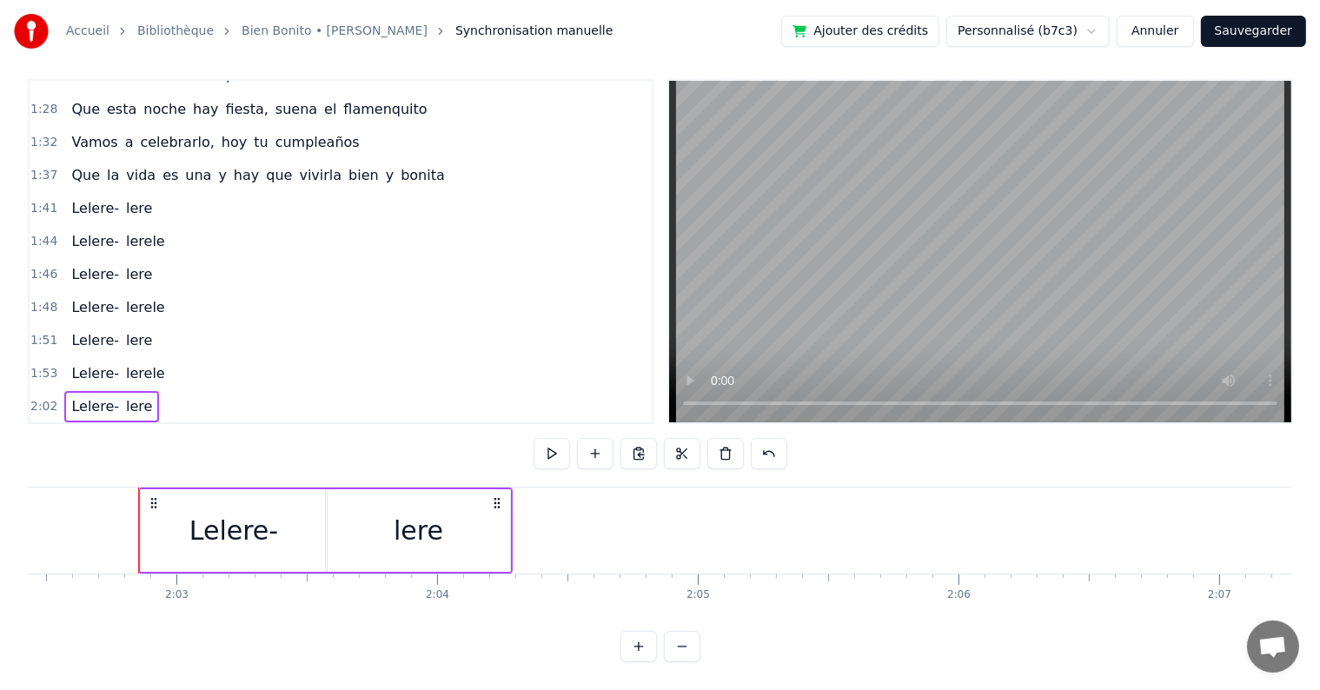
scroll to position [0, 31930]
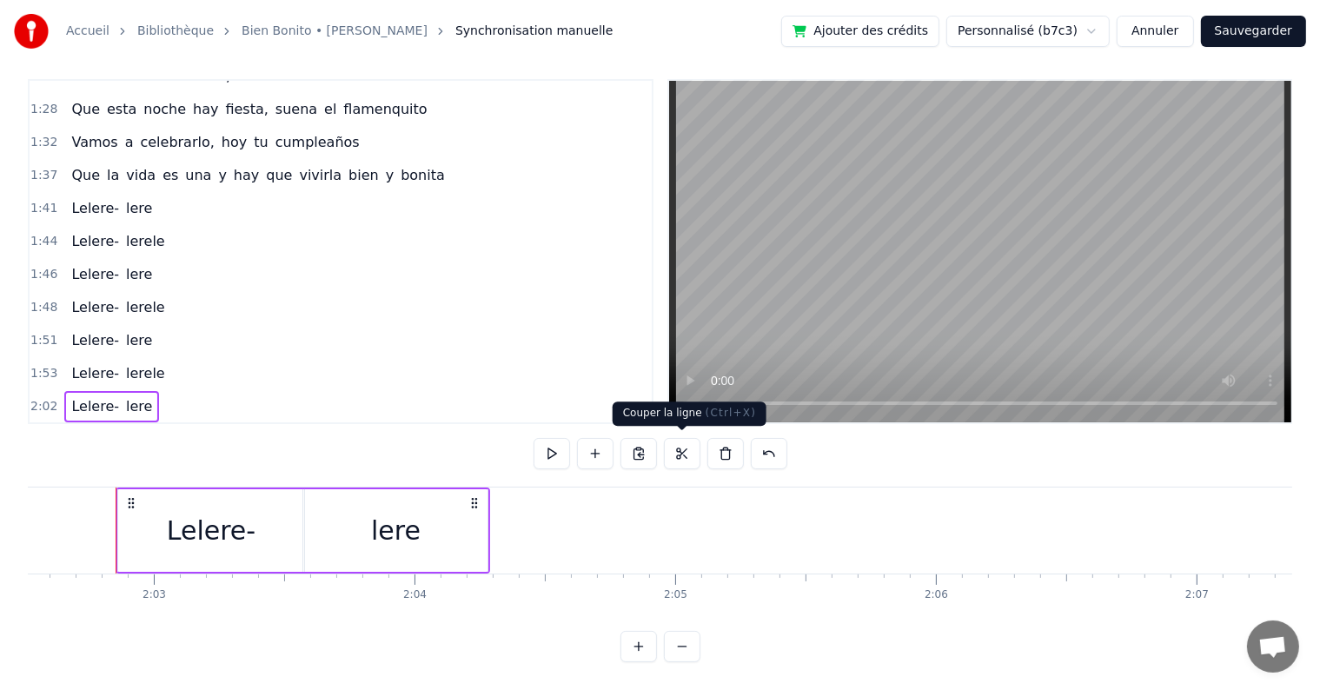
click at [677, 453] on button at bounding box center [682, 453] width 36 height 31
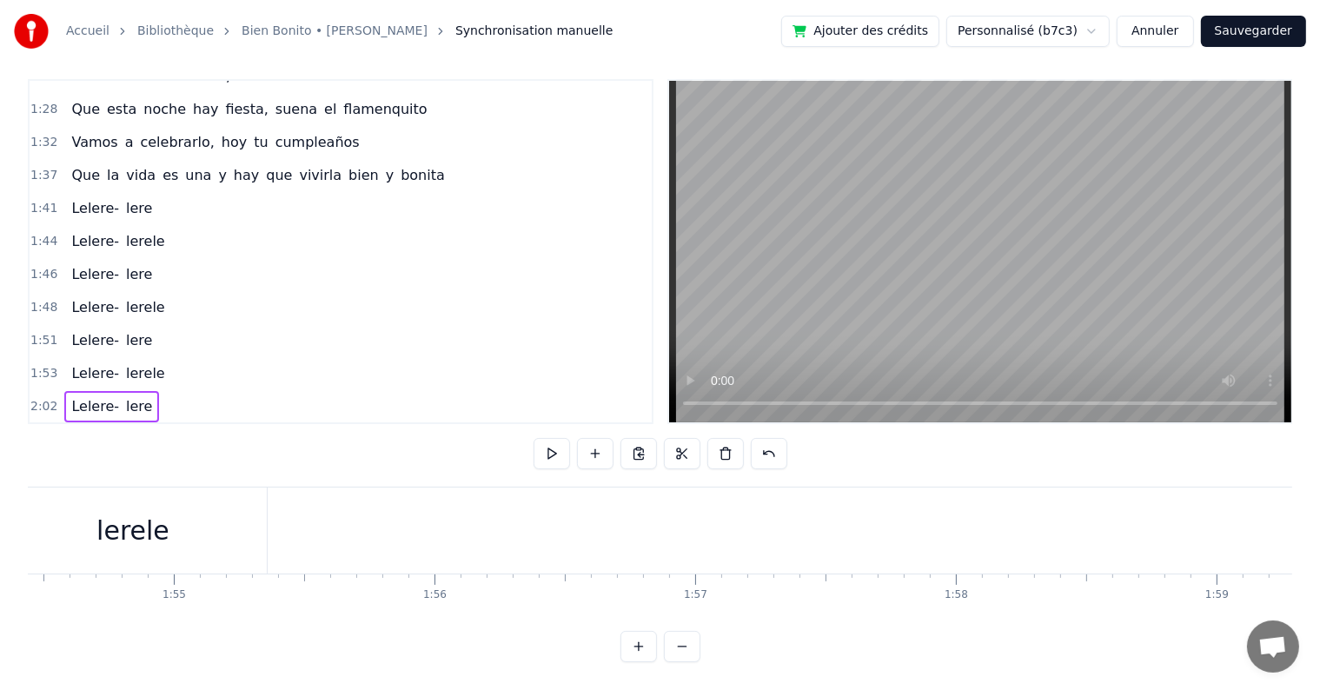
scroll to position [0, 29692]
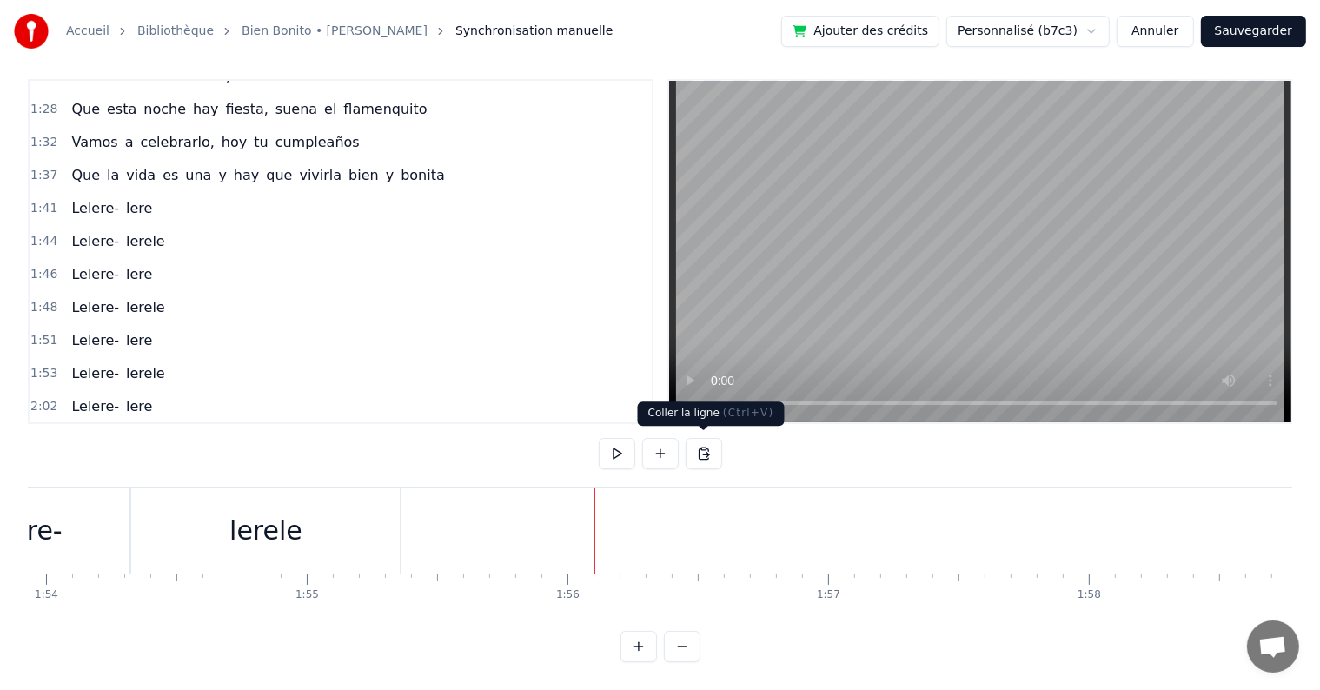
click at [699, 452] on button at bounding box center [703, 453] width 36 height 31
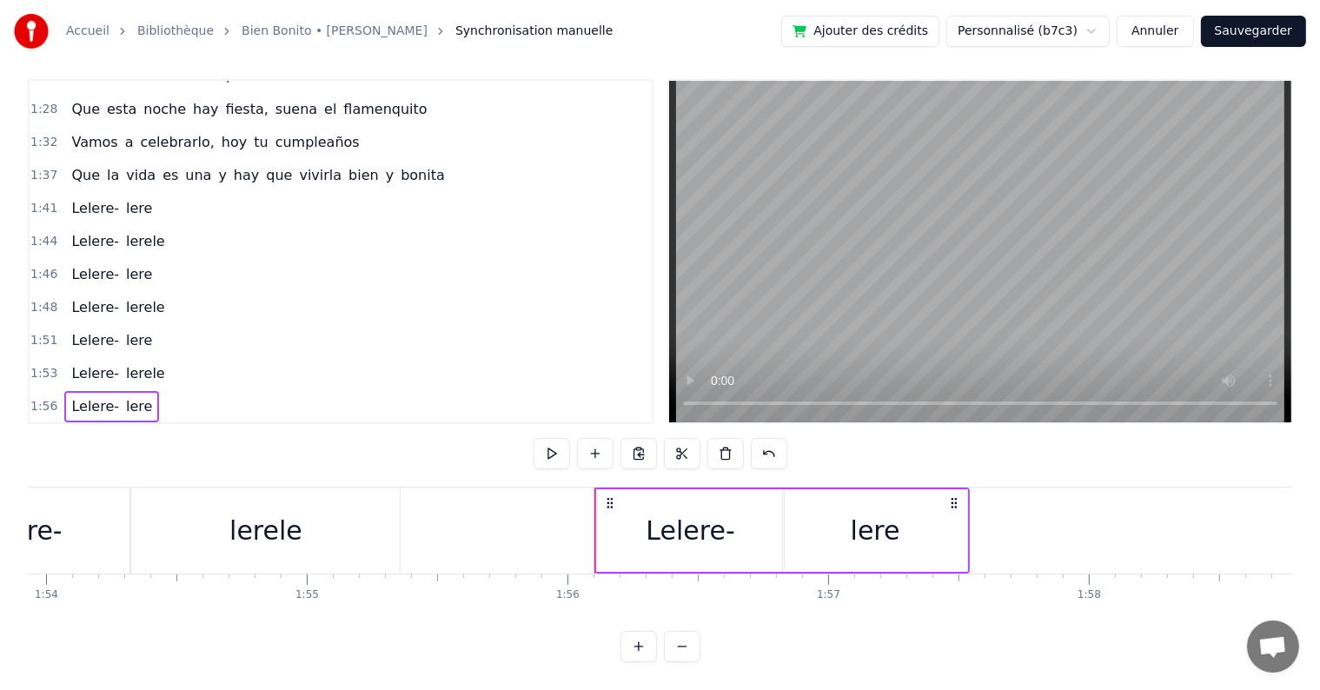
click at [720, 514] on div "Lelere-" at bounding box center [689, 530] width 89 height 39
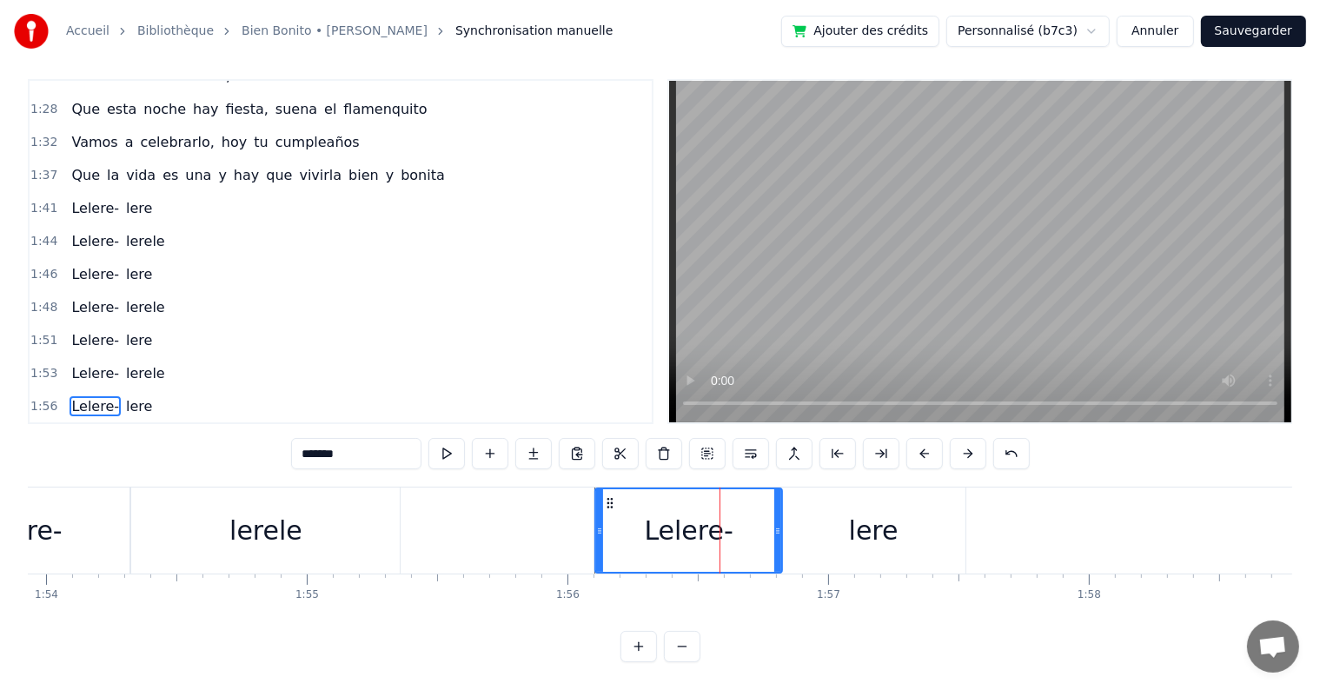
scroll to position [26, 0]
click at [923, 438] on button at bounding box center [924, 453] width 36 height 31
click at [878, 511] on div "lere" at bounding box center [874, 530] width 50 height 39
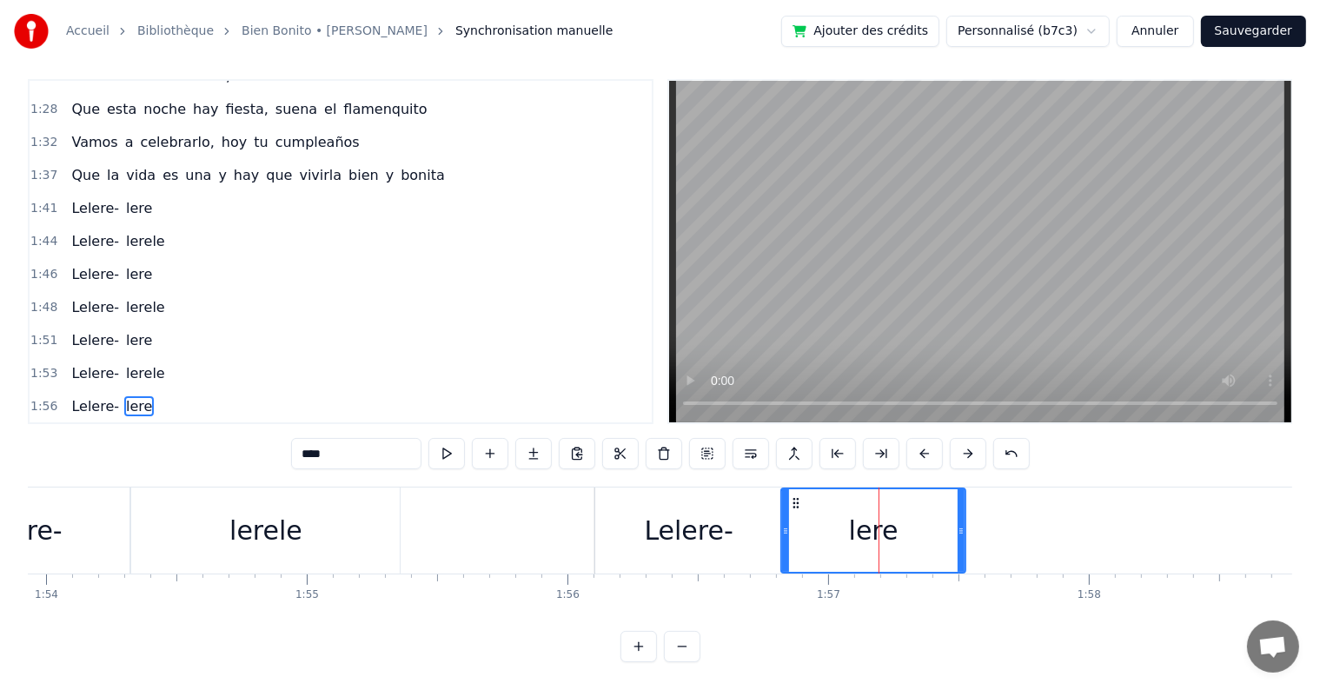
click at [722, 511] on div "Lelere-" at bounding box center [688, 530] width 89 height 39
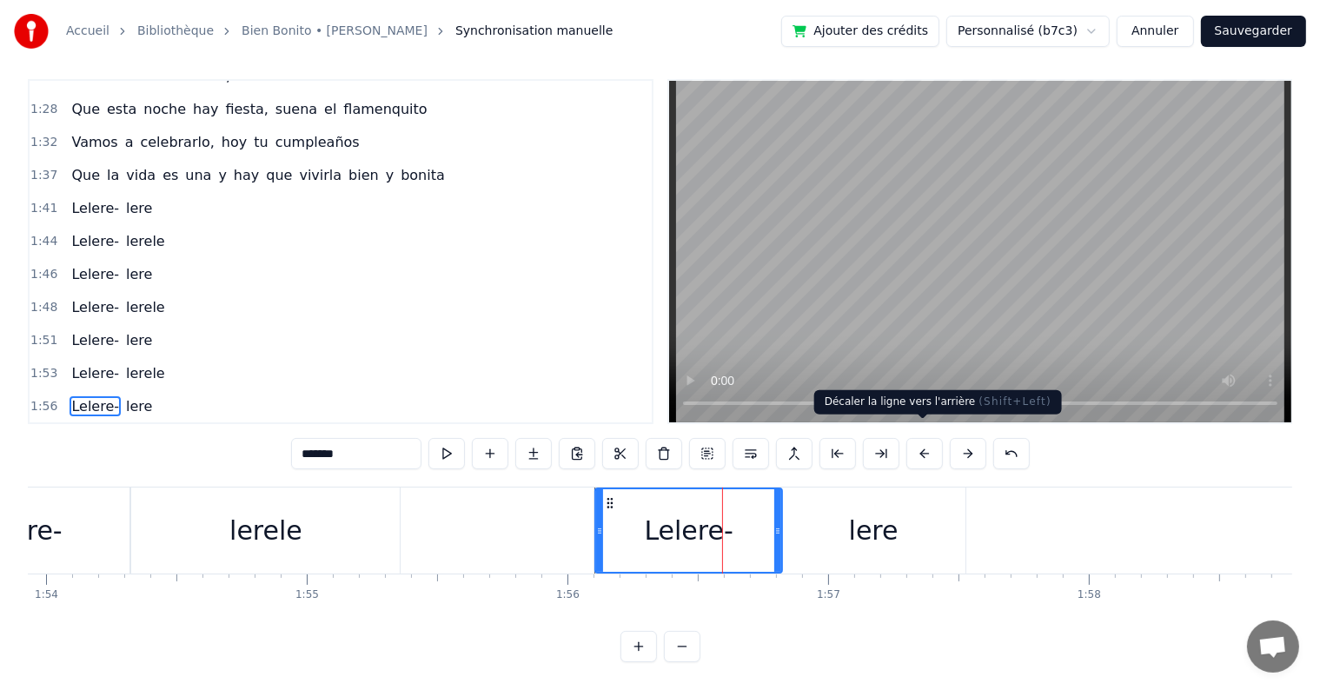
click at [923, 438] on button at bounding box center [924, 453] width 36 height 31
click at [136, 363] on span "lerele" at bounding box center [145, 373] width 43 height 20
type input "******"
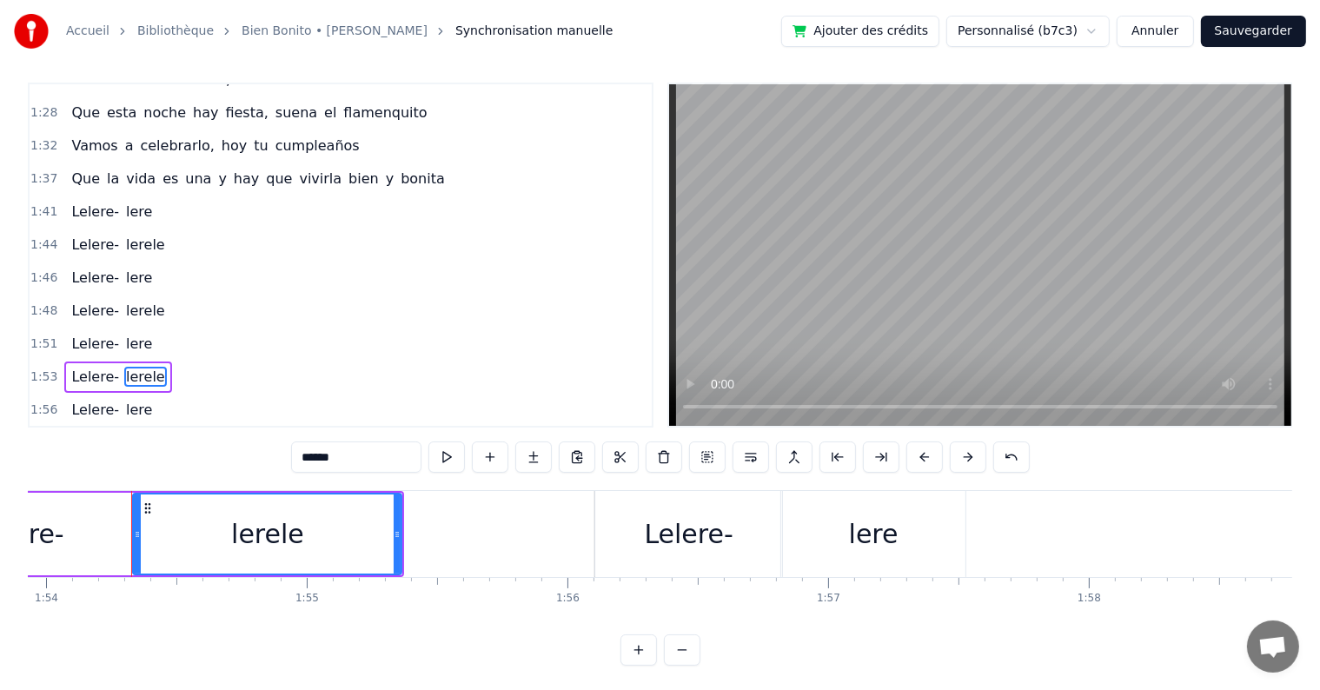
click at [103, 394] on div "Lelere- lere" at bounding box center [111, 409] width 95 height 31
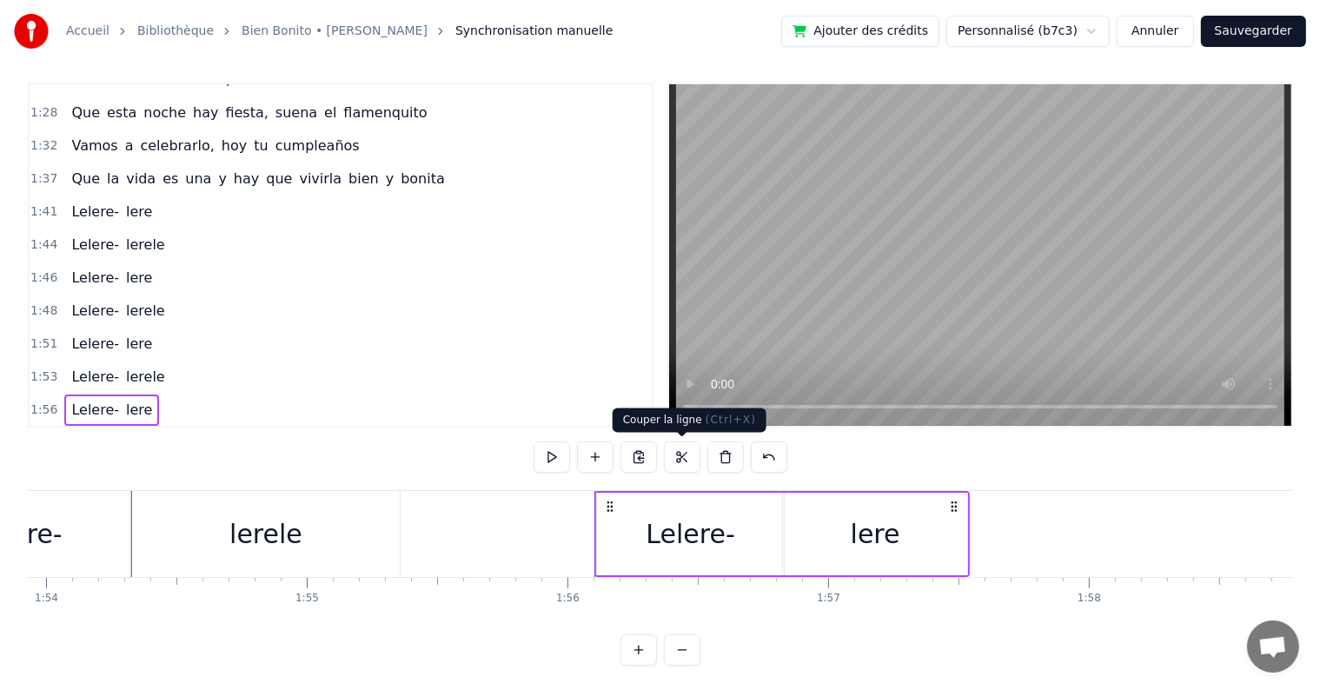
click at [672, 486] on div "0:00 Si estás triste, ven llama a mi puerta, que siempre está abierta 0:05 Si e…" at bounding box center [660, 374] width 1264 height 583
click at [672, 499] on div "Lelere-" at bounding box center [690, 534] width 187 height 83
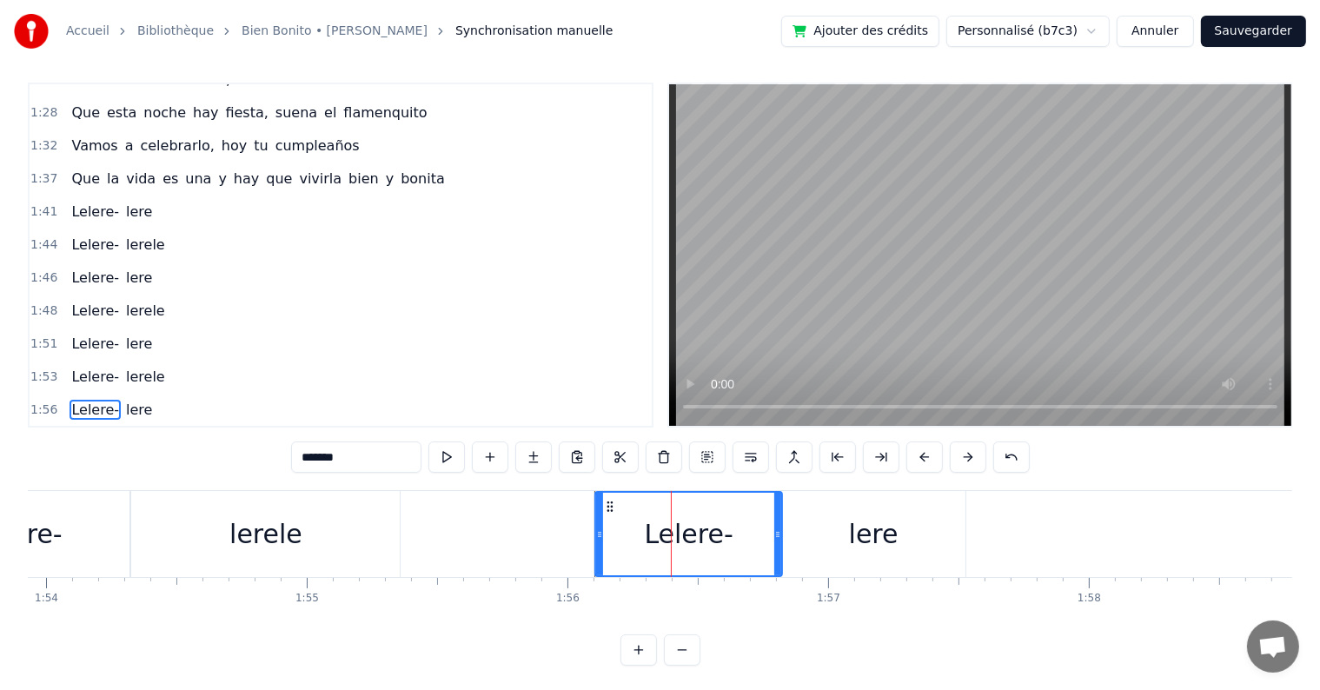
scroll to position [26, 0]
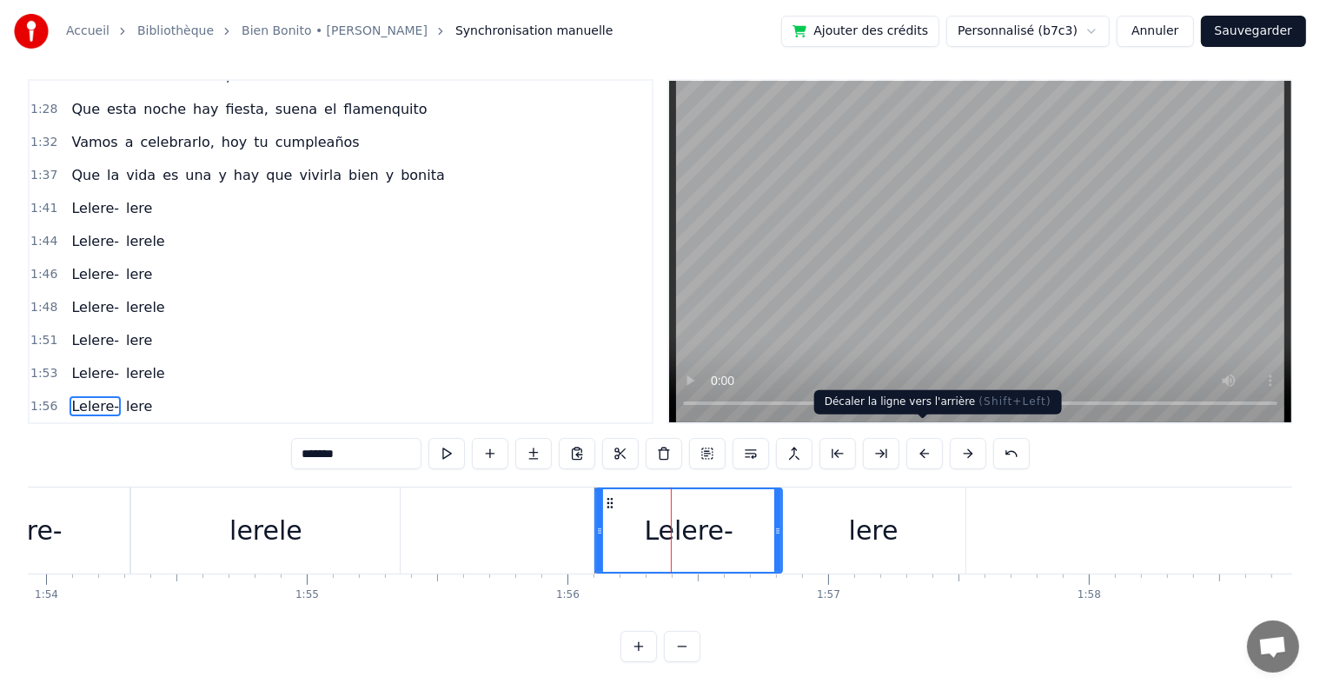
click at [922, 438] on button at bounding box center [924, 453] width 36 height 31
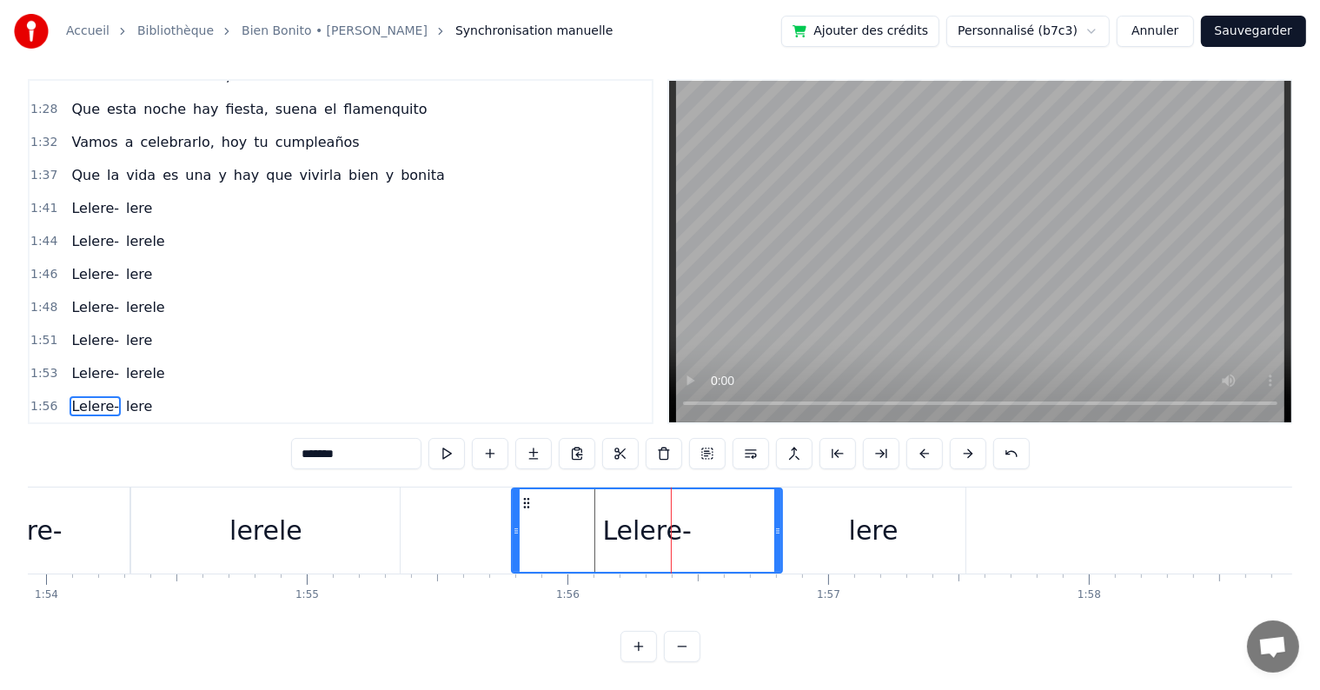
drag, startPoint x: 599, startPoint y: 514, endPoint x: 515, endPoint y: 515, distance: 83.4
click at [515, 524] on icon at bounding box center [516, 531] width 7 height 14
drag, startPoint x: 781, startPoint y: 512, endPoint x: 678, endPoint y: 518, distance: 103.6
click at [678, 524] on icon at bounding box center [674, 531] width 7 height 14
click at [875, 514] on div "lere" at bounding box center [874, 530] width 50 height 39
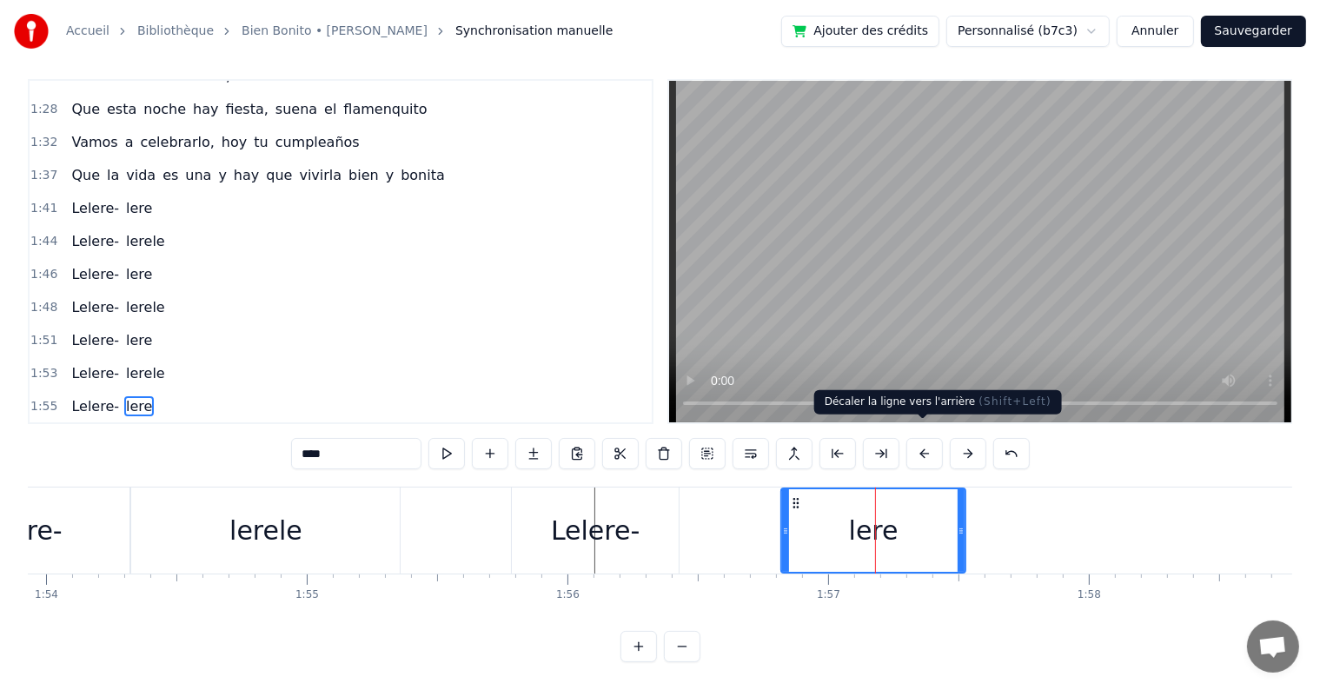
click at [920, 438] on button at bounding box center [924, 453] width 36 height 31
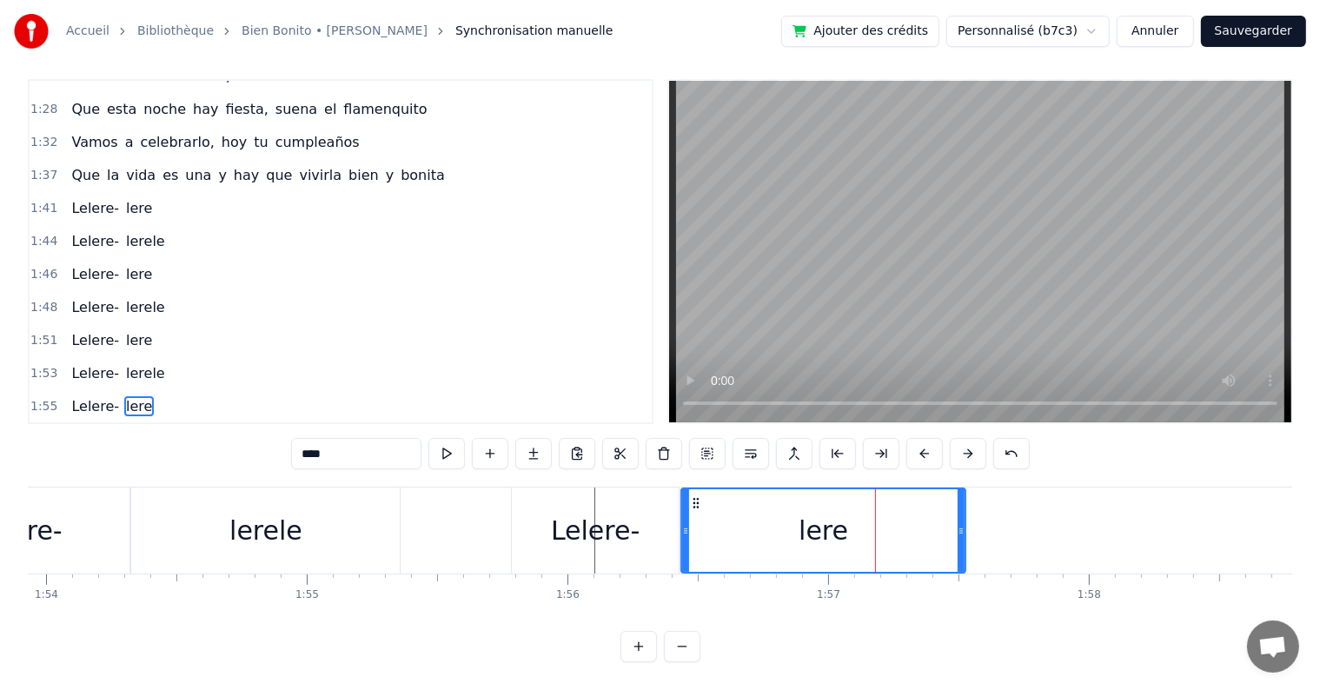
drag, startPoint x: 783, startPoint y: 516, endPoint x: 683, endPoint y: 517, distance: 99.9
click at [683, 524] on icon at bounding box center [685, 531] width 7 height 14
click at [80, 198] on span "Lelere-" at bounding box center [94, 208] width 51 height 20
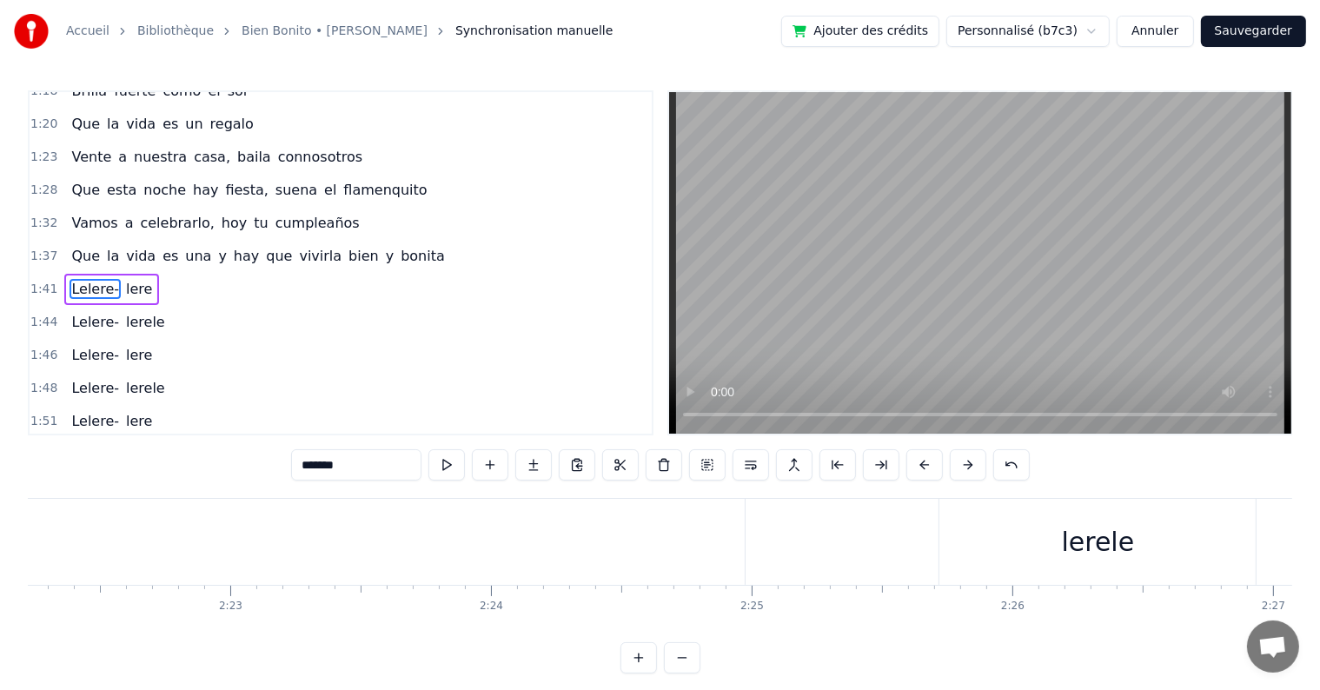
scroll to position [0, 37087]
click at [1086, 553] on div "lerele" at bounding box center [1076, 541] width 73 height 39
type input "******"
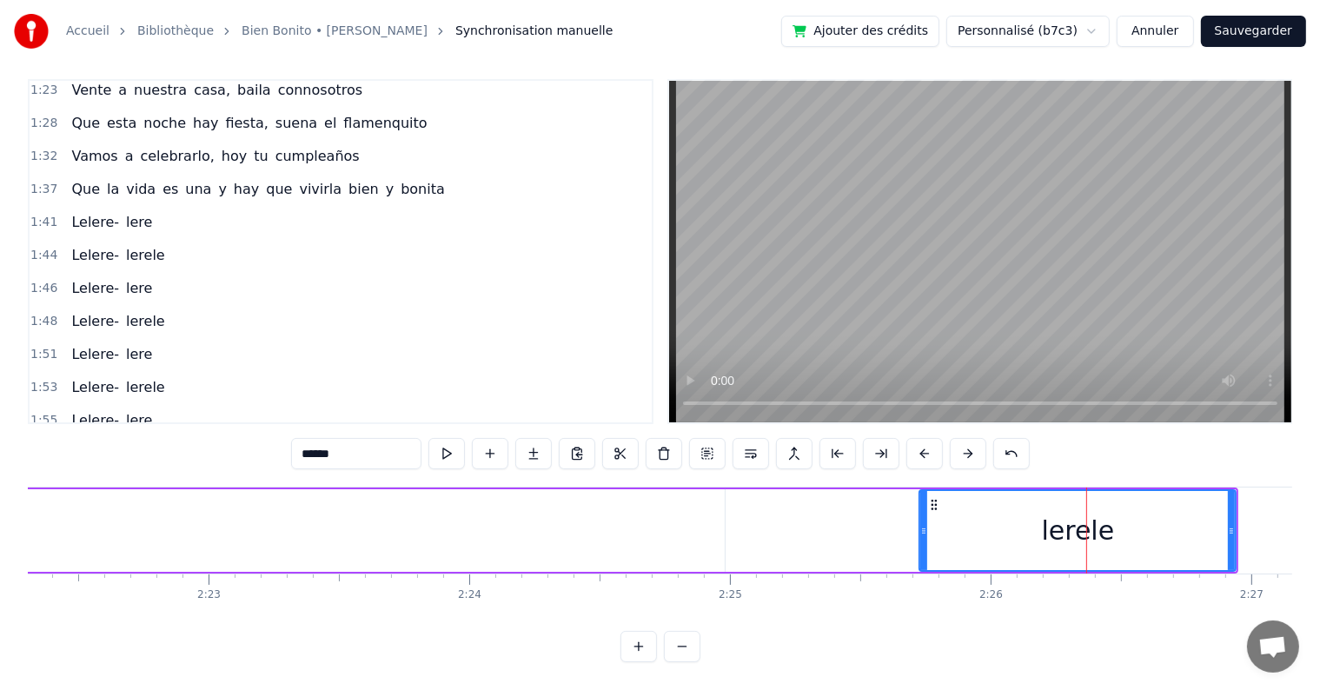
scroll to position [681, 0]
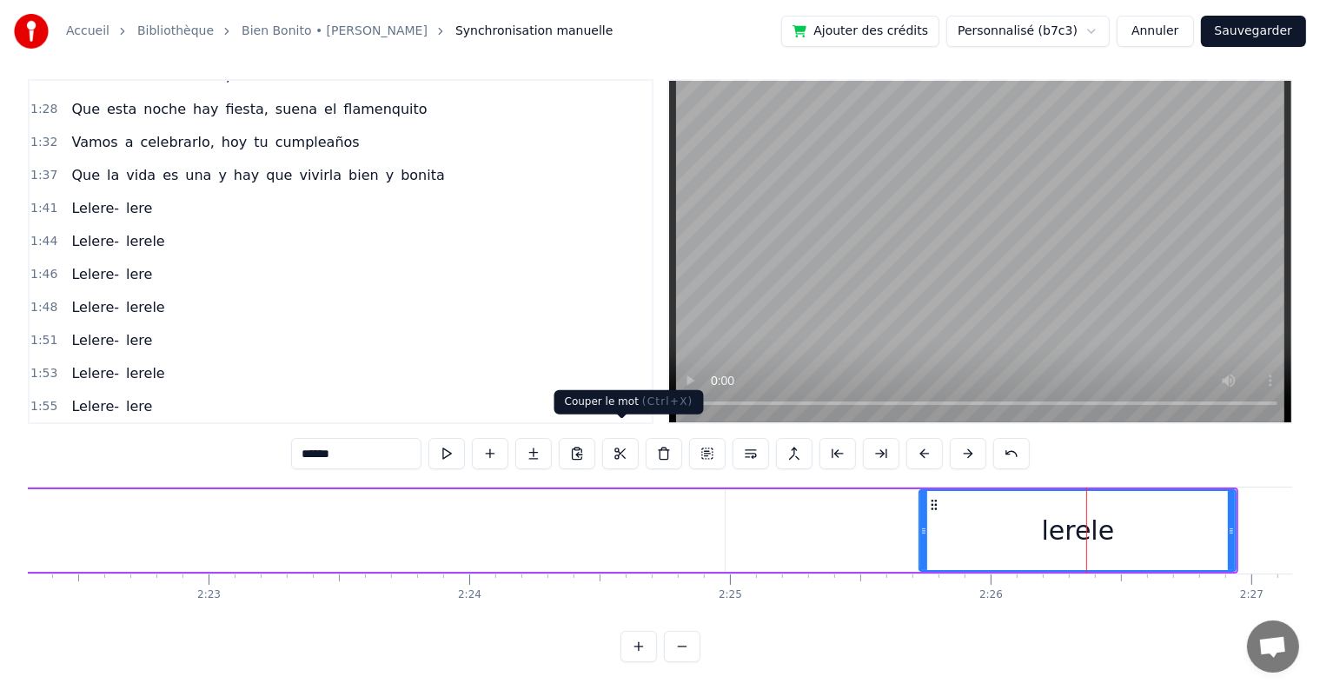
click at [622, 438] on button at bounding box center [620, 453] width 36 height 31
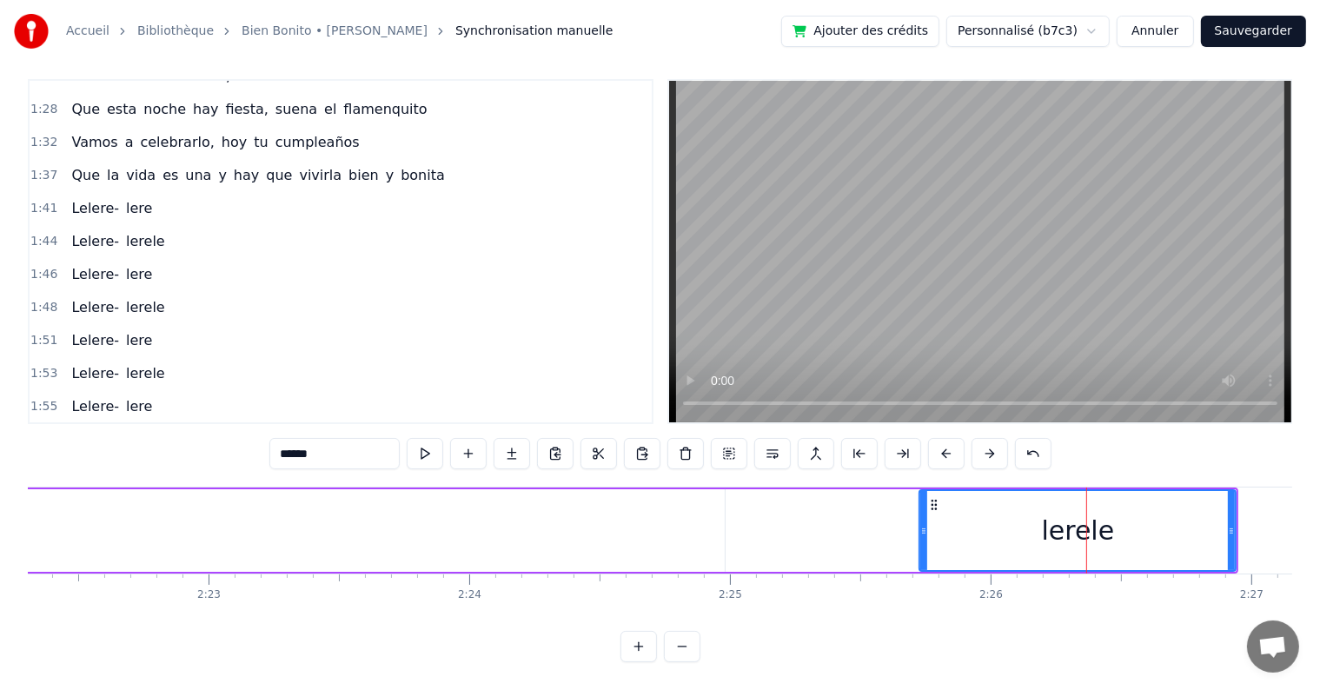
click at [594, 440] on button at bounding box center [598, 453] width 36 height 31
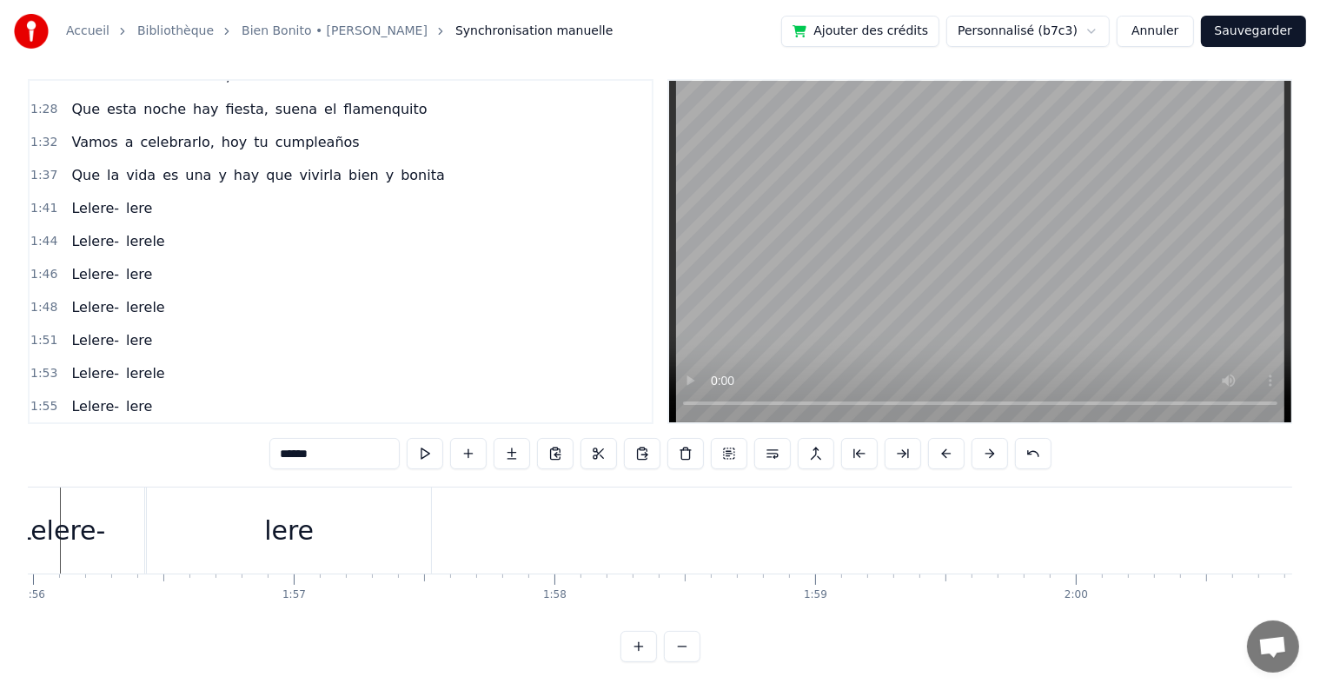
scroll to position [0, 30183]
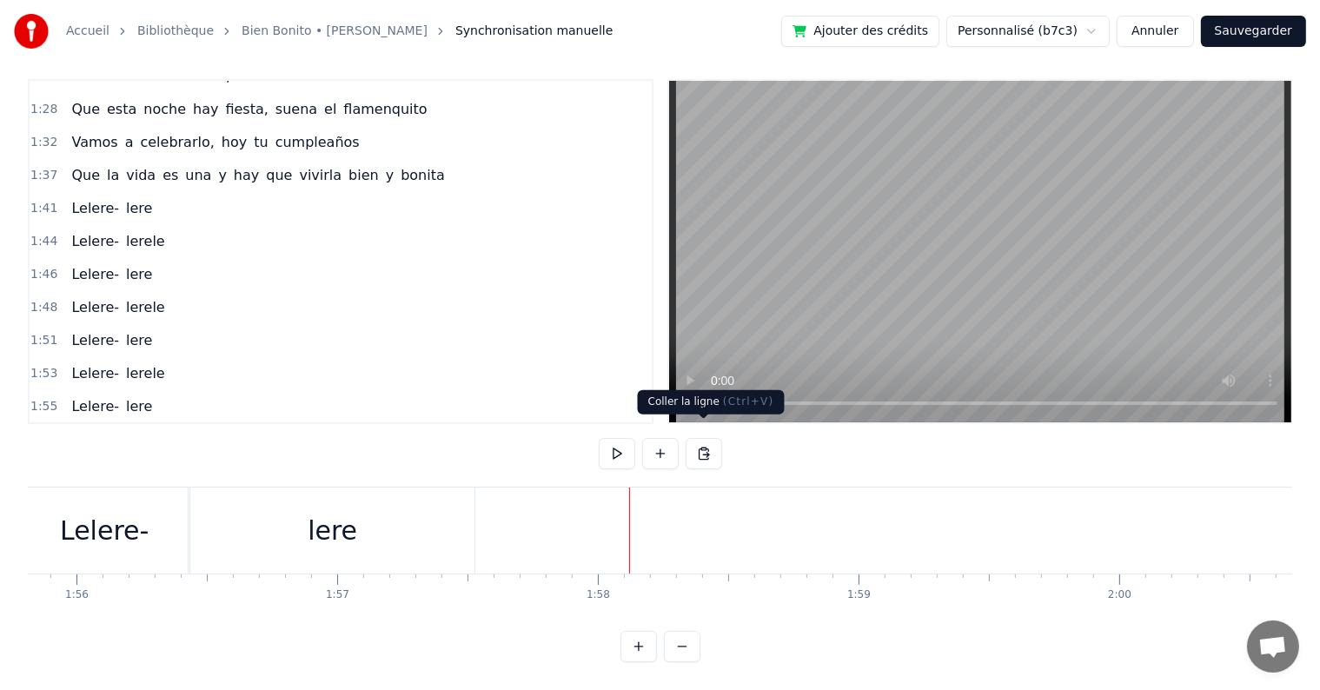
click at [704, 440] on button at bounding box center [703, 453] width 36 height 31
click at [702, 438] on button at bounding box center [703, 453] width 36 height 31
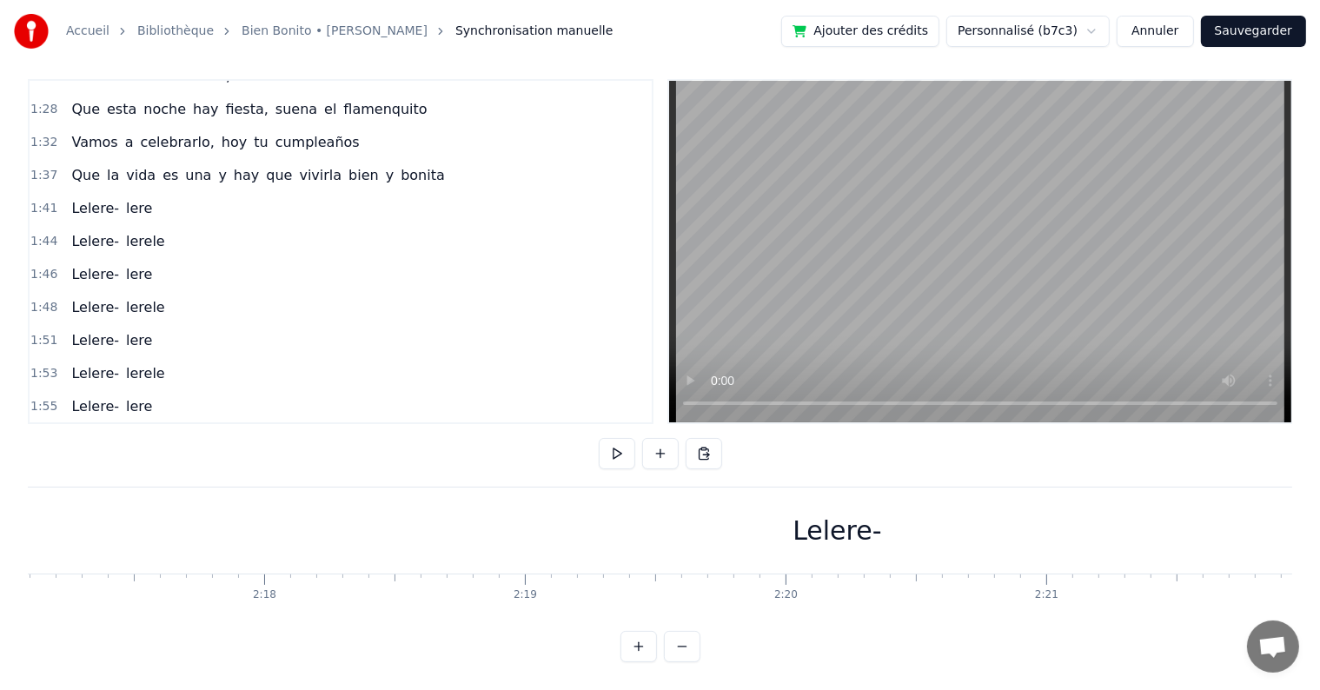
scroll to position [0, 35773]
click at [932, 507] on div "Lelere-" at bounding box center [793, 530] width 2490 height 86
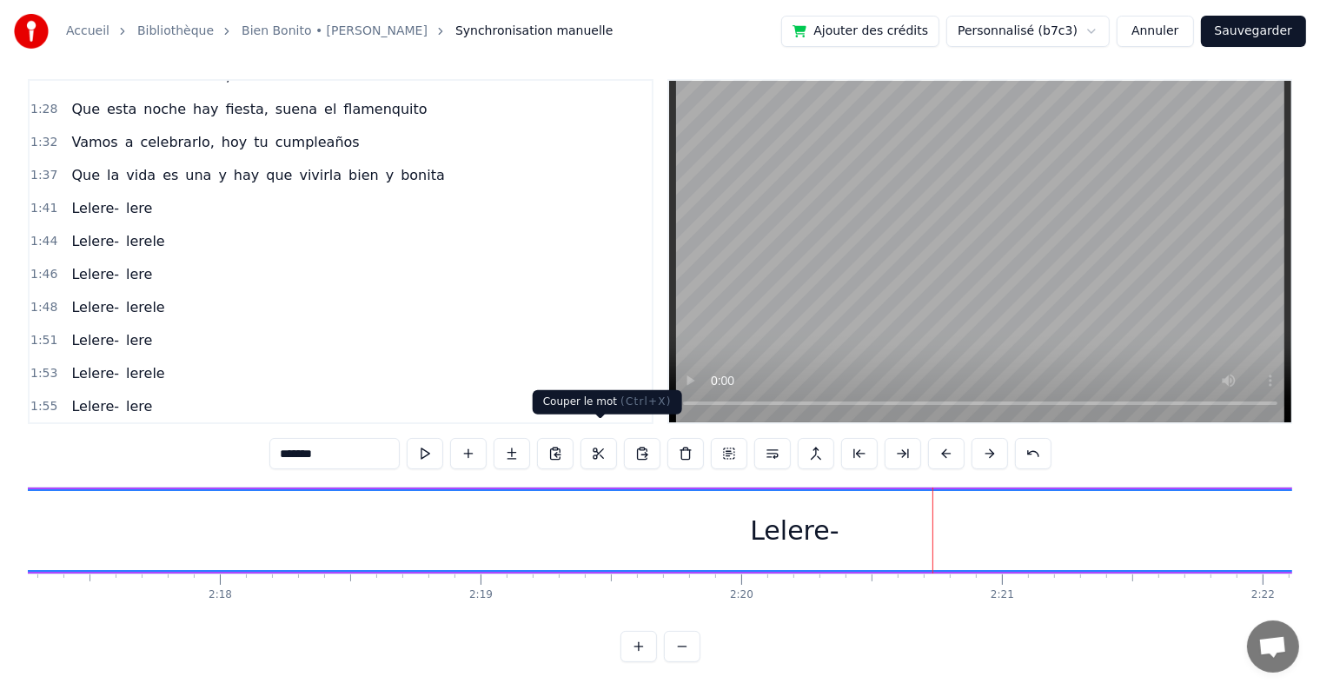
click at [597, 438] on button at bounding box center [598, 453] width 36 height 31
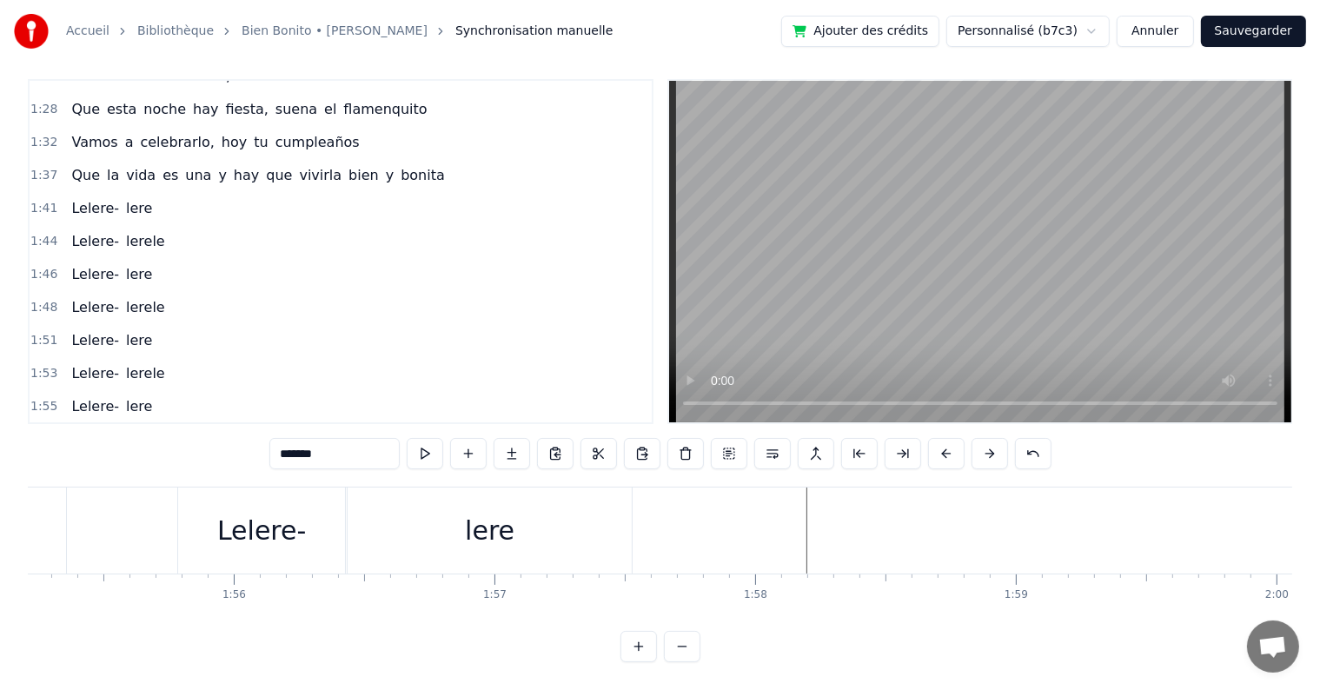
scroll to position [0, 30026]
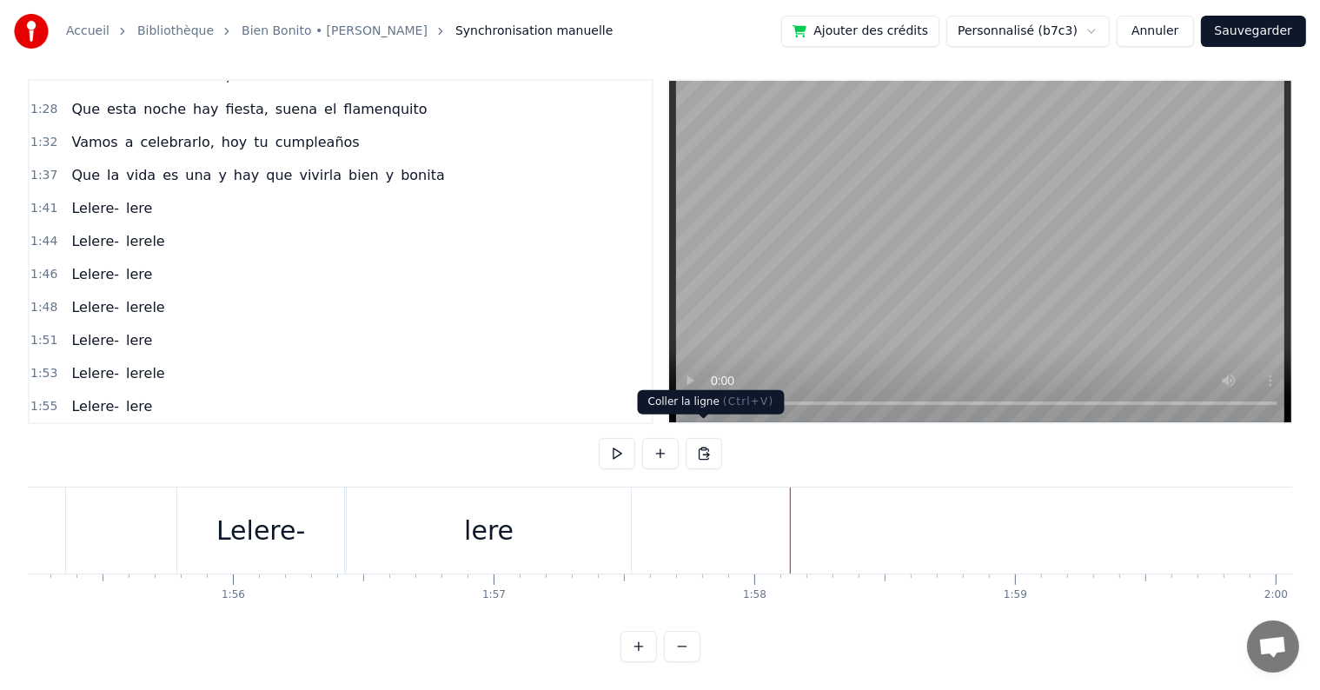
click at [702, 438] on button at bounding box center [703, 453] width 36 height 31
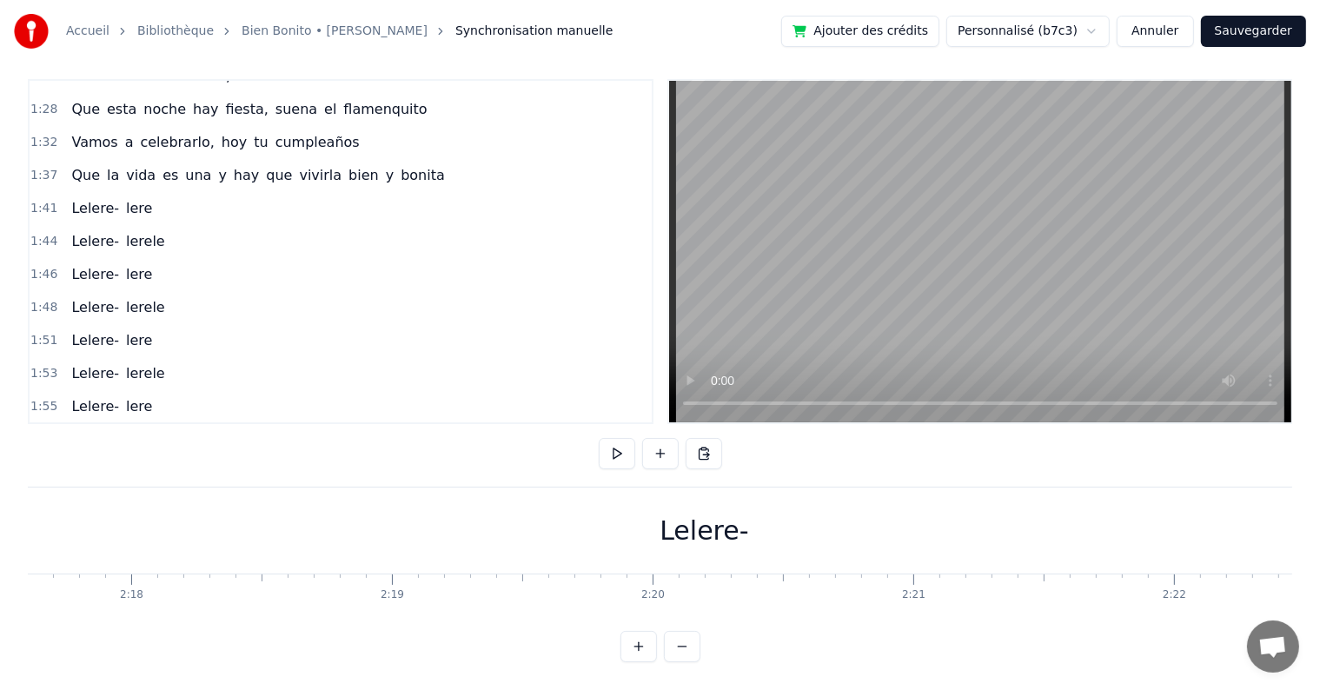
scroll to position [0, 35906]
click at [676, 514] on div "Lelere-" at bounding box center [659, 530] width 89 height 39
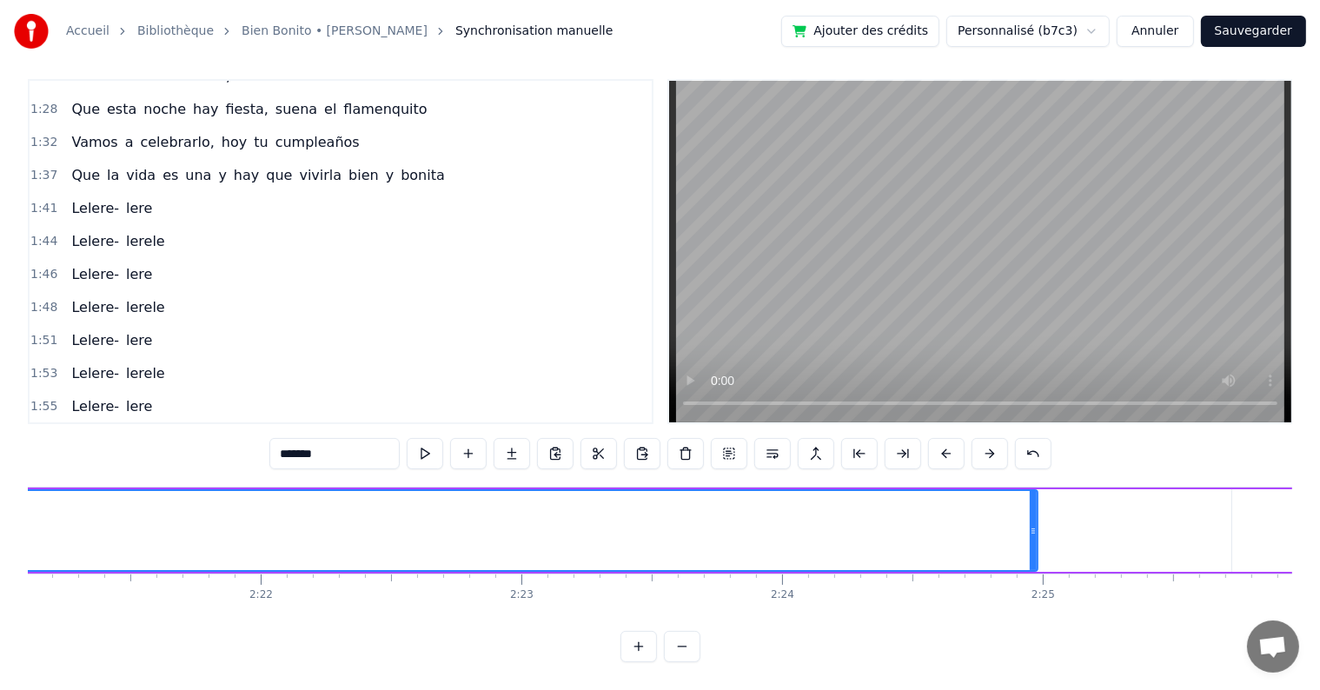
scroll to position [0, 36709]
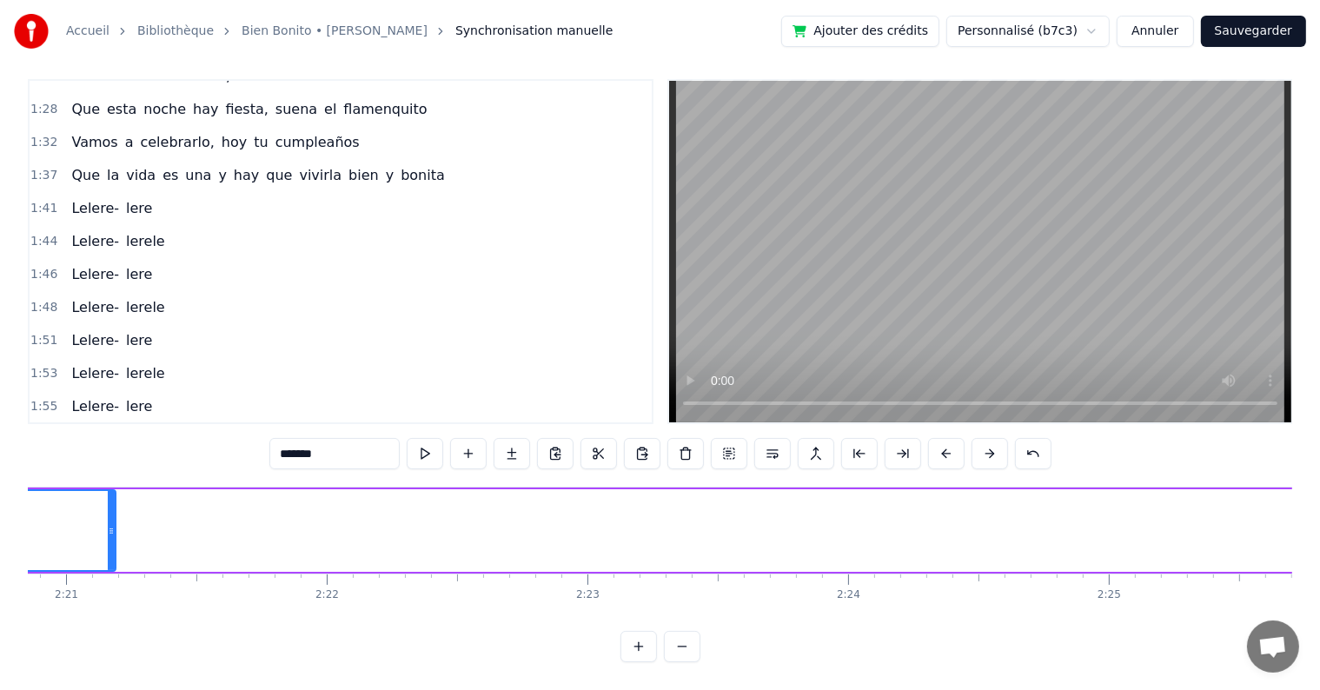
drag, startPoint x: 1097, startPoint y: 508, endPoint x: 109, endPoint y: 525, distance: 987.9
click at [109, 525] on div at bounding box center [111, 530] width 7 height 79
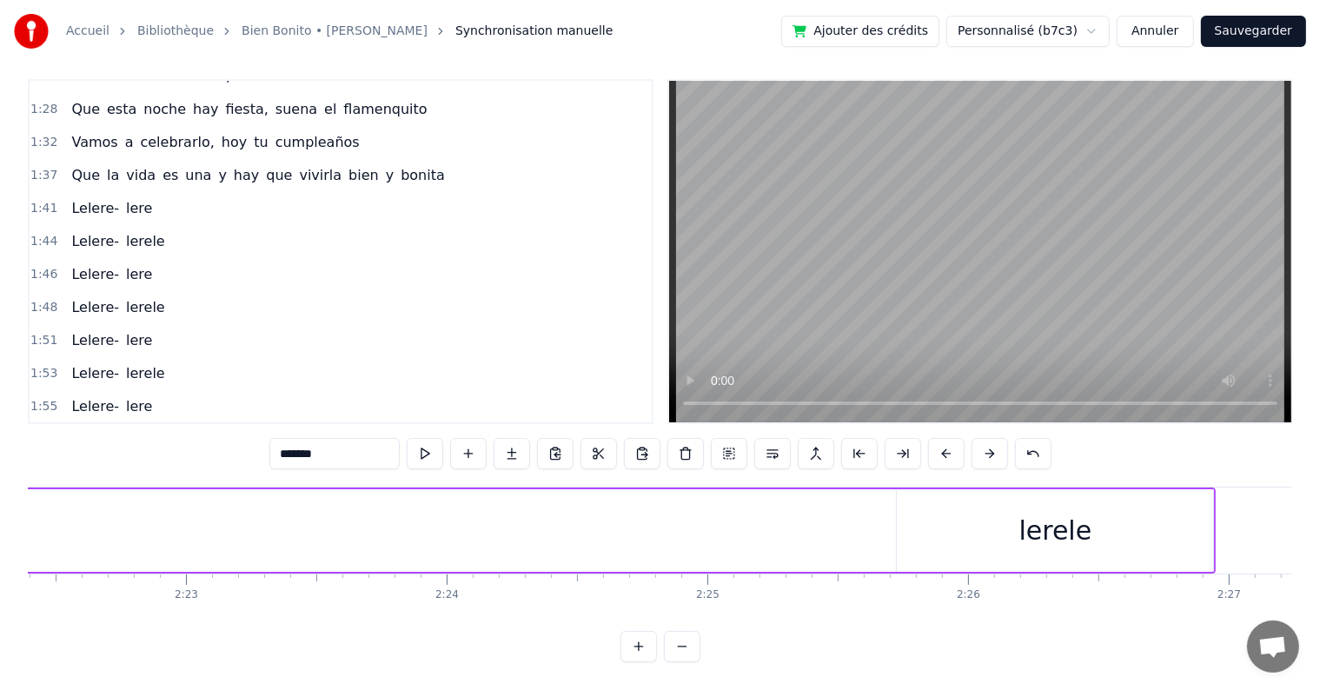
scroll to position [0, 37199]
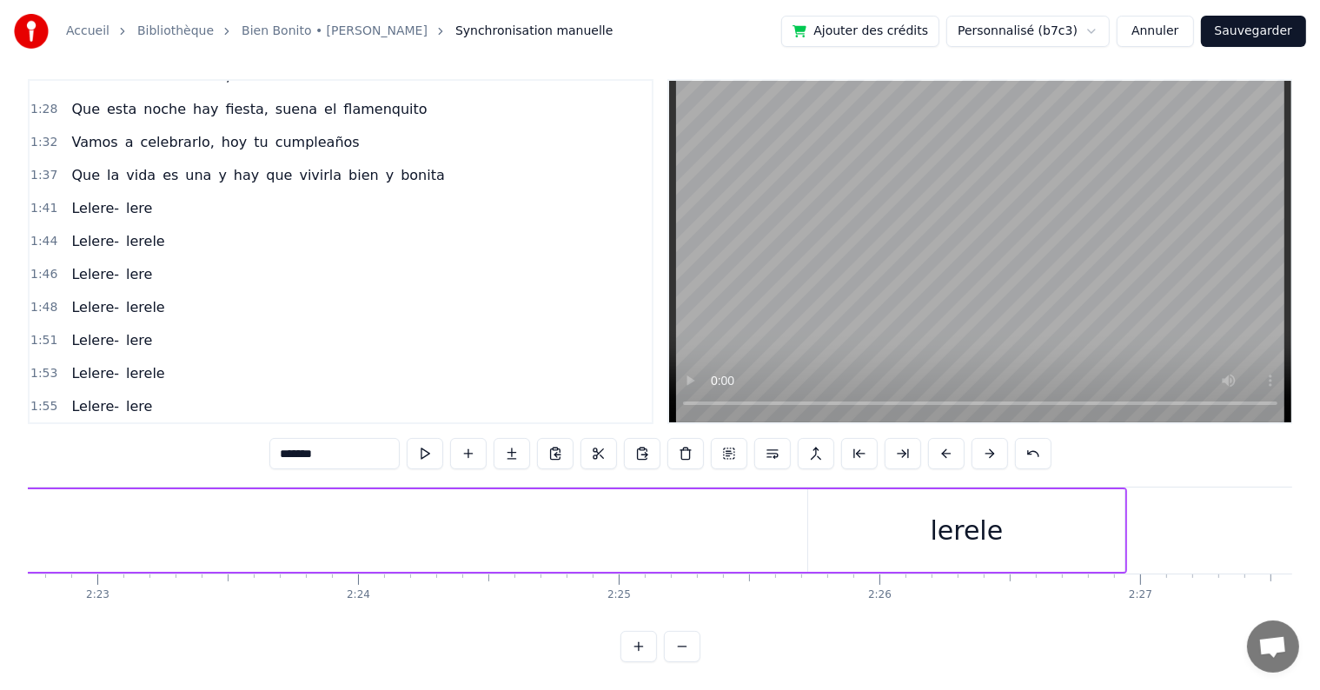
click at [1122, 517] on div "lerele" at bounding box center [966, 530] width 318 height 83
type input "******"
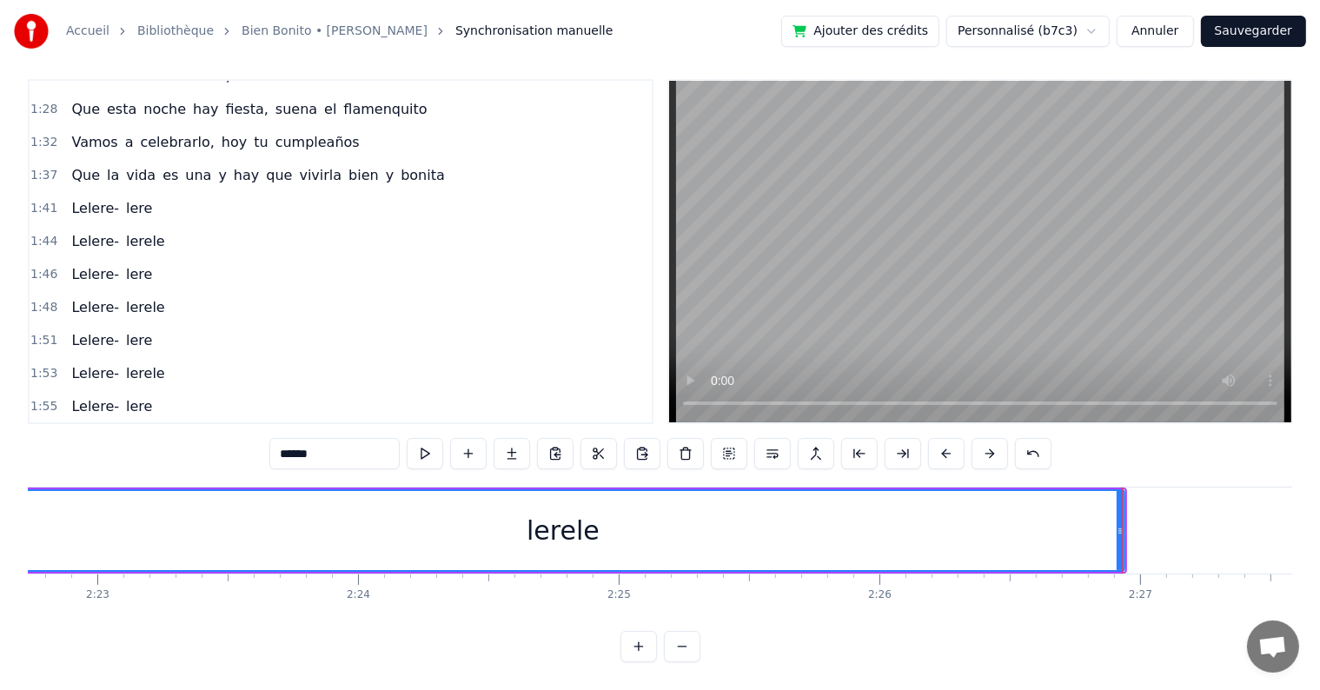
drag, startPoint x: 807, startPoint y: 511, endPoint x: 0, endPoint y: 520, distance: 807.1
click at [0, 520] on div "Accueil Bibliothèque Bien Bonito • Marta Santos Synchronisation manuelle Ajoute…" at bounding box center [660, 325] width 1320 height 673
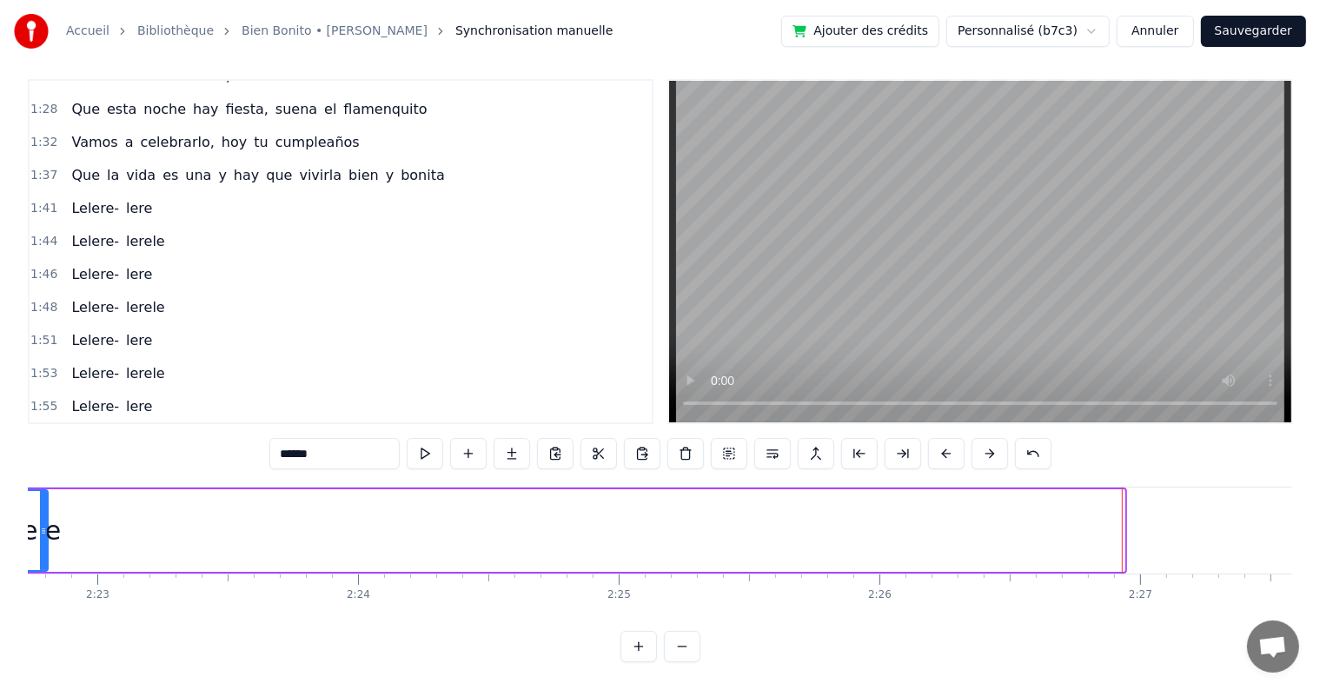
drag, startPoint x: 1118, startPoint y: 517, endPoint x: 42, endPoint y: 486, distance: 1076.8
click at [42, 491] on div at bounding box center [43, 530] width 7 height 79
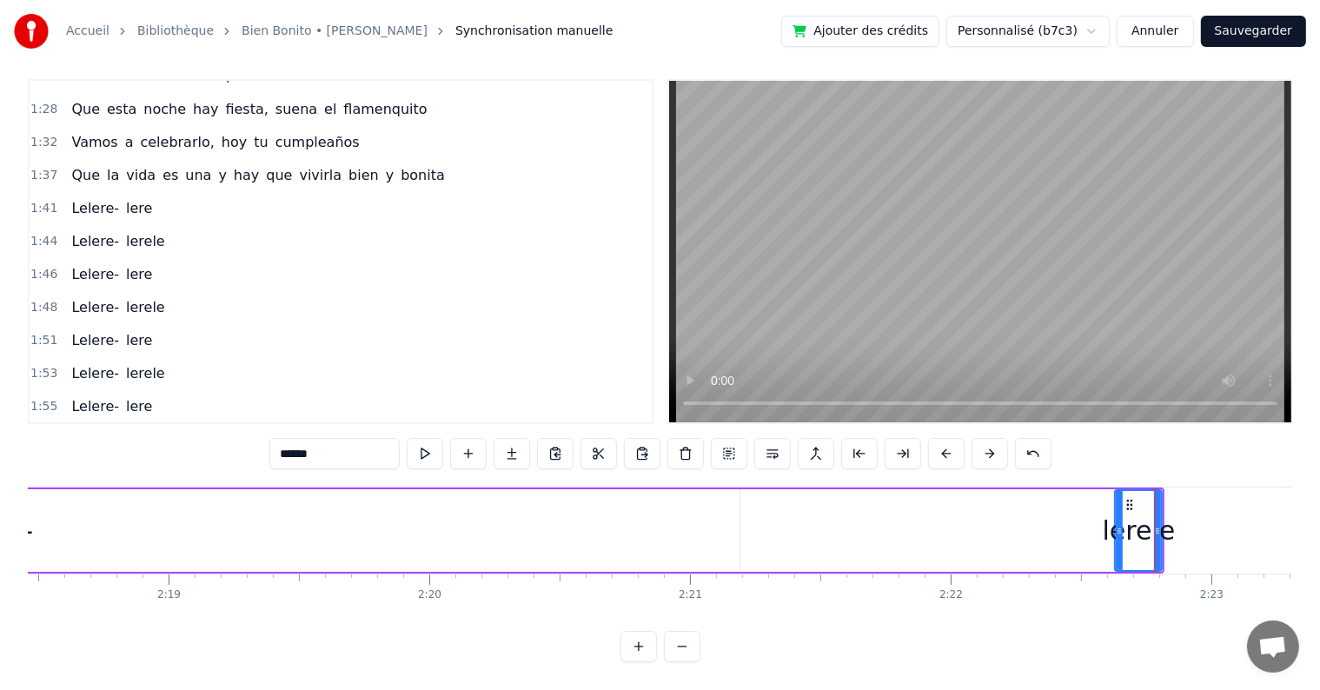
scroll to position [0, 36174]
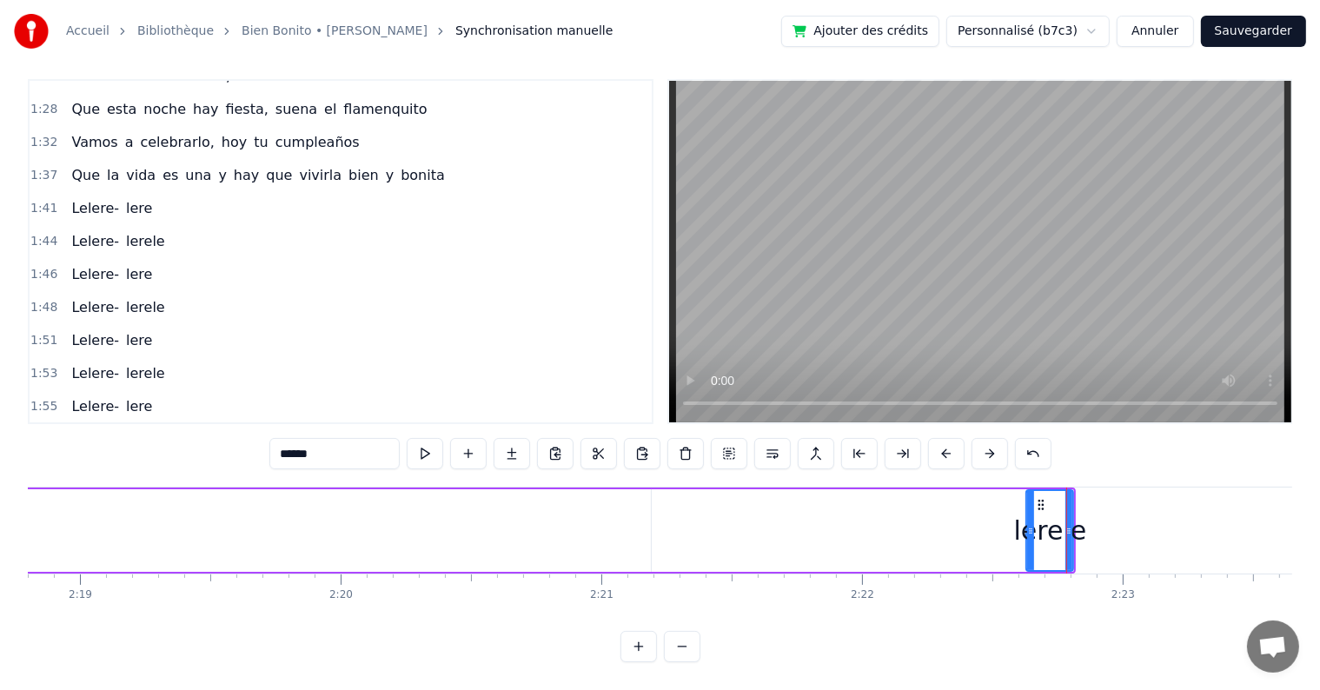
click at [935, 506] on div "Lelere- lerele" at bounding box center [111, 530] width 1929 height 86
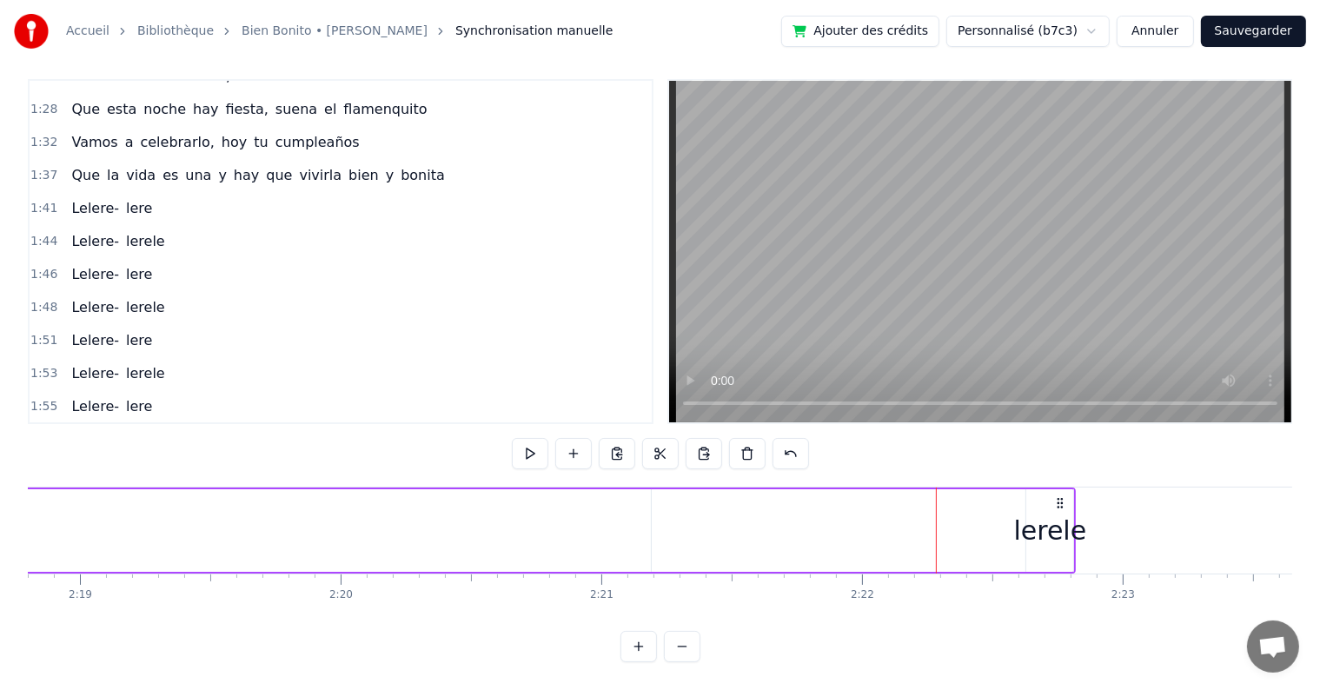
click at [816, 513] on div "Lelere- lerele" at bounding box center [111, 530] width 1929 height 86
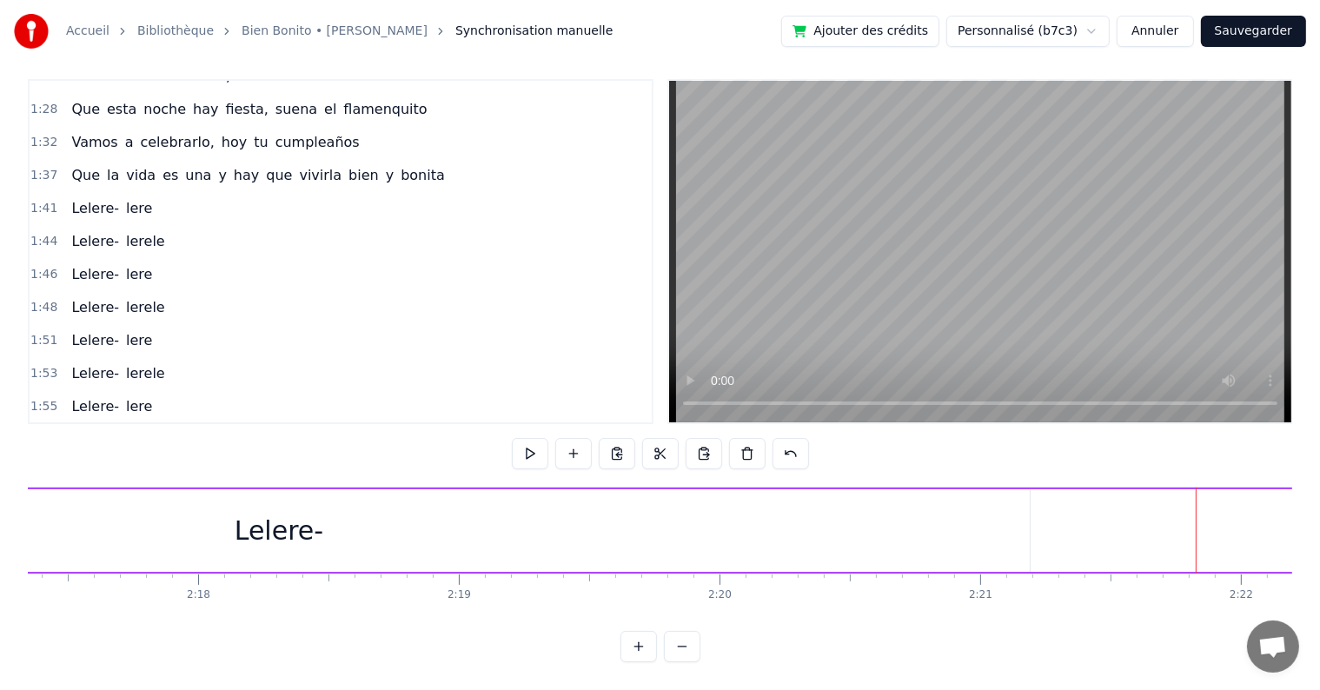
click at [952, 489] on div "Lelere-" at bounding box center [279, 530] width 1502 height 83
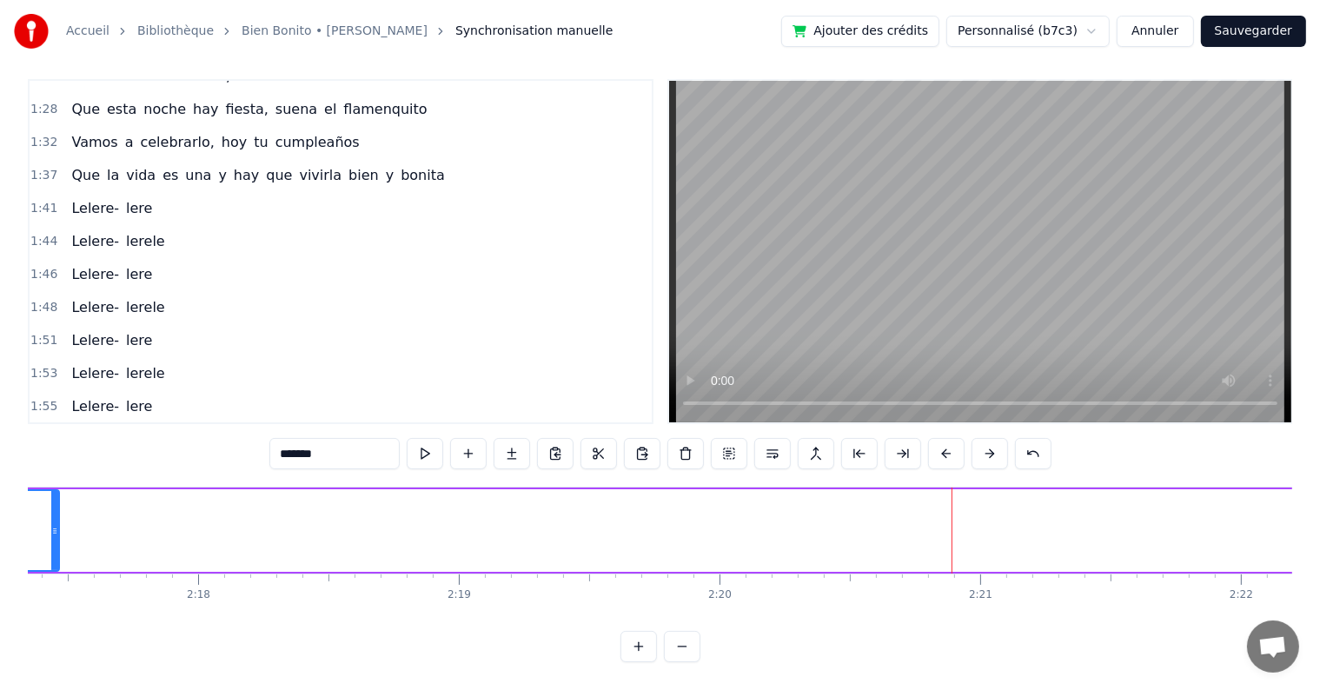
drag, startPoint x: 1028, startPoint y: 511, endPoint x: 57, endPoint y: 520, distance: 970.4
click at [57, 524] on icon at bounding box center [54, 531] width 7 height 14
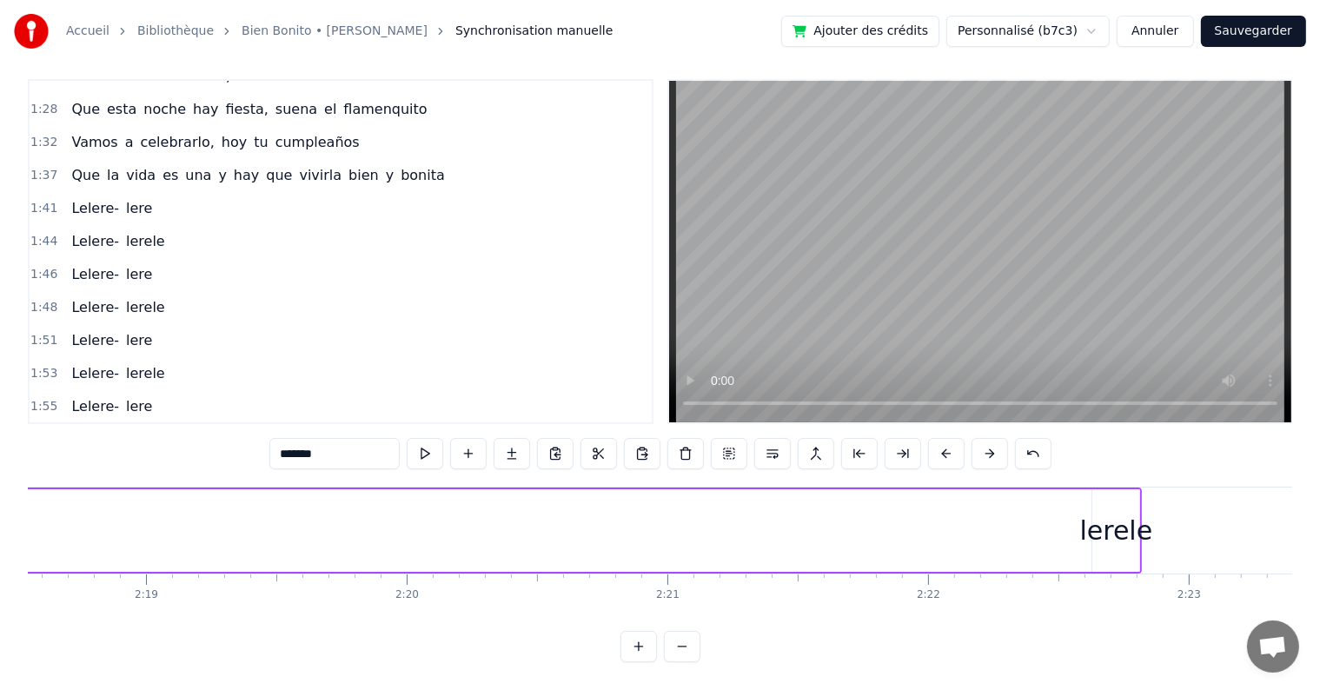
scroll to position [0, 36219]
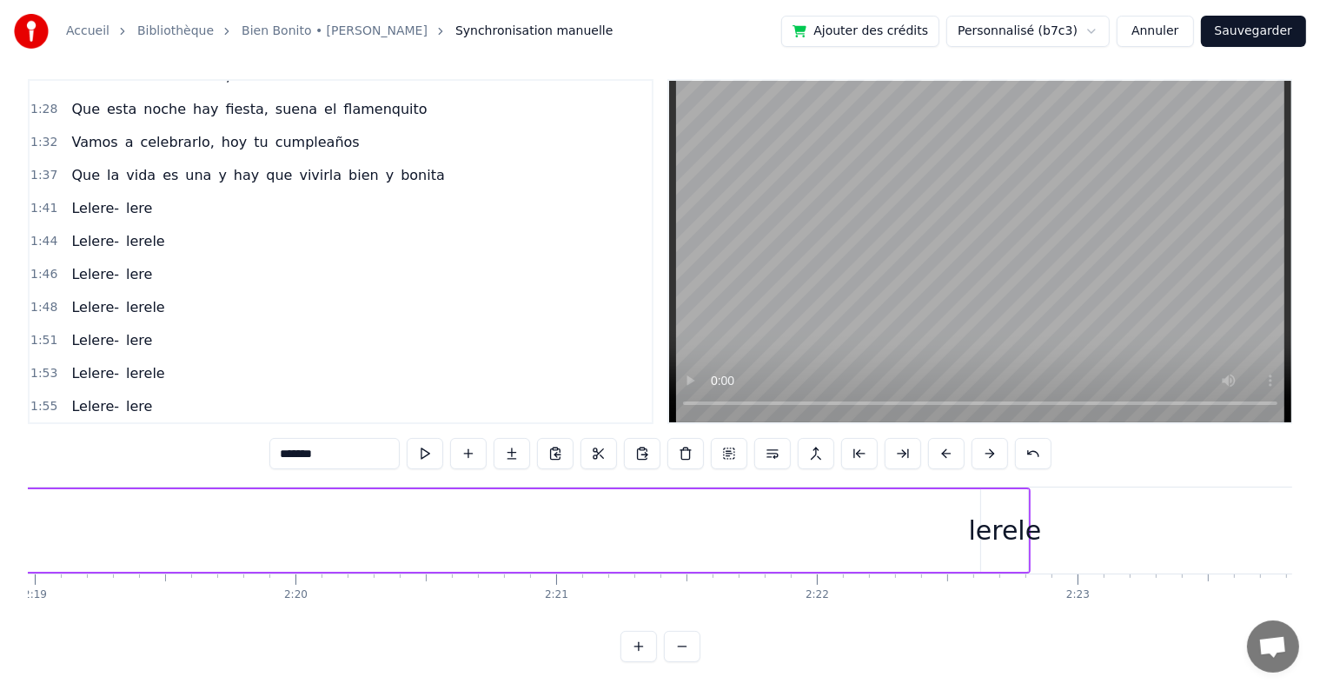
click at [1004, 532] on div "lerele" at bounding box center [1005, 530] width 73 height 39
type input "******"
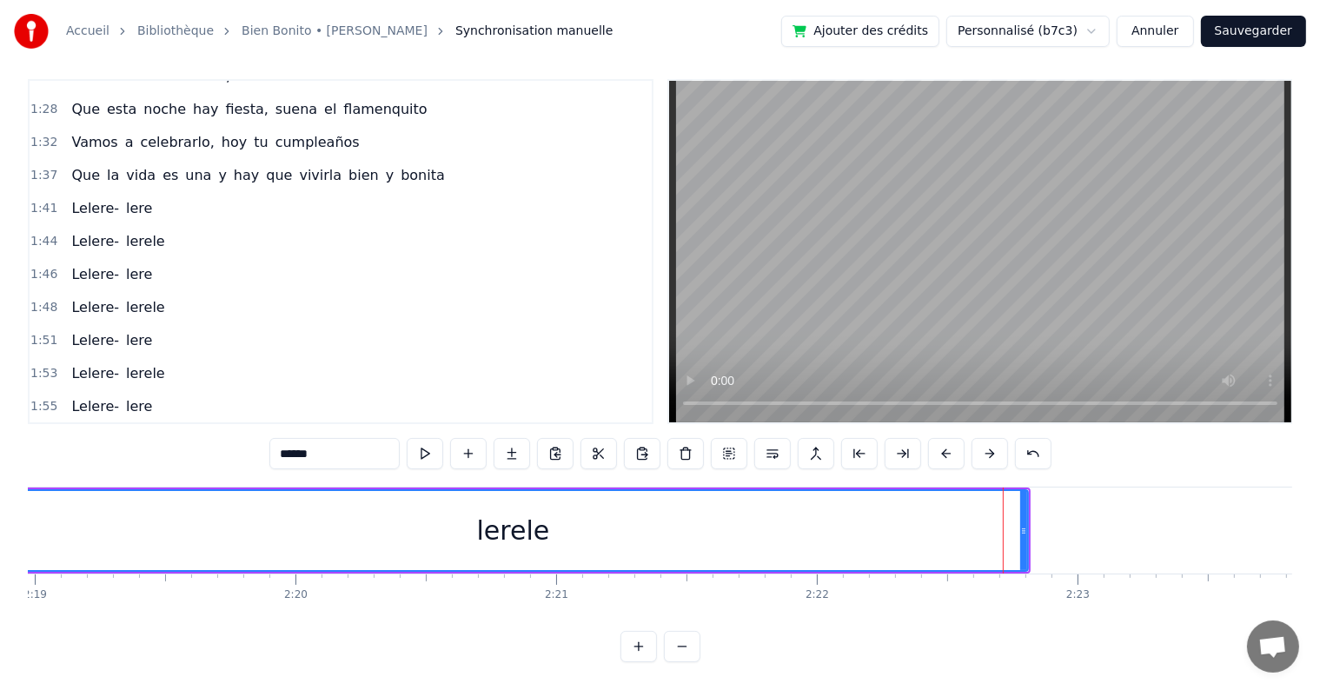
drag, startPoint x: 983, startPoint y: 519, endPoint x: 0, endPoint y: 506, distance: 983.5
click at [0, 506] on div "Accueil Bibliothèque Bien Bonito • Marta Santos Synchronisation manuelle Ajoute…" at bounding box center [660, 325] width 1320 height 673
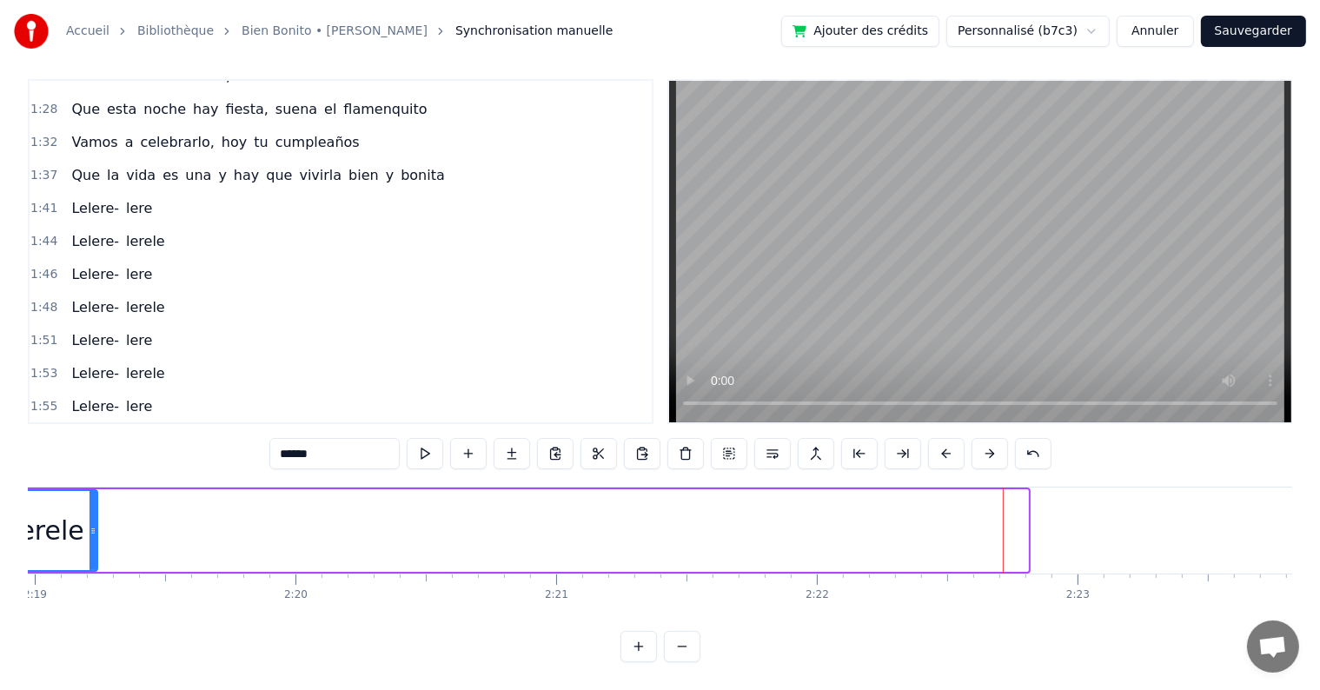
drag, startPoint x: 1024, startPoint y: 516, endPoint x: 94, endPoint y: 493, distance: 930.7
click at [94, 493] on div at bounding box center [92, 530] width 7 height 79
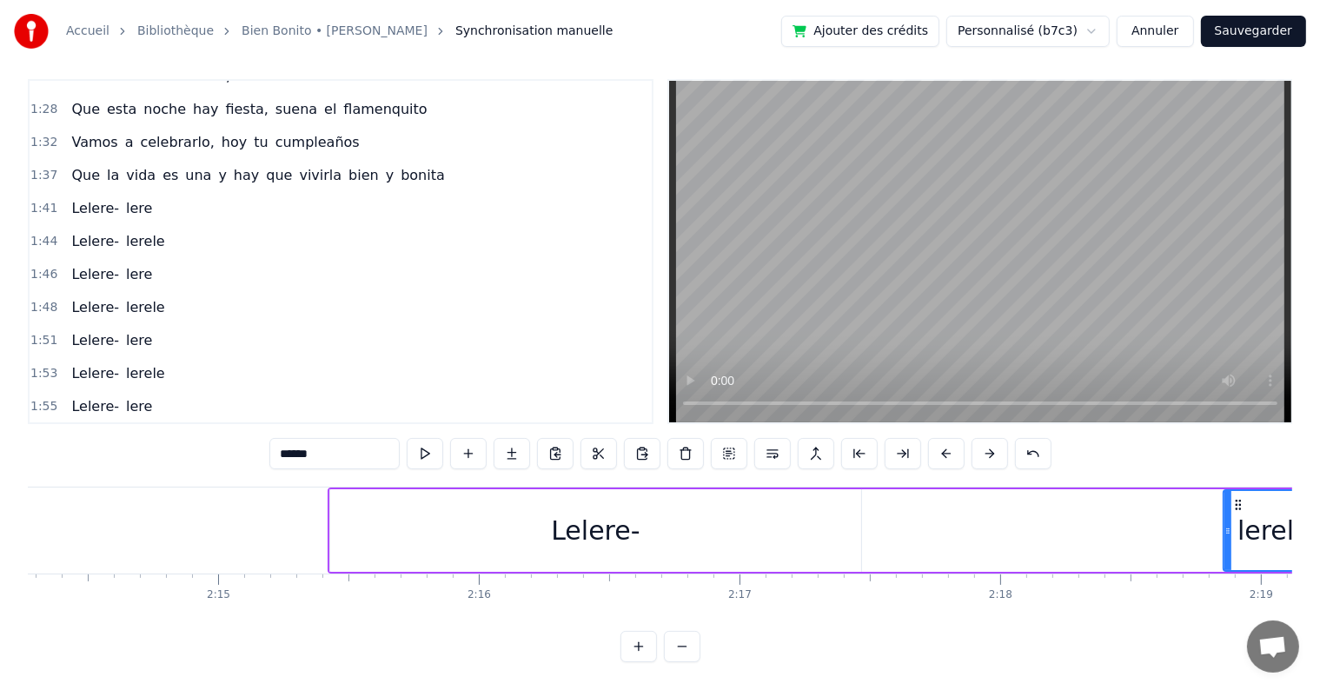
scroll to position [0, 35016]
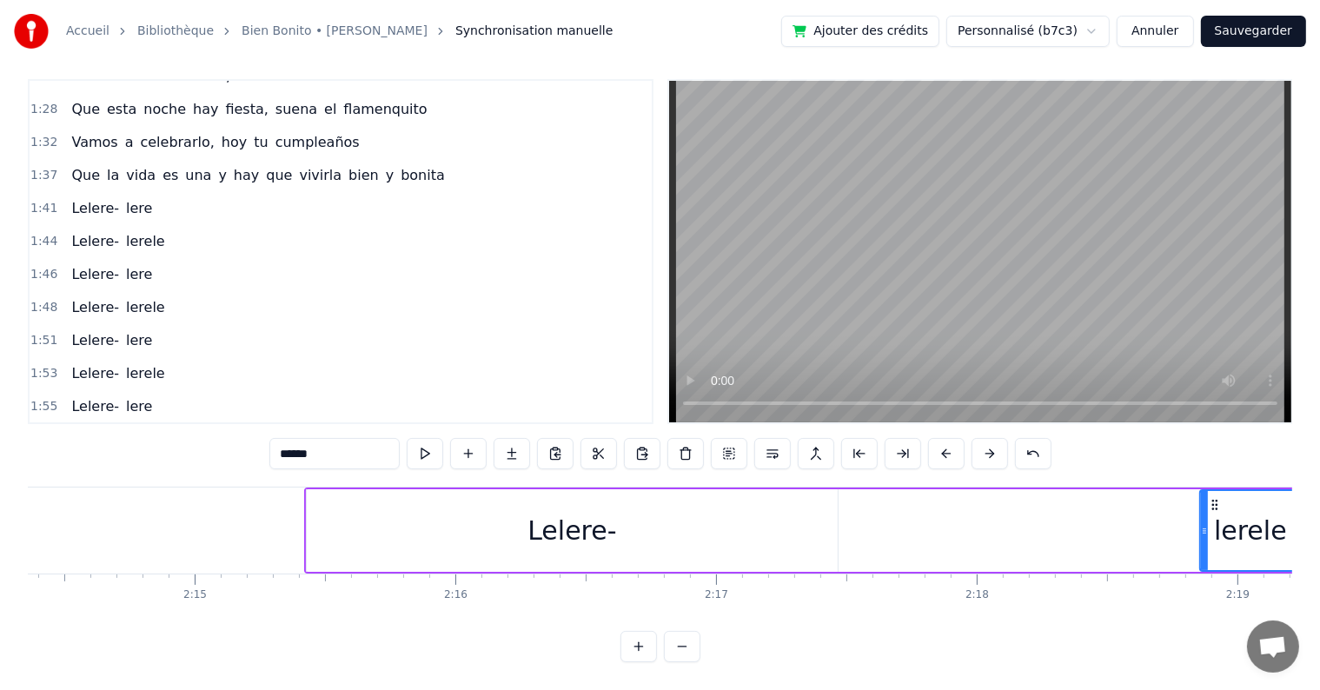
click at [840, 516] on div "Lelere- lerele" at bounding box center [803, 530] width 999 height 86
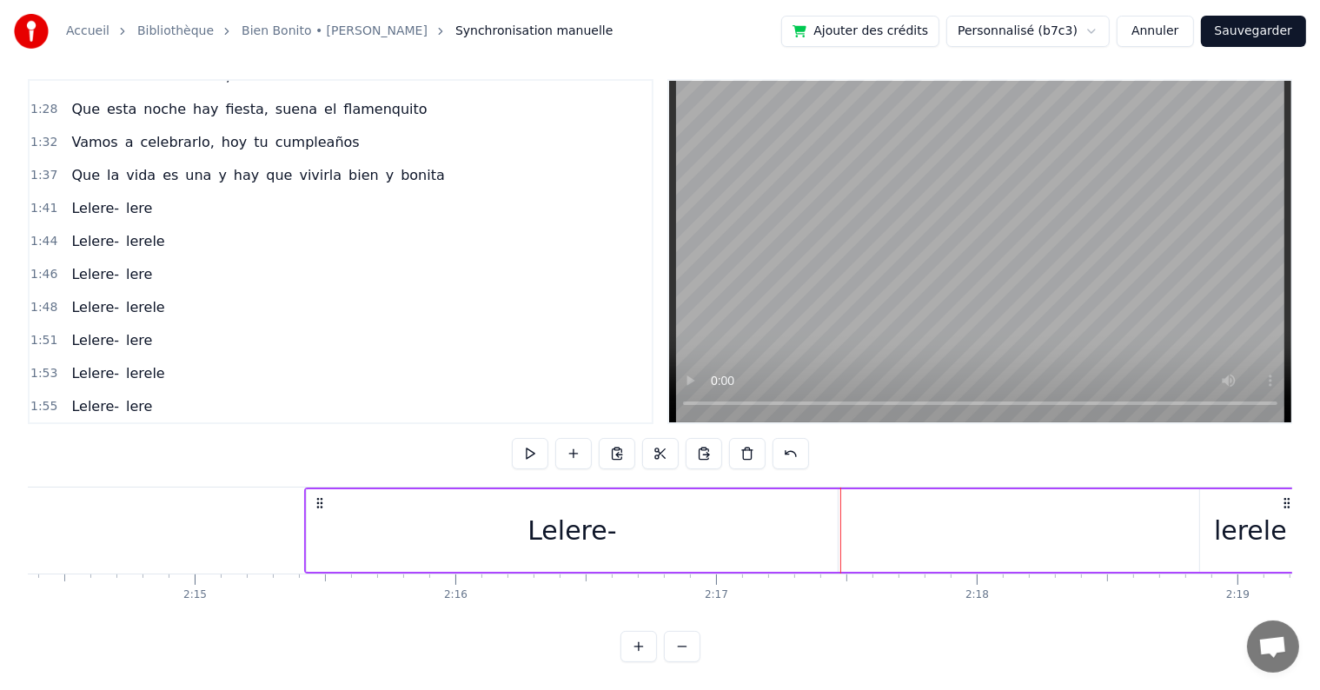
click at [1148, 519] on div "Lelere- lerele" at bounding box center [803, 530] width 999 height 86
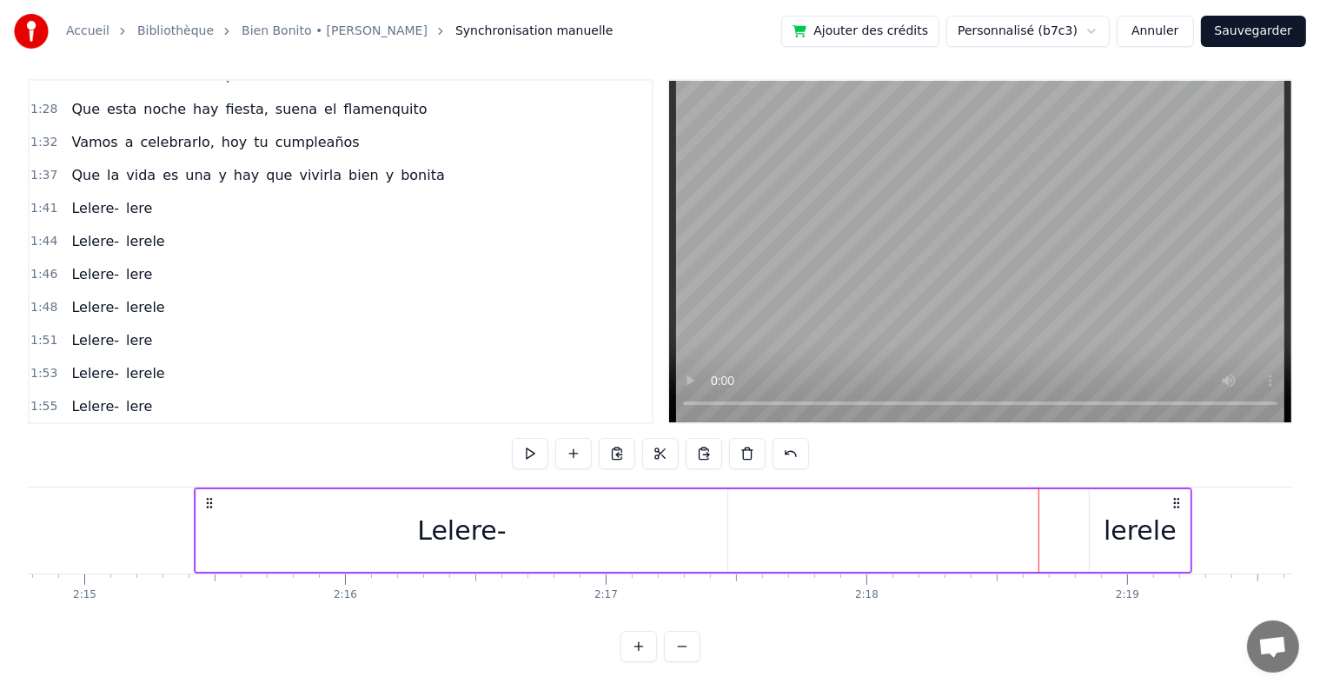
scroll to position [0, 35149]
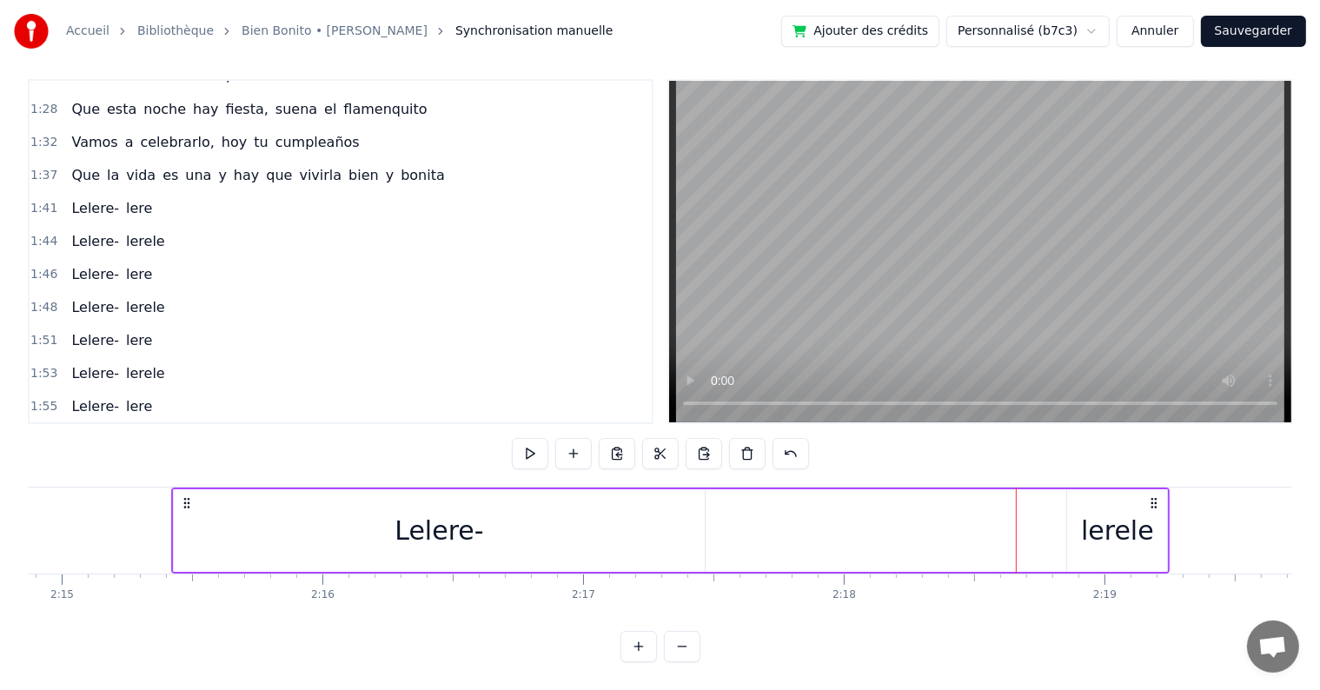
click at [648, 520] on div "Lelere-" at bounding box center [440, 530] width 532 height 83
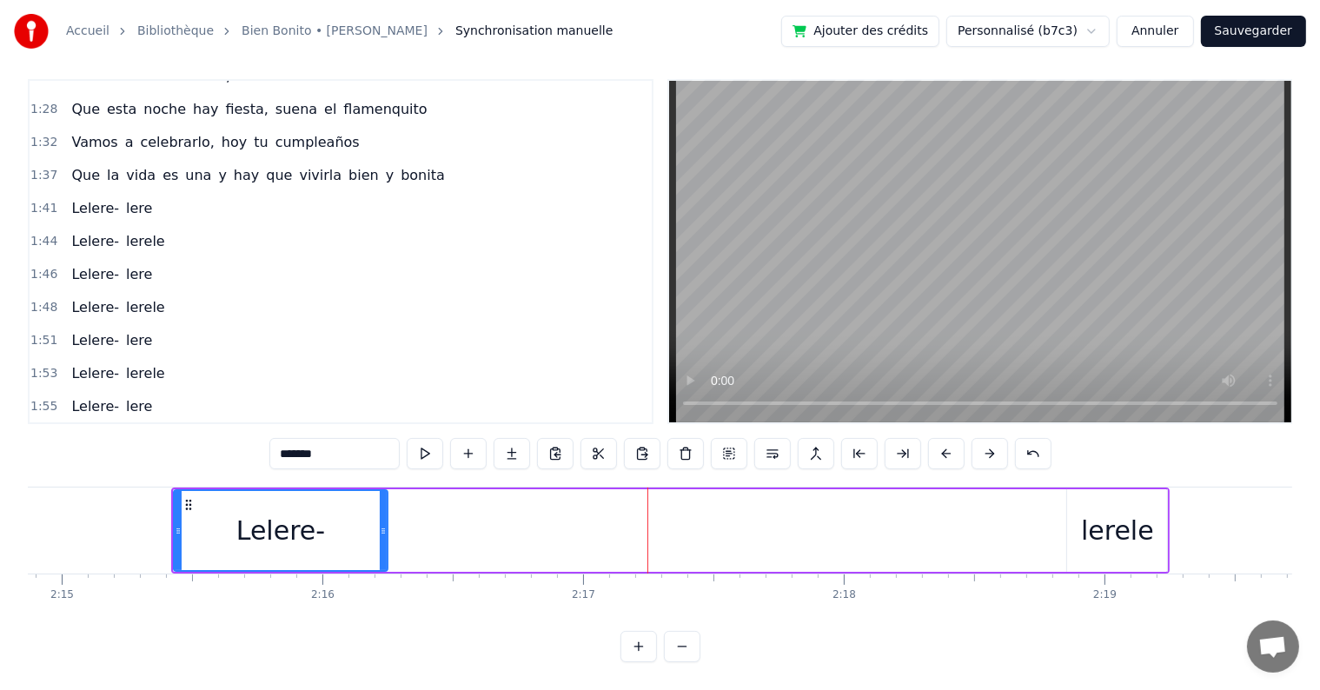
drag, startPoint x: 698, startPoint y: 516, endPoint x: 371, endPoint y: 518, distance: 326.6
click at [380, 524] on icon at bounding box center [383, 531] width 7 height 14
click at [1095, 513] on div "lerele" at bounding box center [1117, 530] width 73 height 39
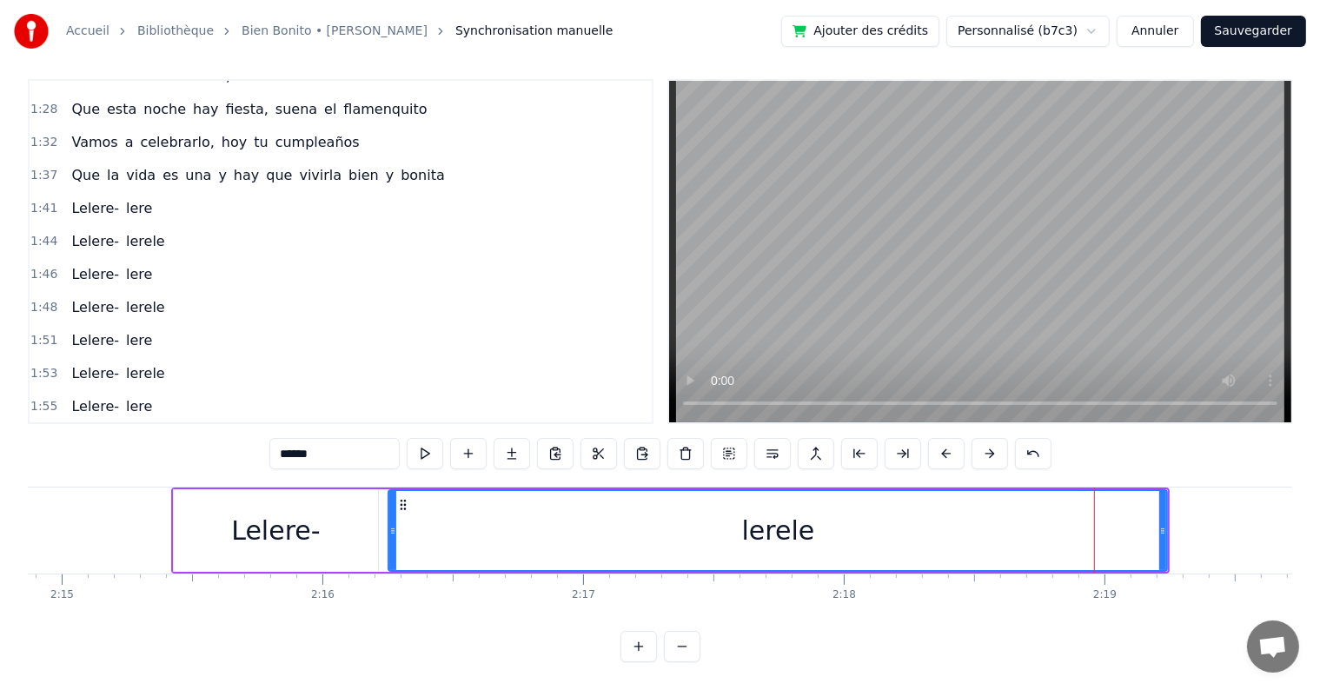
drag, startPoint x: 1070, startPoint y: 511, endPoint x: 392, endPoint y: 525, distance: 678.6
click at [392, 525] on div at bounding box center [392, 530] width 7 height 79
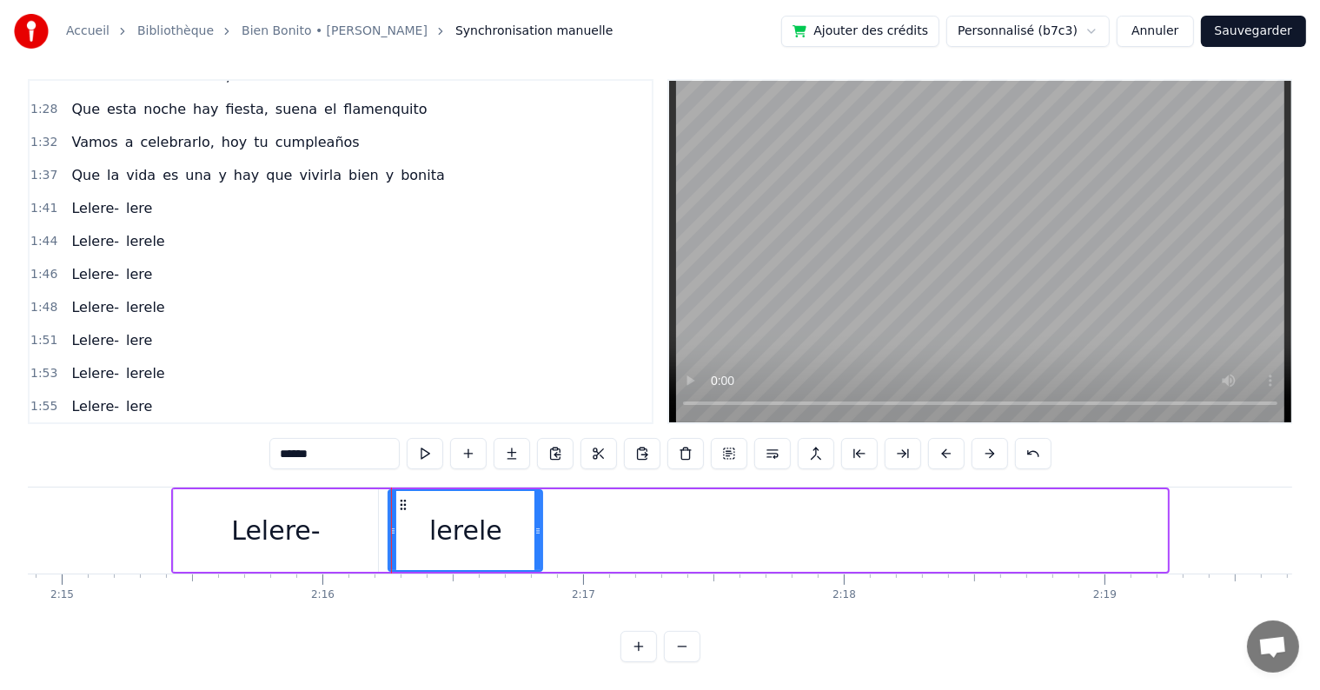
drag, startPoint x: 1160, startPoint y: 517, endPoint x: 535, endPoint y: 543, distance: 625.2
click at [535, 543] on div at bounding box center [537, 530] width 7 height 79
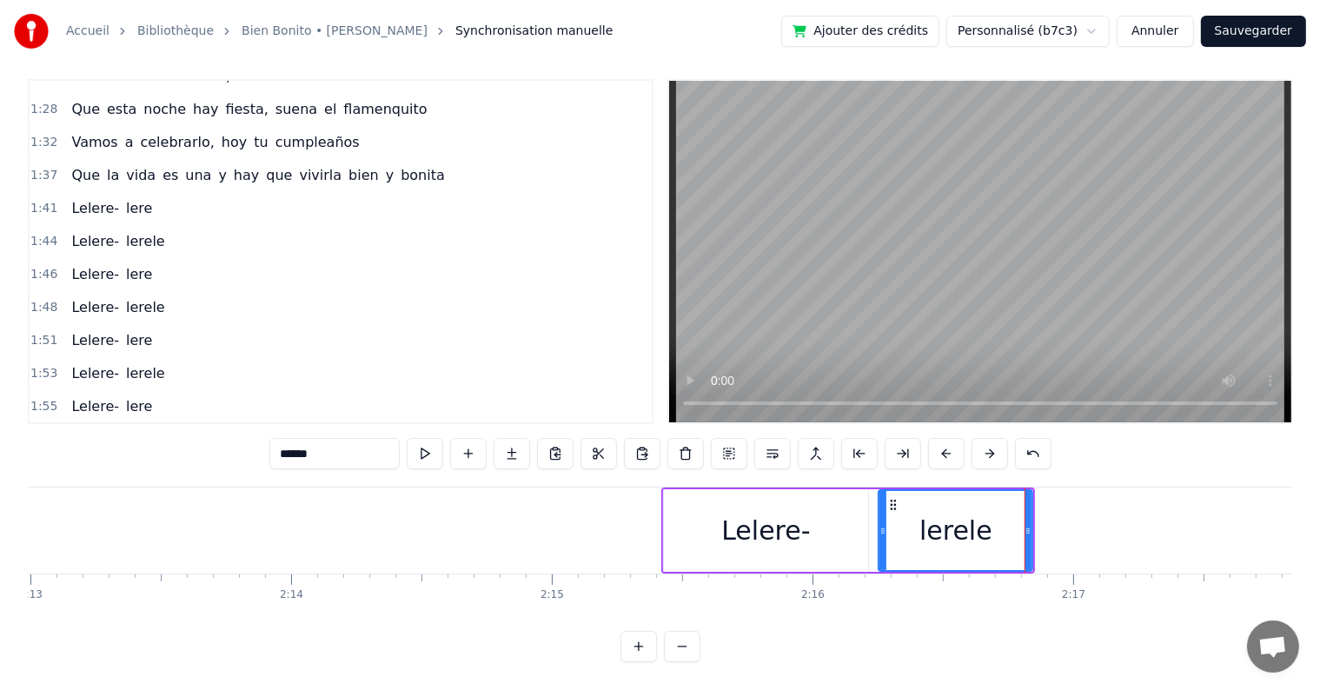
scroll to position [0, 34682]
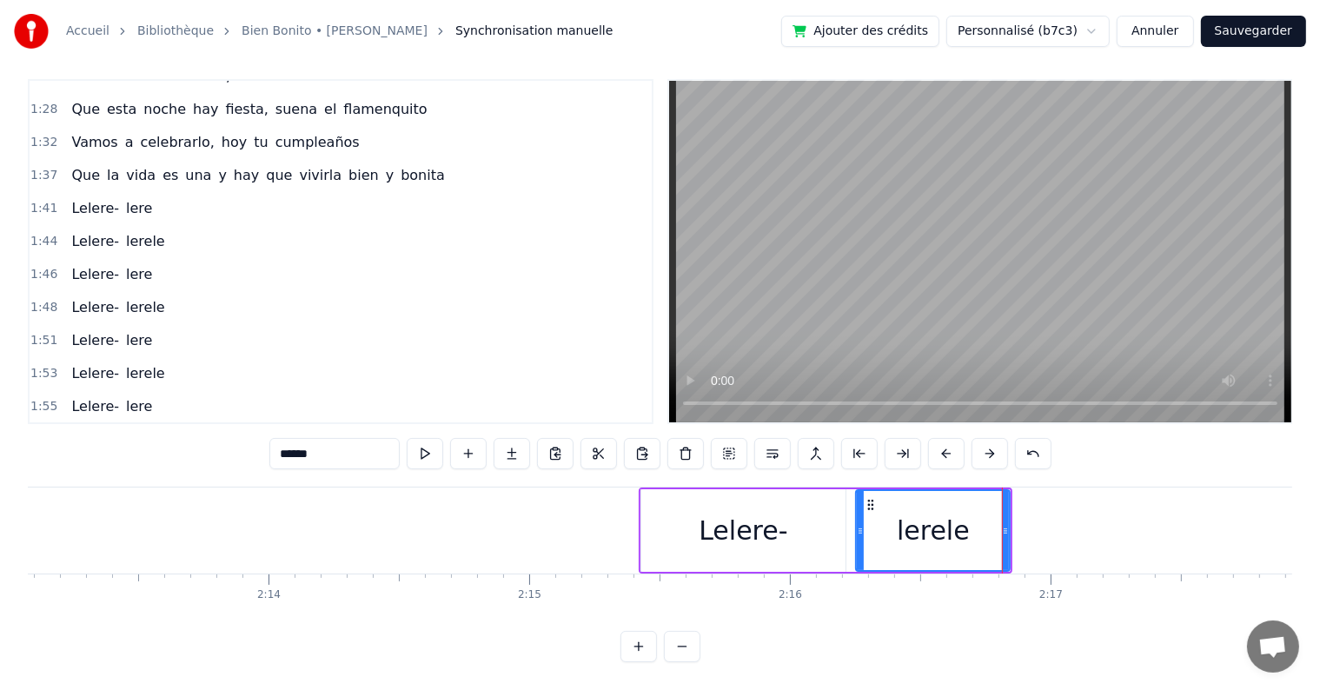
click at [837, 489] on div "Lelere-" at bounding box center [743, 530] width 205 height 83
type input "*******"
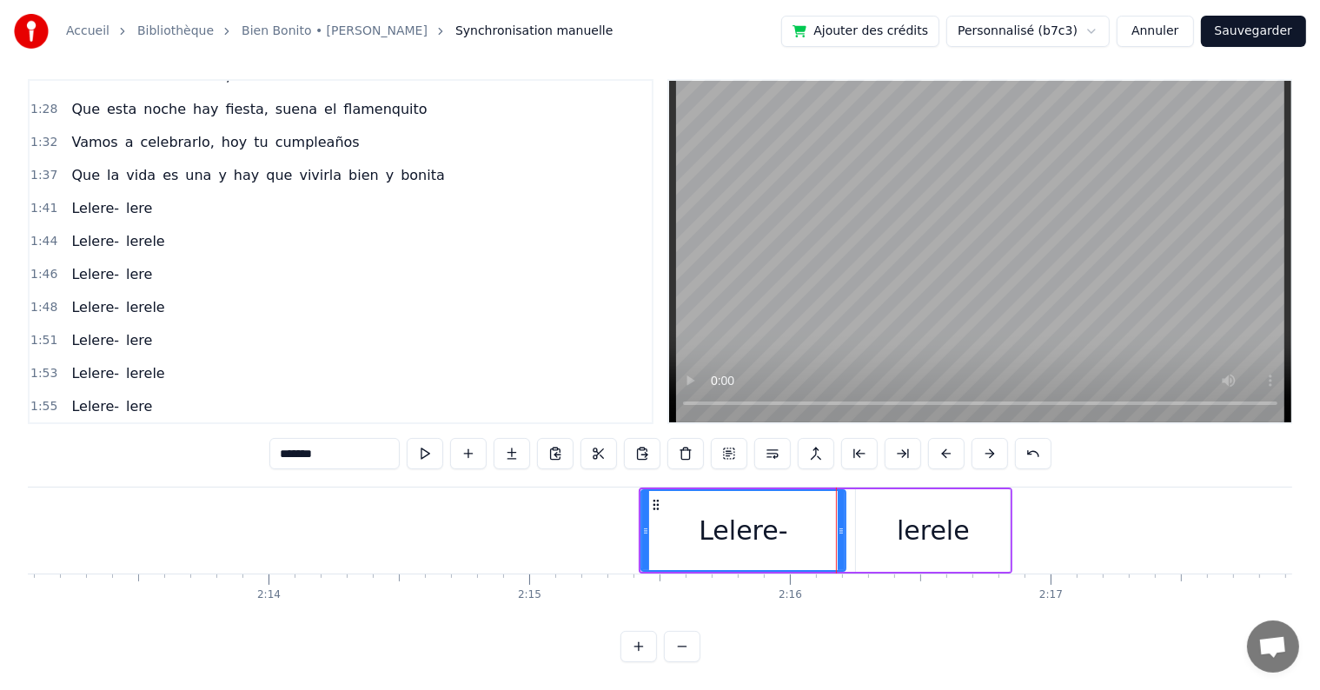
click at [858, 466] on div "0:00 Si estás triste, ven llama a mi puerta, que siempre está abierta 0:05 Si e…" at bounding box center [660, 370] width 1264 height 583
click at [851, 487] on div "Lelere- lerele" at bounding box center [826, 530] width 374 height 86
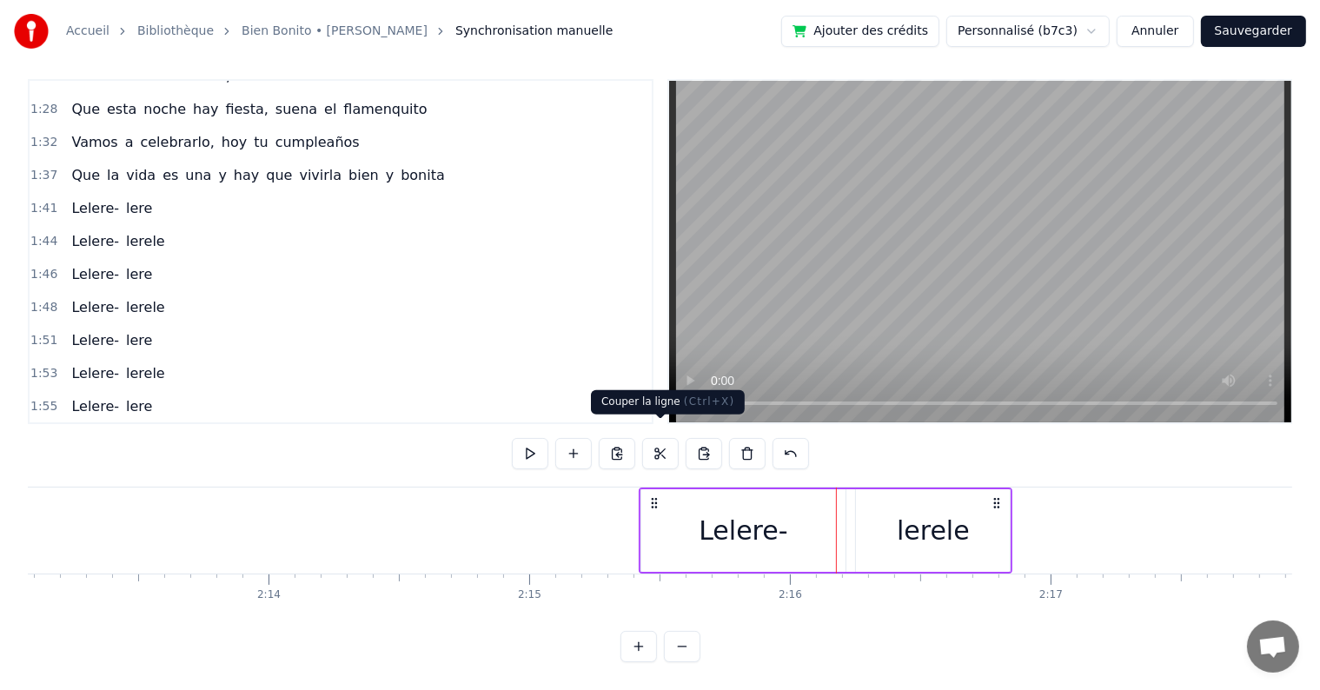
click at [664, 441] on button at bounding box center [660, 453] width 36 height 31
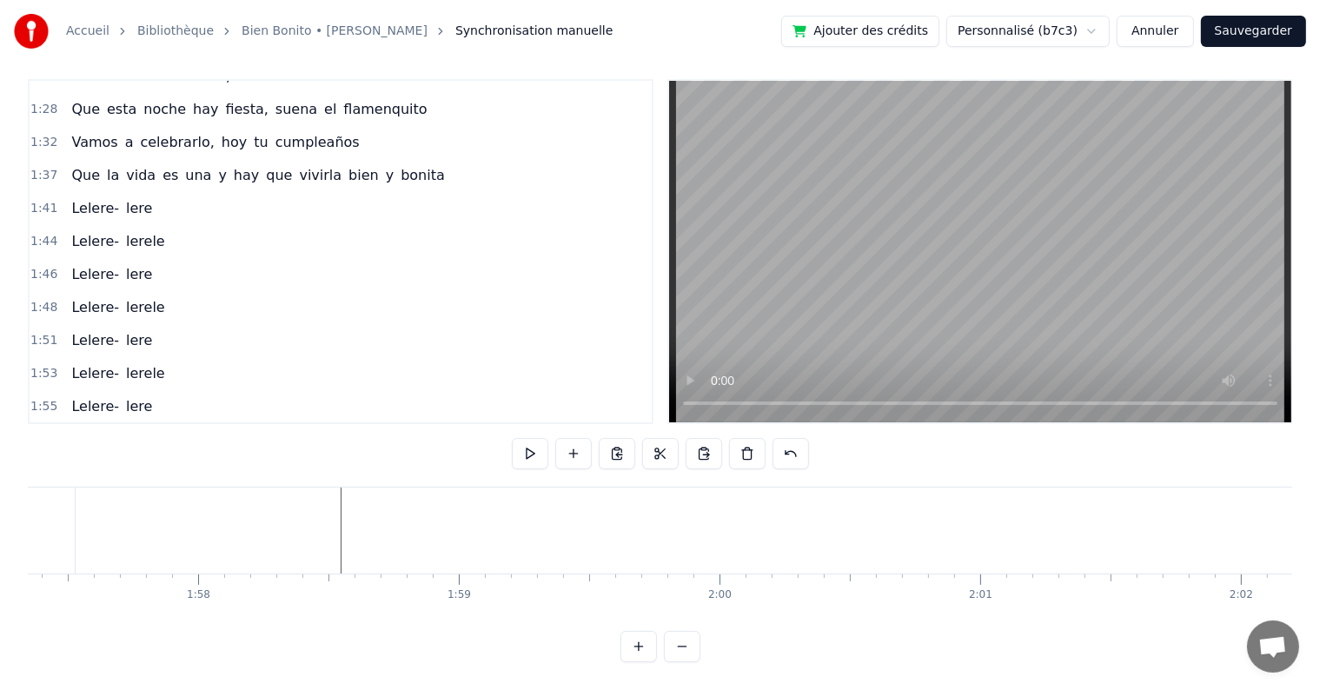
scroll to position [0, 30427]
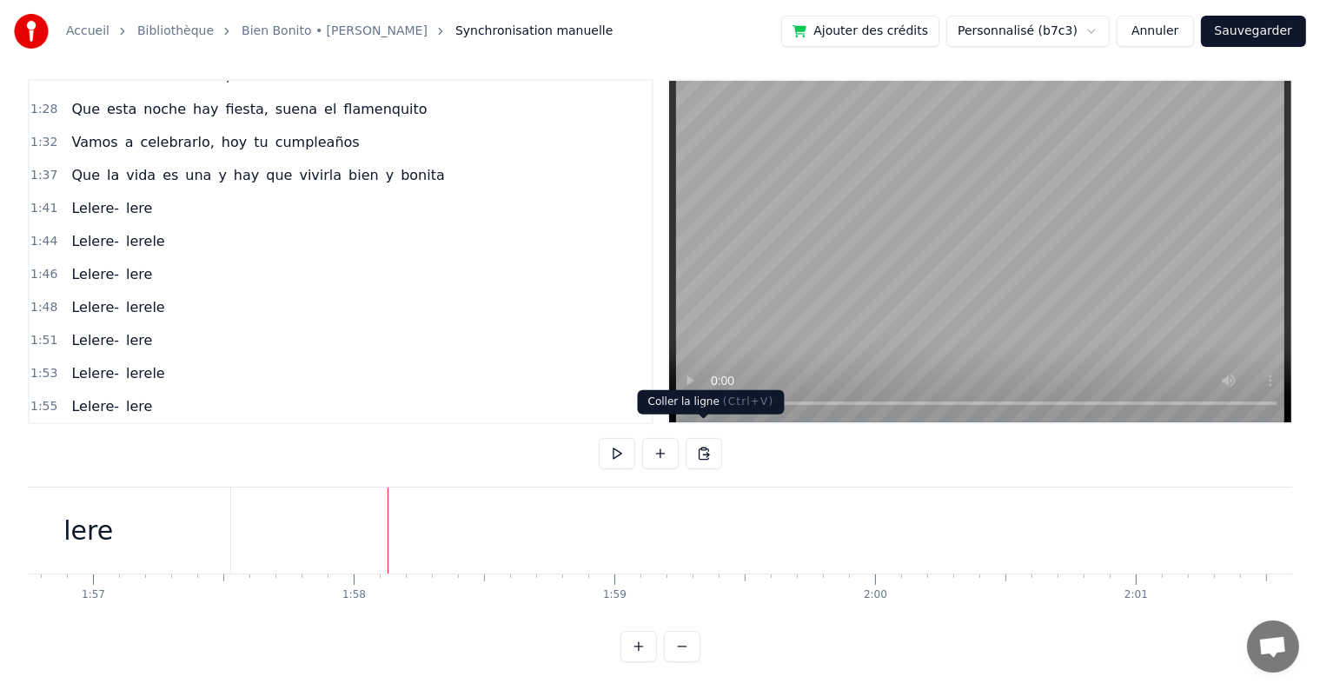
click at [701, 438] on button at bounding box center [703, 453] width 36 height 31
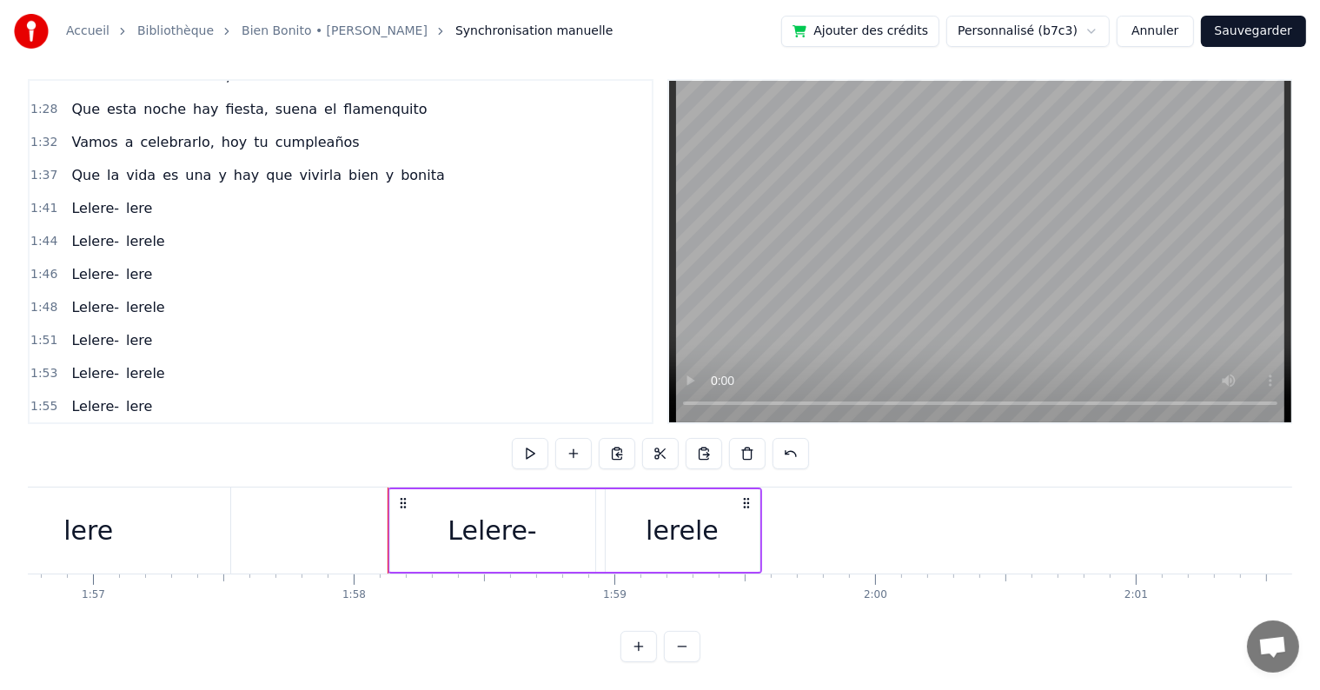
click at [76, 363] on span "Lelere-" at bounding box center [94, 373] width 51 height 20
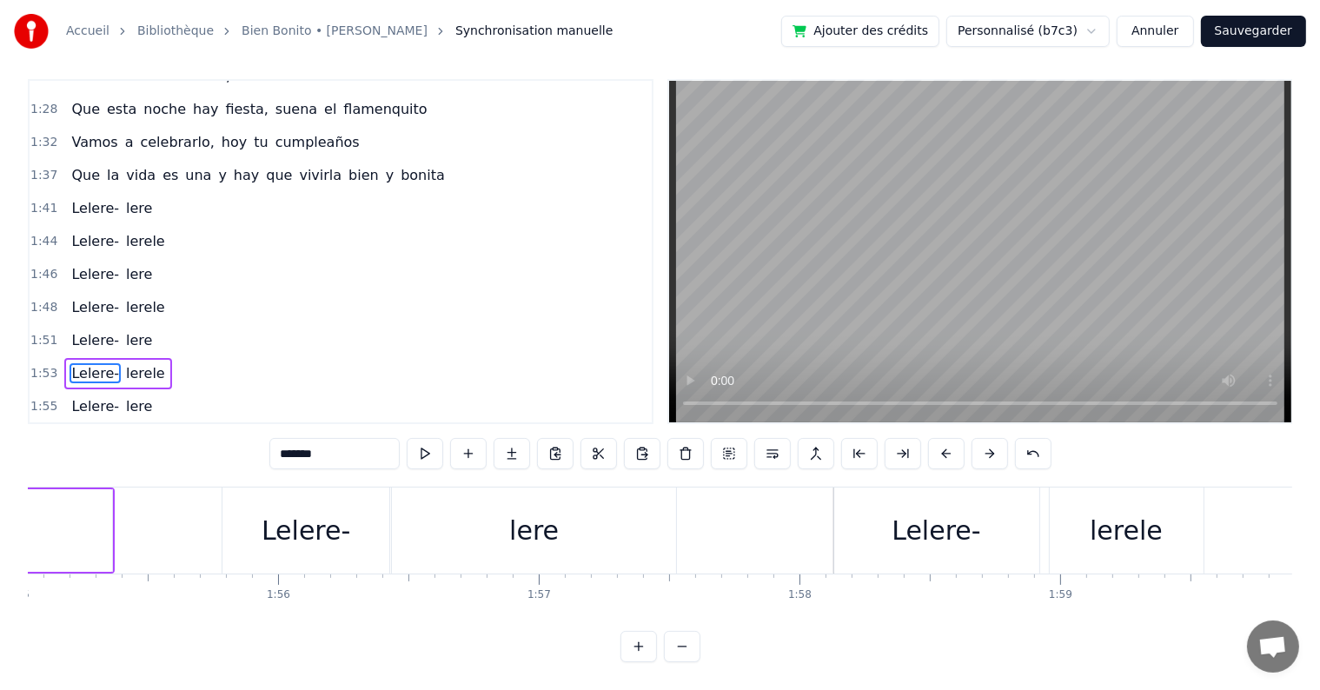
scroll to position [0, 29915]
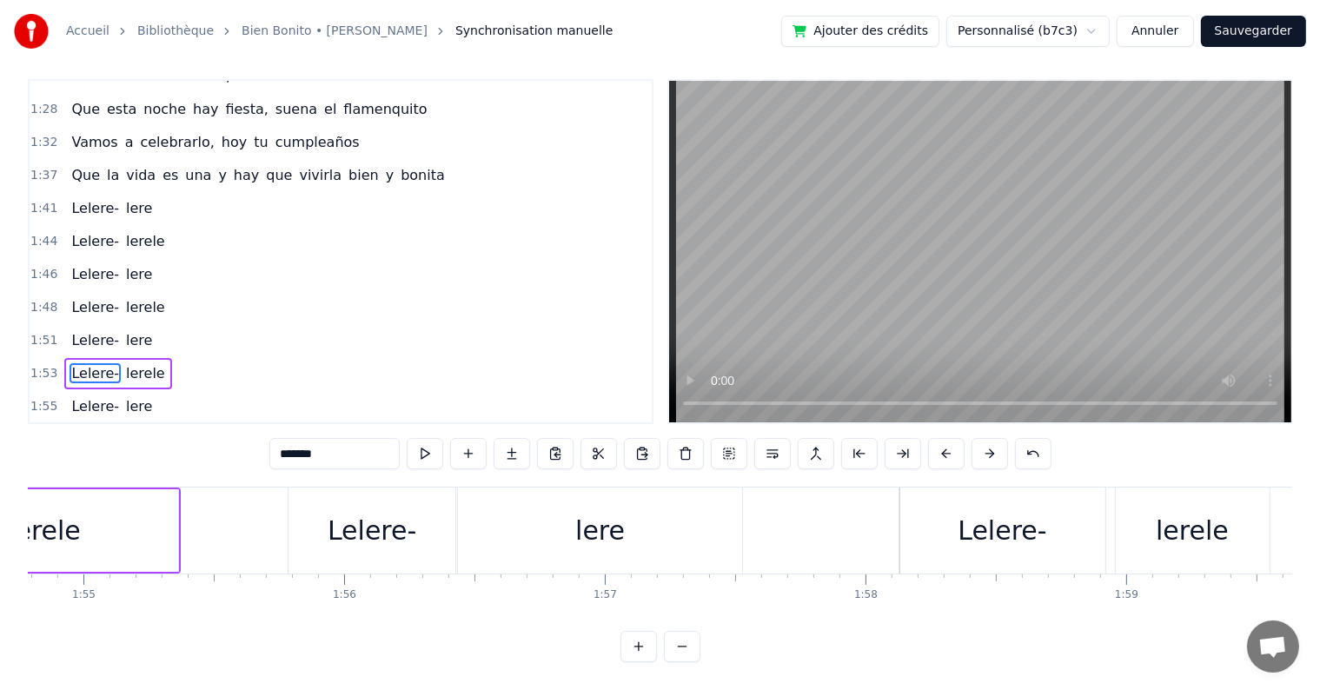
click at [466, 487] on div "lere" at bounding box center [600, 530] width 284 height 86
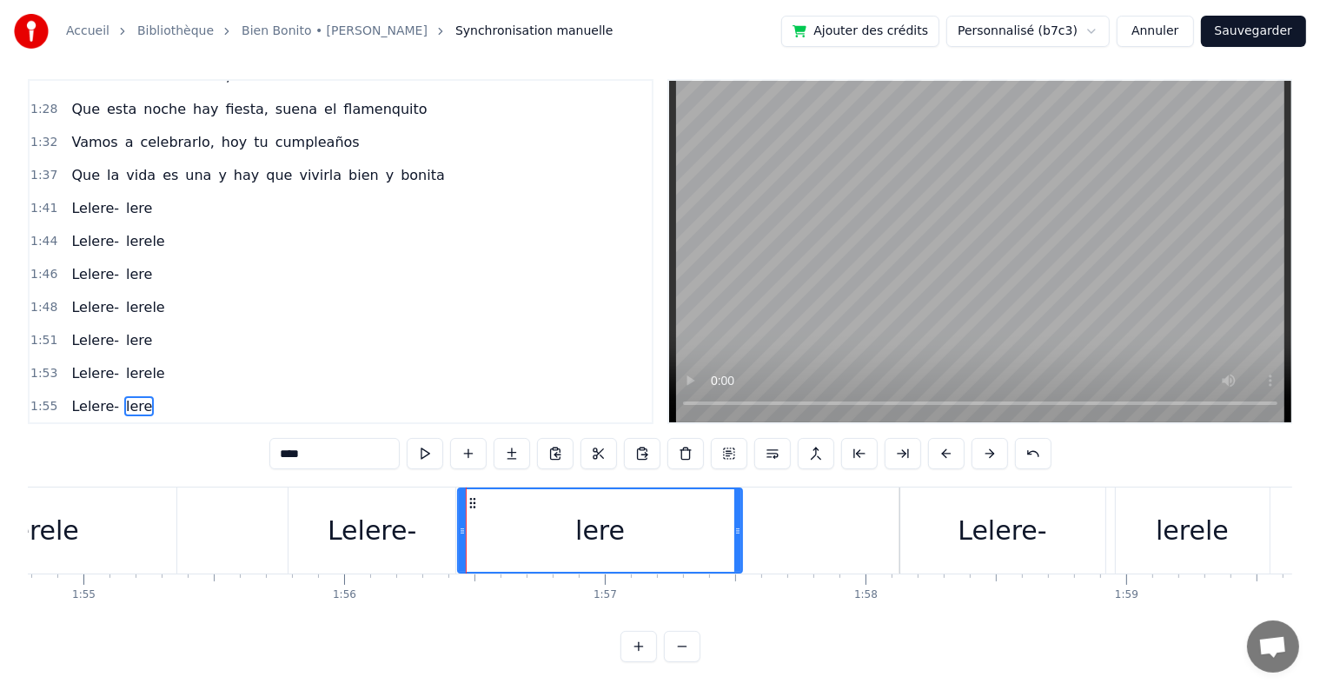
scroll to position [26, 0]
click at [451, 487] on div "Lelere-" at bounding box center [371, 530] width 167 height 86
type input "*******"
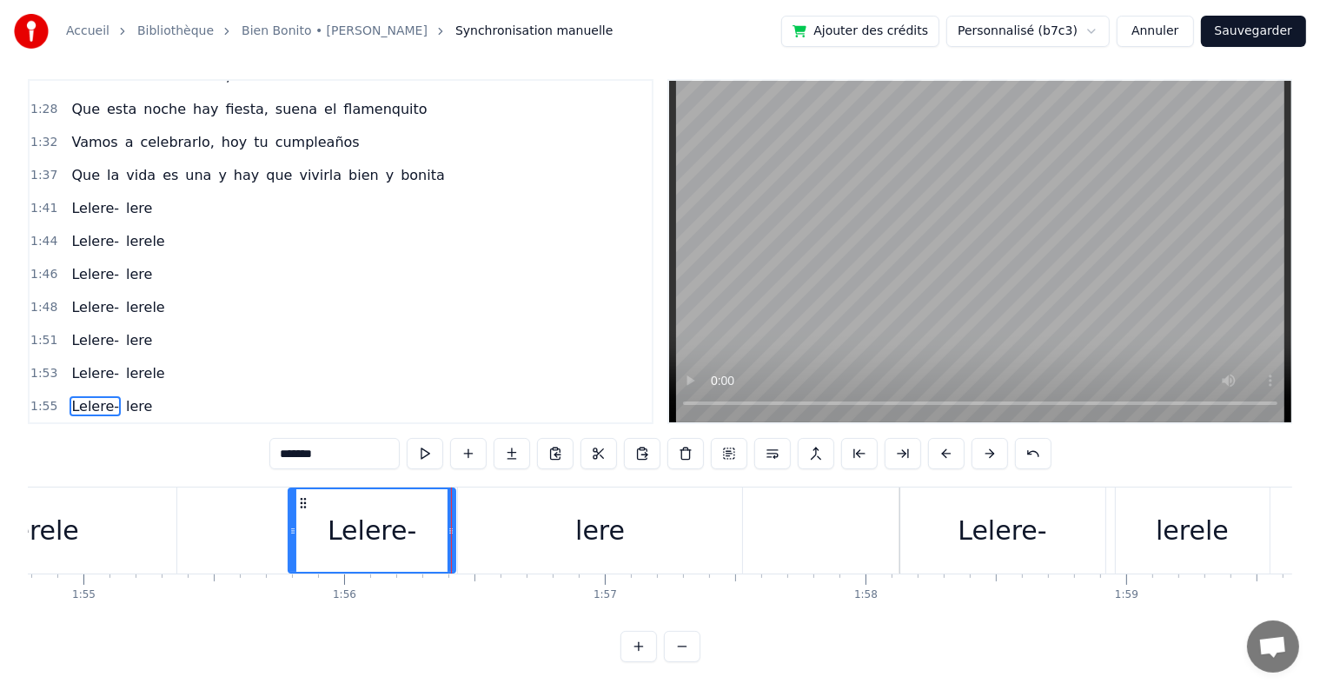
click at [109, 391] on div "Lelere- lere" at bounding box center [111, 406] width 95 height 31
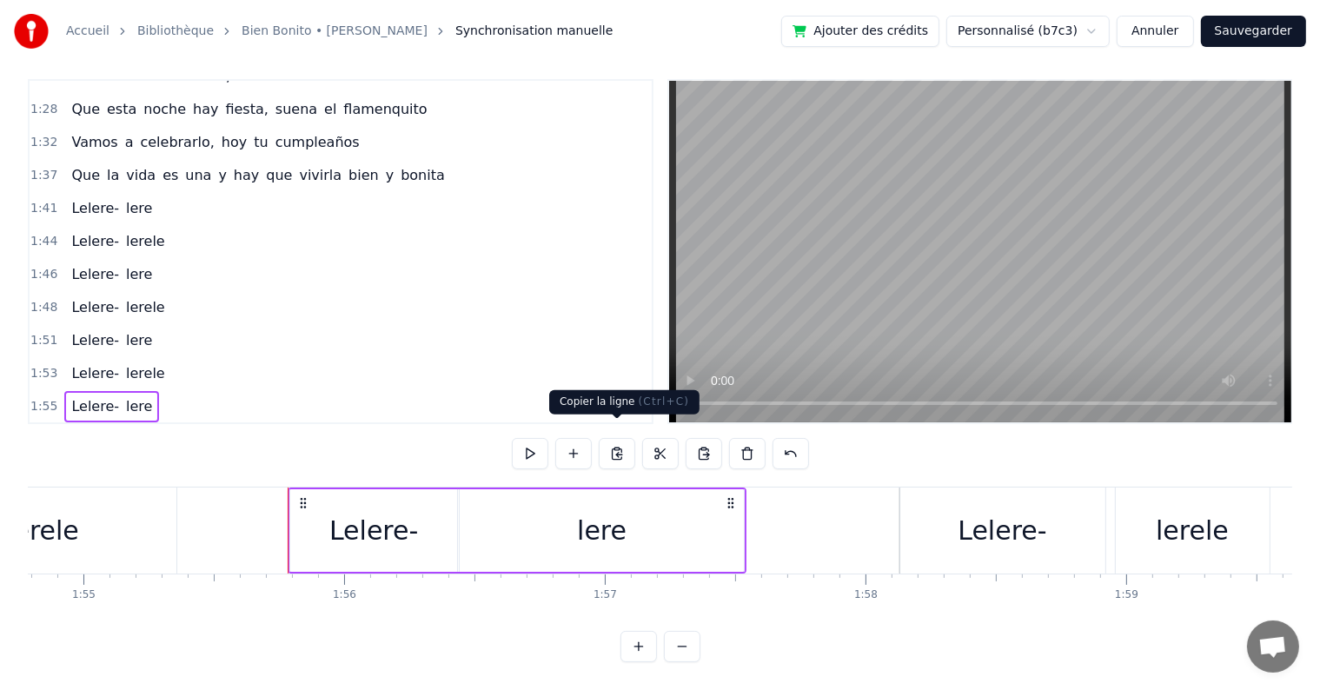
click at [618, 438] on button at bounding box center [617, 453] width 36 height 31
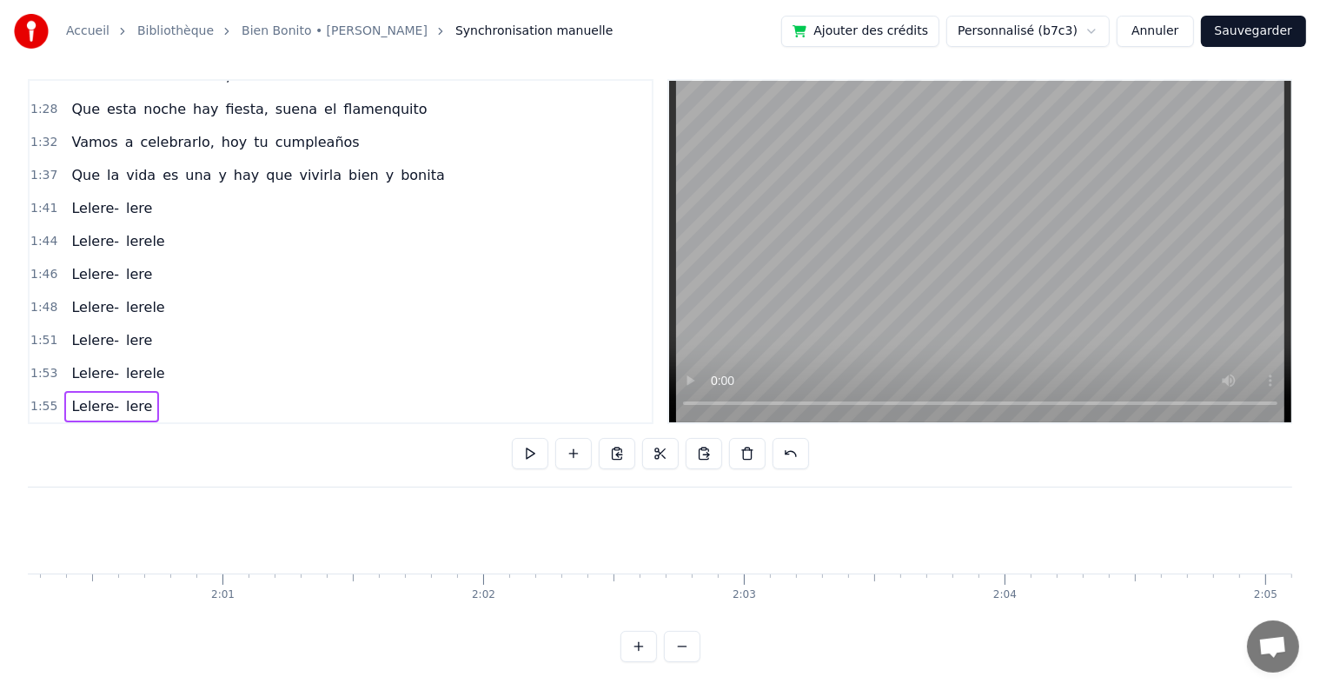
scroll to position [0, 31363]
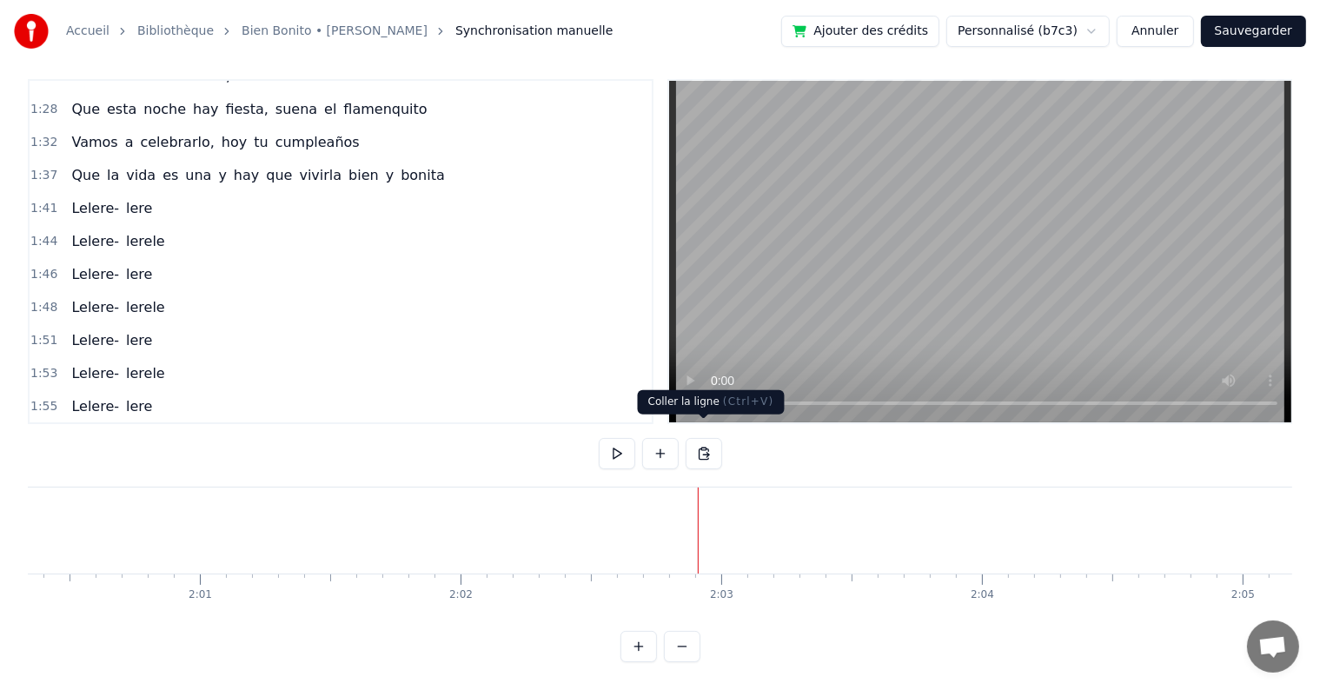
click at [699, 438] on button at bounding box center [703, 453] width 36 height 31
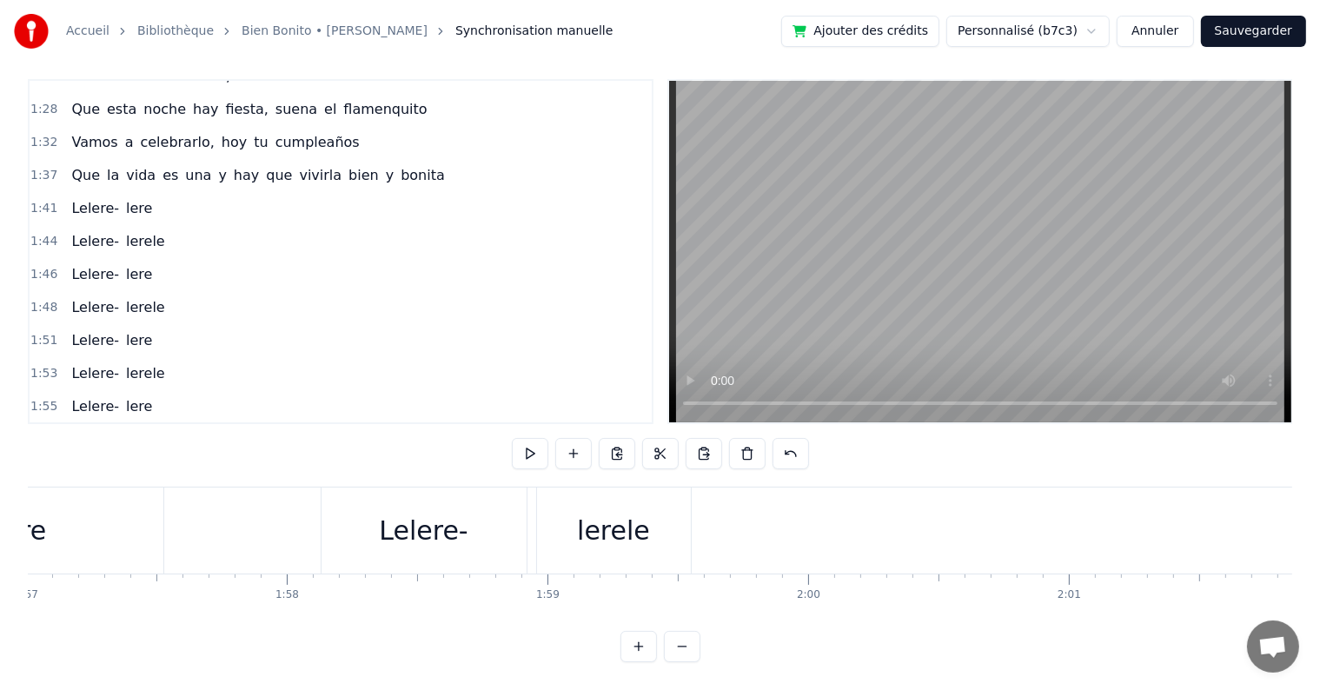
scroll to position [0, 30383]
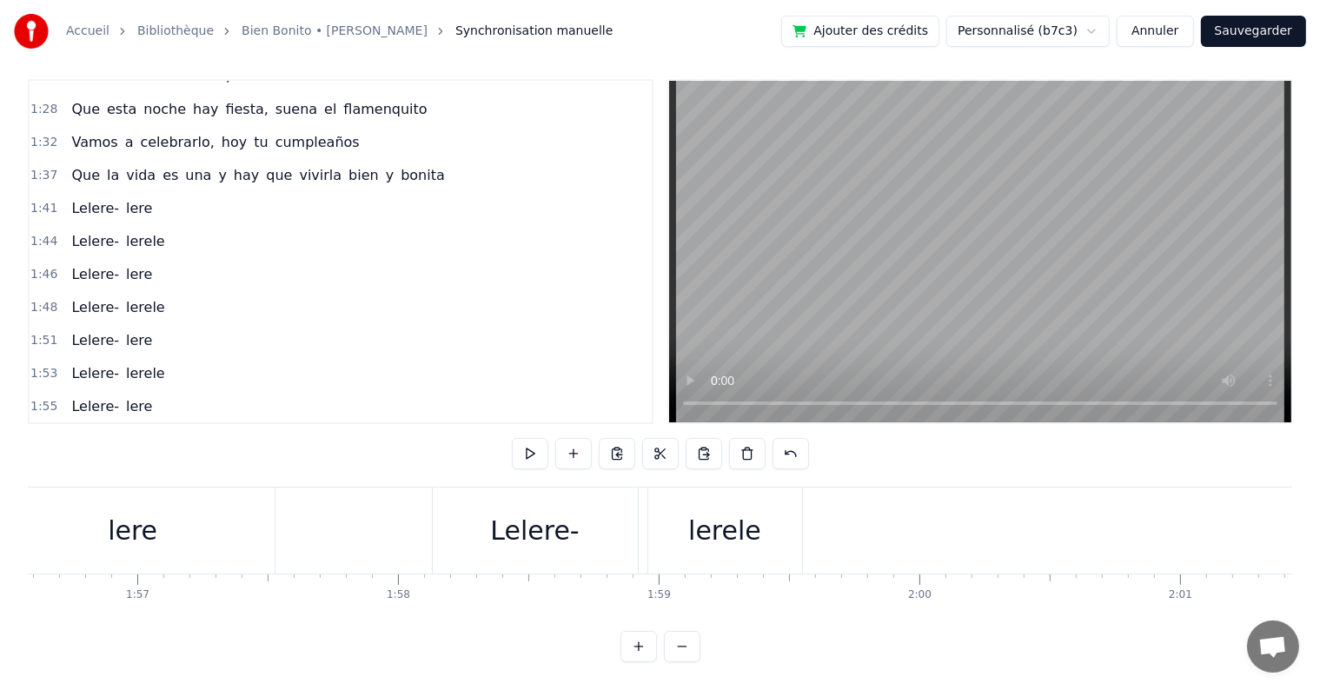
click at [640, 487] on div "Lelere- lerele" at bounding box center [619, 530] width 374 height 86
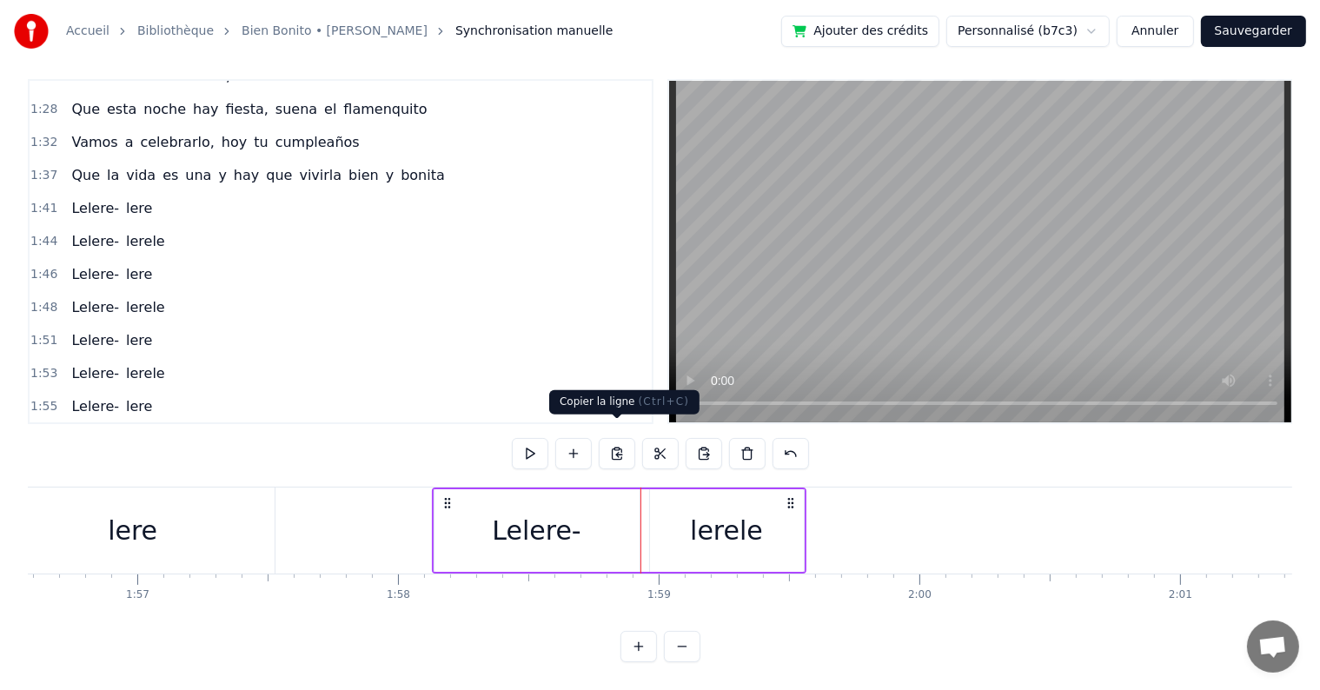
click at [617, 439] on button at bounding box center [617, 453] width 36 height 31
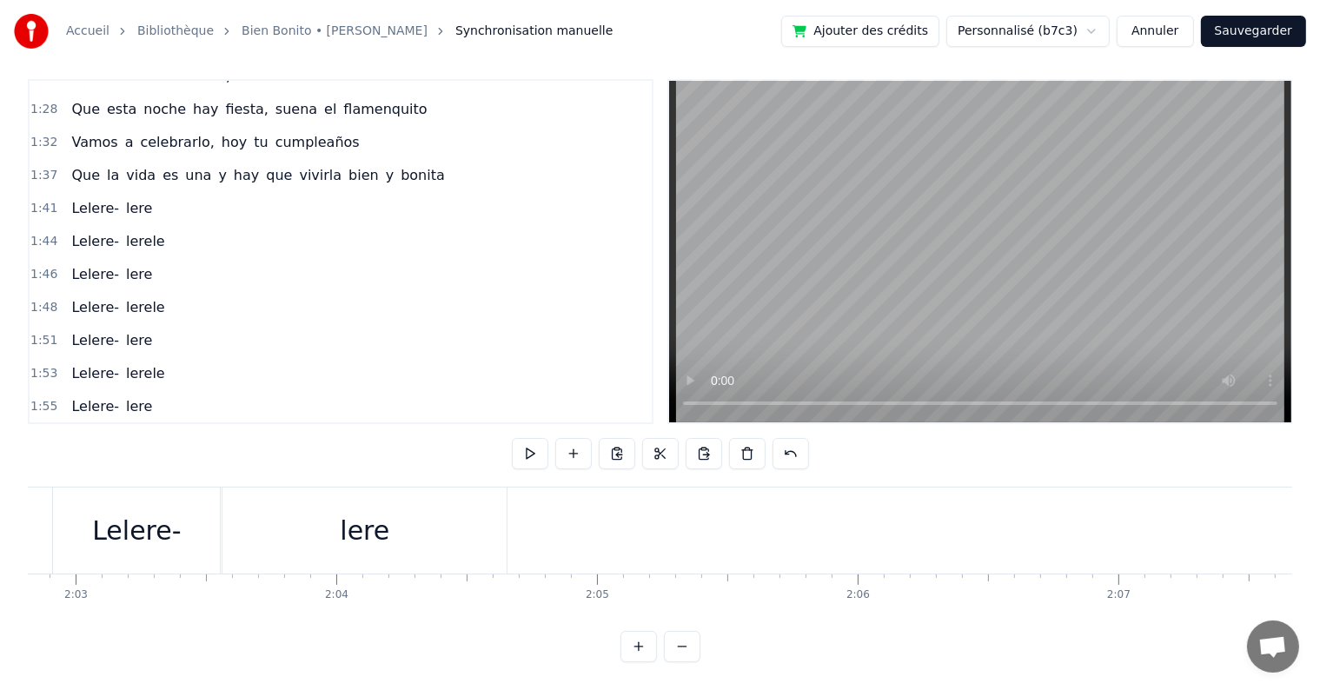
scroll to position [0, 32031]
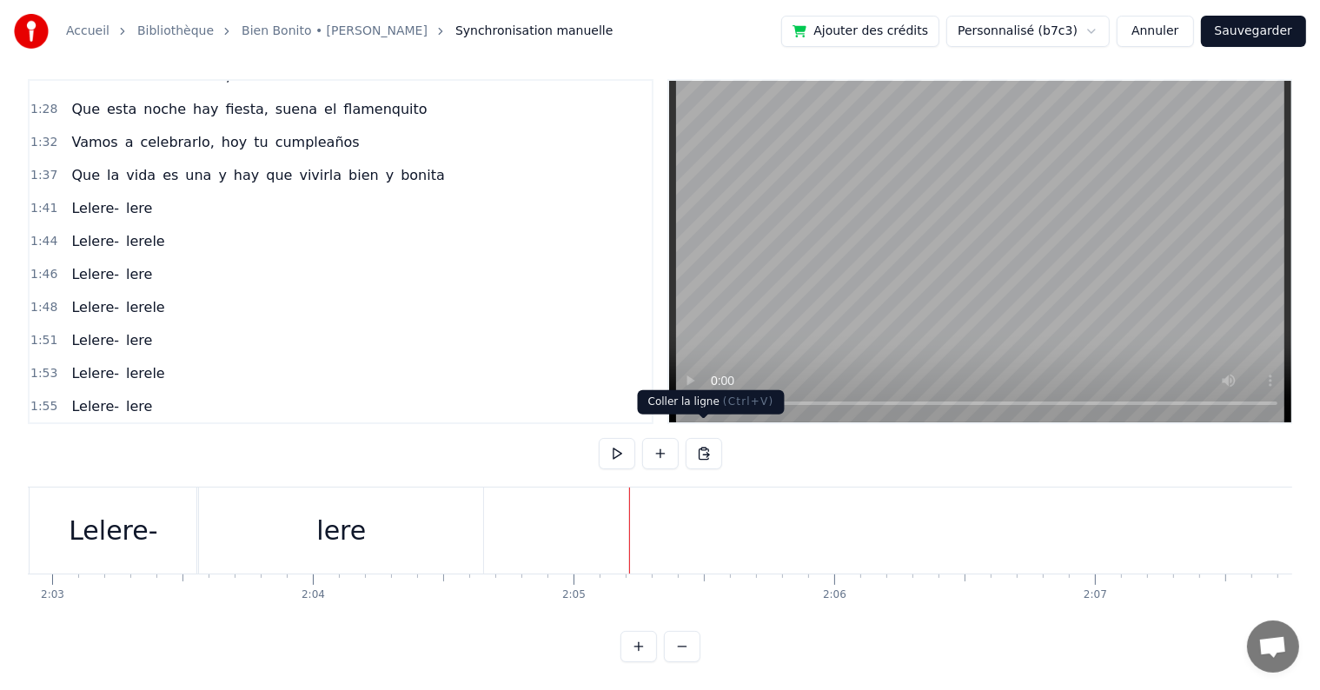
click at [705, 438] on button at bounding box center [703, 453] width 36 height 31
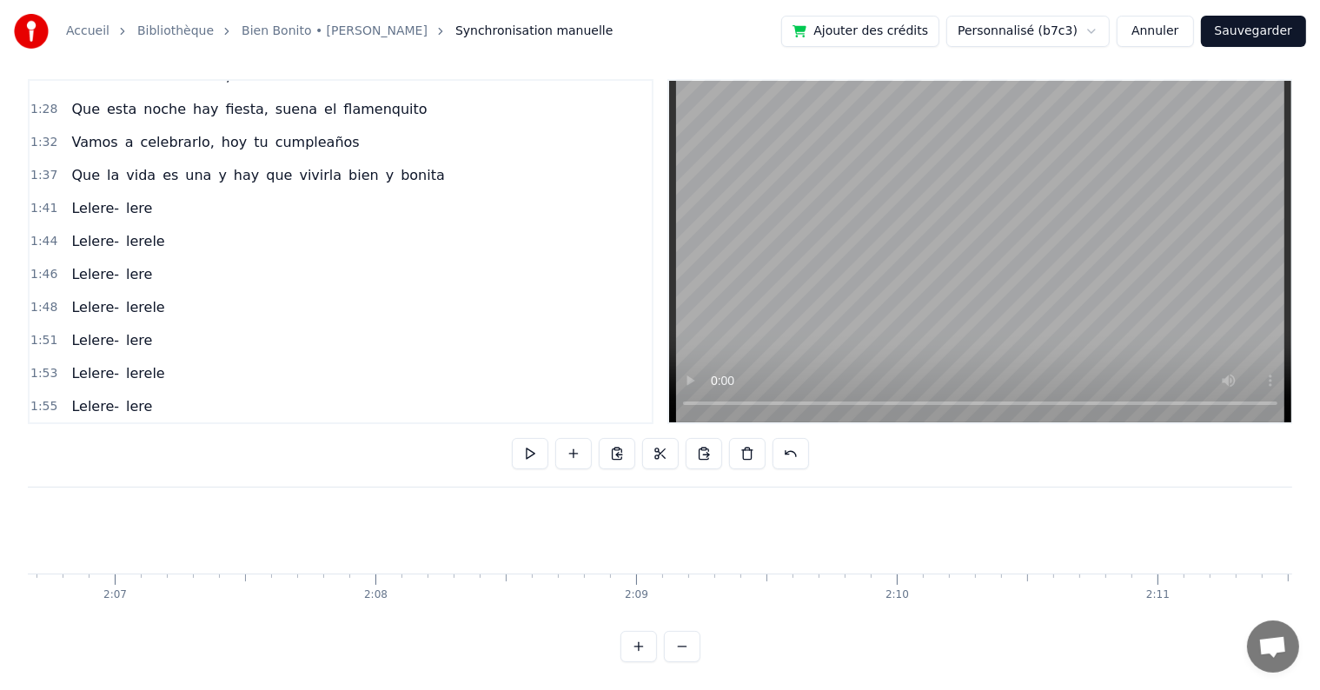
scroll to position [0, 33056]
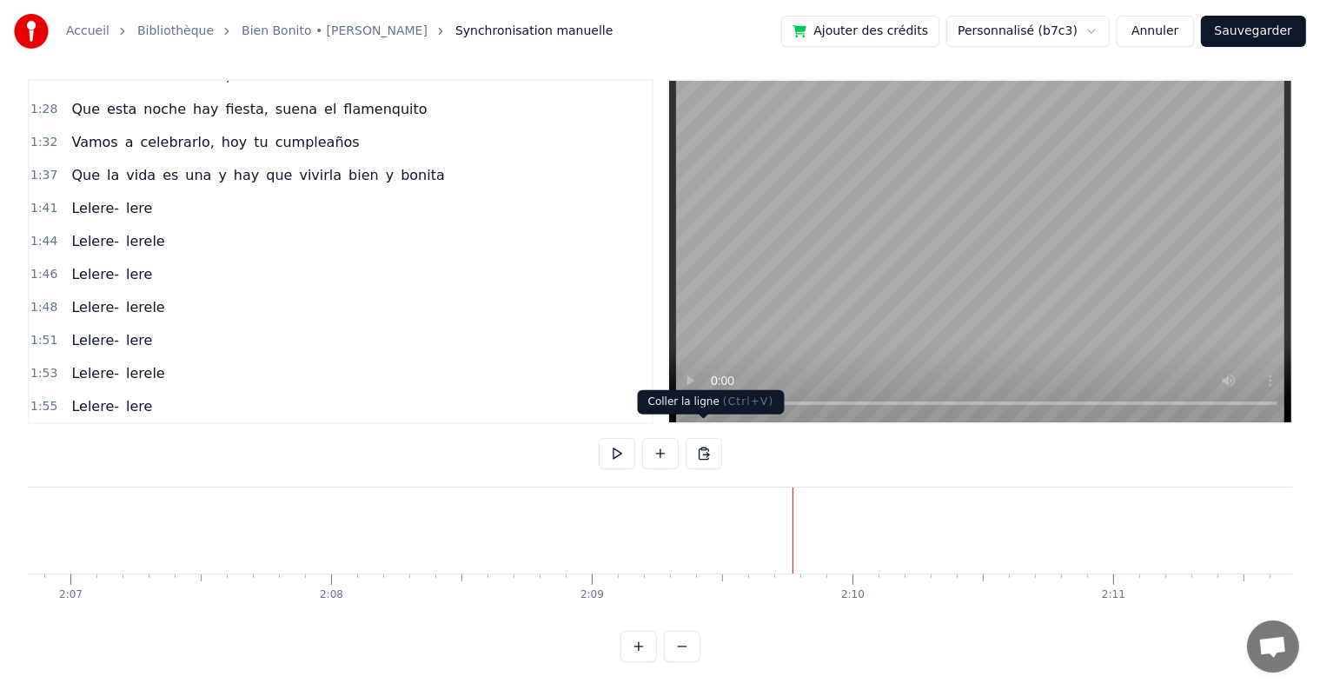
click at [700, 438] on button at bounding box center [703, 453] width 36 height 31
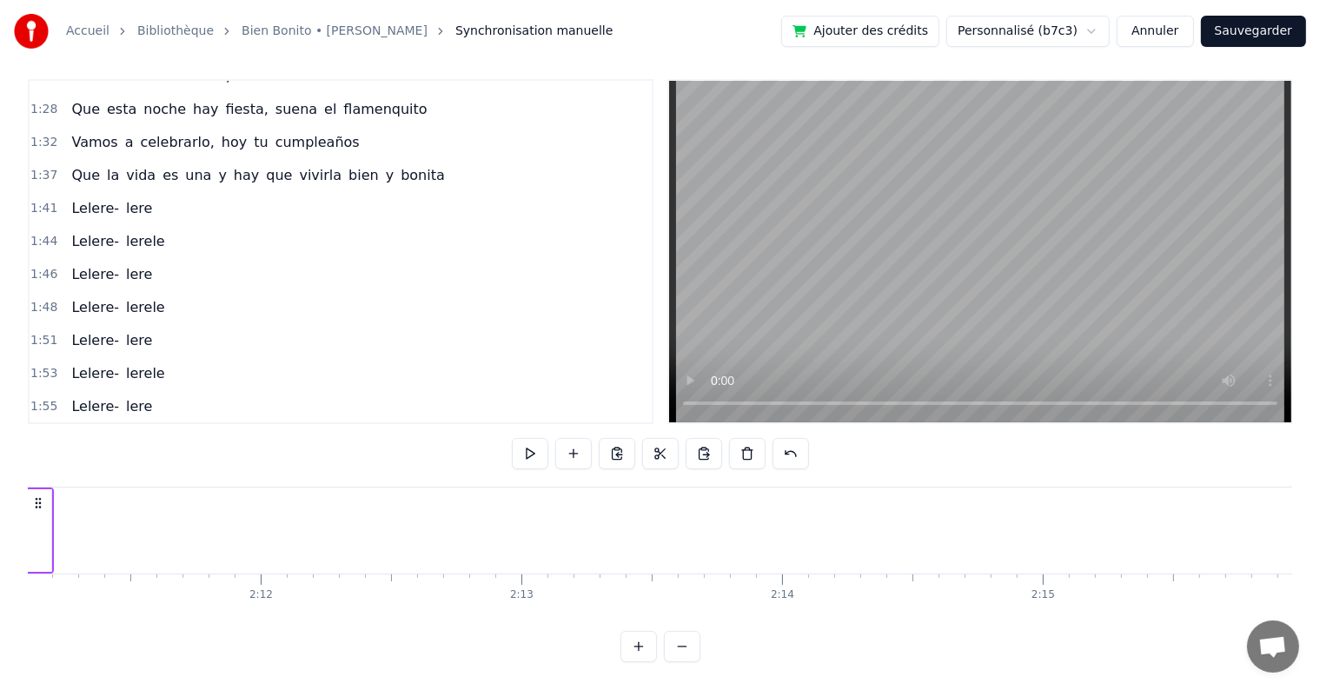
scroll to position [0, 34192]
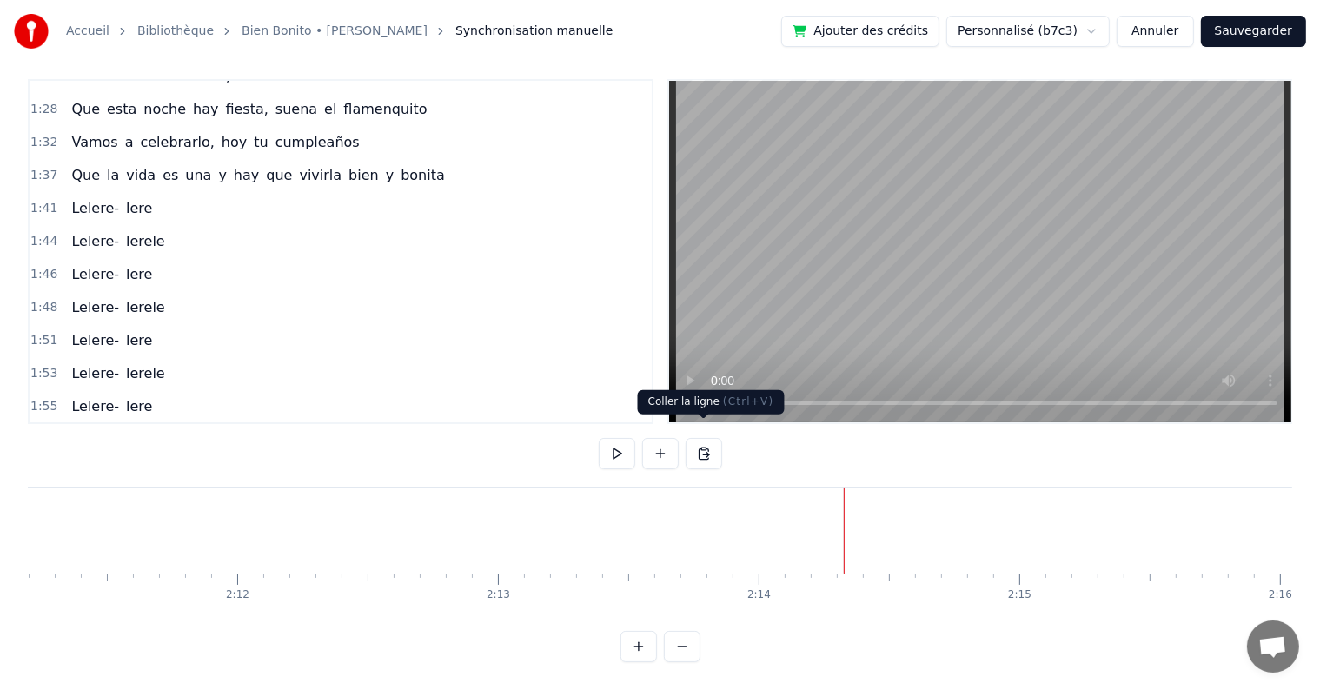
click at [703, 438] on button at bounding box center [703, 453] width 36 height 31
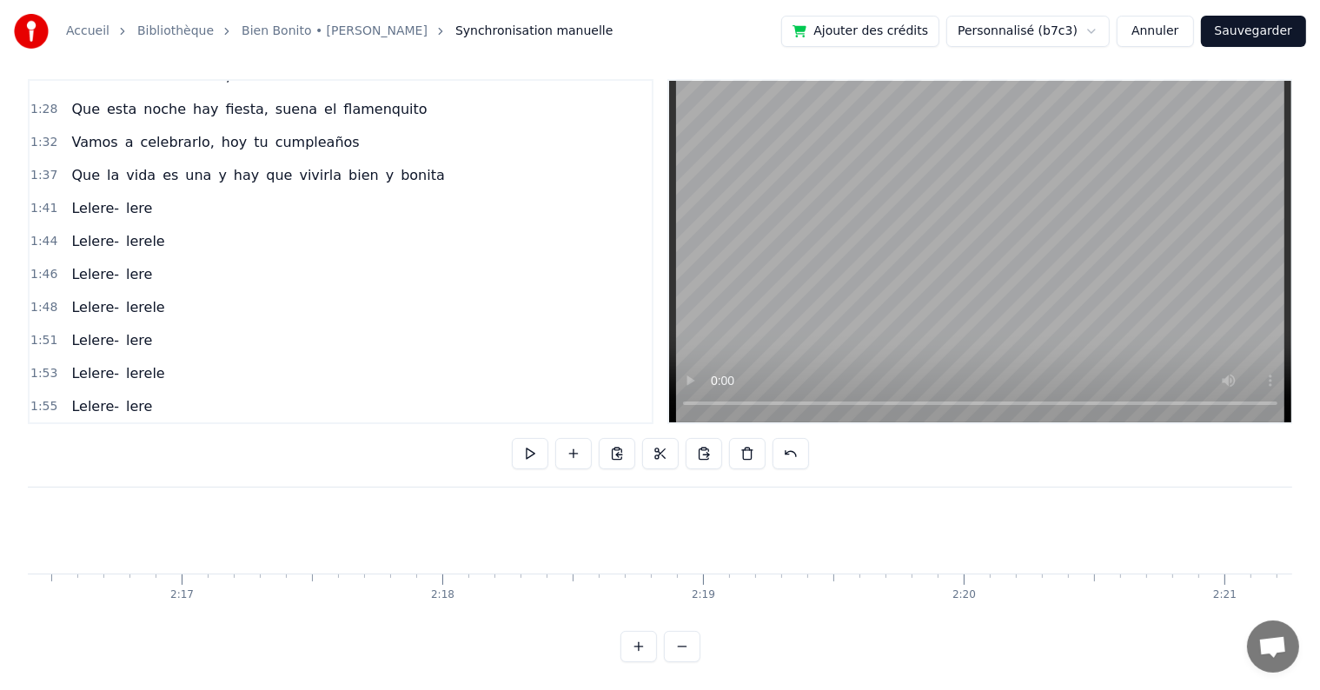
scroll to position [0, 35572]
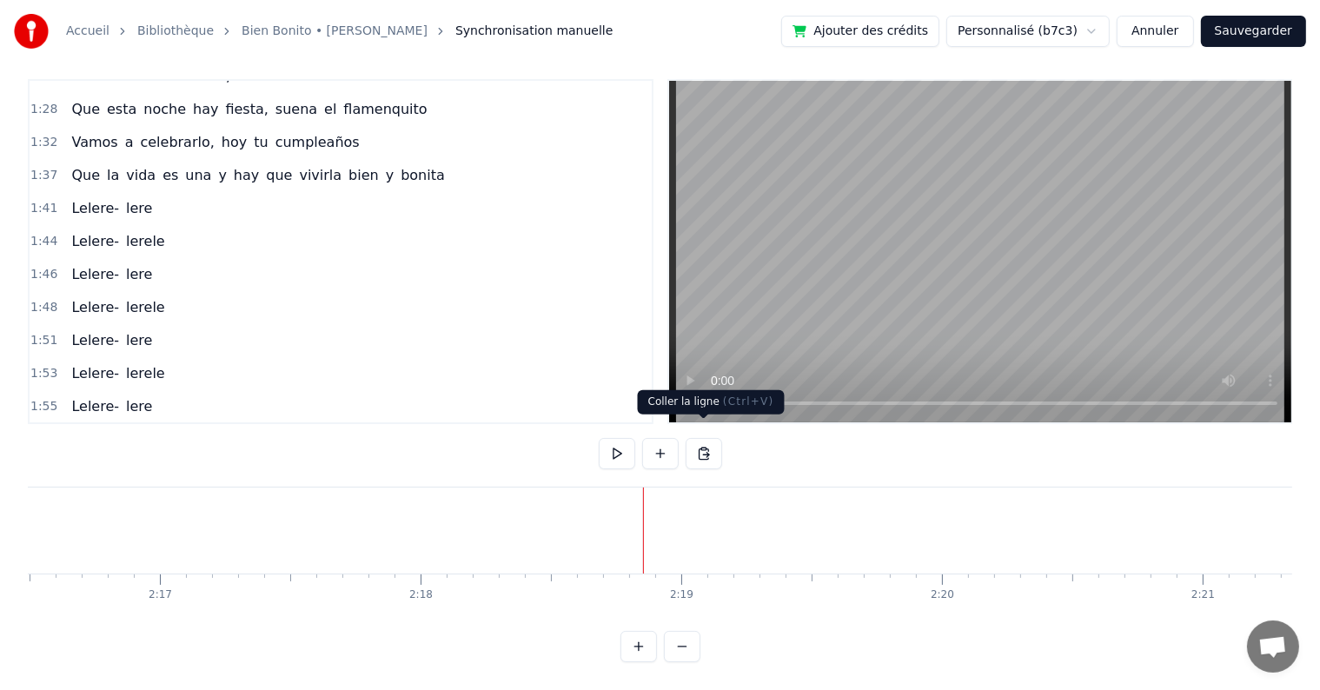
click at [703, 438] on button at bounding box center [703, 453] width 36 height 31
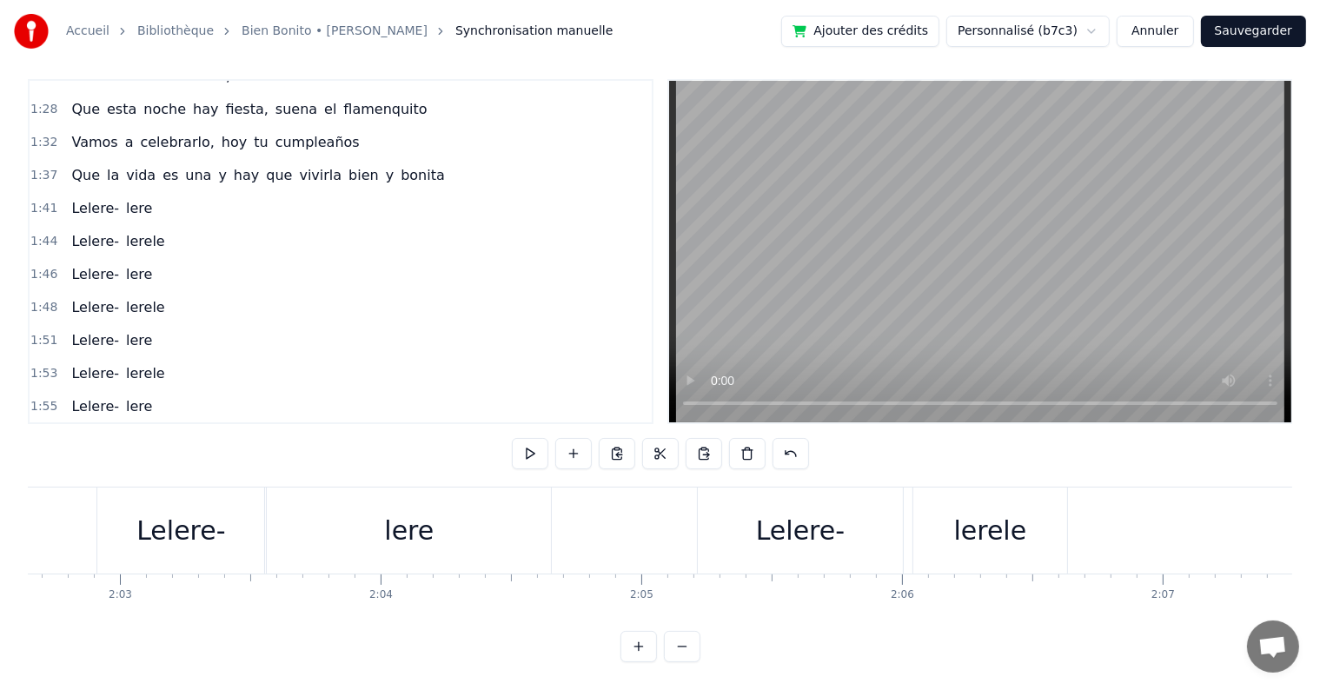
scroll to position [0, 31852]
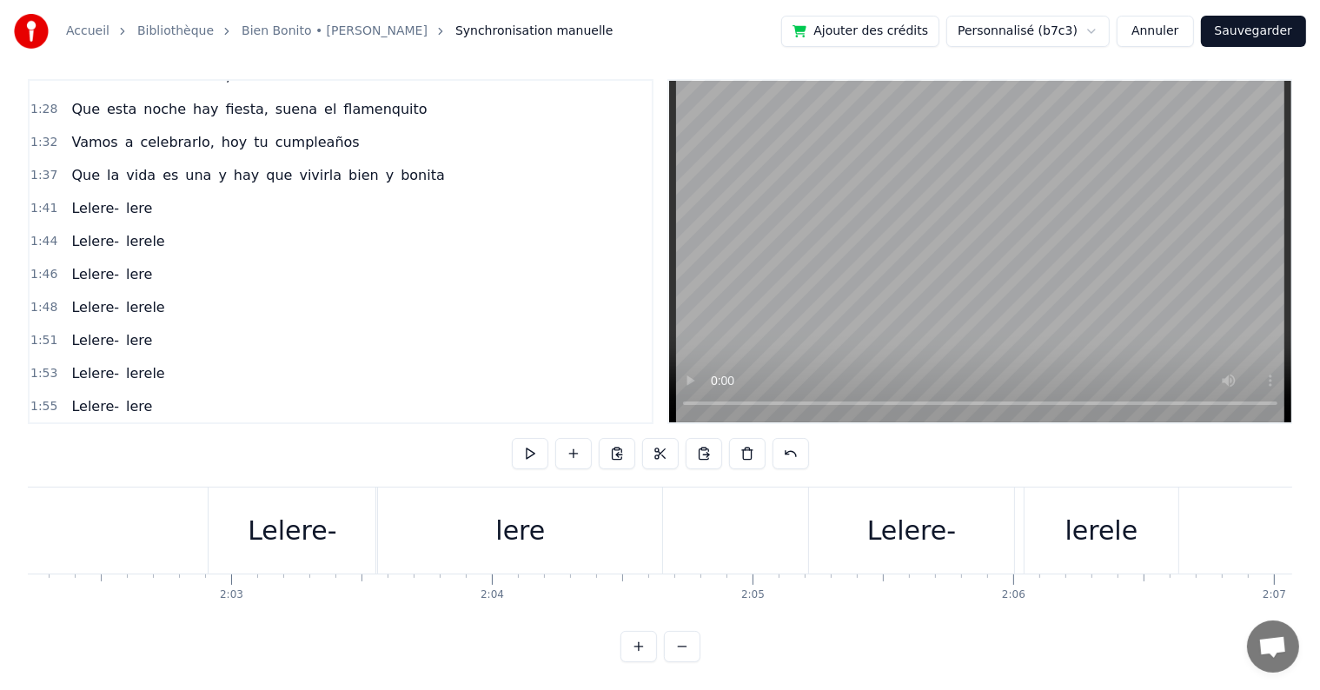
click at [374, 487] on div "Lelere-" at bounding box center [291, 530] width 167 height 86
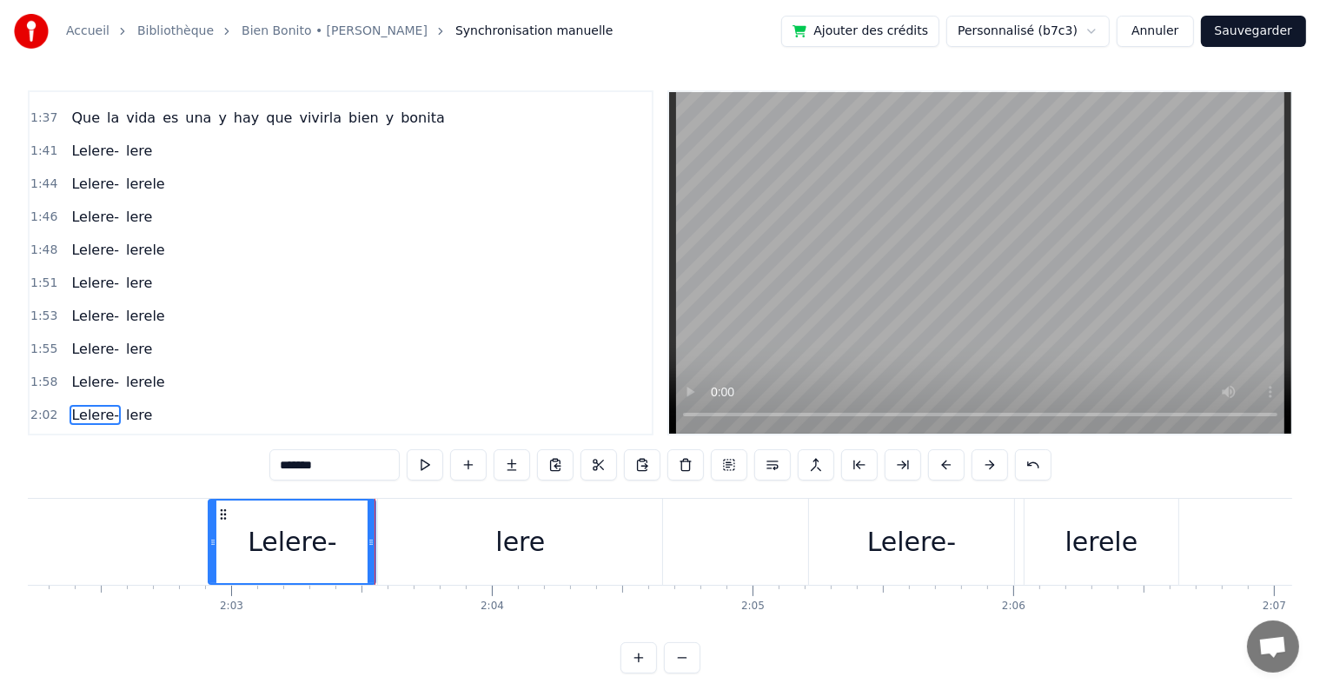
scroll to position [841, 0]
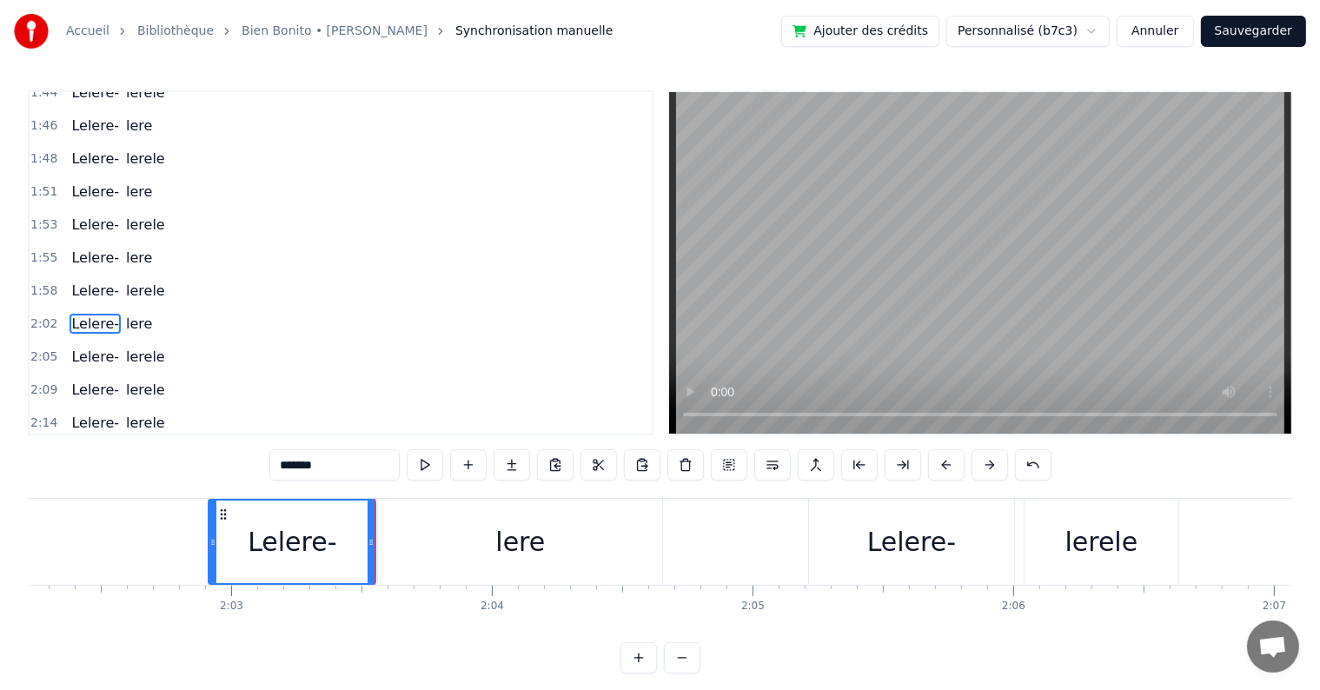
click at [112, 308] on div "Lelere- lere" at bounding box center [111, 323] width 95 height 31
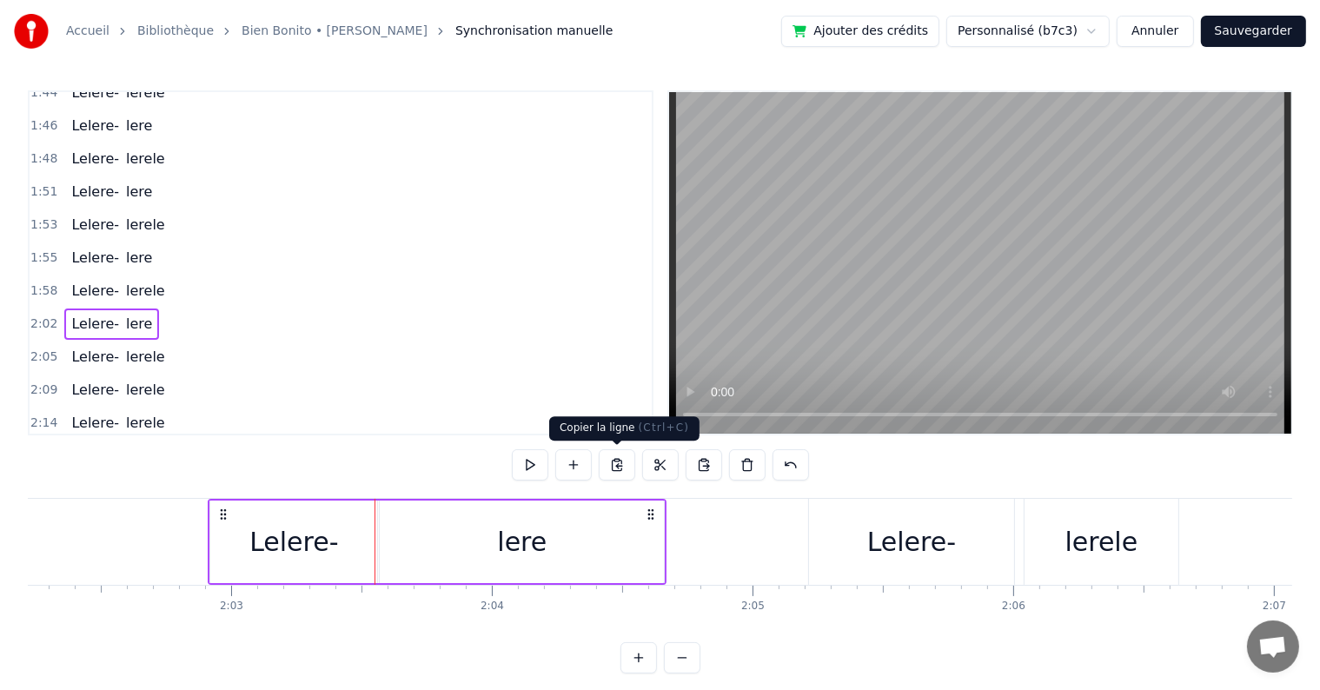
click at [615, 461] on button at bounding box center [617, 464] width 36 height 31
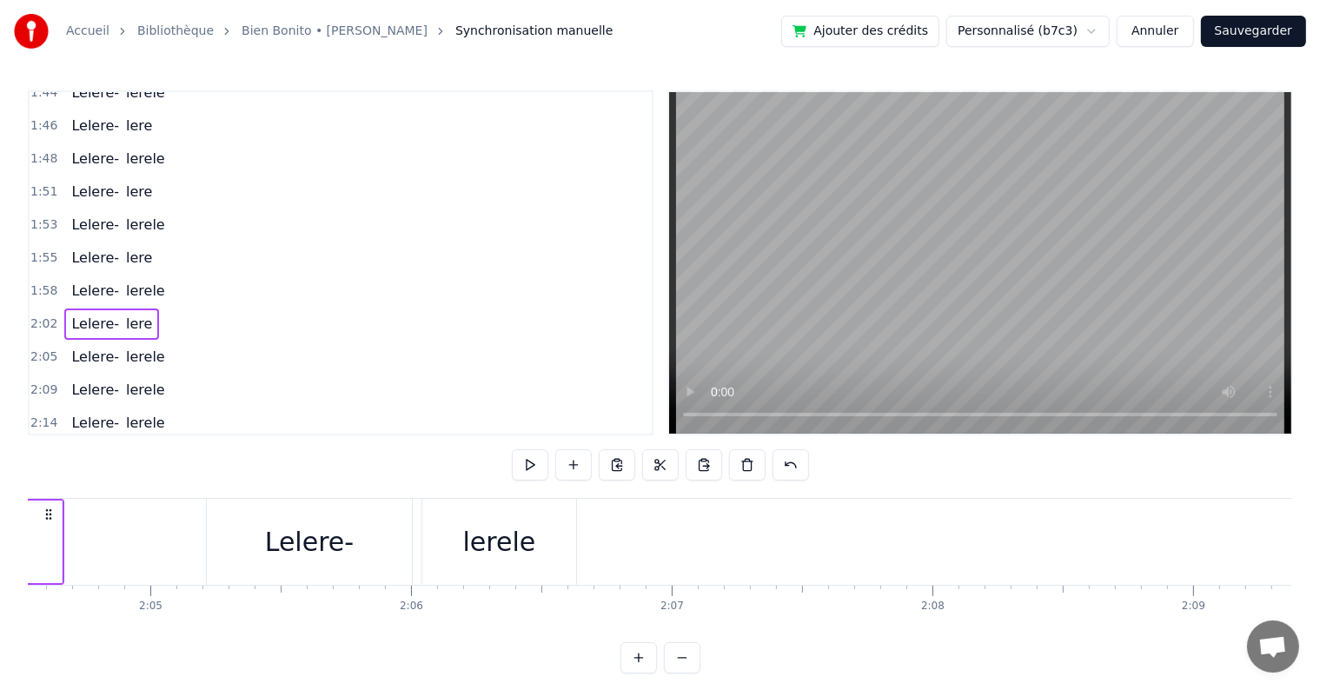
scroll to position [0, 32565]
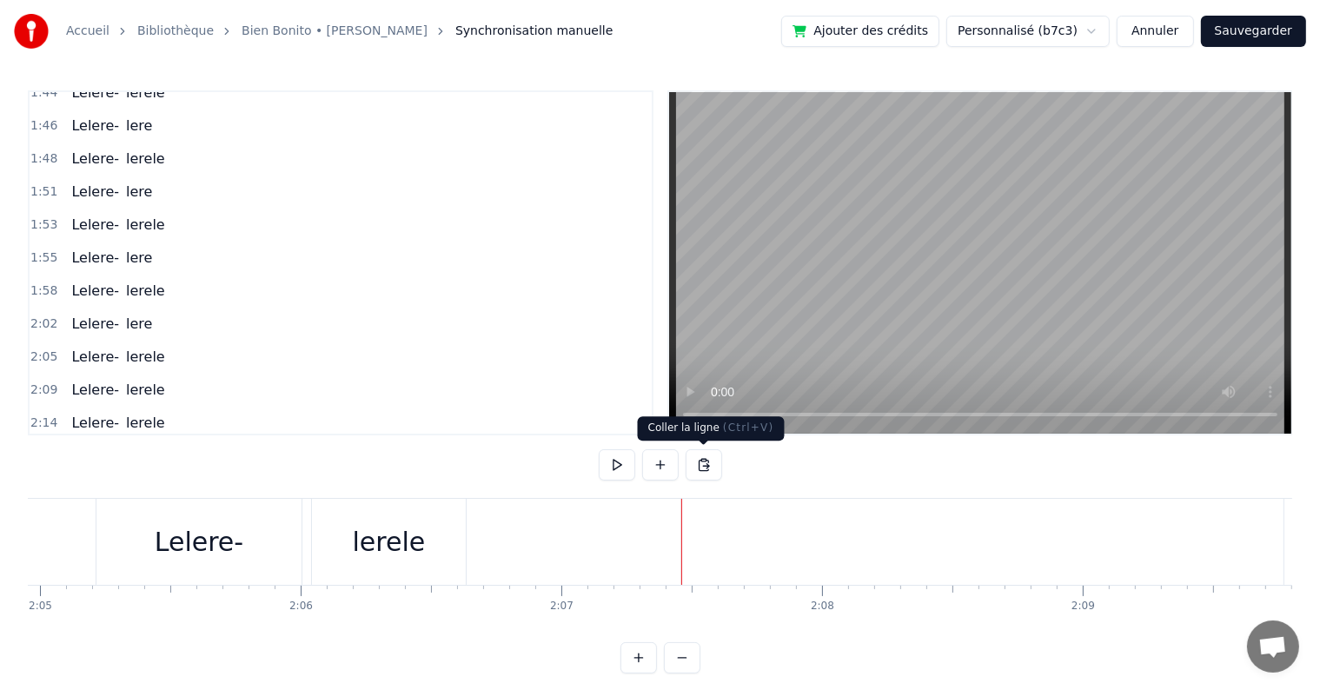
click at [702, 462] on button at bounding box center [703, 464] width 36 height 31
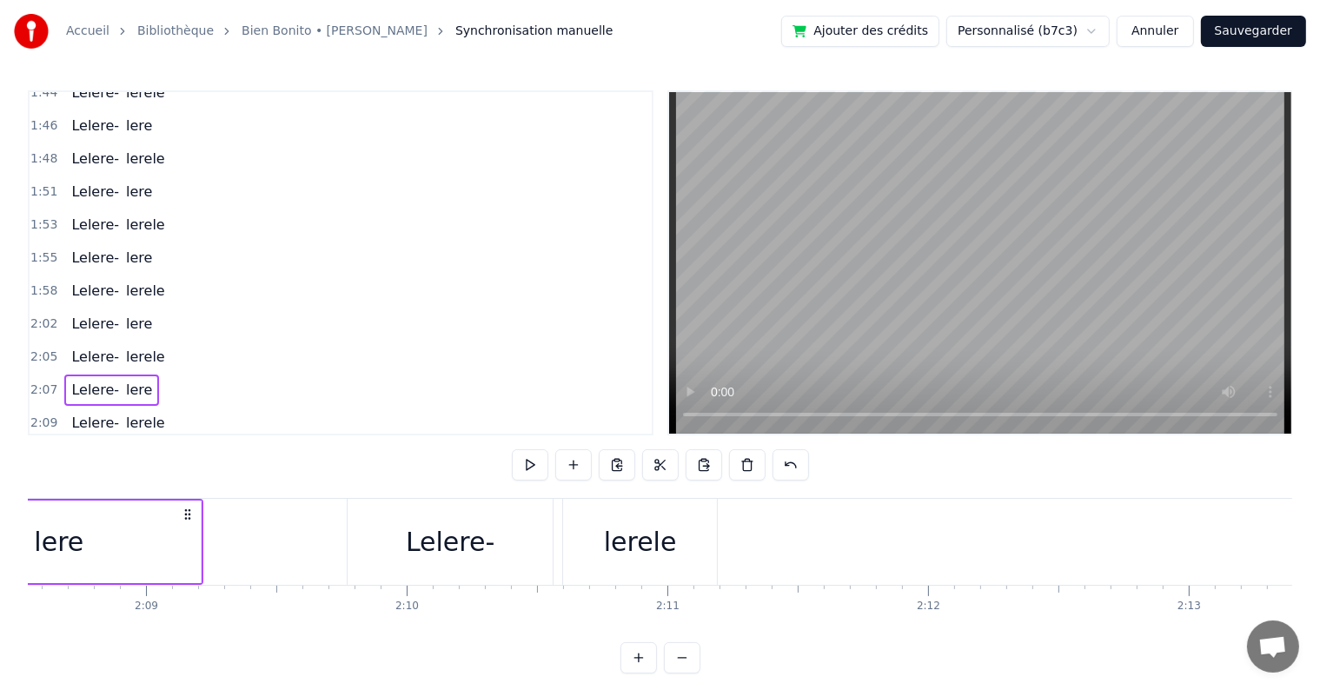
scroll to position [0, 33546]
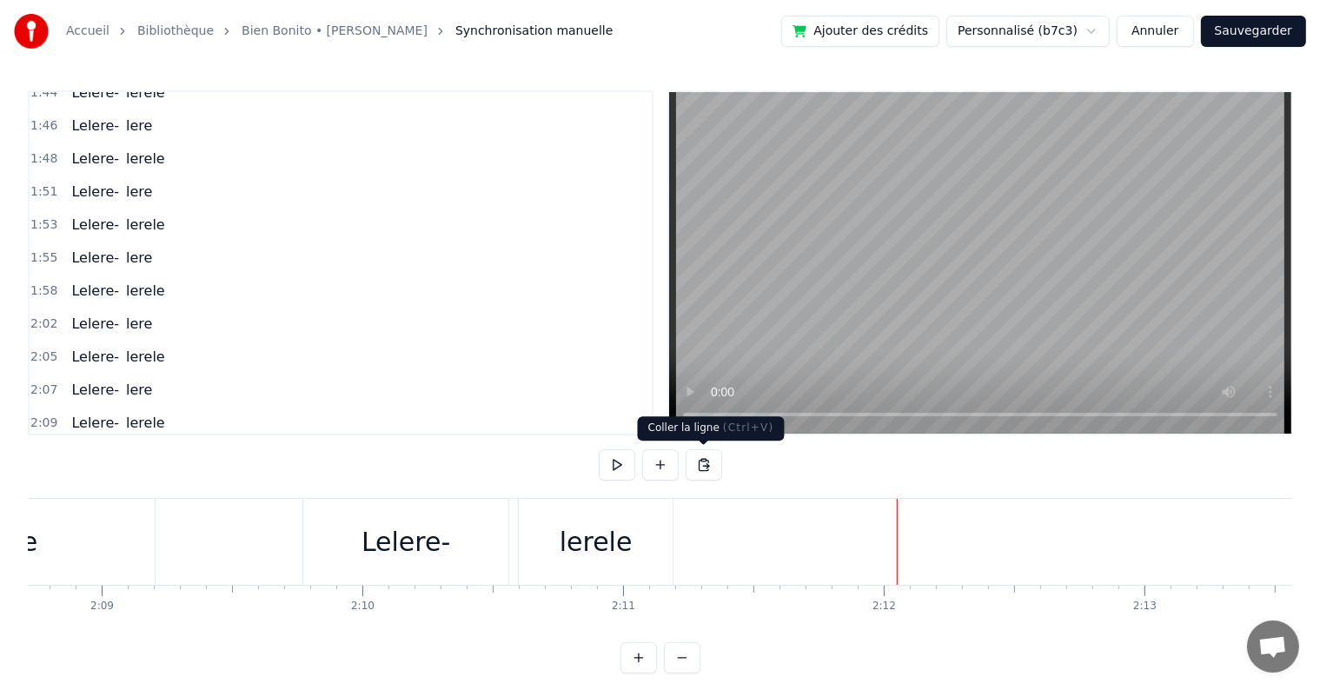
click at [705, 462] on button at bounding box center [703, 464] width 36 height 31
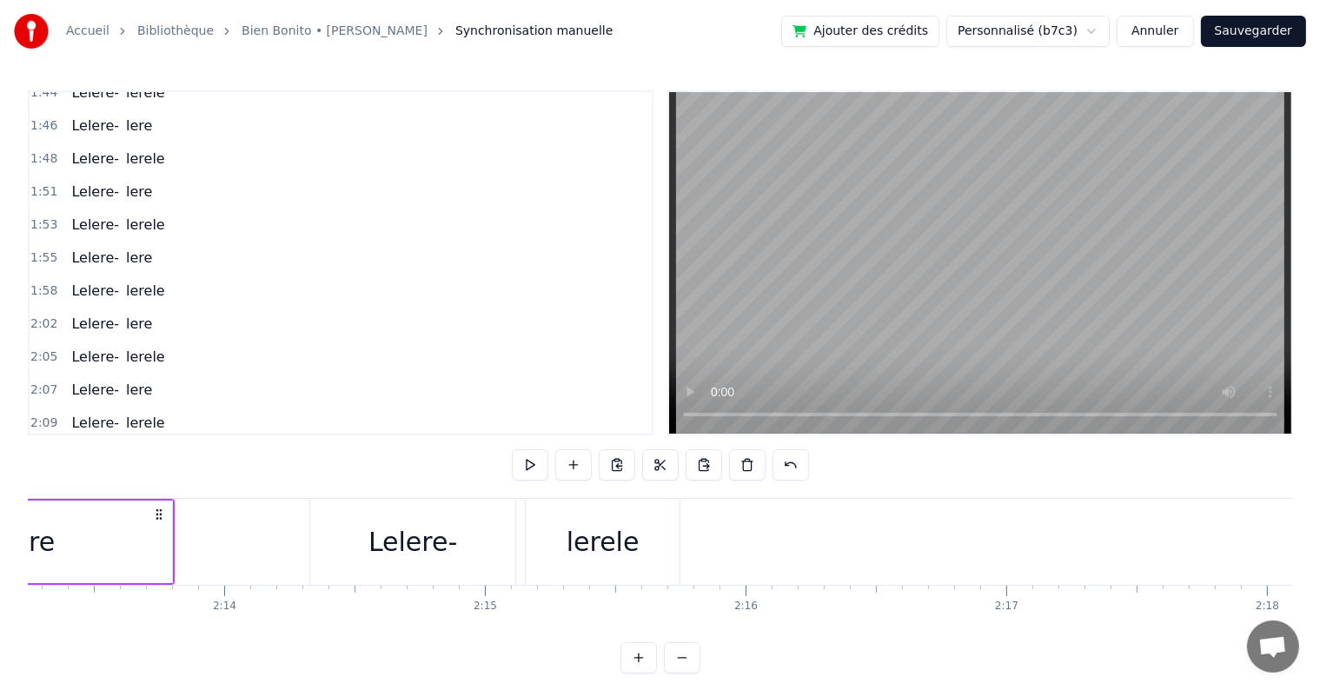
scroll to position [0, 34793]
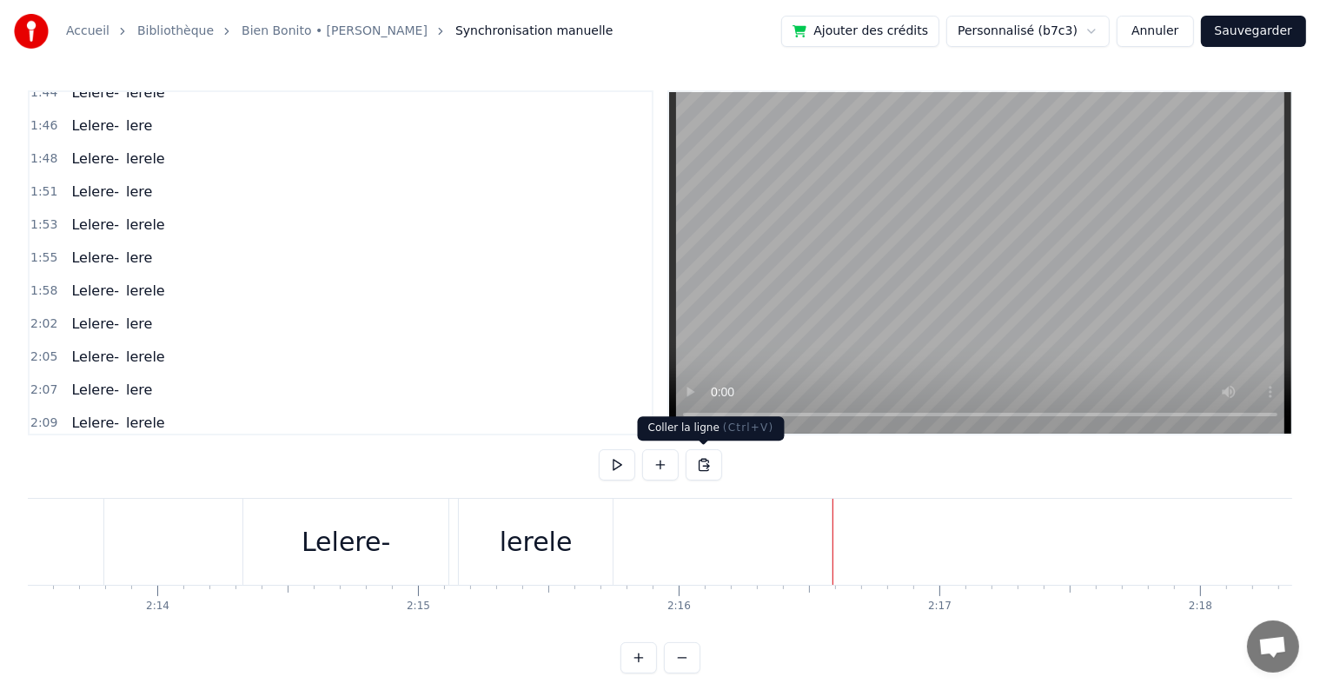
click at [703, 463] on button at bounding box center [703, 464] width 36 height 31
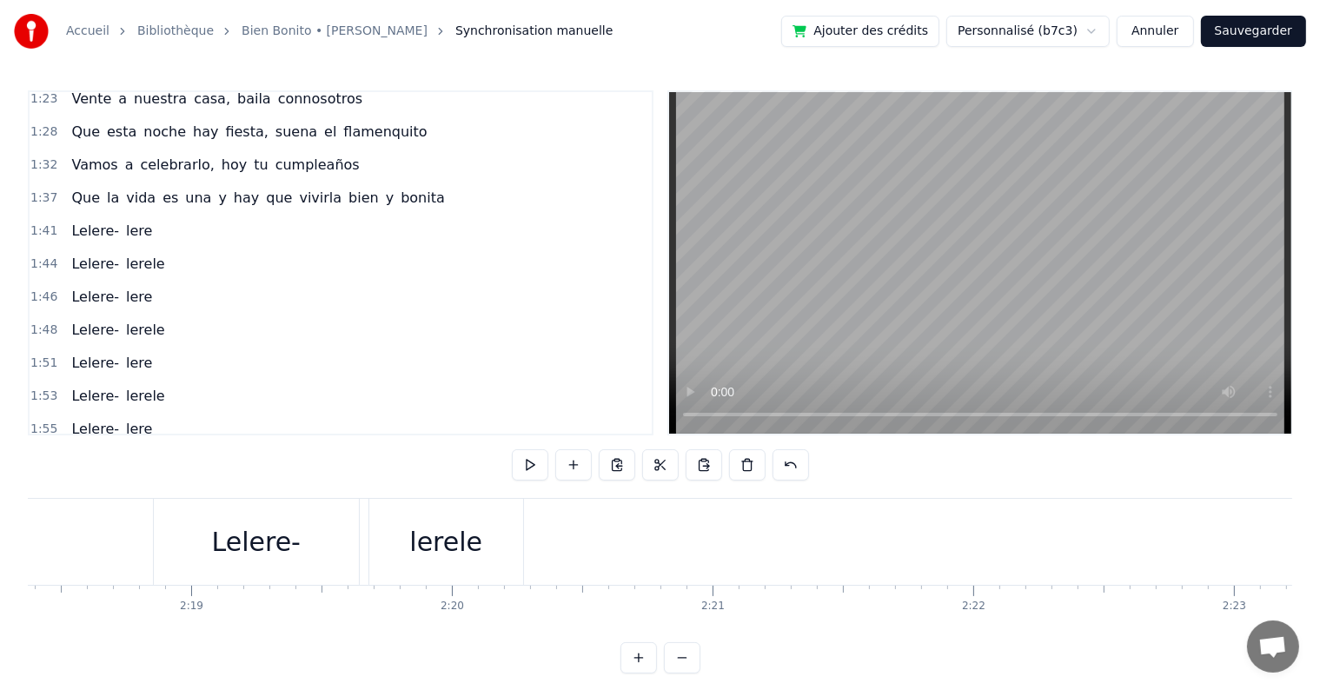
scroll to position [655, 0]
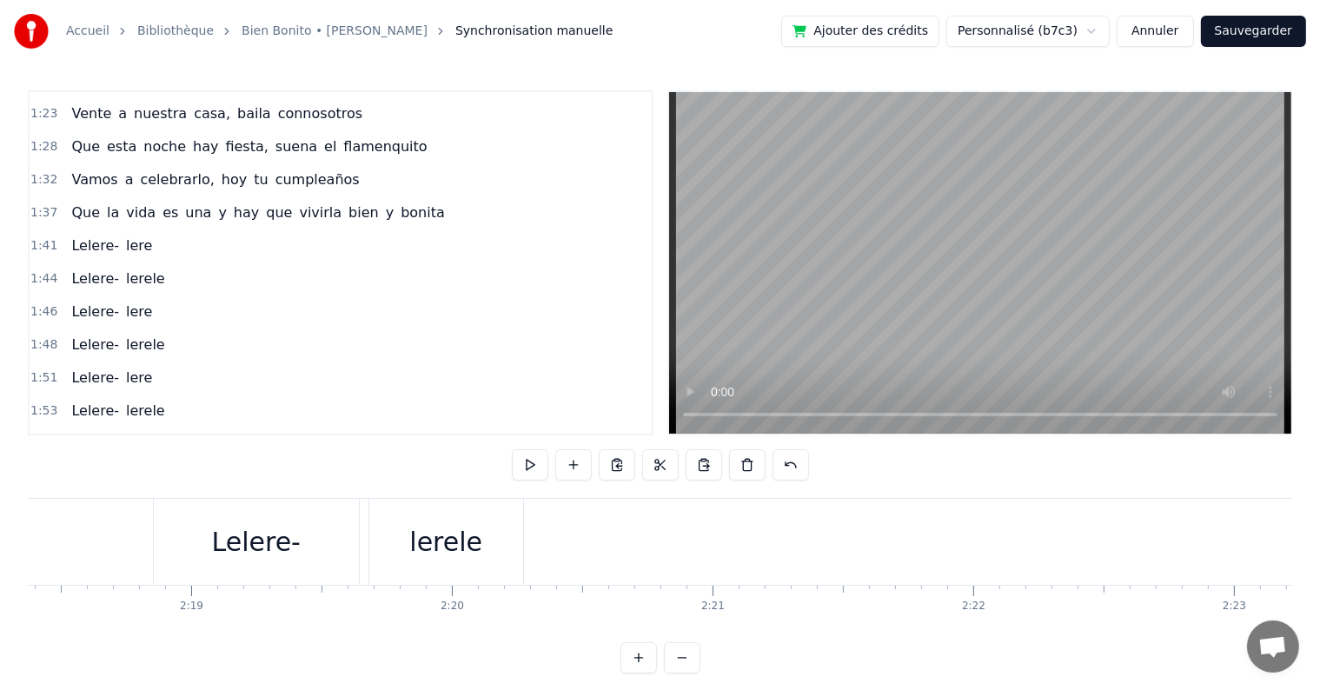
click at [85, 235] on span "Lelere-" at bounding box center [94, 245] width 51 height 20
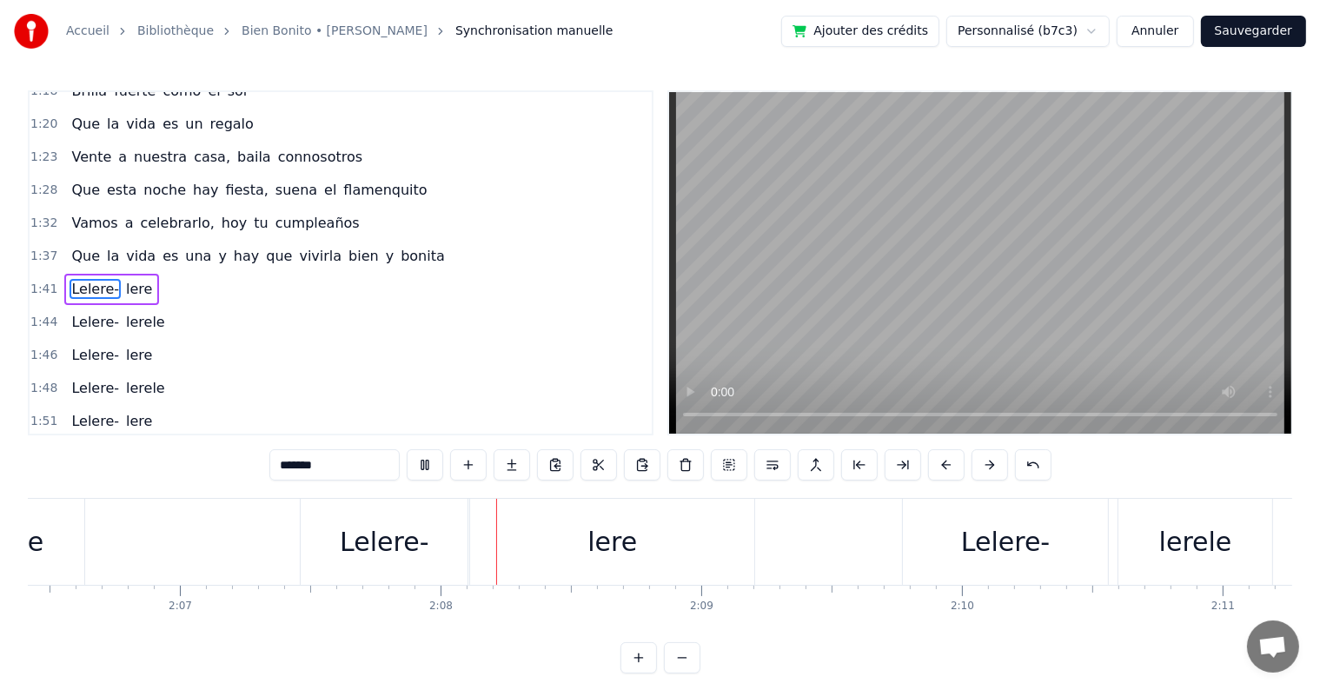
scroll to position [0, 33190]
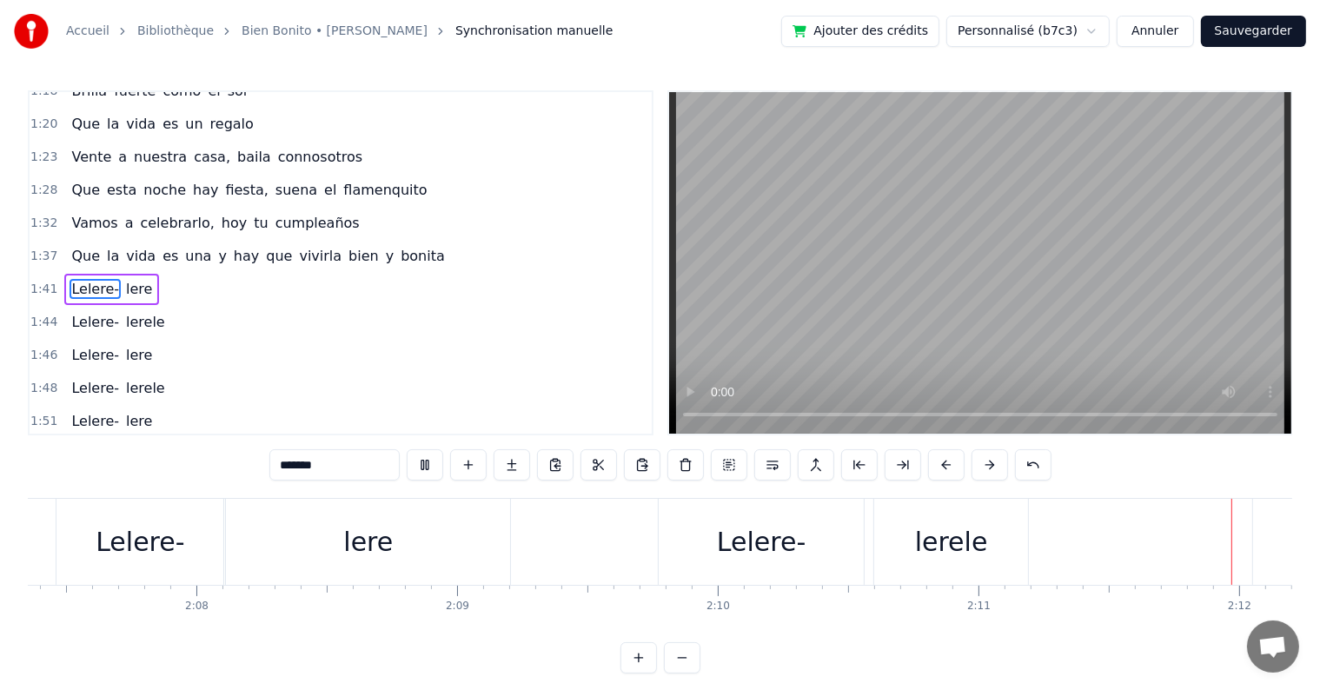
click at [78, 411] on span "Lelere-" at bounding box center [94, 421] width 51 height 20
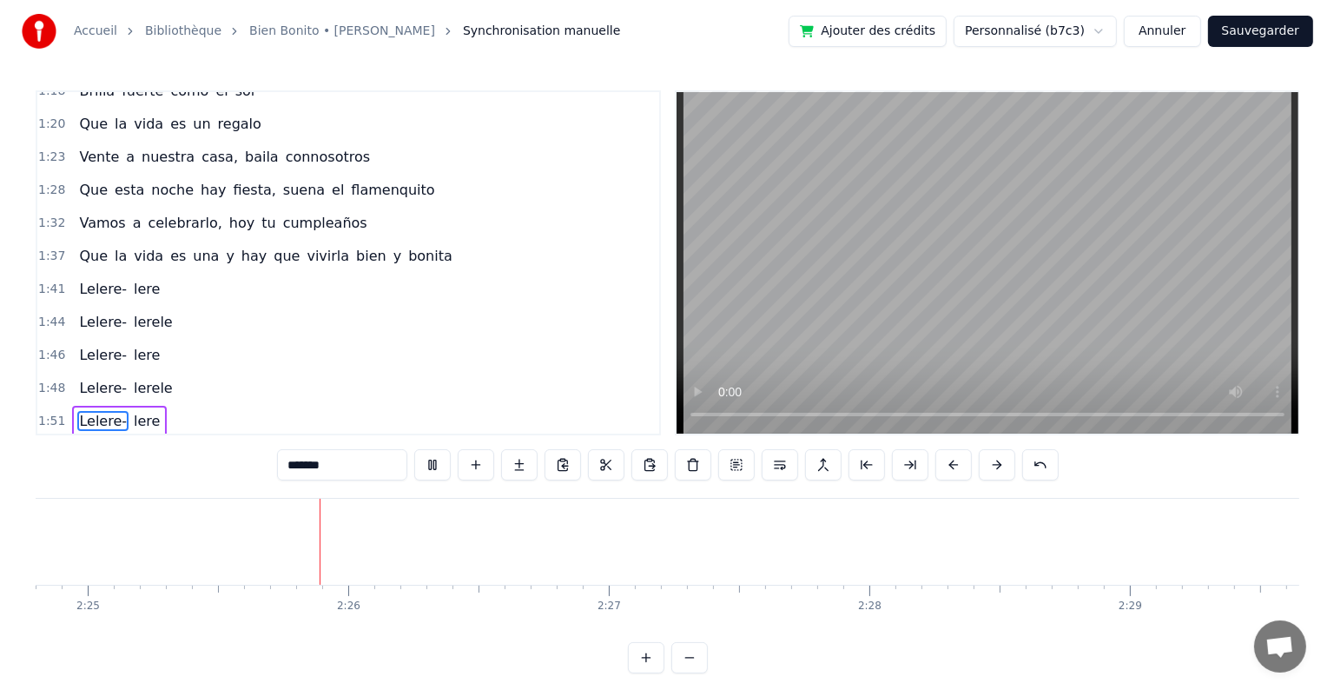
scroll to position [0, 37772]
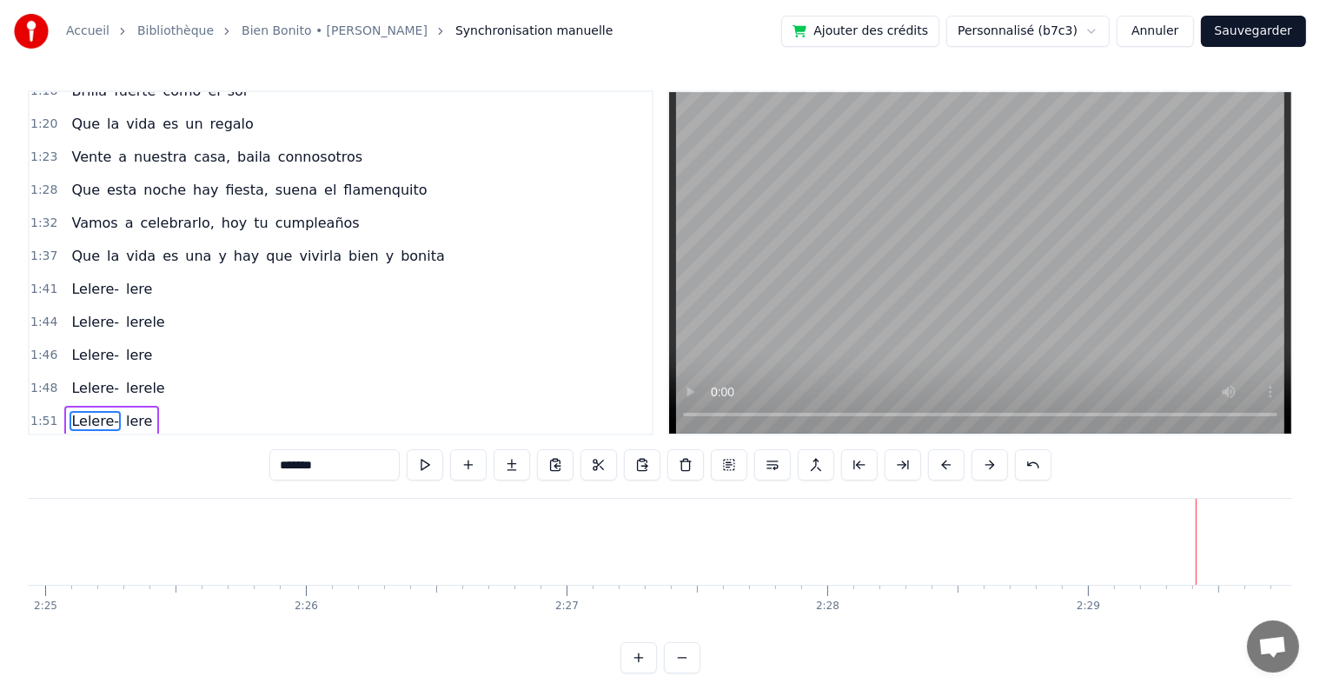
click at [1254, 35] on button "Sauvegarder" at bounding box center [1253, 31] width 105 height 31
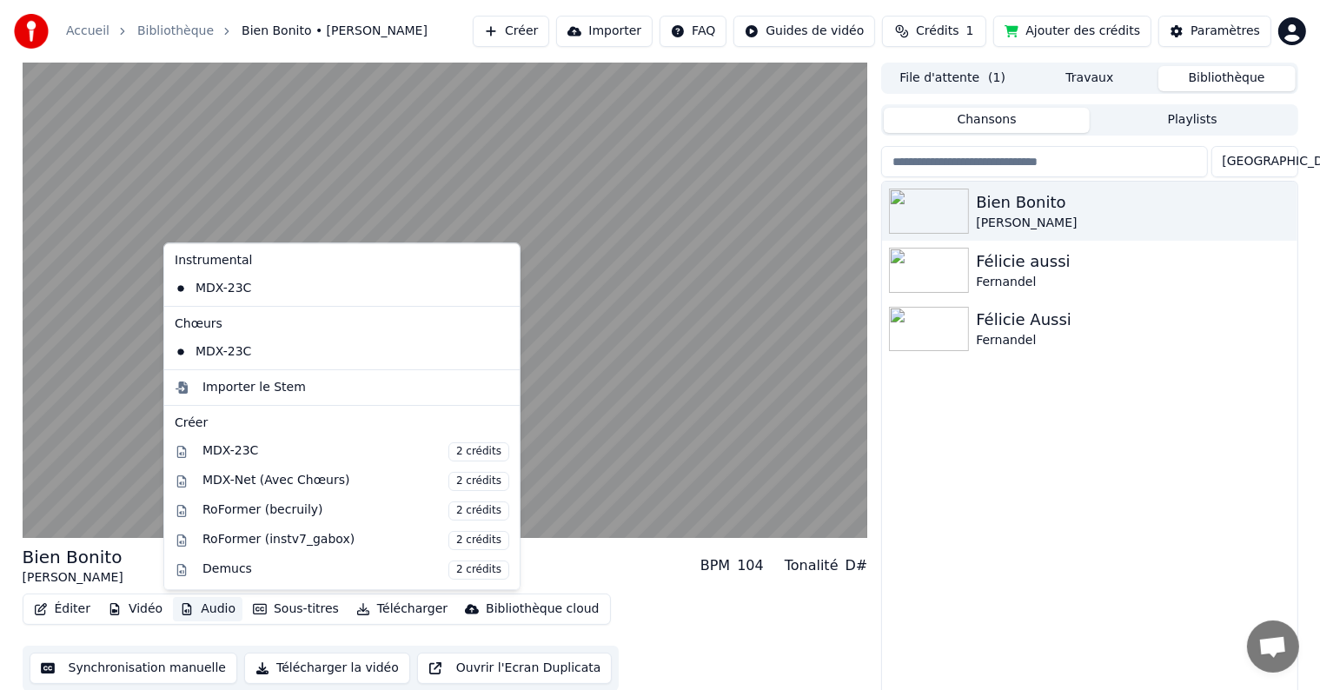
click at [208, 608] on button "Audio" at bounding box center [207, 609] width 69 height 24
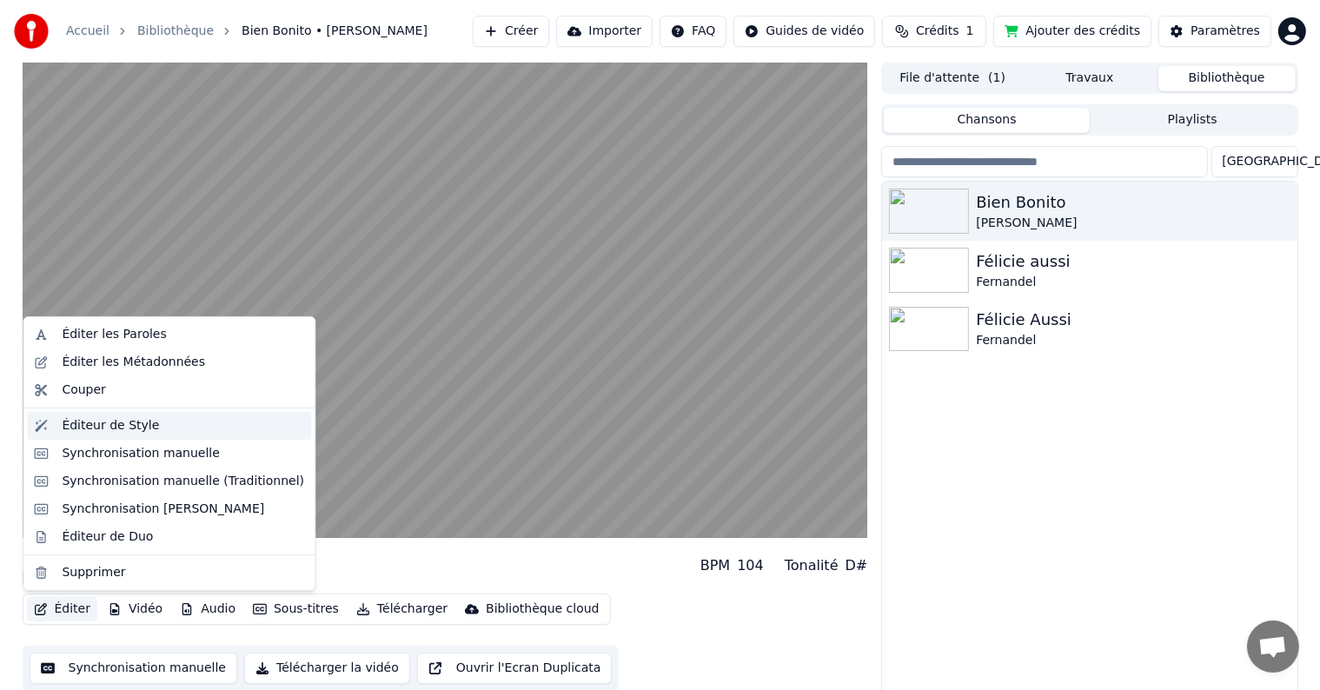
click at [103, 425] on div "Éditeur de Style" at bounding box center [110, 425] width 97 height 17
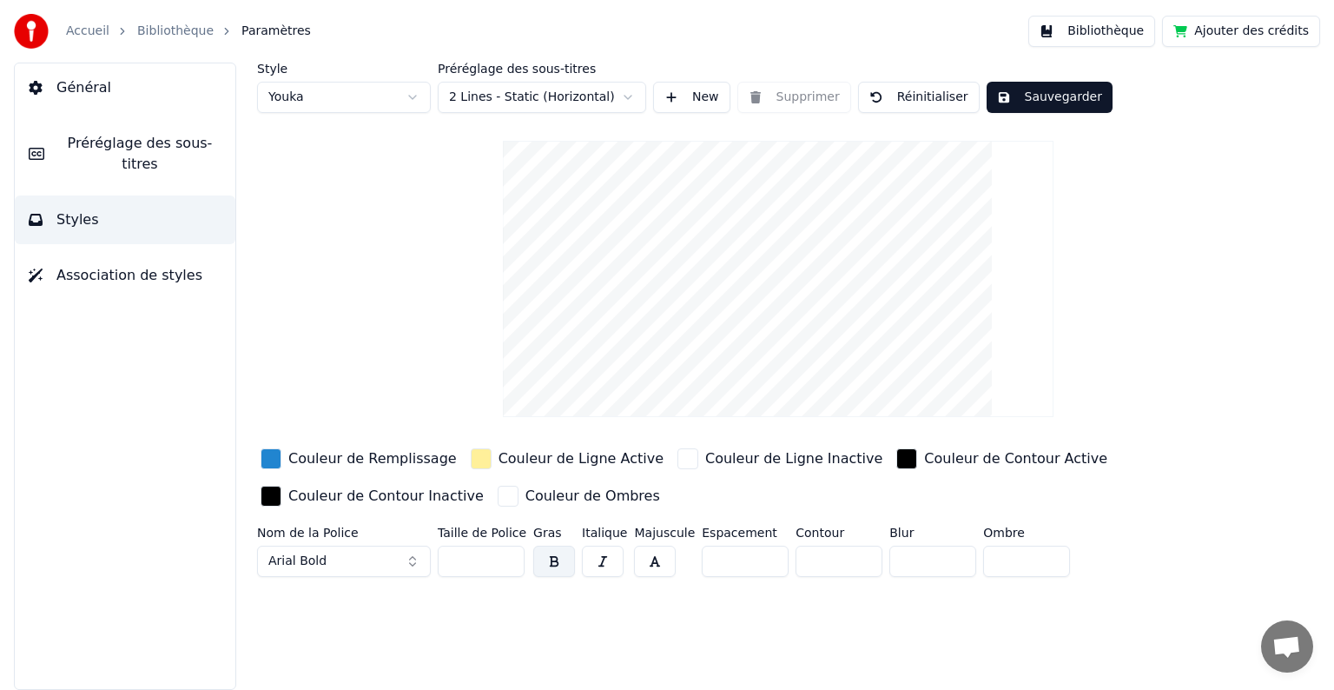
click at [414, 96] on html "Accueil Bibliothèque Paramètres Bibliothèque Ajouter des crédits Général Prérég…" at bounding box center [667, 345] width 1334 height 690
click at [411, 97] on html "Accueil Bibliothèque Paramètres Bibliothèque Ajouter des crédits Général Prérég…" at bounding box center [667, 345] width 1334 height 690
click at [411, 96] on html "Accueil Bibliothèque Paramètres Bibliothèque Ajouter des crédits Général Prérég…" at bounding box center [667, 345] width 1334 height 690
click at [630, 95] on html "Accueil Bibliothèque Paramètres Bibliothèque Ajouter des crédits Général Prérég…" at bounding box center [667, 345] width 1334 height 690
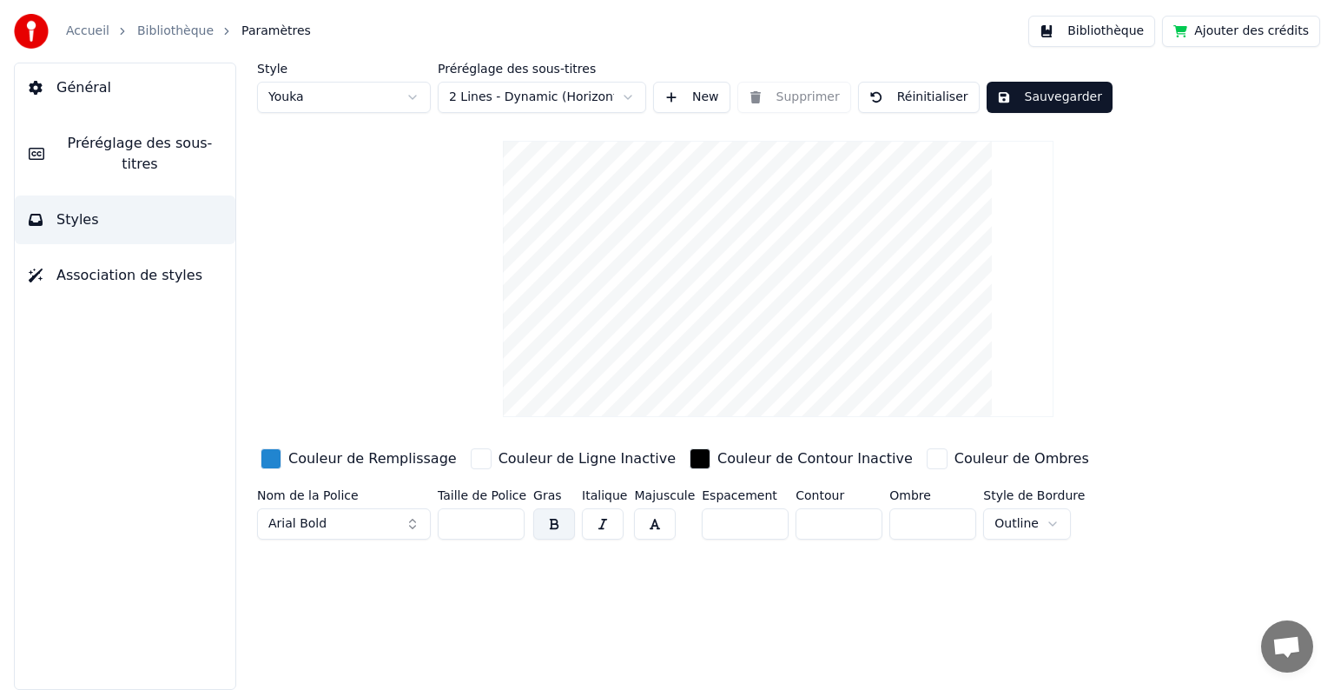
click at [627, 97] on html "Accueil Bibliothèque Paramètres Bibliothèque Ajouter des crédits Général Prérég…" at bounding box center [667, 345] width 1334 height 690
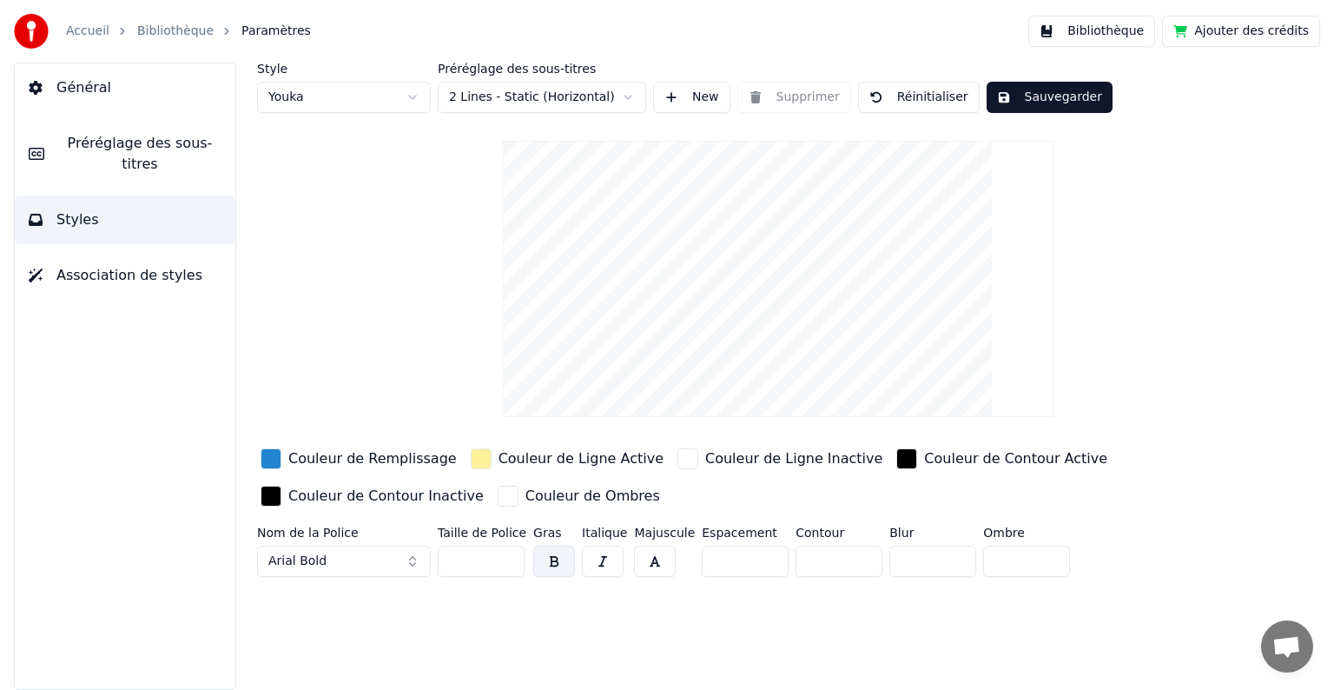
click at [673, 97] on button "New" at bounding box center [691, 97] width 77 height 31
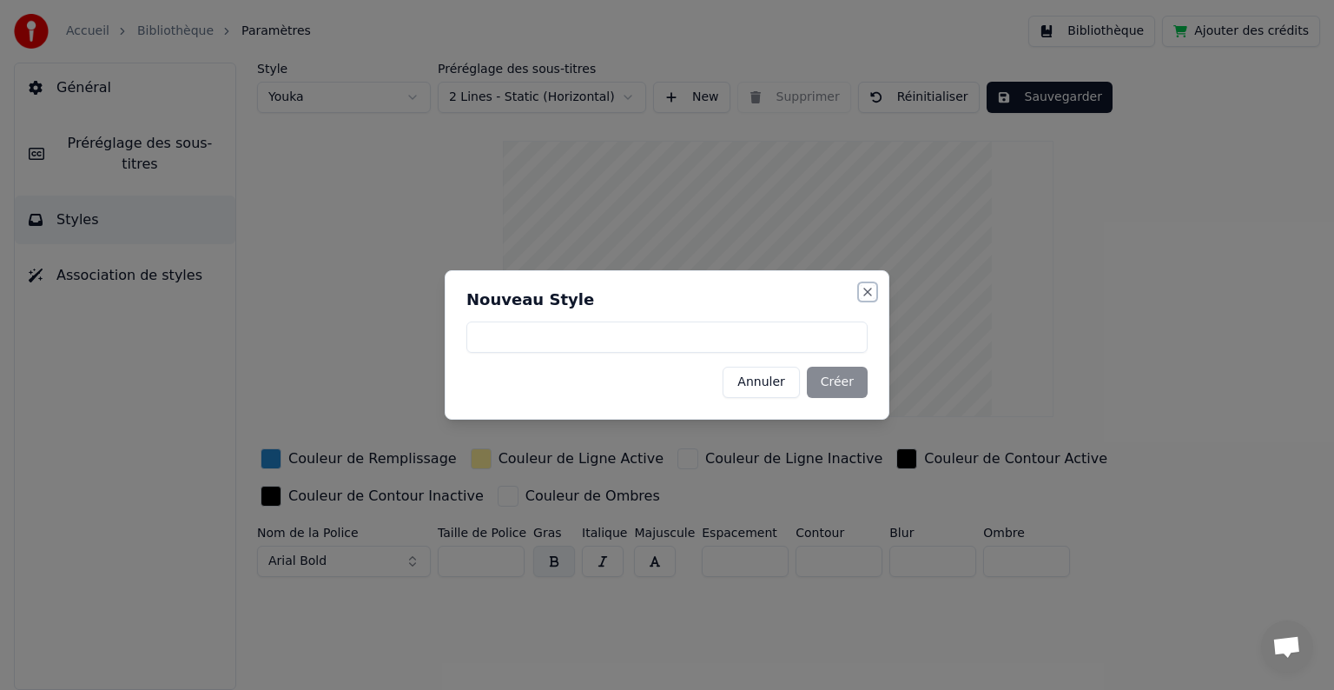
click at [868, 289] on button "Close" at bounding box center [868, 292] width 14 height 14
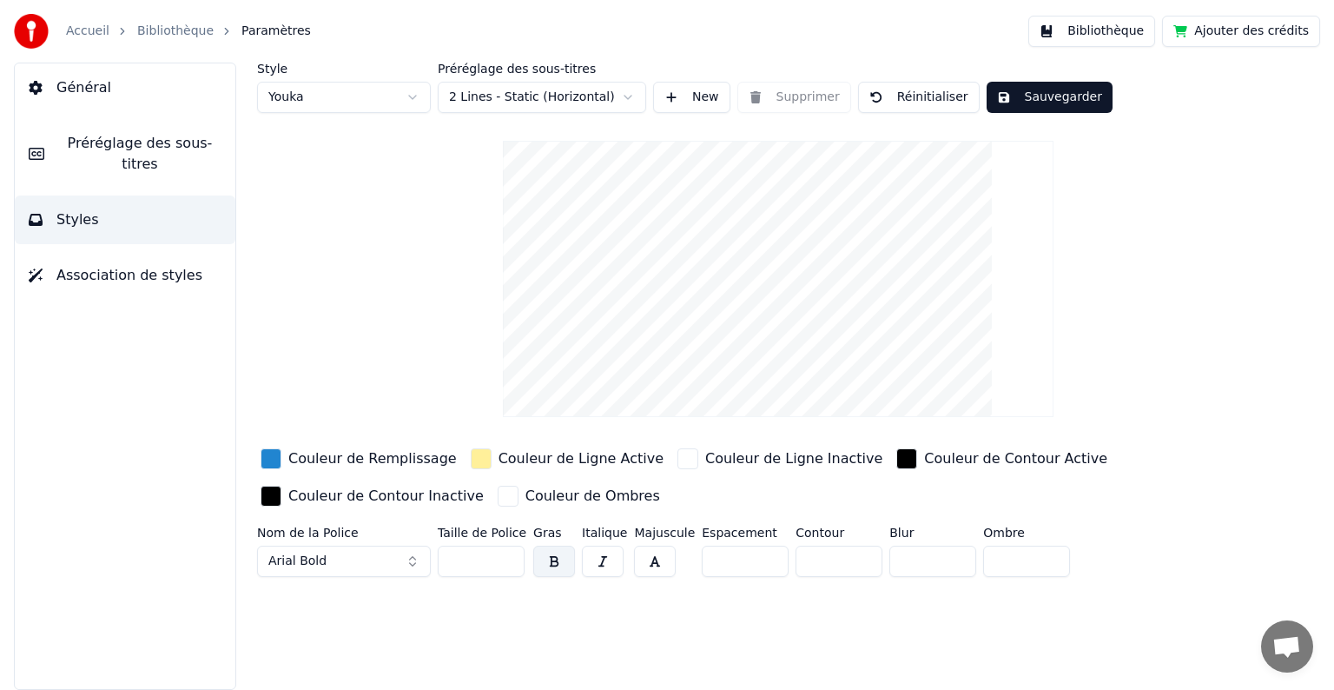
click at [761, 553] on input "*" at bounding box center [745, 561] width 87 height 31
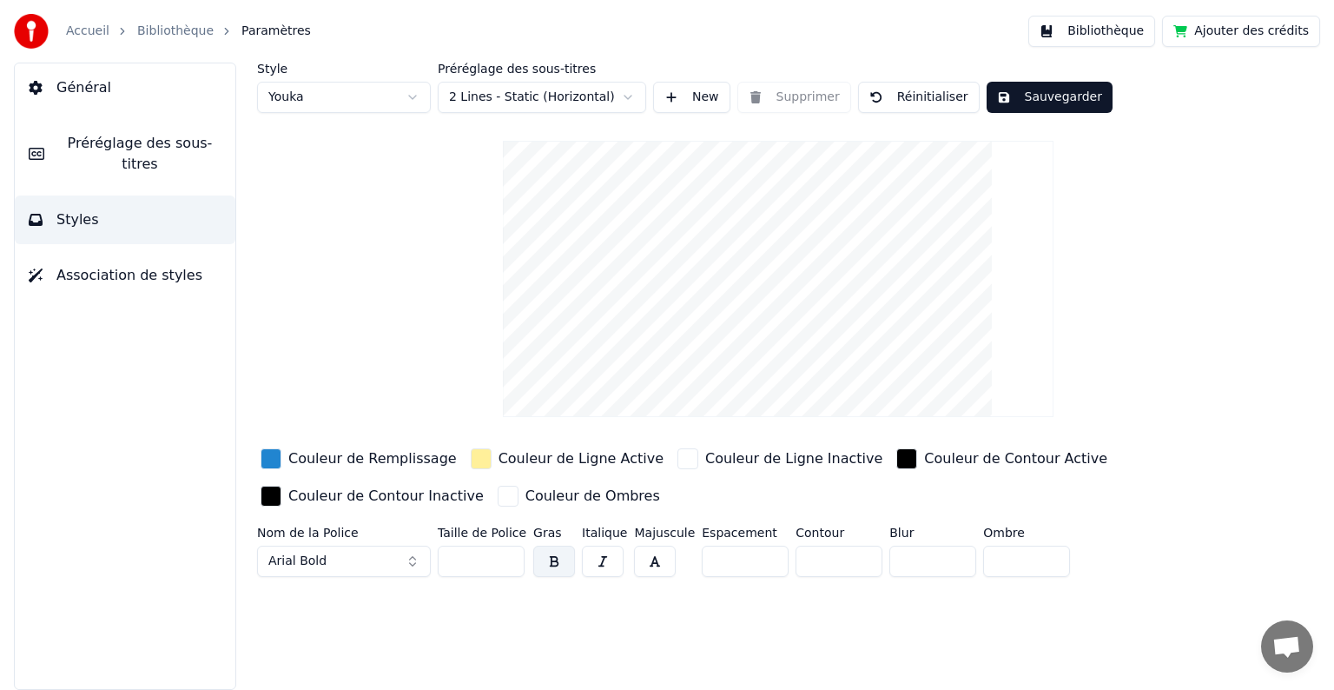
click at [761, 553] on input "*" at bounding box center [745, 561] width 87 height 31
click at [761, 562] on input "*" at bounding box center [745, 561] width 87 height 31
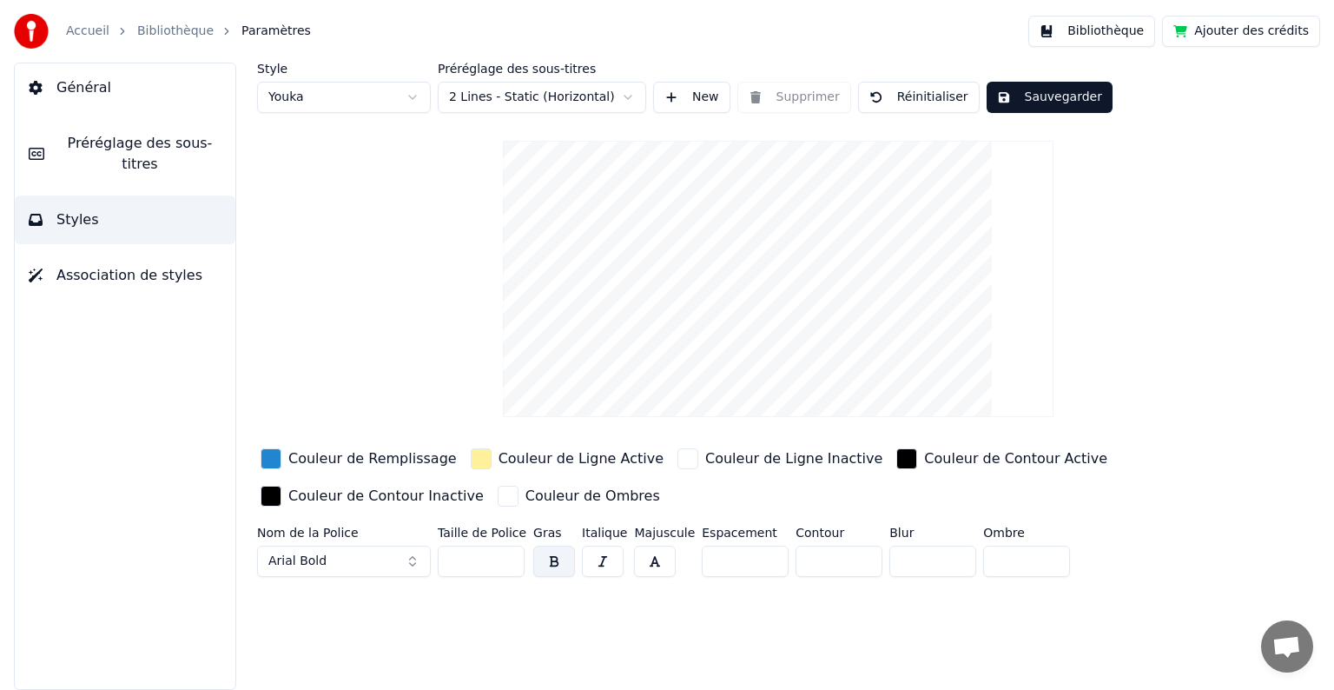
click at [761, 562] on input "*" at bounding box center [745, 561] width 87 height 31
click at [761, 561] on input "**" at bounding box center [745, 561] width 87 height 31
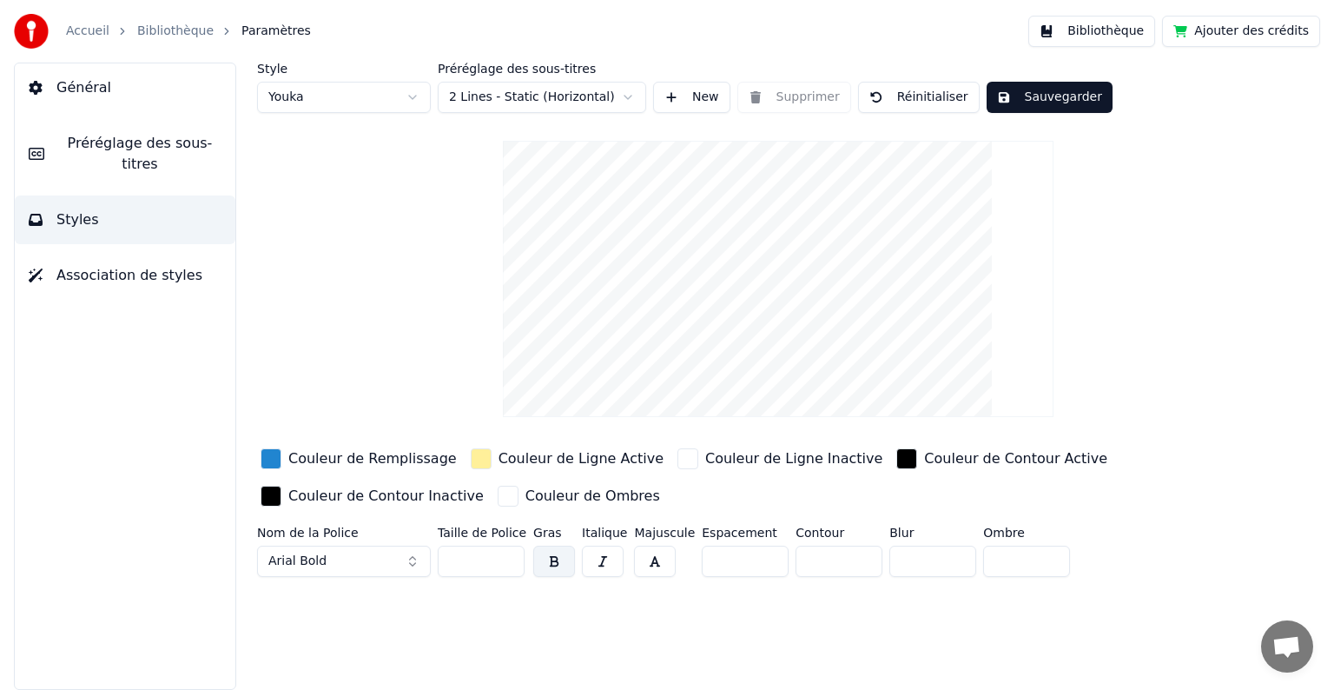
click at [761, 561] on input "**" at bounding box center [745, 561] width 87 height 31
click at [761, 555] on input "**" at bounding box center [745, 561] width 87 height 31
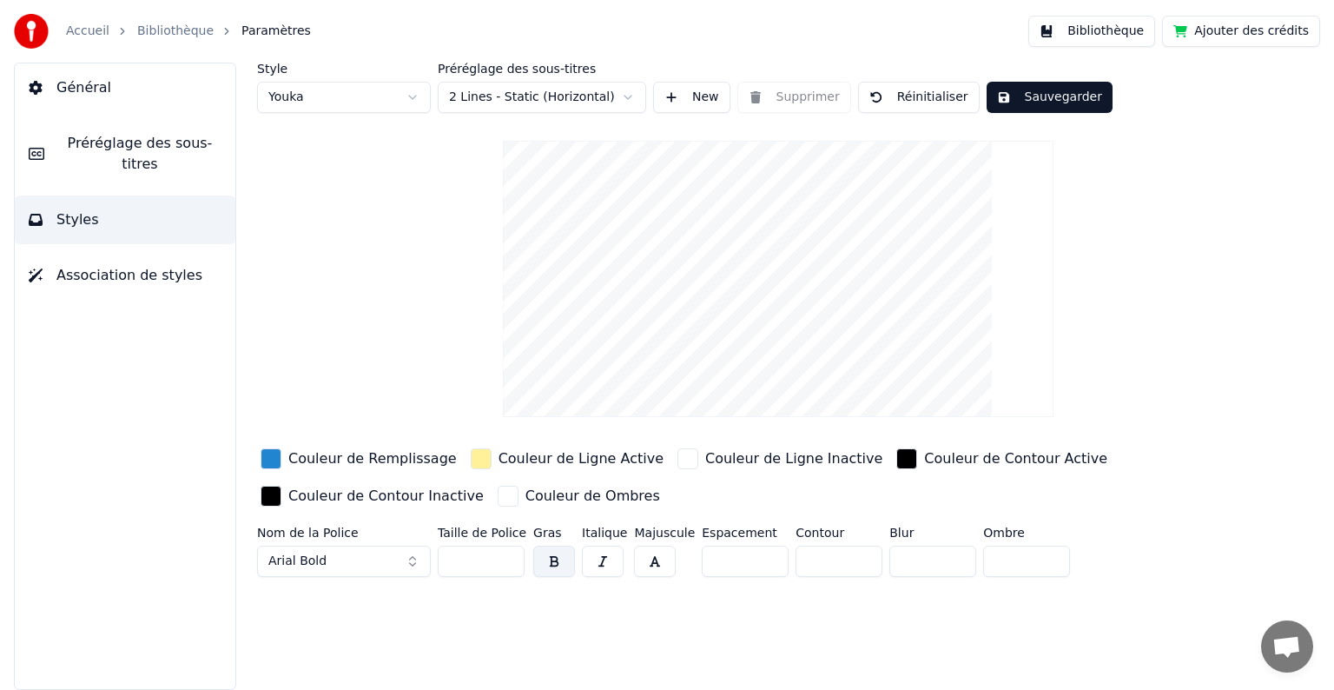
type input "*"
click at [761, 555] on input "*" at bounding box center [745, 561] width 87 height 31
click at [506, 622] on div "Style Youka Préréglage des sous-titres 2 Lines - Static (Horizontal) New Suppri…" at bounding box center [778, 376] width 1112 height 627
click at [506, 555] on input "**" at bounding box center [481, 561] width 87 height 31
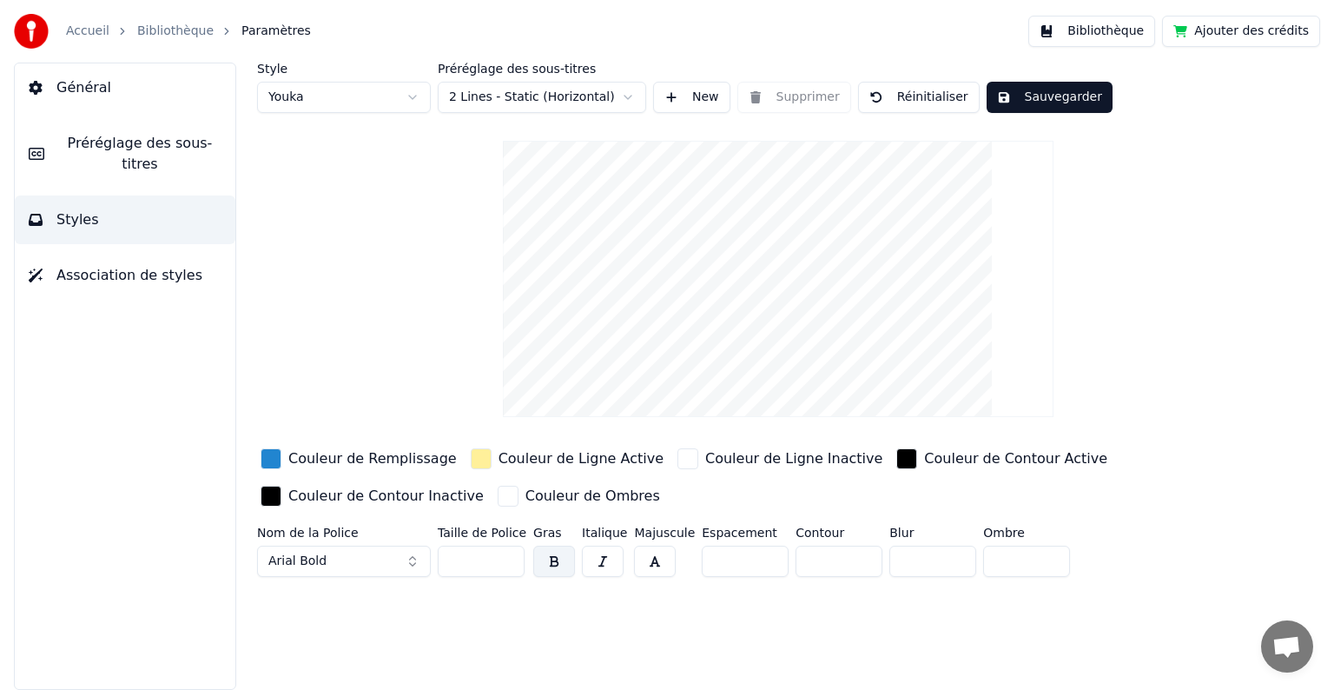
click at [506, 555] on input "**" at bounding box center [481, 561] width 87 height 31
type input "***"
click at [506, 555] on input "***" at bounding box center [481, 561] width 87 height 31
click at [483, 610] on div "Style Youka Préréglage des sous-titres 2 Lines - Static (Horizontal) New Suppri…" at bounding box center [778, 376] width 1112 height 627
click at [132, 154] on button "Préréglage des sous-titres" at bounding box center [125, 153] width 221 height 69
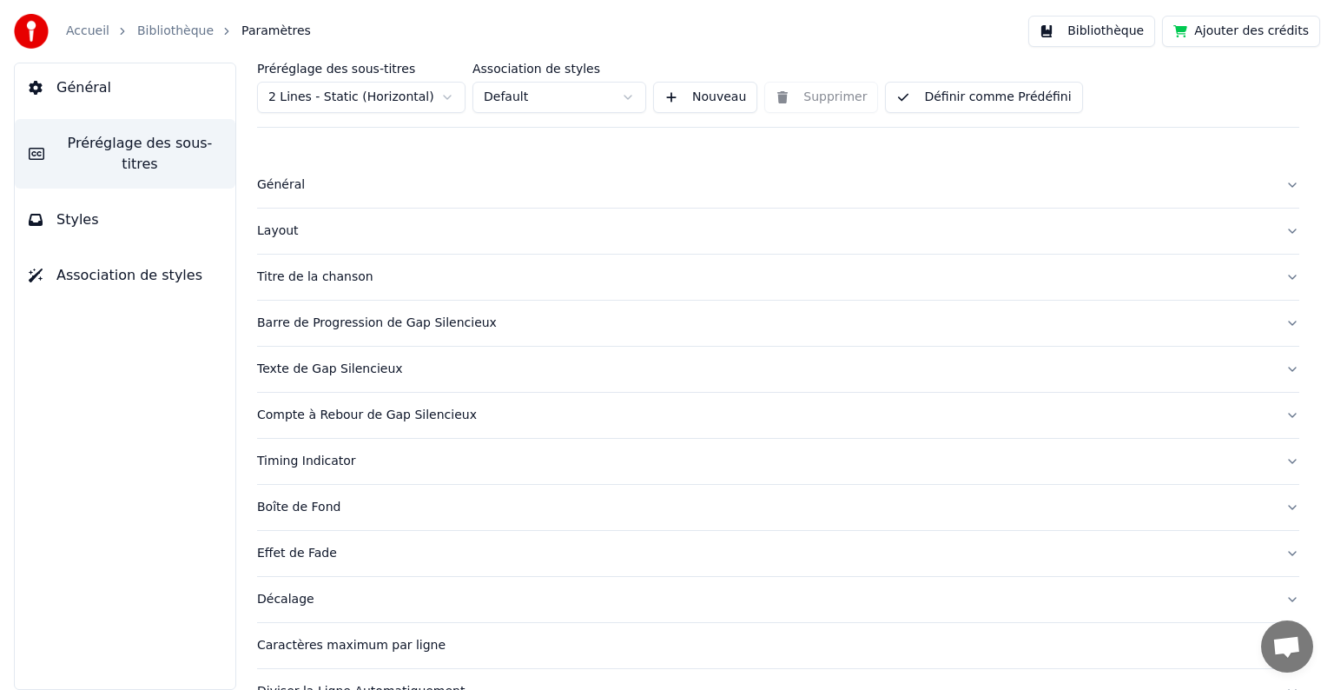
click at [122, 265] on span "Association de styles" at bounding box center [129, 275] width 146 height 21
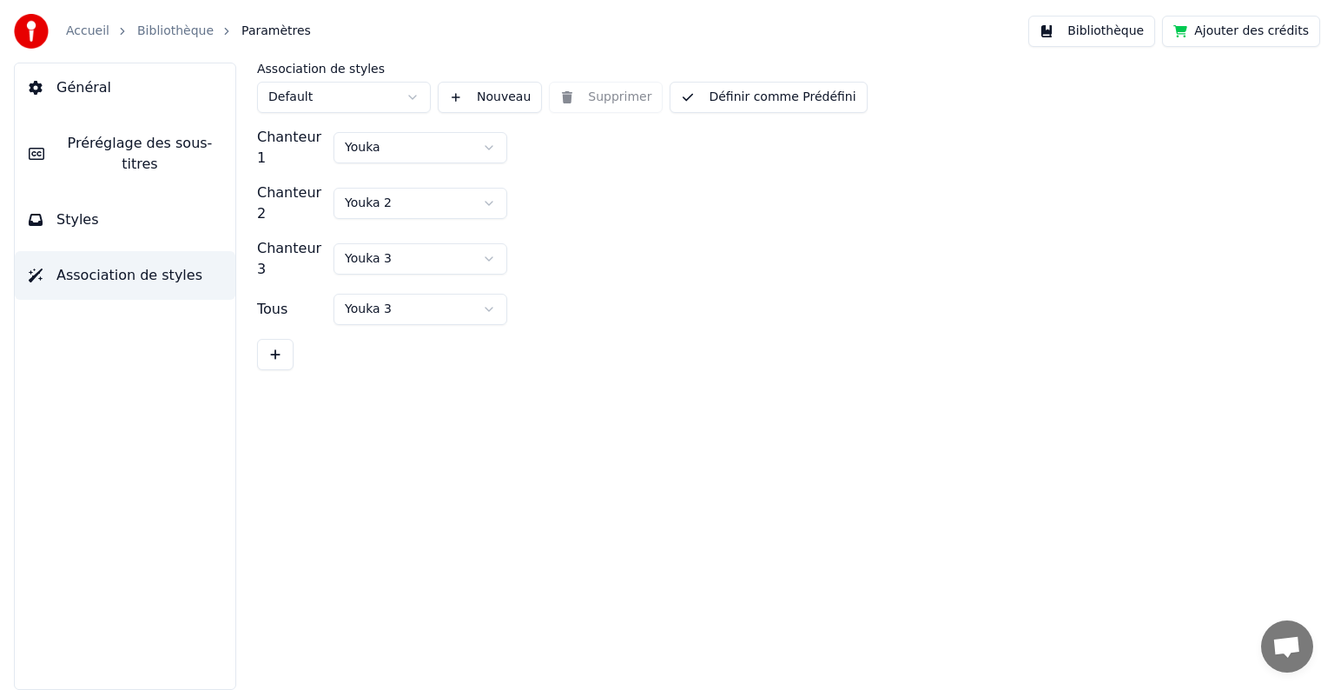
click at [115, 205] on button "Styles" at bounding box center [125, 219] width 221 height 49
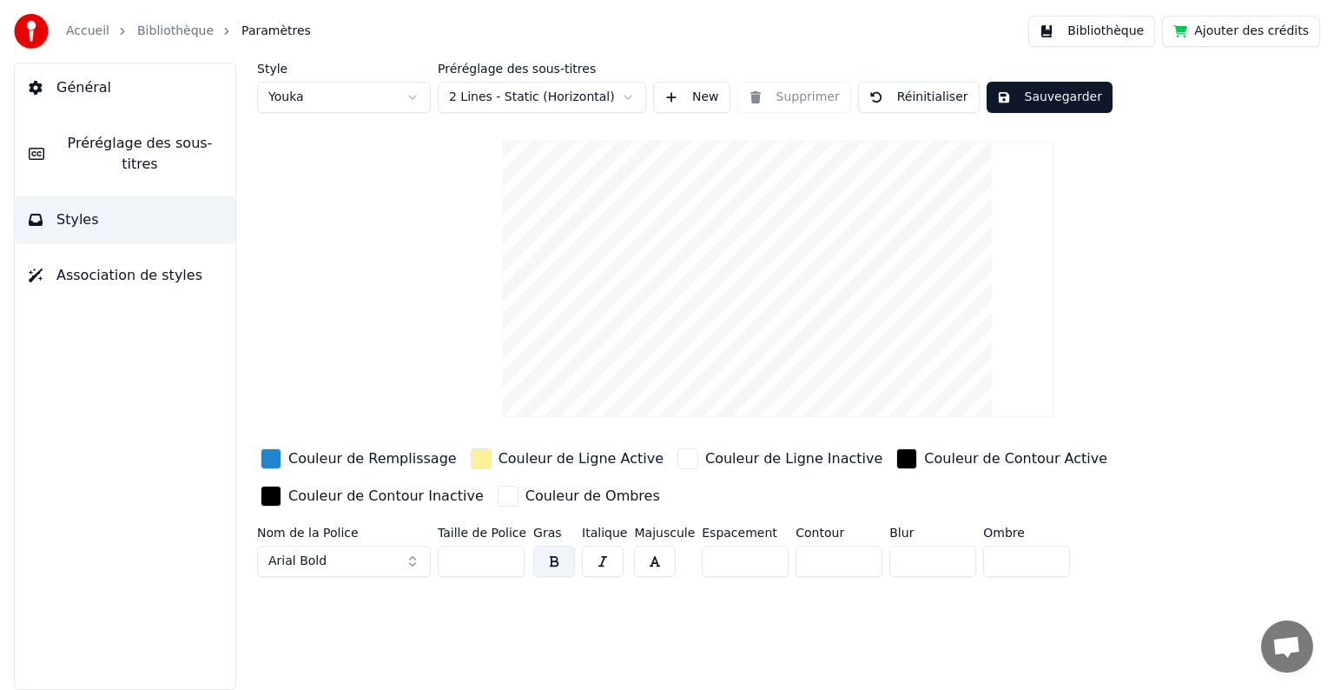
click at [122, 146] on span "Préréglage des sous-titres" at bounding box center [139, 154] width 163 height 42
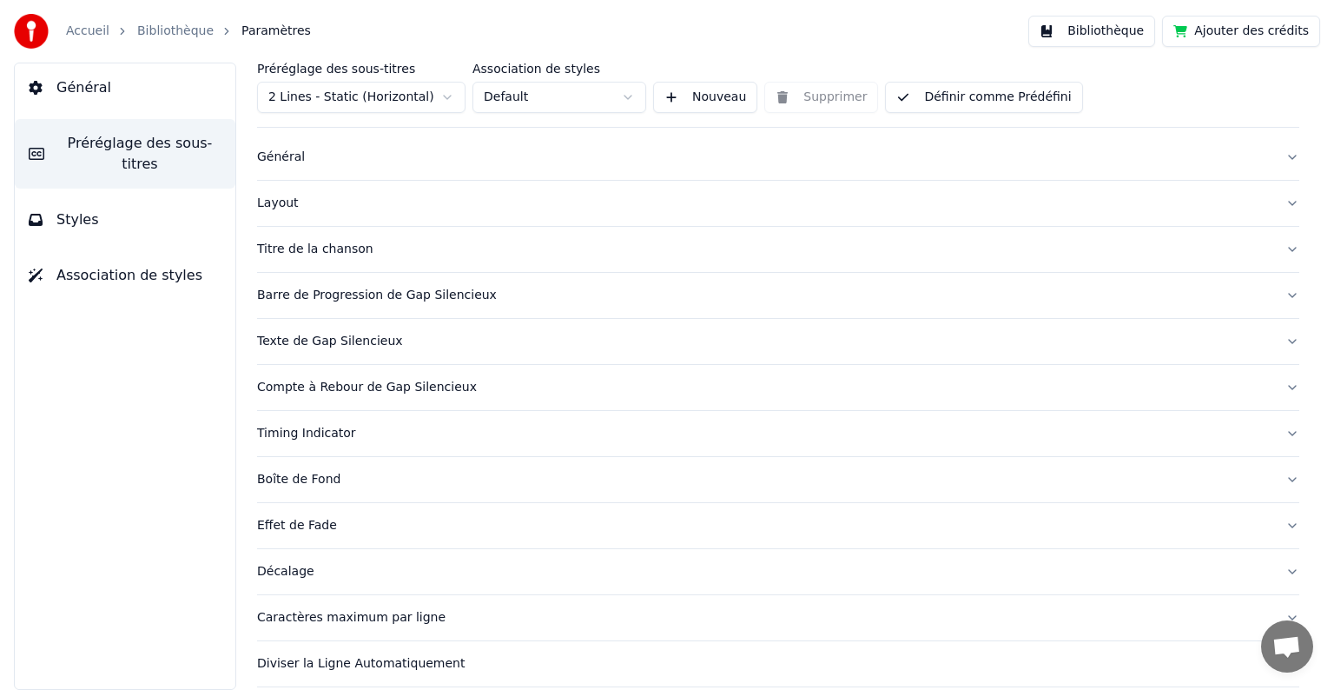
scroll to position [29, 0]
click at [1276, 161] on button "Général" at bounding box center [778, 156] width 1042 height 45
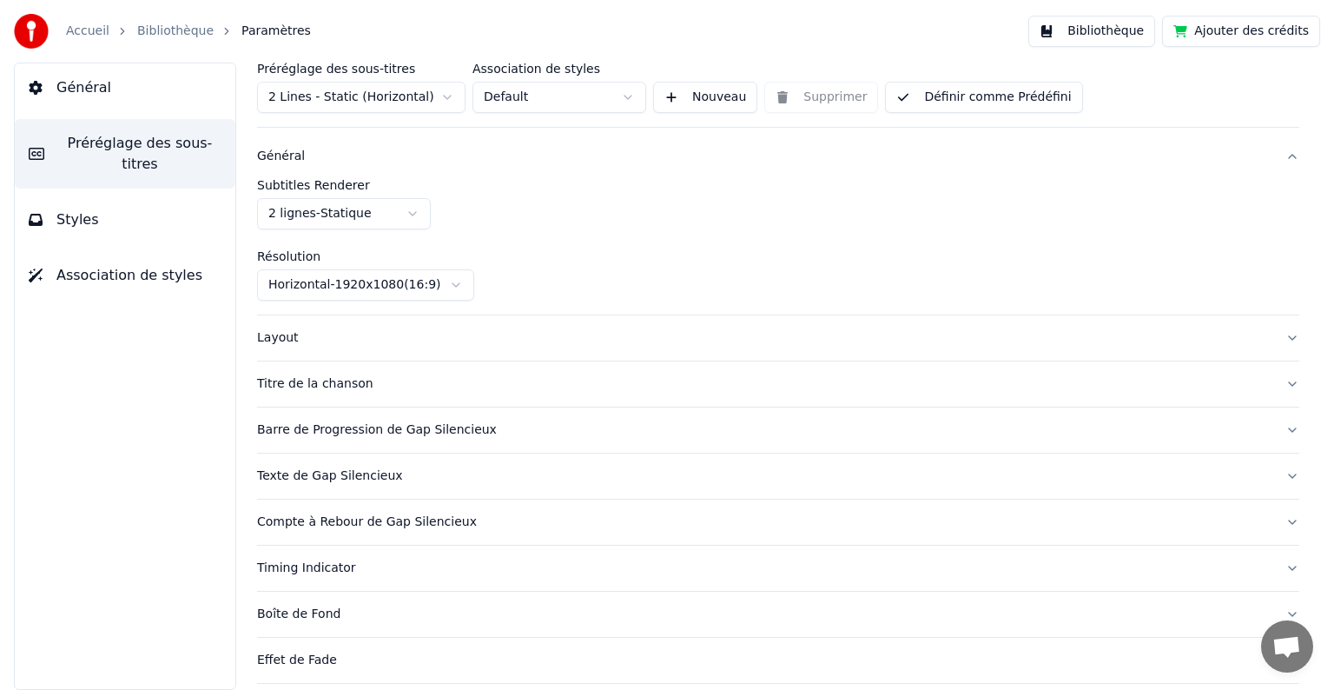
click at [1276, 161] on button "Général" at bounding box center [778, 156] width 1042 height 45
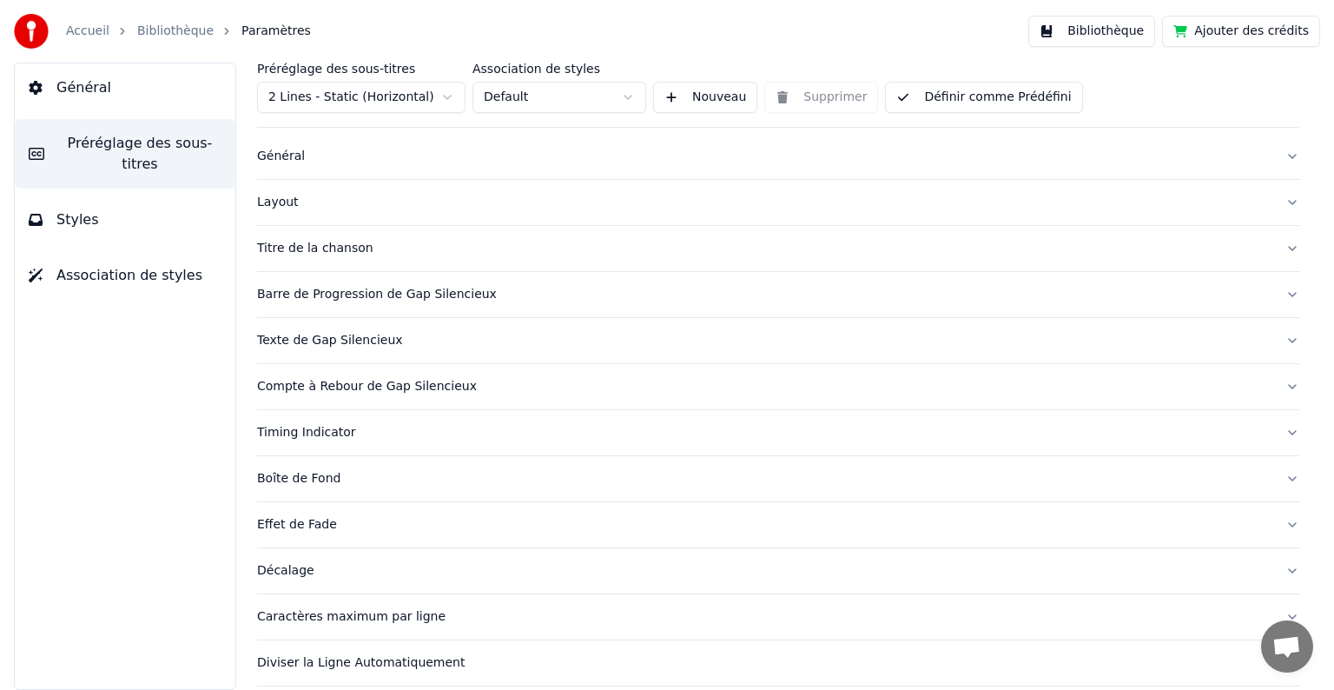
click at [1276, 202] on button "Layout" at bounding box center [778, 202] width 1042 height 45
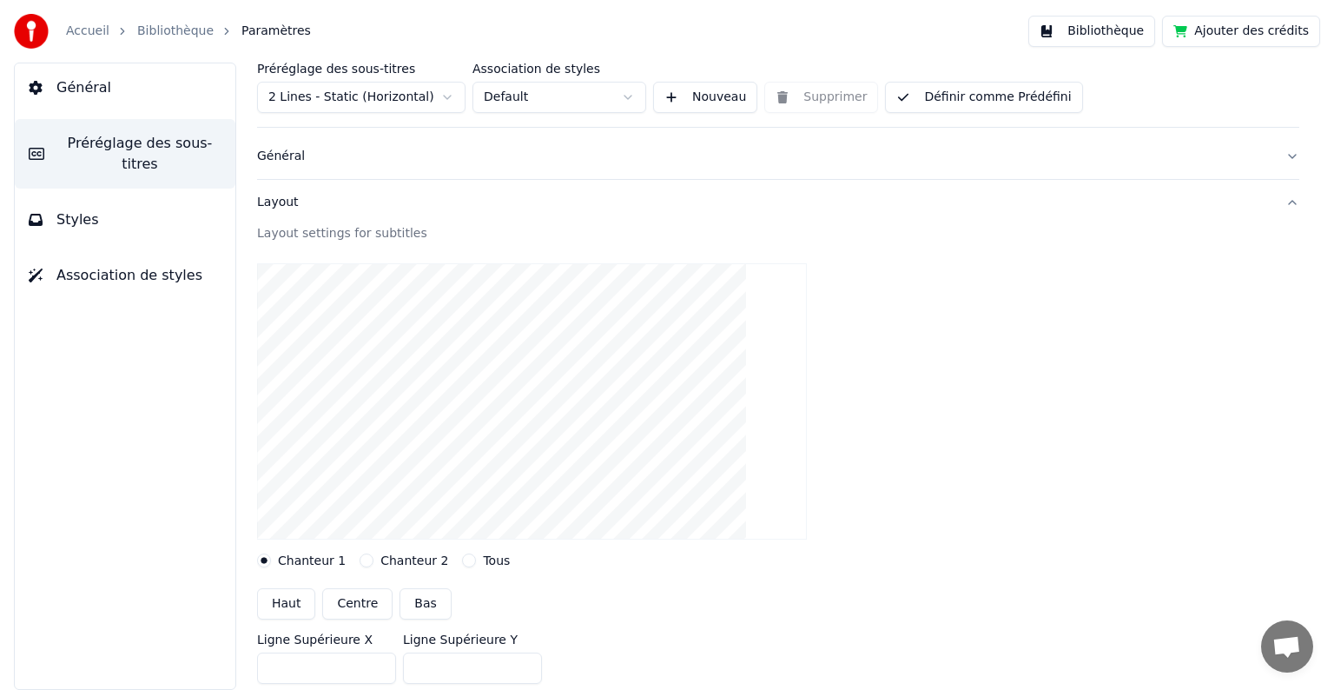
click at [404, 558] on label "Chanteur 2" at bounding box center [414, 560] width 68 height 12
click at [374, 558] on button "Chanteur 2" at bounding box center [367, 560] width 14 height 14
click at [483, 559] on label "Tous" at bounding box center [496, 560] width 27 height 12
click at [476, 559] on button "Tous" at bounding box center [469, 560] width 14 height 14
click at [320, 561] on label "Chanteur 1" at bounding box center [312, 560] width 68 height 12
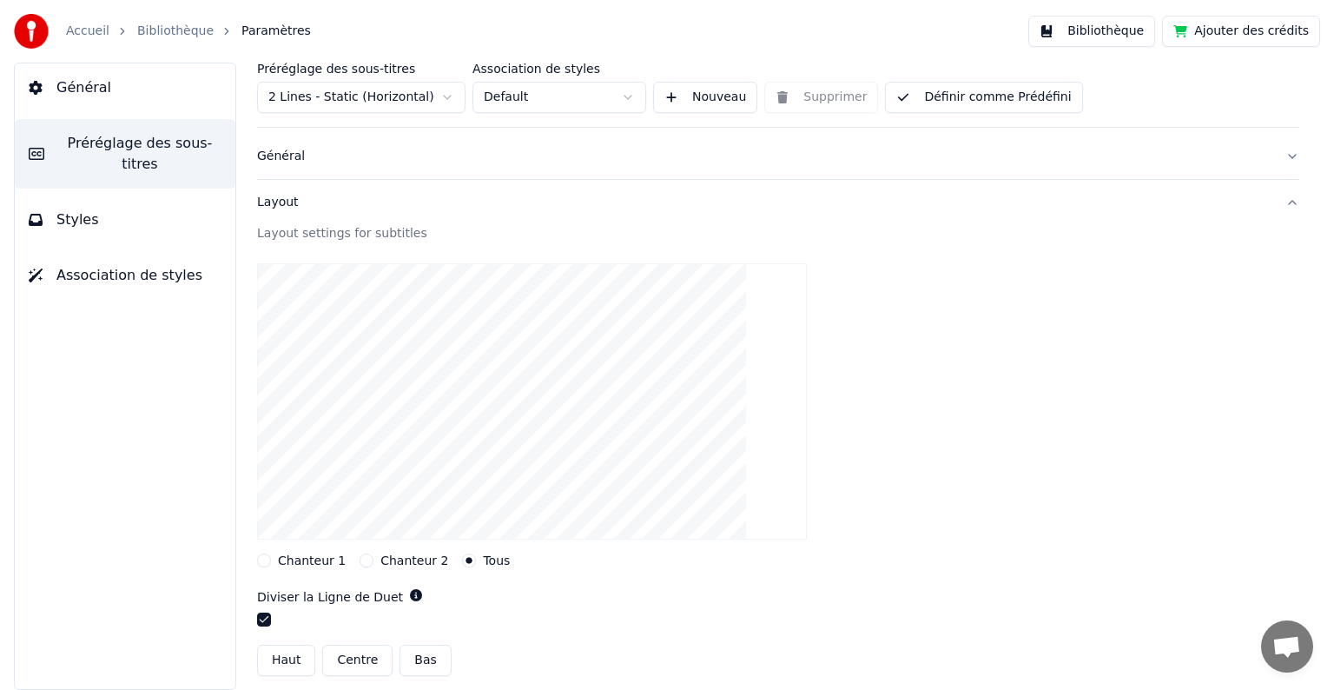
click at [271, 561] on button "Chanteur 1" at bounding box center [264, 560] width 14 height 14
click at [353, 599] on button "Centre" at bounding box center [357, 603] width 70 height 31
type input "***"
click at [409, 599] on button "Bas" at bounding box center [425, 603] width 51 height 31
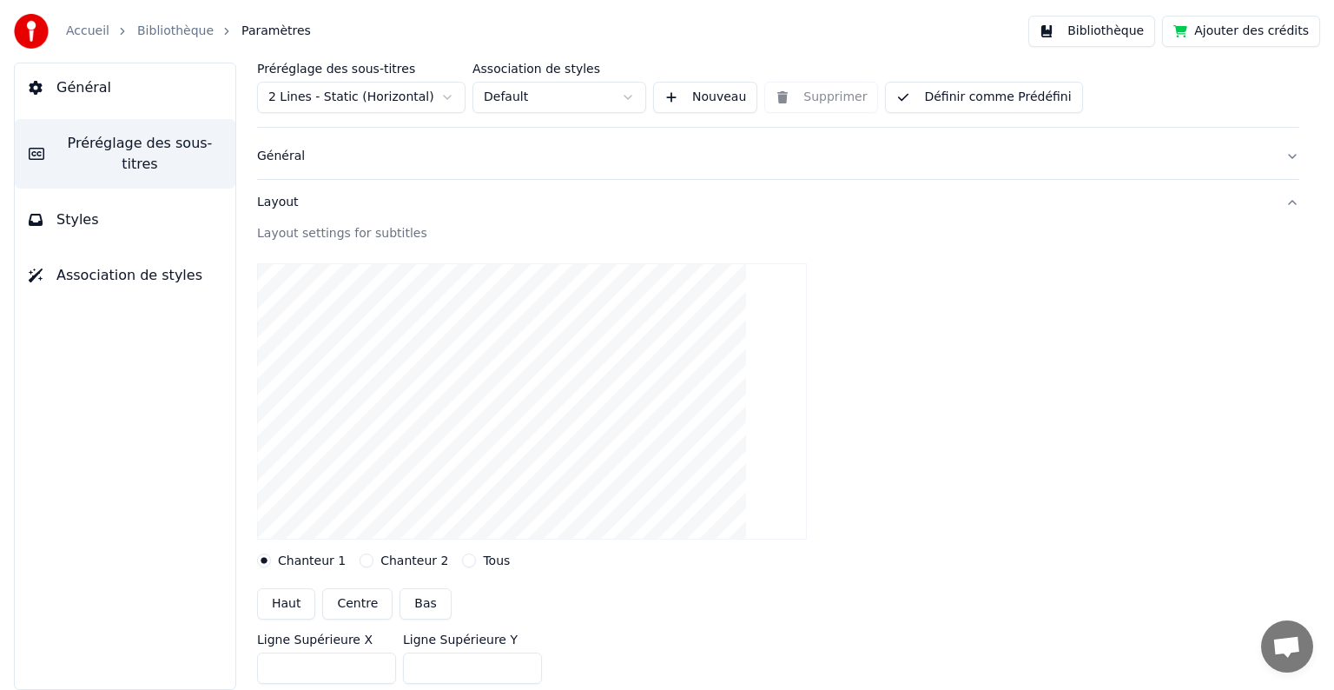
type input "***"
click at [281, 605] on button "Haut" at bounding box center [286, 603] width 58 height 31
type input "***"
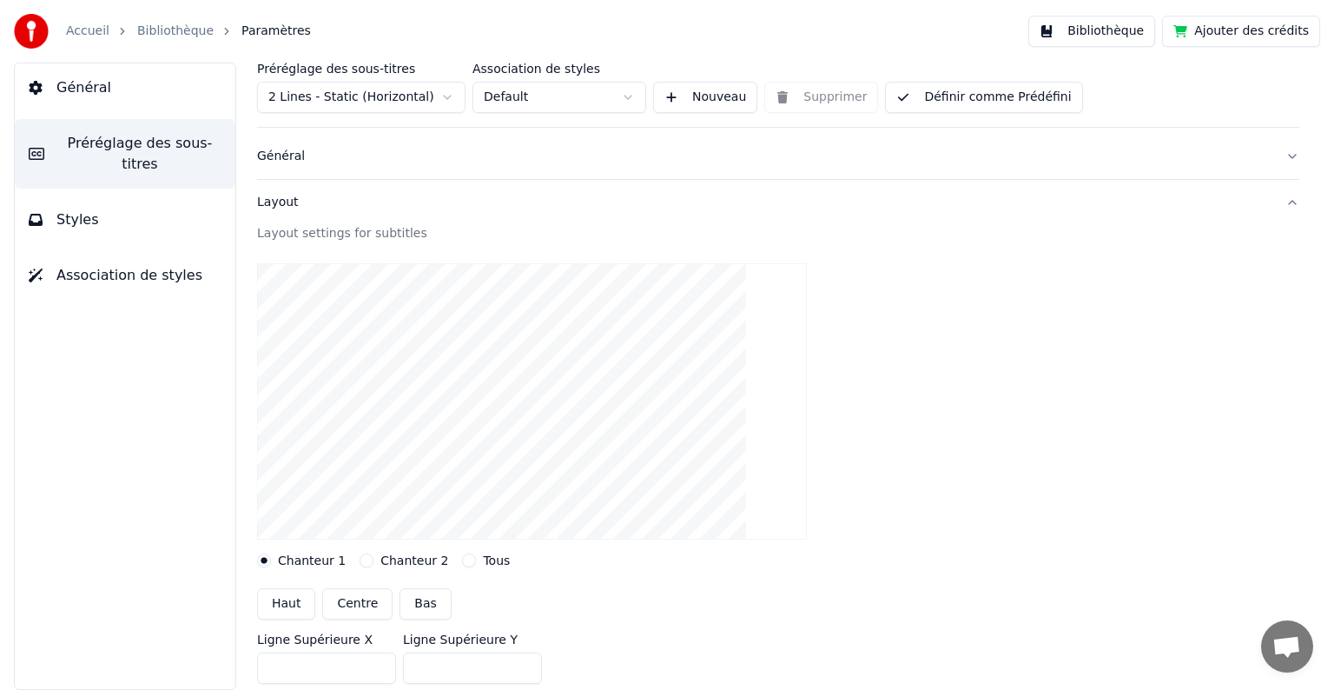
click at [363, 598] on button "Centre" at bounding box center [357, 603] width 70 height 31
type input "***"
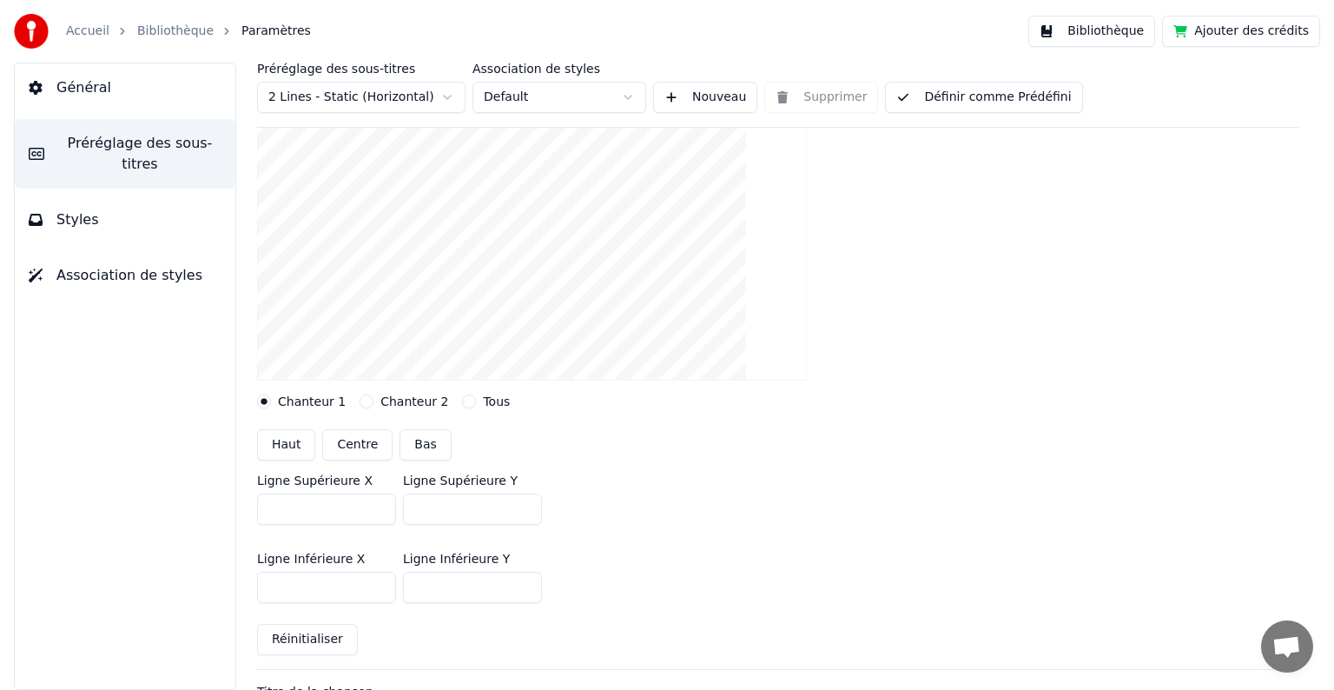
scroll to position [0, 0]
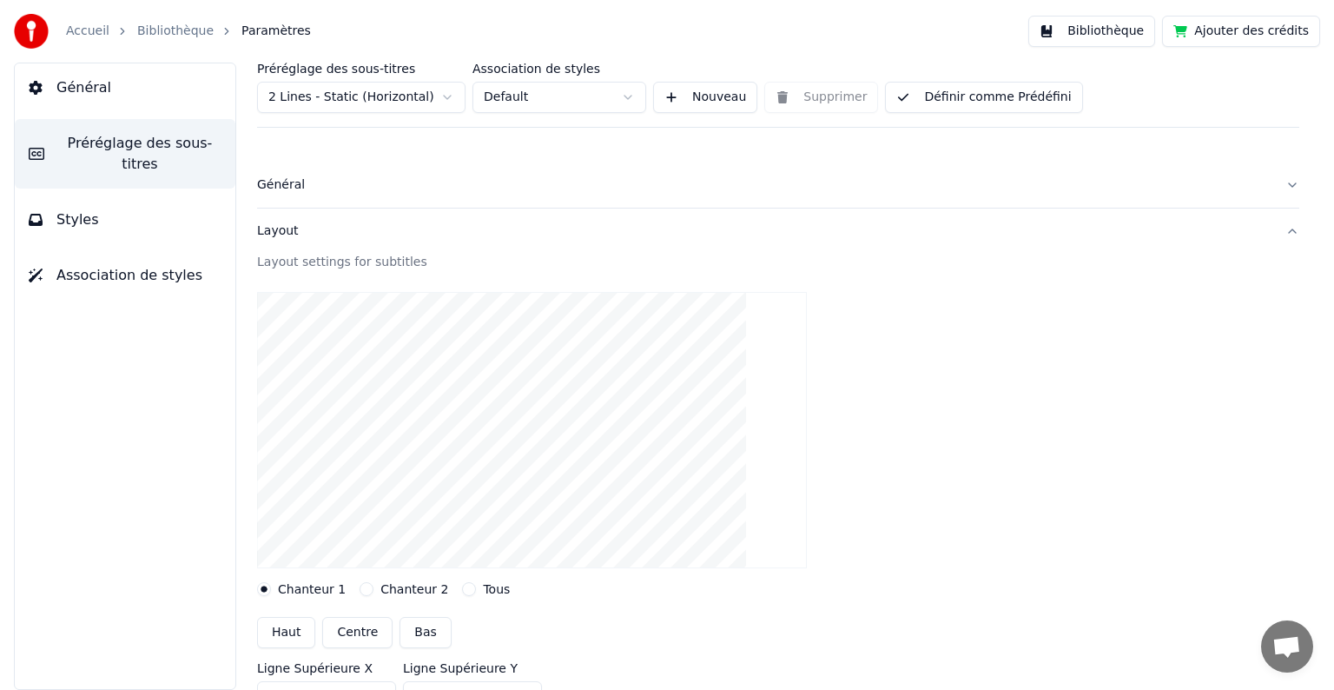
click at [91, 87] on span "Général" at bounding box center [83, 87] width 55 height 21
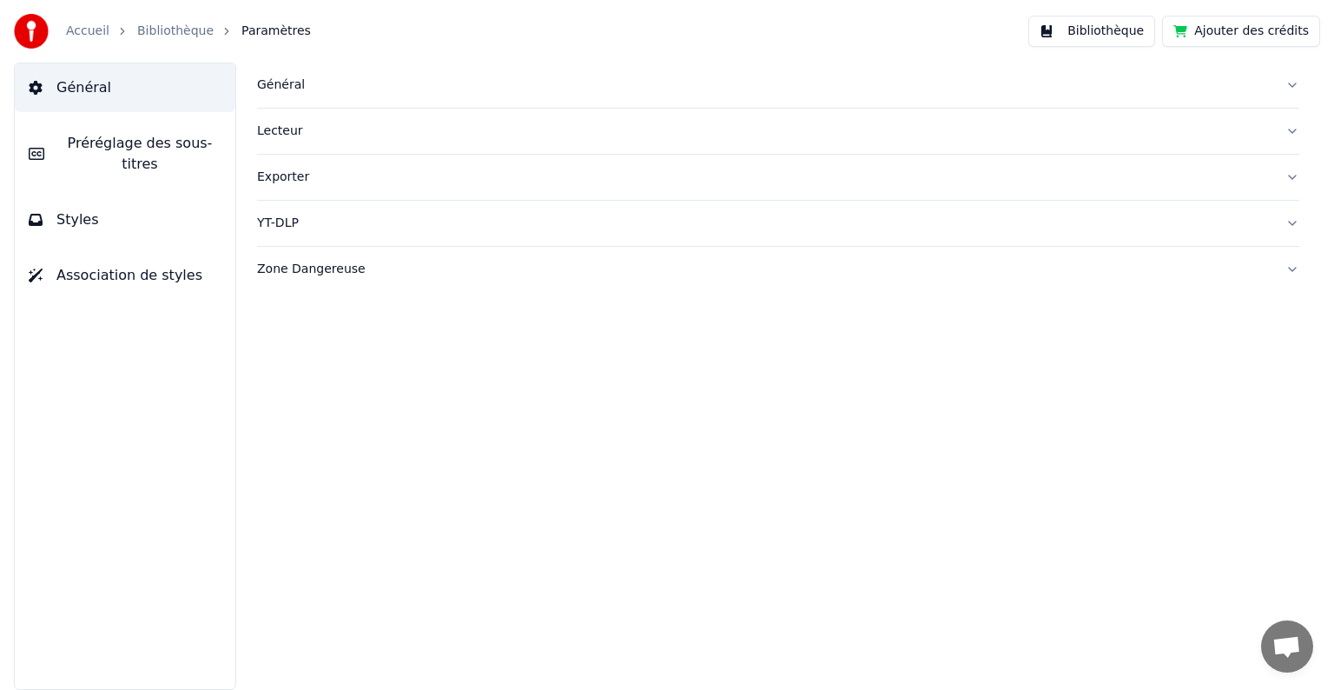
click at [97, 200] on button "Styles" at bounding box center [125, 219] width 221 height 49
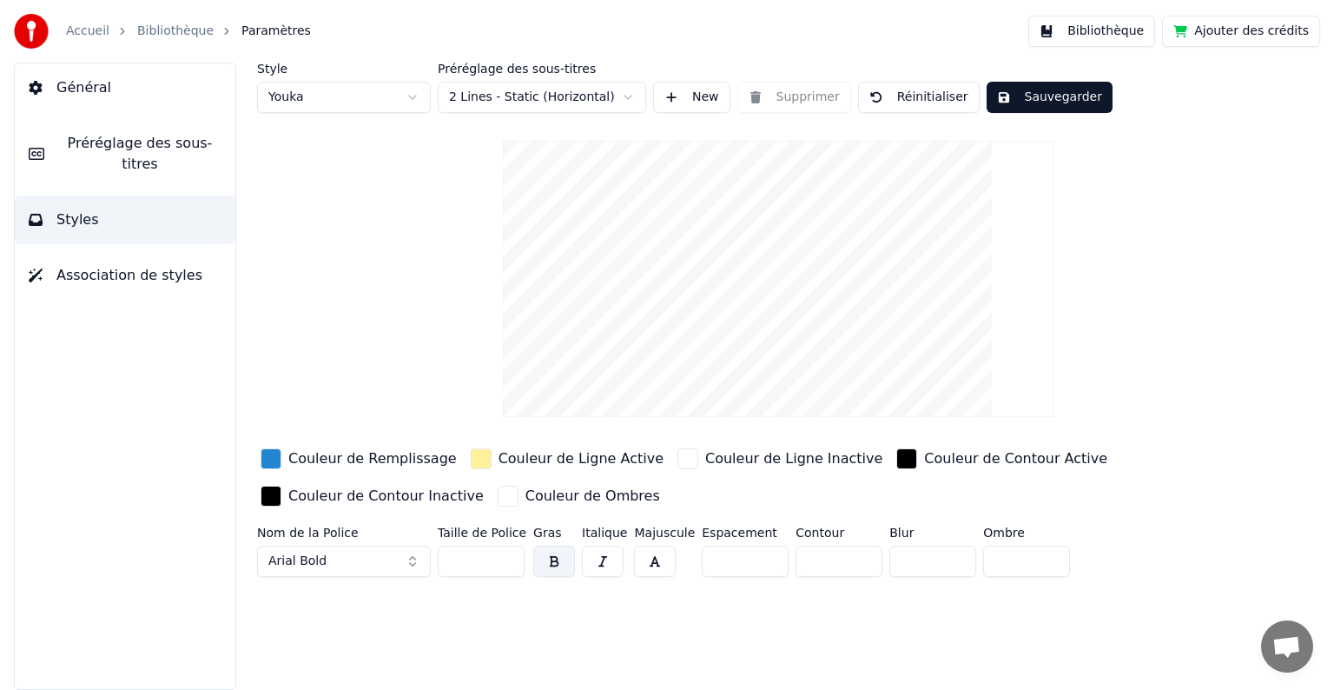
click at [105, 265] on span "Association de styles" at bounding box center [129, 275] width 146 height 21
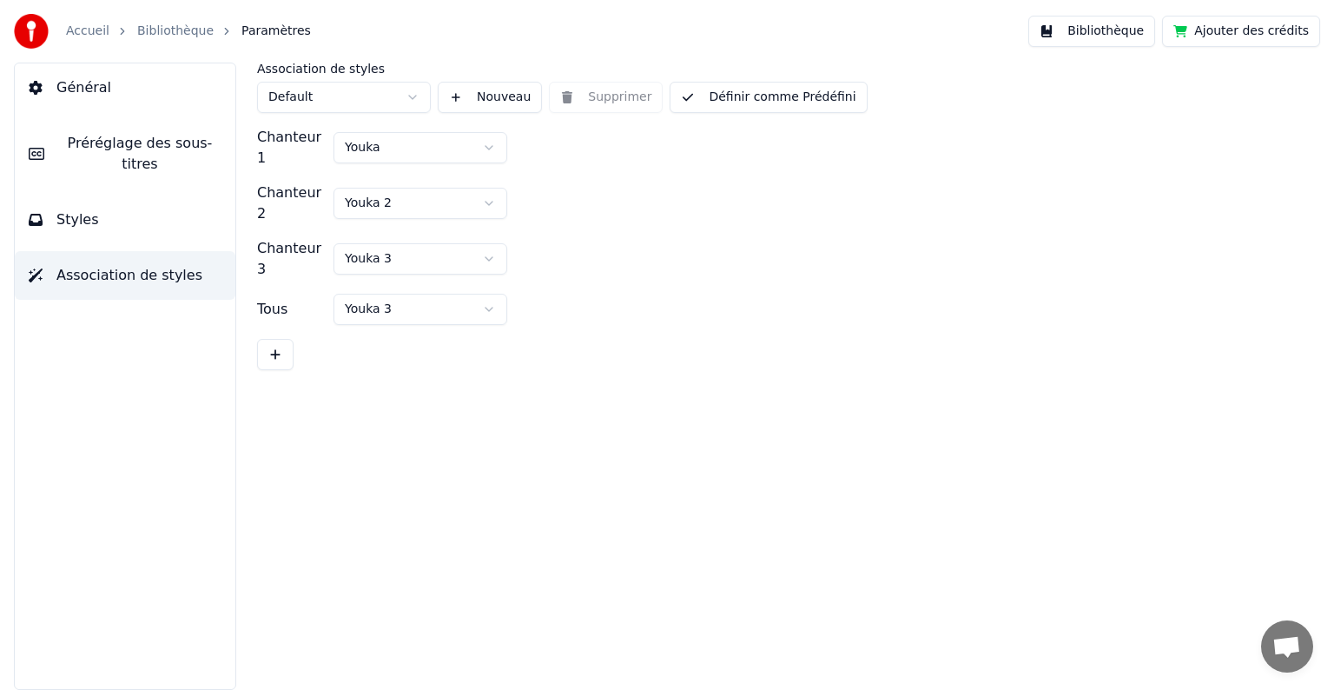
click at [1090, 39] on button "Bibliothèque" at bounding box center [1092, 31] width 127 height 31
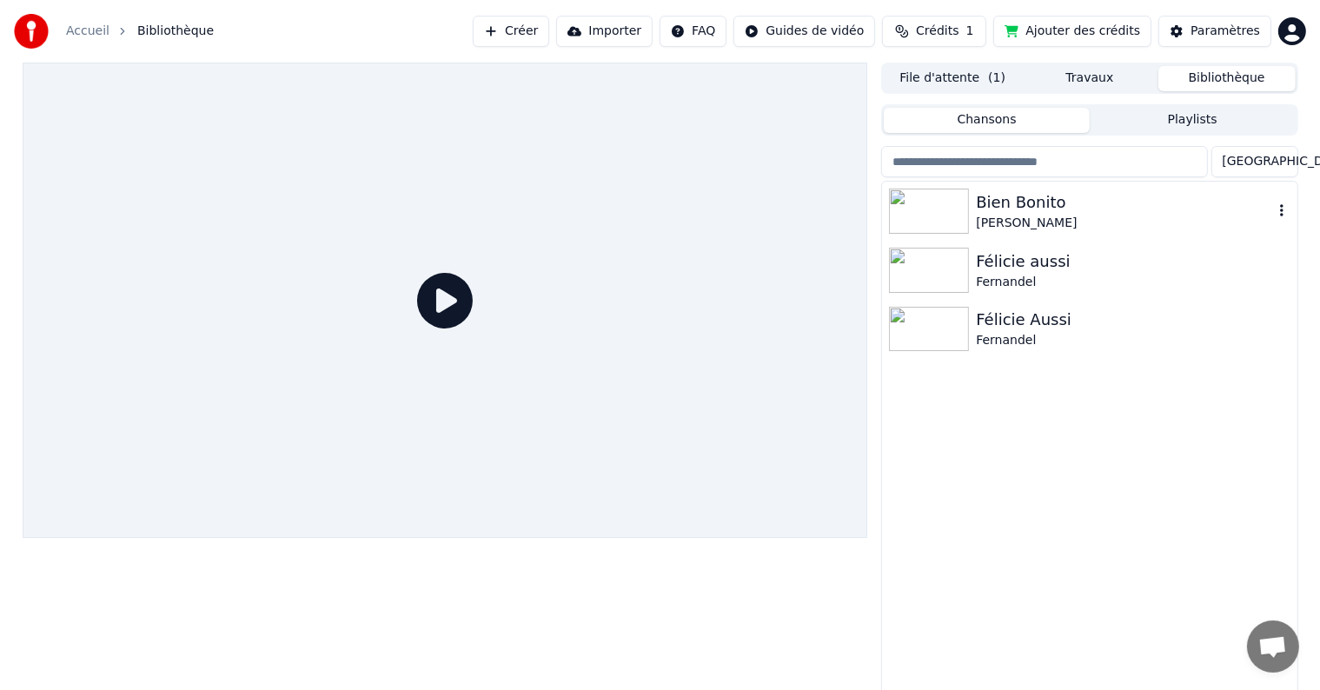
click at [1036, 206] on div "Bien Bonito" at bounding box center [1124, 202] width 296 height 24
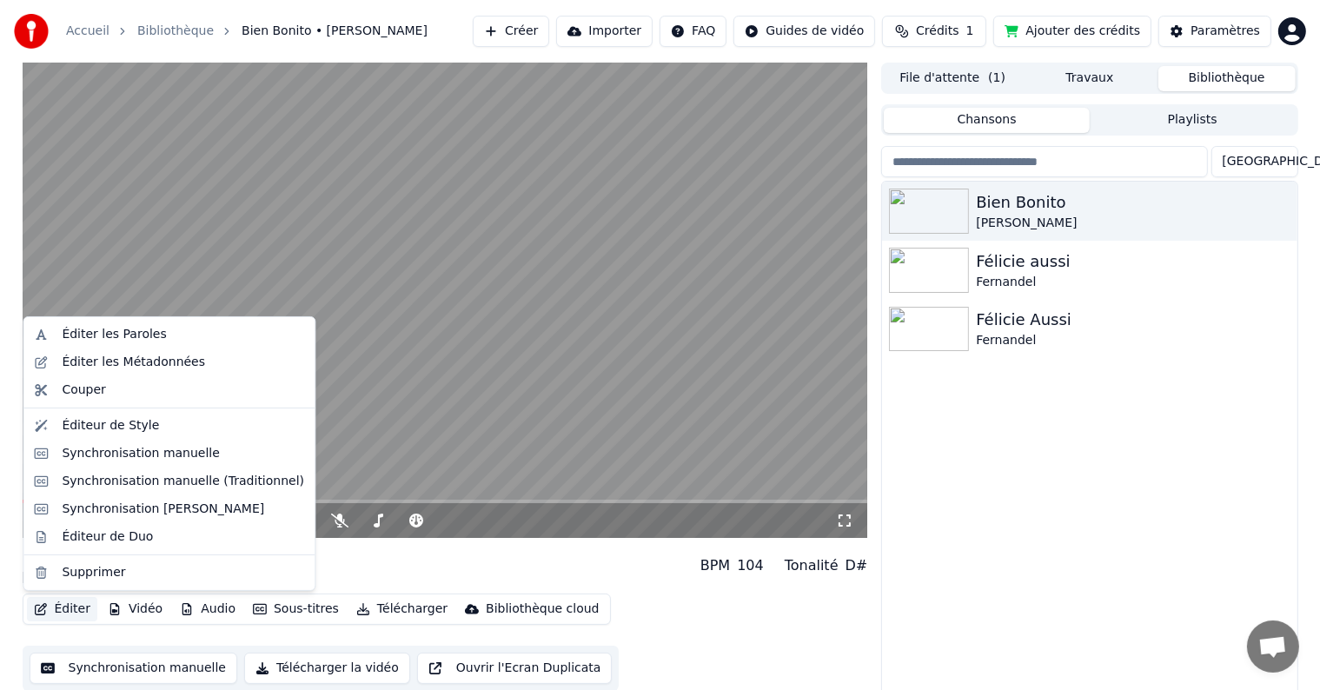
click at [71, 609] on button "Éditer" at bounding box center [62, 609] width 70 height 24
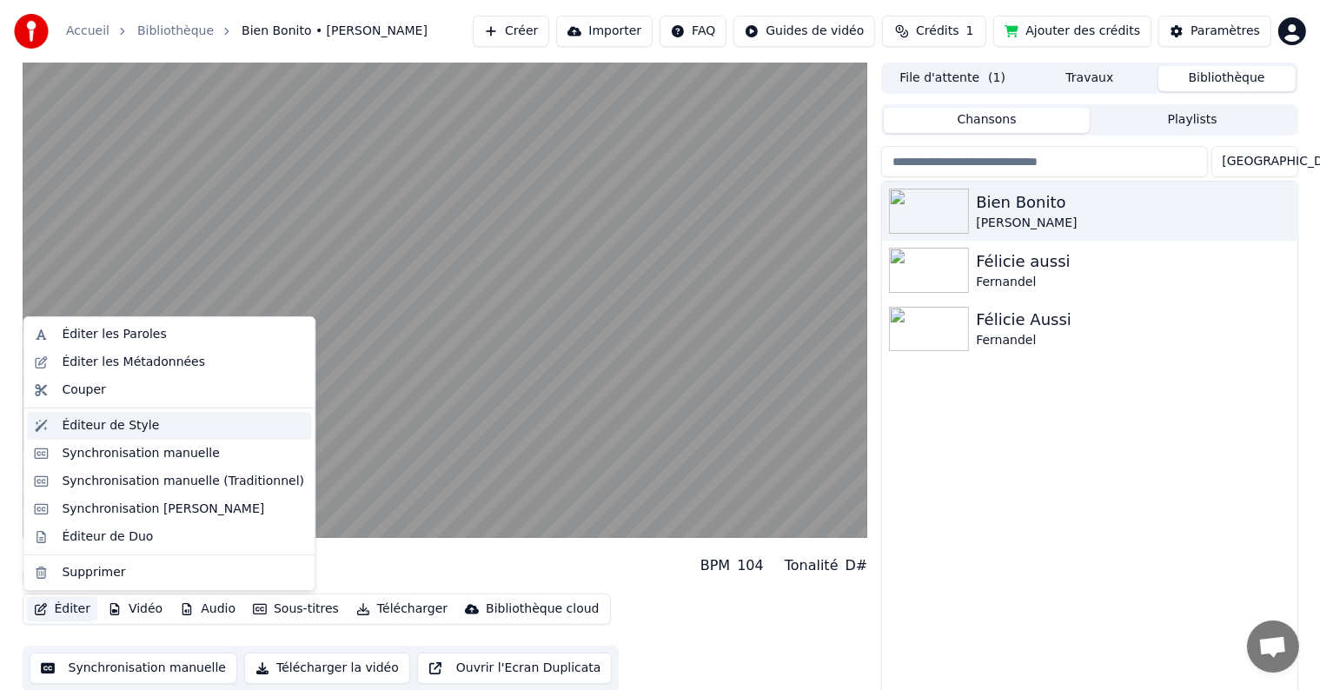
click at [111, 425] on div "Éditeur de Style" at bounding box center [110, 425] width 97 height 17
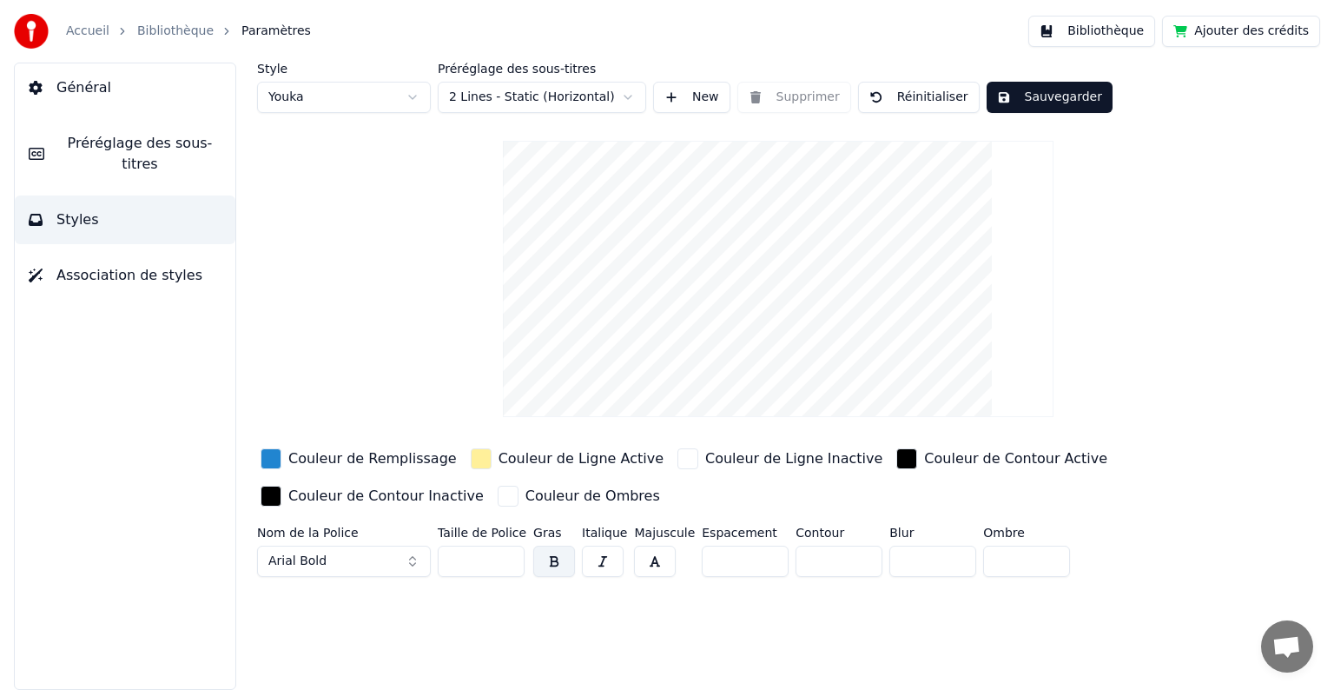
click at [181, 143] on span "Préréglage des sous-titres" at bounding box center [139, 154] width 163 height 42
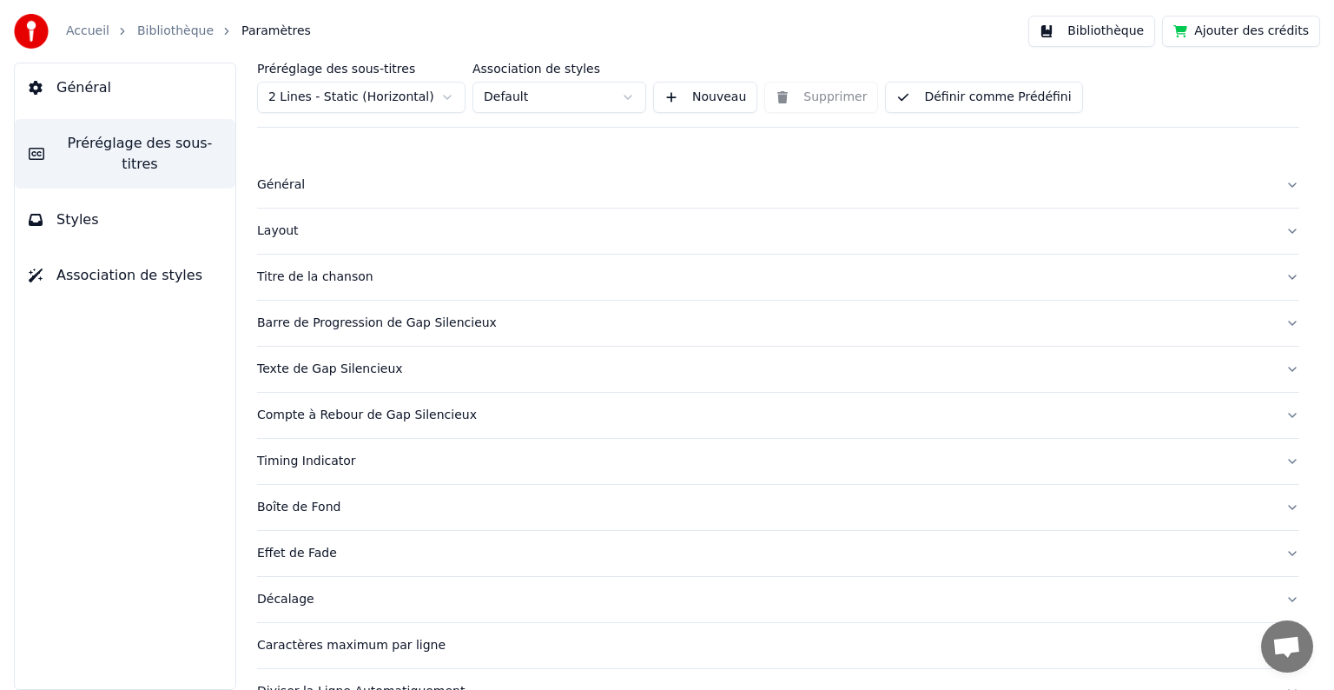
click at [156, 265] on span "Association de styles" at bounding box center [129, 275] width 146 height 21
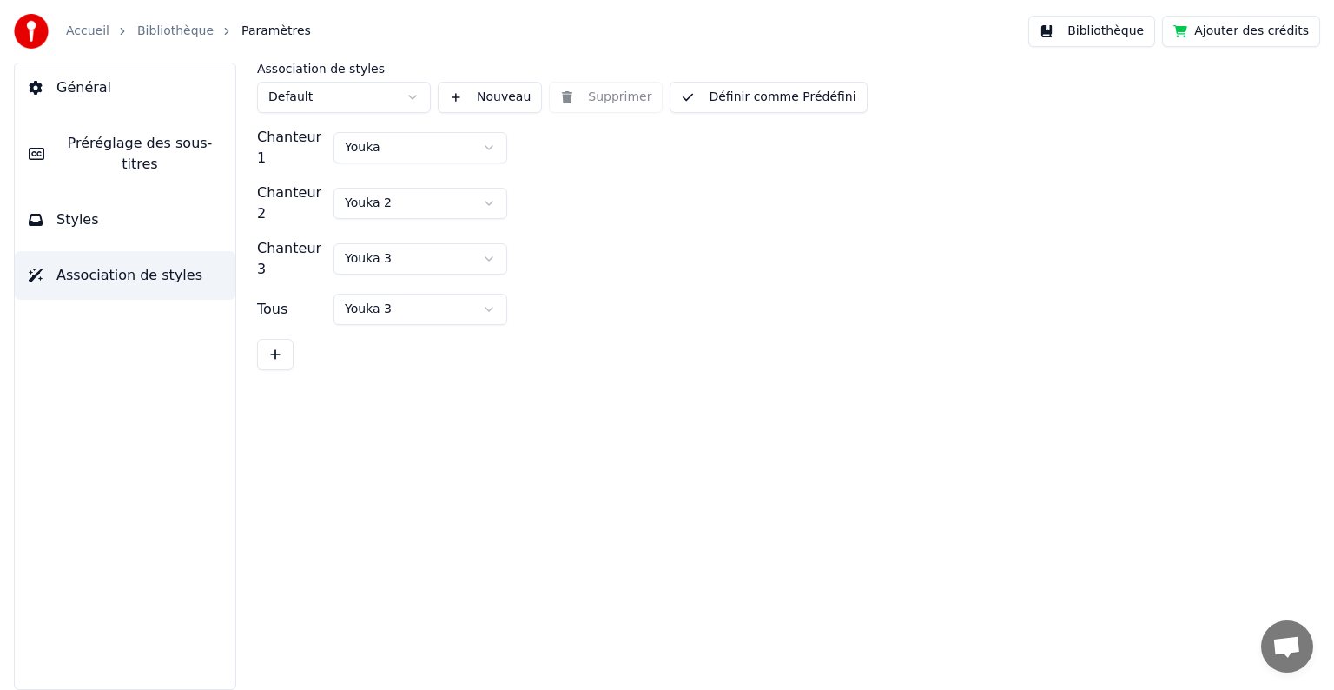
click at [97, 195] on button "Styles" at bounding box center [125, 219] width 221 height 49
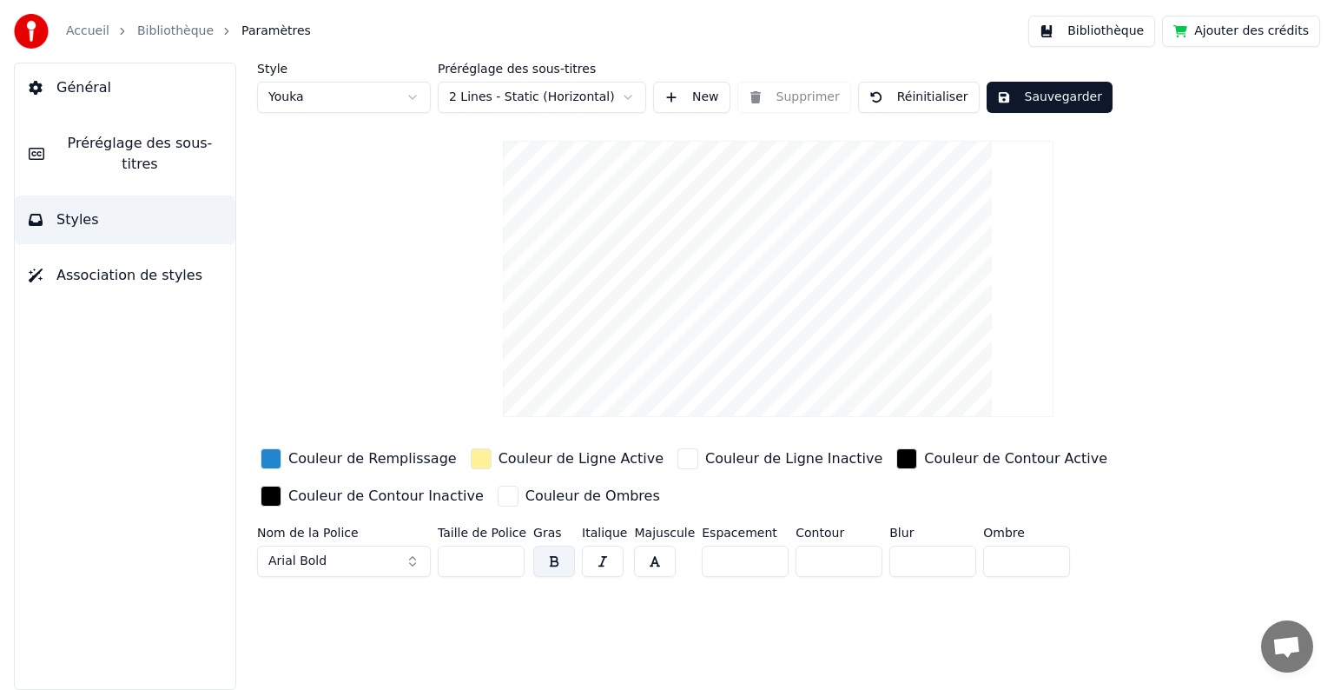
click at [96, 147] on span "Préréglage des sous-titres" at bounding box center [139, 154] width 163 height 42
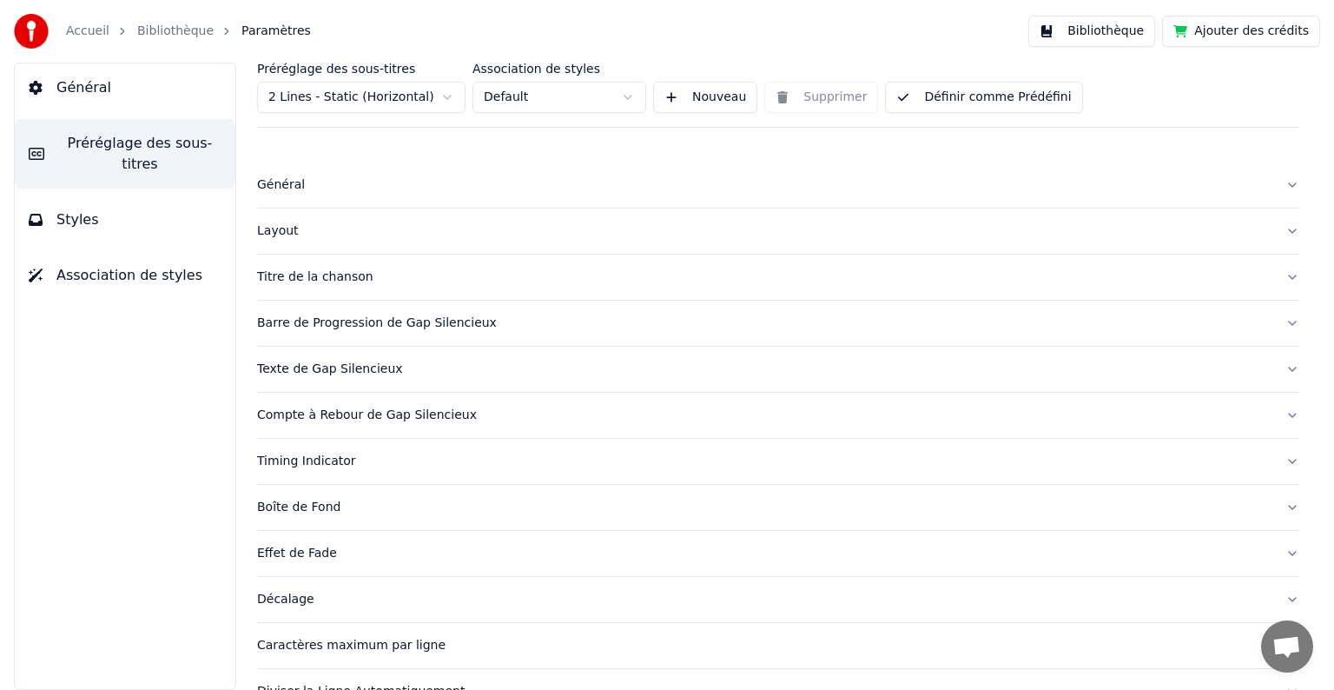
click at [299, 279] on div "Titre de la chanson" at bounding box center [764, 276] width 1015 height 17
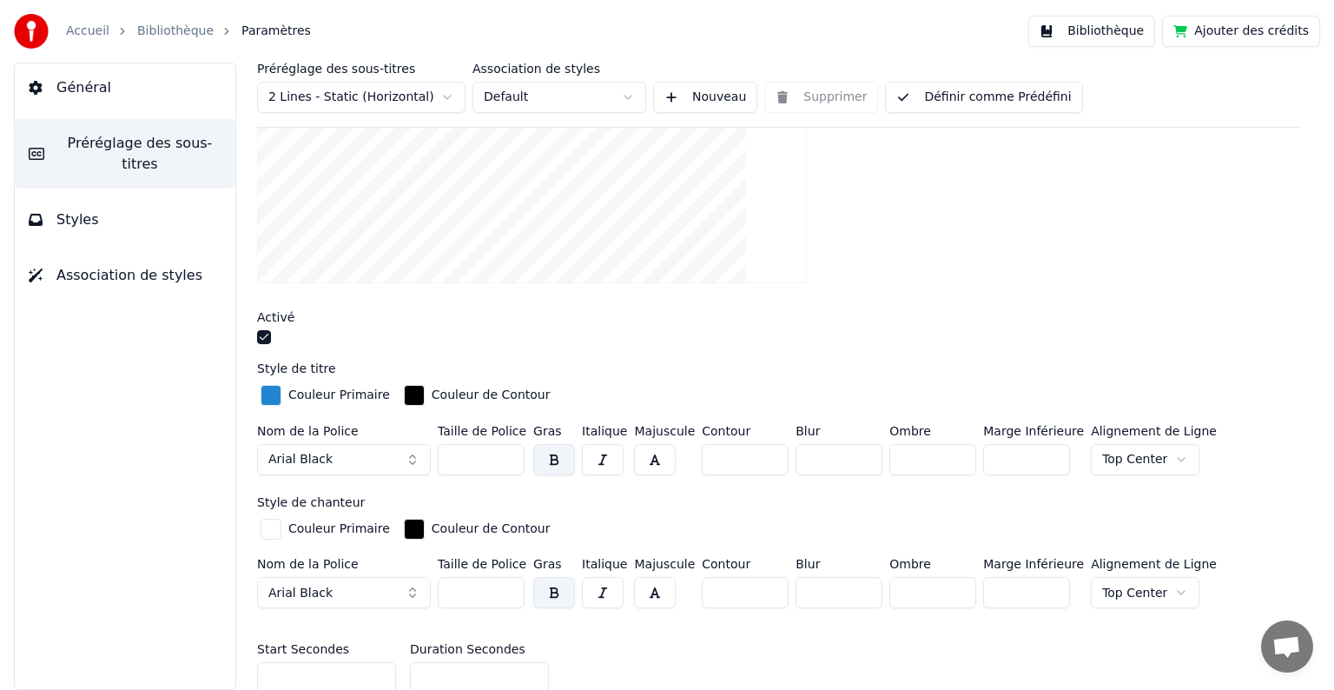
scroll to position [329, 0]
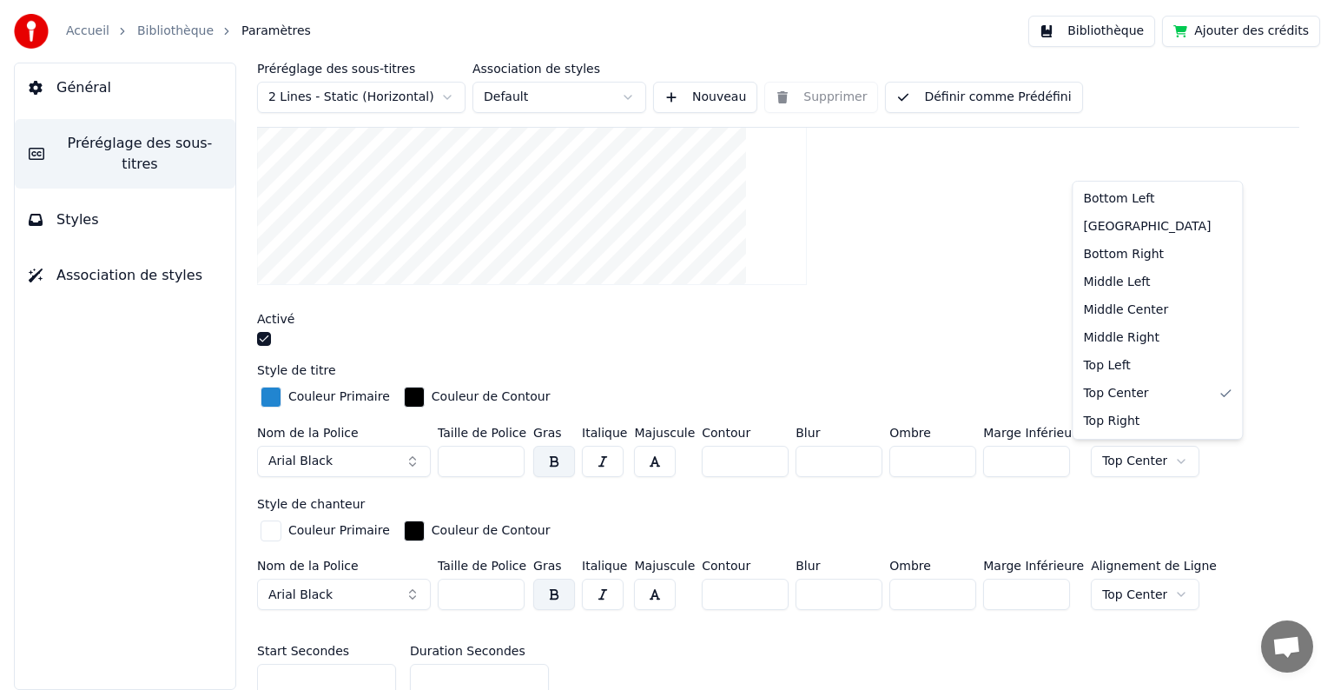
click at [1155, 457] on html "Accueil Bibliothèque Paramètres Bibliothèque Ajouter des crédits Général Prérég…" at bounding box center [667, 345] width 1334 height 690
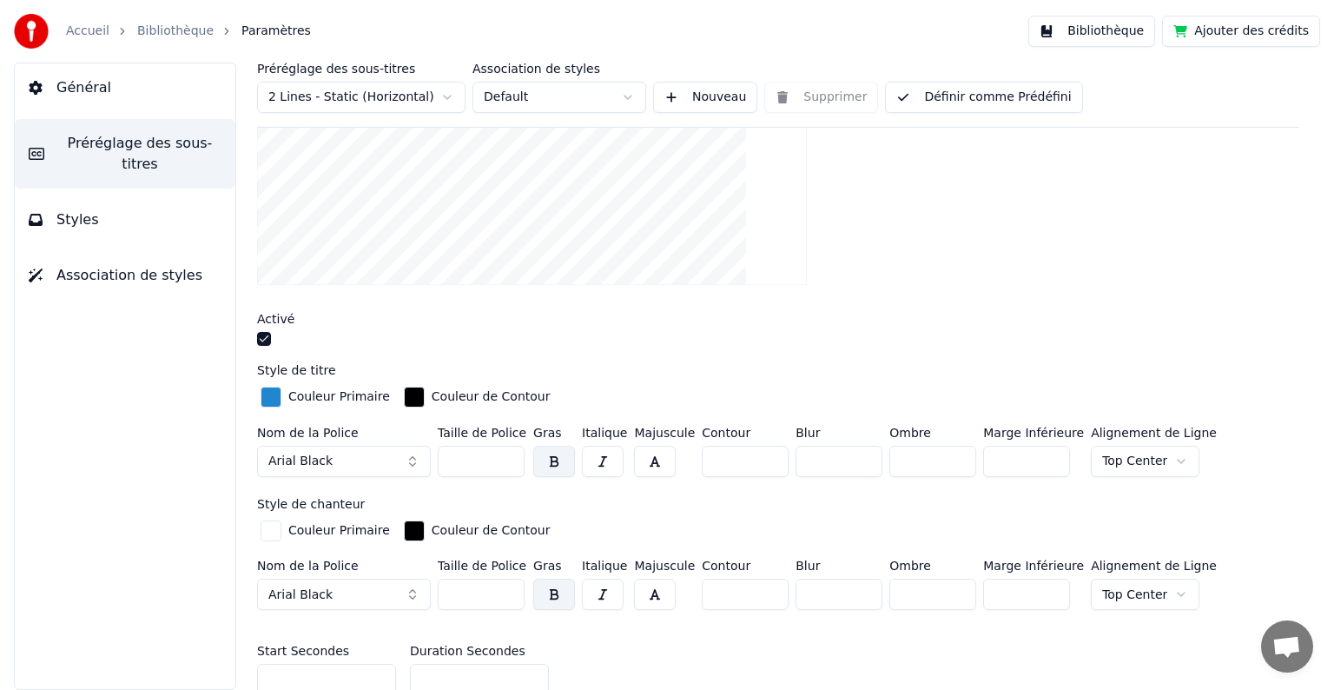
click at [1332, 320] on html "Accueil Bibliothèque Paramètres Bibliothèque Ajouter des crédits Général Prérég…" at bounding box center [667, 345] width 1334 height 690
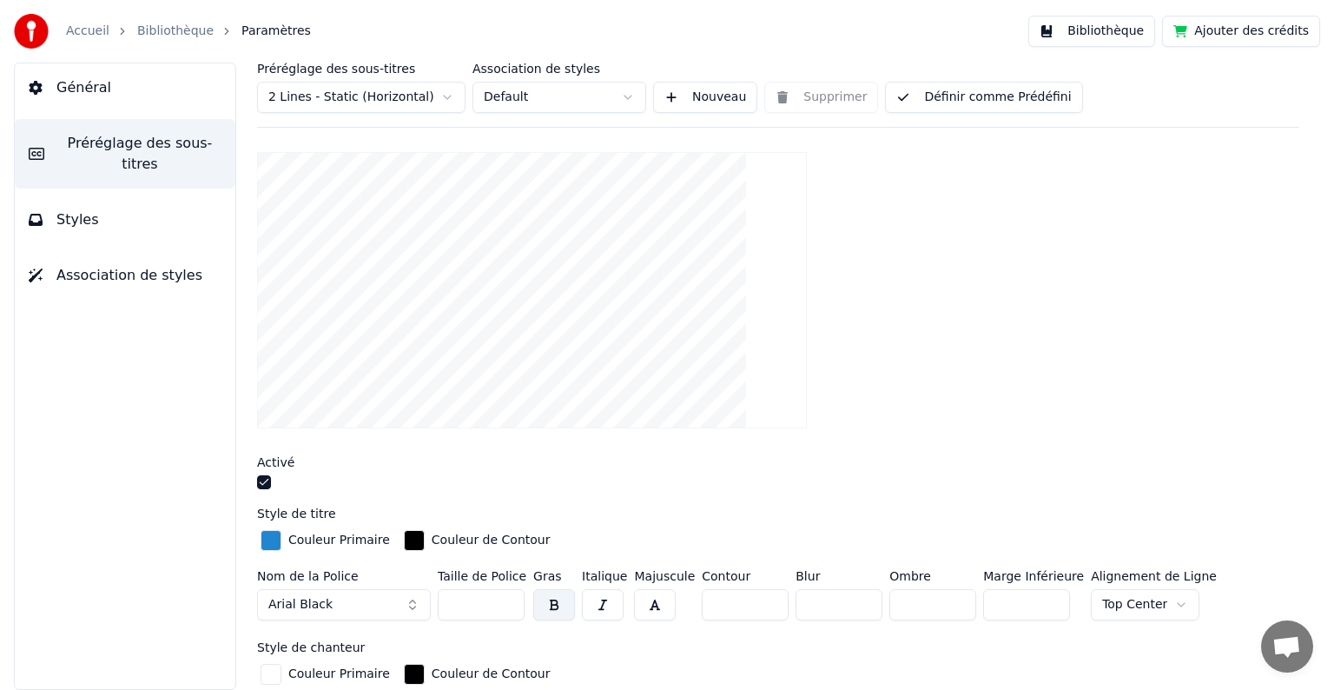
scroll to position [181, 0]
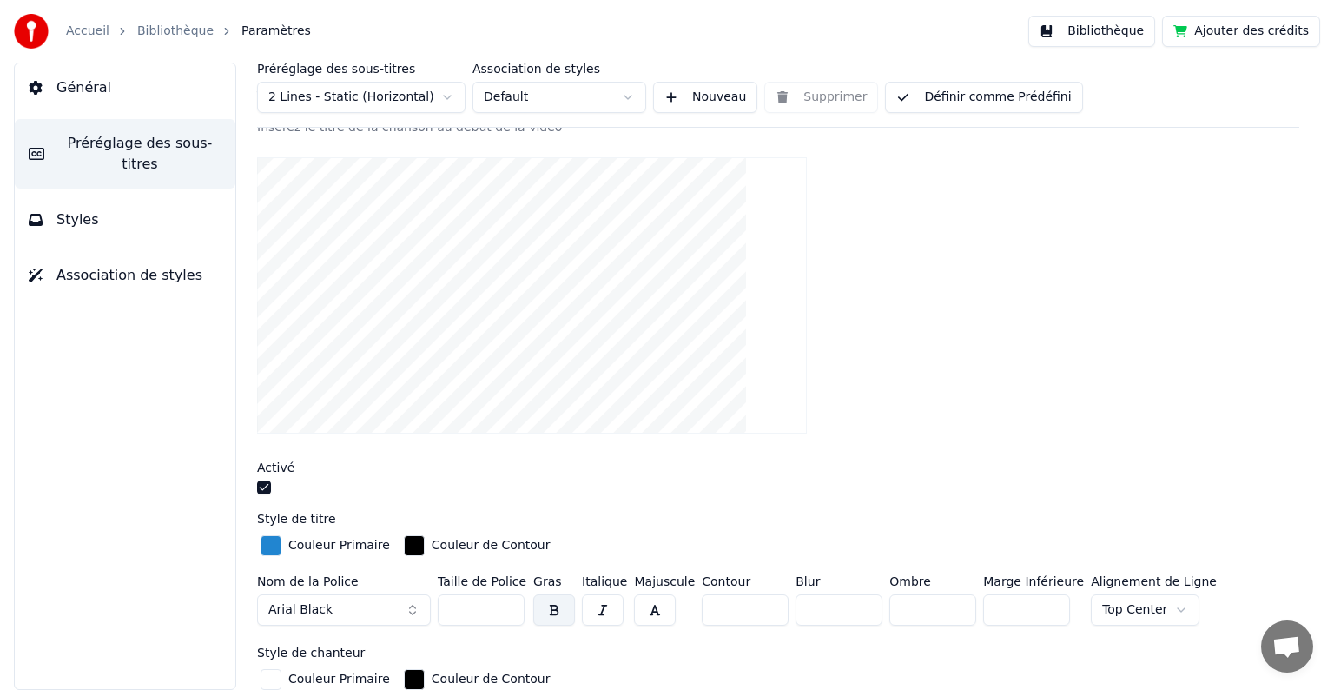
click at [1156, 609] on html "Accueil Bibliothèque Paramètres Bibliothèque Ajouter des crédits Général Prérég…" at bounding box center [667, 345] width 1334 height 690
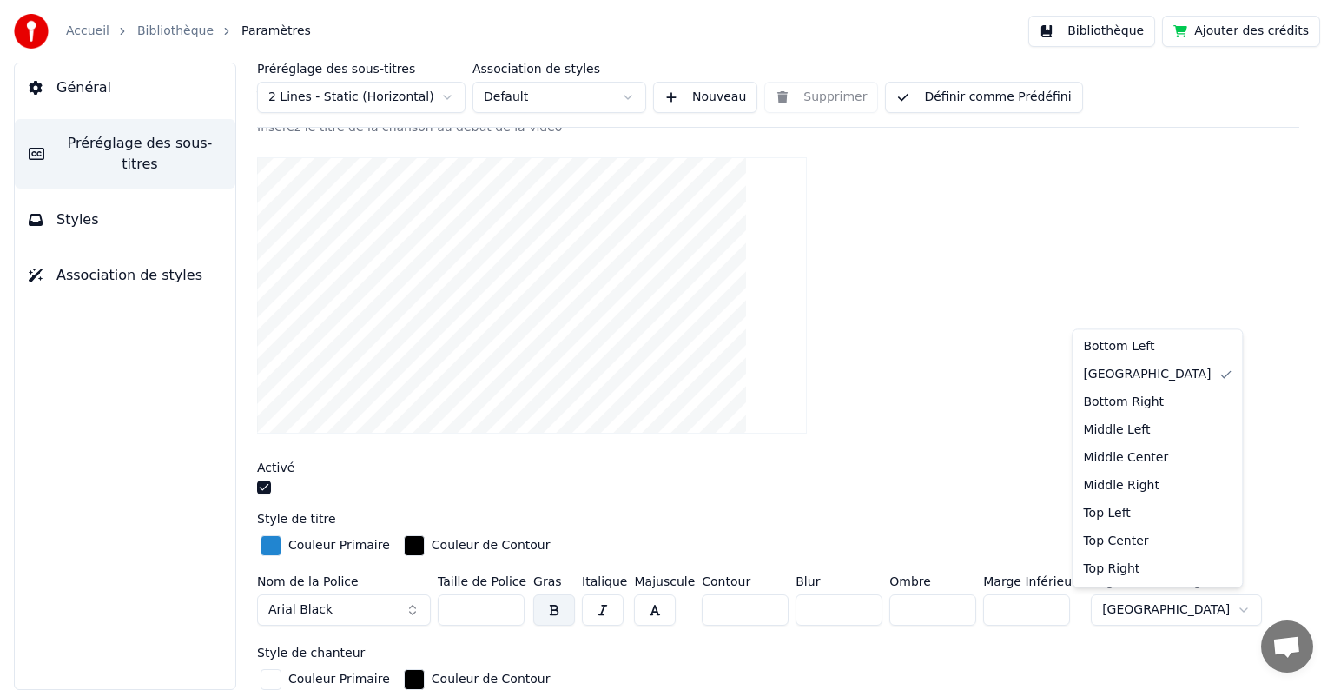
click at [1175, 605] on html "Accueil Bibliothèque Paramètres Bibliothèque Ajouter des crédits Général Prérég…" at bounding box center [667, 345] width 1334 height 690
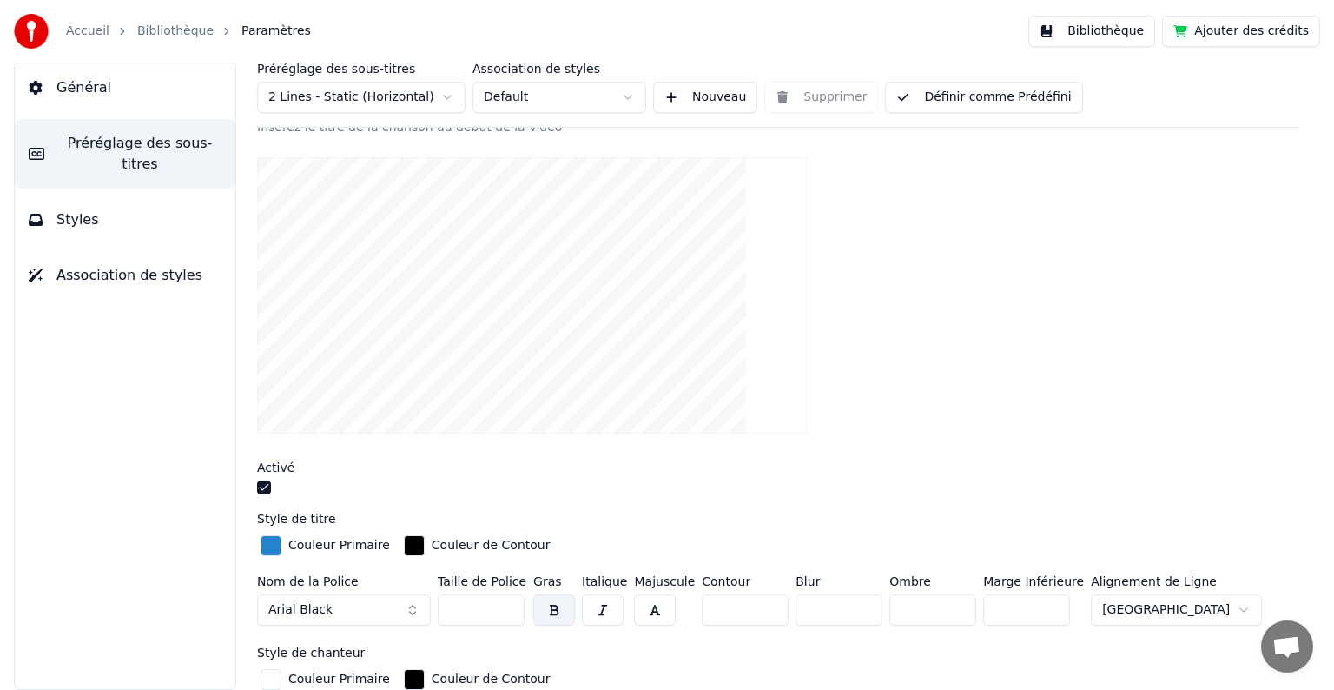
drag, startPoint x: 1327, startPoint y: 328, endPoint x: 1327, endPoint y: 361, distance: 32.1
click at [1327, 361] on html "Accueil Bibliothèque Paramètres Bibliothèque Ajouter des crédits Général Prérég…" at bounding box center [667, 345] width 1334 height 690
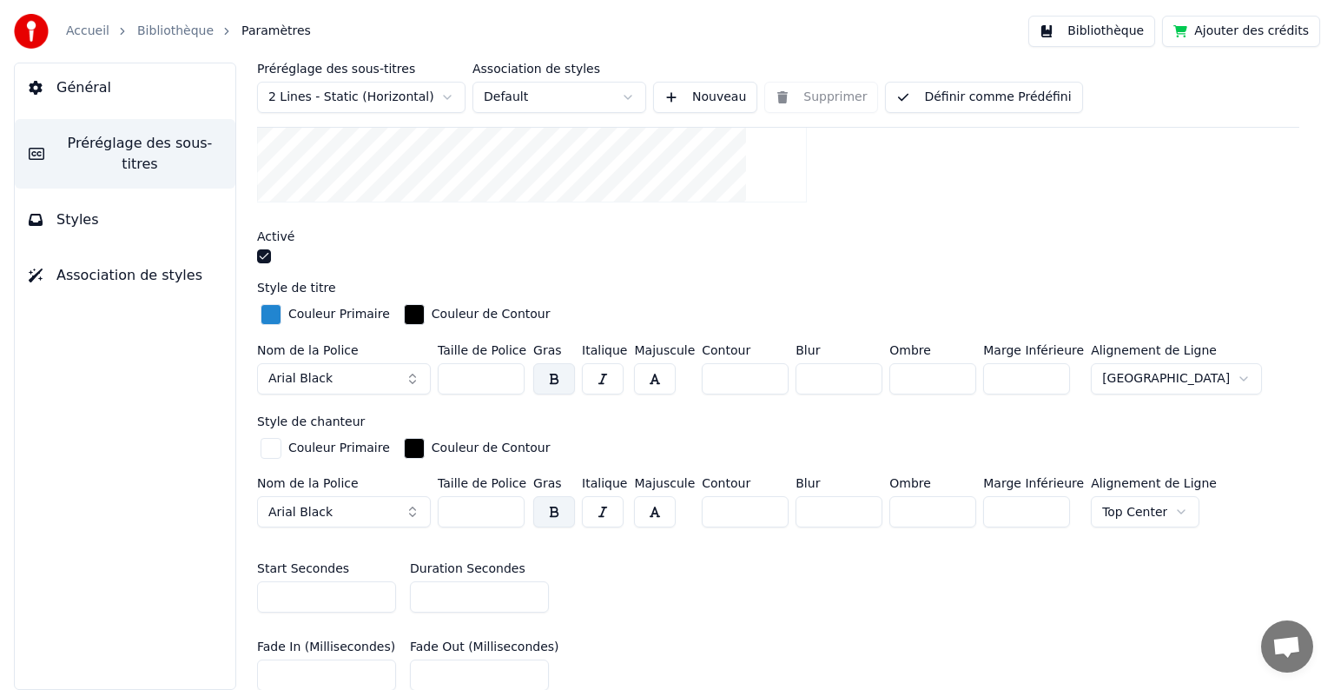
scroll to position [415, 0]
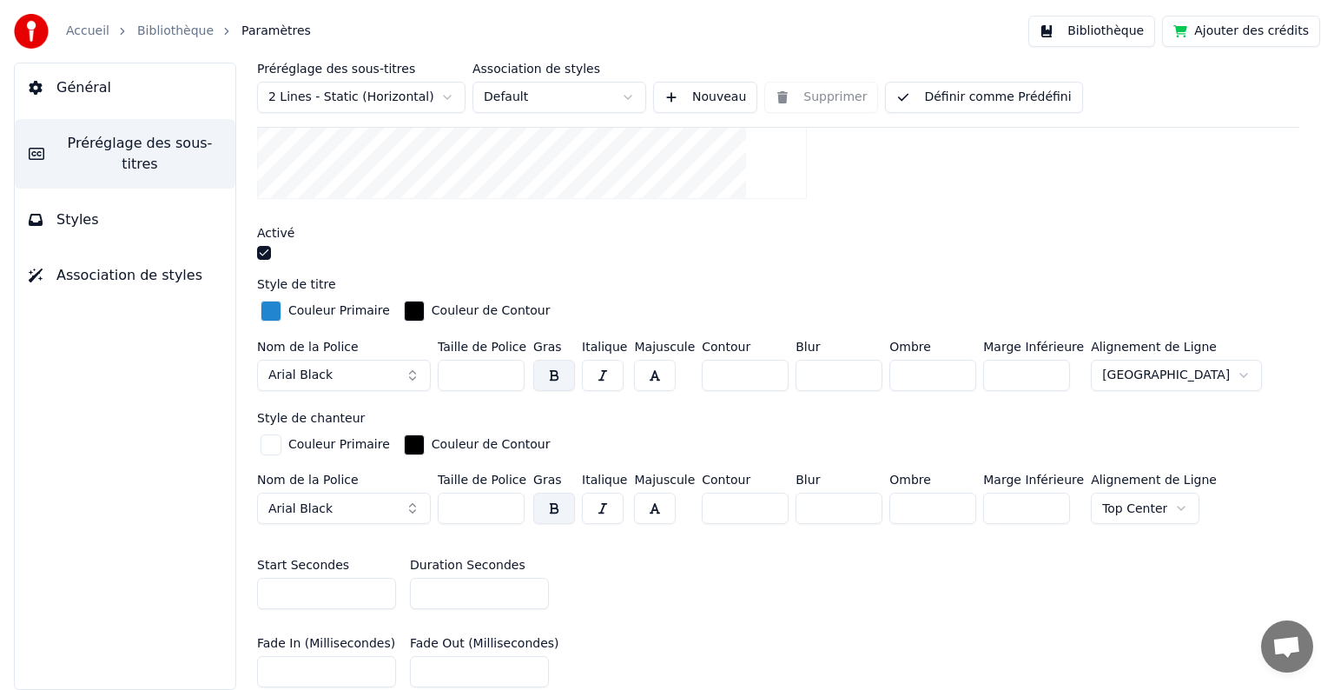
click at [1155, 502] on html "Accueil Bibliothèque Paramètres Bibliothèque Ajouter des crédits Général Prérég…" at bounding box center [667, 345] width 1334 height 690
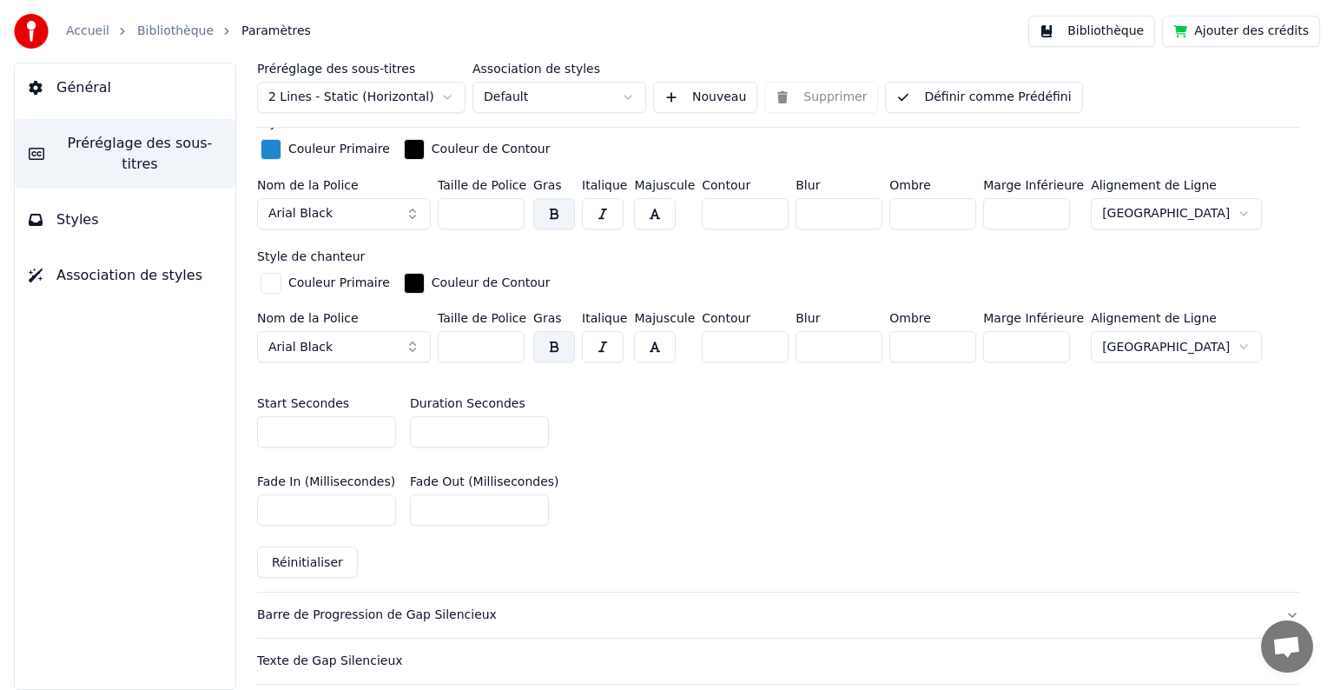
scroll to position [572, 0]
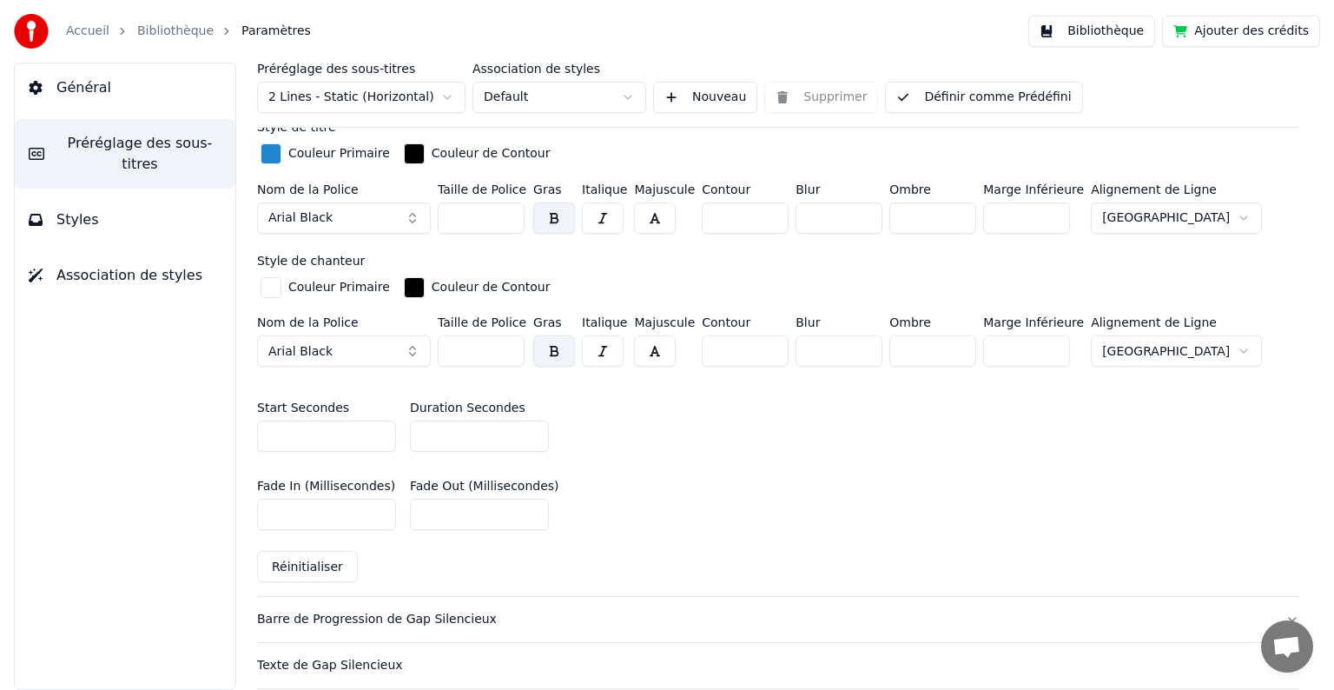
click at [1107, 33] on button "Bibliothèque" at bounding box center [1092, 31] width 127 height 31
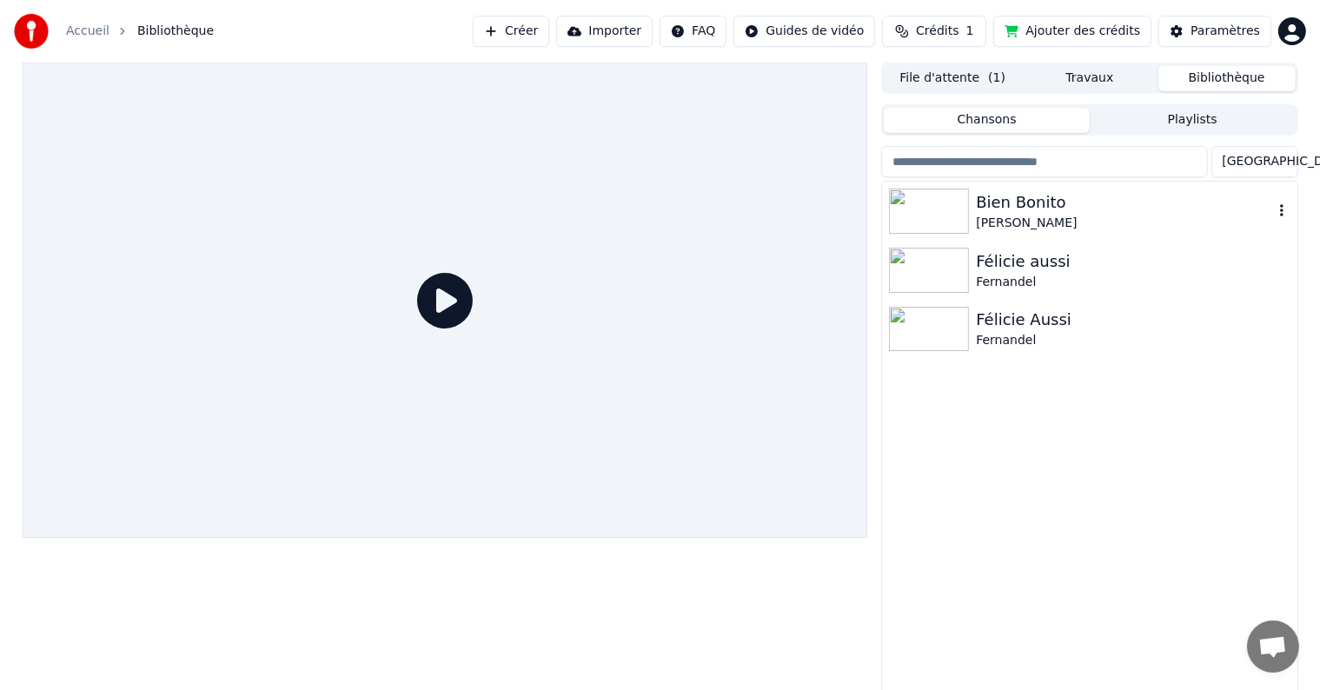
click at [990, 208] on div "Bien Bonito" at bounding box center [1124, 202] width 296 height 24
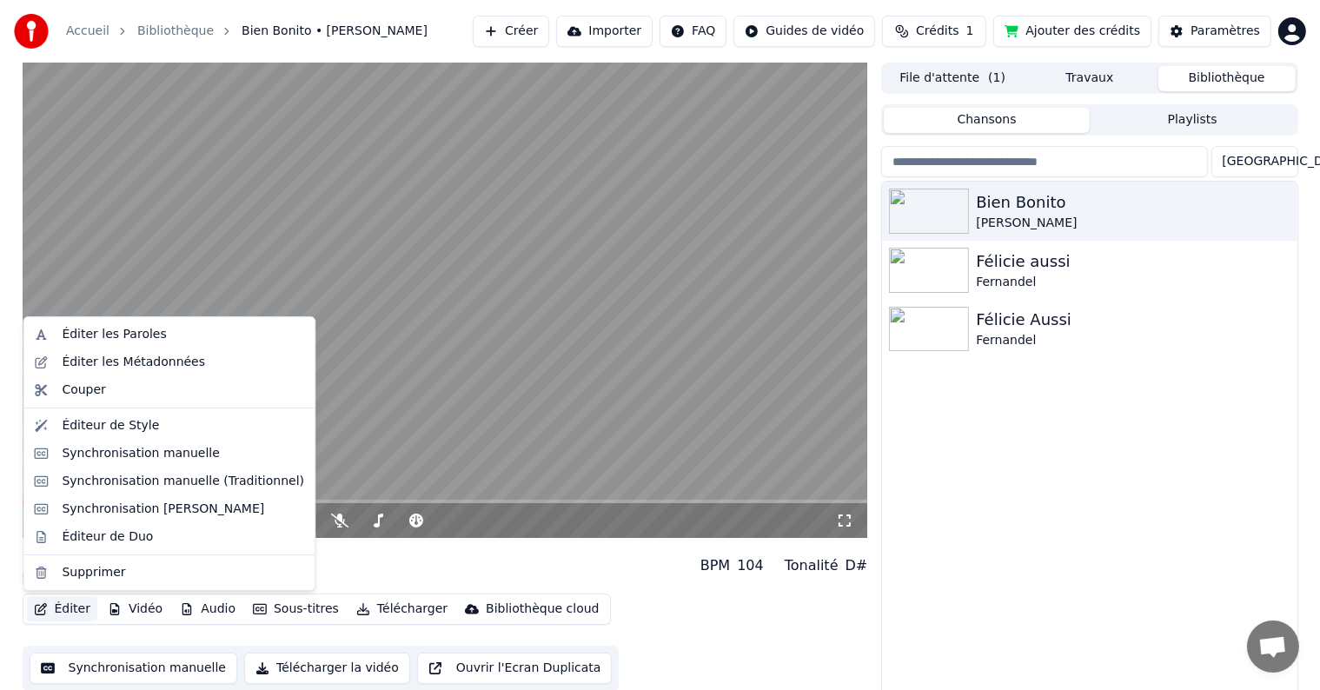
click at [75, 607] on button "Éditer" at bounding box center [62, 609] width 70 height 24
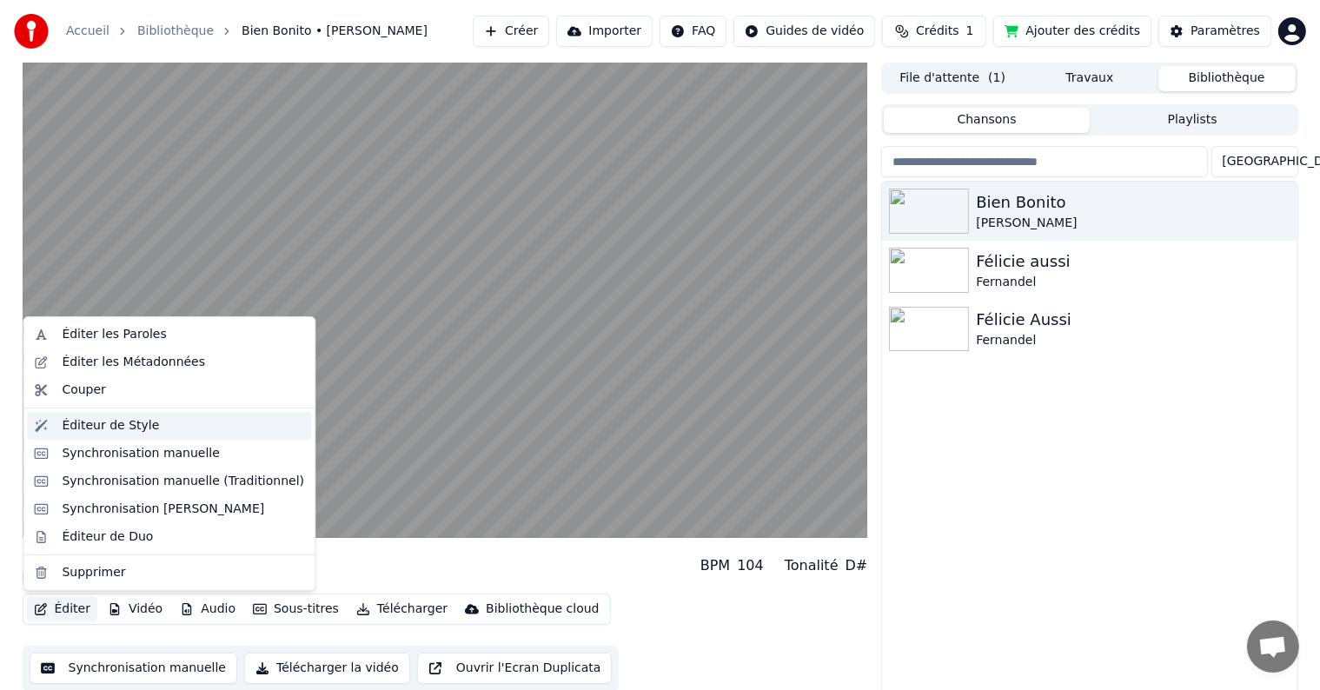
click at [104, 427] on div "Éditeur de Style" at bounding box center [110, 425] width 97 height 17
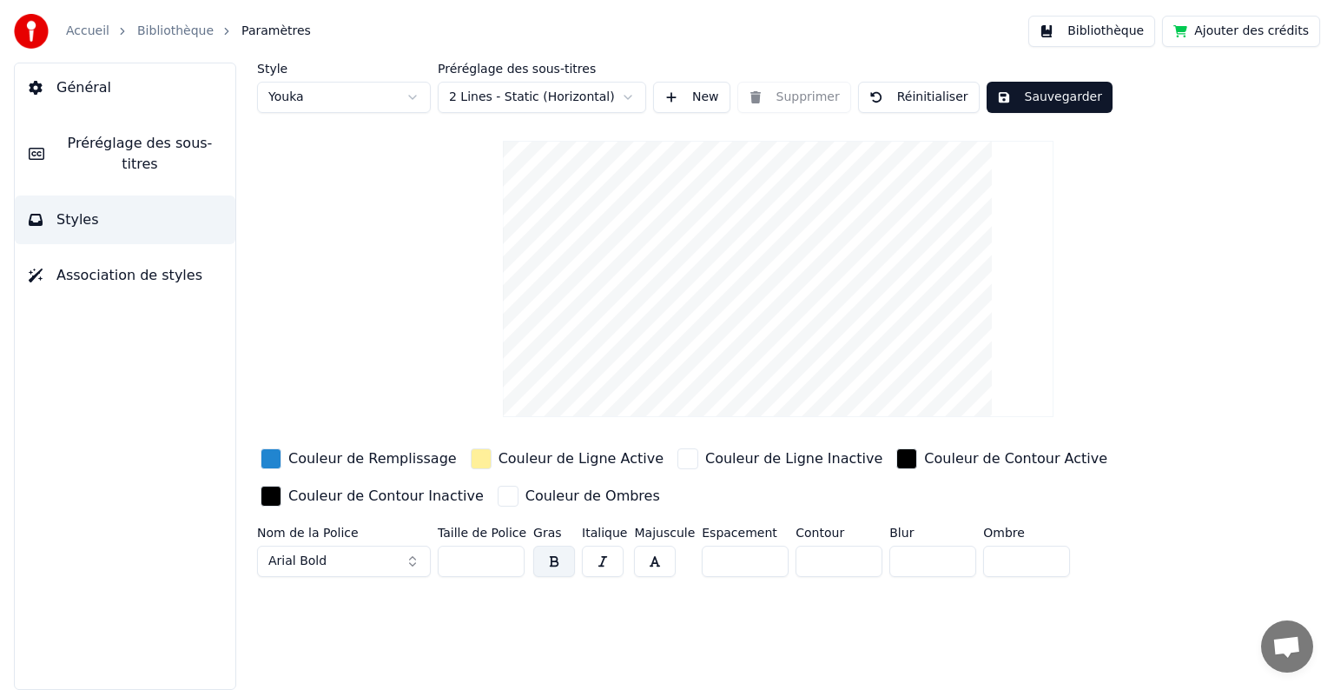
click at [106, 139] on span "Préréglage des sous-titres" at bounding box center [139, 154] width 163 height 42
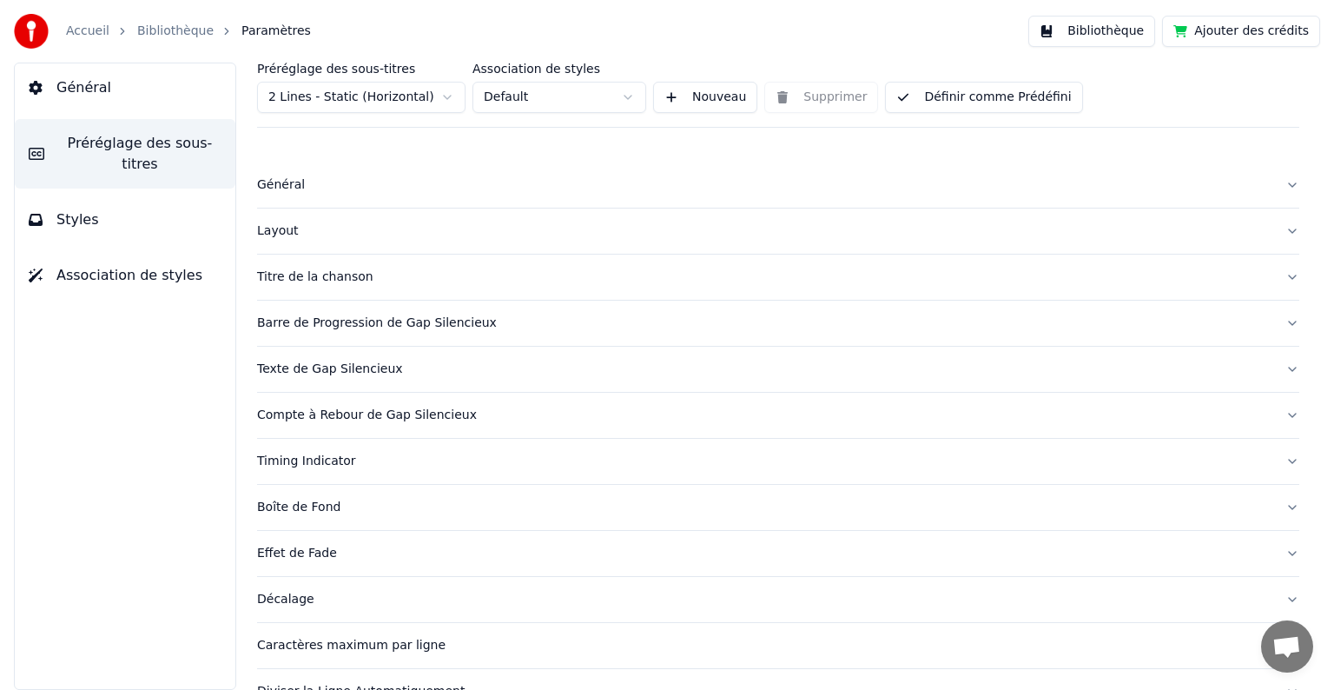
click at [288, 275] on div "Titre de la chanson" at bounding box center [764, 276] width 1015 height 17
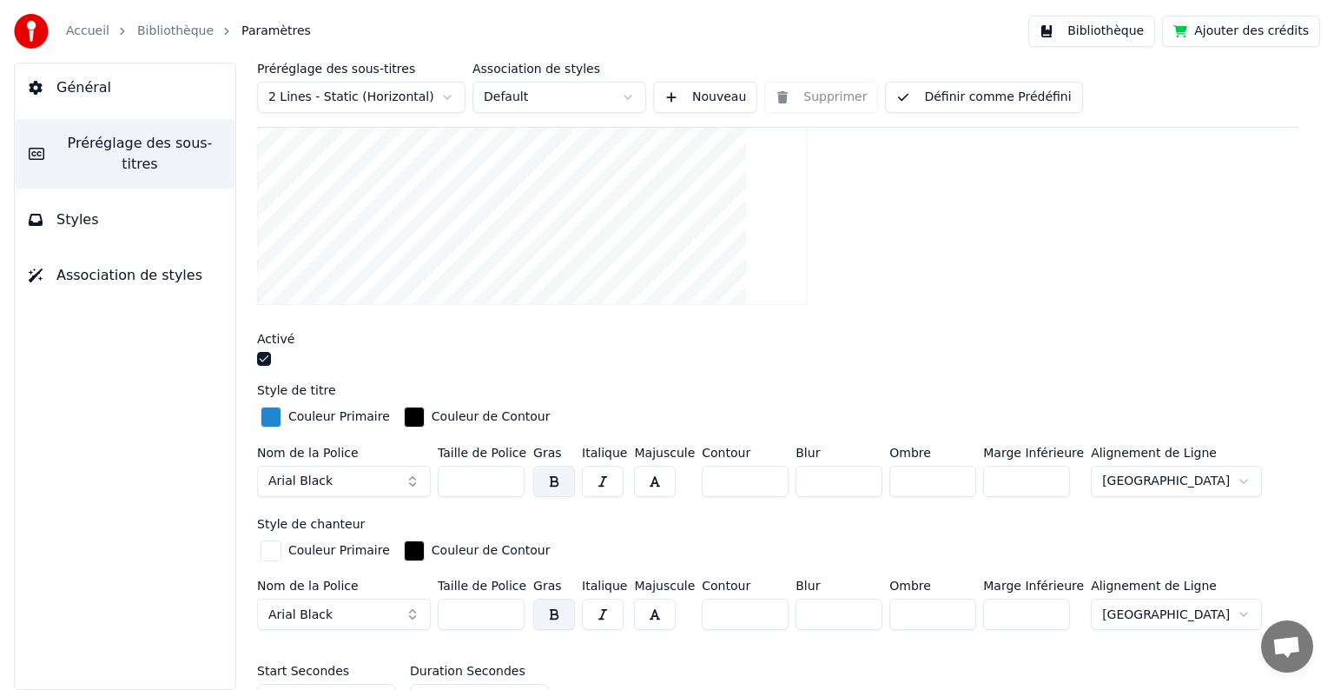
scroll to position [311, 0]
click at [1043, 480] on input "**" at bounding box center [1026, 479] width 87 height 31
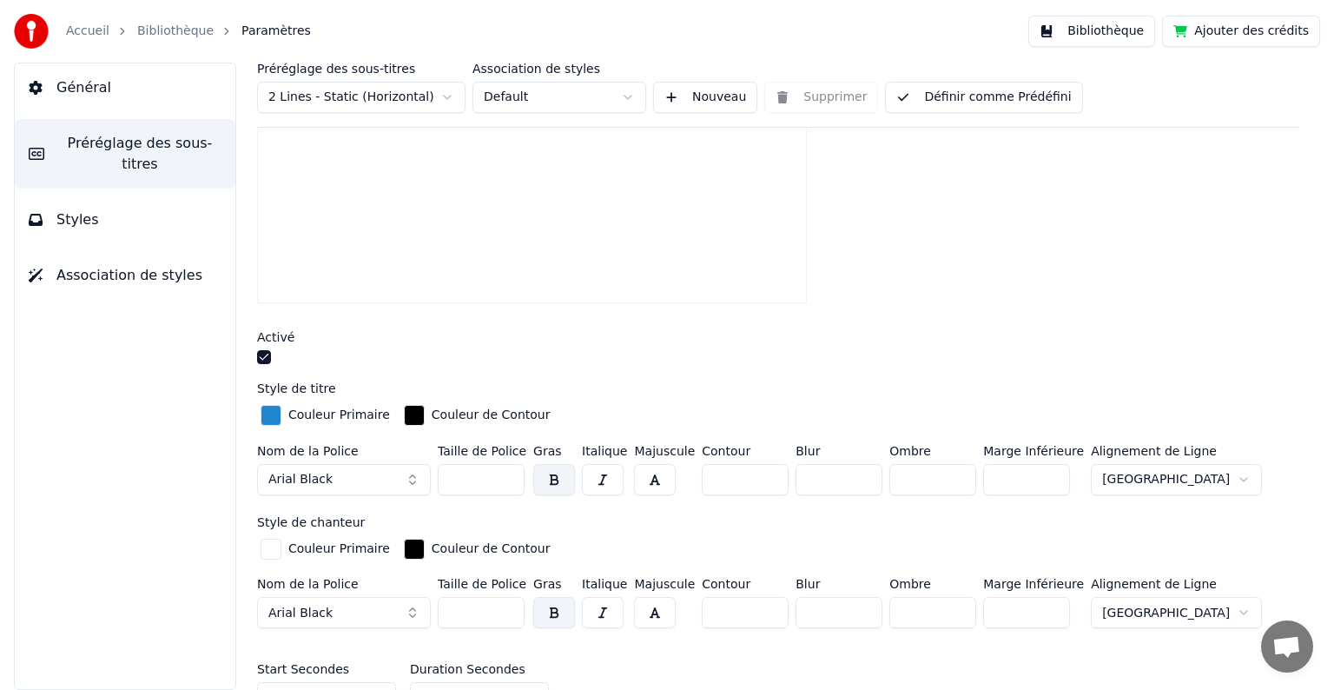
click at [1043, 480] on input "**" at bounding box center [1026, 479] width 87 height 31
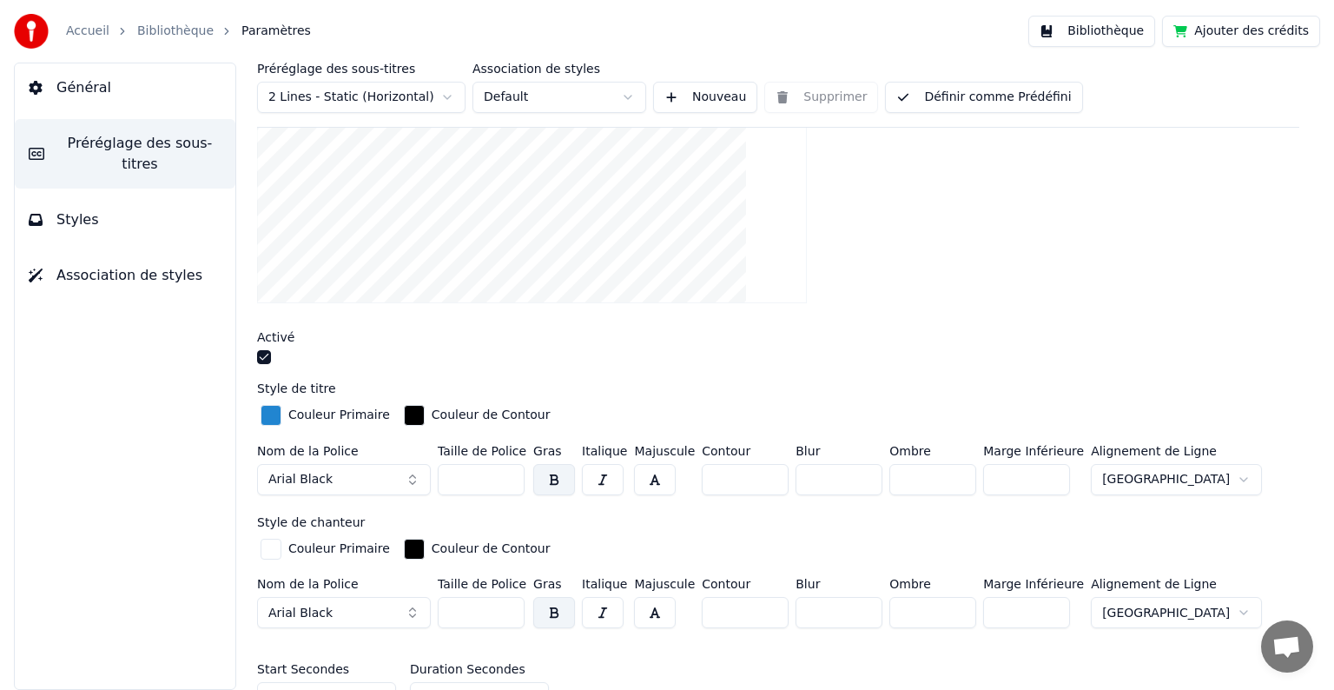
click at [1043, 480] on input "**" at bounding box center [1026, 479] width 87 height 31
type input "**"
click at [1043, 480] on input "**" at bounding box center [1026, 479] width 87 height 31
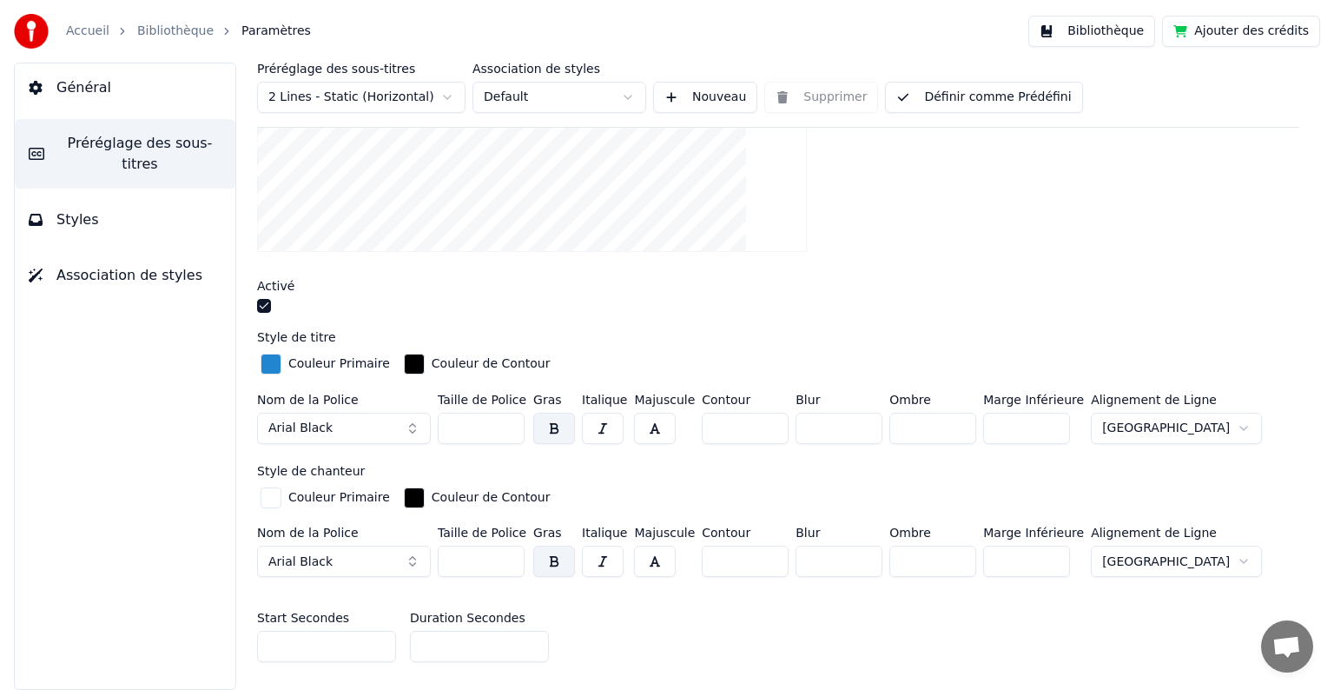
scroll to position [365, 0]
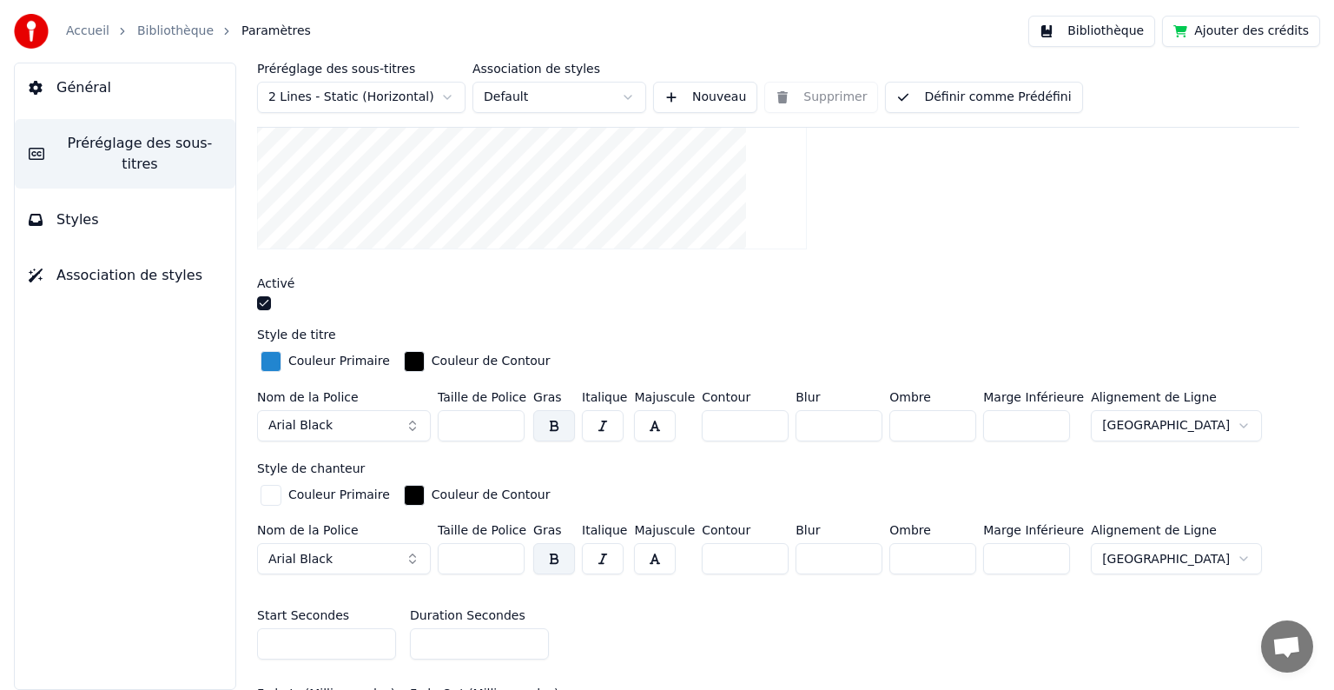
click at [1175, 426] on html "Accueil Bibliothèque Paramètres Bibliothèque Ajouter des crédits Général Prérég…" at bounding box center [667, 345] width 1334 height 690
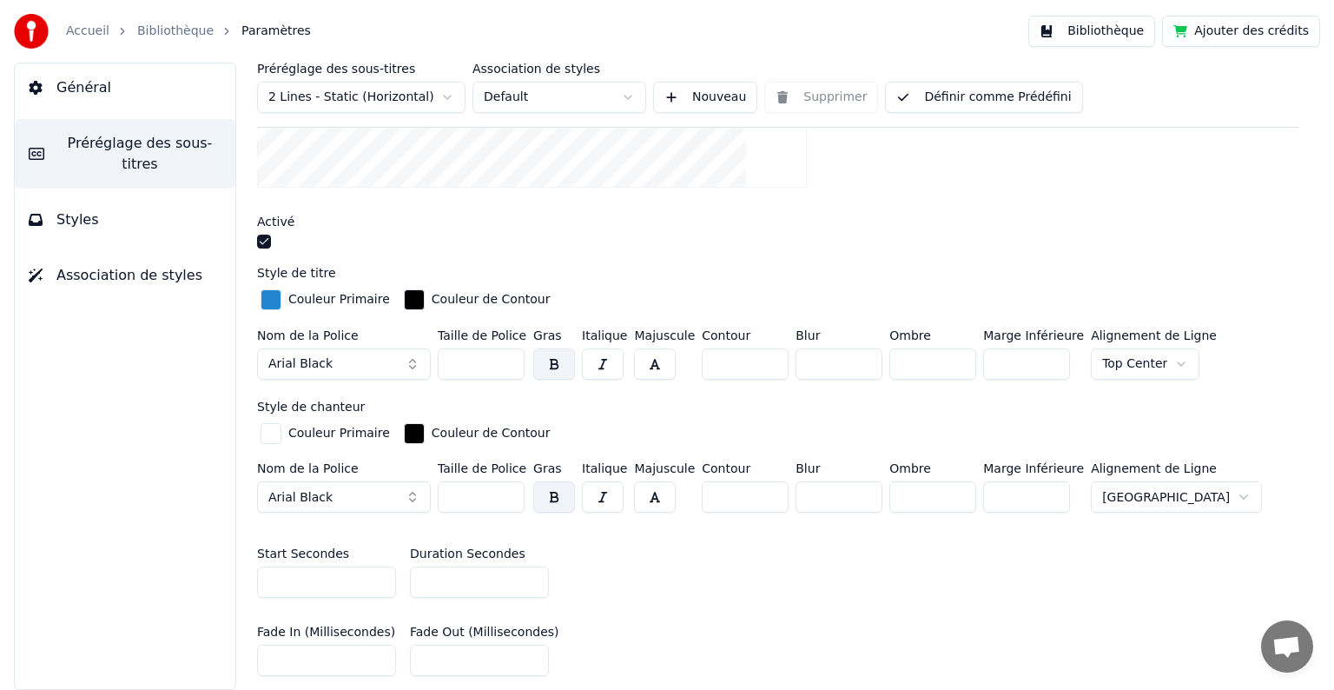
scroll to position [430, 0]
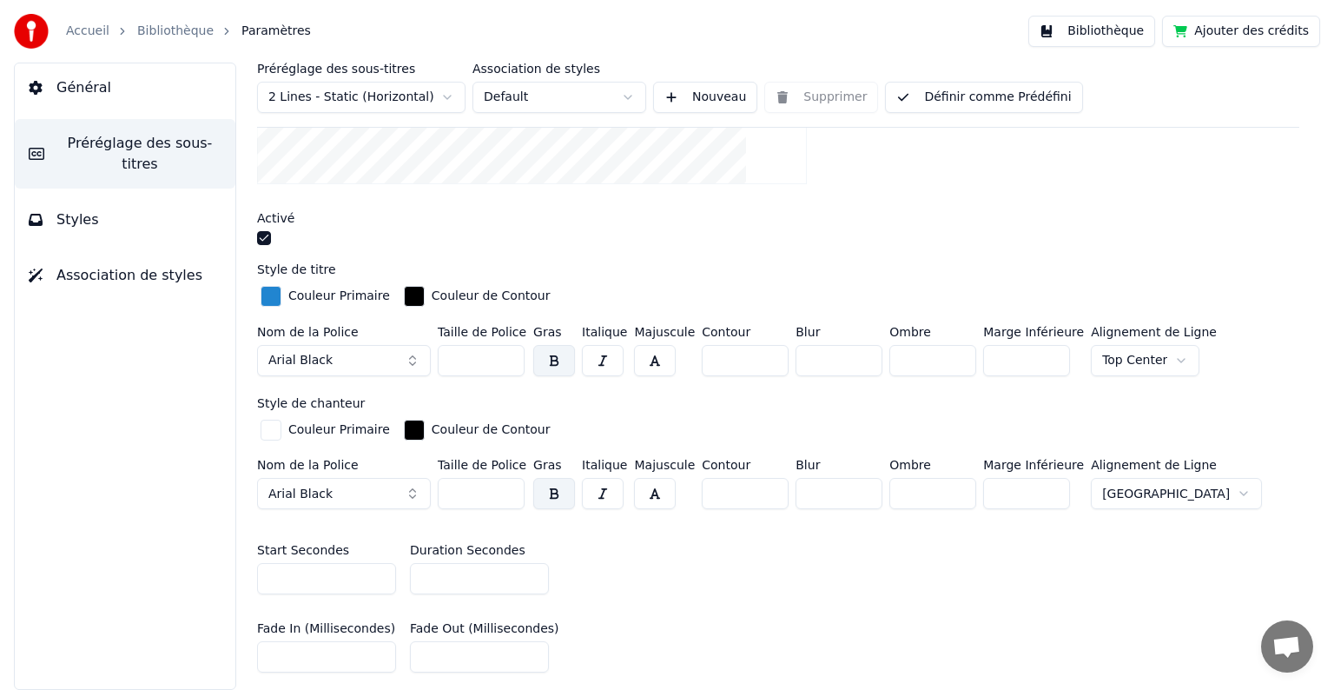
click at [1175, 487] on html "Accueil Bibliothèque Paramètres Bibliothèque Ajouter des crédits Général Prérég…" at bounding box center [667, 345] width 1334 height 690
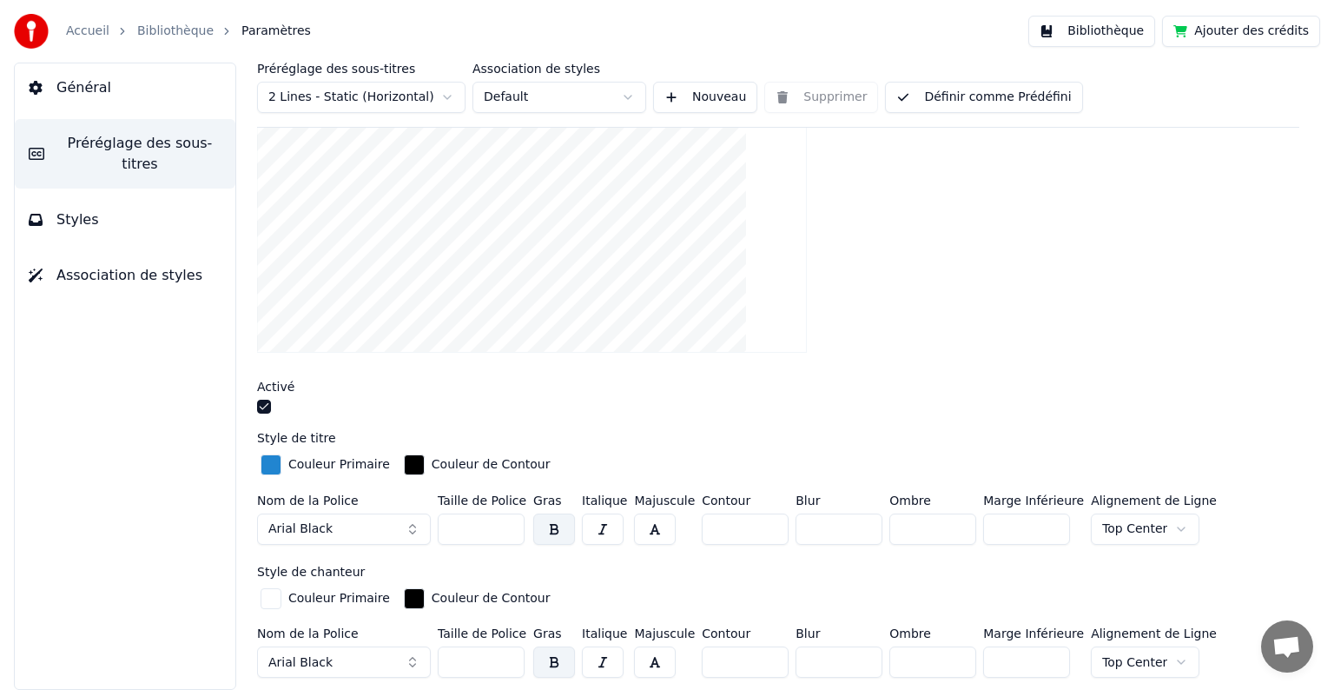
scroll to position [265, 0]
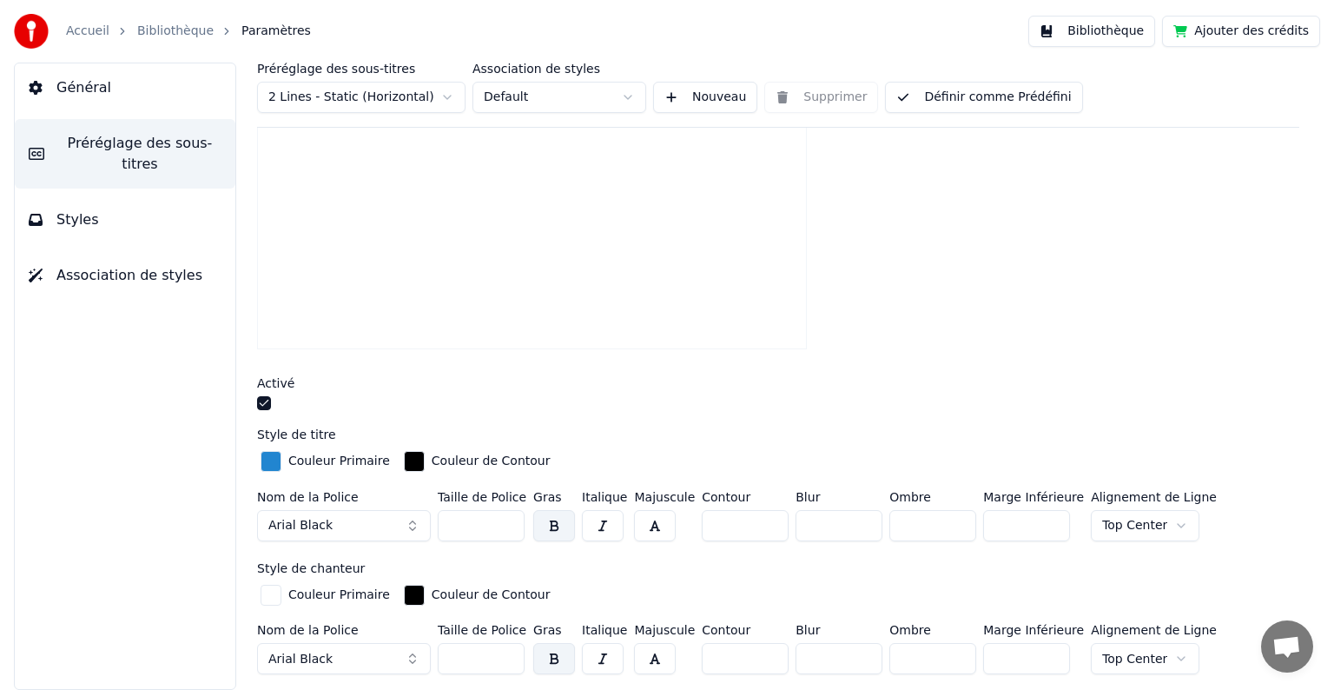
type input "**"
click at [1042, 660] on input "**" at bounding box center [1026, 658] width 87 height 31
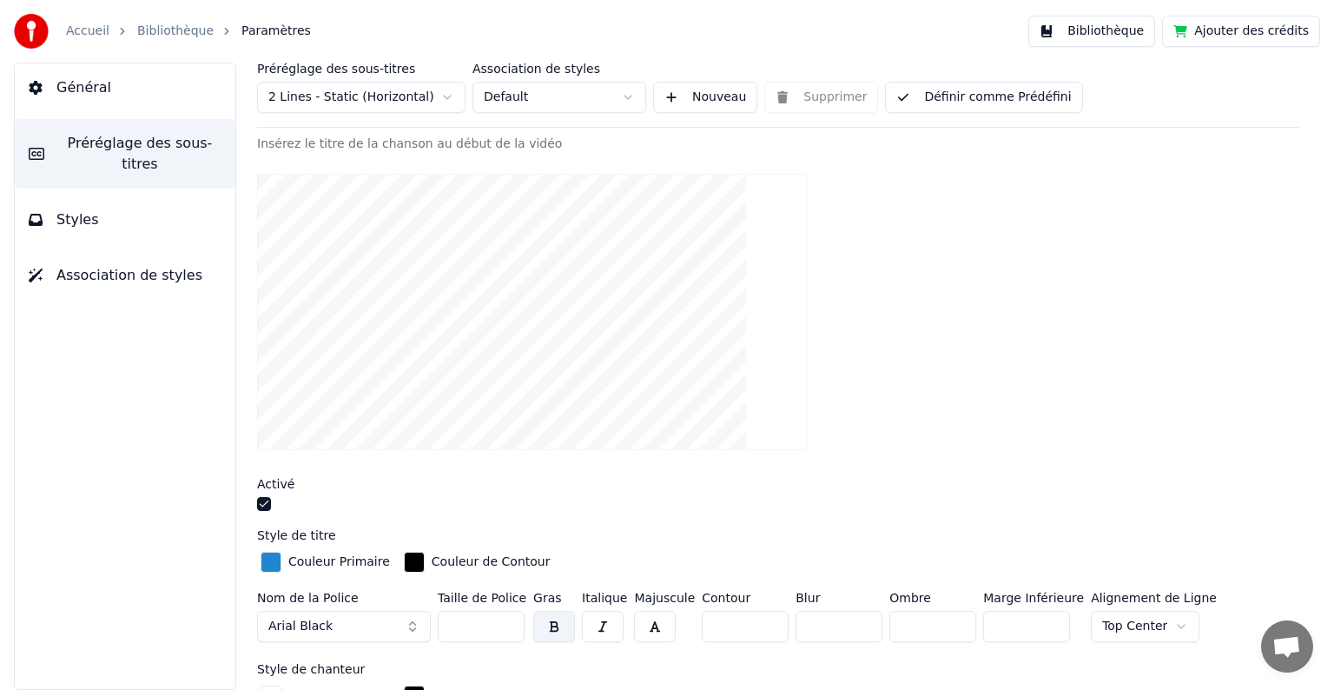
scroll to position [174, 0]
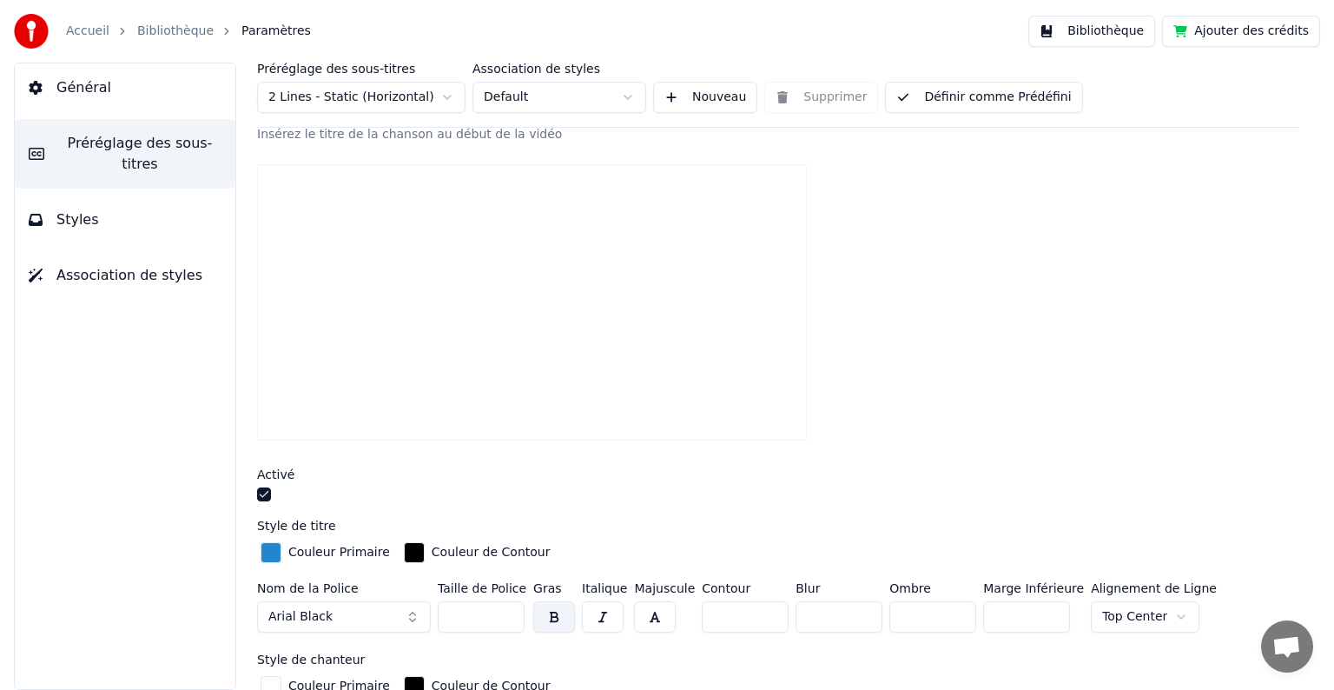
click at [1044, 616] on input "**" at bounding box center [1026, 616] width 87 height 31
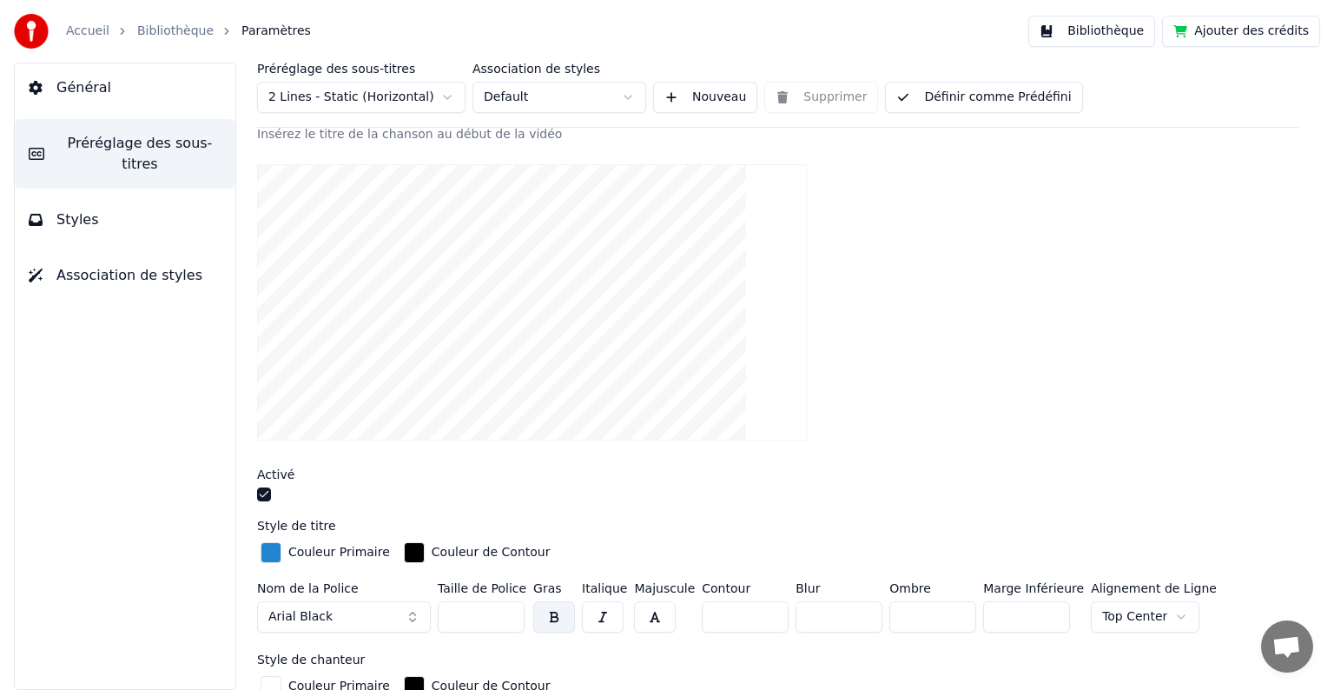
type input "**"
click at [1044, 616] on input "**" at bounding box center [1026, 616] width 87 height 31
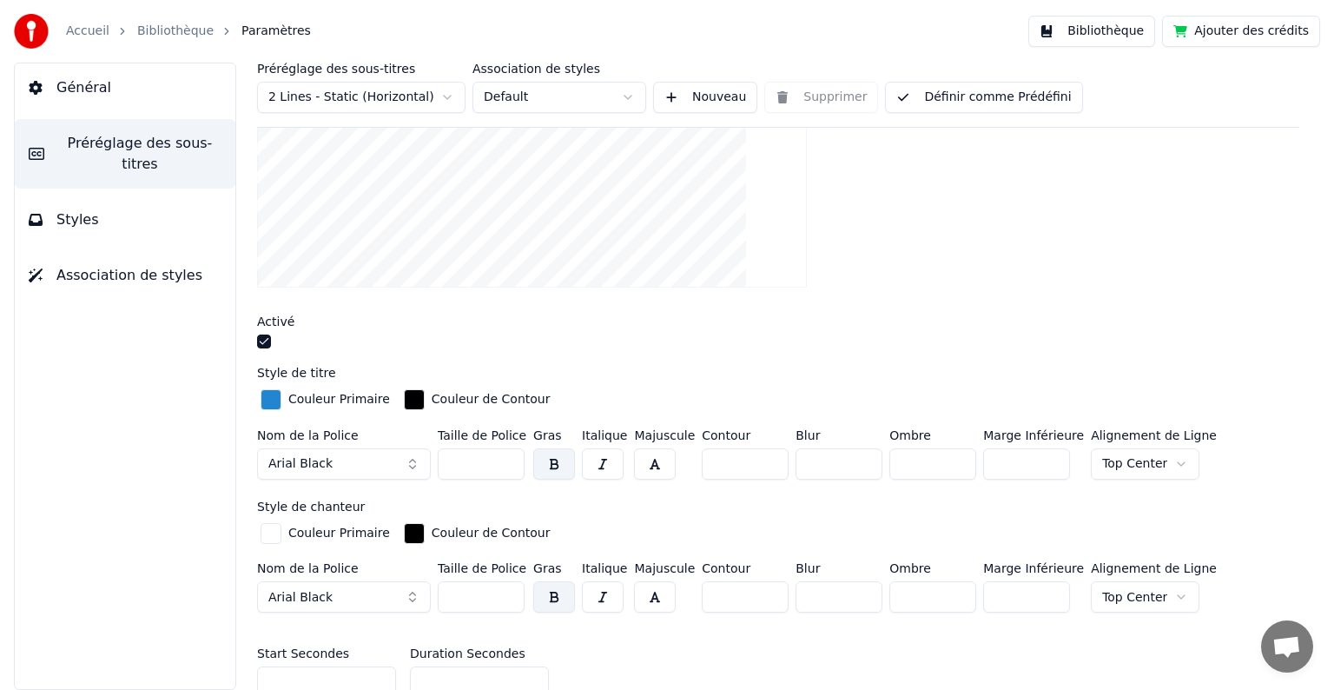
scroll to position [333, 0]
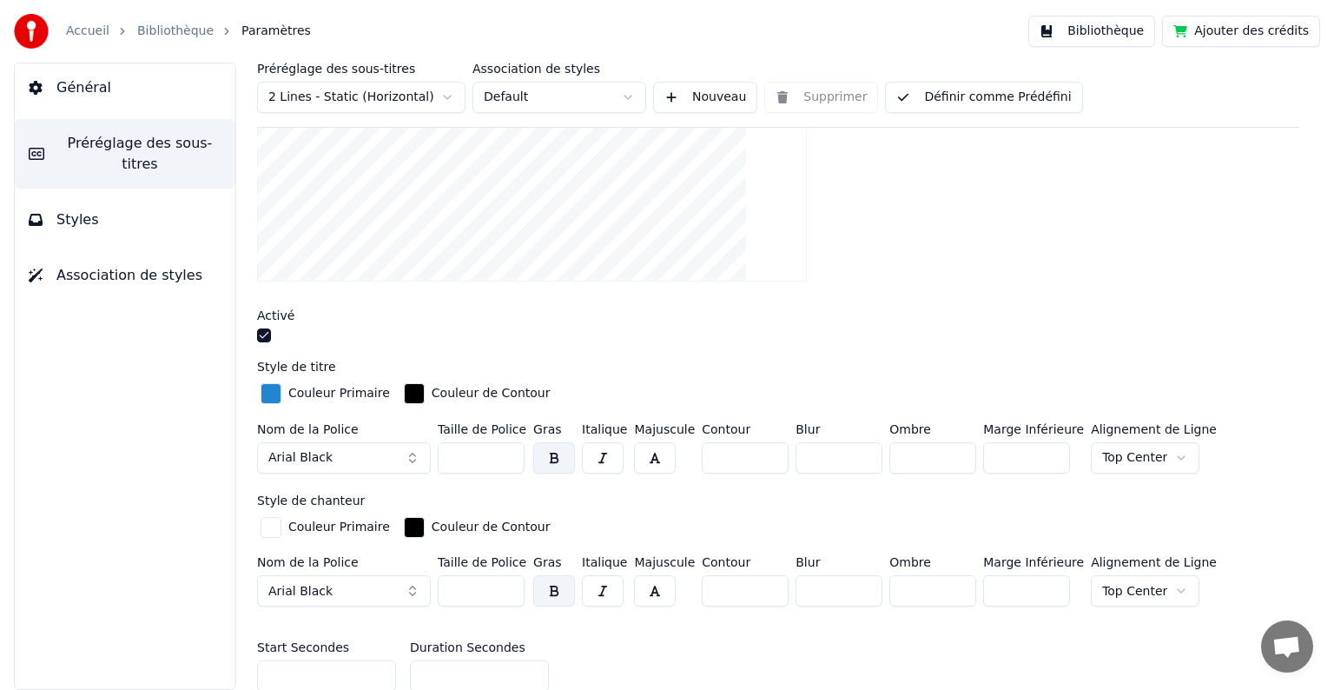
type input "**"
click at [1042, 591] on input "**" at bounding box center [1026, 590] width 87 height 31
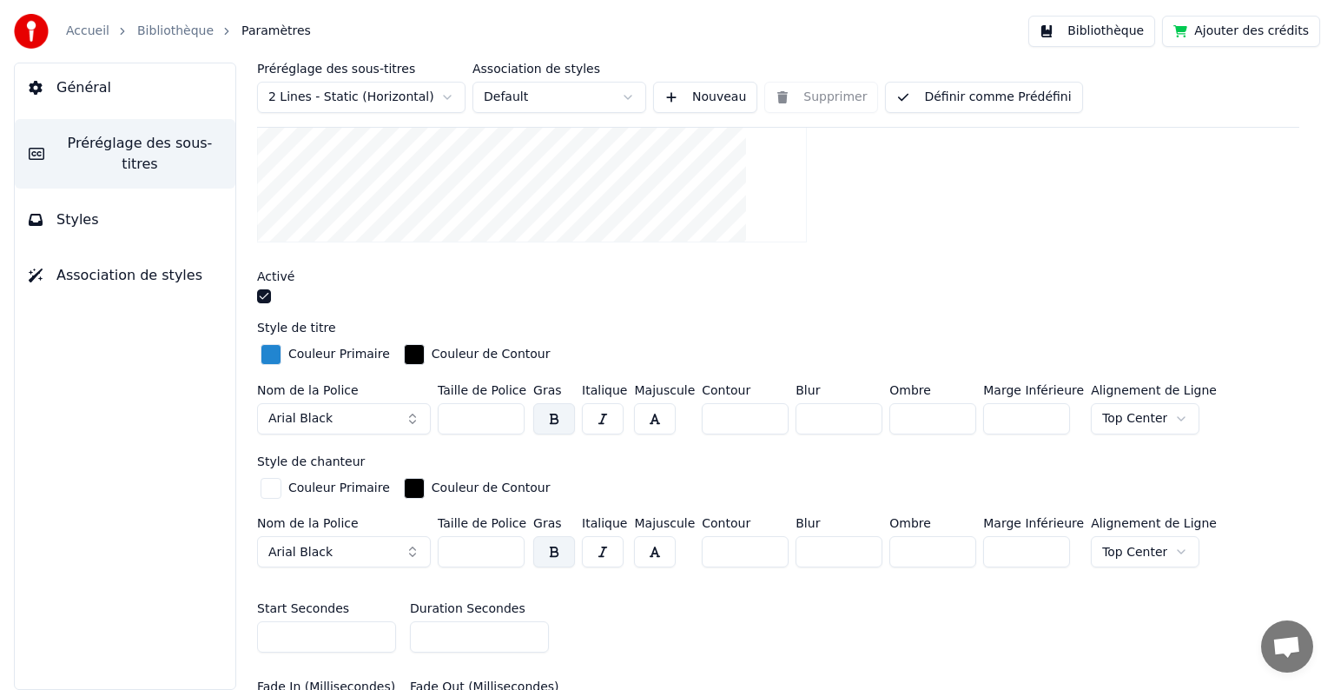
scroll to position [380, 0]
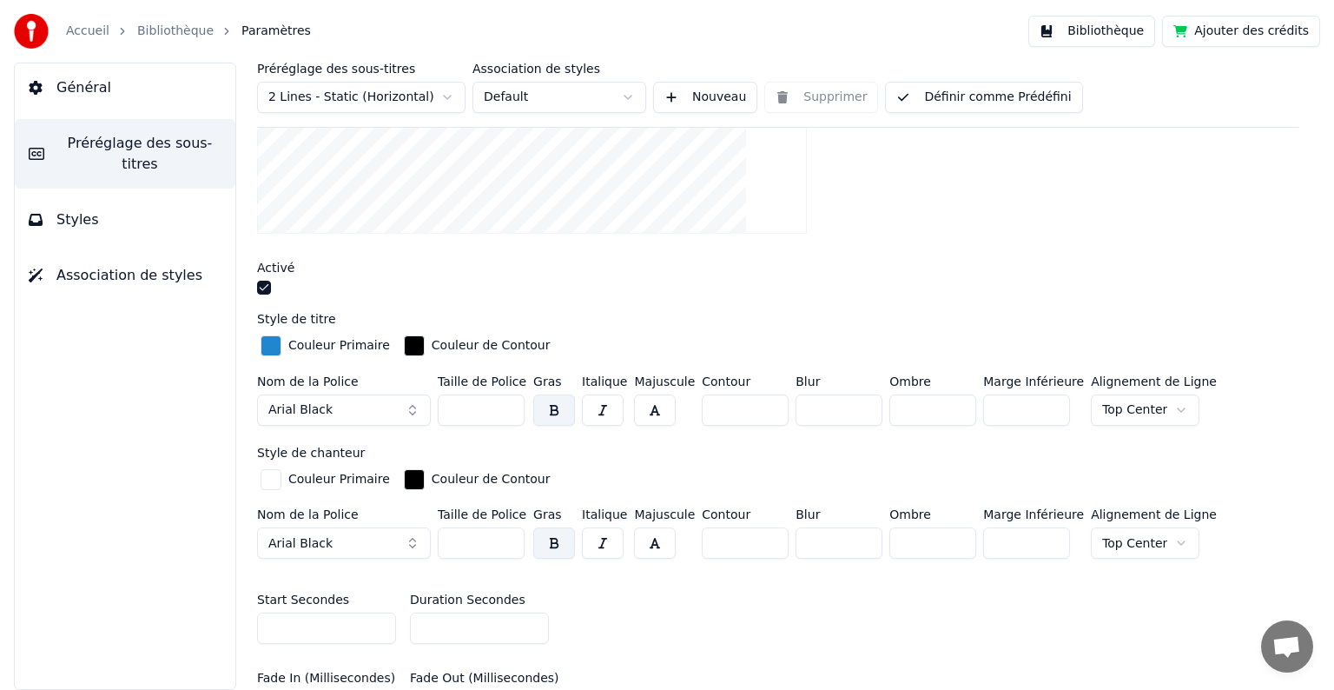
click at [92, 207] on button "Styles" at bounding box center [125, 219] width 221 height 49
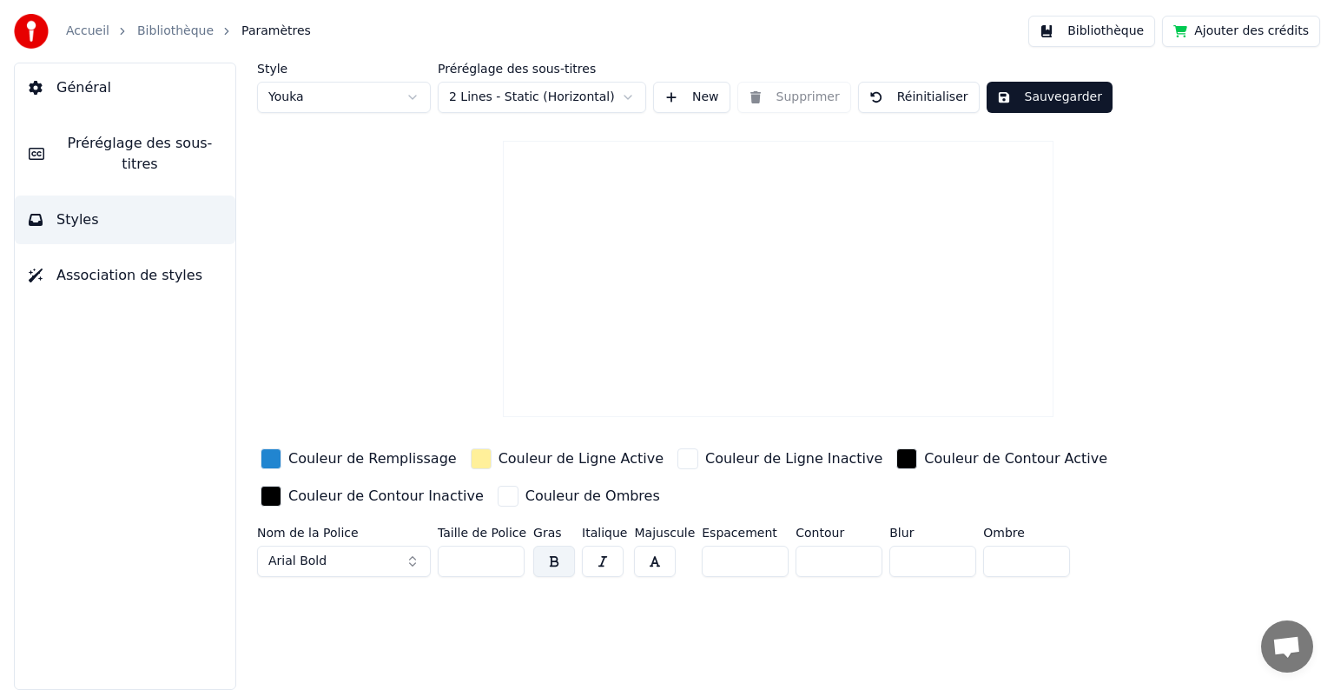
scroll to position [0, 0]
click at [152, 265] on span "Association de styles" at bounding box center [129, 275] width 146 height 21
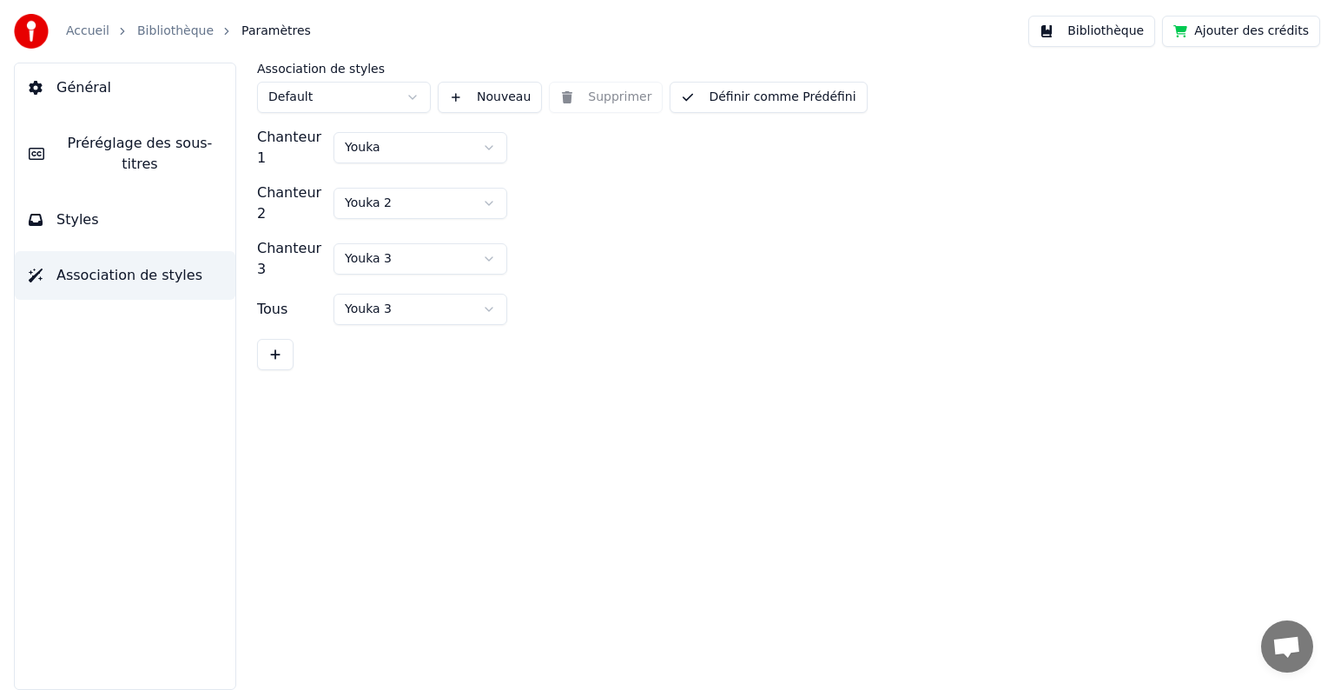
click at [110, 202] on button "Styles" at bounding box center [125, 219] width 221 height 49
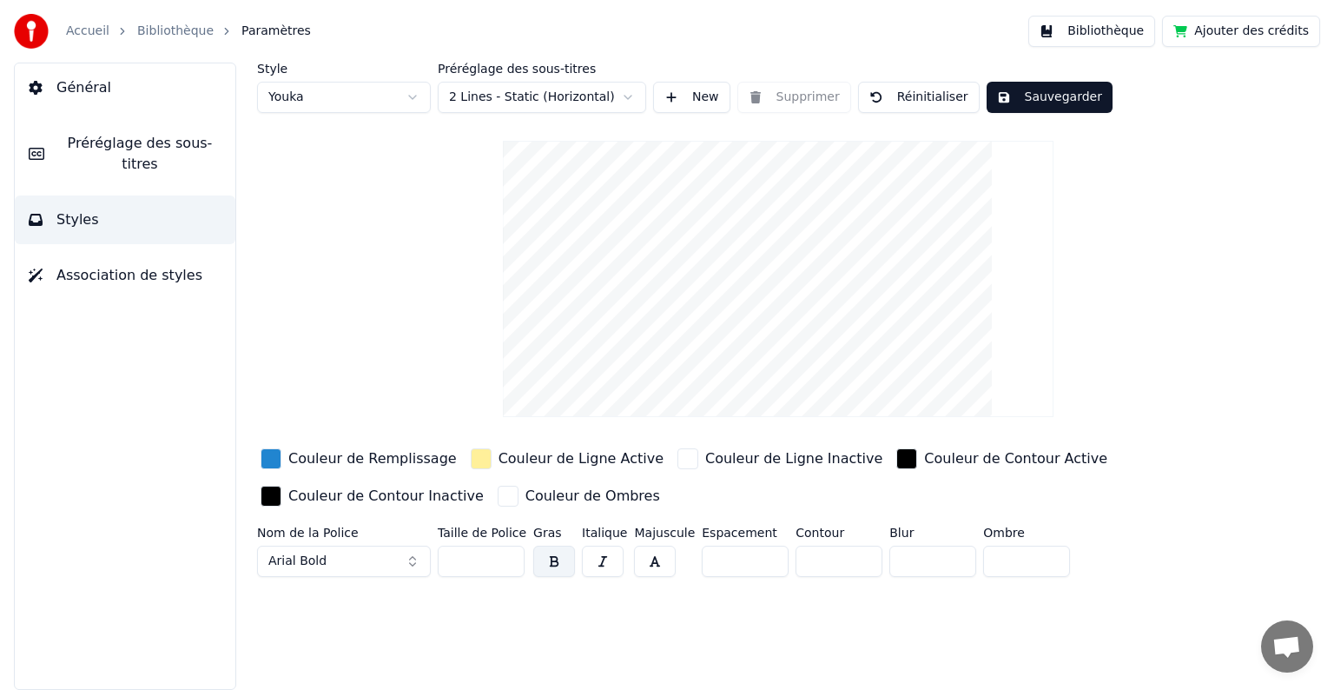
click at [90, 87] on span "Général" at bounding box center [83, 87] width 55 height 21
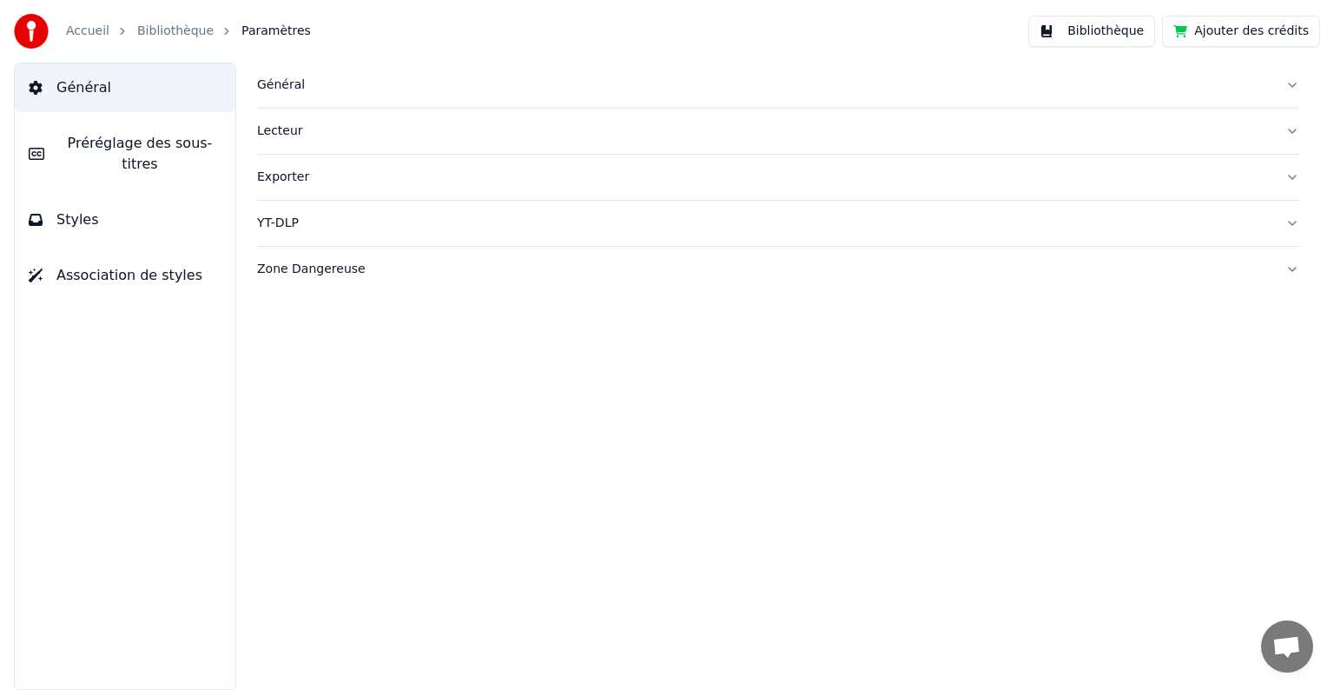
click at [98, 143] on span "Préréglage des sous-titres" at bounding box center [139, 154] width 163 height 42
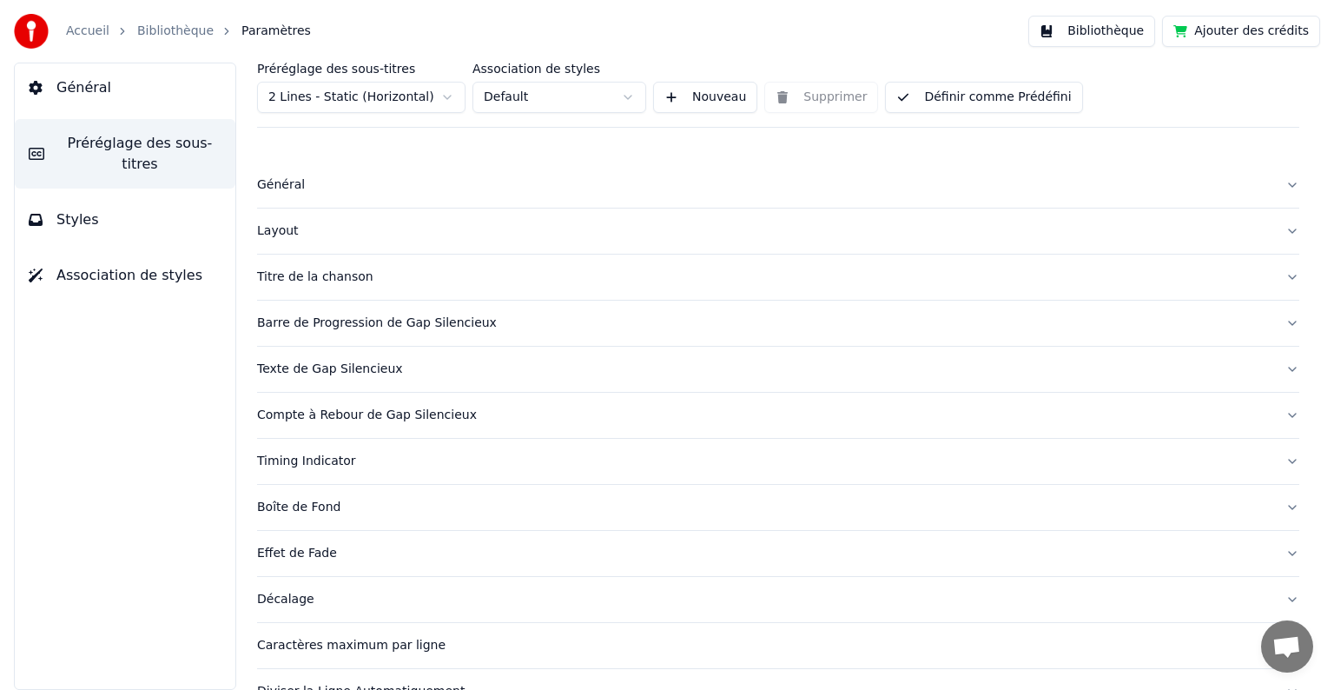
click at [268, 186] on div "Général" at bounding box center [764, 184] width 1015 height 17
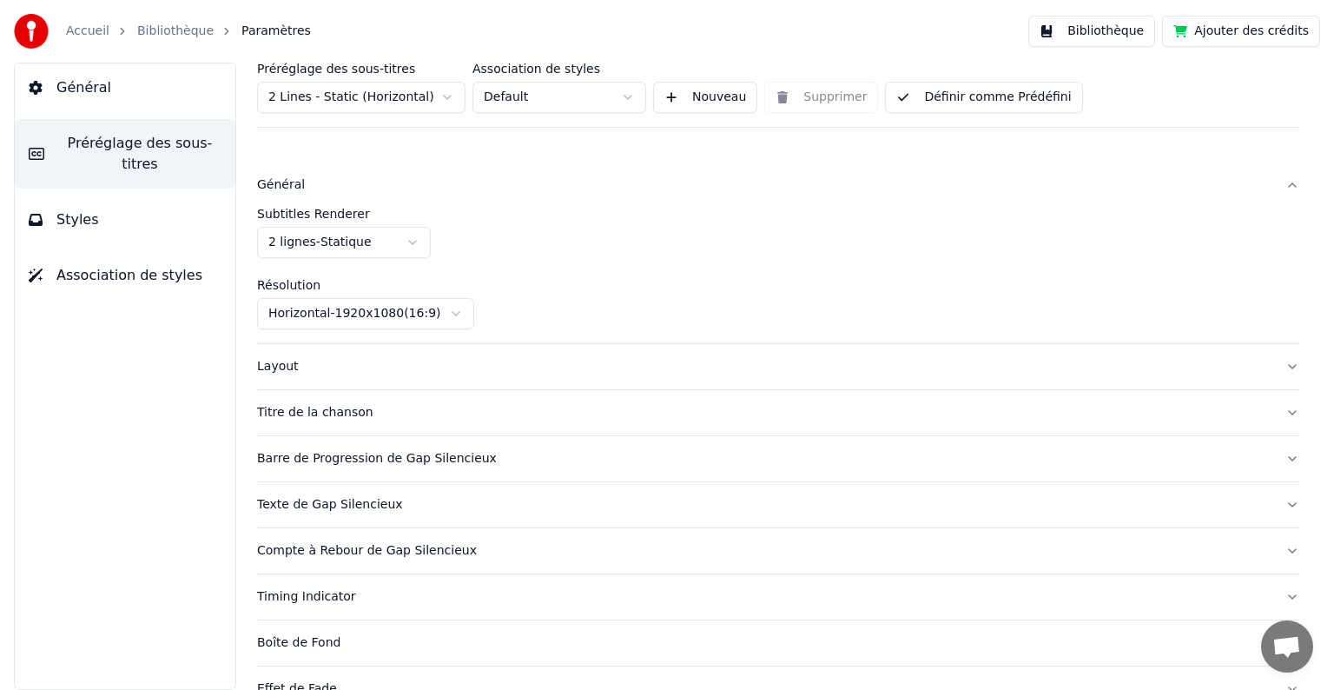
click at [281, 364] on div "Layout" at bounding box center [764, 366] width 1015 height 17
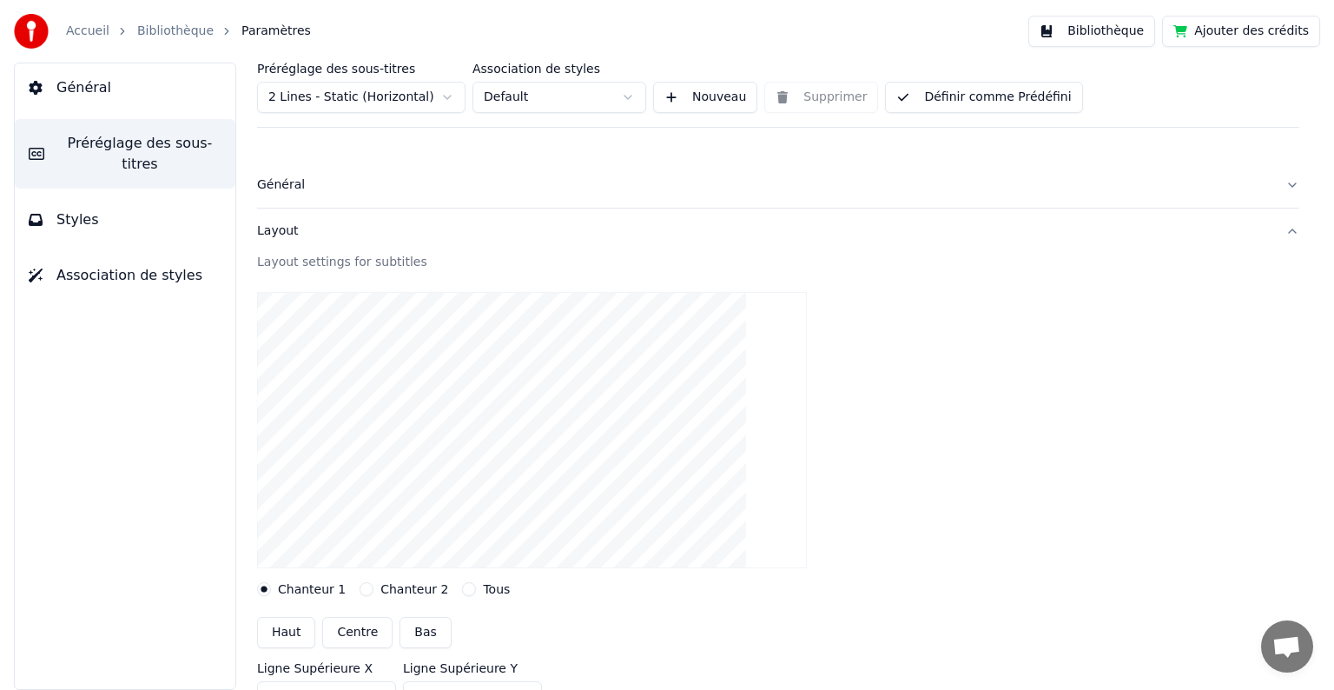
click at [273, 227] on div "Layout" at bounding box center [764, 230] width 1015 height 17
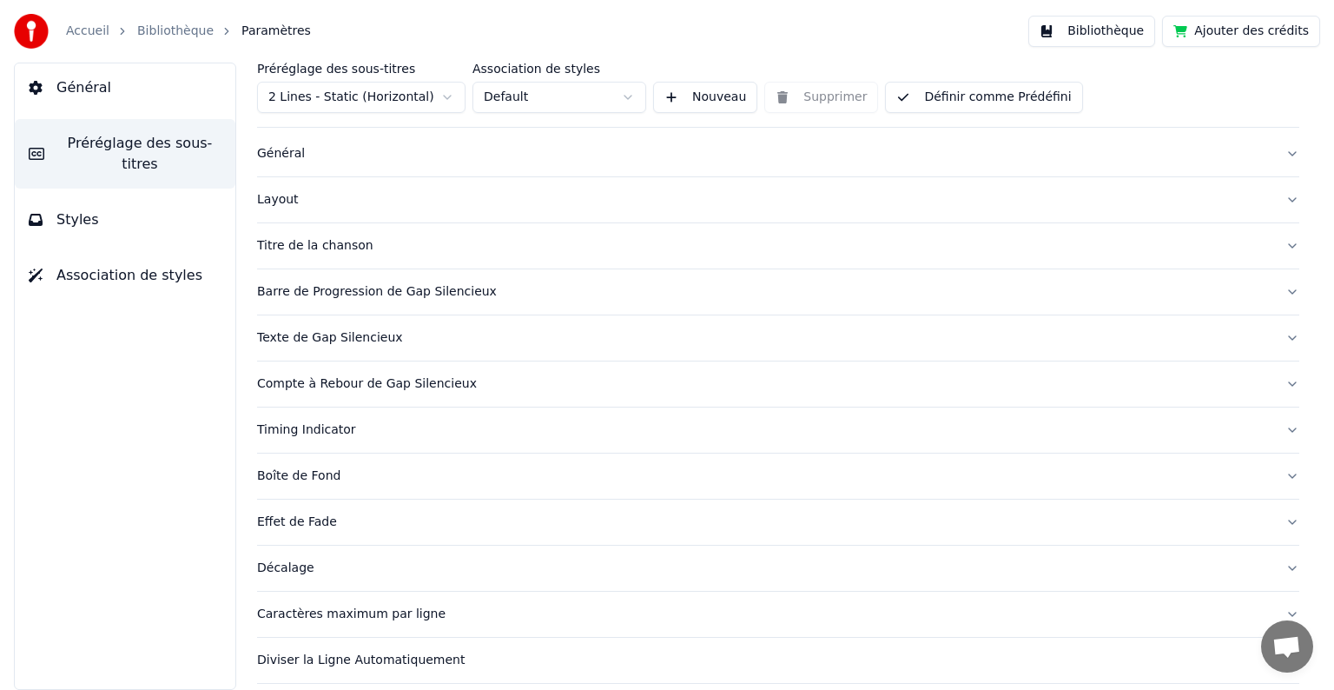
scroll to position [82, 0]
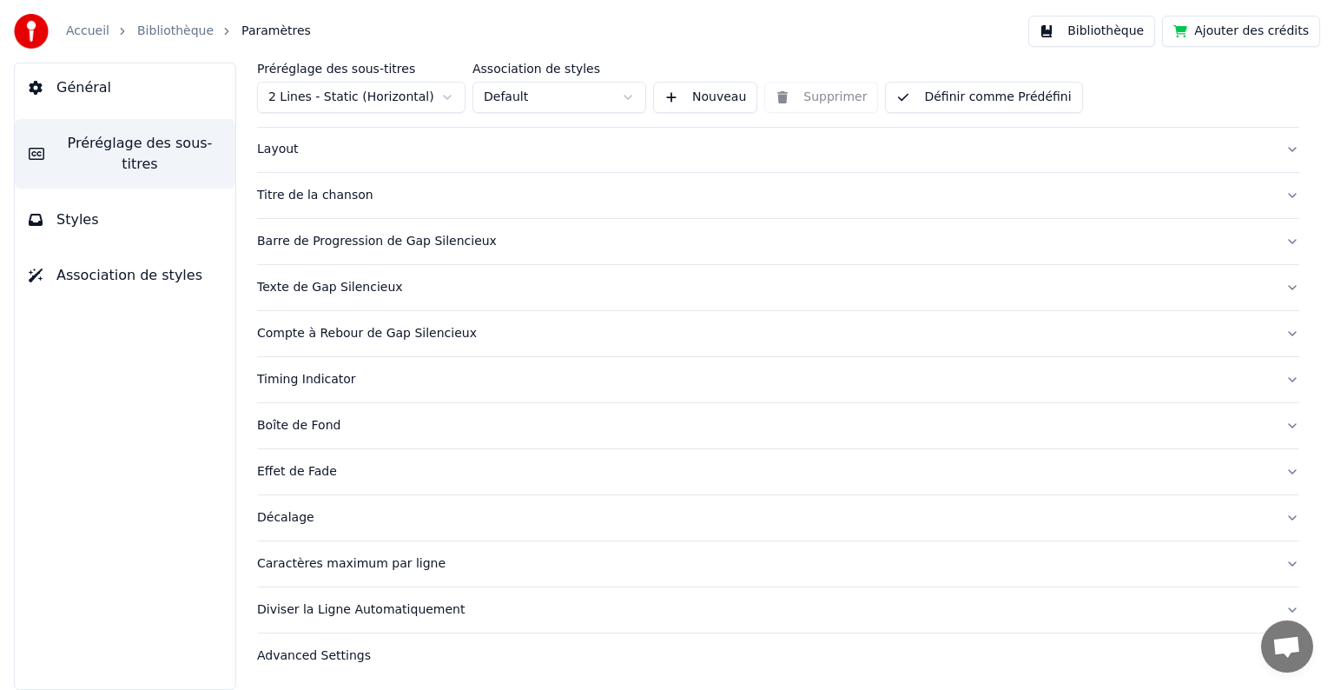
click at [1273, 521] on button "Décalage" at bounding box center [778, 517] width 1042 height 45
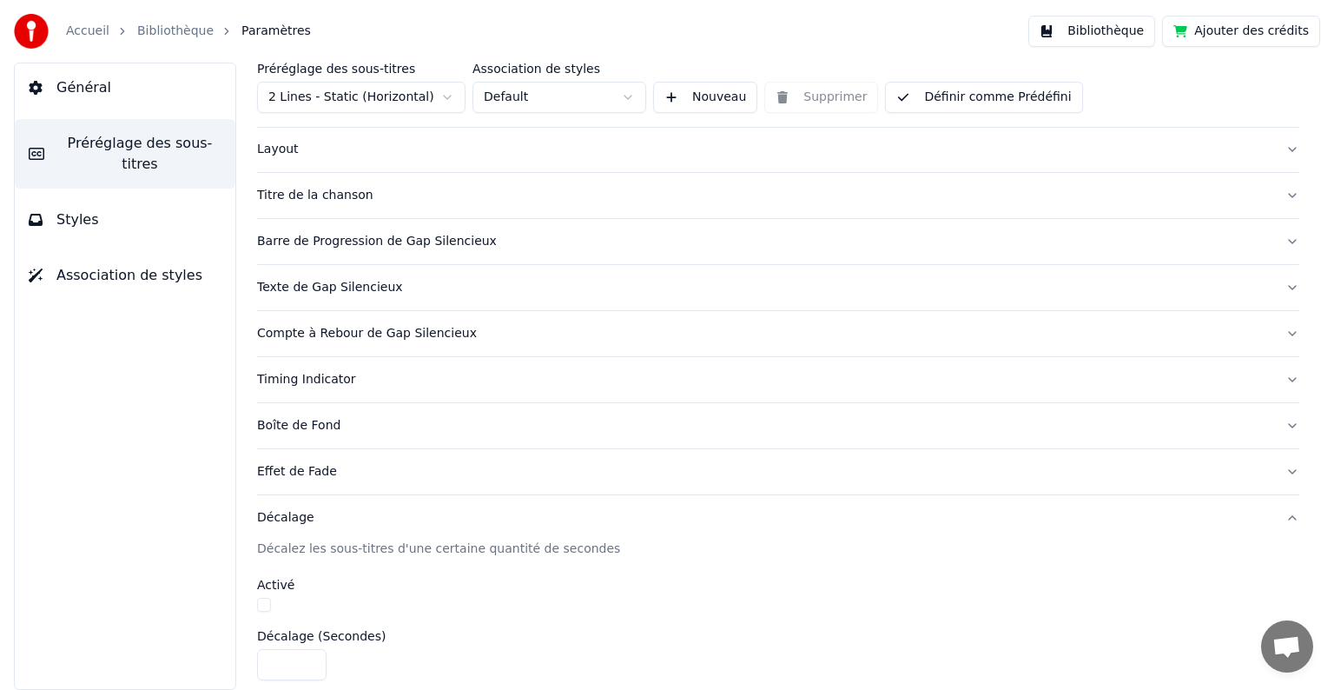
click at [1273, 521] on button "Décalage" at bounding box center [778, 517] width 1042 height 45
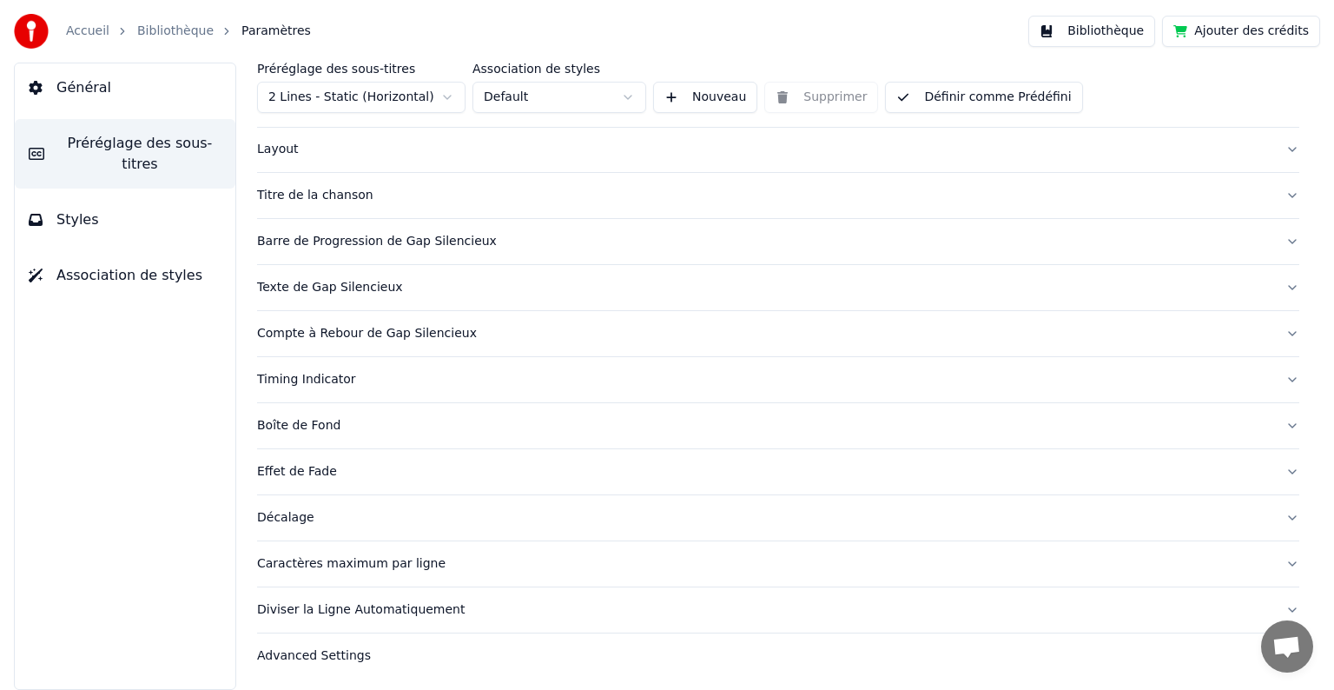
click at [129, 265] on span "Association de styles" at bounding box center [129, 275] width 146 height 21
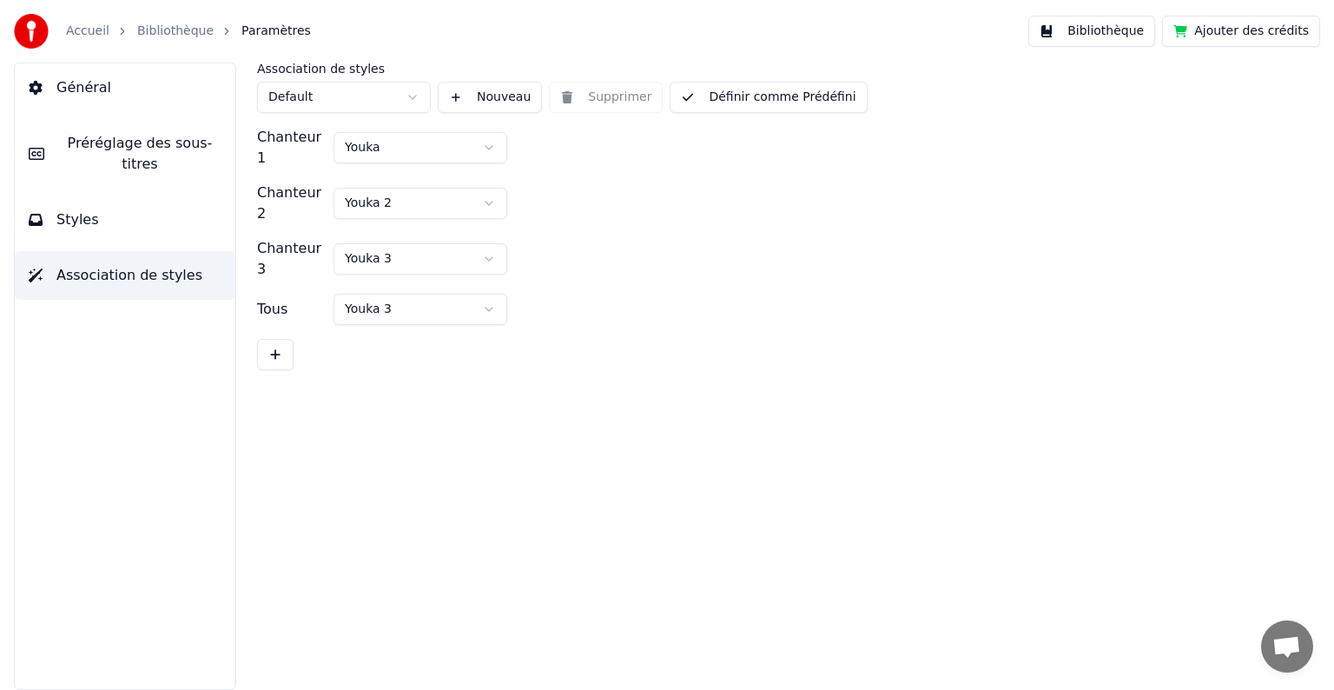
scroll to position [0, 0]
click at [94, 204] on button "Styles" at bounding box center [125, 219] width 221 height 49
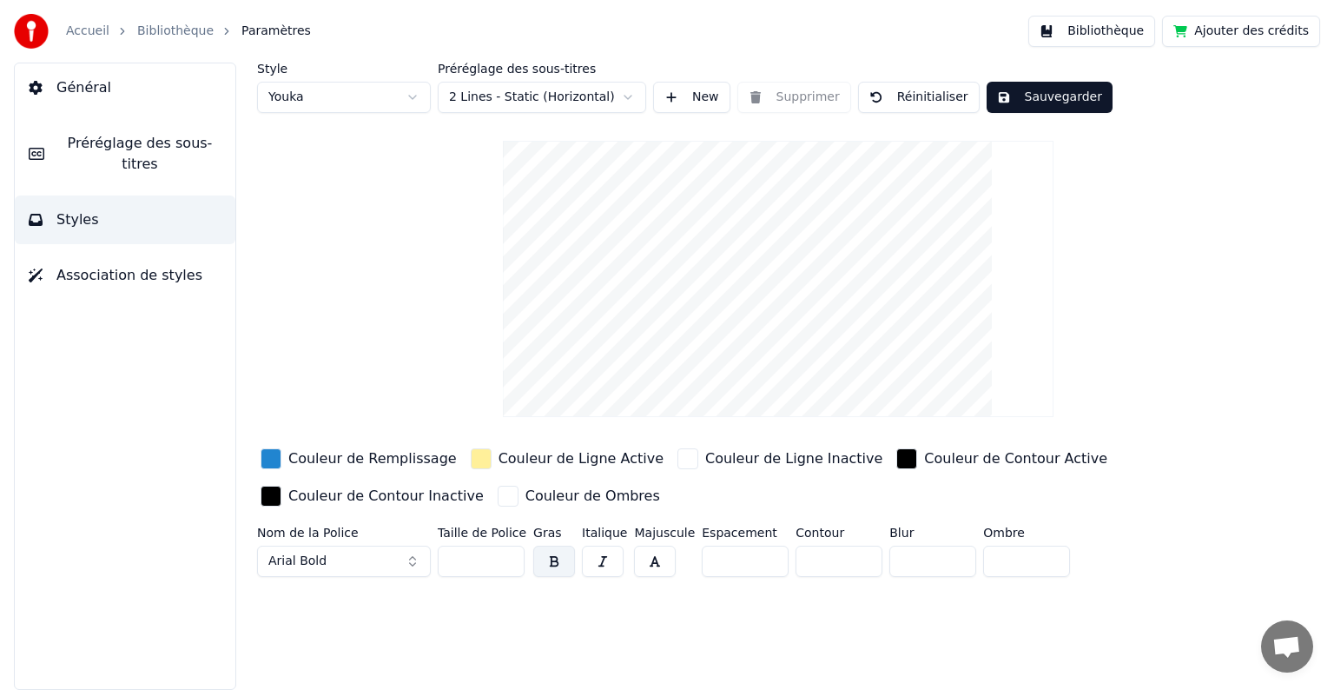
click at [74, 81] on span "Général" at bounding box center [83, 87] width 55 height 21
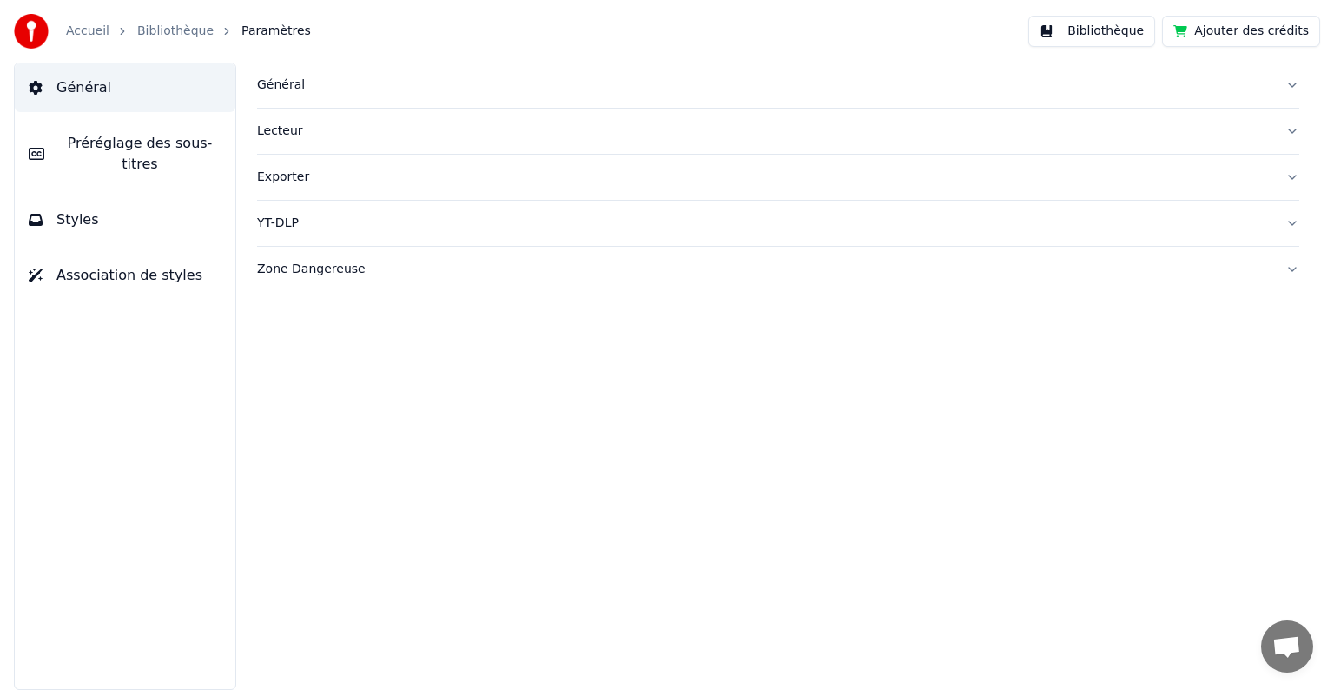
click at [282, 89] on div "Général" at bounding box center [764, 84] width 1015 height 17
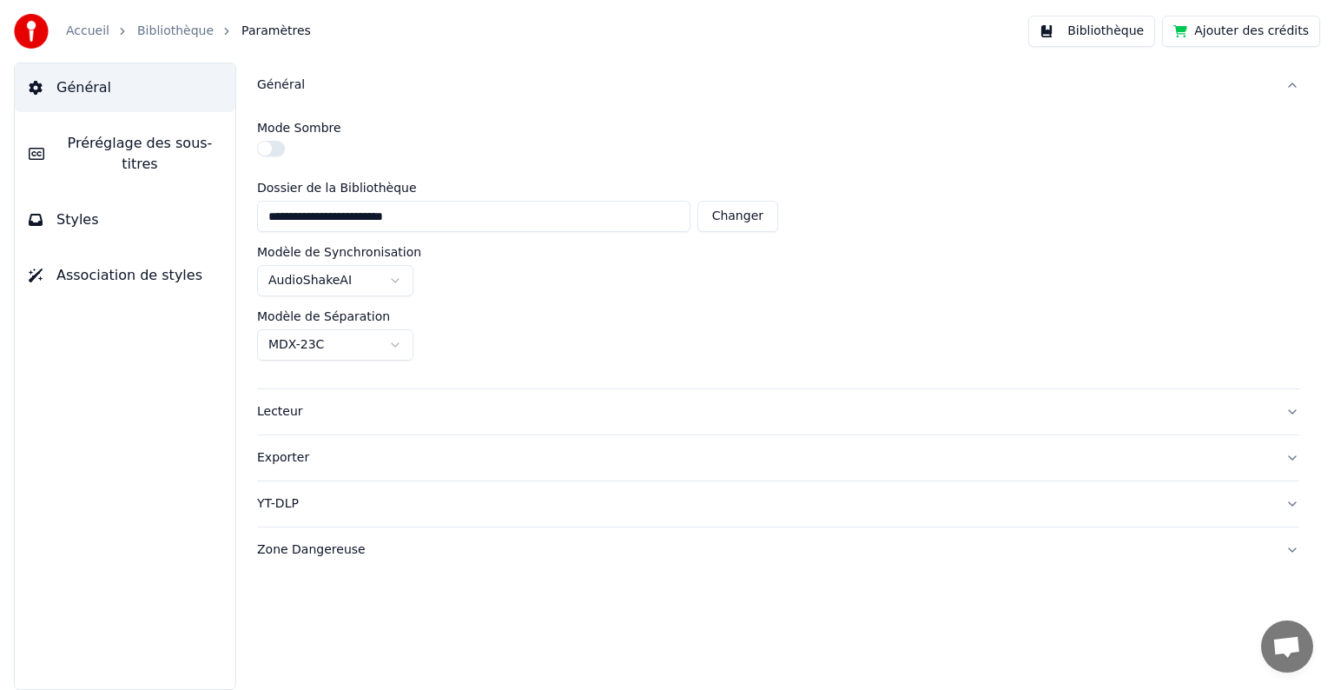
click at [95, 145] on span "Préréglage des sous-titres" at bounding box center [139, 154] width 163 height 42
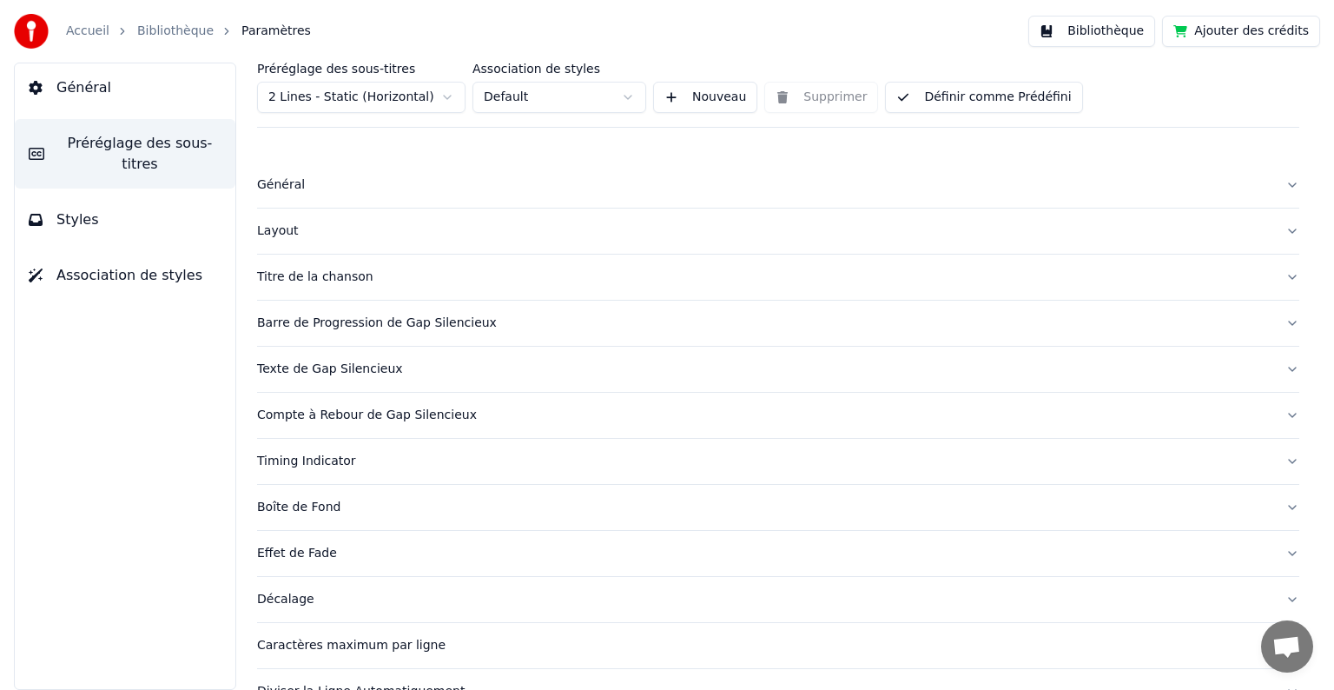
click at [272, 240] on button "Layout" at bounding box center [778, 230] width 1042 height 45
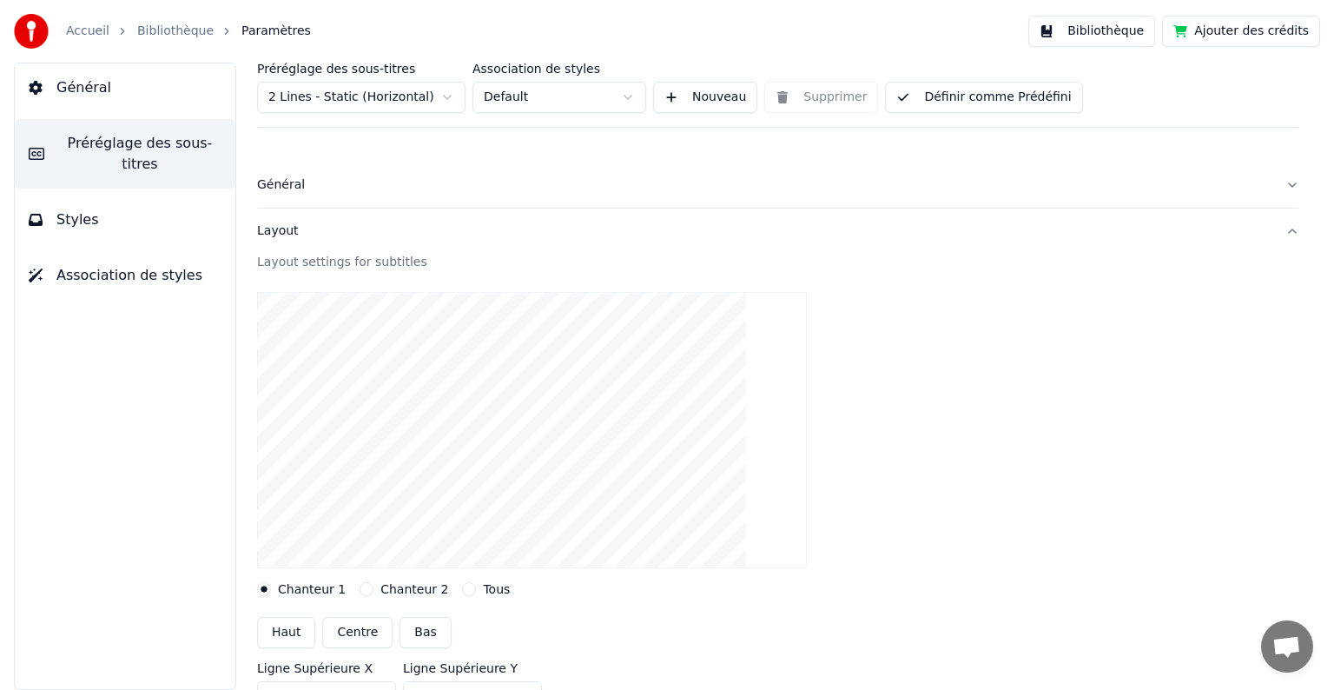
click at [417, 632] on button "Bas" at bounding box center [425, 632] width 51 height 31
type input "***"
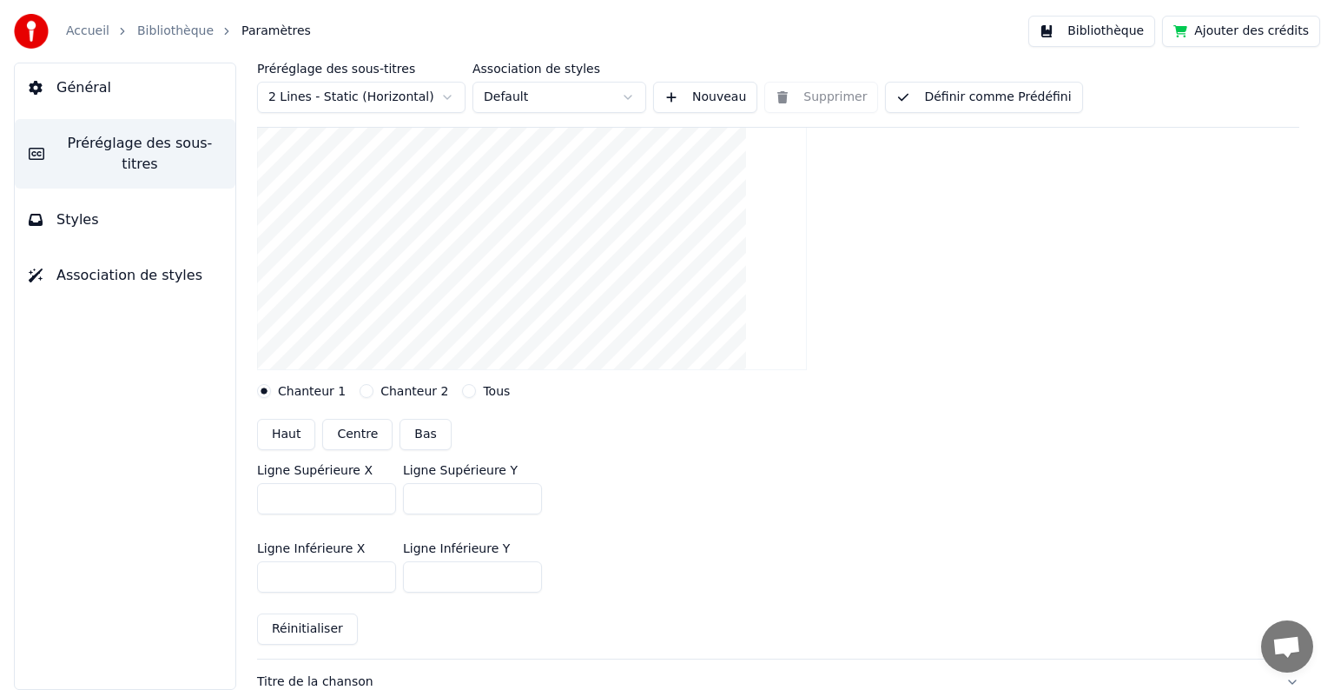
scroll to position [218, 0]
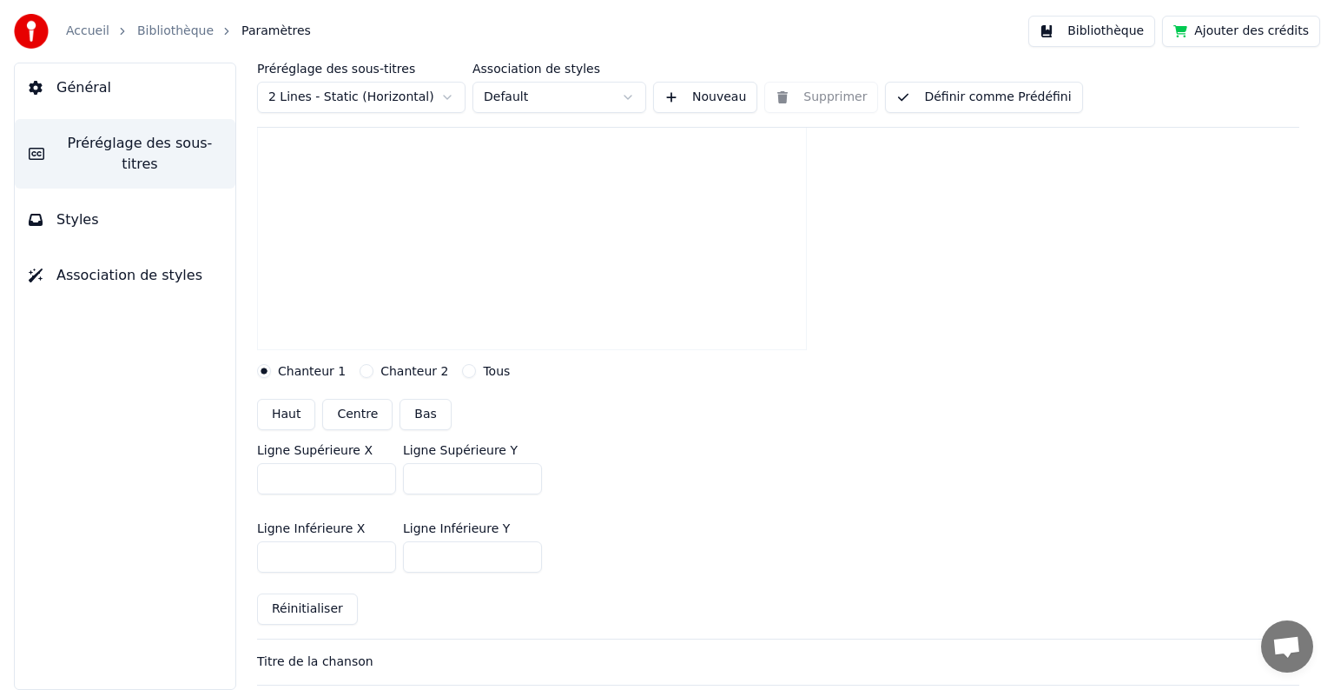
click at [380, 472] on input "****" at bounding box center [326, 478] width 139 height 31
click at [379, 472] on input "****" at bounding box center [326, 478] width 139 height 31
drag, startPoint x: 304, startPoint y: 475, endPoint x: 260, endPoint y: 475, distance: 44.3
click at [260, 475] on input "****" at bounding box center [326, 478] width 139 height 31
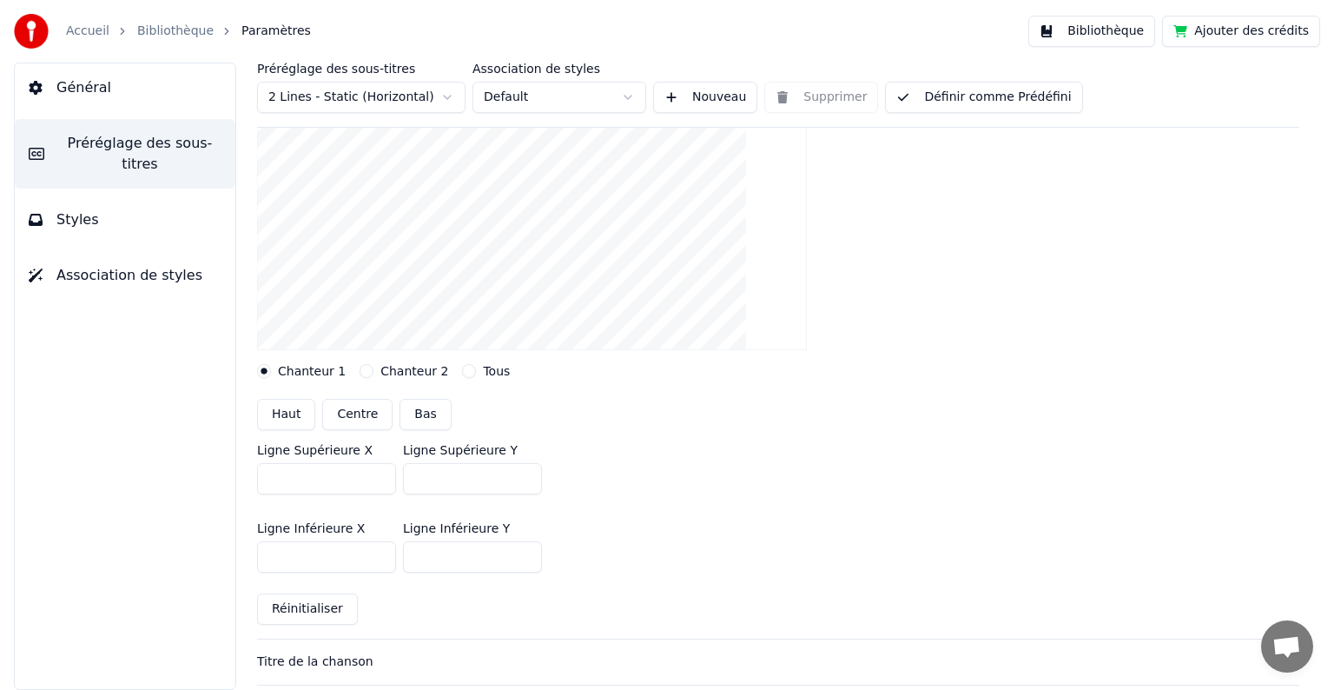
type input "***"
click at [966, 493] on div "Ligne Supérieure X *** Ligne Supérieure Y ***" at bounding box center [778, 469] width 1042 height 78
click at [525, 473] on input "***" at bounding box center [472, 478] width 139 height 31
click at [525, 482] on input "***" at bounding box center [472, 478] width 139 height 31
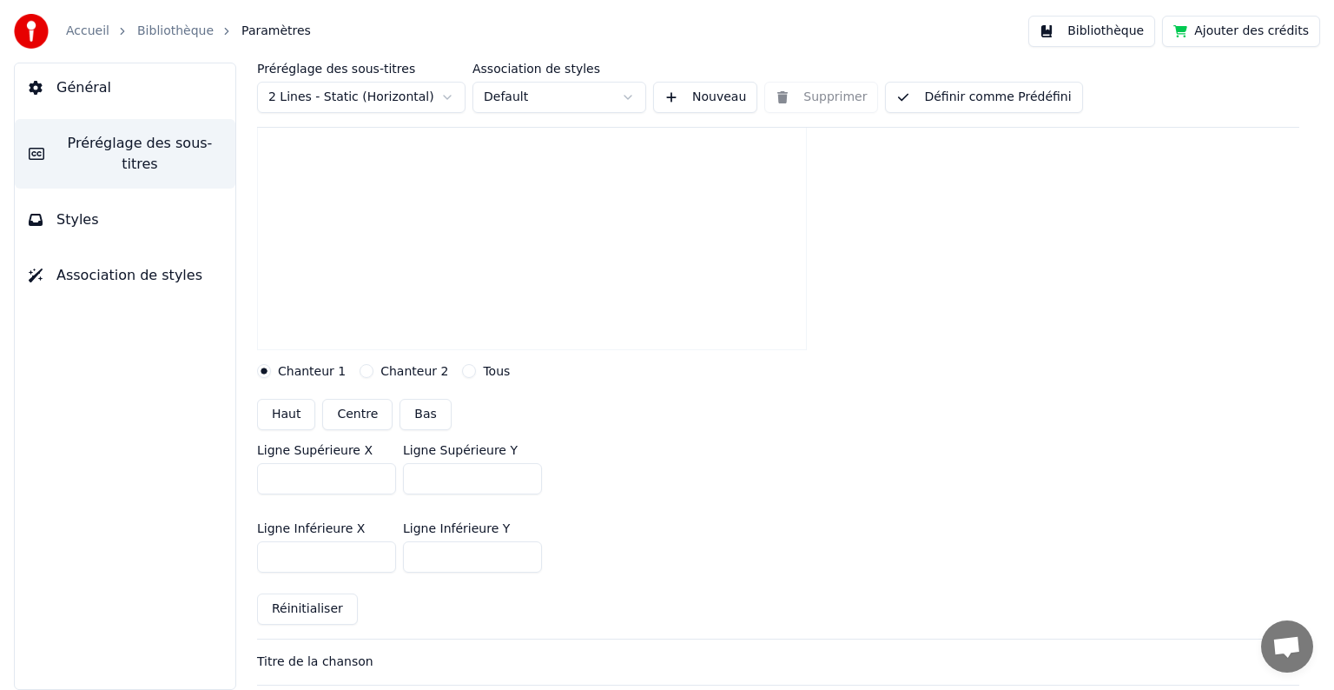
click at [525, 482] on input "***" at bounding box center [472, 478] width 139 height 31
type input "***"
click at [525, 482] on input "***" at bounding box center [472, 478] width 139 height 31
click at [520, 554] on input "****" at bounding box center [472, 556] width 139 height 31
drag, startPoint x: 447, startPoint y: 558, endPoint x: 398, endPoint y: 563, distance: 49.8
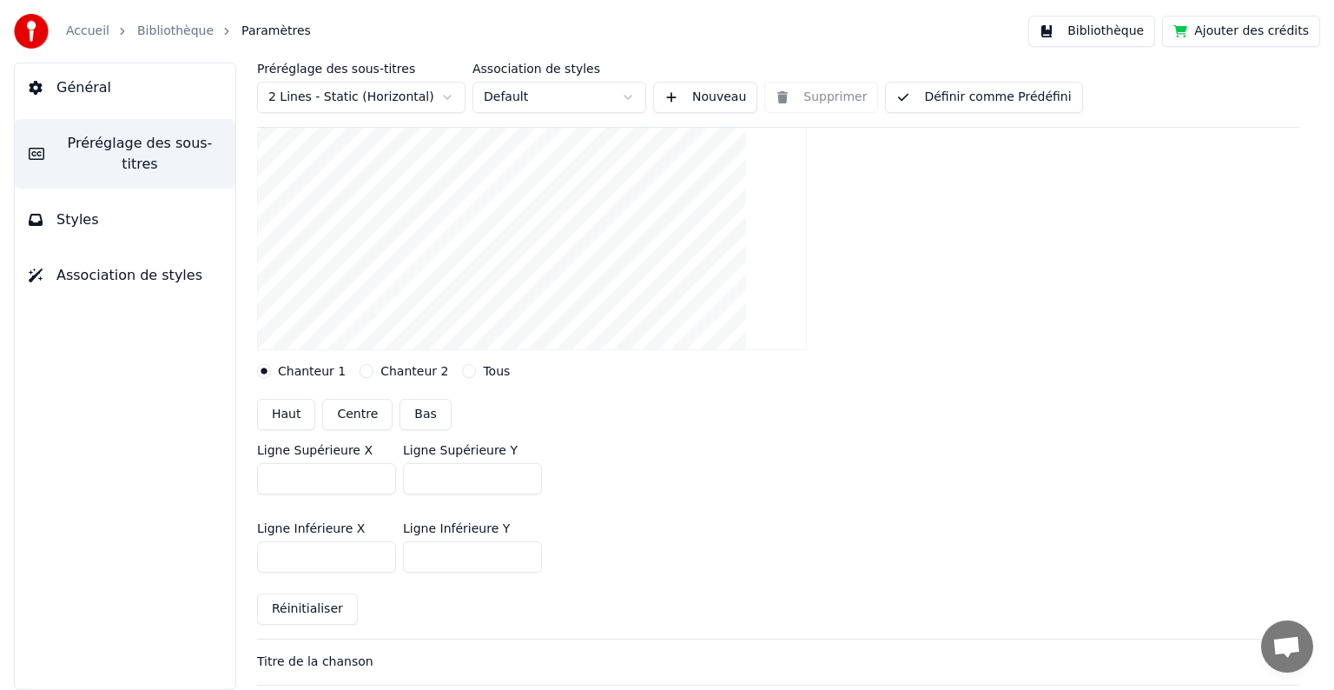
click at [398, 563] on div "Ligne Inférieure X *** Ligne Inférieure Y ****" at bounding box center [778, 547] width 1042 height 78
click at [420, 556] on input "***" at bounding box center [472, 556] width 139 height 31
type input "***"
click at [94, 79] on span "Général" at bounding box center [83, 87] width 55 height 21
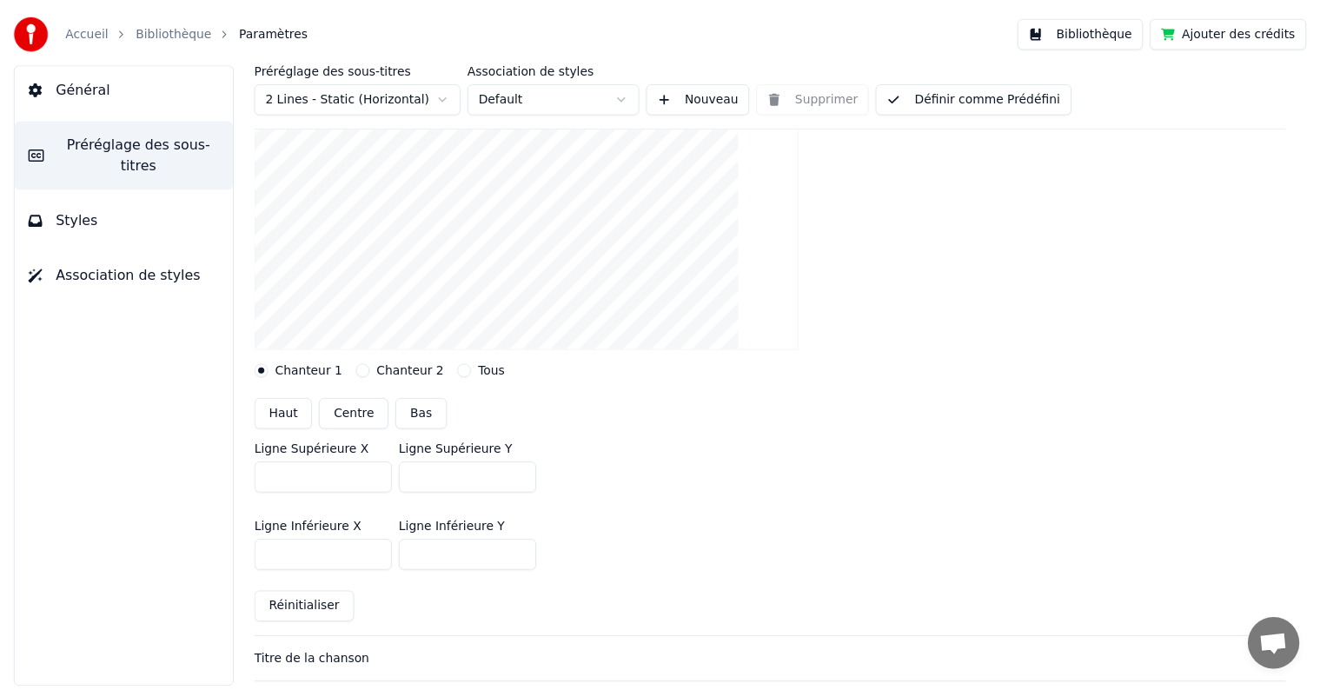
scroll to position [0, 0]
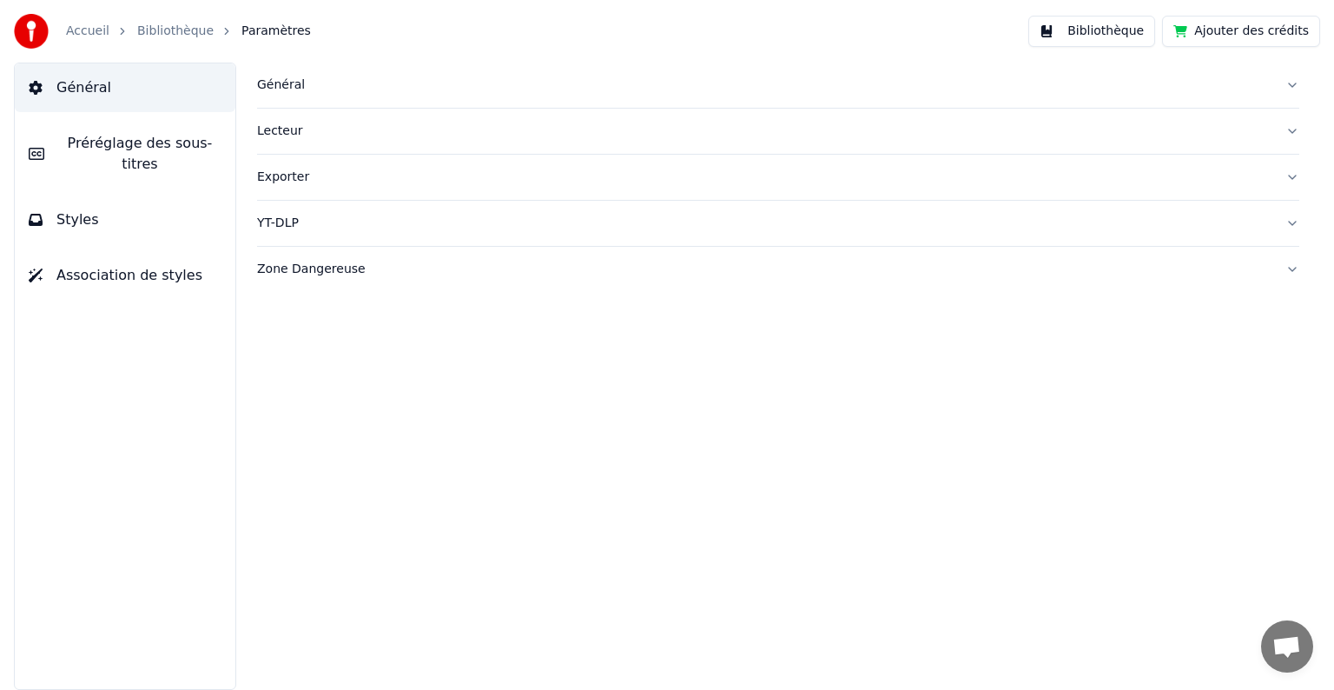
click at [161, 31] on link "Bibliothèque" at bounding box center [175, 31] width 76 height 17
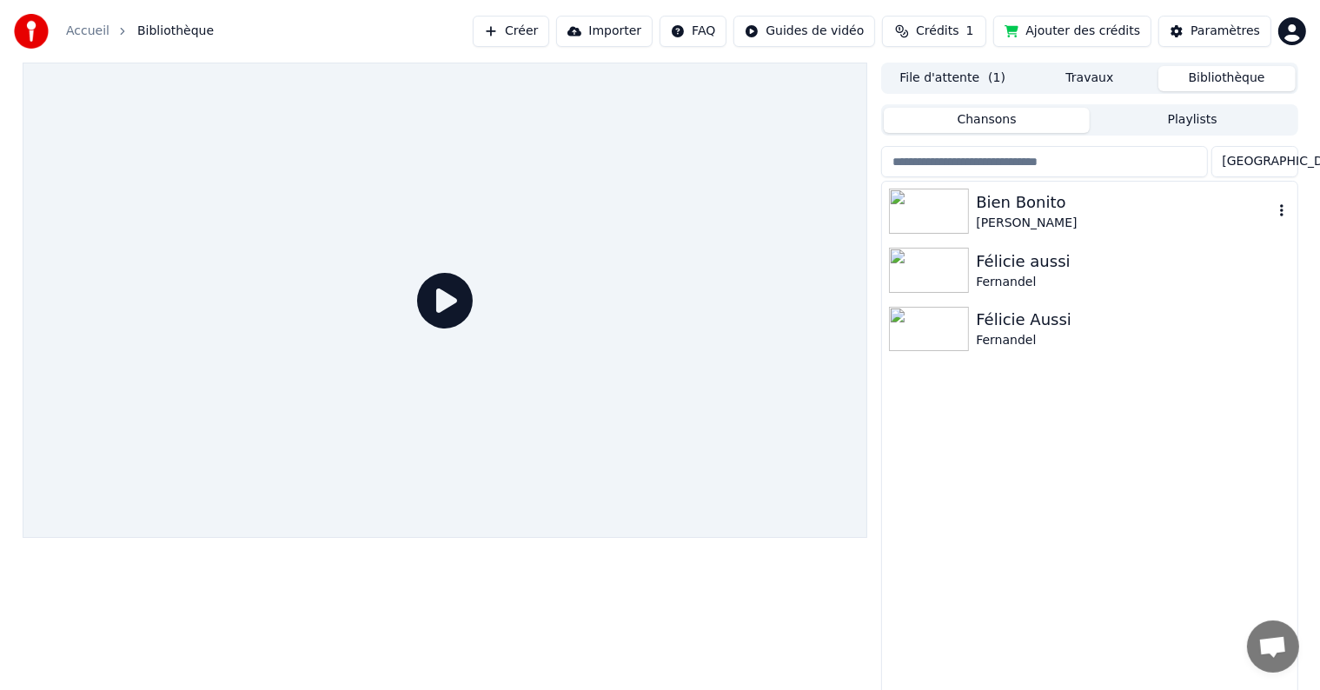
click at [947, 203] on img at bounding box center [929, 211] width 80 height 45
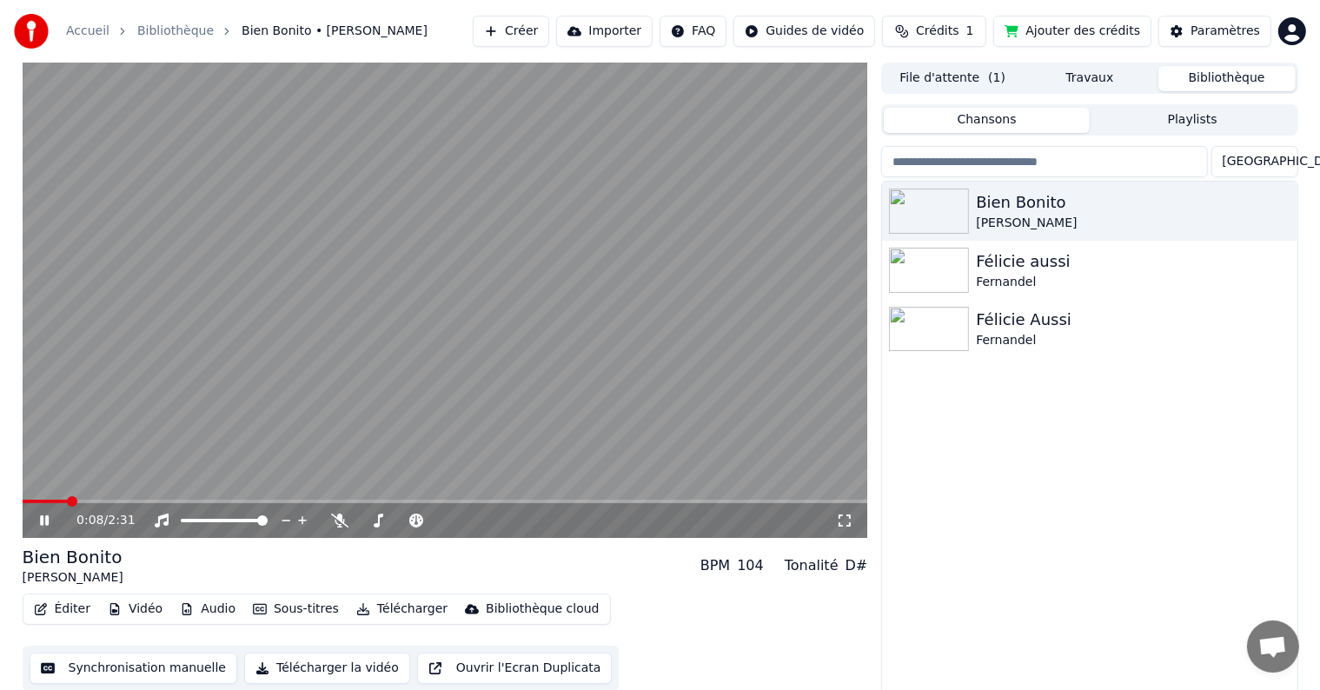
click at [174, 661] on button "Synchronisation manuelle" at bounding box center [134, 667] width 208 height 31
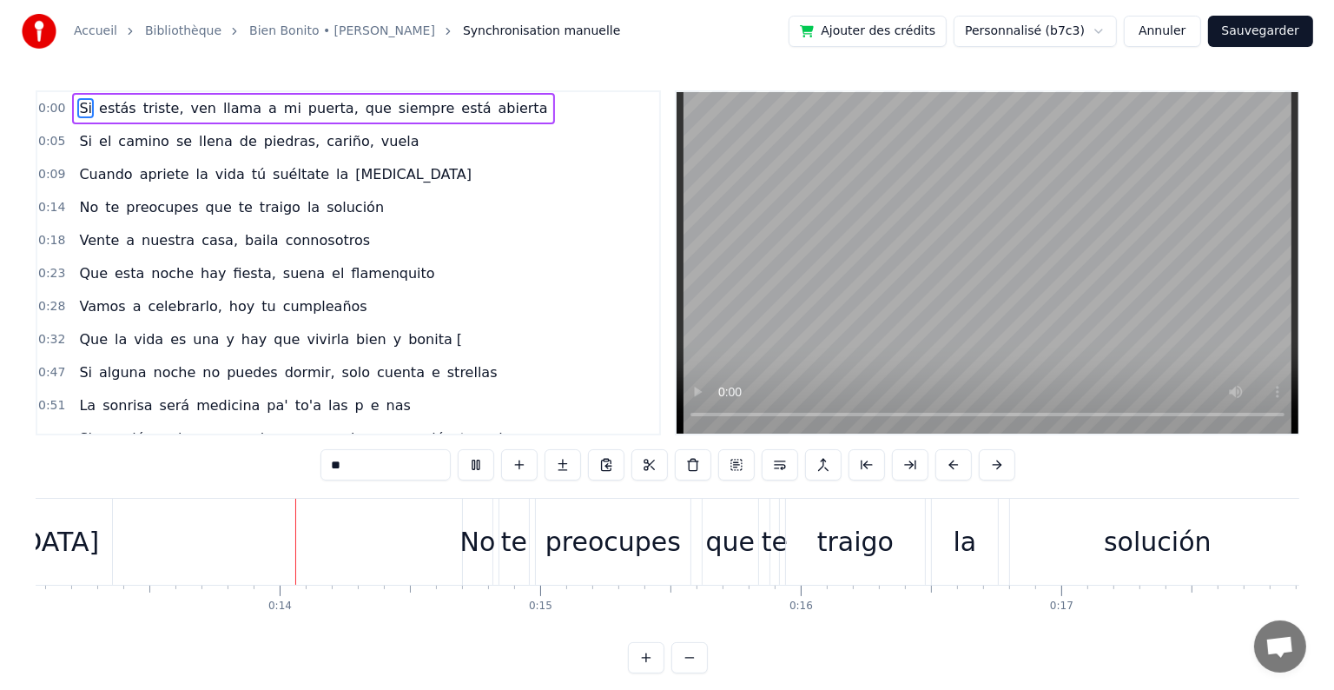
scroll to position [0, 3405]
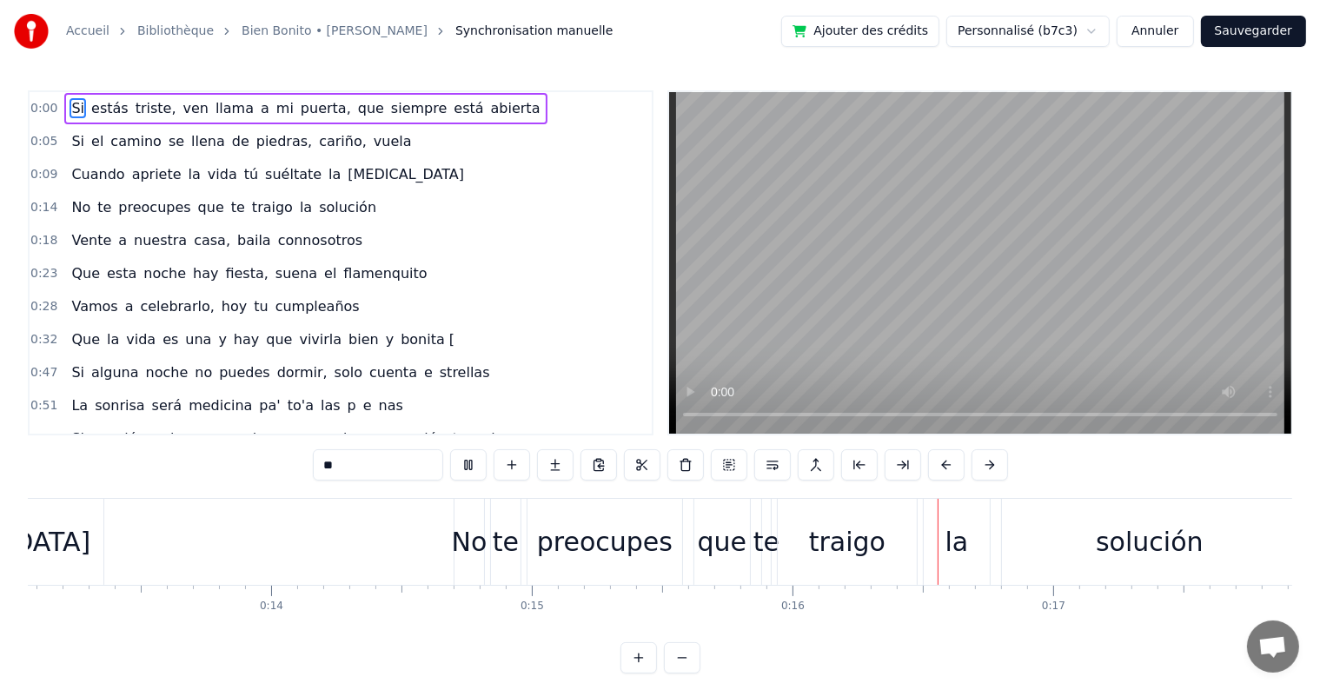
click at [279, 30] on link "Bien Bonito • [PERSON_NAME]" at bounding box center [335, 31] width 186 height 17
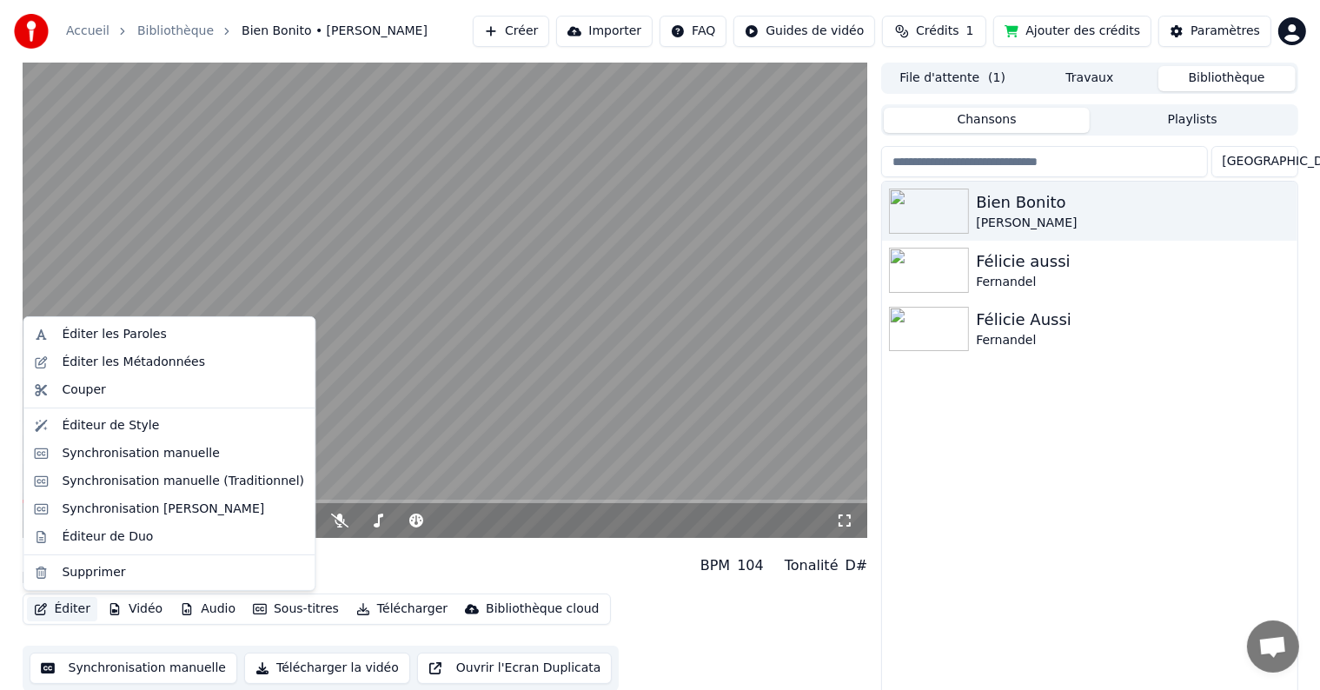
click at [65, 612] on button "Éditer" at bounding box center [62, 609] width 70 height 24
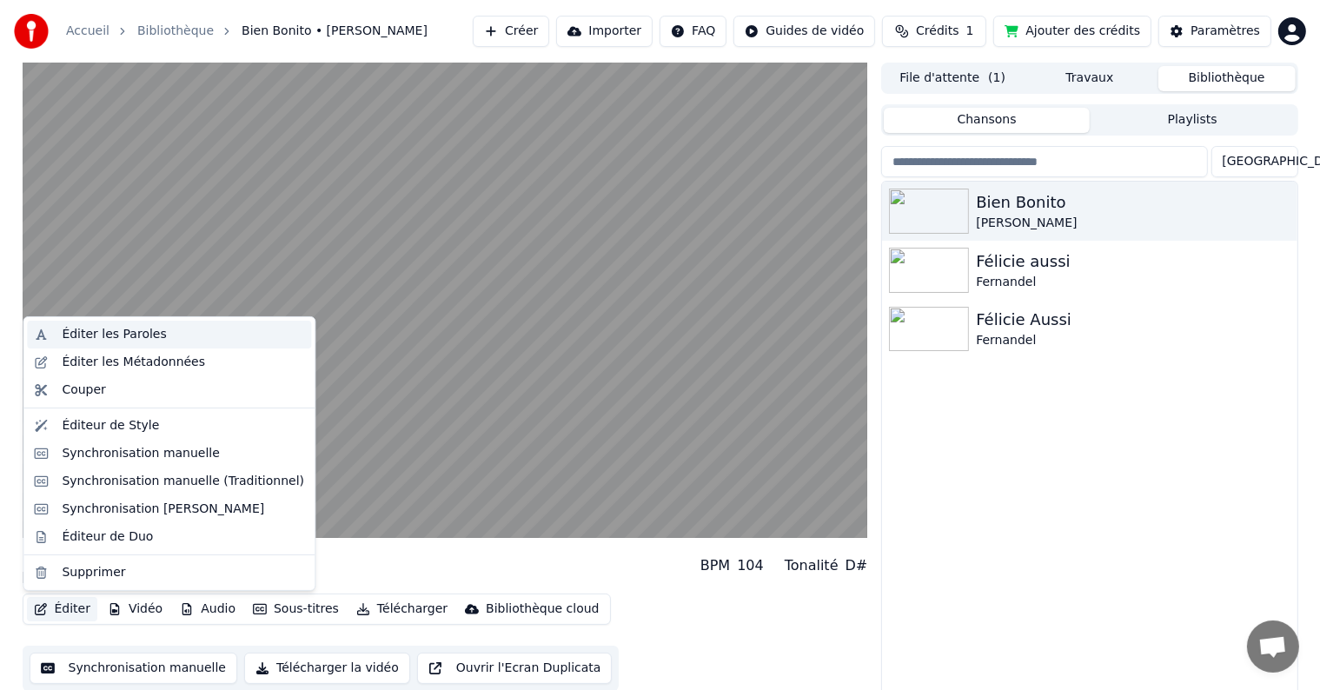
click at [132, 332] on div "Éditer les Paroles" at bounding box center [114, 334] width 104 height 17
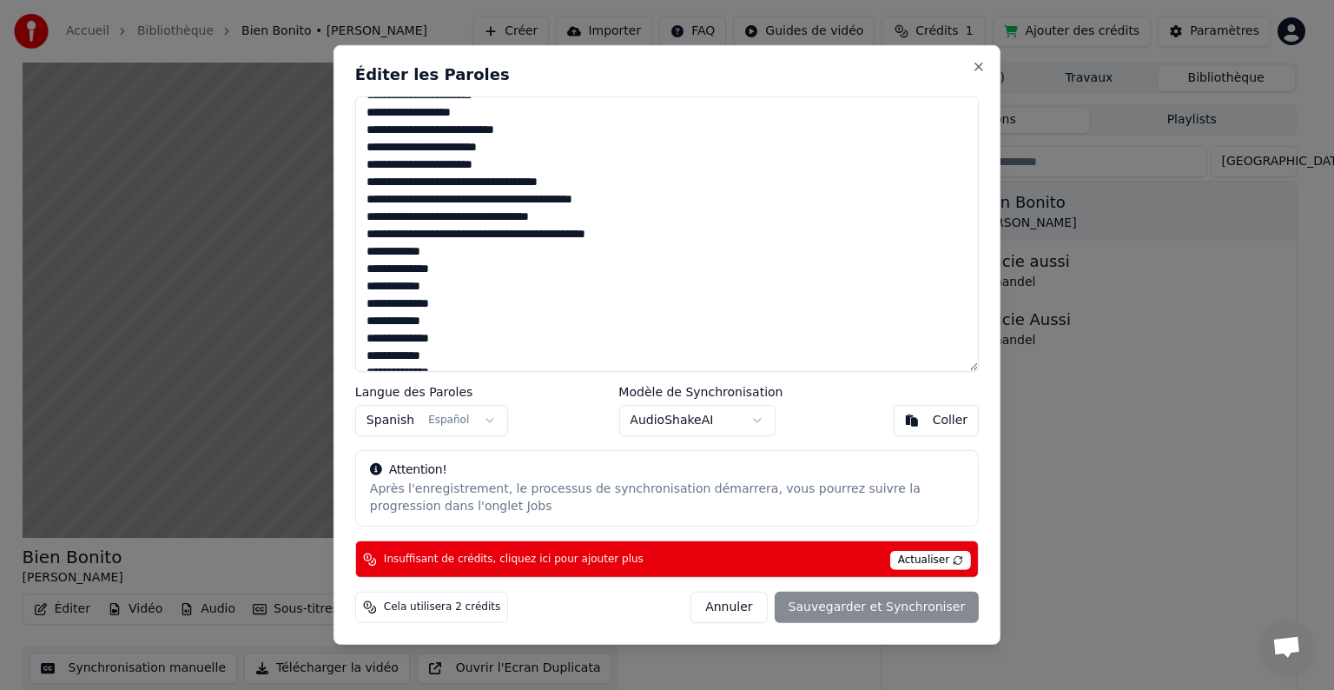
scroll to position [329, 0]
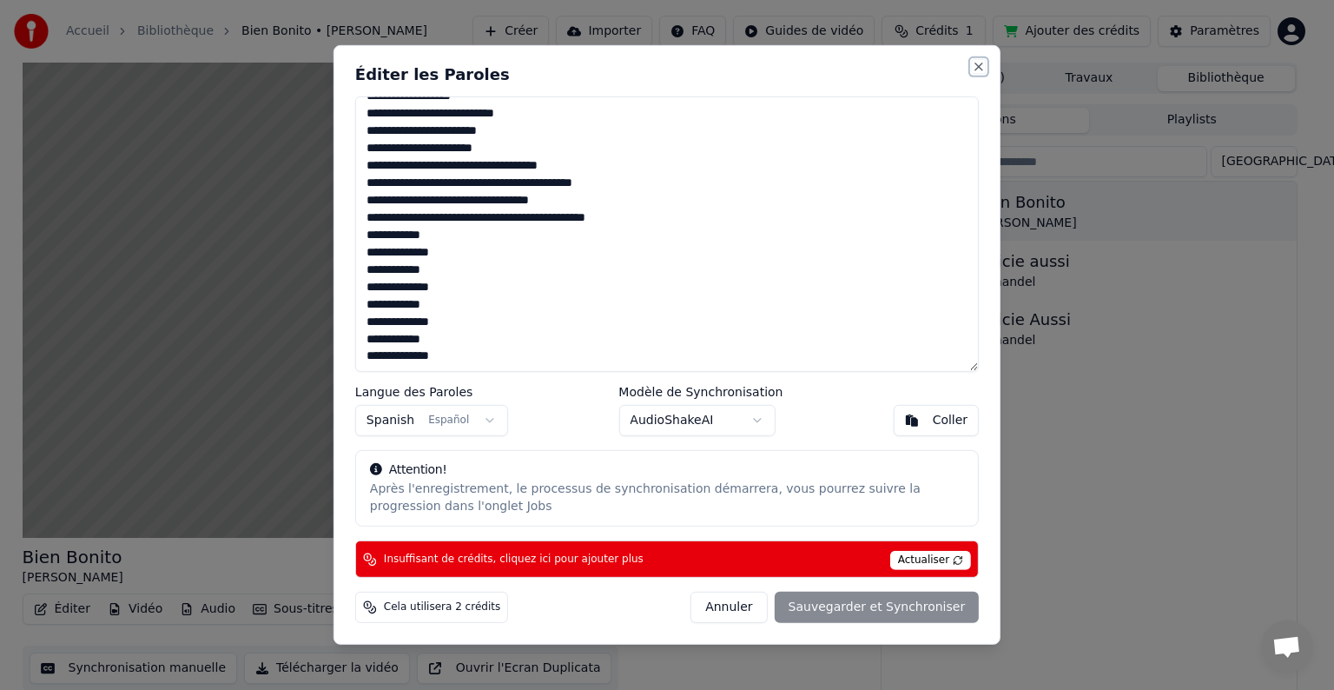
click at [983, 66] on button "Close" at bounding box center [979, 67] width 14 height 14
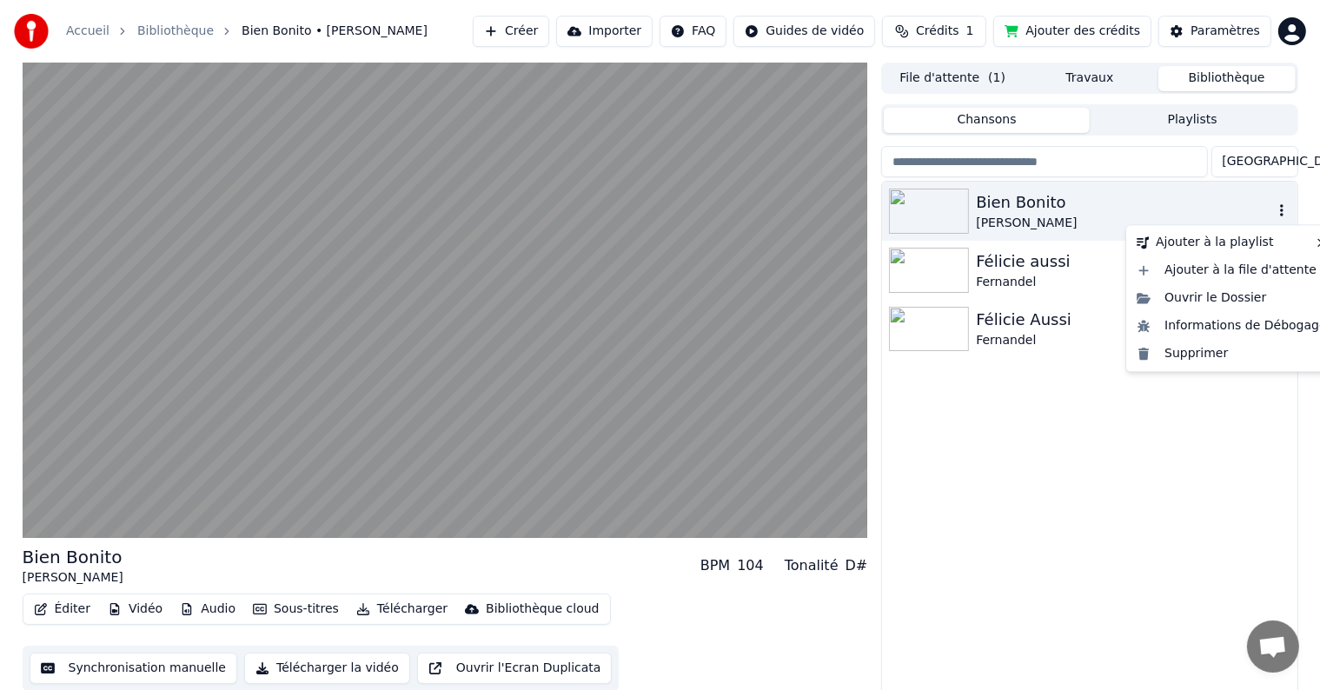
click at [1282, 213] on icon "button" at bounding box center [1281, 210] width 17 height 14
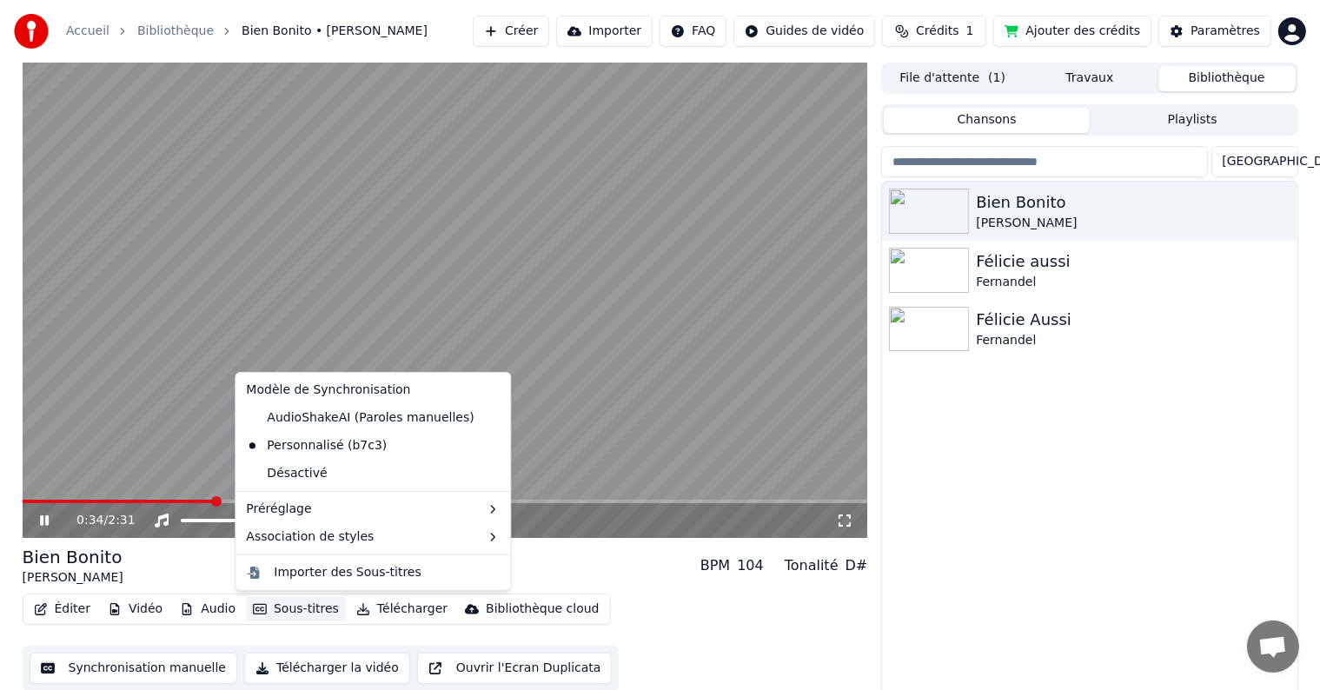
click at [290, 607] on button "Sous-titres" at bounding box center [296, 609] width 100 height 24
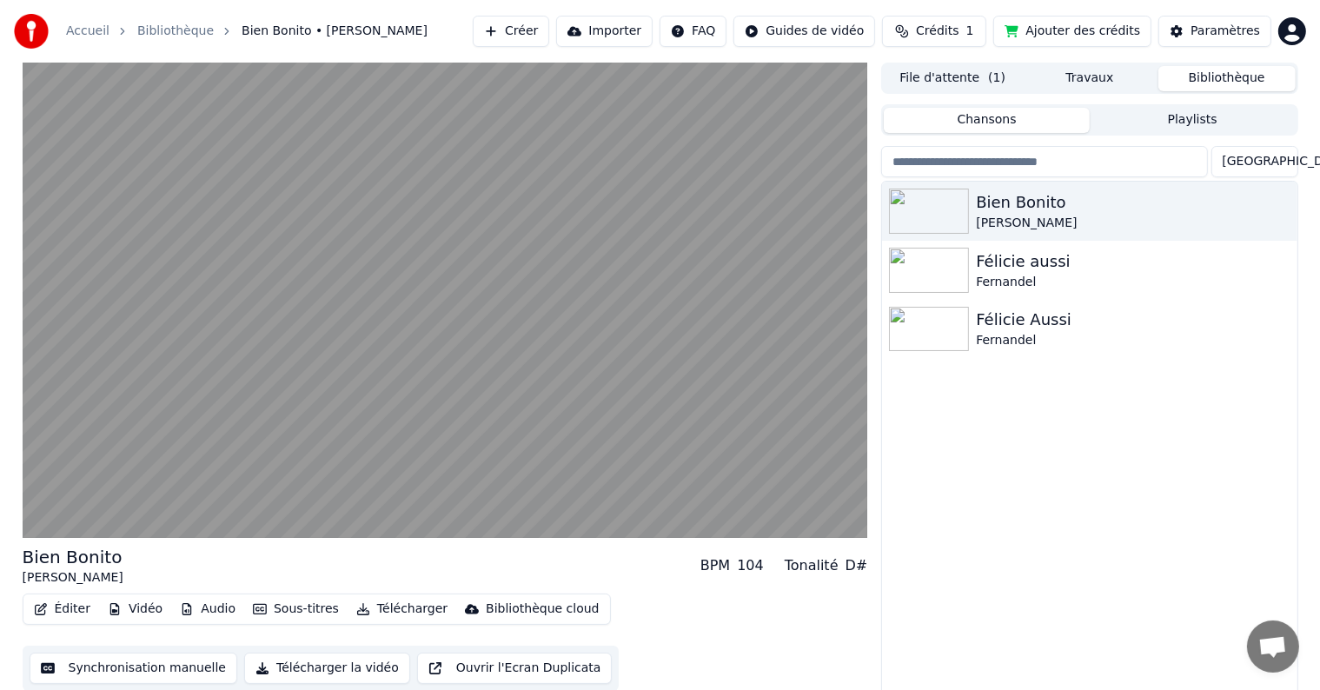
click at [639, 623] on div "Éditer Vidéo Audio Sous-titres Télécharger Bibliothèque cloud Synchronisation m…" at bounding box center [445, 641] width 845 height 97
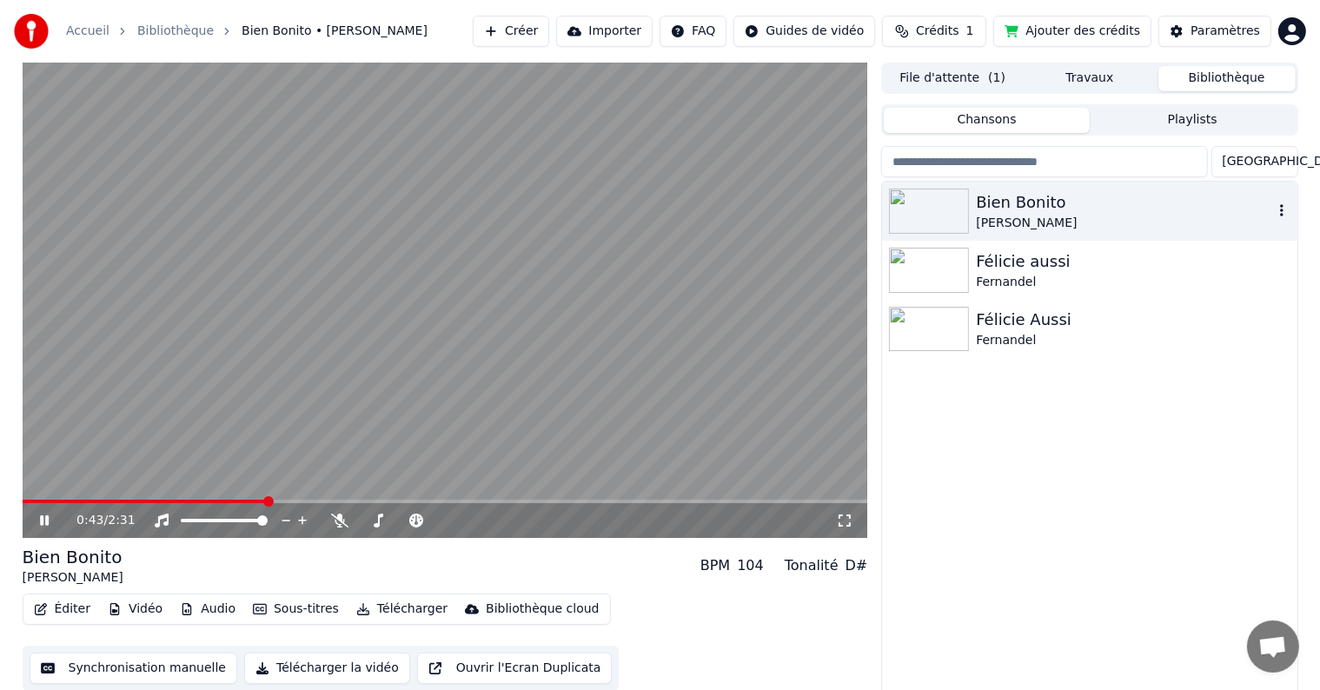
click at [996, 205] on div "Bien Bonito" at bounding box center [1124, 202] width 296 height 24
click at [90, 497] on video at bounding box center [445, 300] width 845 height 475
click at [23, 506] on span at bounding box center [28, 501] width 10 height 10
click at [42, 515] on icon at bounding box center [44, 520] width 10 height 12
click at [394, 605] on button "Télécharger" at bounding box center [401, 609] width 105 height 24
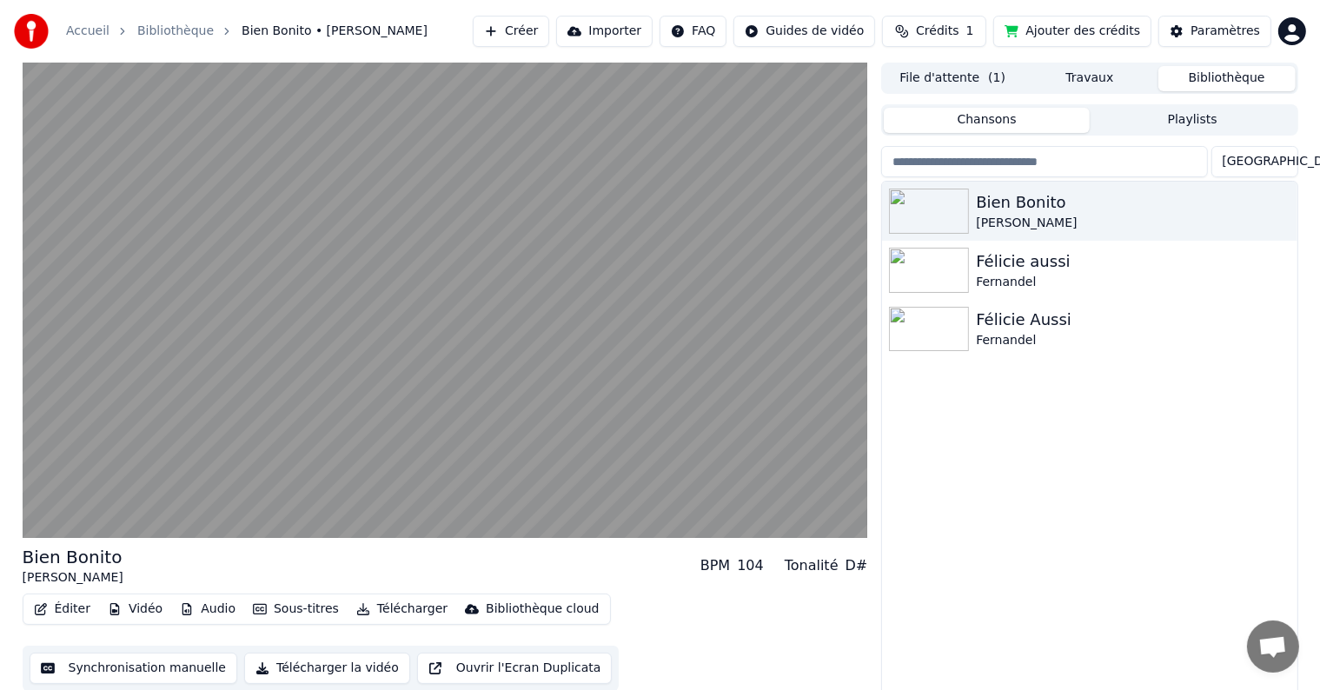
click at [779, 620] on div "Éditer Vidéo Audio Sous-titres Télécharger Bibliothèque cloud Synchronisation m…" at bounding box center [445, 641] width 845 height 97
click at [320, 665] on button "Télécharger la vidéo" at bounding box center [327, 667] width 166 height 31
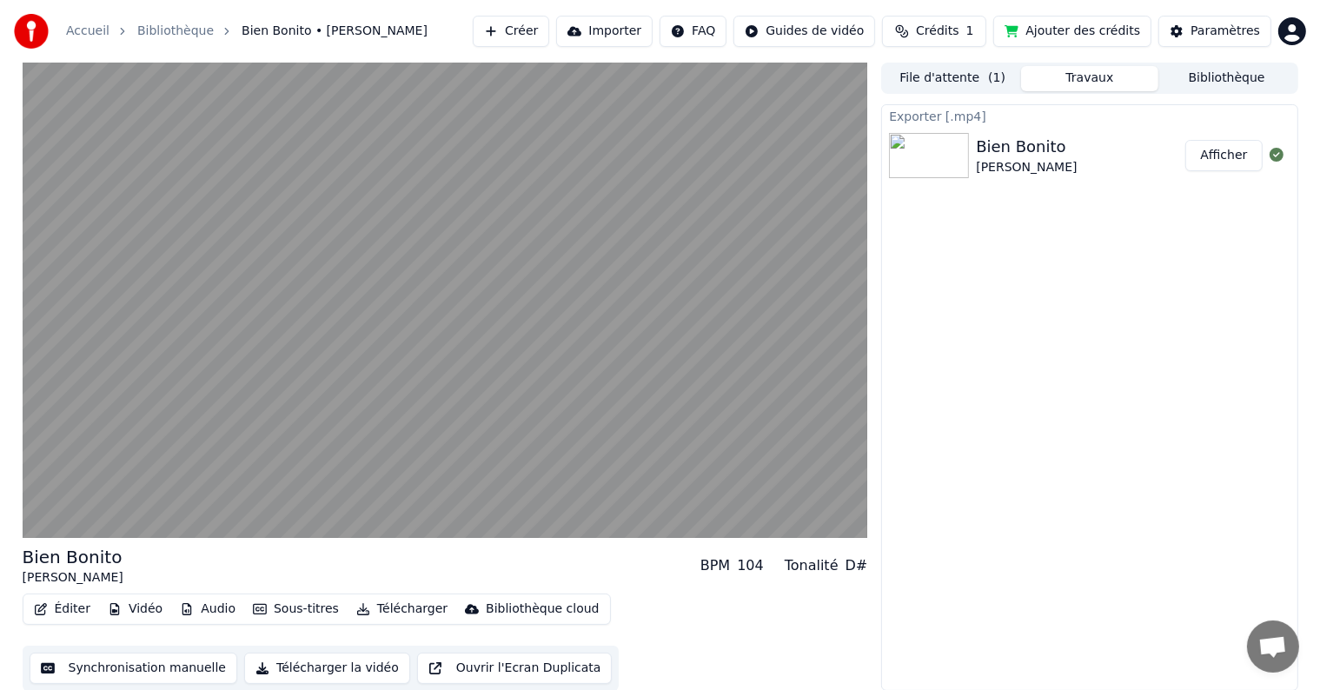
click at [1214, 156] on button "Afficher" at bounding box center [1223, 155] width 76 height 31
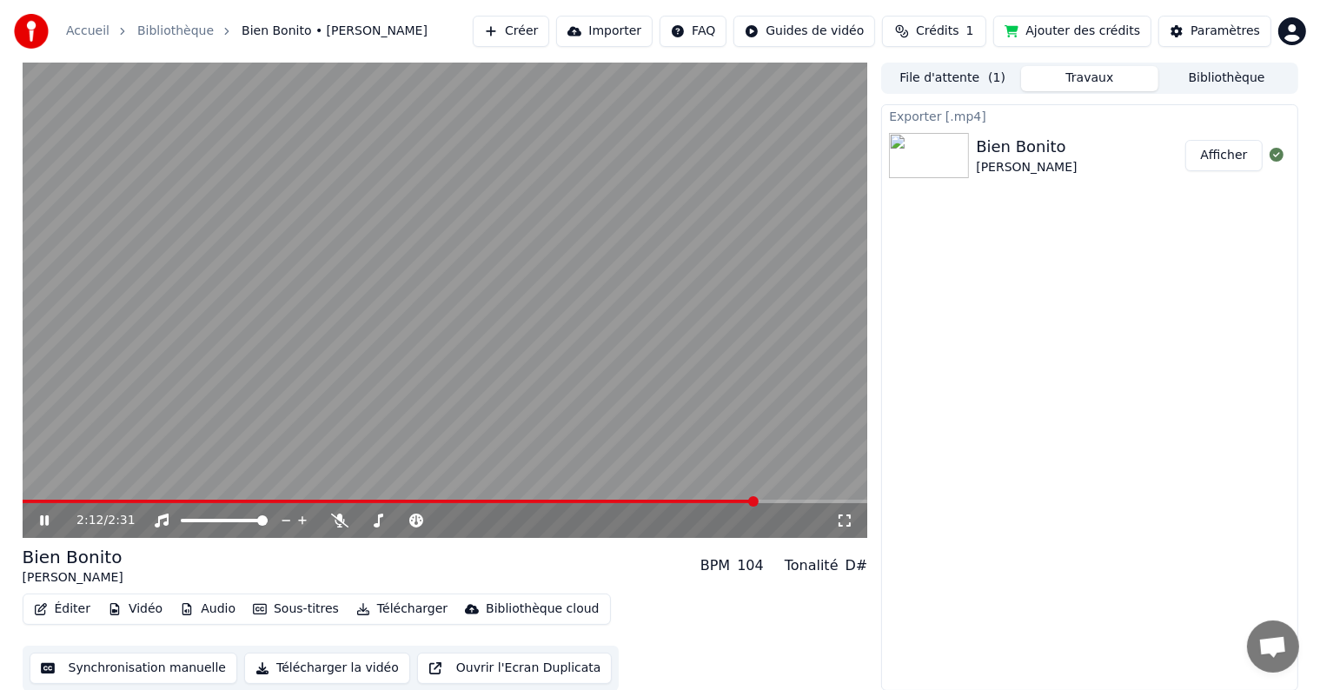
click at [530, 367] on video at bounding box center [445, 300] width 845 height 475
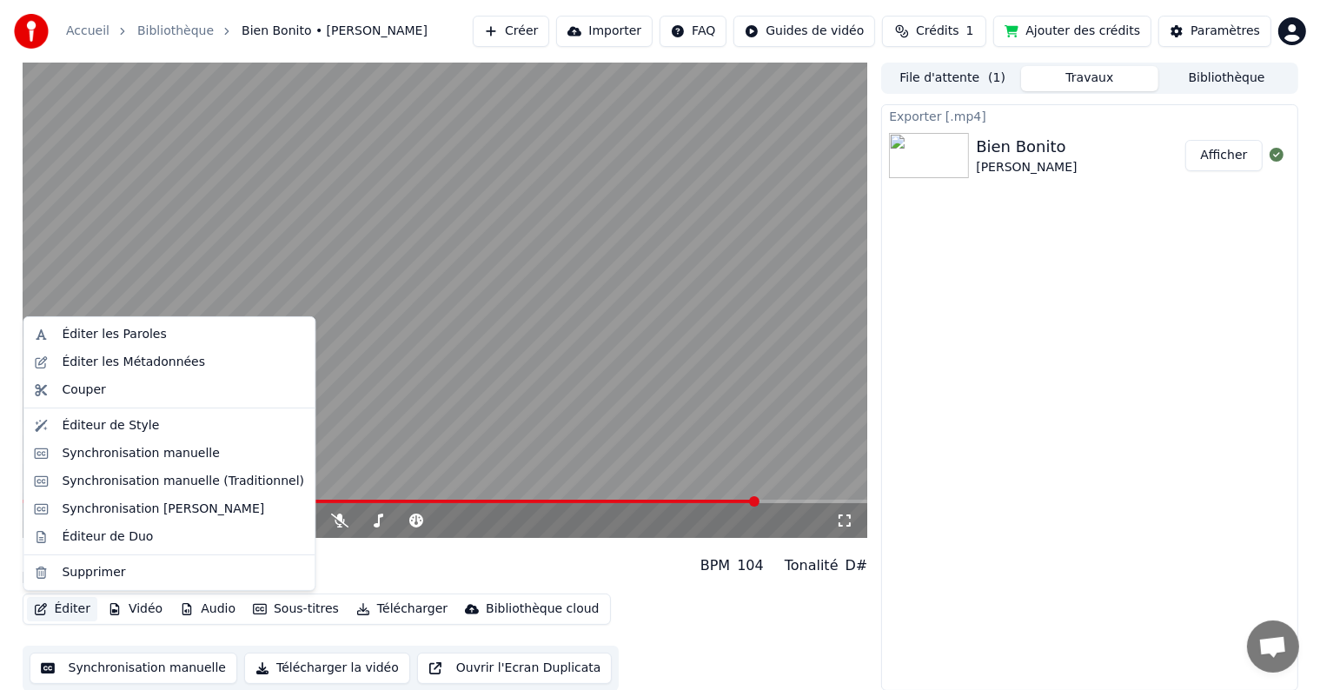
click at [69, 609] on button "Éditer" at bounding box center [62, 609] width 70 height 24
click at [120, 330] on div "Éditer les Paroles" at bounding box center [114, 334] width 104 height 17
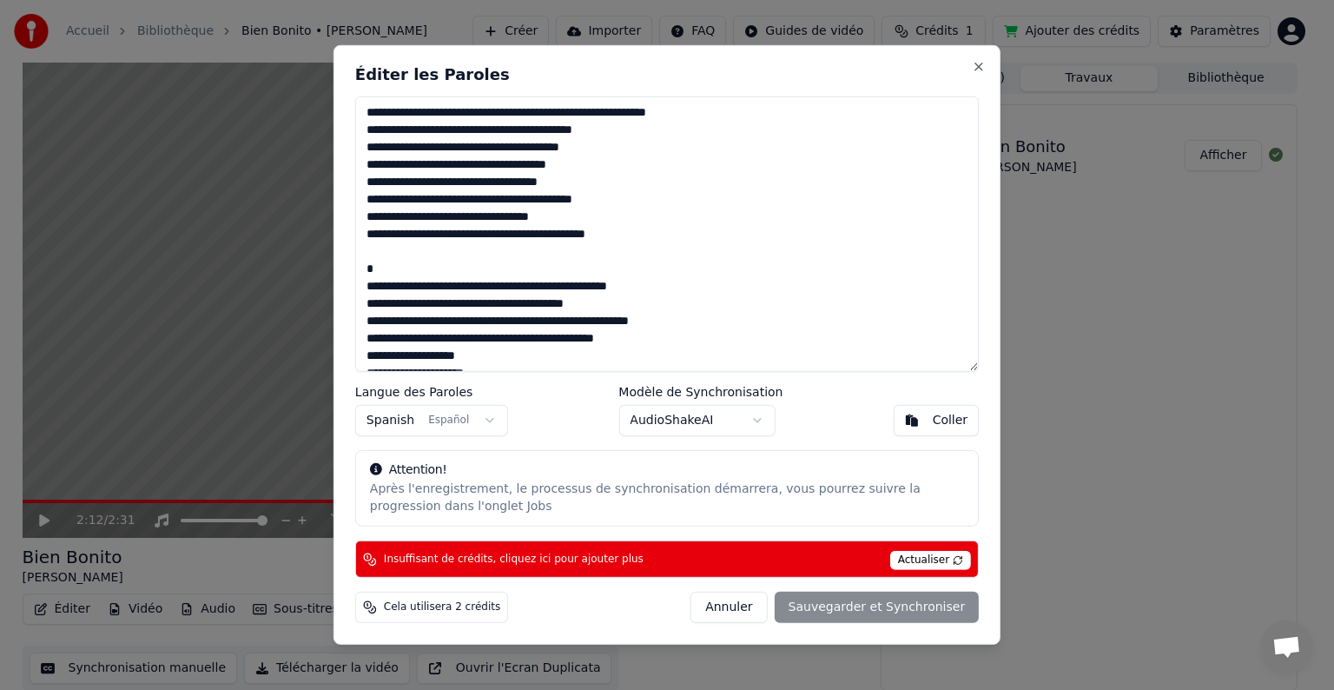
click at [533, 182] on textarea at bounding box center [667, 233] width 624 height 275
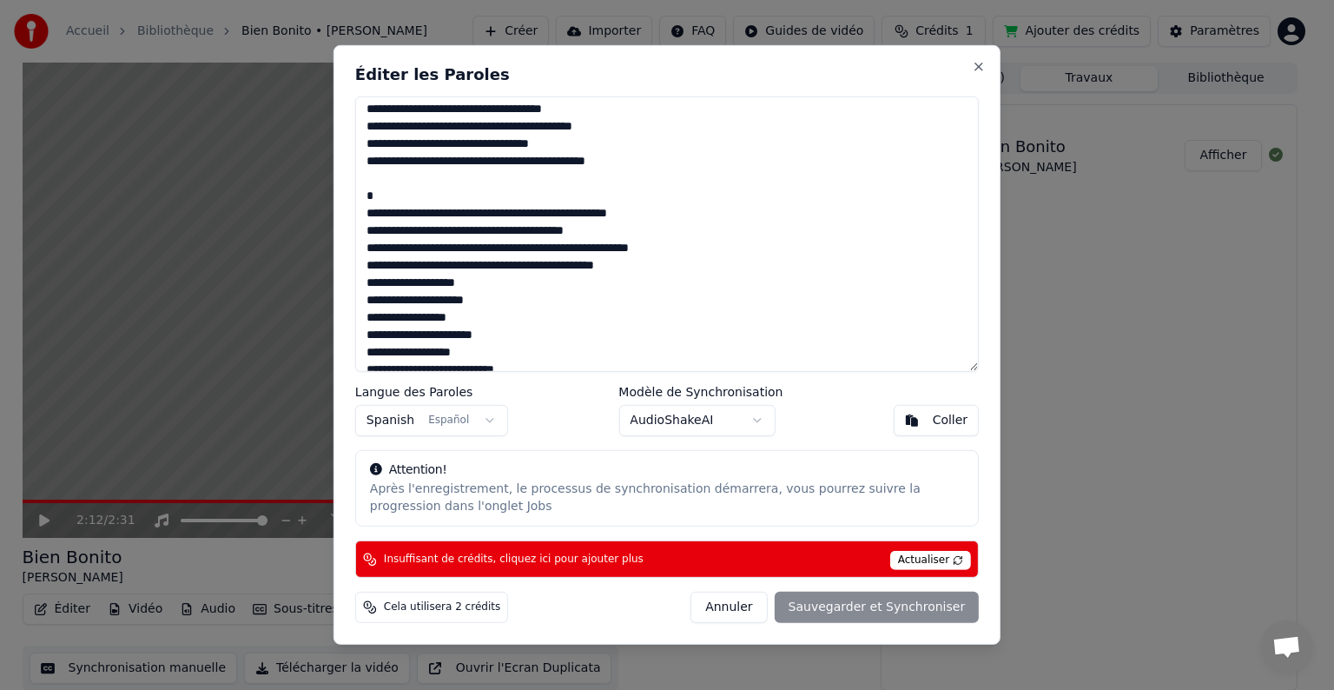
scroll to position [80, 0]
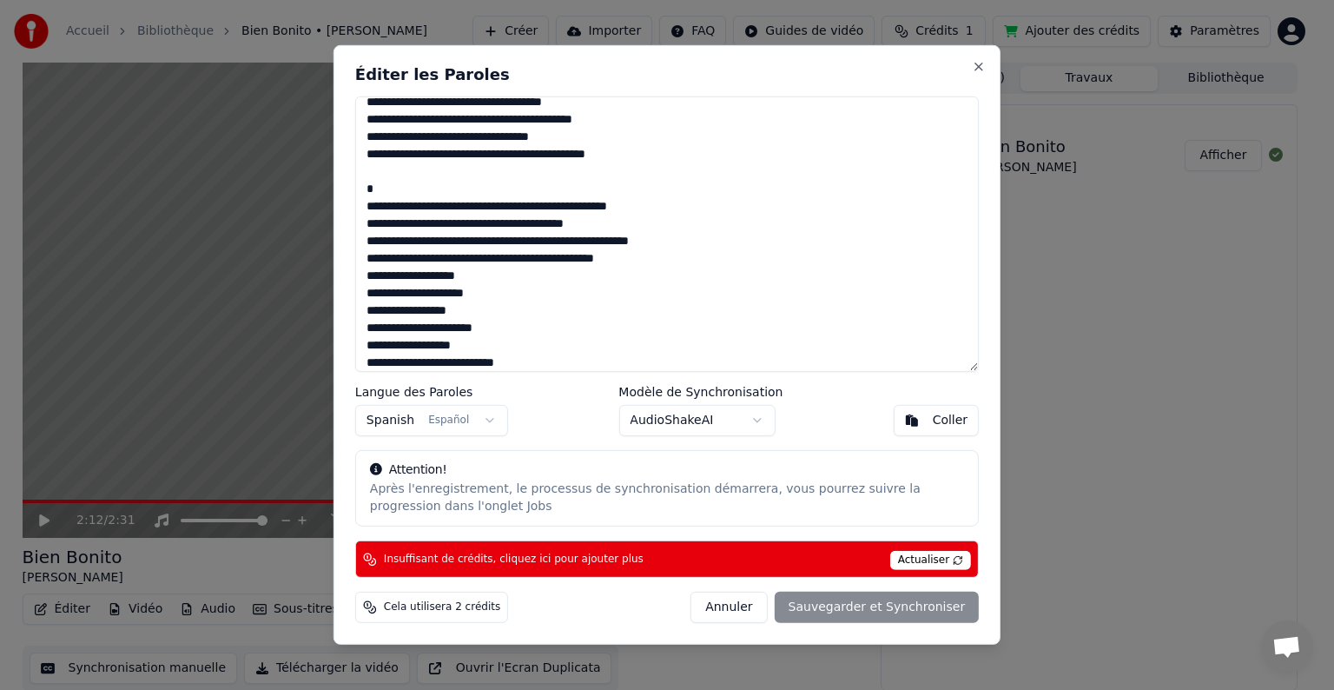
click at [584, 224] on textarea at bounding box center [667, 233] width 624 height 275
click at [429, 189] on textarea at bounding box center [667, 233] width 624 height 275
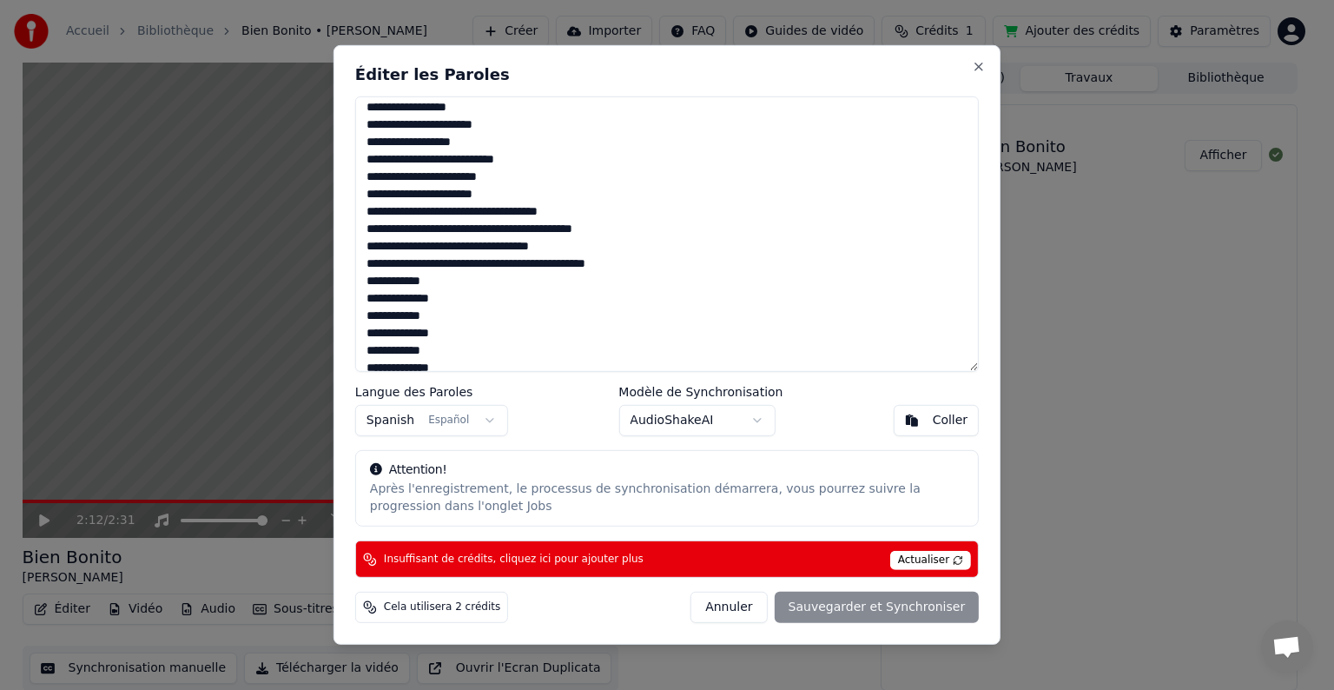
scroll to position [269, 0]
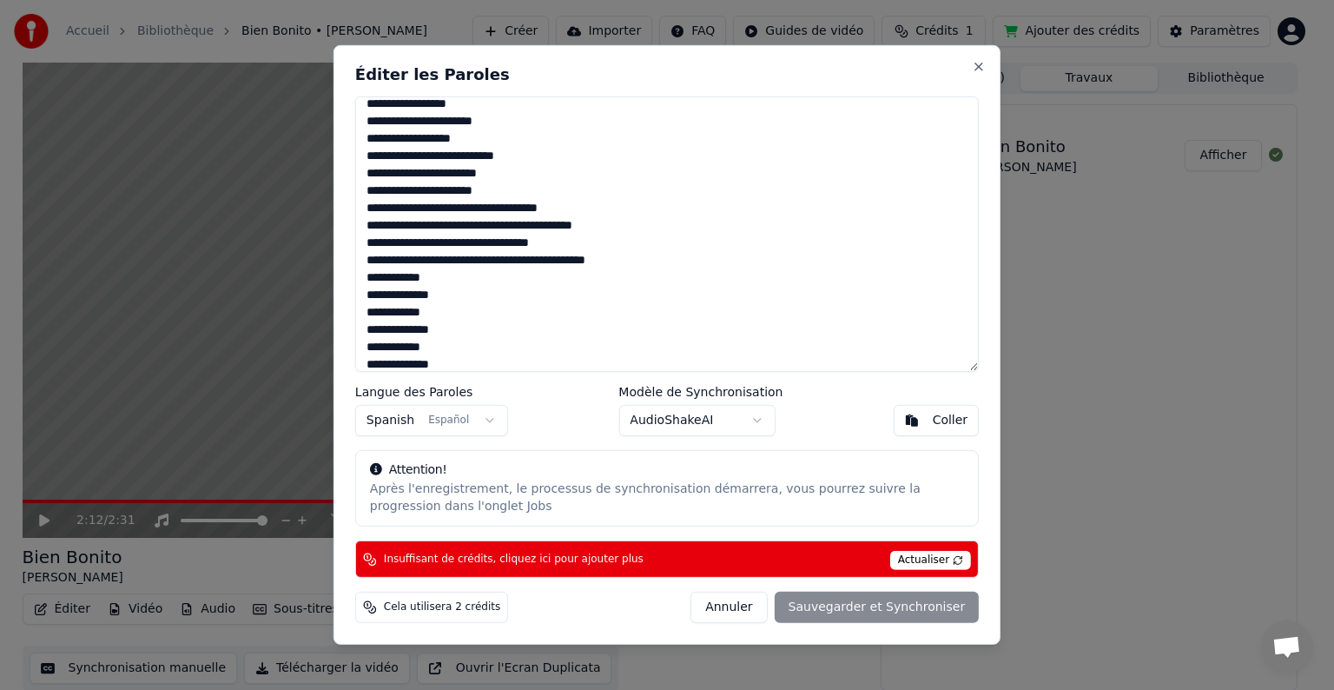
click at [532, 206] on textarea at bounding box center [667, 233] width 624 height 275
click at [883, 606] on div "Annuler Sauvegarder et Synchroniser" at bounding box center [835, 607] width 288 height 31
click at [934, 561] on span "Actualiser" at bounding box center [931, 560] width 82 height 19
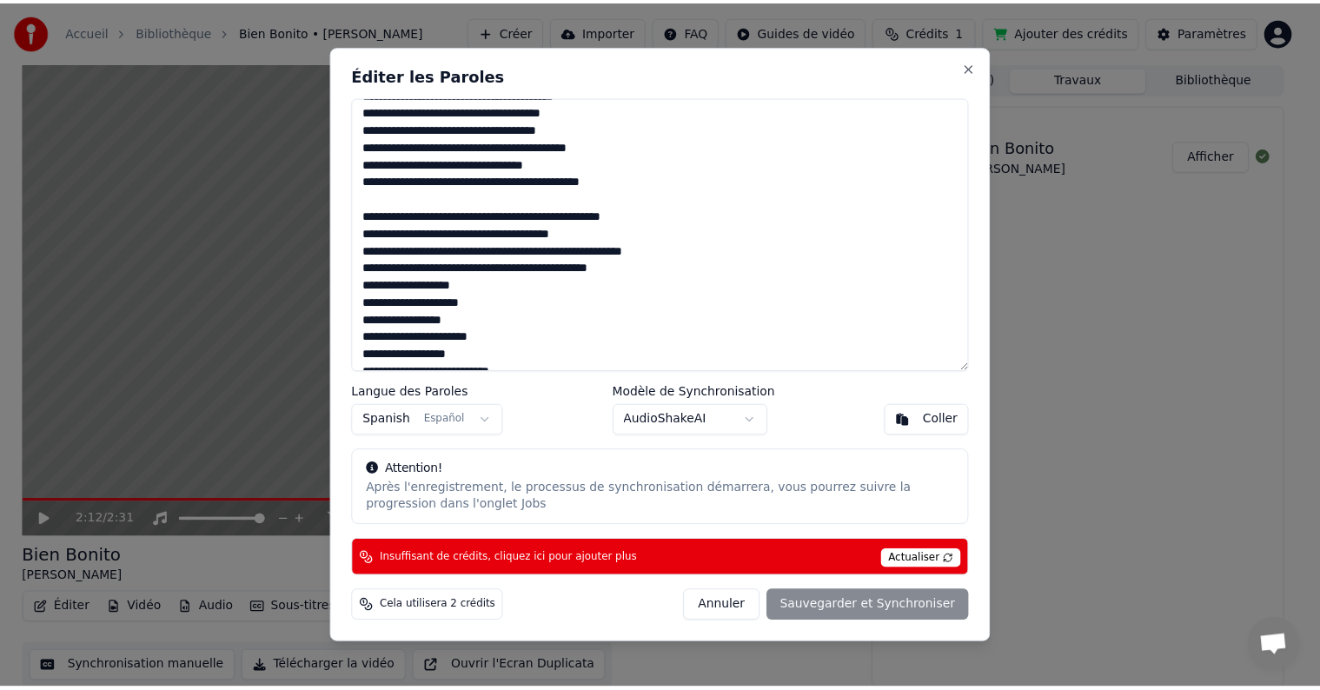
scroll to position [49, 0]
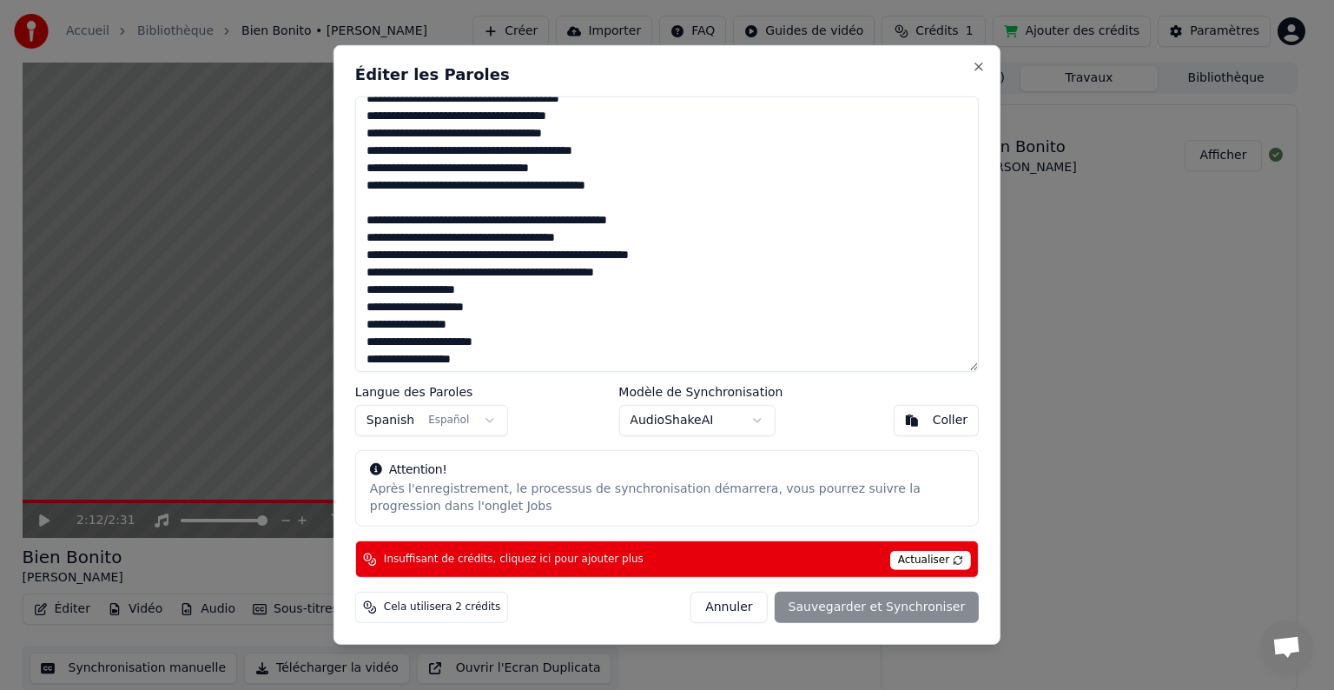
click at [924, 559] on span "Actualiser" at bounding box center [931, 560] width 82 height 19
click at [570, 558] on span "Insuffisant de crédits, cliquez ici pour ajouter plus" at bounding box center [514, 560] width 260 height 14
click at [978, 68] on button "Close" at bounding box center [979, 67] width 14 height 14
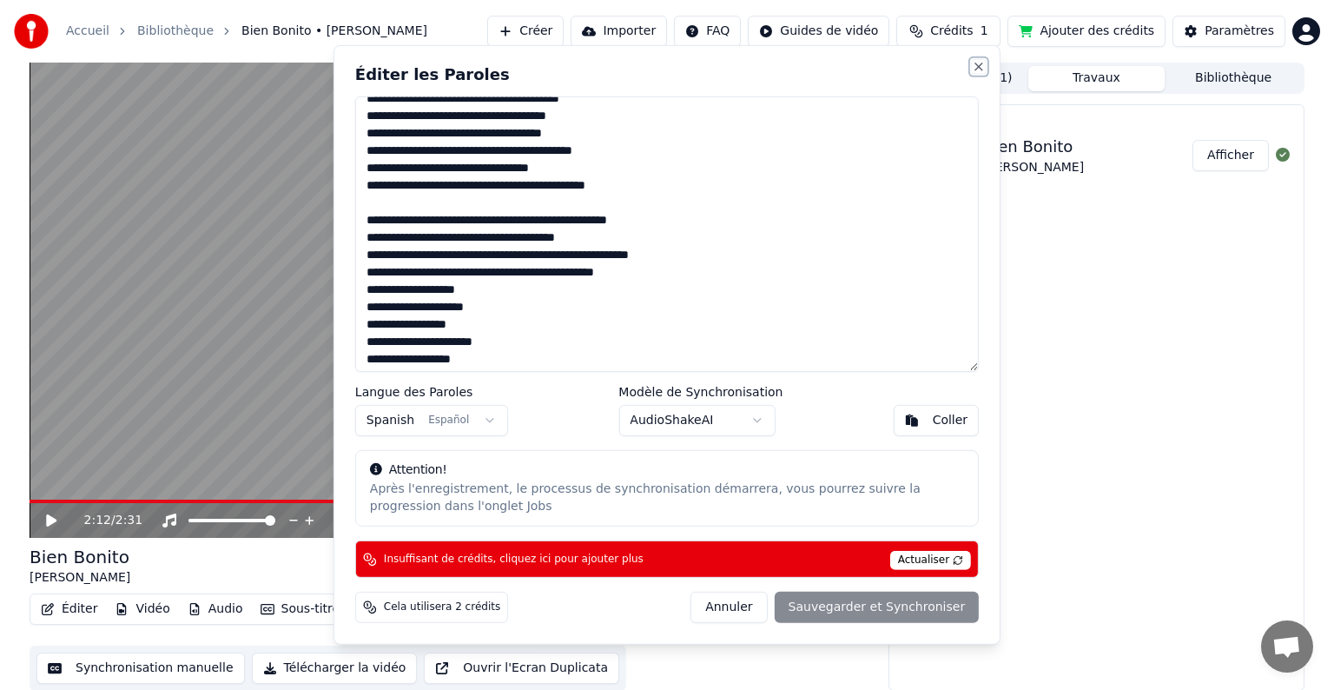
type textarea "**********"
